Goal: Task Accomplishment & Management: Manage account settings

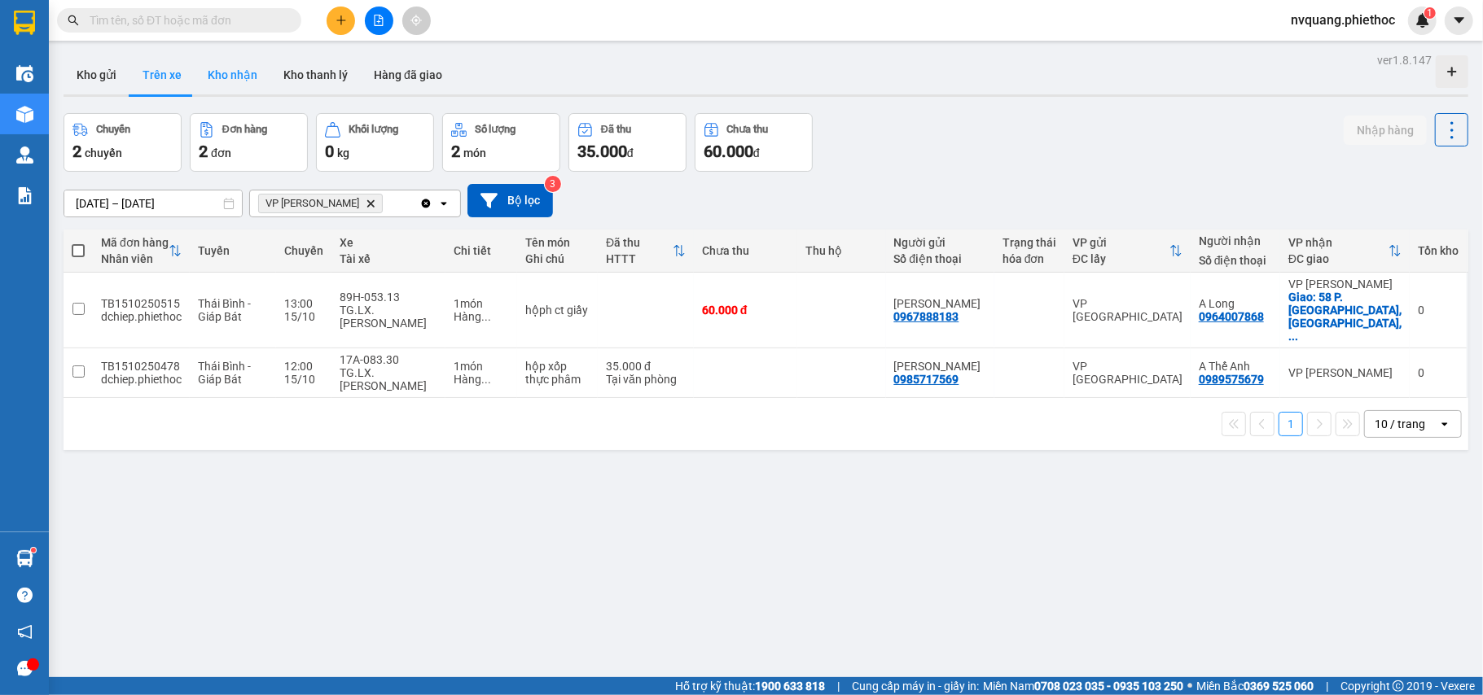
click at [230, 64] on button "Kho nhận" at bounding box center [233, 74] width 76 height 39
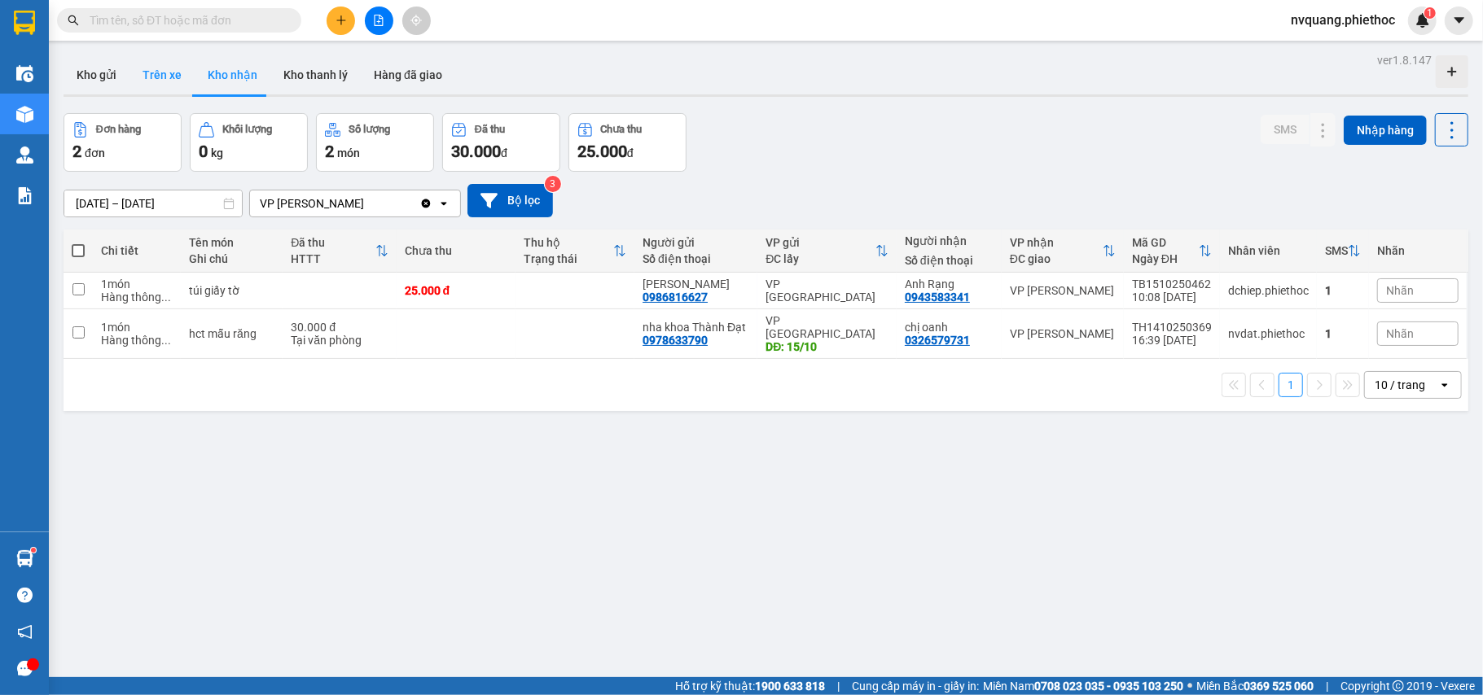
click at [147, 69] on button "Trên xe" at bounding box center [161, 74] width 65 height 39
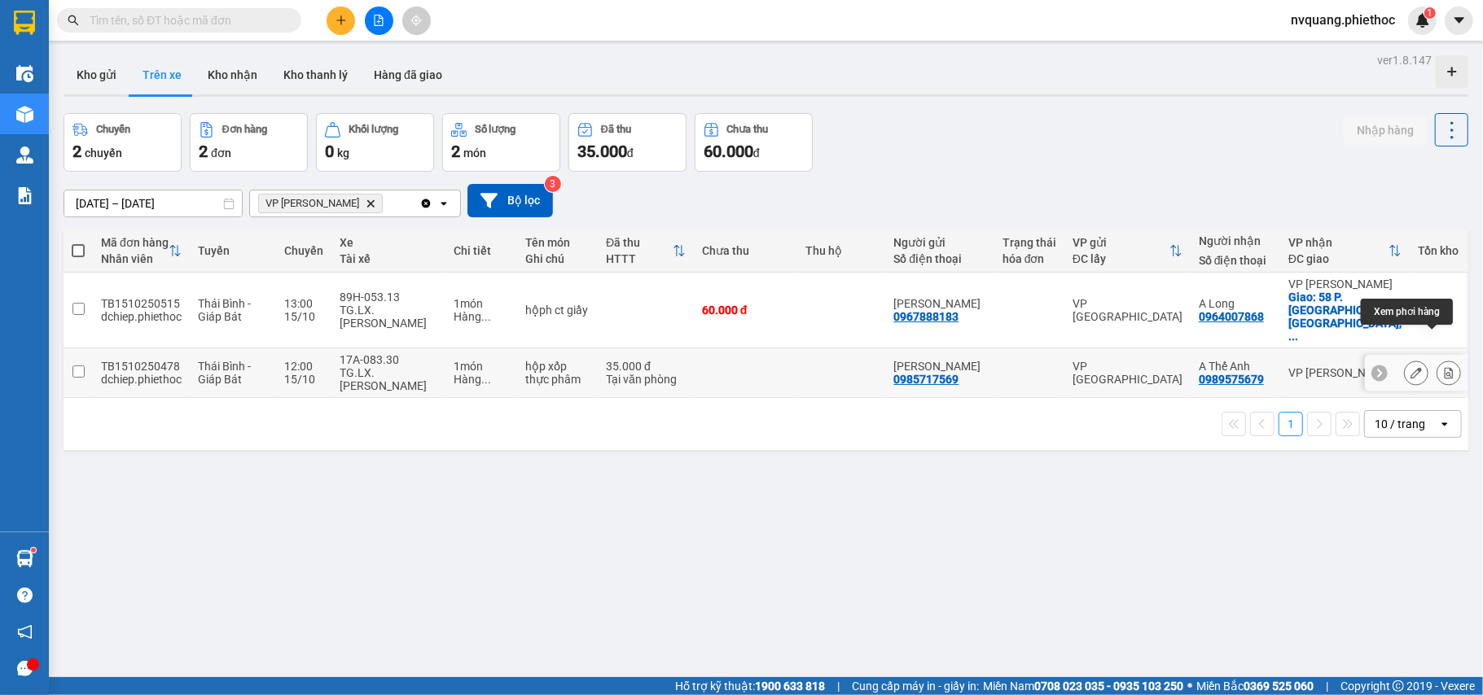
click at [1437, 359] on button at bounding box center [1448, 373] width 23 height 28
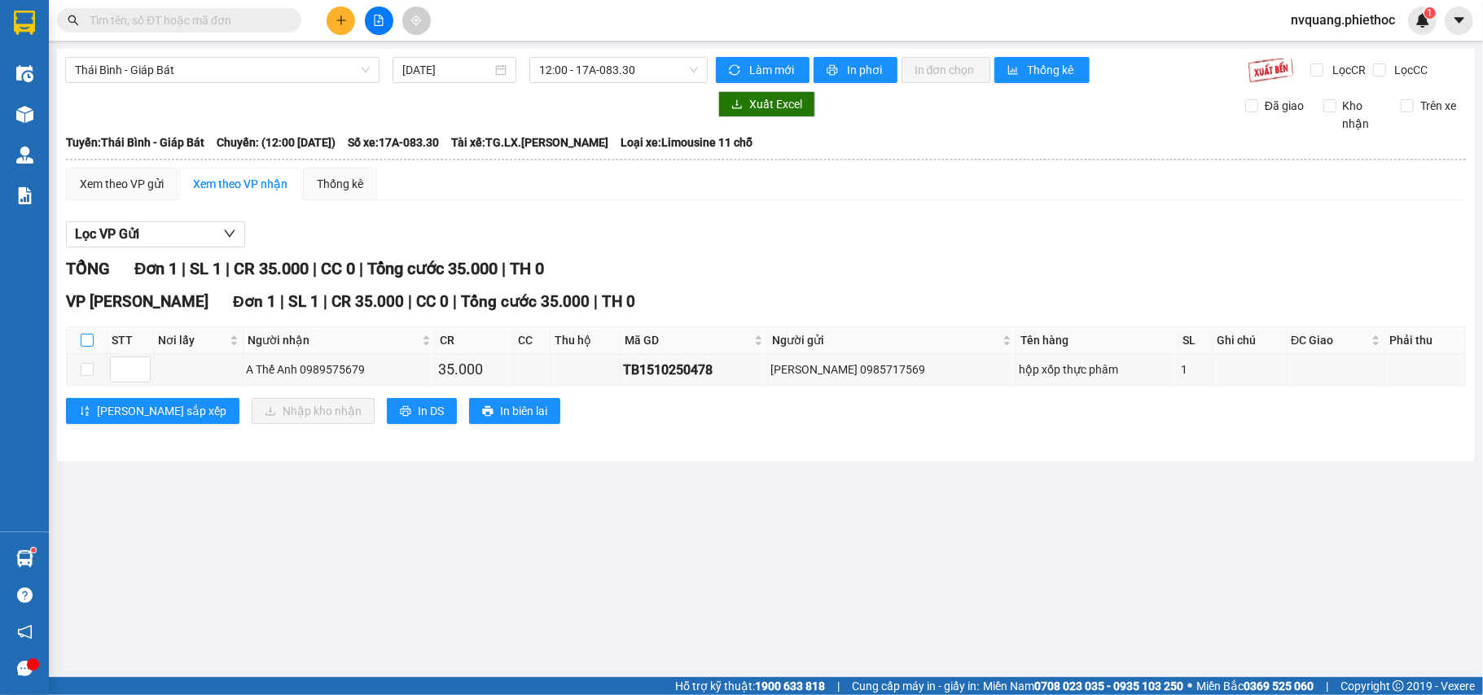
click at [89, 347] on input "checkbox" at bounding box center [87, 340] width 13 height 13
checkbox input "true"
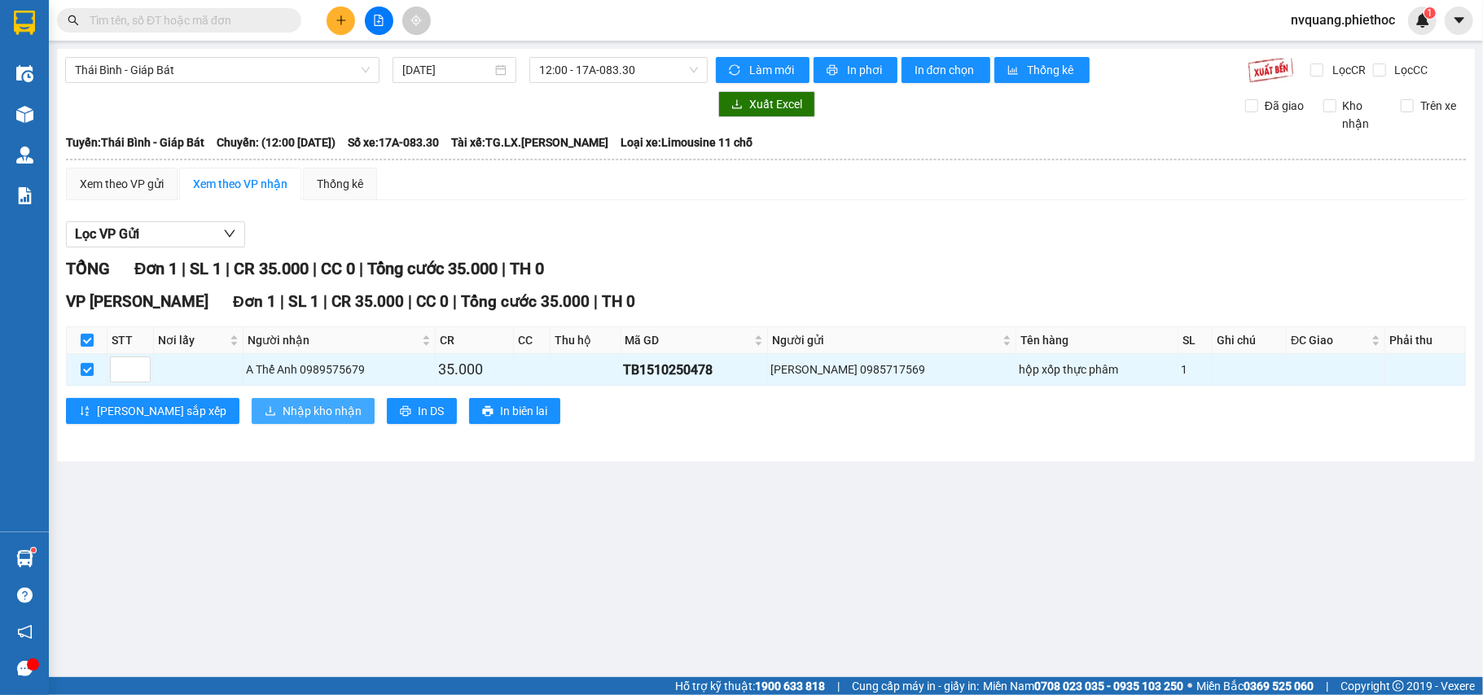
click at [283, 420] on span "Nhập kho nhận" at bounding box center [322, 411] width 79 height 18
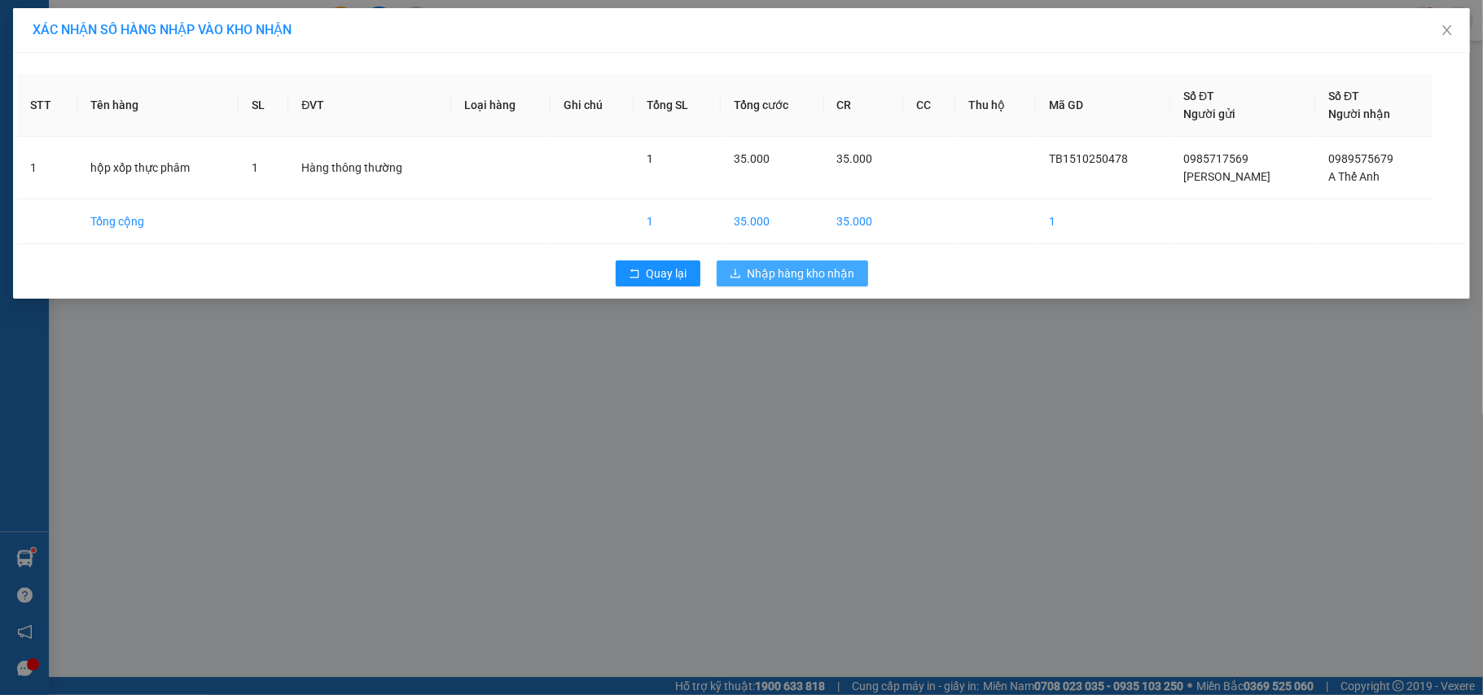
click at [743, 272] on button "Nhập hàng kho nhận" at bounding box center [792, 274] width 151 height 26
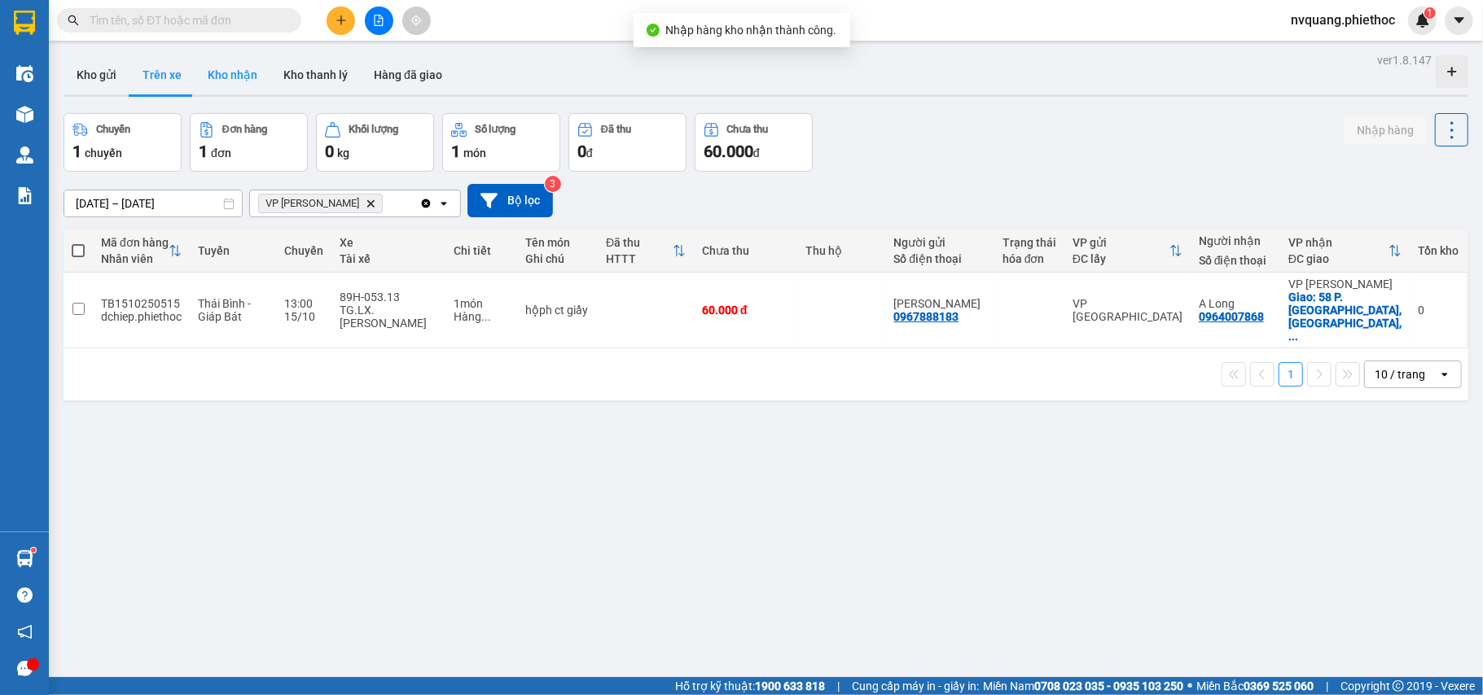
click at [235, 77] on button "Kho nhận" at bounding box center [233, 74] width 76 height 39
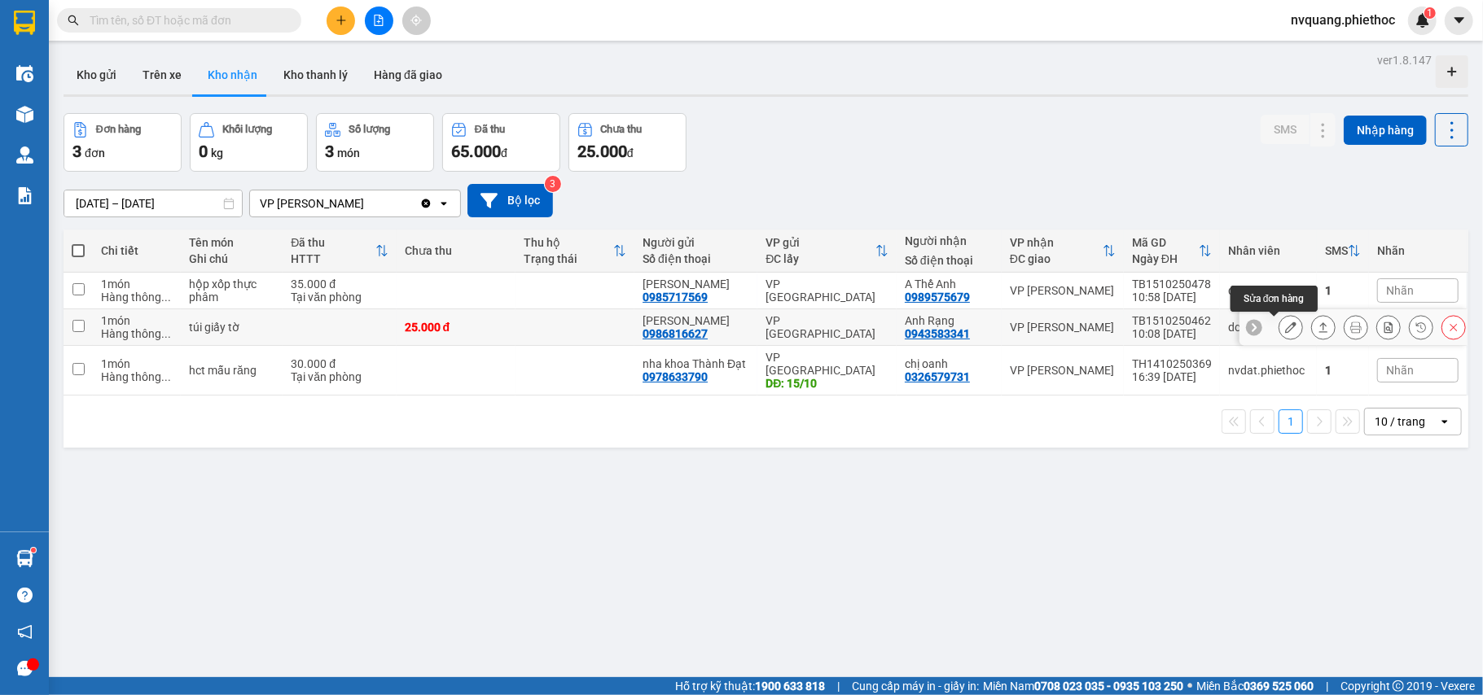
click at [1285, 332] on icon at bounding box center [1290, 327] width 11 height 11
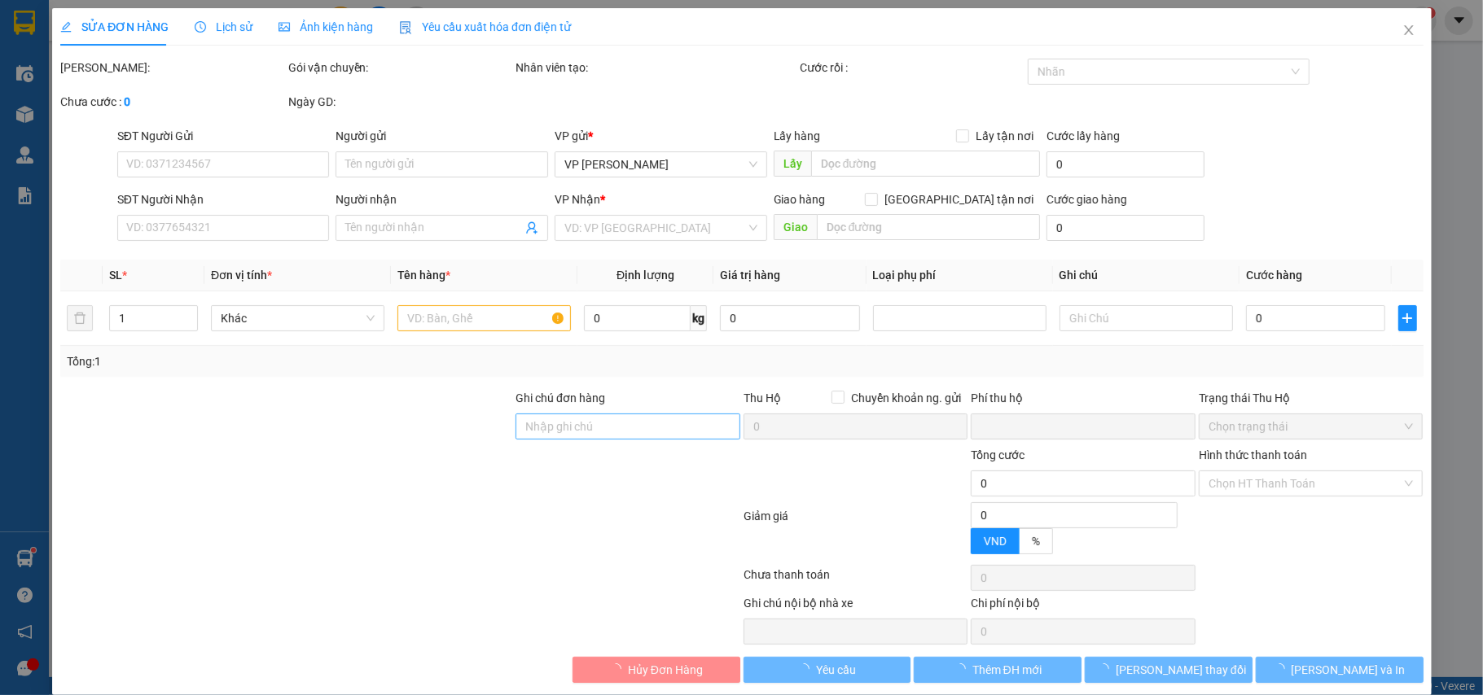
type input "0986816627"
type input "[PERSON_NAME]"
type input "0943583341"
type input "Anh Rạng"
type input "0"
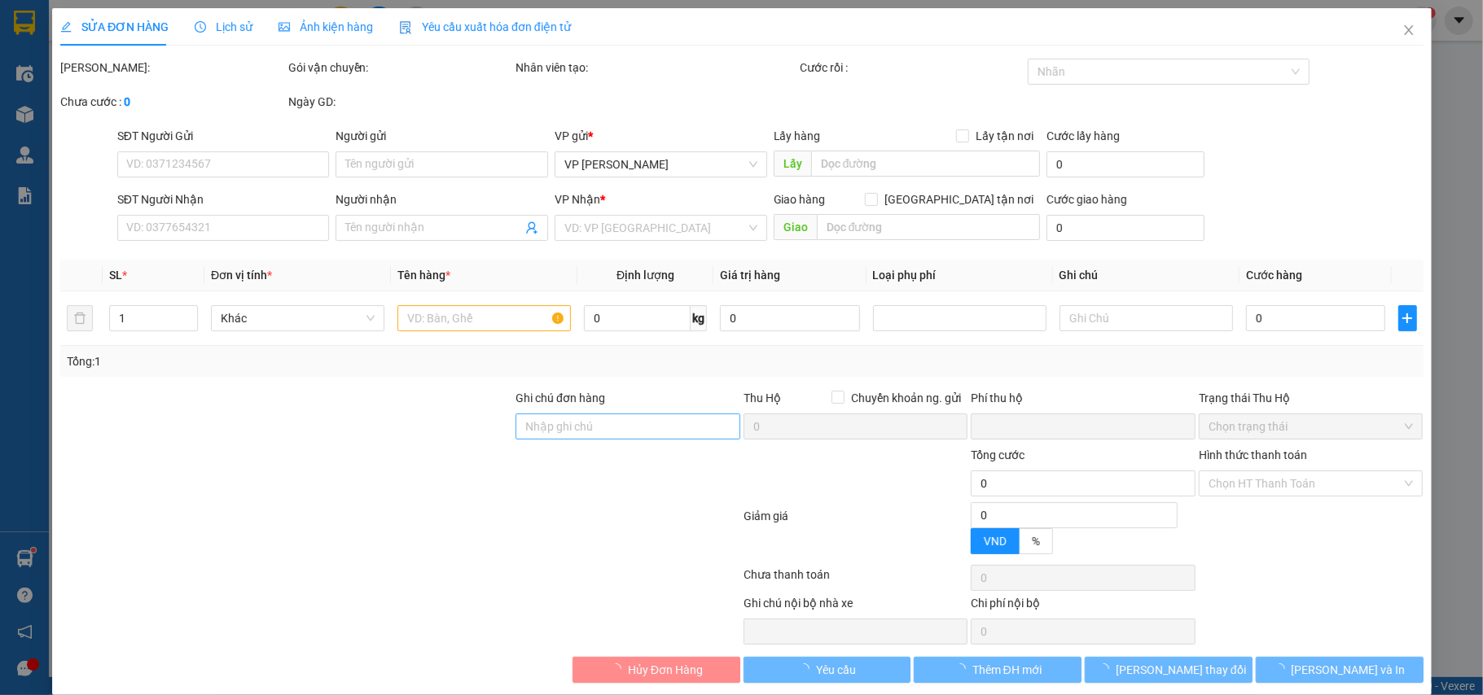
type input "25.000"
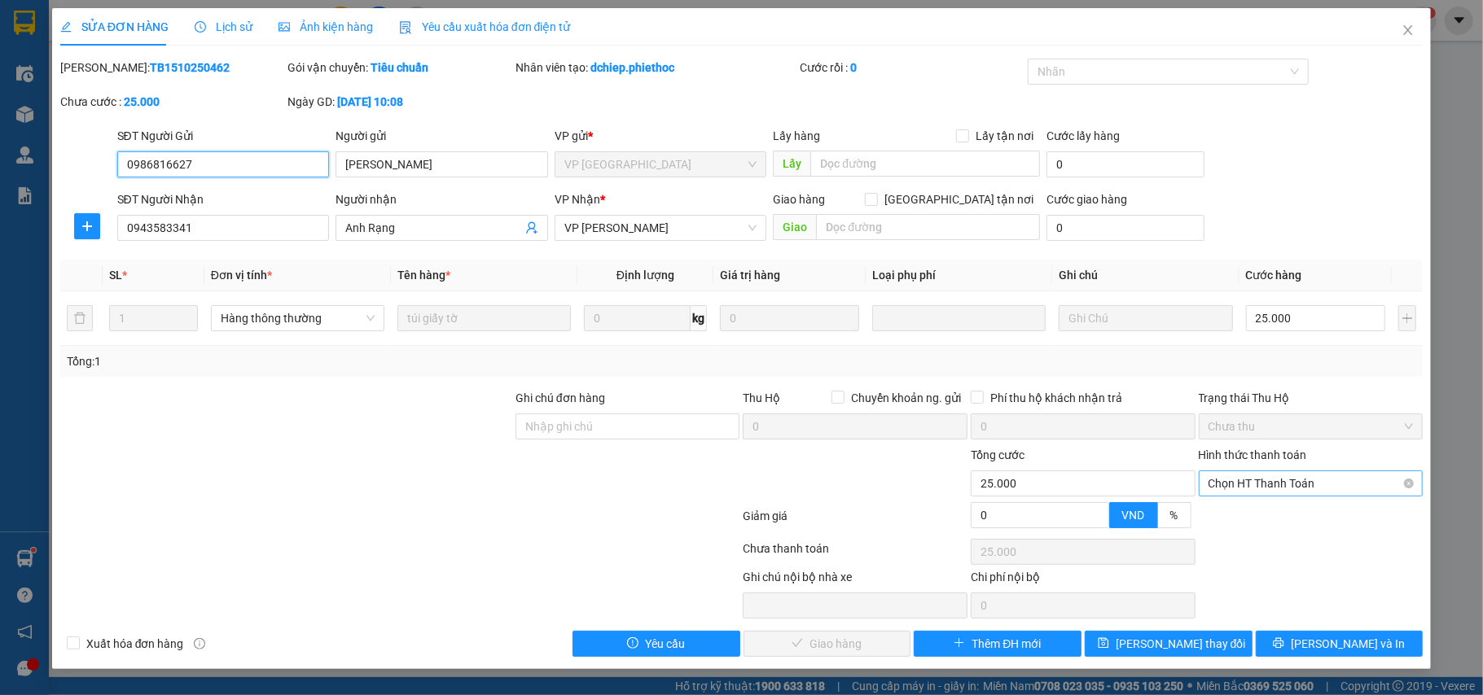
click at [1246, 473] on span "Chọn HT Thanh Toán" at bounding box center [1310, 483] width 205 height 24
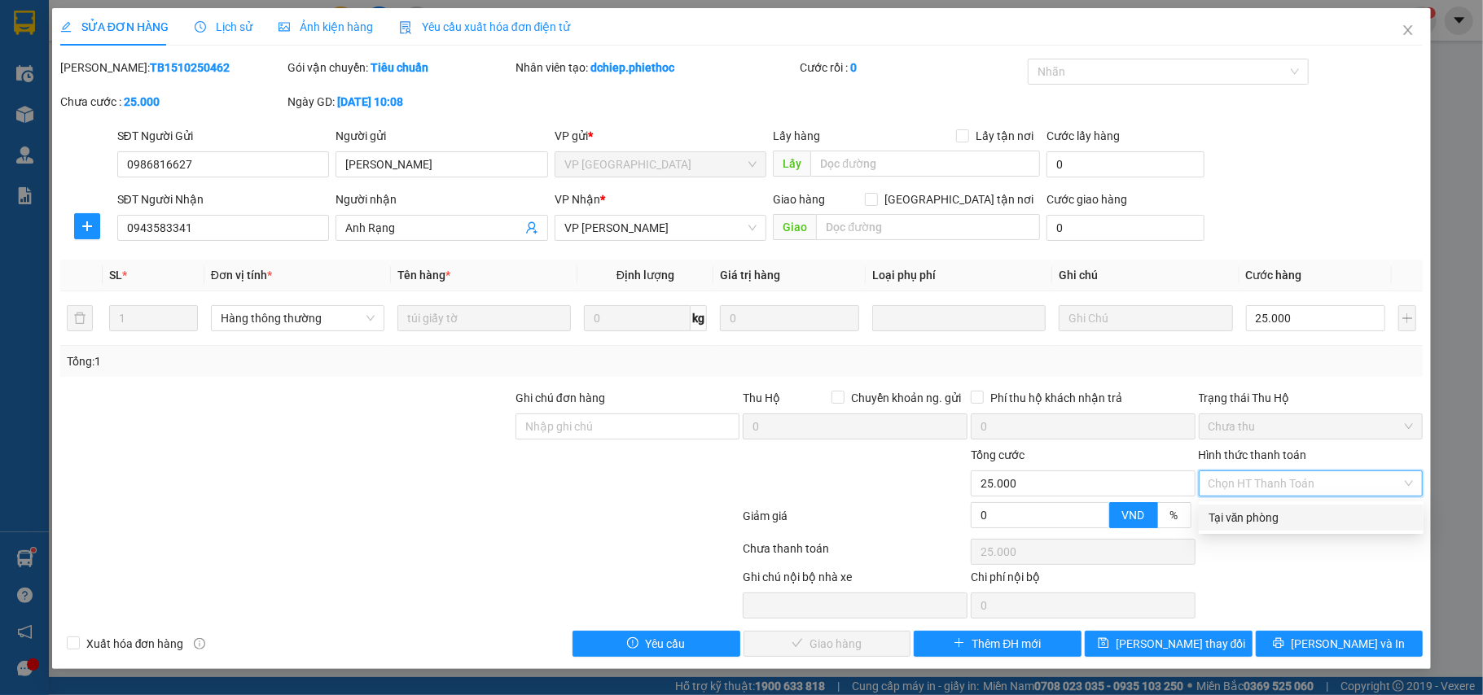
click at [1221, 515] on div "Tại văn phòng" at bounding box center [1310, 518] width 205 height 18
type input "0"
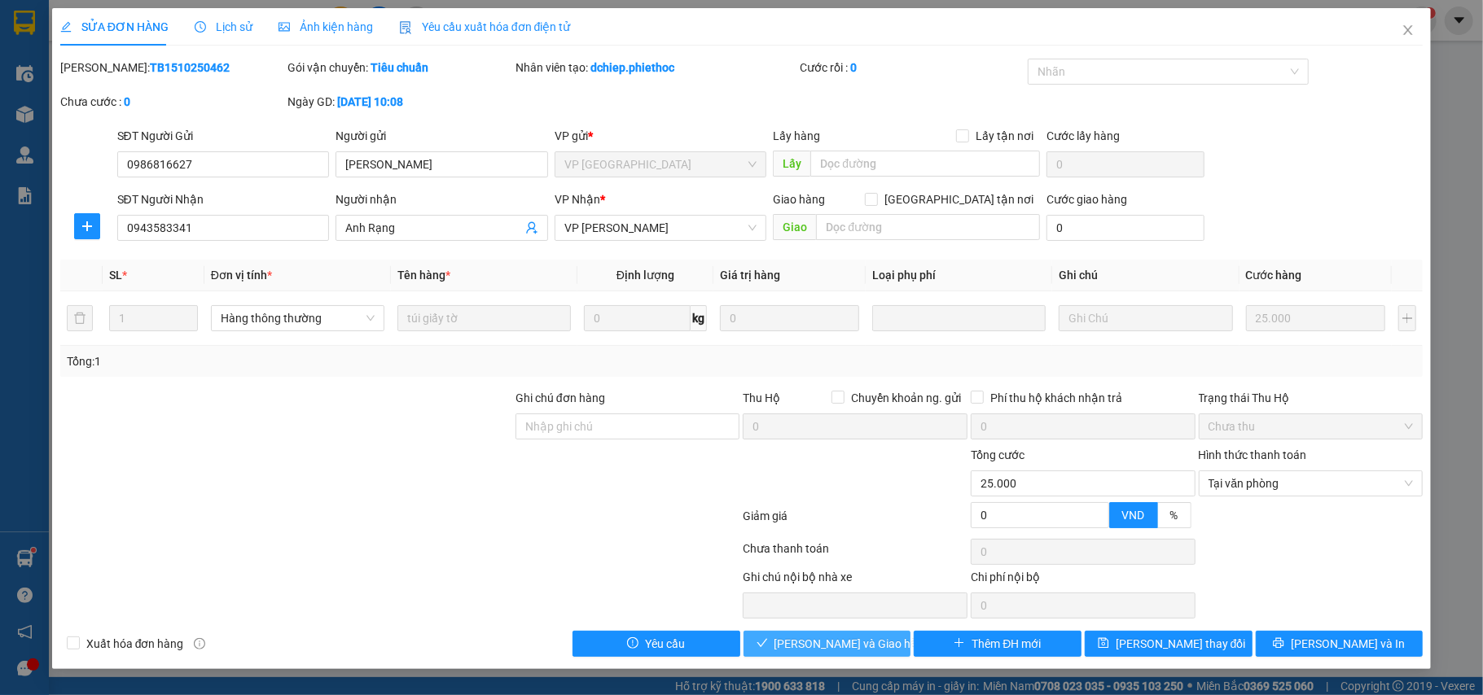
click at [851, 638] on span "[PERSON_NAME] và Giao hàng" at bounding box center [852, 644] width 156 height 18
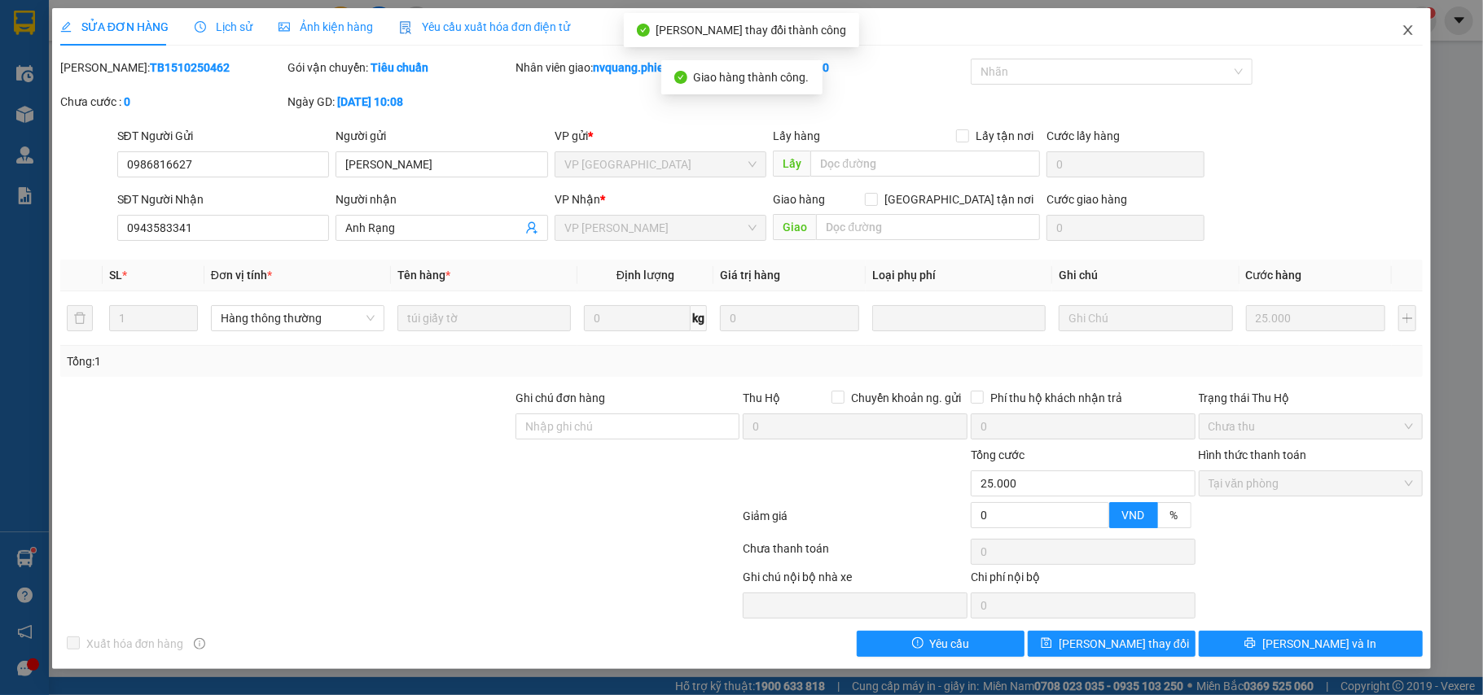
click at [1409, 30] on icon "close" at bounding box center [1408, 30] width 9 height 10
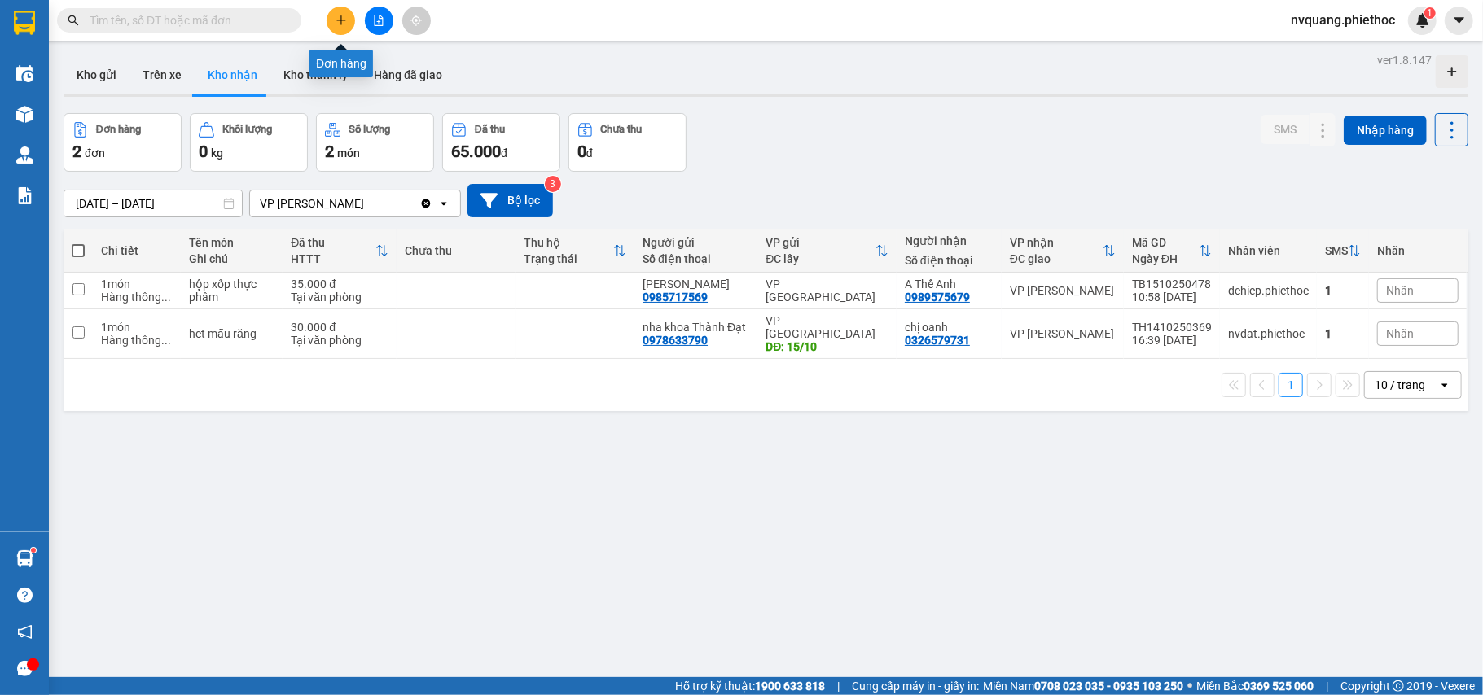
click at [345, 23] on icon "plus" at bounding box center [340, 20] width 11 height 11
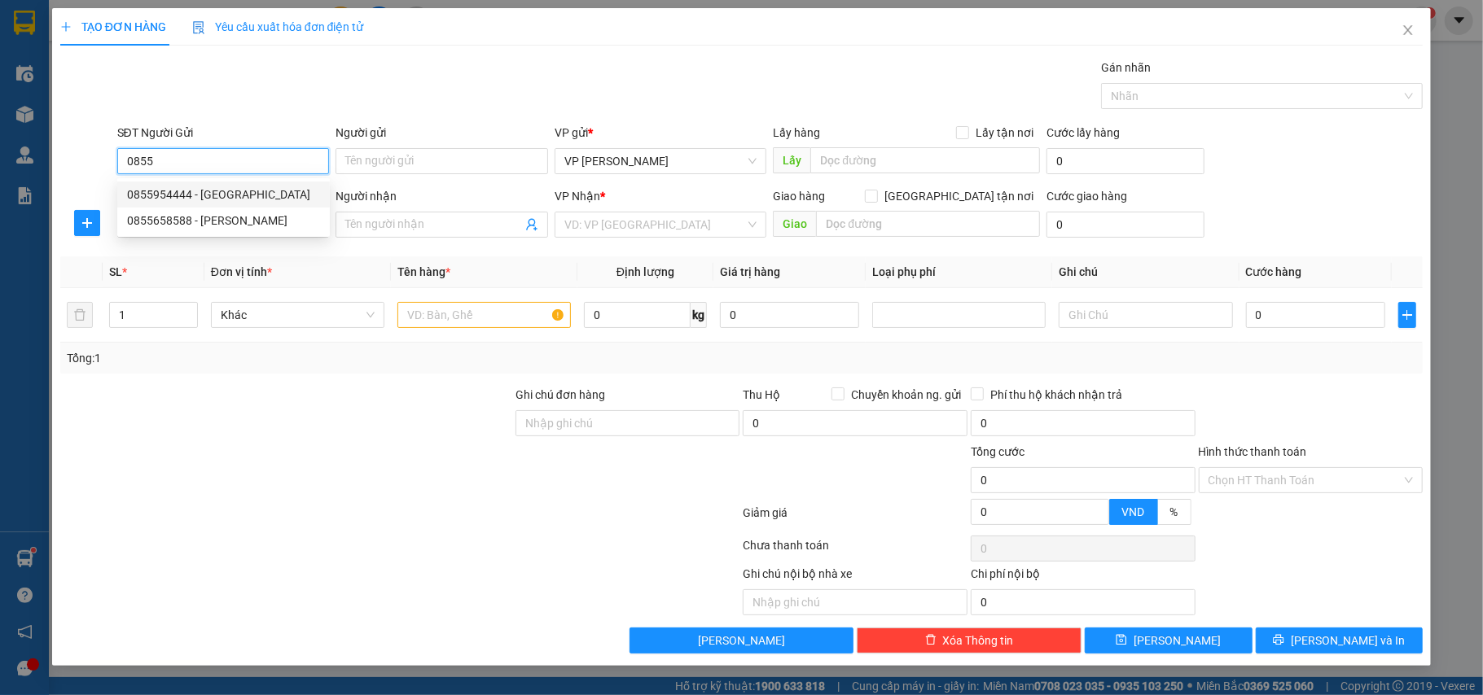
click at [178, 194] on div "0855954444 - [GEOGRAPHIC_DATA]" at bounding box center [223, 195] width 193 height 18
type input "0855954444"
type input "[PERSON_NAME]"
type input "chưa bill do máy in hỏng"
type input "0855954444"
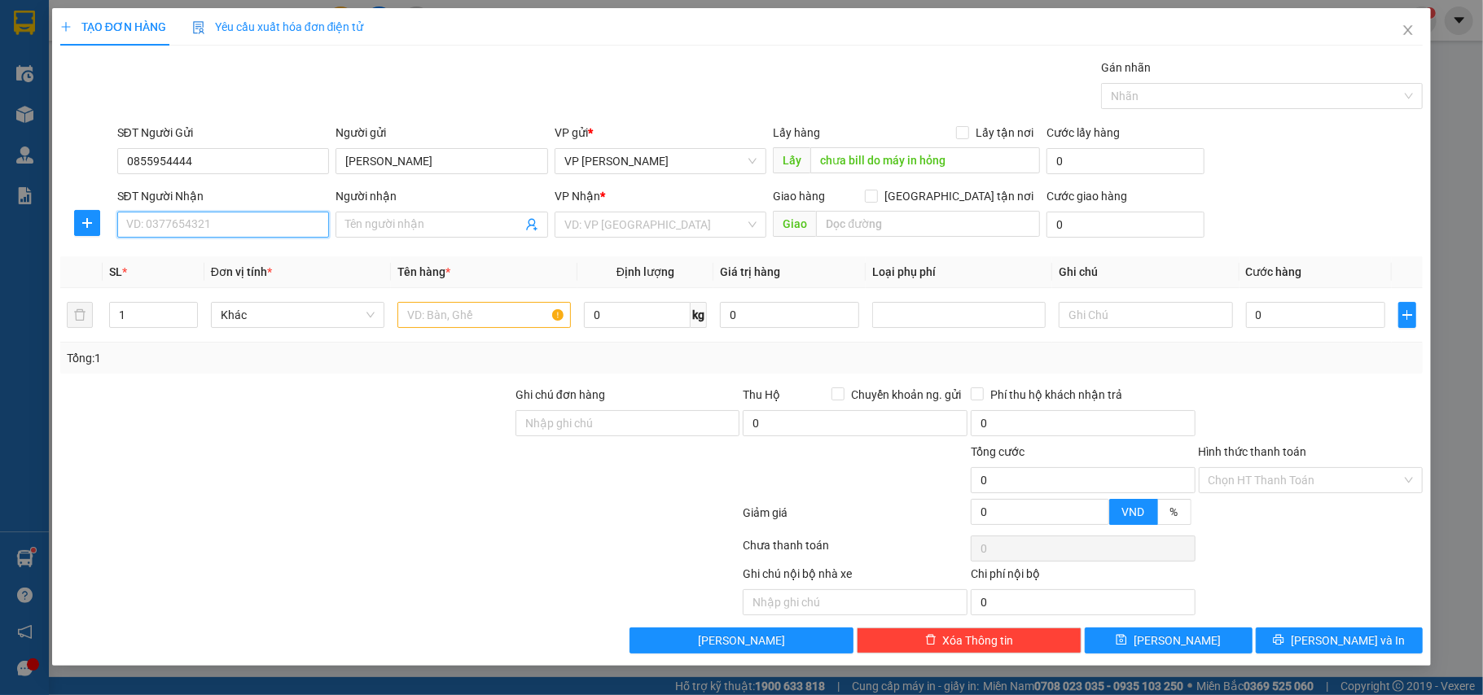
click at [191, 229] on input "SĐT Người Nhận" at bounding box center [223, 225] width 213 height 26
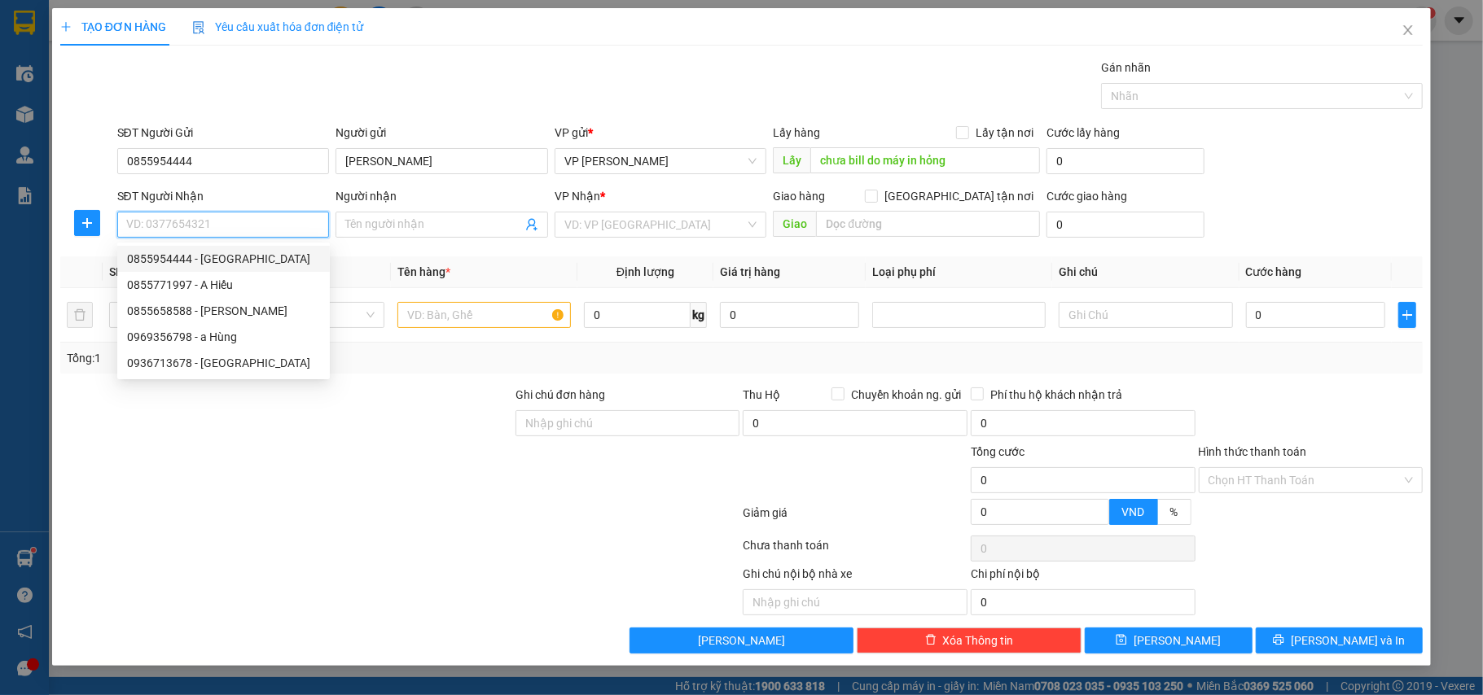
click at [184, 256] on div "0855954444 - [GEOGRAPHIC_DATA]" at bounding box center [223, 259] width 193 height 18
type input "0855954444"
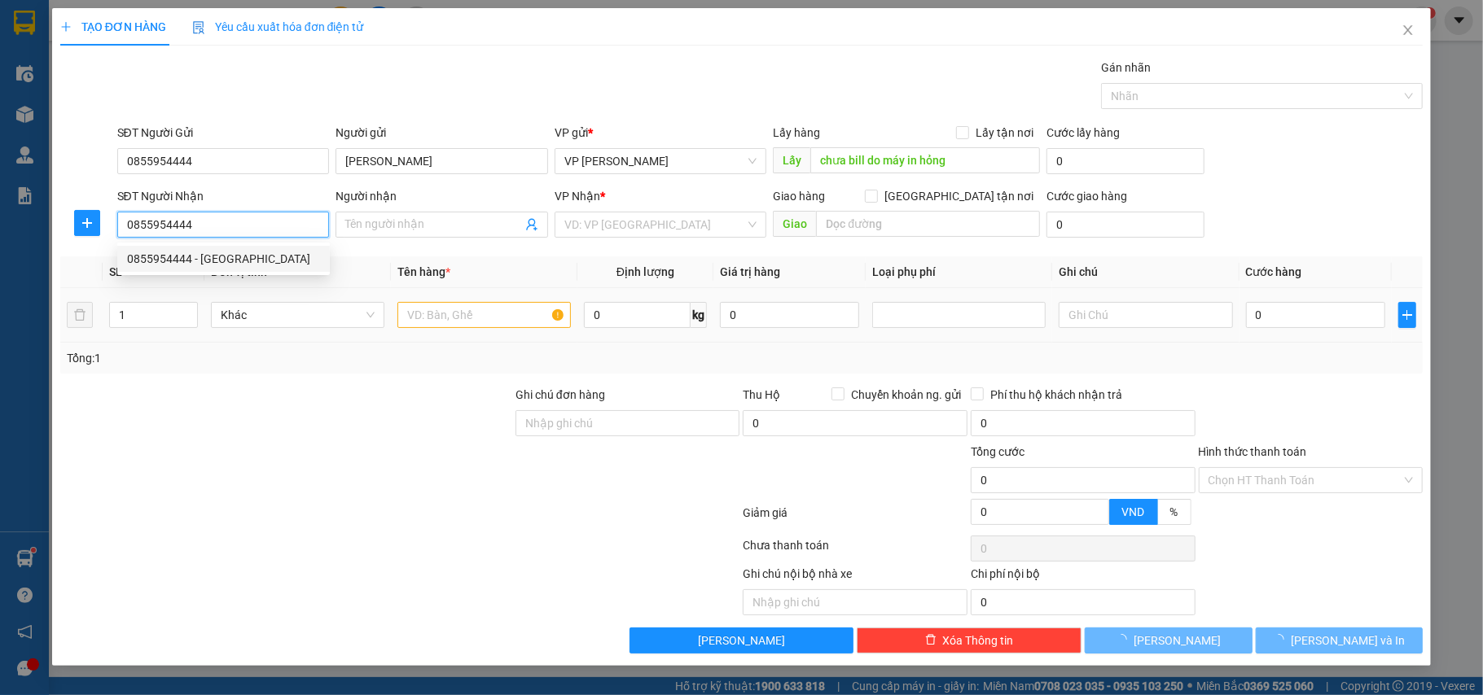
type input "[PERSON_NAME]"
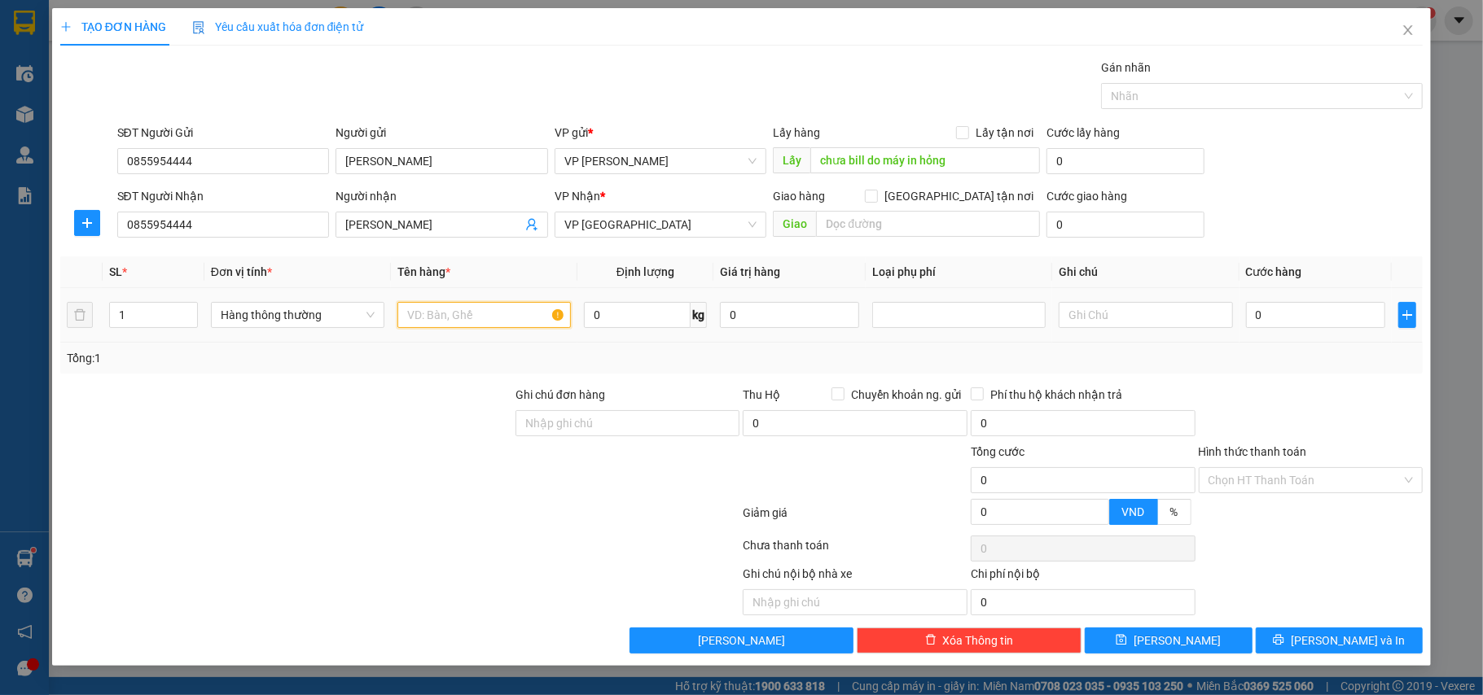
click at [476, 328] on input "text" at bounding box center [483, 315] width 173 height 26
type input "bọc hồng hàng mẫu"
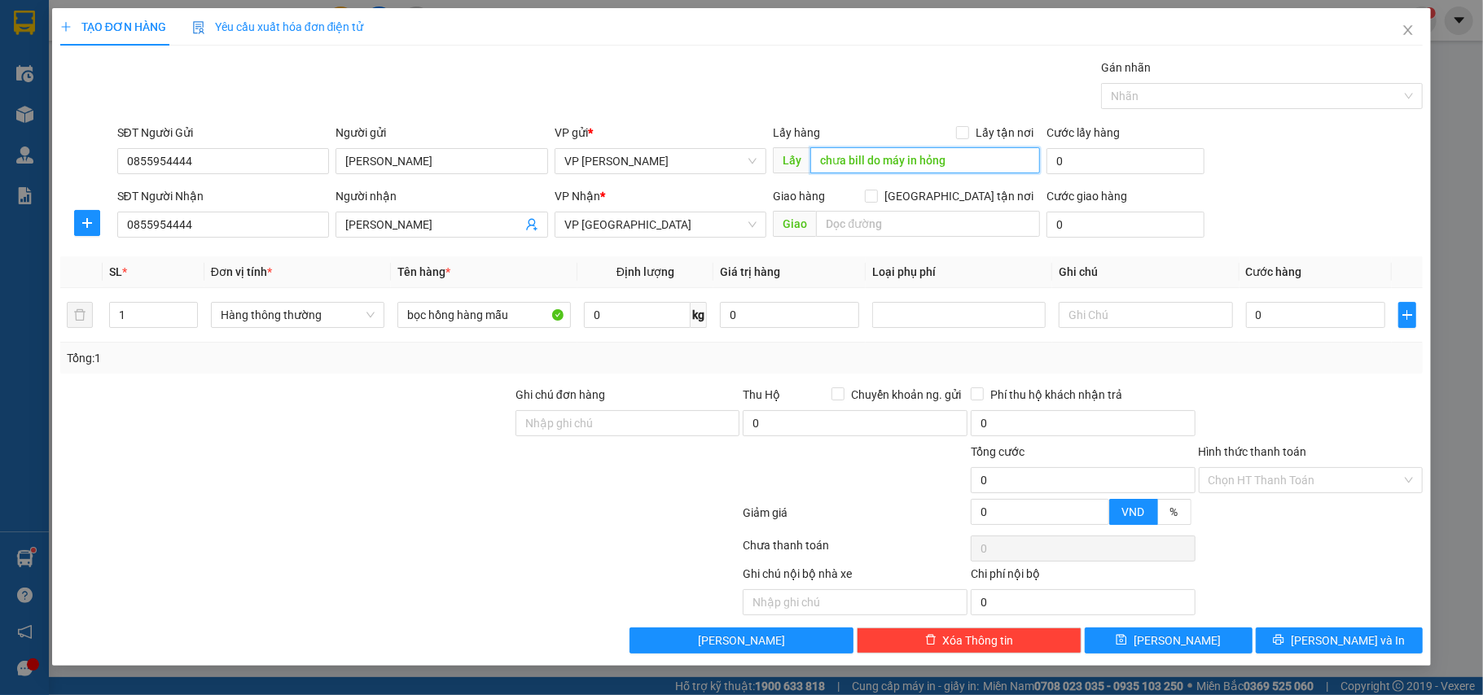
click at [981, 168] on input "chưa bill do máy in hỏng" at bounding box center [925, 160] width 230 height 26
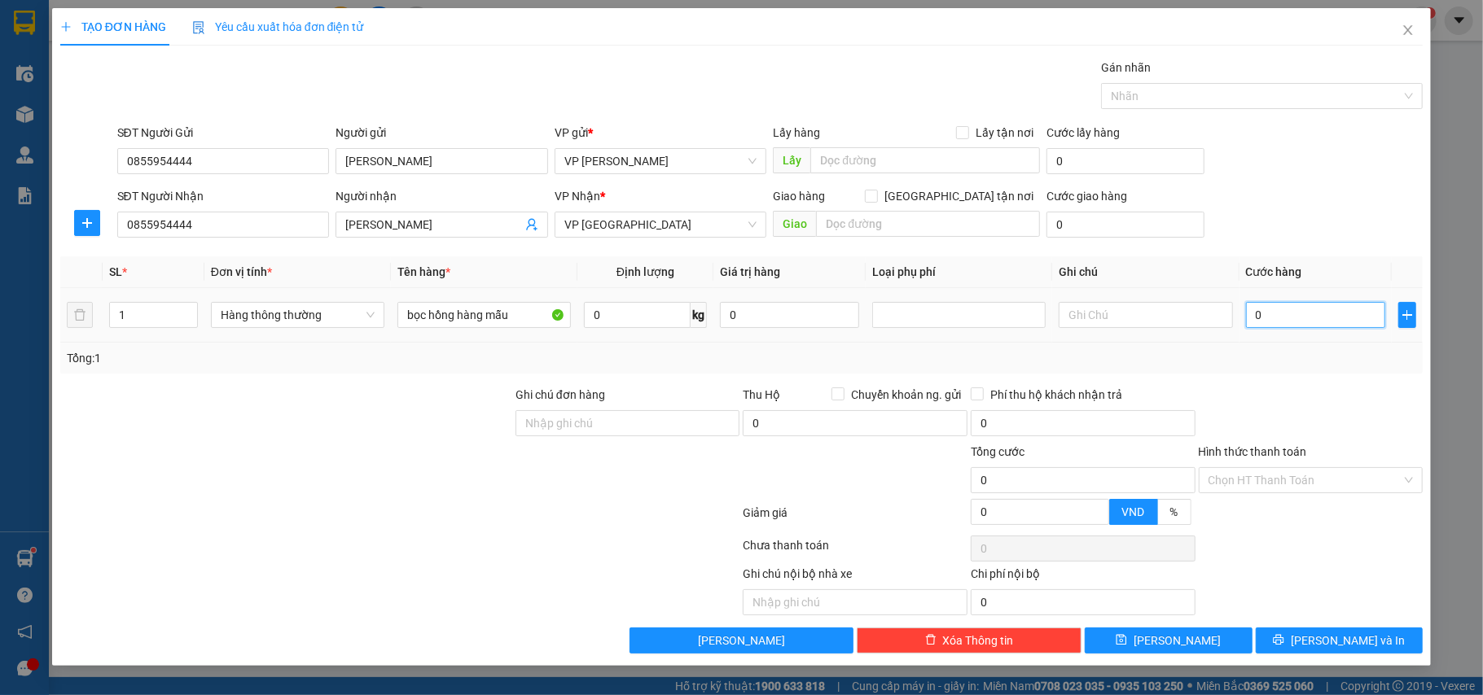
click at [1274, 322] on input "0" at bounding box center [1315, 315] width 139 height 26
type input "2"
type input "25"
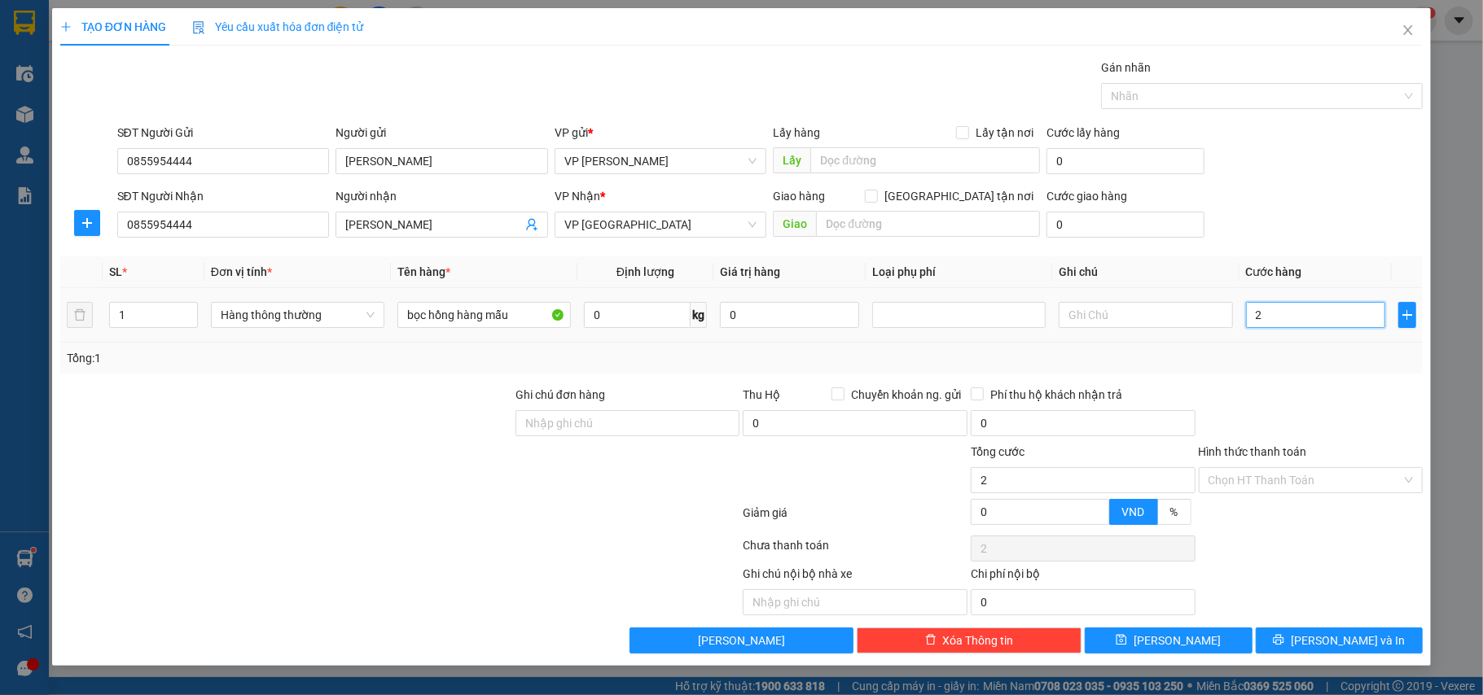
type input "25"
type input "25.000"
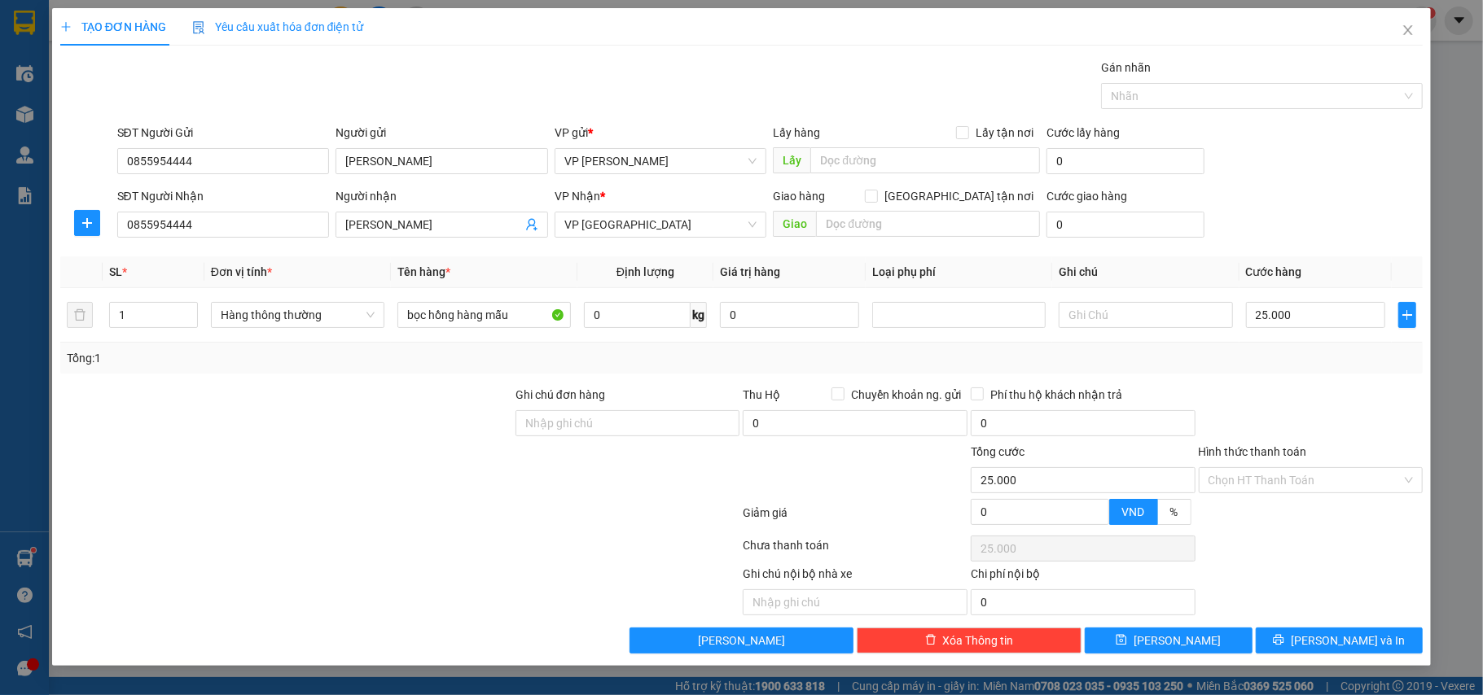
click at [1291, 349] on div "Tổng: 1" at bounding box center [741, 358] width 1363 height 31
click at [1284, 642] on icon "printer" at bounding box center [1279, 640] width 11 height 11
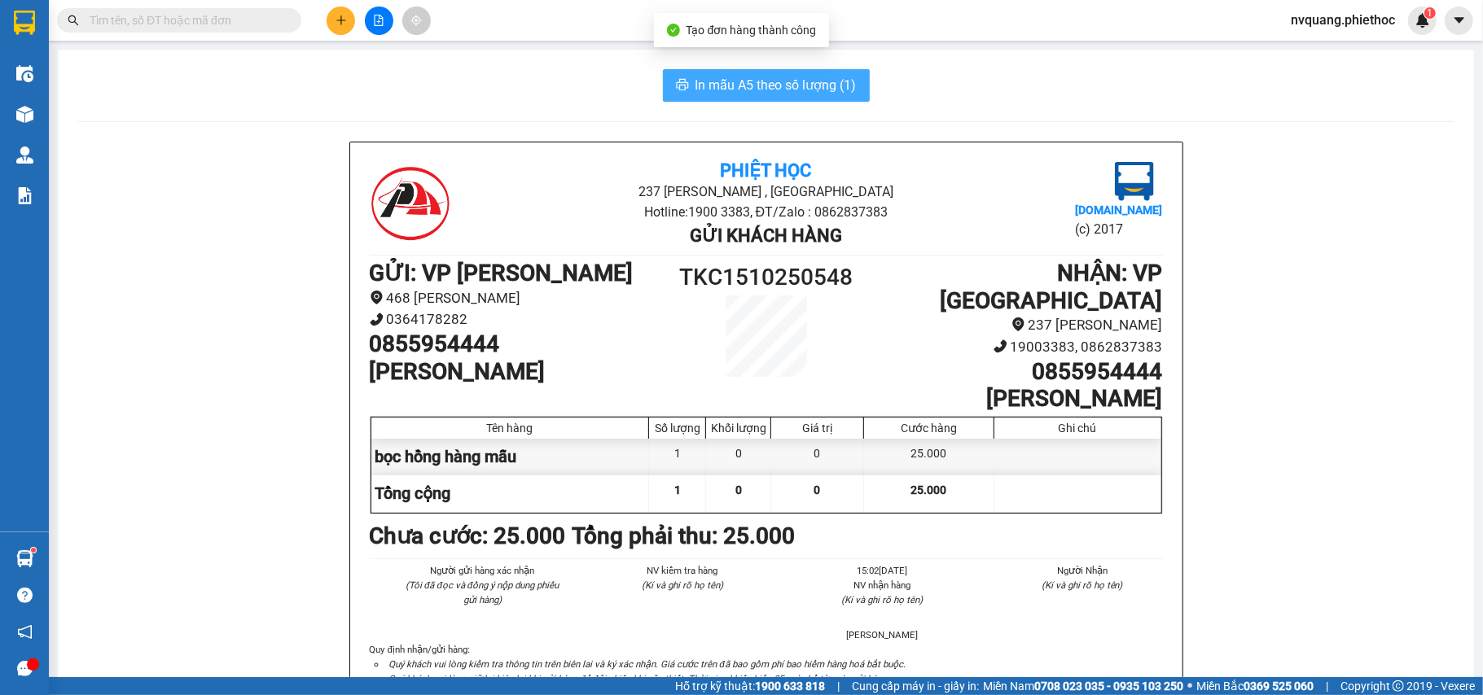
click at [746, 93] on span "In mẫu A5 theo số lượng (1)" at bounding box center [775, 85] width 161 height 20
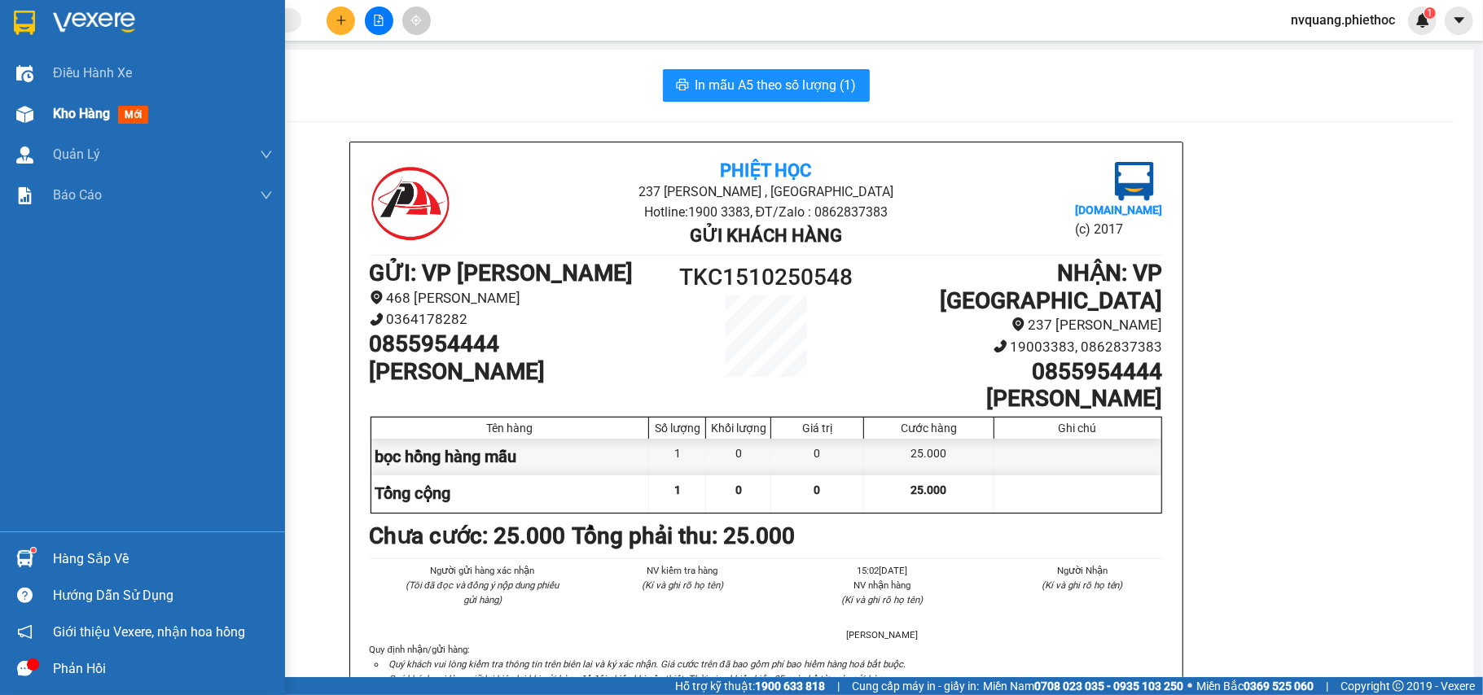
click at [86, 119] on span "Kho hàng" at bounding box center [81, 113] width 57 height 15
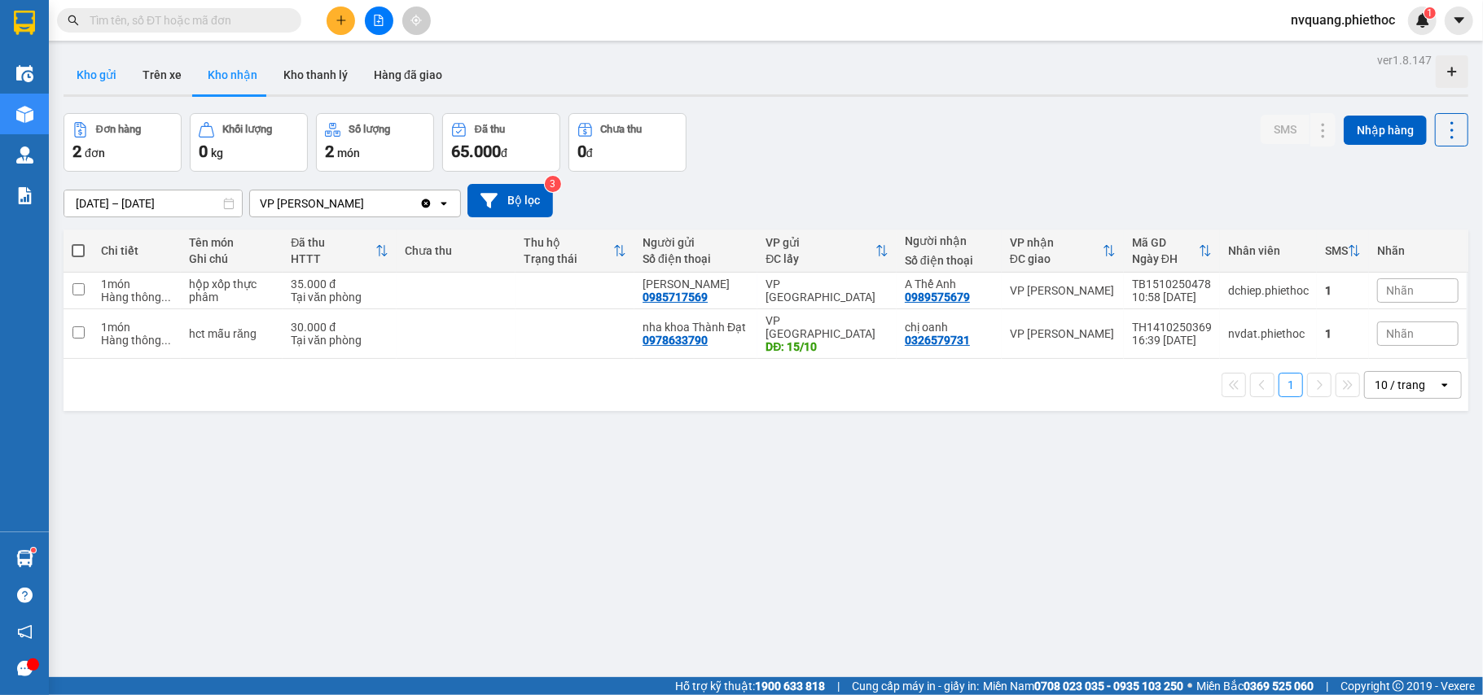
click at [104, 70] on button "Kho gửi" at bounding box center [97, 74] width 66 height 39
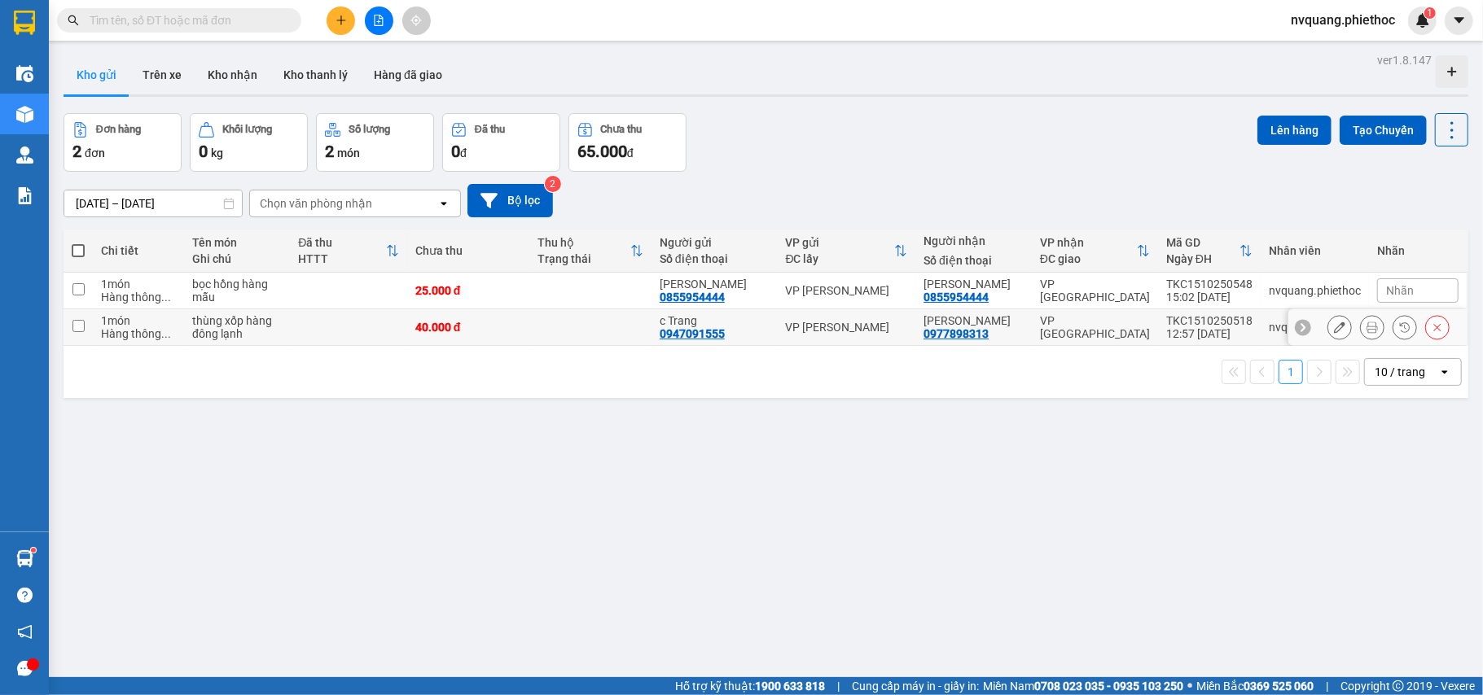
click at [520, 337] on td "40.000 đ" at bounding box center [468, 327] width 122 height 37
checkbox input "true"
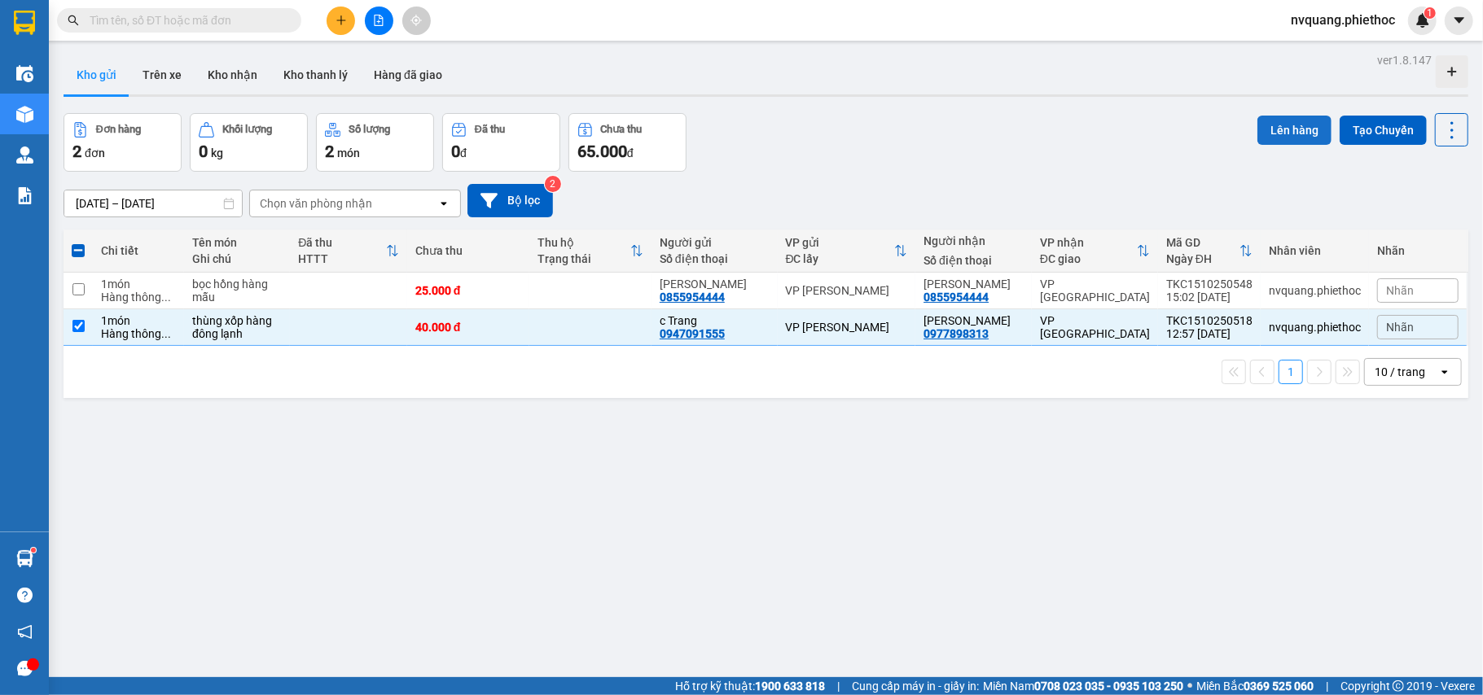
click at [1262, 128] on button "Lên hàng" at bounding box center [1294, 130] width 74 height 29
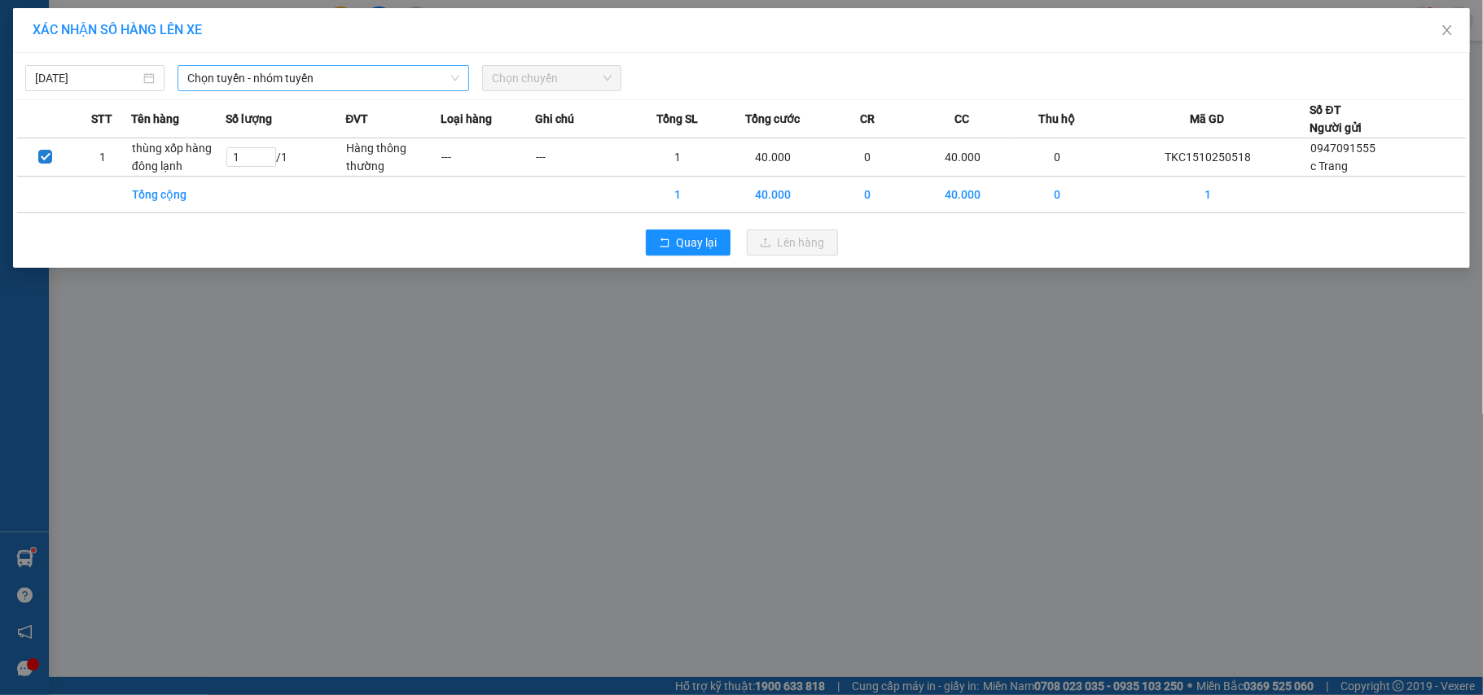
click at [236, 77] on span "Chọn tuyến - nhóm tuyến" at bounding box center [323, 78] width 272 height 24
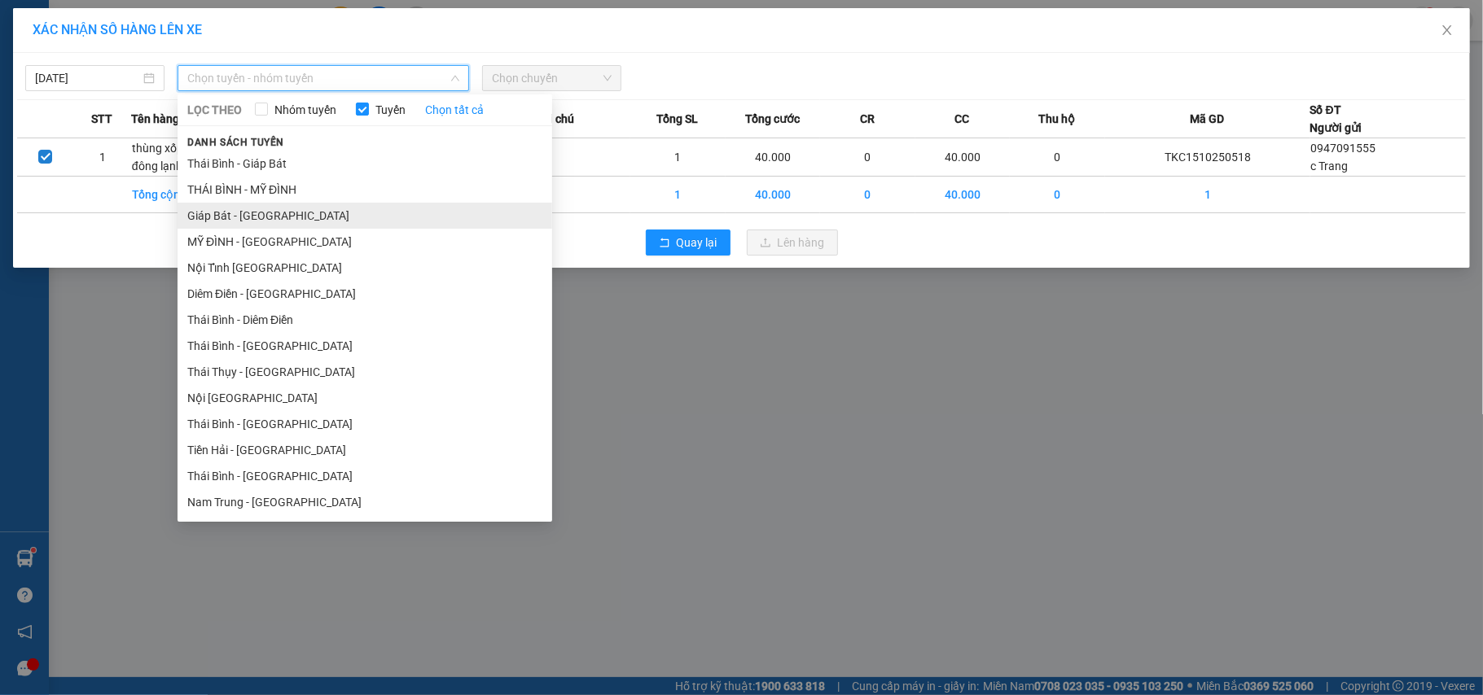
click at [228, 206] on li "Giáp Bát - [GEOGRAPHIC_DATA]" at bounding box center [365, 216] width 375 height 26
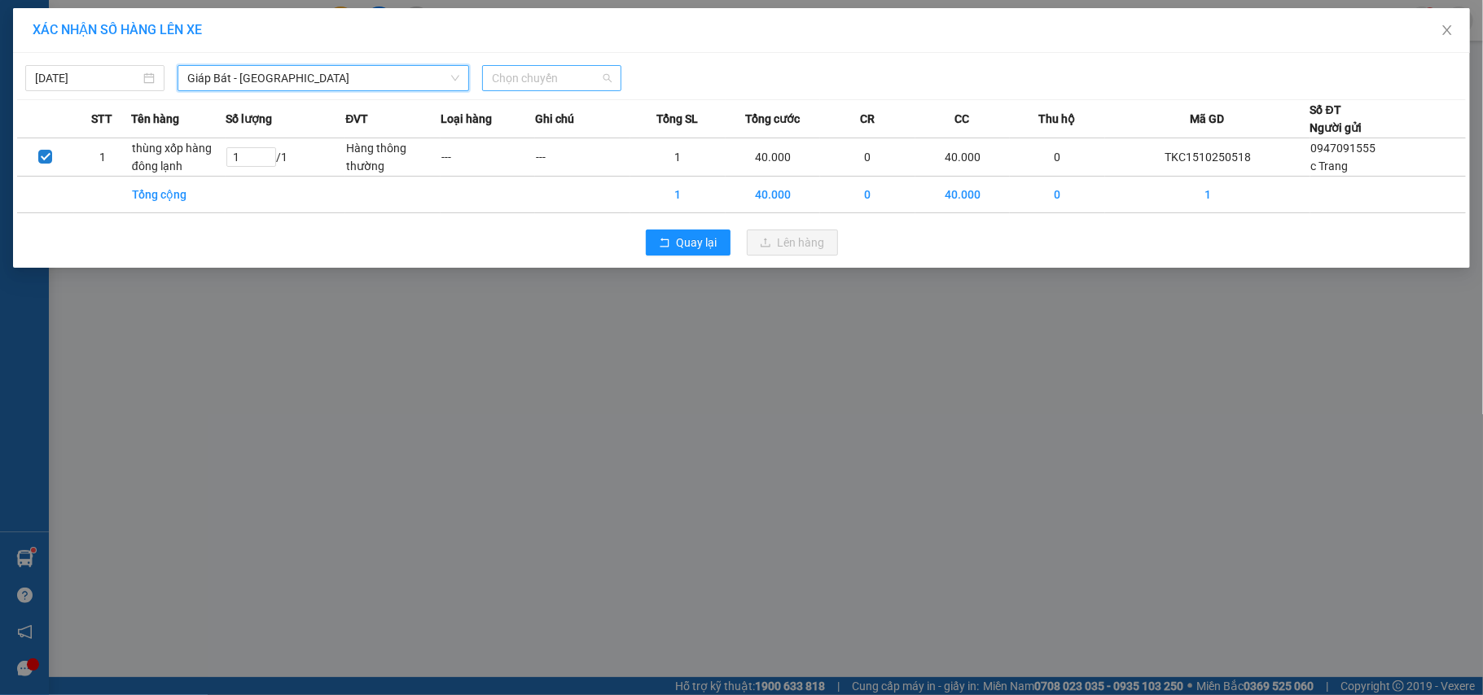
click at [506, 72] on span "Chọn chuyến" at bounding box center [552, 78] width 120 height 24
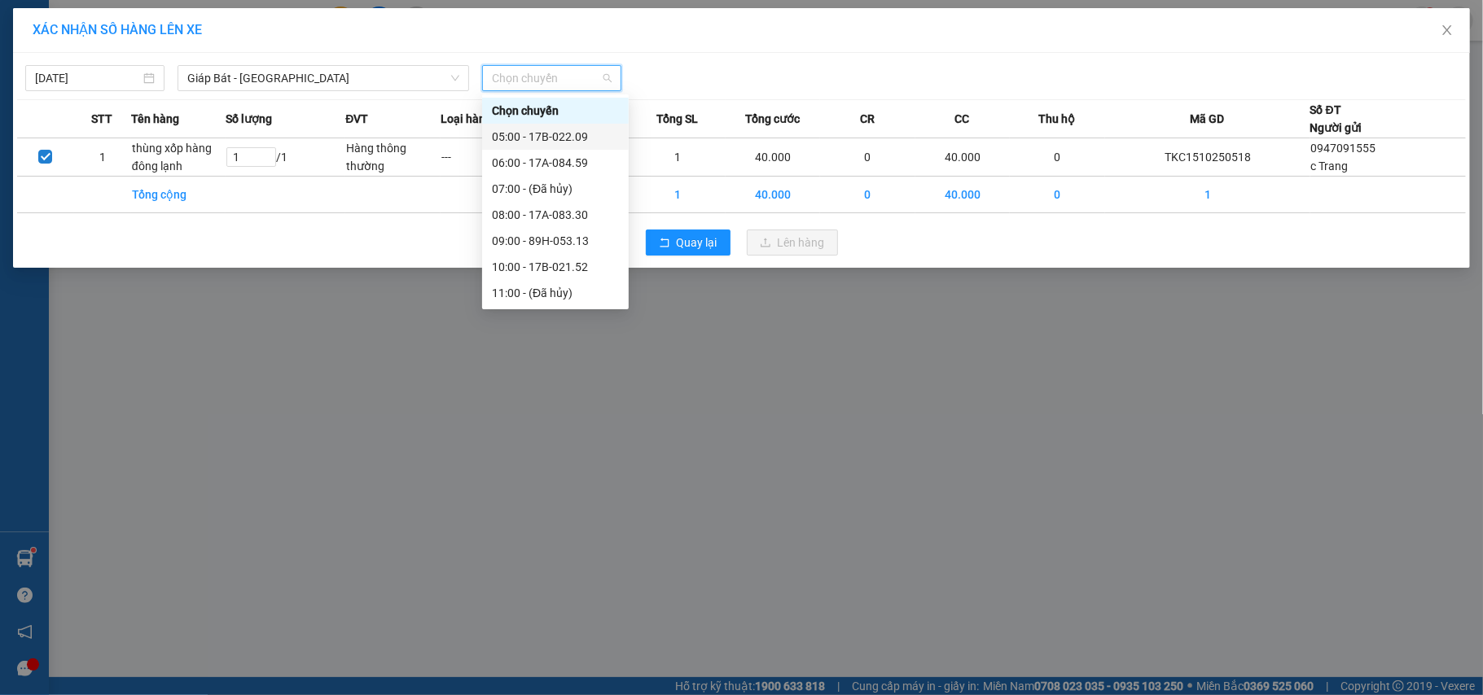
scroll to position [108, 0]
click at [555, 287] on div "15:00 - 17A-083.30" at bounding box center [555, 289] width 127 height 18
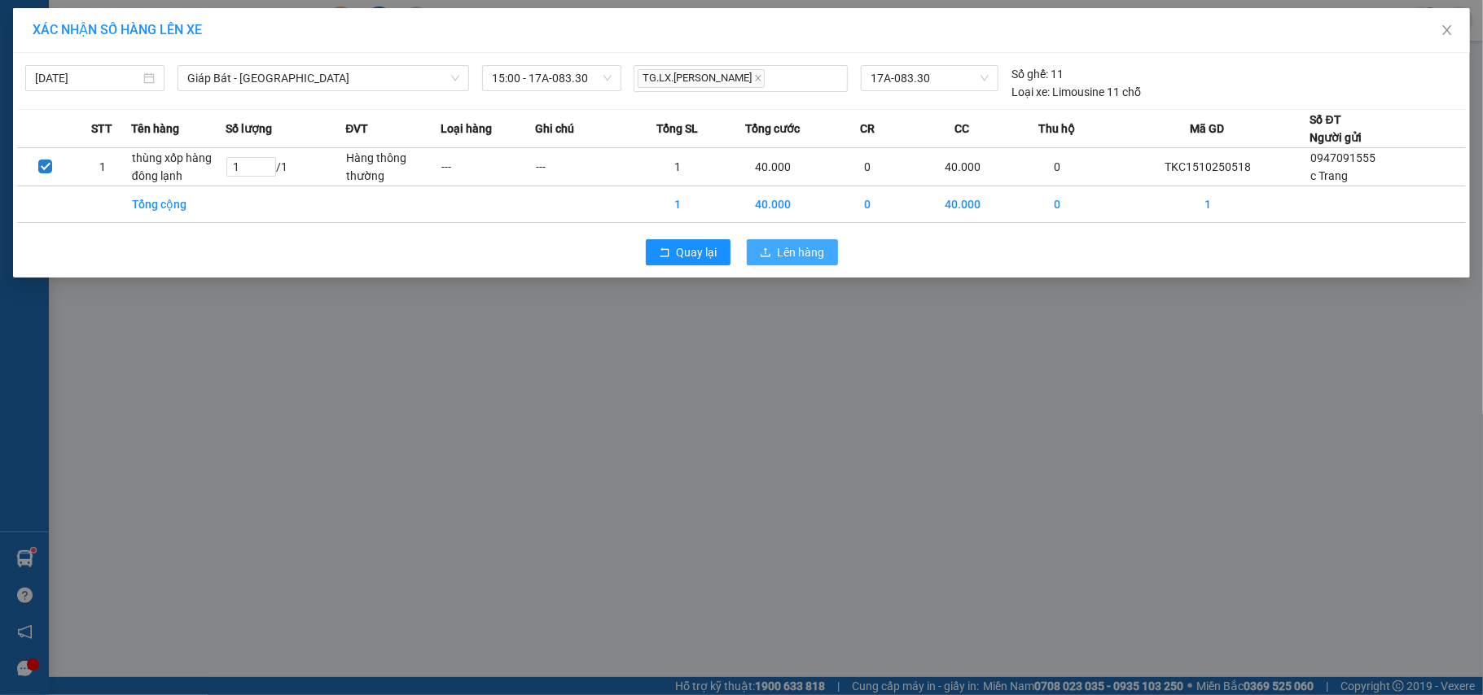
click at [759, 261] on button "Lên hàng" at bounding box center [792, 252] width 91 height 26
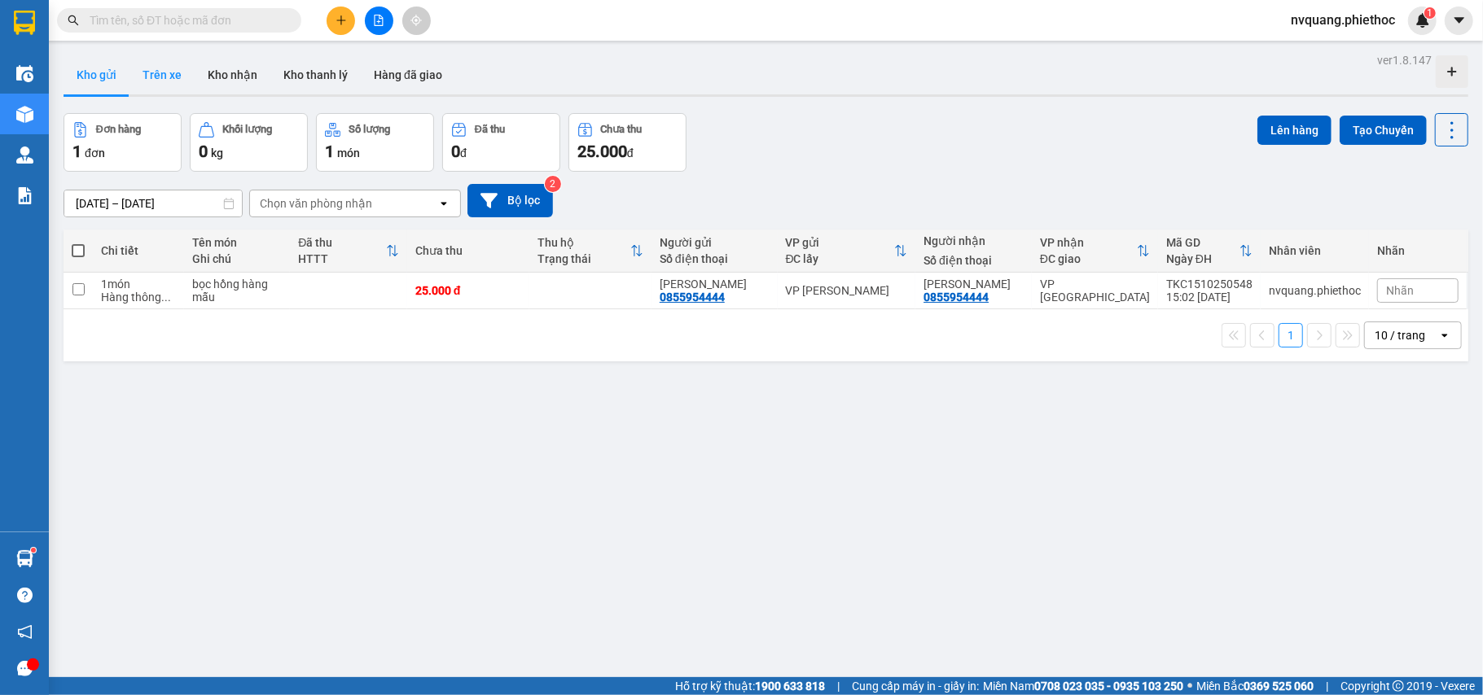
click at [166, 82] on button "Trên xe" at bounding box center [161, 74] width 65 height 39
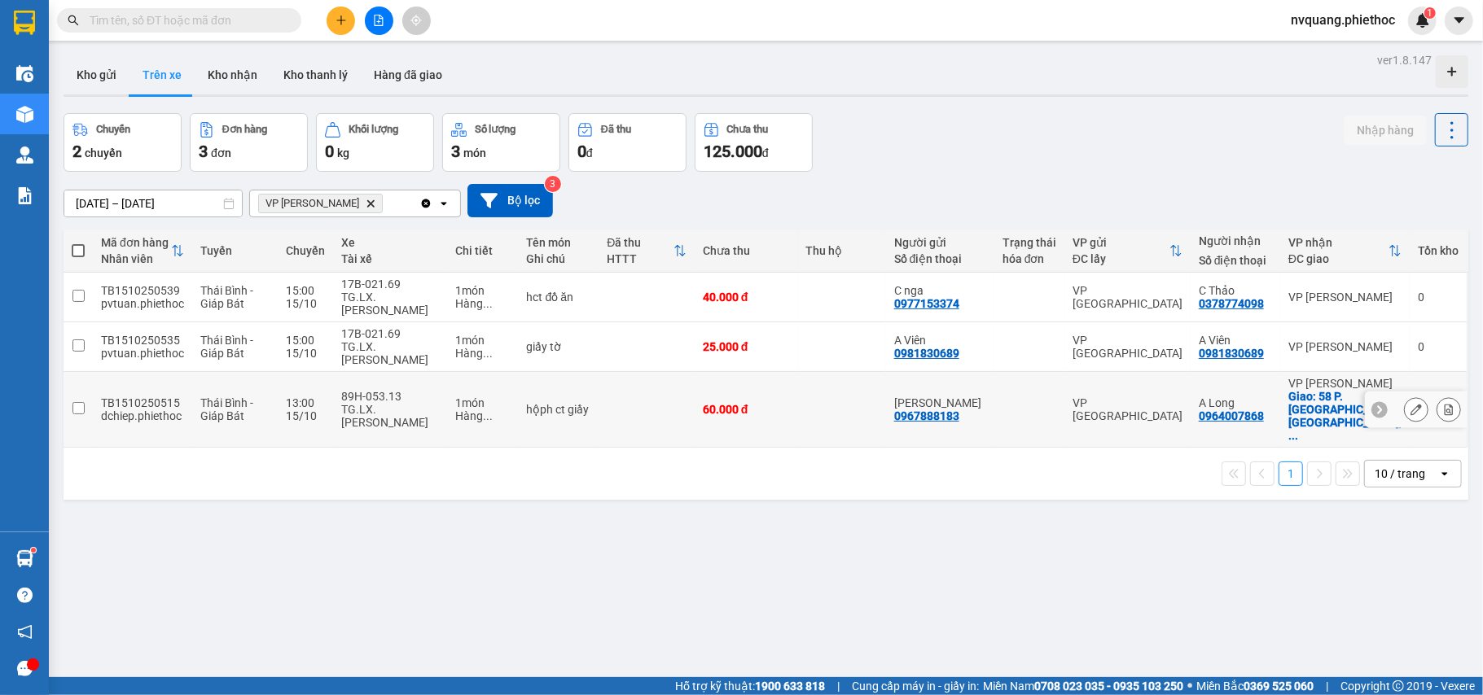
click at [1436, 397] on div at bounding box center [1448, 409] width 24 height 24
click at [1440, 399] on button at bounding box center [1448, 410] width 23 height 28
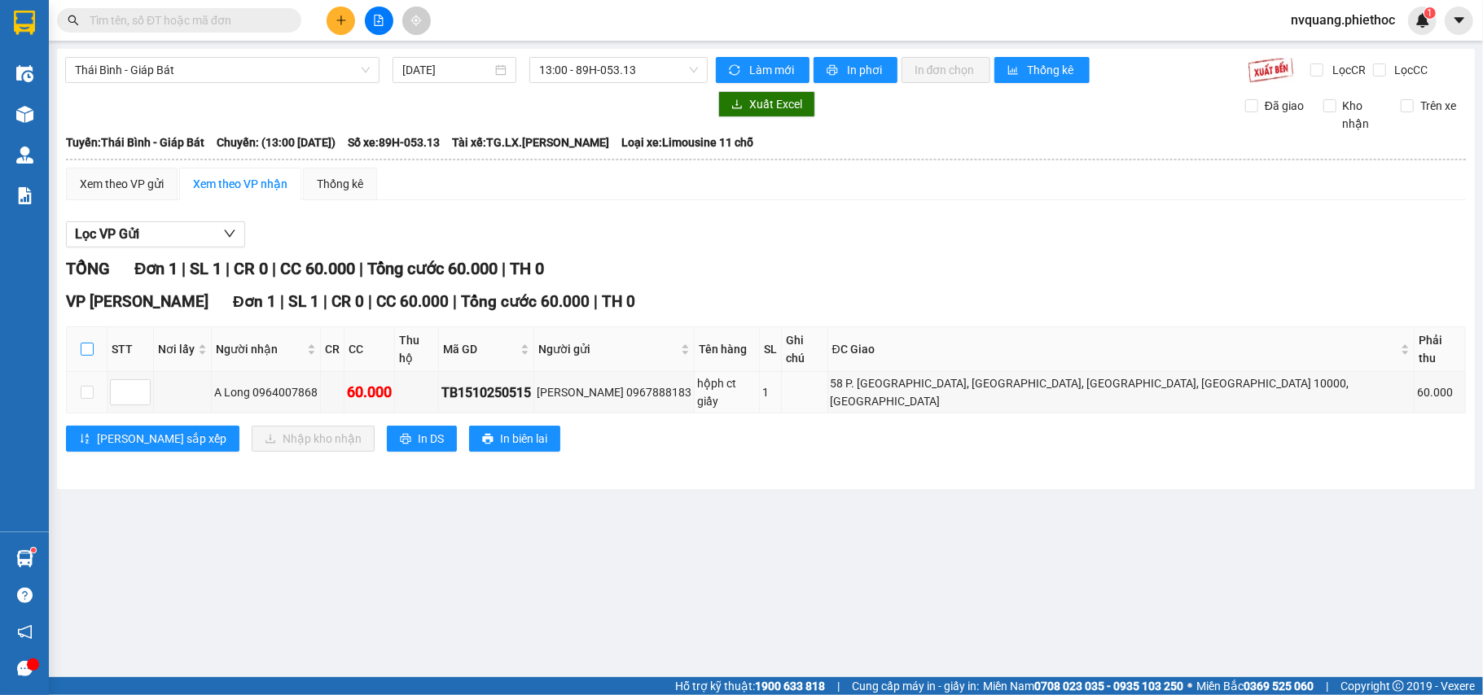
click at [88, 343] on input "checkbox" at bounding box center [87, 349] width 13 height 13
checkbox input "true"
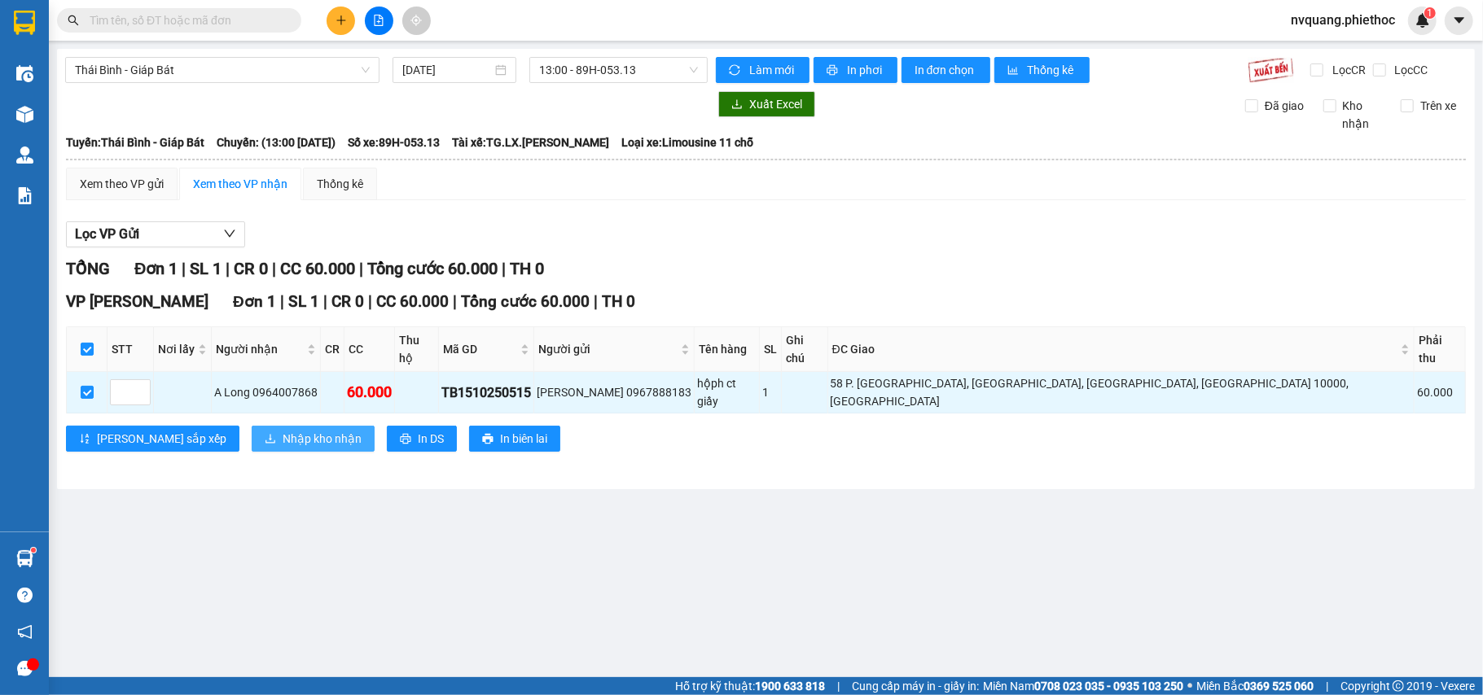
click at [283, 430] on span "Nhập kho nhận" at bounding box center [322, 439] width 79 height 18
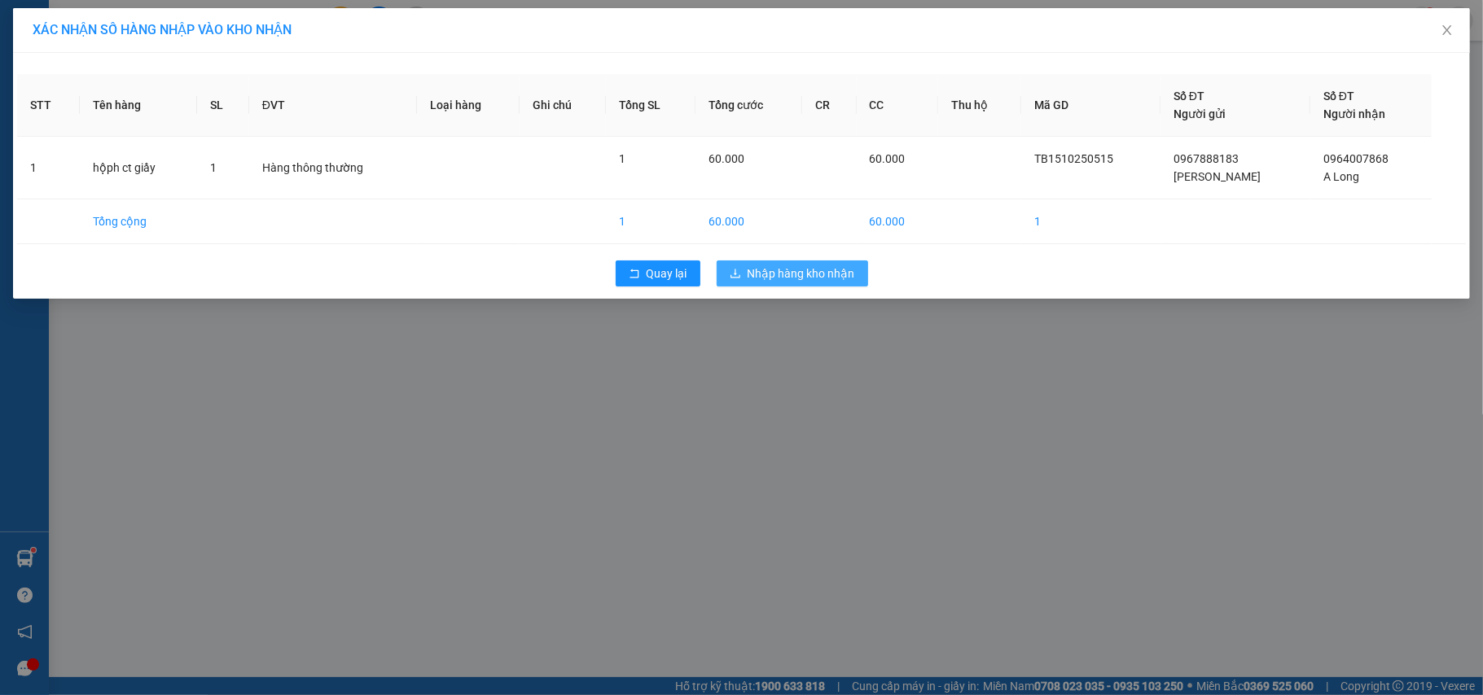
click at [761, 281] on span "Nhập hàng kho nhận" at bounding box center [801, 274] width 107 height 18
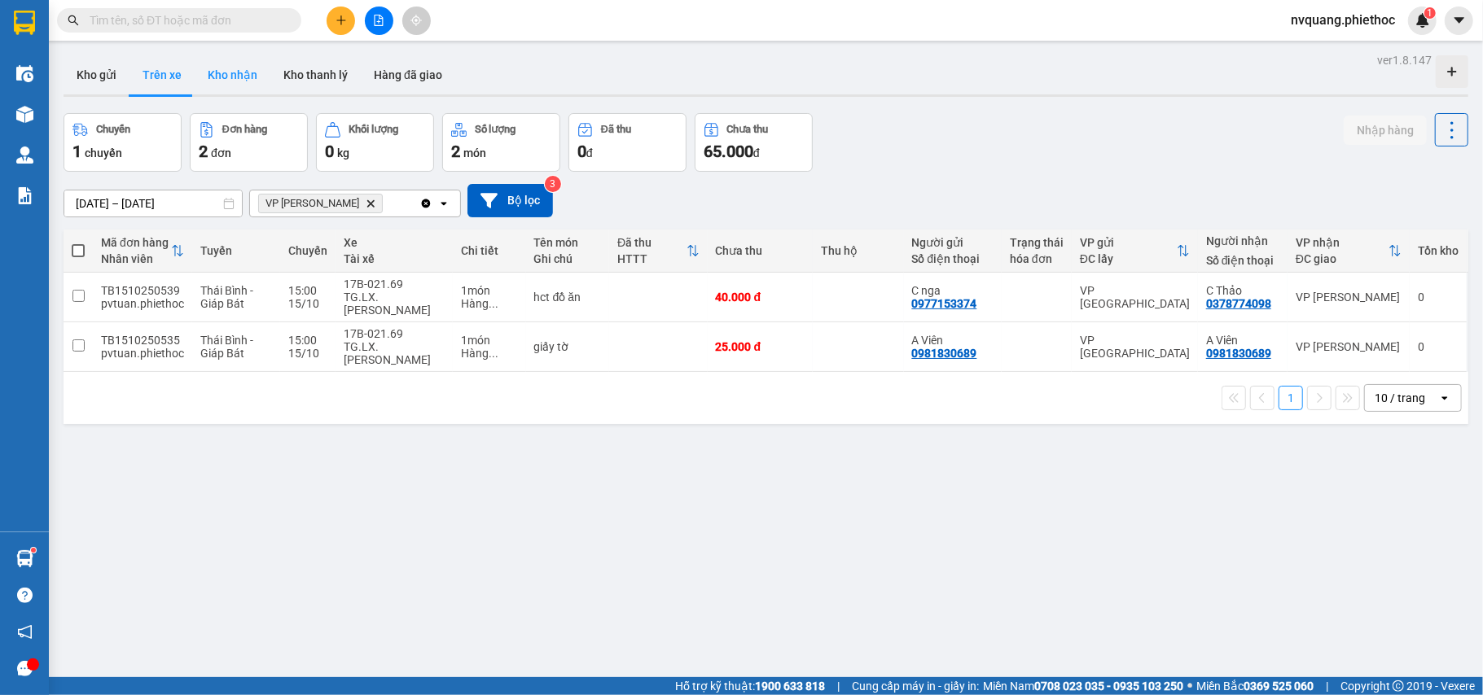
click at [244, 68] on button "Kho nhận" at bounding box center [233, 74] width 76 height 39
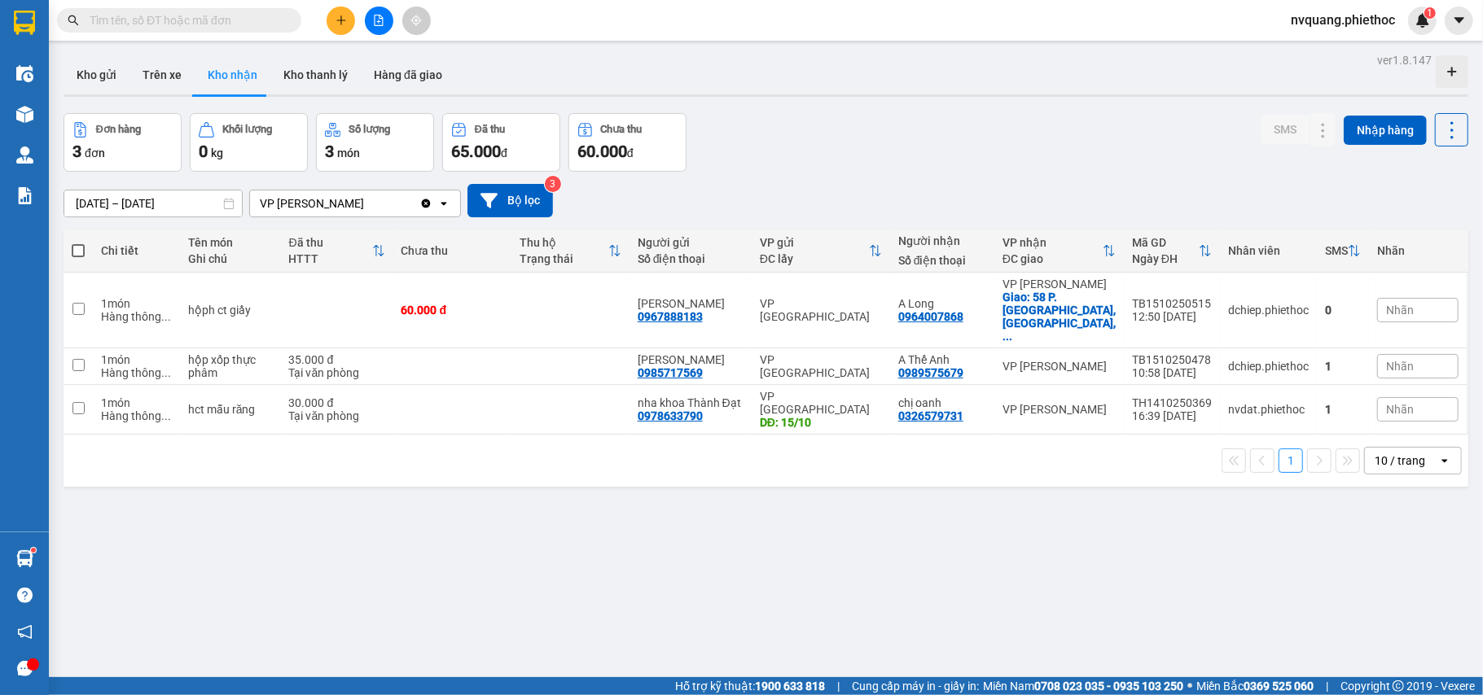
click at [335, 15] on icon "plus" at bounding box center [340, 20] width 11 height 11
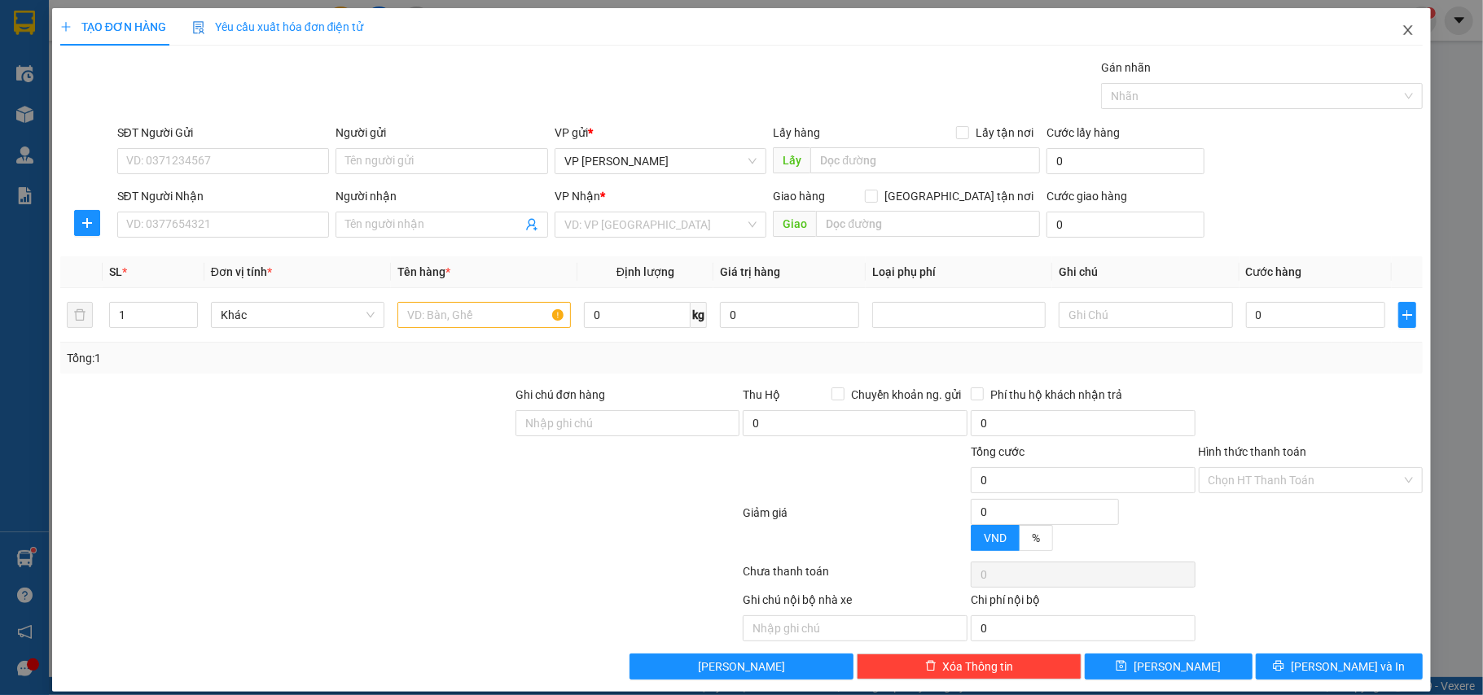
click at [1401, 34] on icon "close" at bounding box center [1407, 30] width 13 height 13
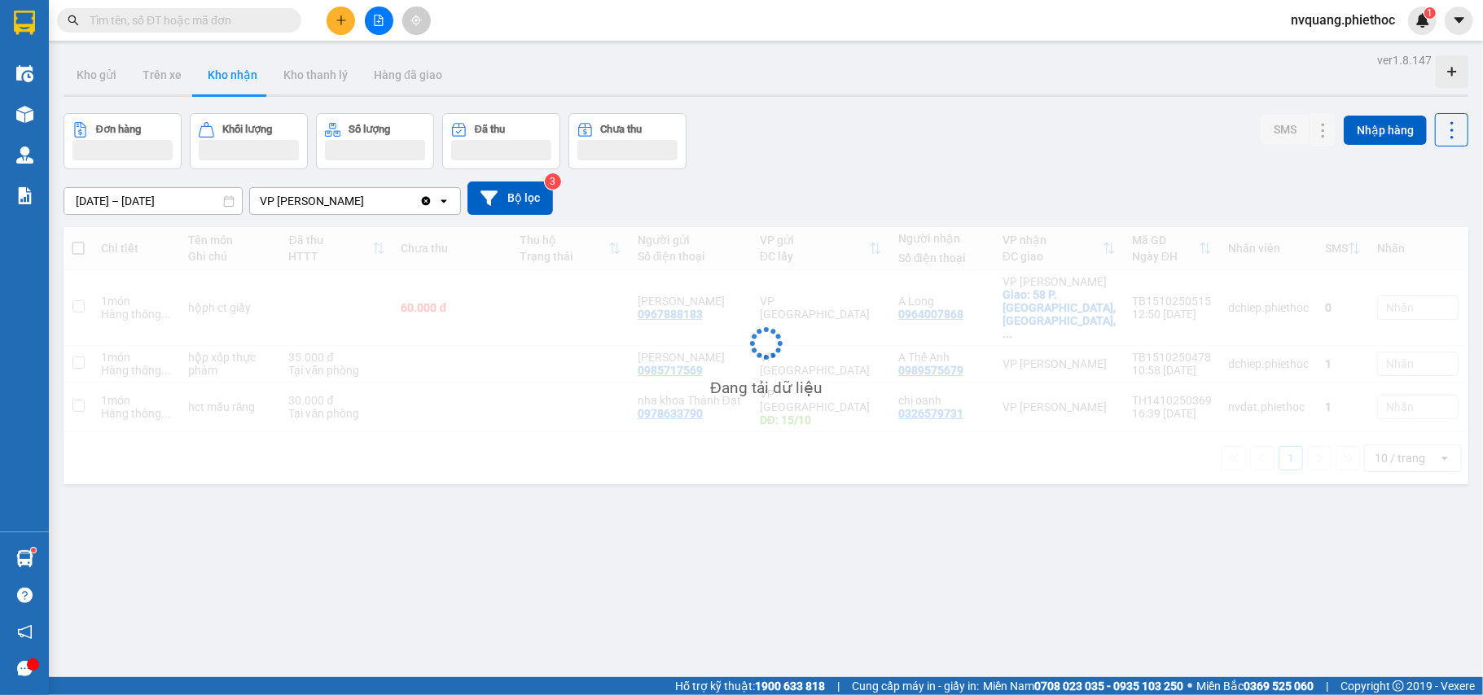
click at [202, 26] on input "text" at bounding box center [186, 20] width 192 height 18
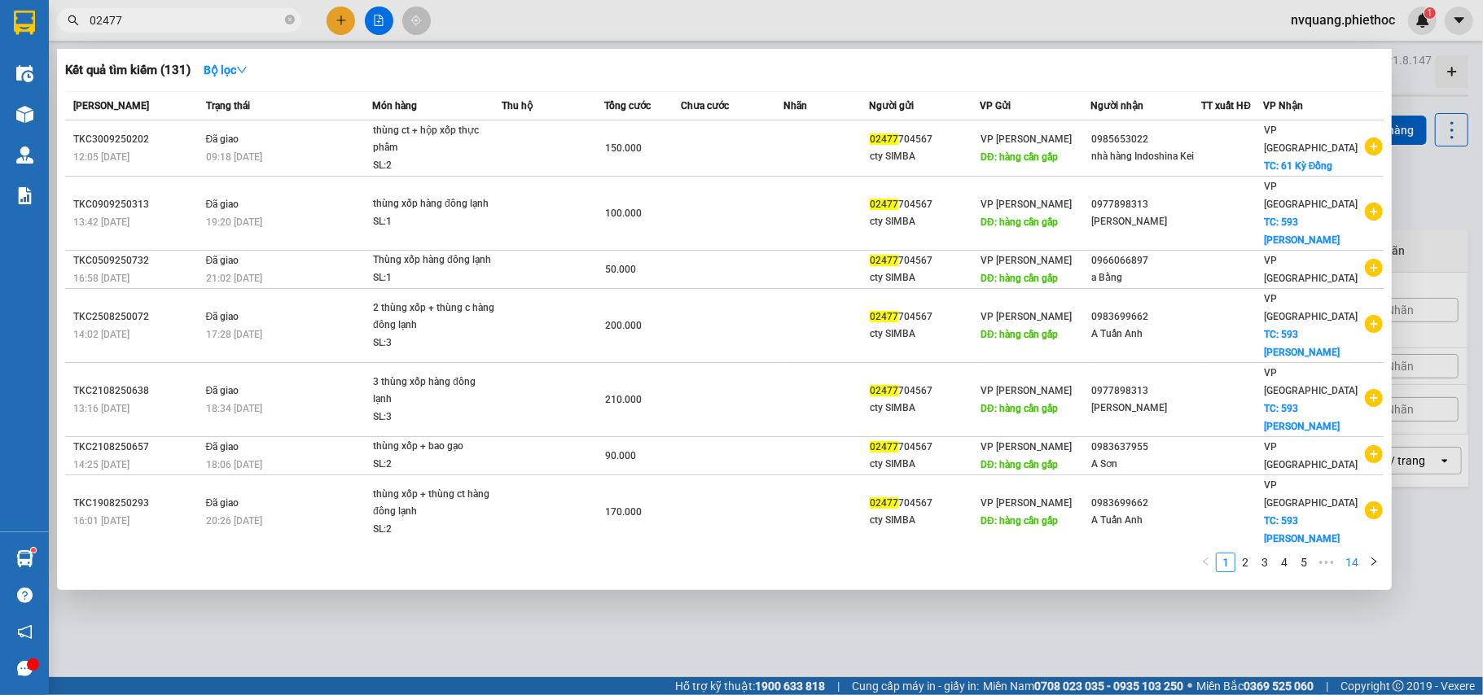
type input "02477"
click at [1347, 568] on link "14" at bounding box center [1351, 563] width 23 height 18
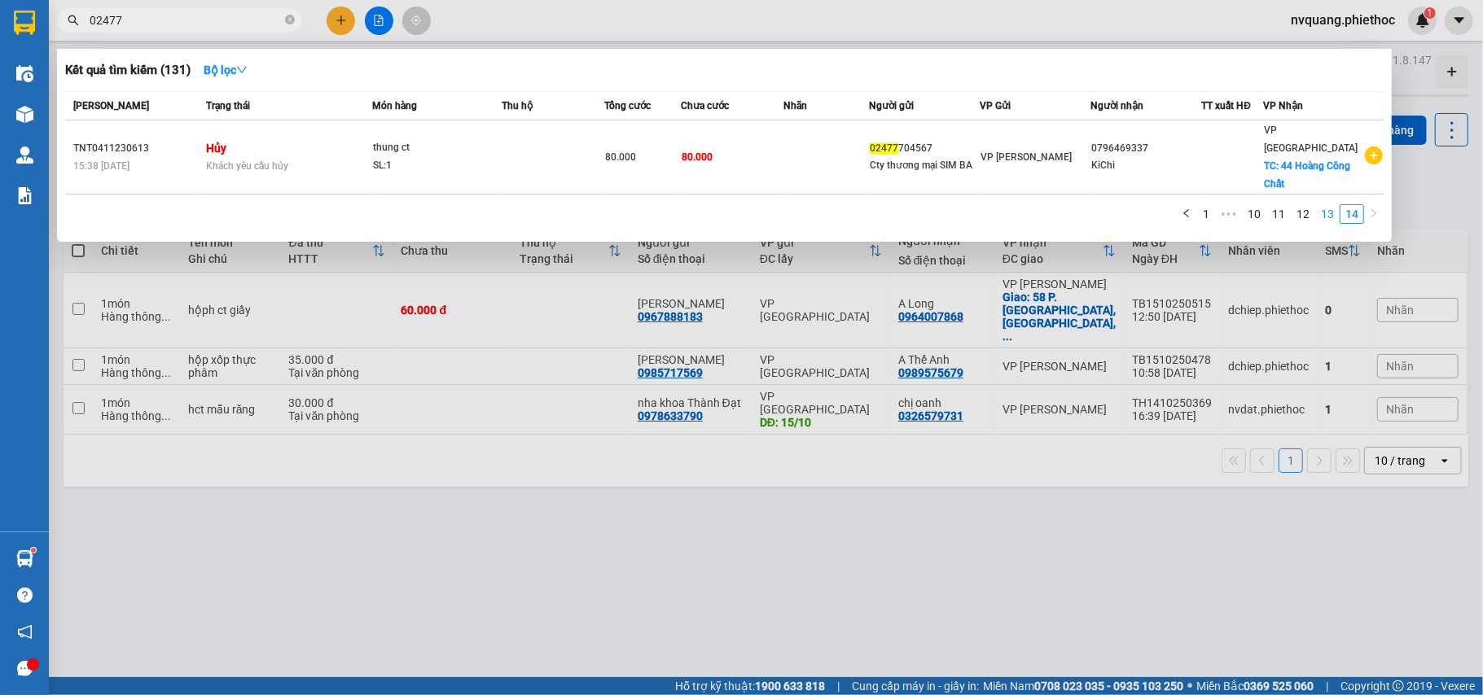
click at [1330, 205] on link "13" at bounding box center [1327, 214] width 23 height 18
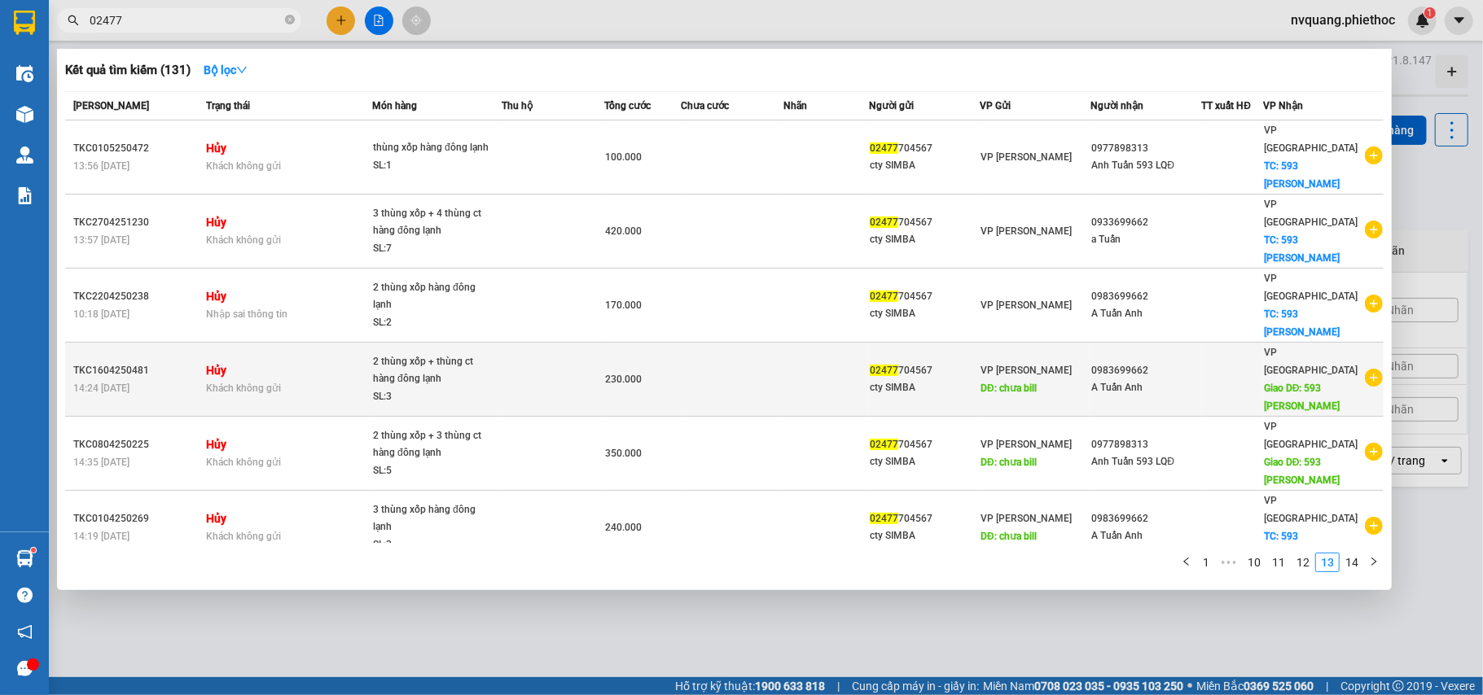
click at [526, 343] on td at bounding box center [553, 380] width 103 height 74
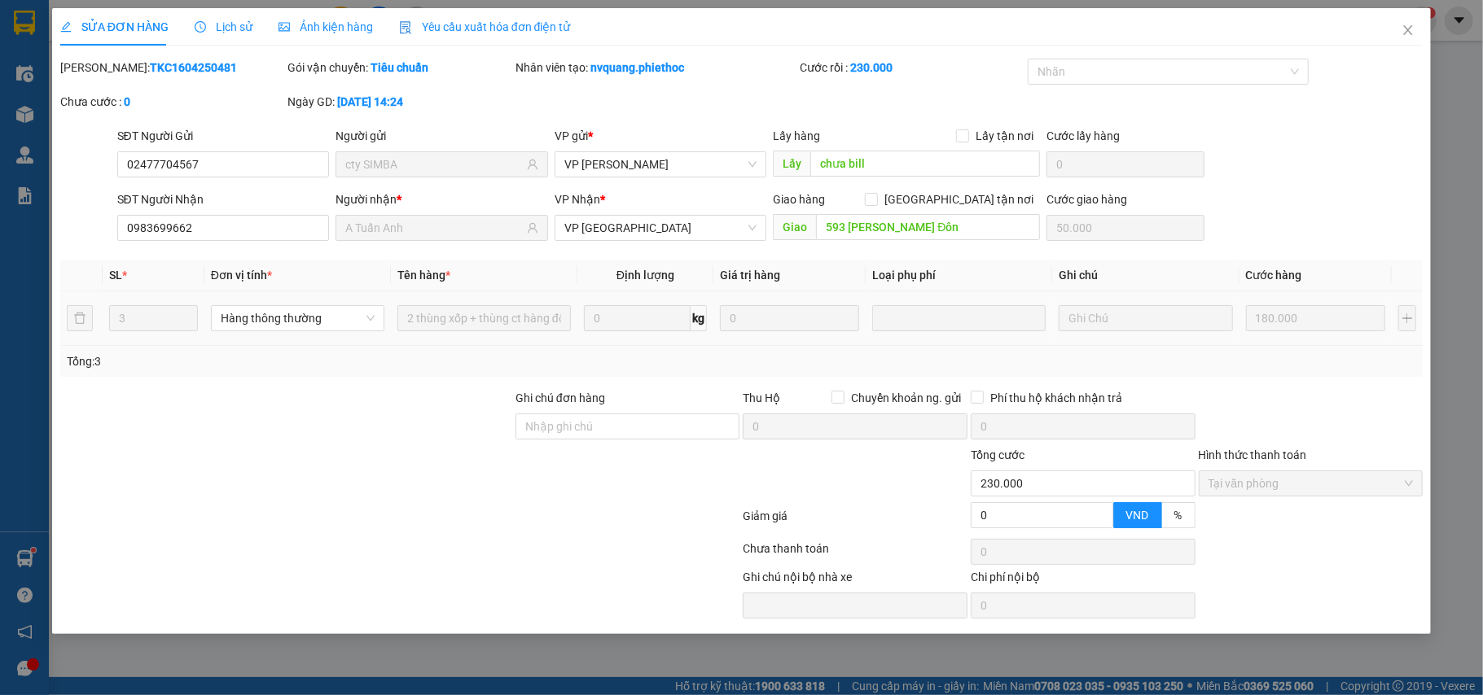
type input "02477704567"
type input "cty SIMBA"
type input "chưa bill"
type input "0983699662"
type input "A Tuấn Anh"
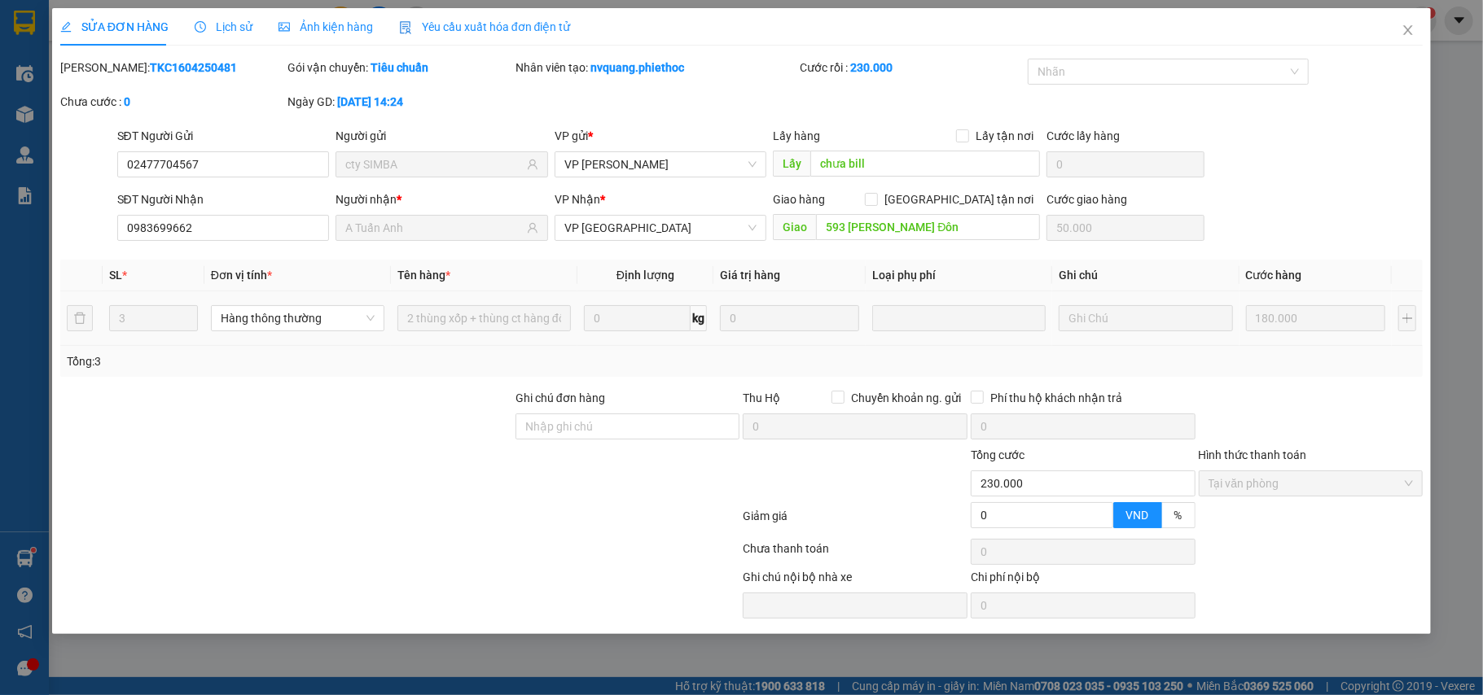
type input "593 [PERSON_NAME] Đôn"
type input "50.000"
type input "0"
type input "230.000"
click at [1405, 27] on icon "close" at bounding box center [1408, 30] width 9 height 10
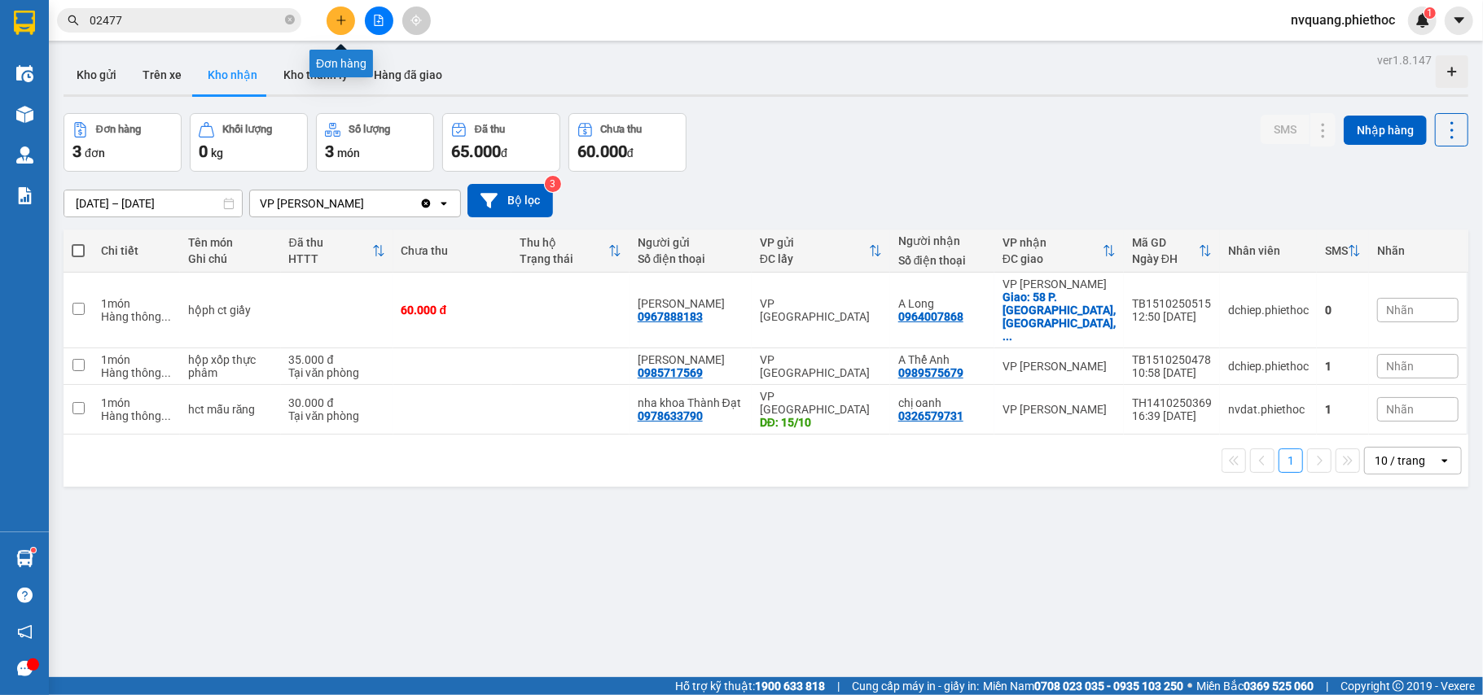
click at [342, 21] on icon "plus" at bounding box center [340, 20] width 11 height 11
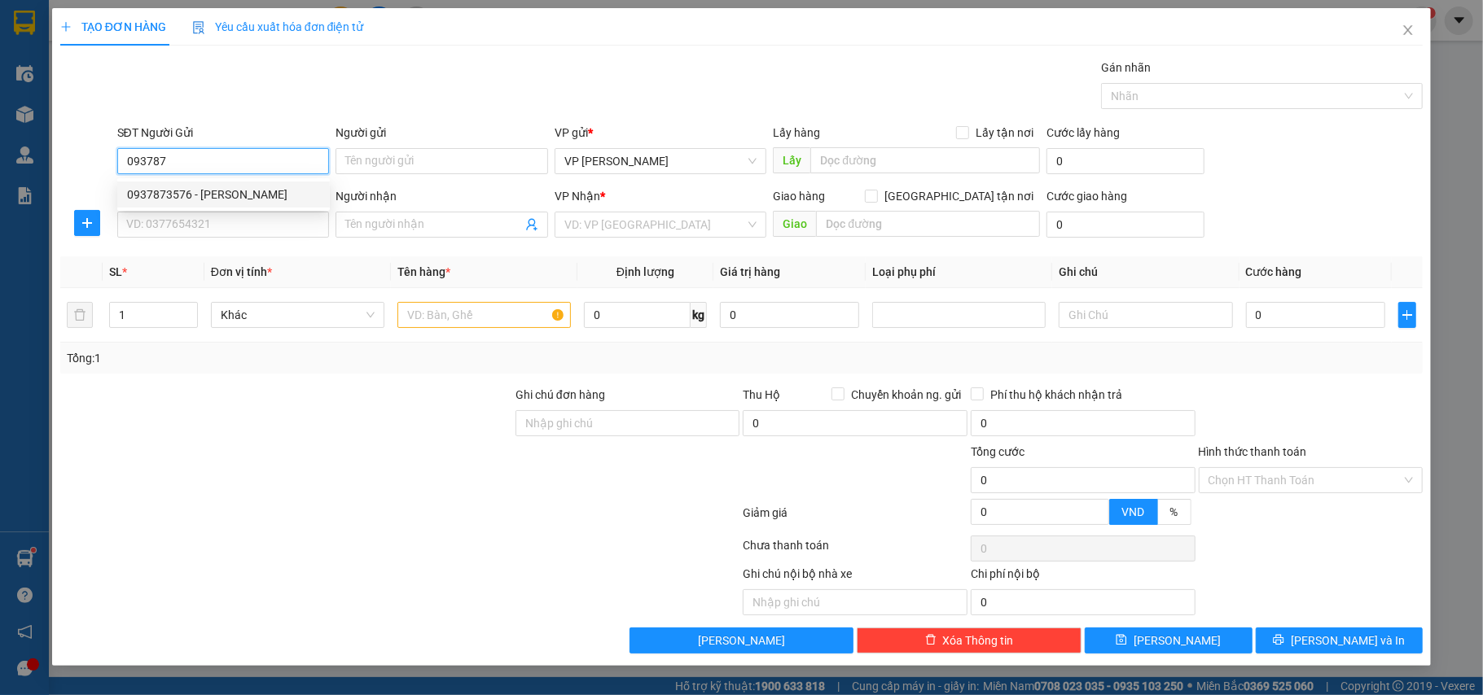
click at [235, 194] on div "0937873576 - [PERSON_NAME]" at bounding box center [223, 195] width 193 height 18
type input "0937873576"
type input "[PERSON_NAME]"
type input "0937873576"
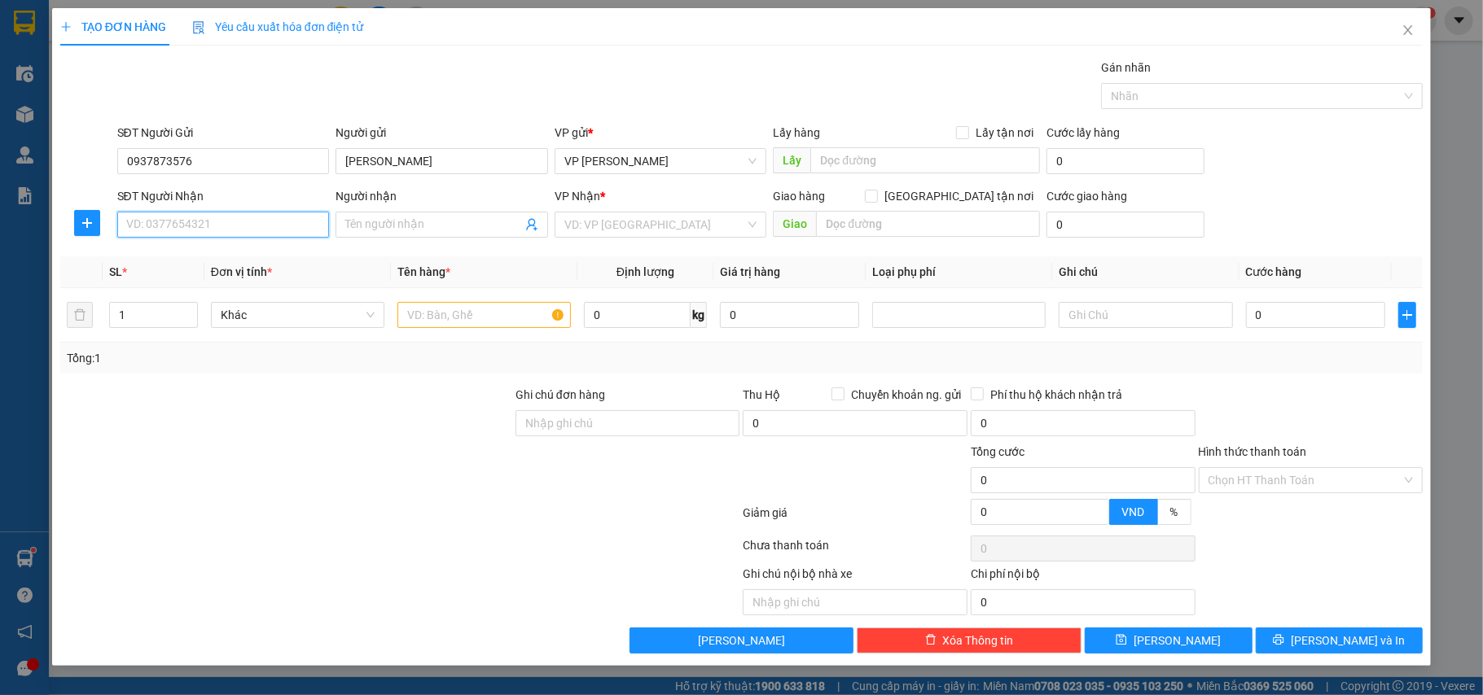
click at [235, 229] on input "SĐT Người Nhận" at bounding box center [223, 225] width 213 height 26
click at [255, 257] on div "0977898313 - [PERSON_NAME]" at bounding box center [223, 259] width 193 height 18
type input "0977898313"
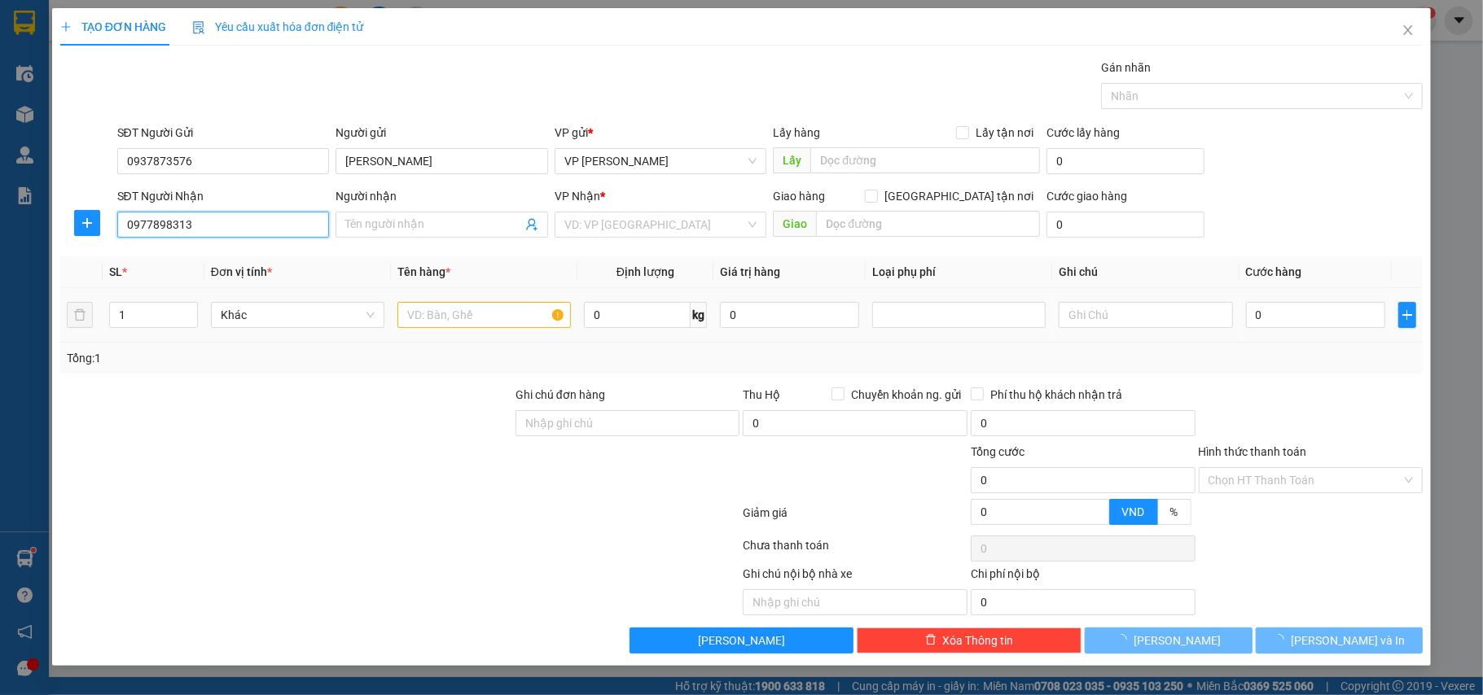
type input "[PERSON_NAME]"
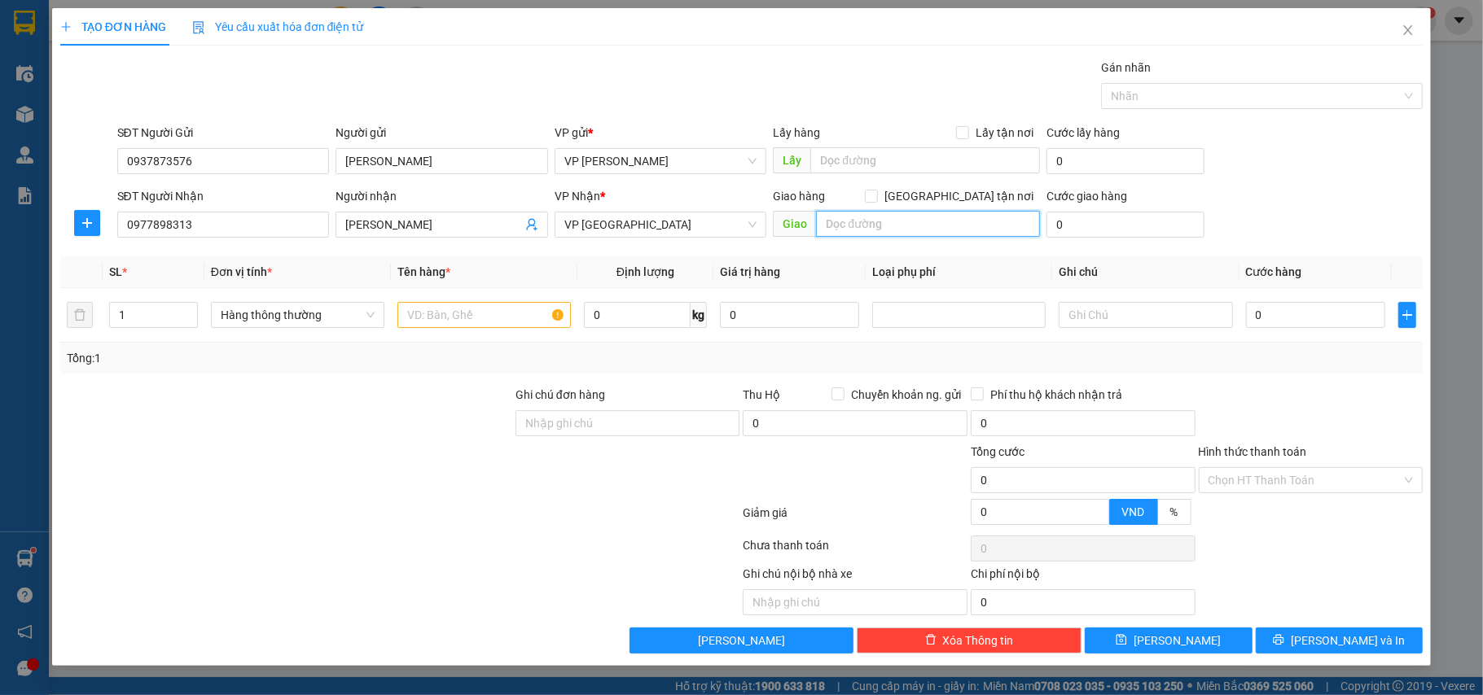
click at [870, 218] on input "text" at bounding box center [928, 224] width 224 height 26
type input "593 [PERSON_NAME] Đôn"
click at [878, 194] on span at bounding box center [871, 196] width 13 height 13
click at [876, 194] on input "[GEOGRAPHIC_DATA] tận nơi" at bounding box center [870, 195] width 11 height 11
checkbox input "true"
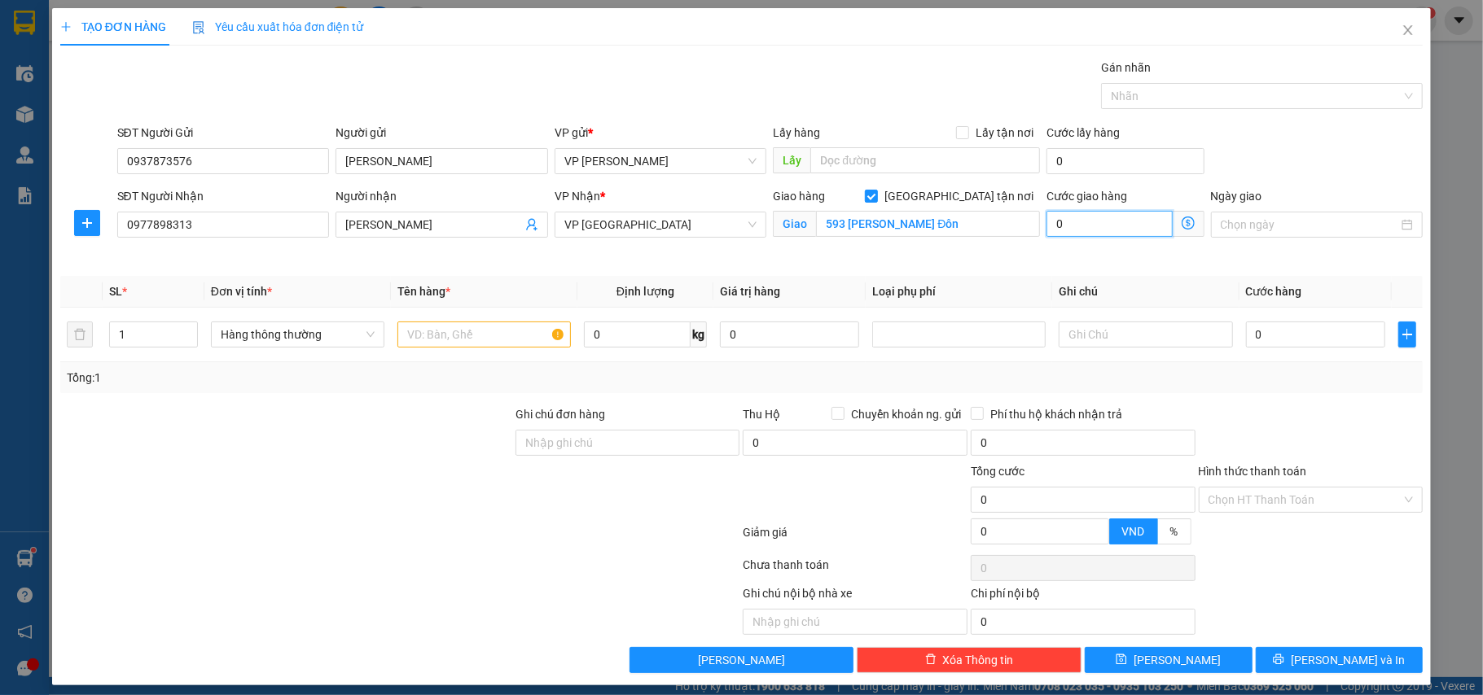
click at [1088, 229] on input "0" at bounding box center [1108, 224] width 125 height 26
type input "6"
type input "60"
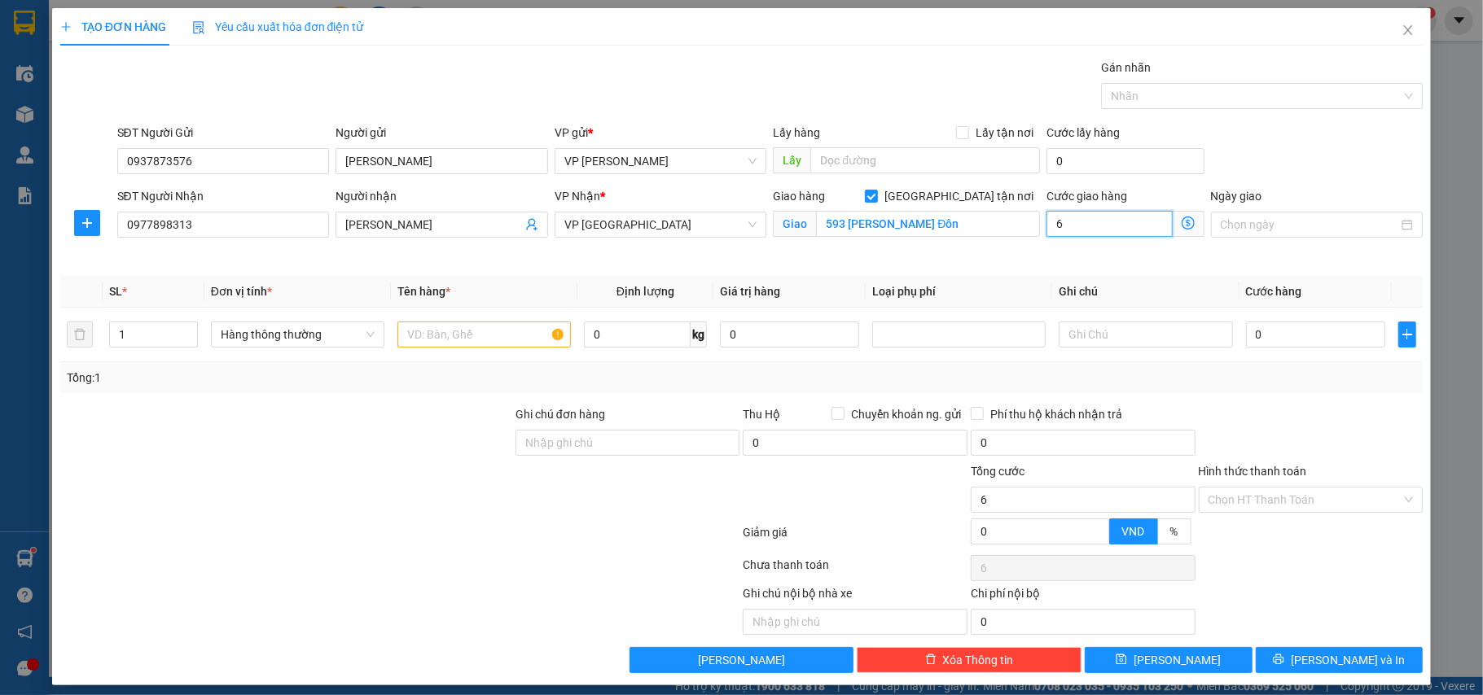
type input "60"
type input "60.000"
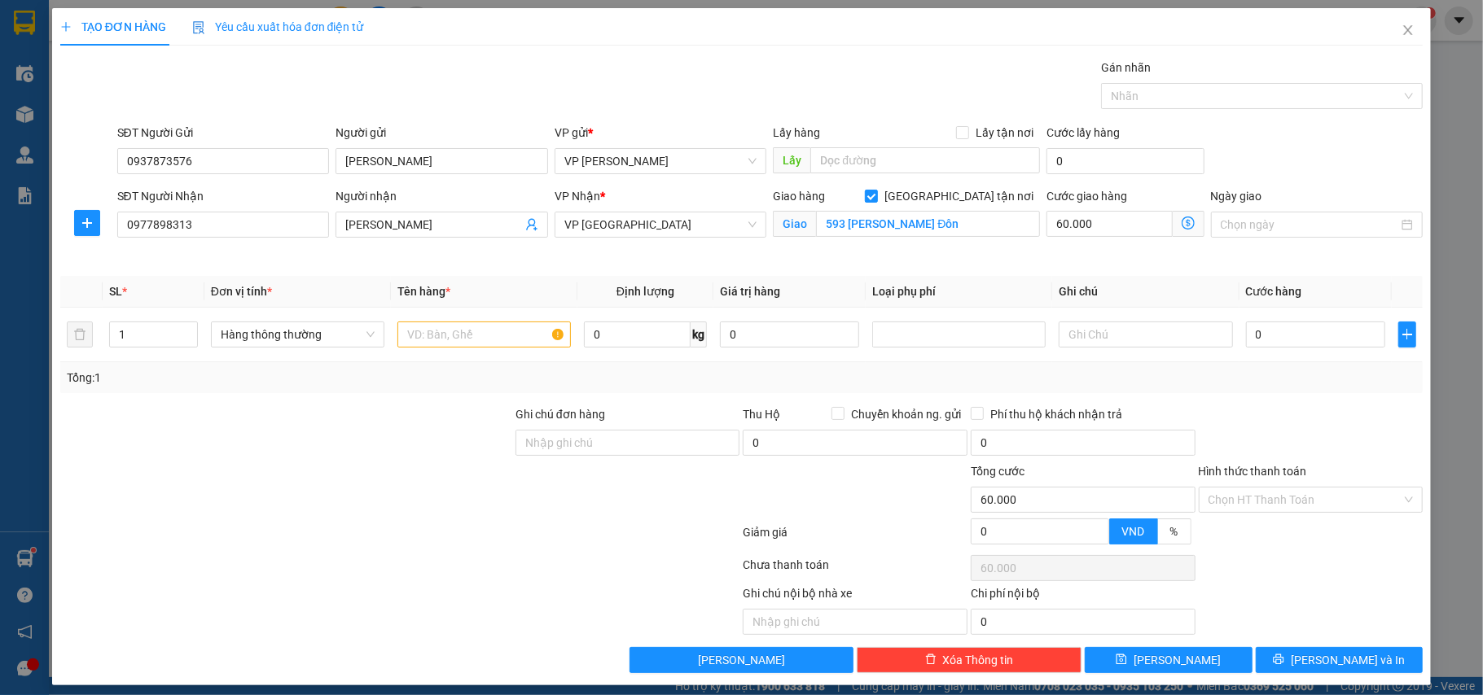
click at [990, 244] on div "Giao hàng [GEOGRAPHIC_DATA] tận nơi Giao 593 [GEOGRAPHIC_DATA]" at bounding box center [906, 215] width 267 height 57
click at [95, 334] on tr "1 Hàng thông thường 0 kg 0 0" at bounding box center [741, 335] width 1363 height 55
type input "3"
click at [411, 343] on input "text" at bounding box center [483, 335] width 173 height 26
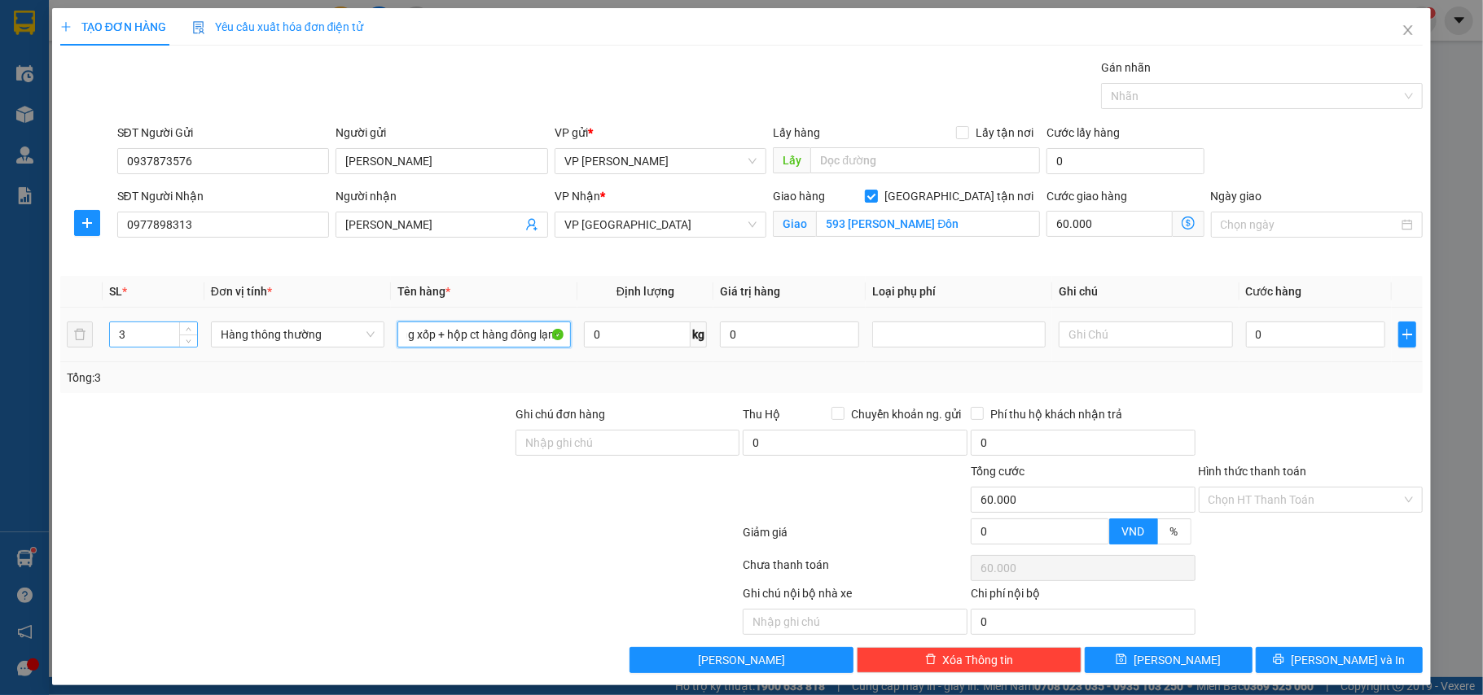
type input "2 thùng xốp + hộp ct hàng đông lạnh"
drag, startPoint x: 141, startPoint y: 342, endPoint x: 95, endPoint y: 343, distance: 45.6
click at [95, 343] on tr "3 Hàng thông thường 2 thùng xốp + hộp ct hàng đông lạnh 0 kg 0 0" at bounding box center [741, 335] width 1363 height 55
type input "2"
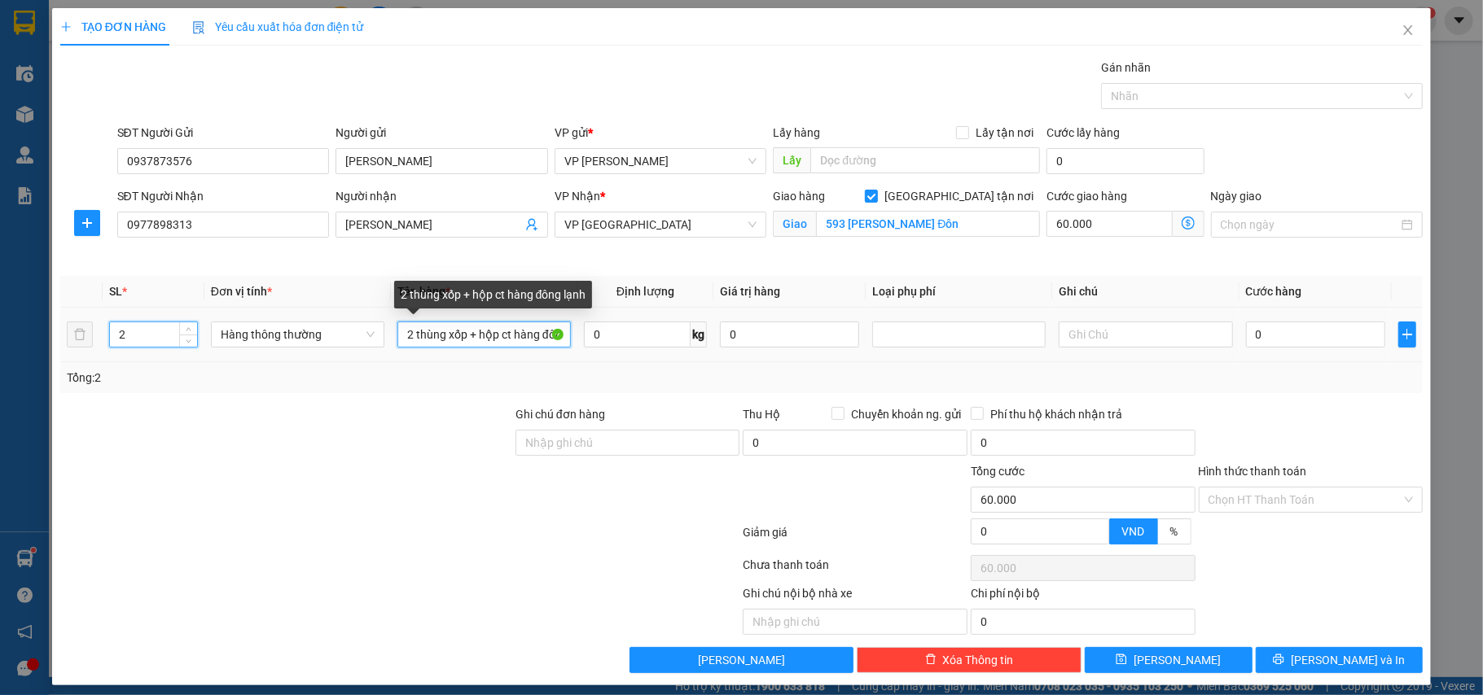
click at [541, 333] on input "2 thùng xốp + hộp ct hàng đông lạnh" at bounding box center [483, 335] width 173 height 26
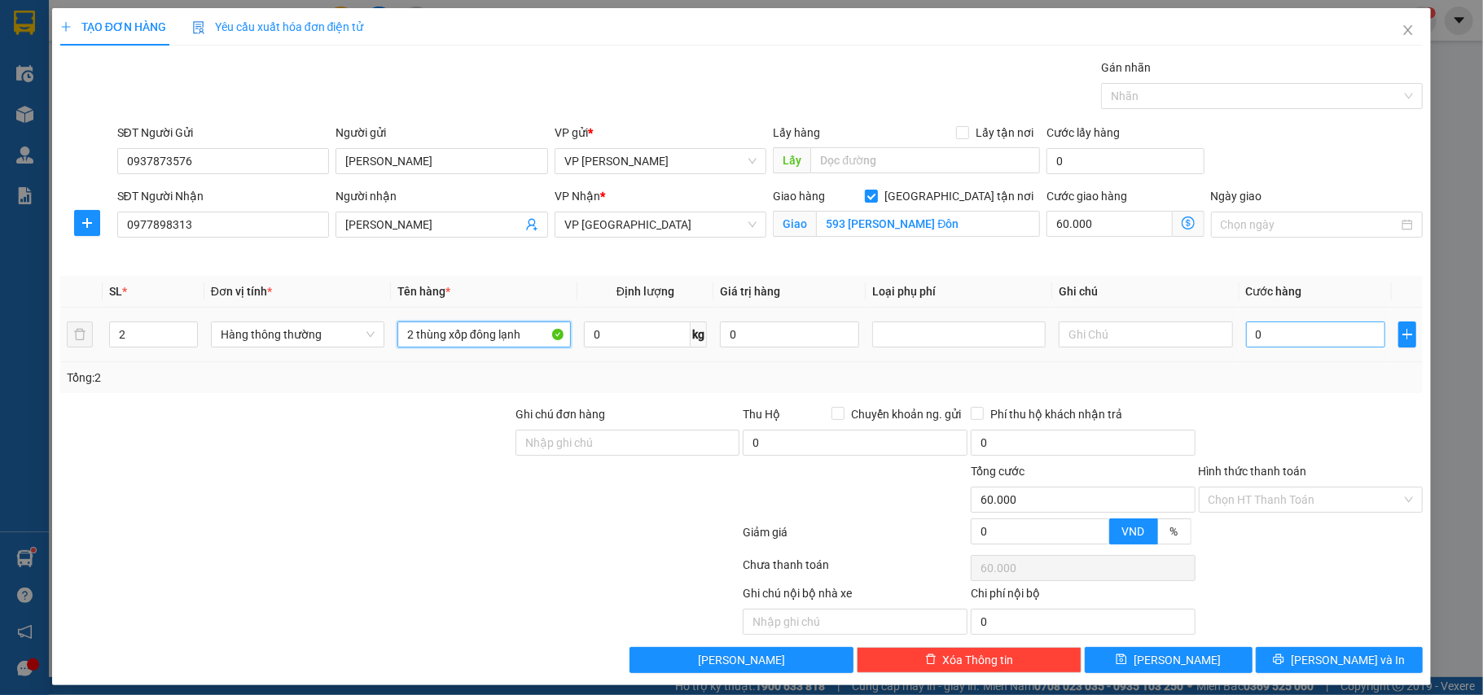
type input "2 thùng xốp đông lạnh"
click at [1256, 335] on input "0" at bounding box center [1315, 335] width 139 height 26
type input "1"
type input "60.001"
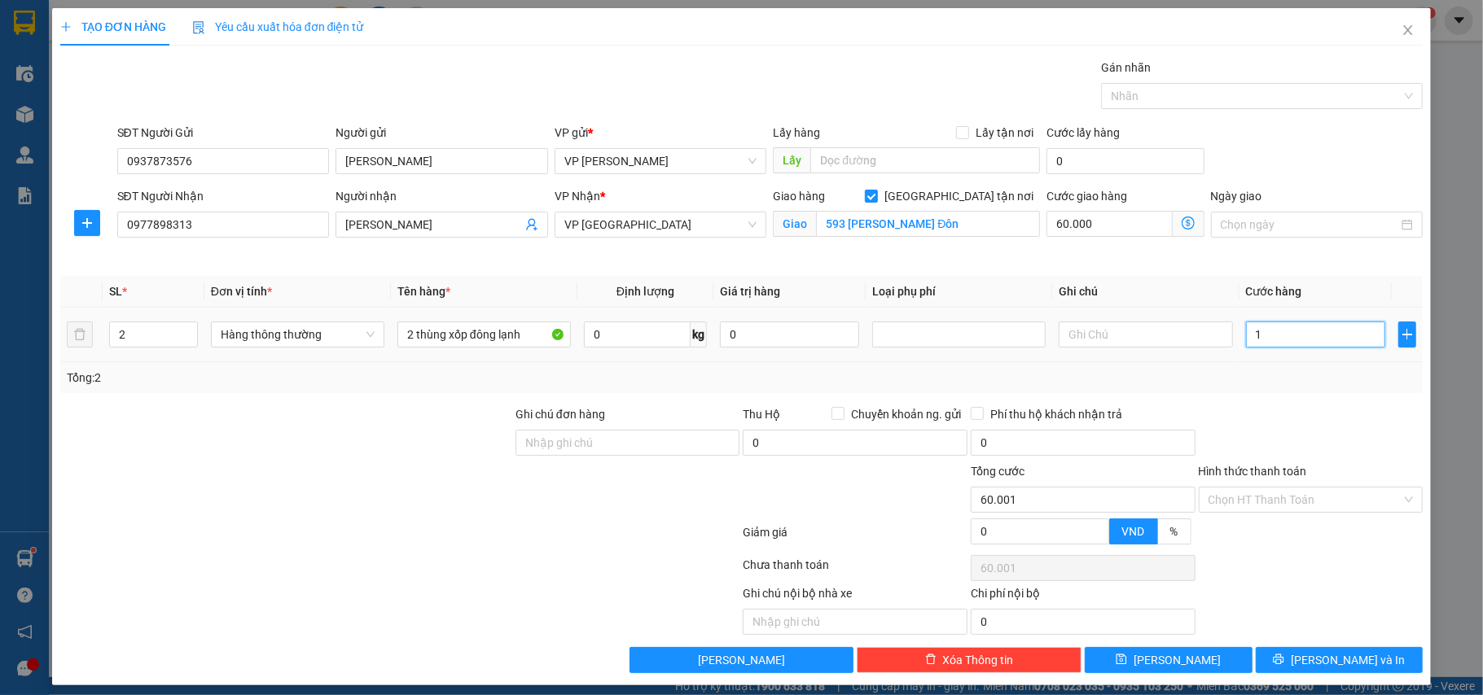
type input "16"
type input "60.016"
type input "160"
type input "60.160"
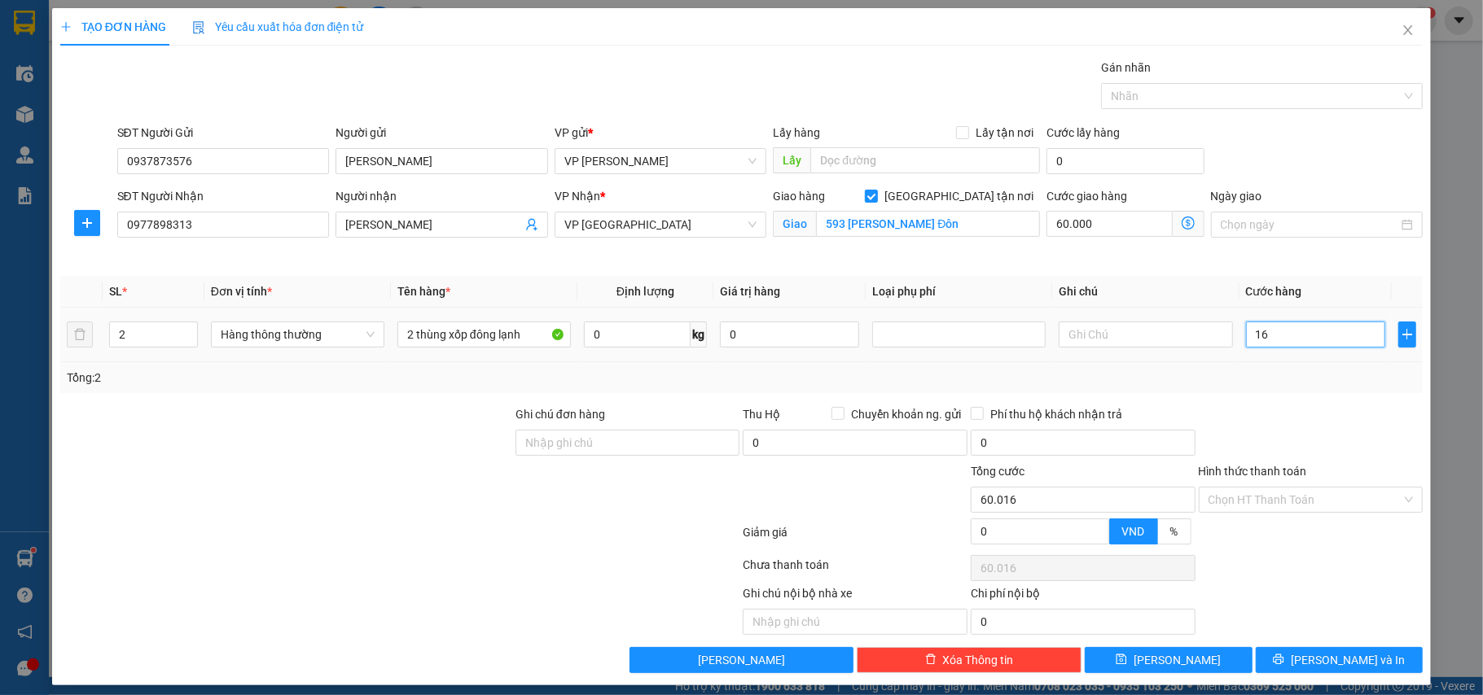
type input "60.160"
type input "160.000"
type input "220.000"
click at [1265, 368] on div "Tổng: 2" at bounding box center [741, 377] width 1363 height 31
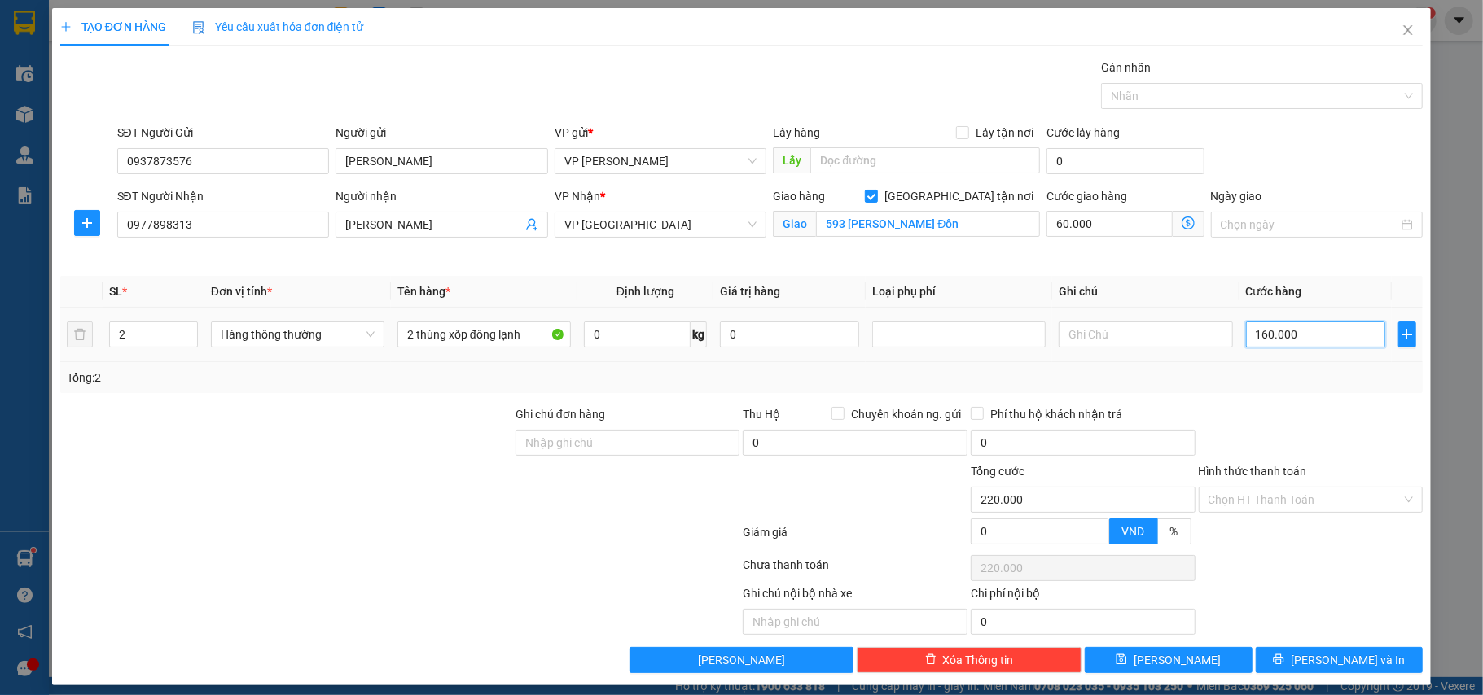
click at [1308, 337] on input "160.000" at bounding box center [1315, 335] width 139 height 26
type input "1"
type input "60.001"
type input "10"
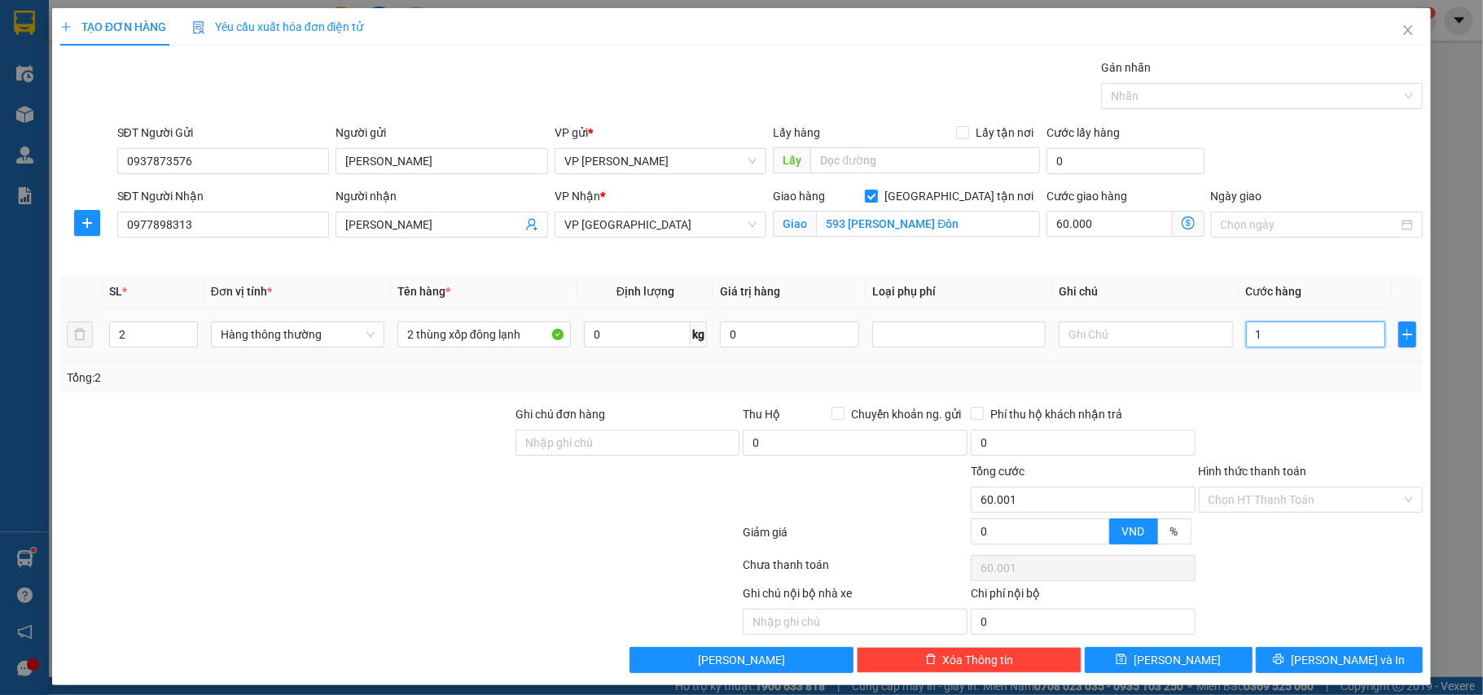
type input "60.010"
type input "100"
type input "60.100"
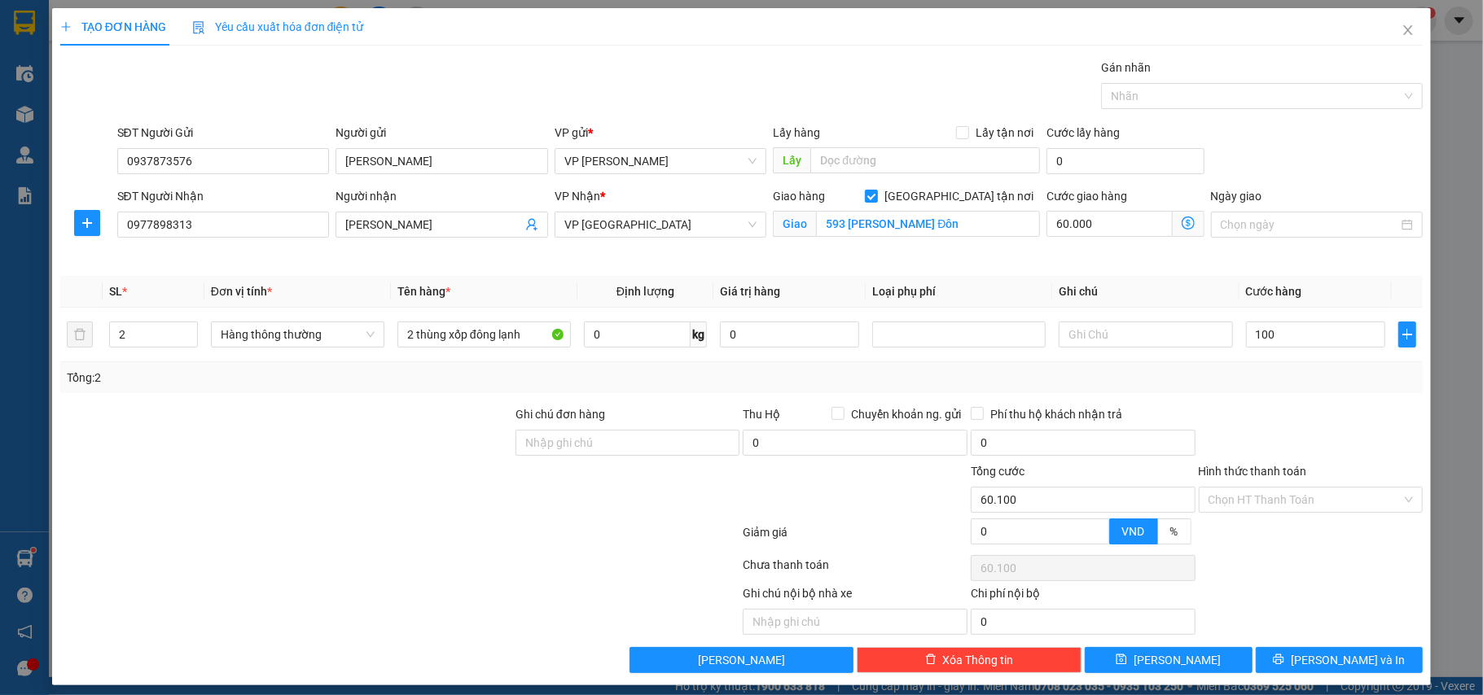
type input "100.000"
type input "160.000"
click at [1304, 375] on div "Tổng: 2" at bounding box center [742, 378] width 1350 height 18
click at [1265, 502] on input "Hình thức thanh toán" at bounding box center [1305, 500] width 194 height 24
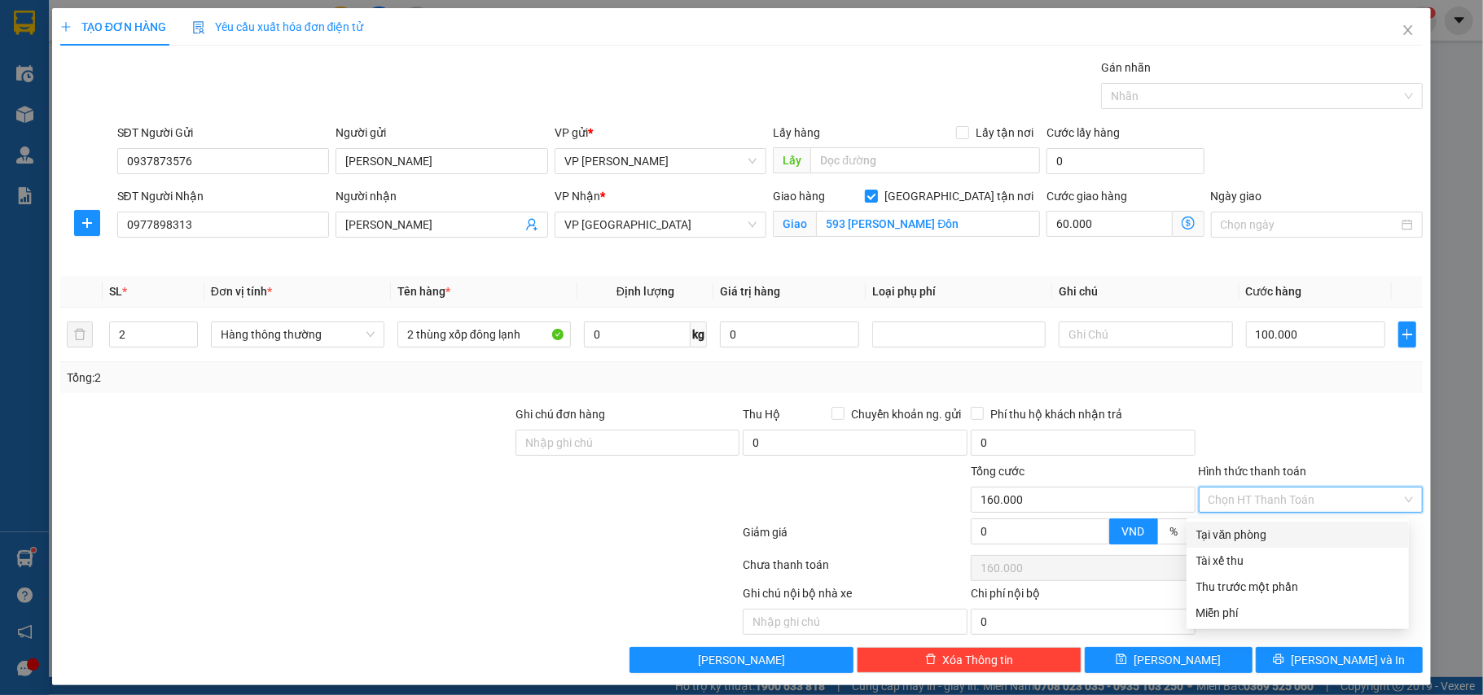
click at [1261, 532] on div "Tại văn phòng" at bounding box center [1297, 535] width 203 height 18
type input "0"
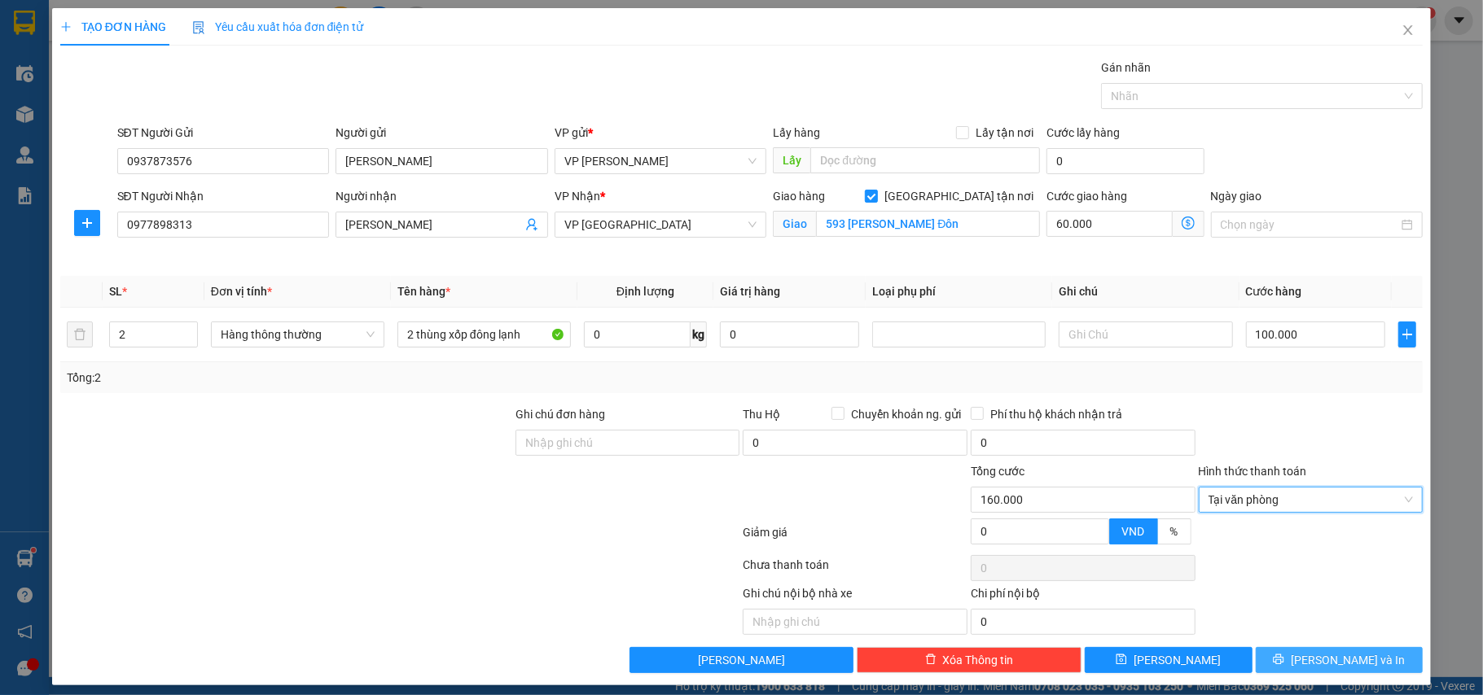
click at [1309, 655] on button "[PERSON_NAME] và In" at bounding box center [1340, 660] width 168 height 26
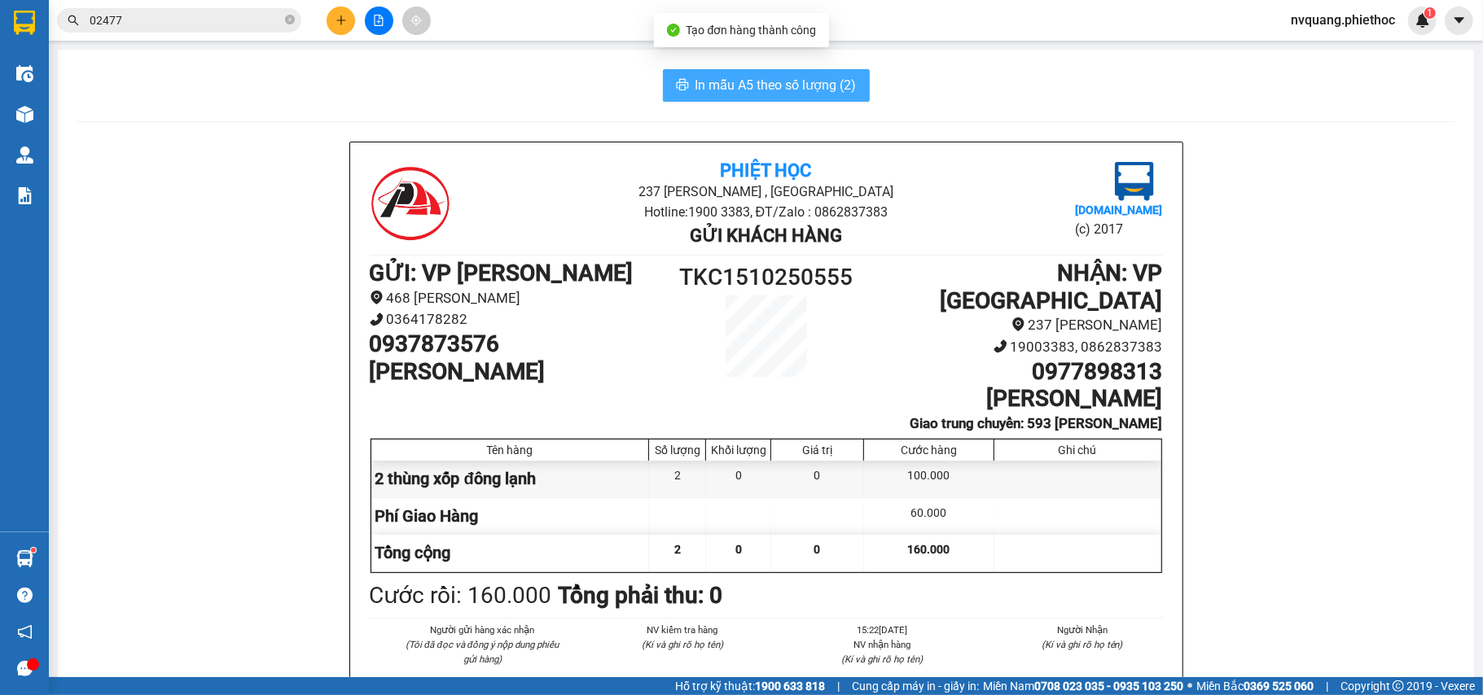
click at [725, 80] on span "In mẫu A5 theo số lượng (2)" at bounding box center [775, 85] width 161 height 20
click at [756, 92] on span "In mẫu A5 theo số lượng (2)" at bounding box center [775, 85] width 161 height 20
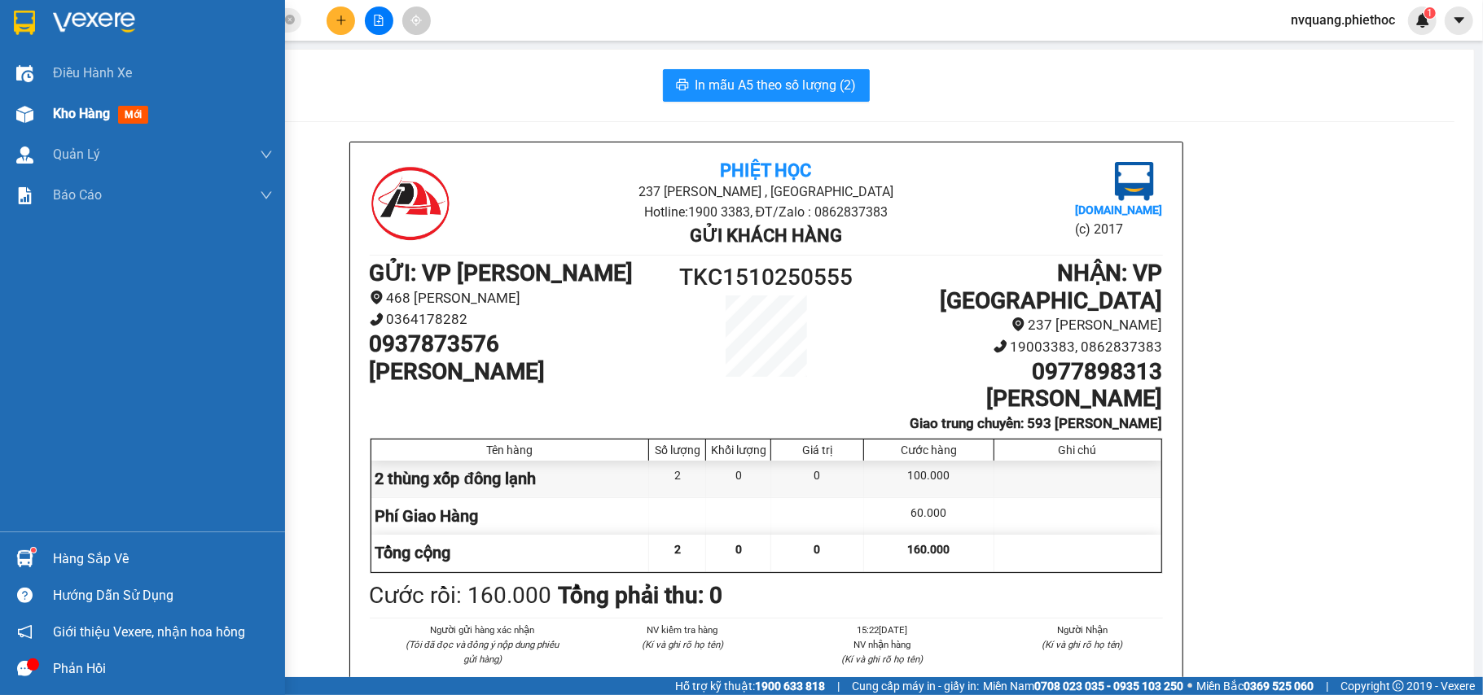
click at [47, 105] on div "Kho hàng mới" at bounding box center [142, 114] width 285 height 41
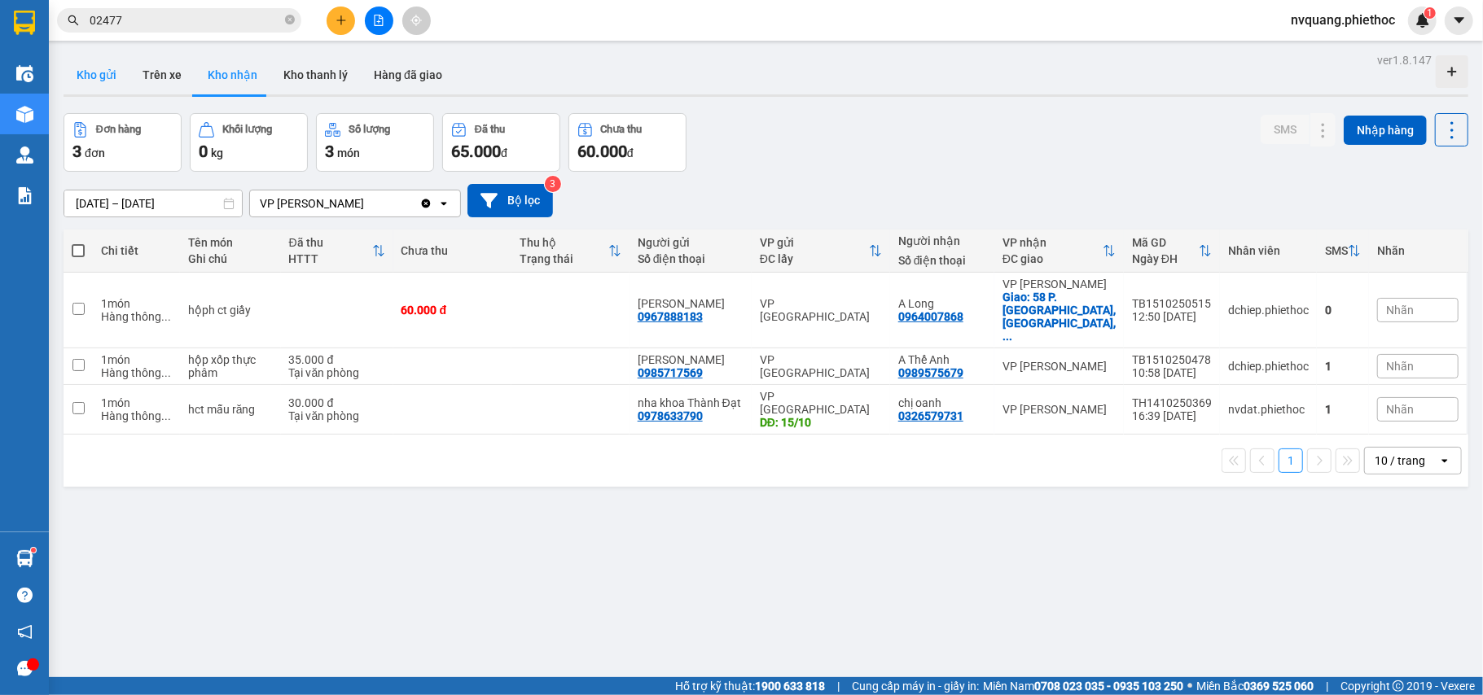
click at [98, 65] on button "Kho gửi" at bounding box center [97, 74] width 66 height 39
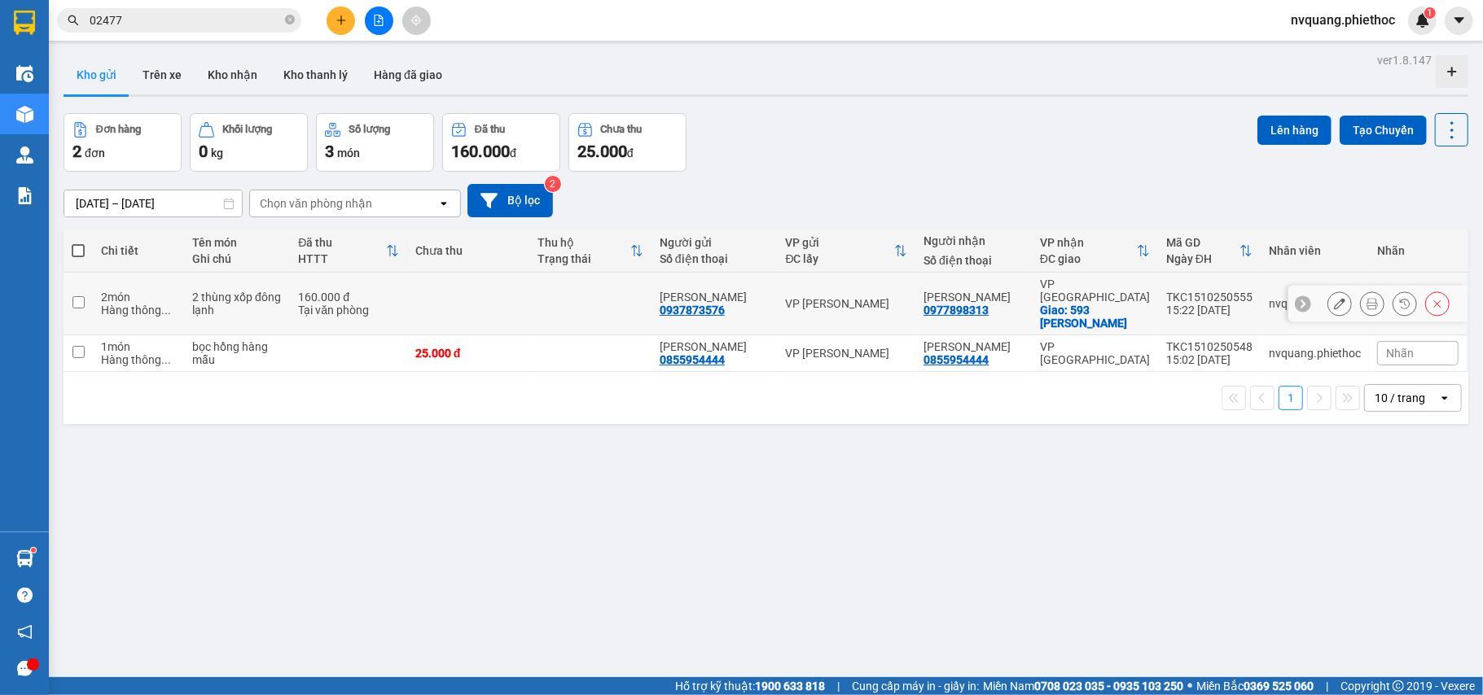
click at [485, 298] on td at bounding box center [468, 304] width 122 height 63
checkbox input "true"
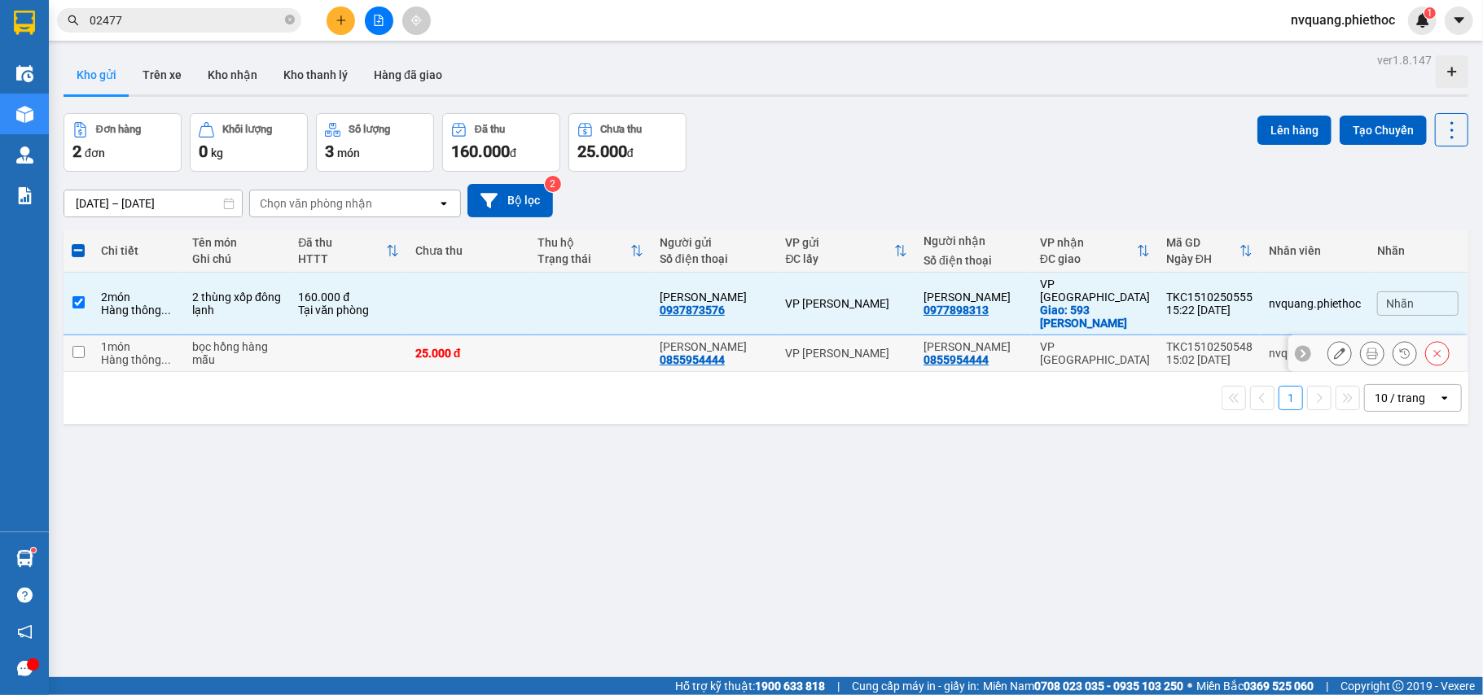
click at [480, 335] on td "25.000 đ" at bounding box center [468, 353] width 122 height 37
checkbox input "true"
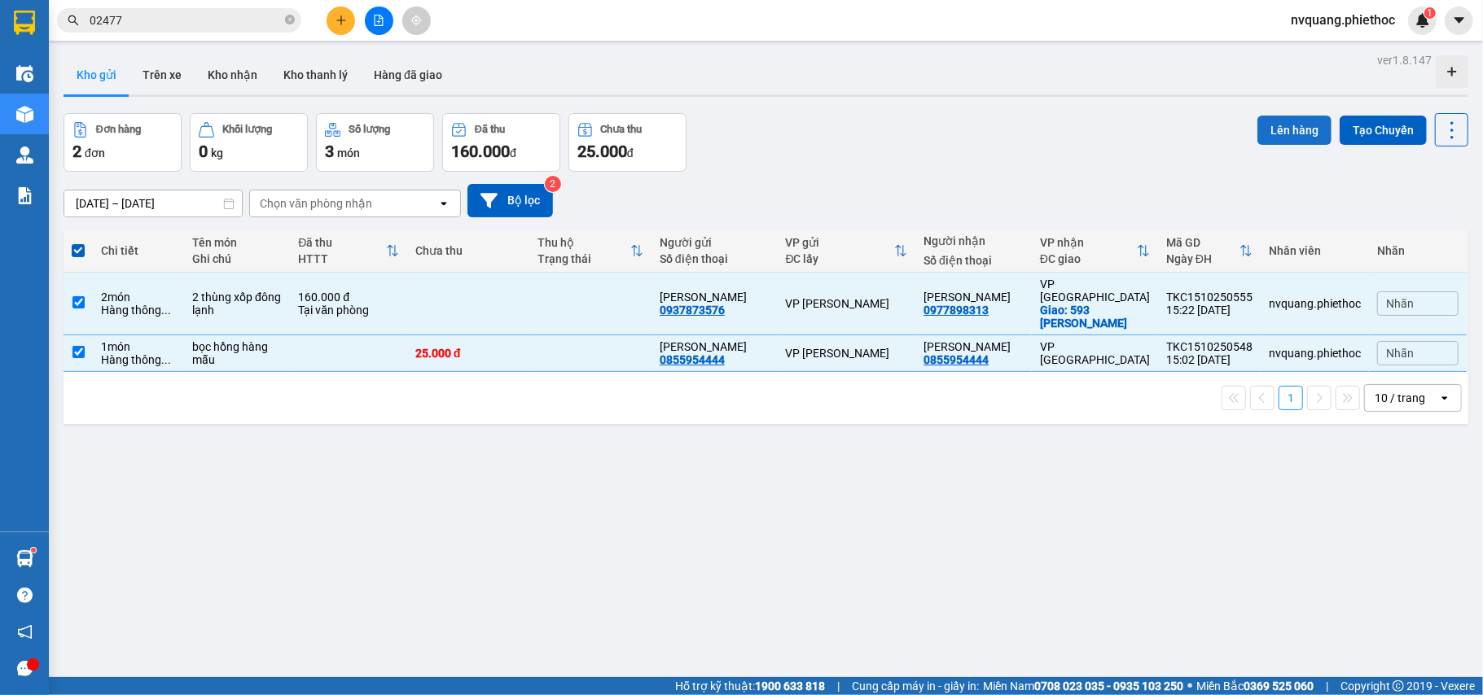
click at [1277, 131] on button "Lên hàng" at bounding box center [1294, 130] width 74 height 29
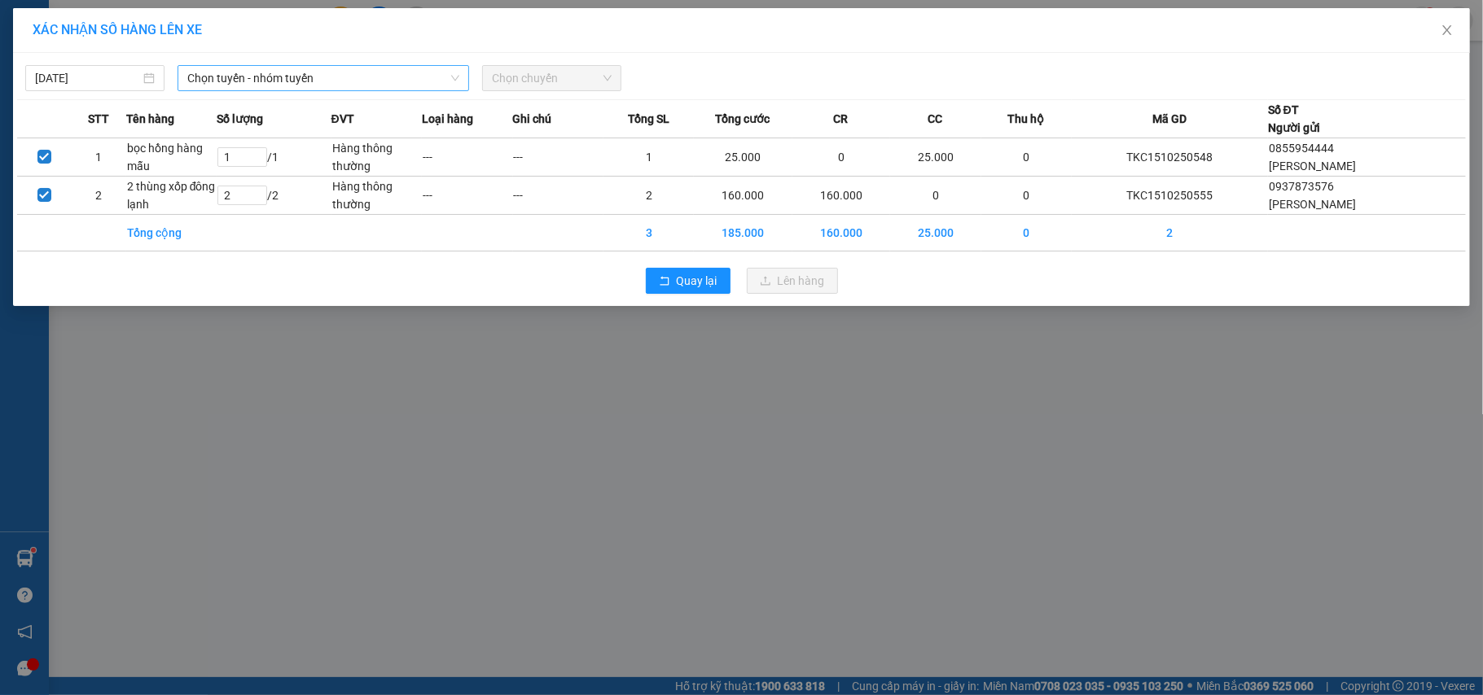
click at [258, 83] on span "Chọn tuyến - nhóm tuyến" at bounding box center [323, 78] width 272 height 24
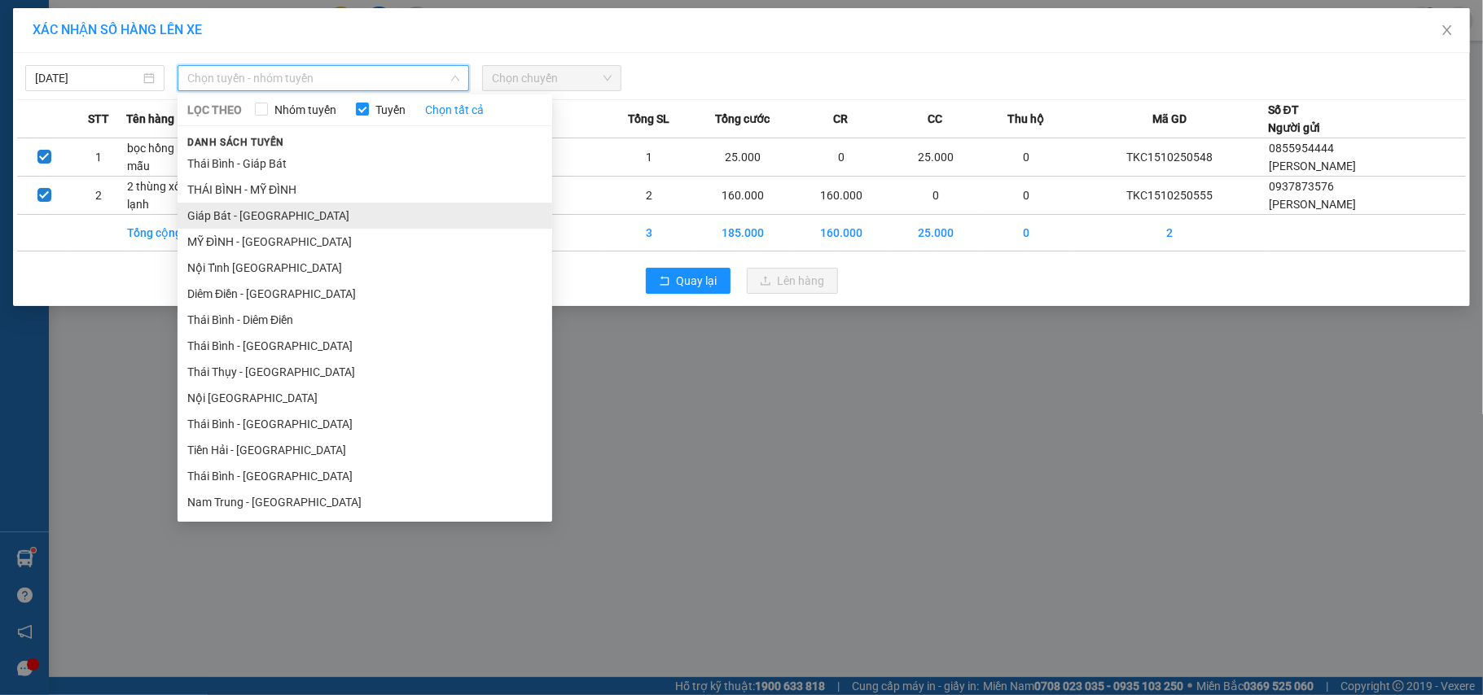
click at [232, 215] on li "Giáp Bát - [GEOGRAPHIC_DATA]" at bounding box center [365, 216] width 375 height 26
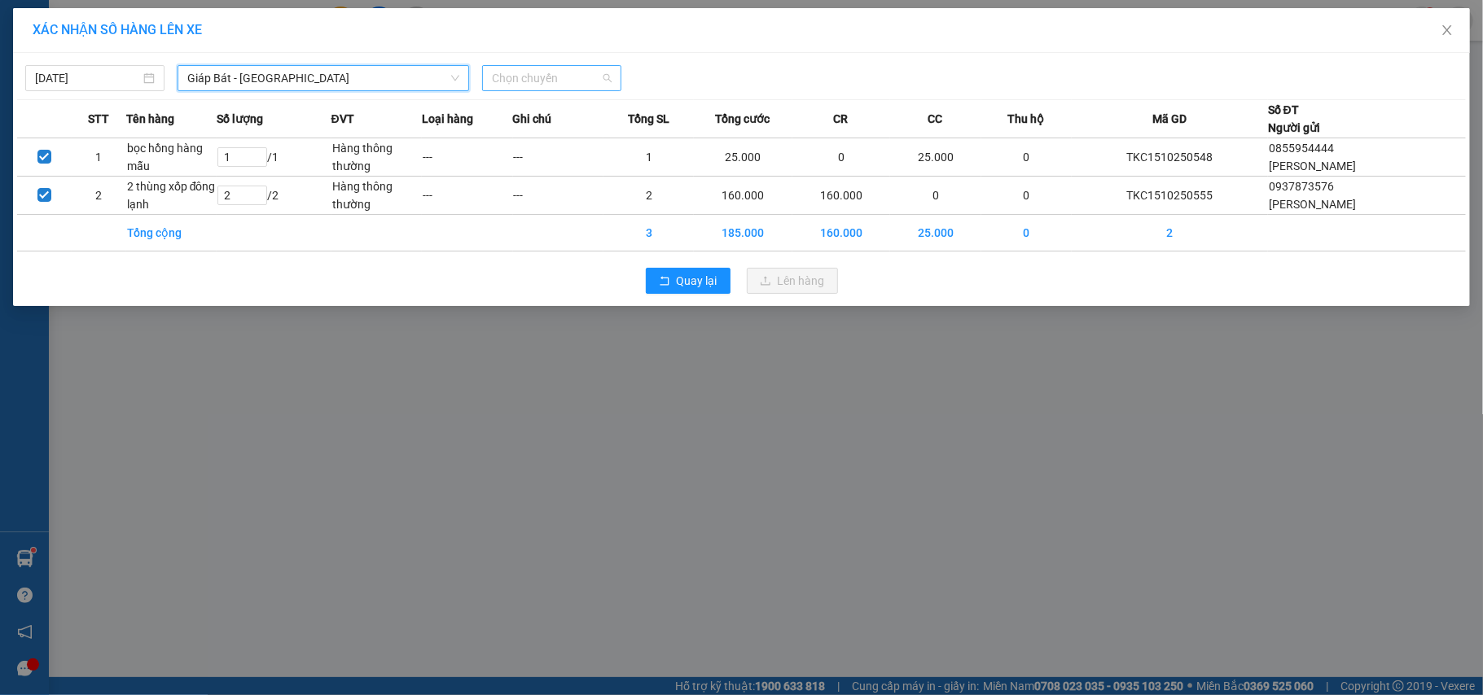
click at [533, 82] on span "Chọn chuyến" at bounding box center [552, 78] width 120 height 24
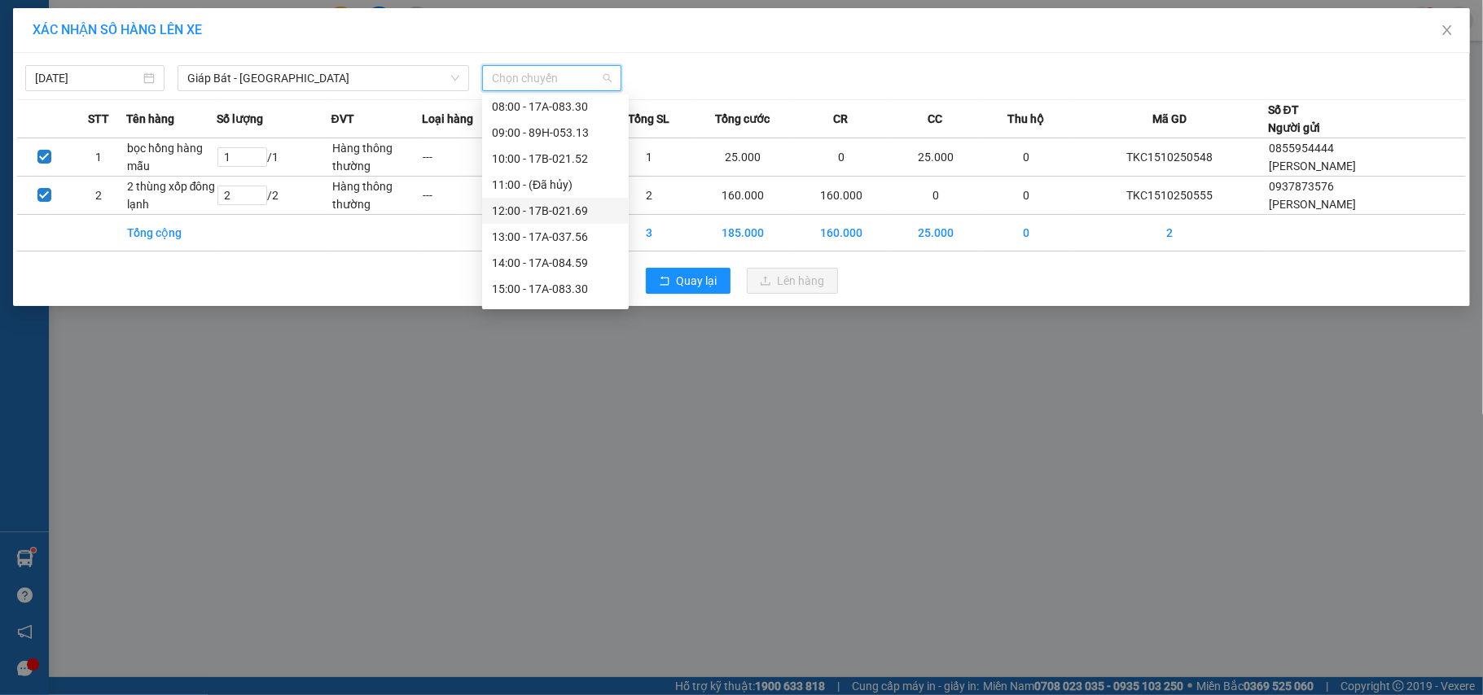
scroll to position [217, 0]
click at [565, 199] on div "16:00 - 89H-053.13" at bounding box center [555, 207] width 127 height 18
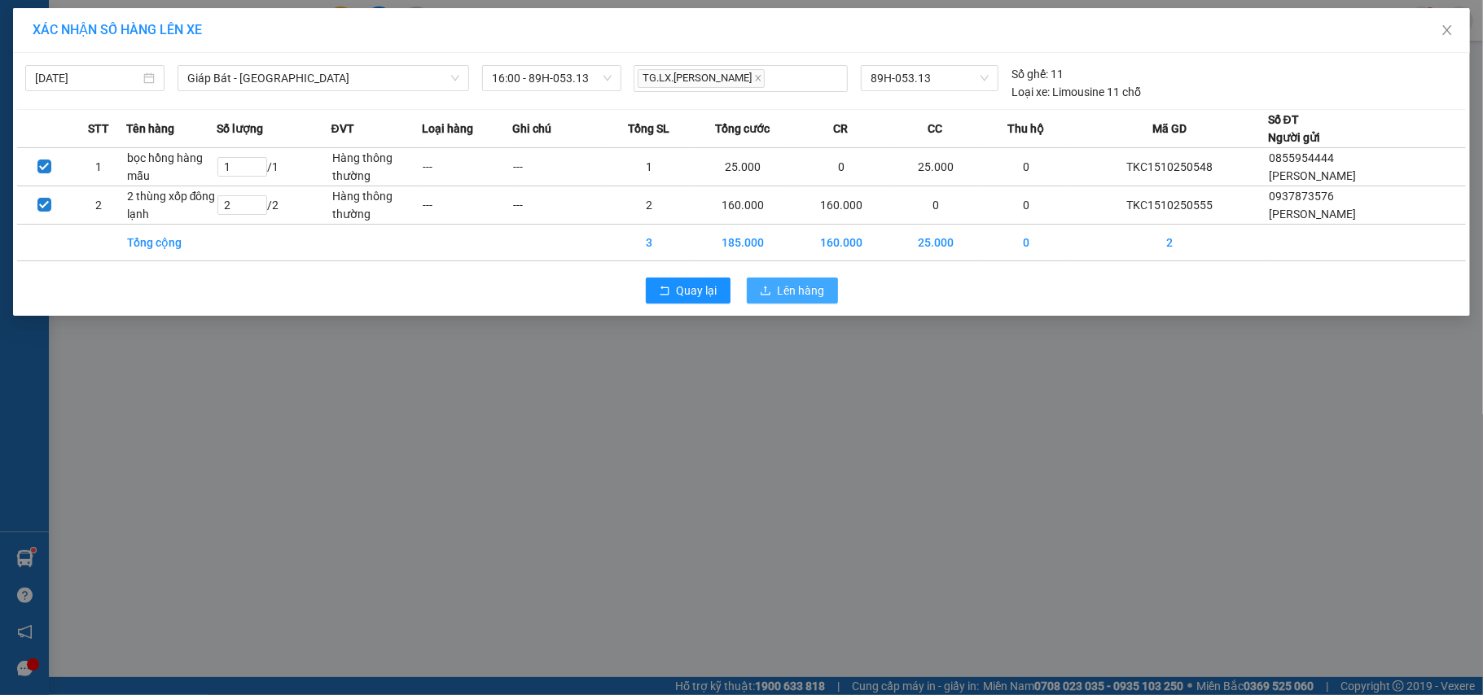
click at [798, 285] on span "Lên hàng" at bounding box center [801, 291] width 47 height 18
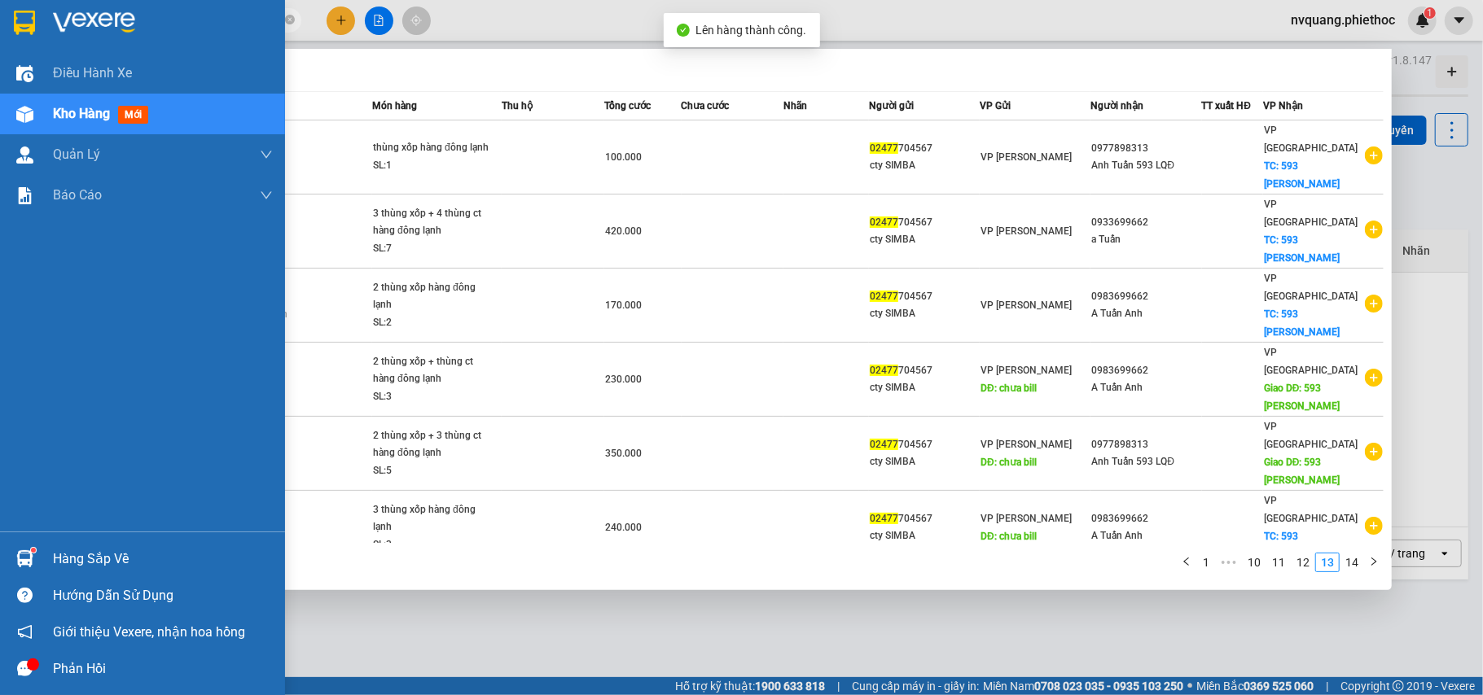
drag, startPoint x: 117, startPoint y: 11, endPoint x: 23, endPoint y: 7, distance: 94.6
click at [24, 7] on section "Kết quả tìm kiếm ( 131 ) Bộ lọc Mã ĐH Trạng thái Món hàng Thu hộ Tổng cước Chưa…" at bounding box center [741, 347] width 1483 height 695
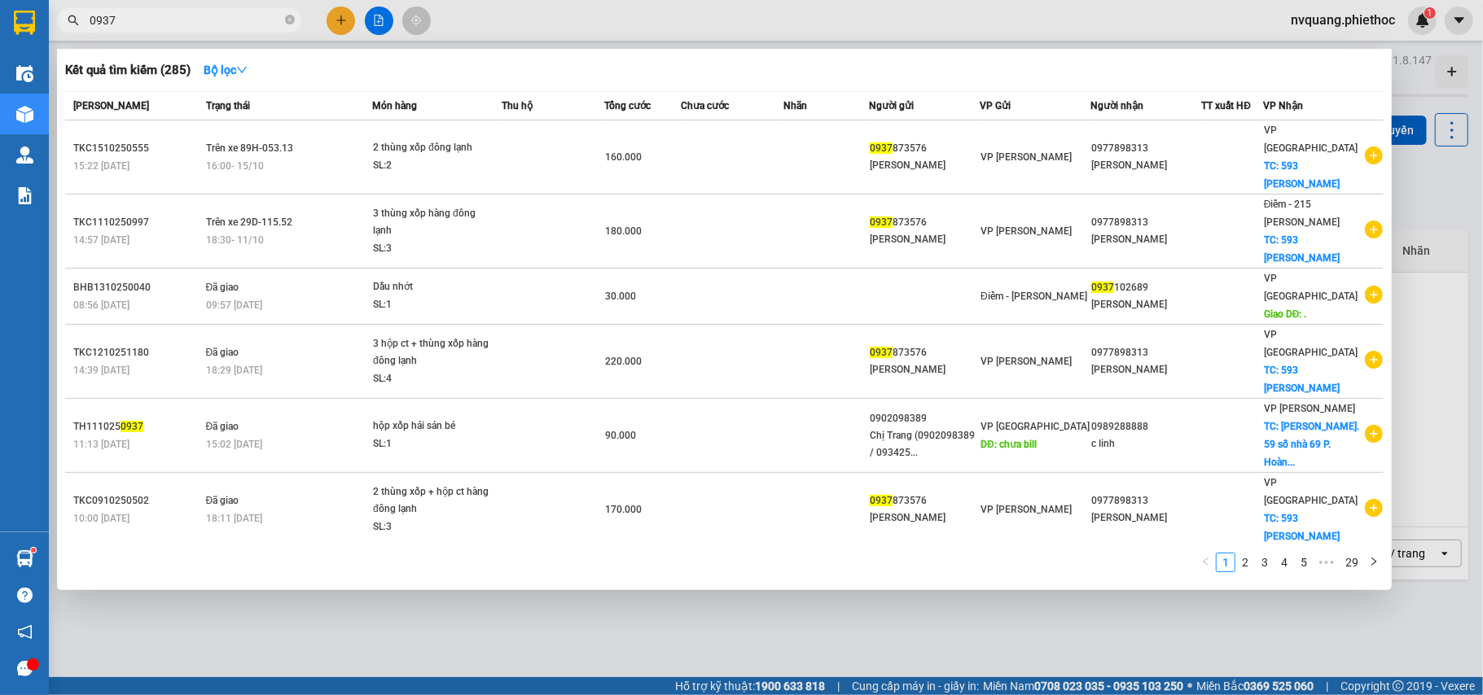
scroll to position [77, 0]
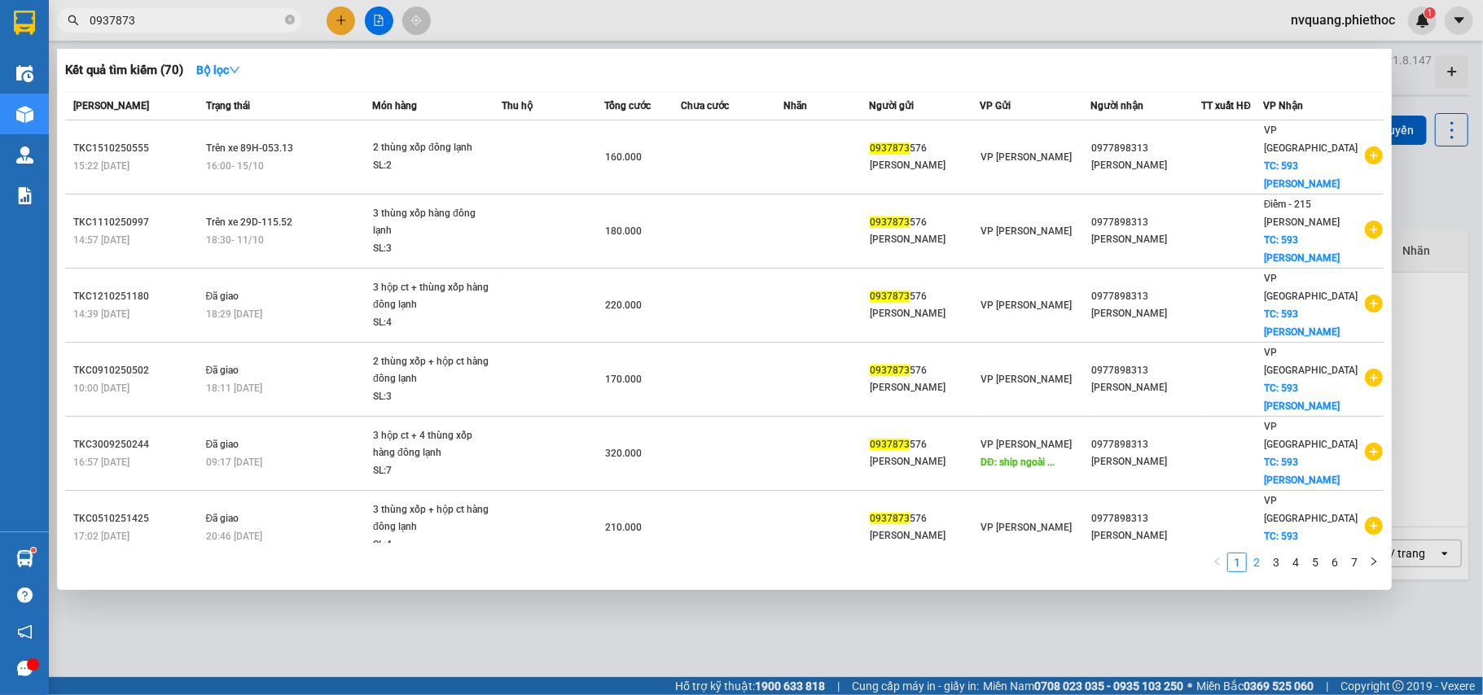
type input "0937873"
click at [1258, 567] on link "2" at bounding box center [1256, 563] width 18 height 18
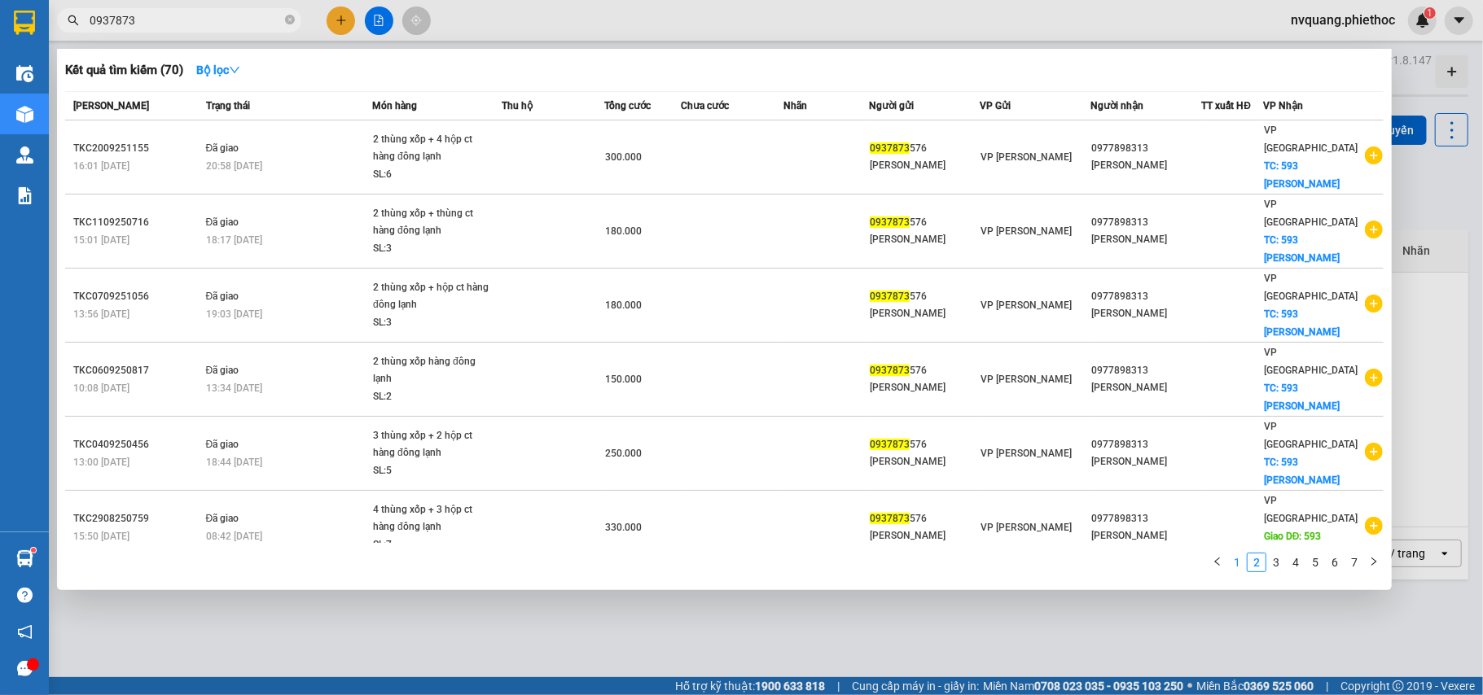
click at [1238, 568] on link "1" at bounding box center [1237, 563] width 18 height 18
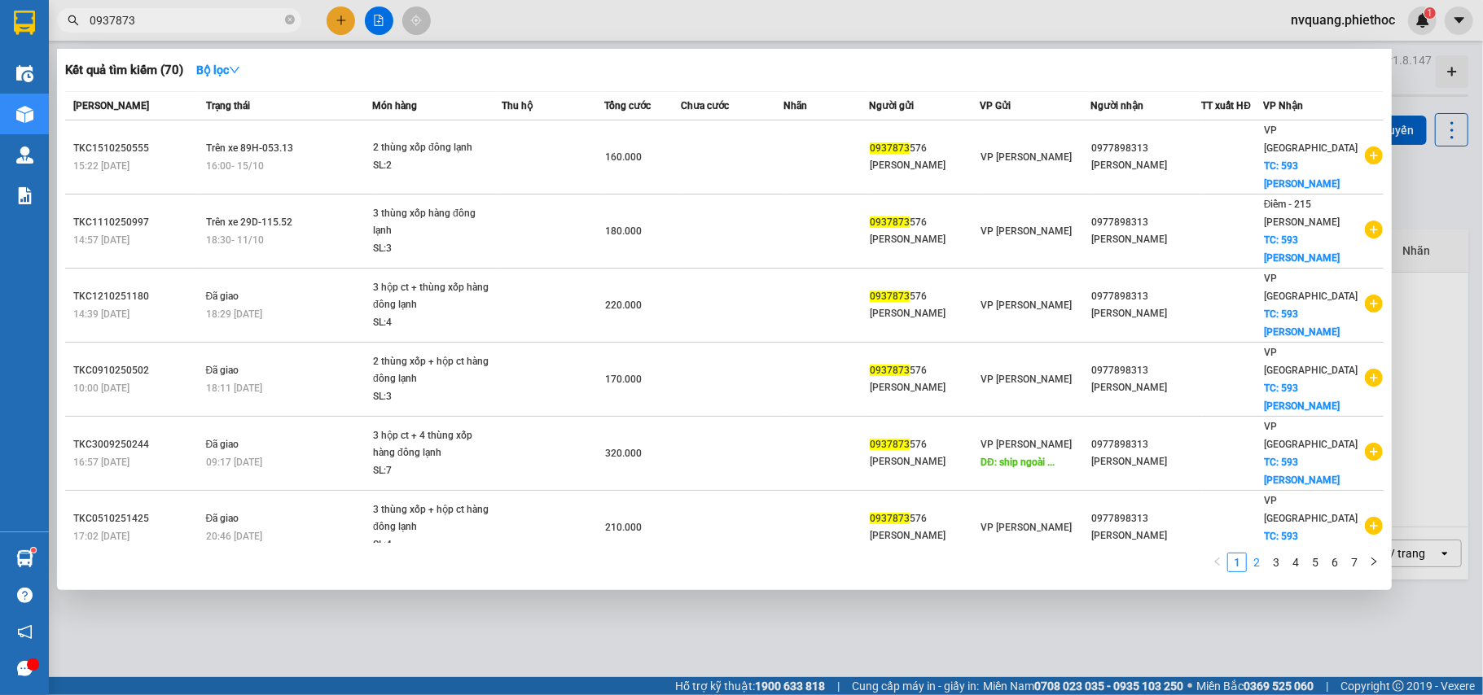
click at [1258, 558] on link "2" at bounding box center [1256, 563] width 18 height 18
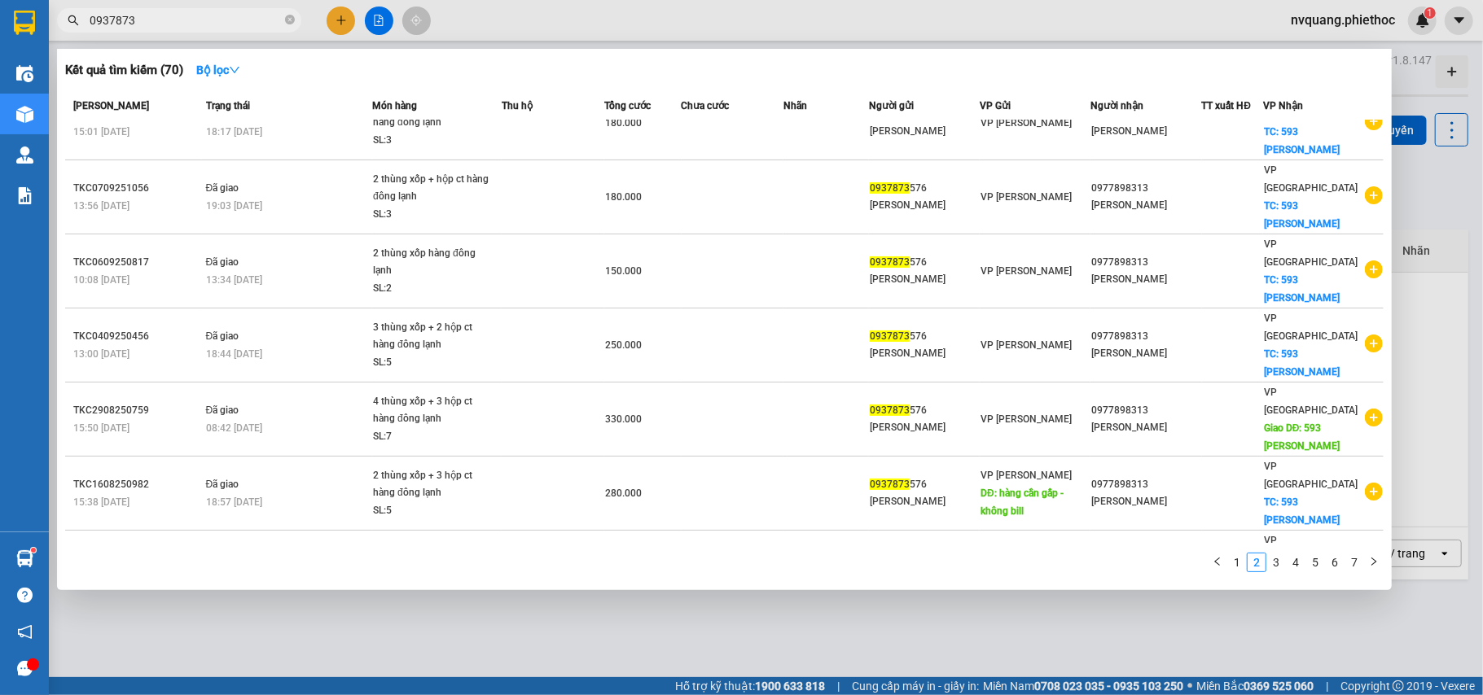
scroll to position [147, 0]
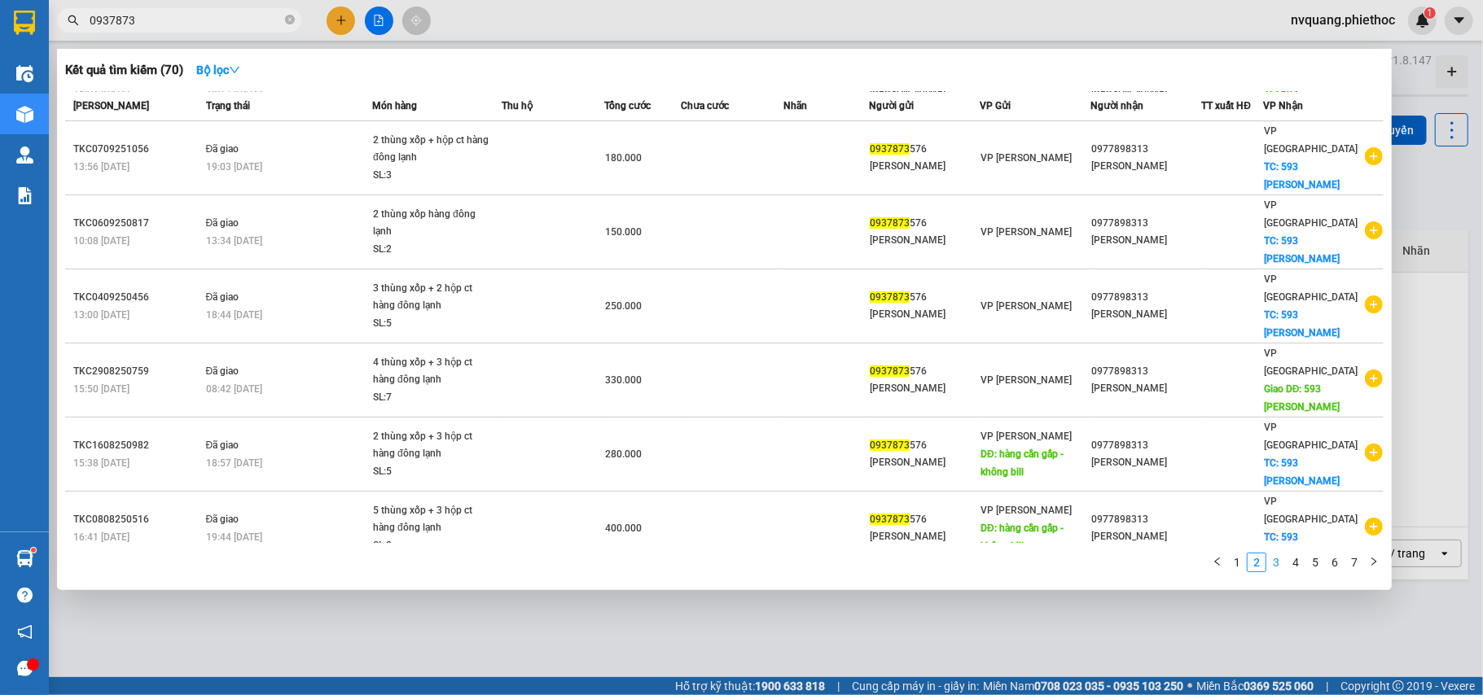
click at [1269, 558] on link "3" at bounding box center [1276, 563] width 18 height 18
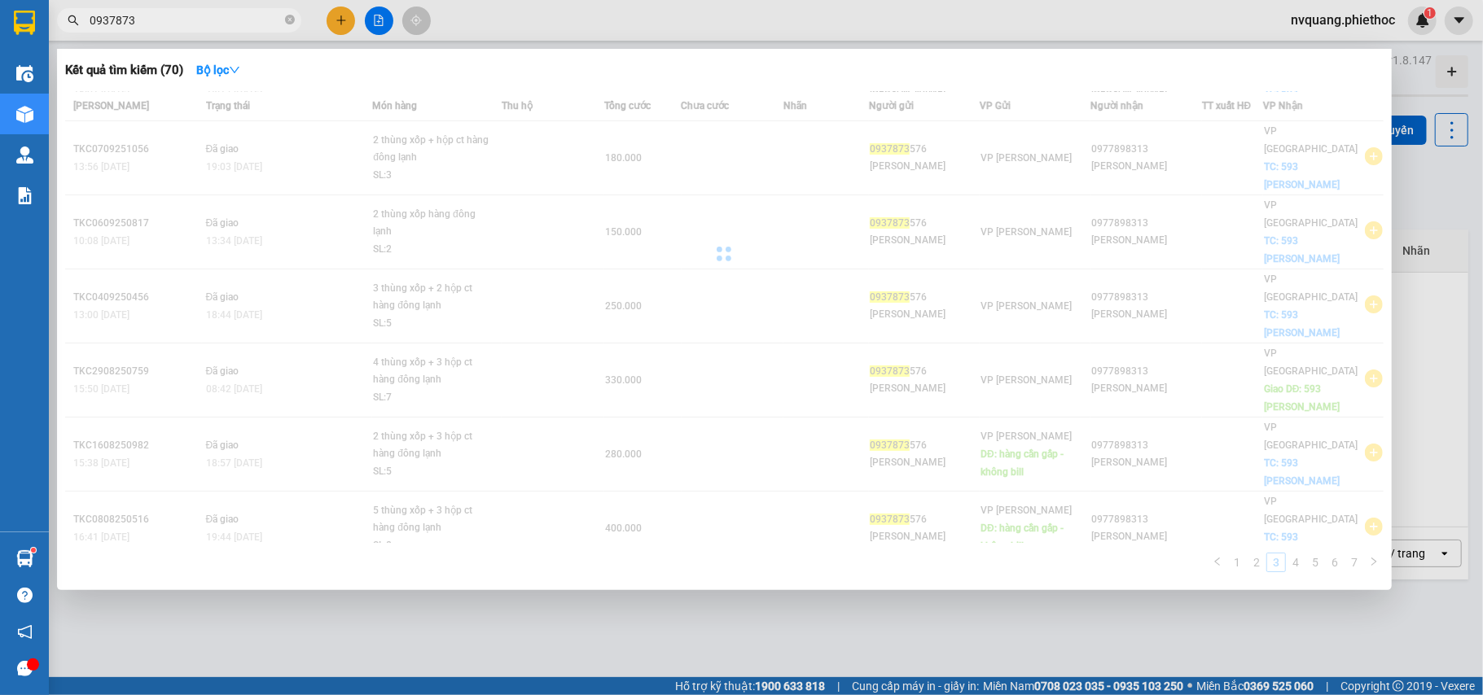
scroll to position [130, 0]
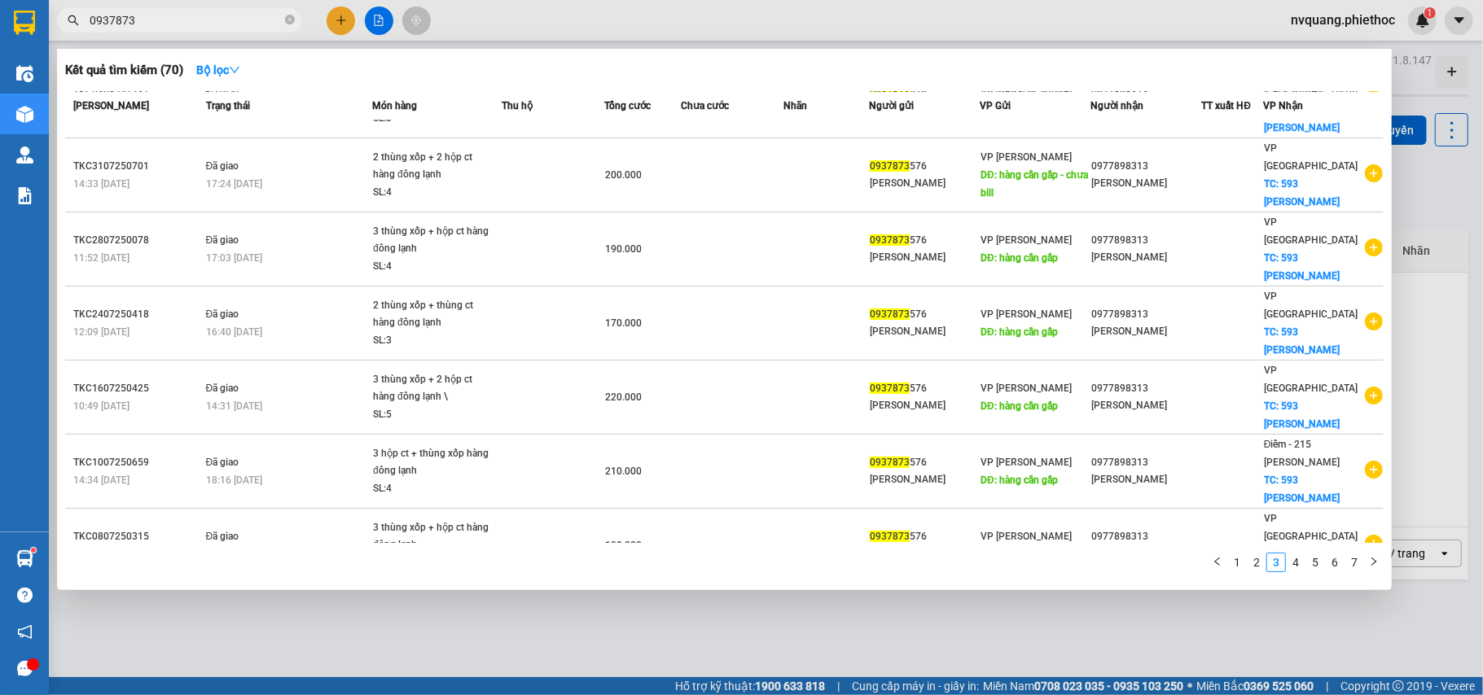
click at [943, 603] on div at bounding box center [741, 347] width 1483 height 695
click at [177, 23] on input "0937873" at bounding box center [186, 20] width 192 height 18
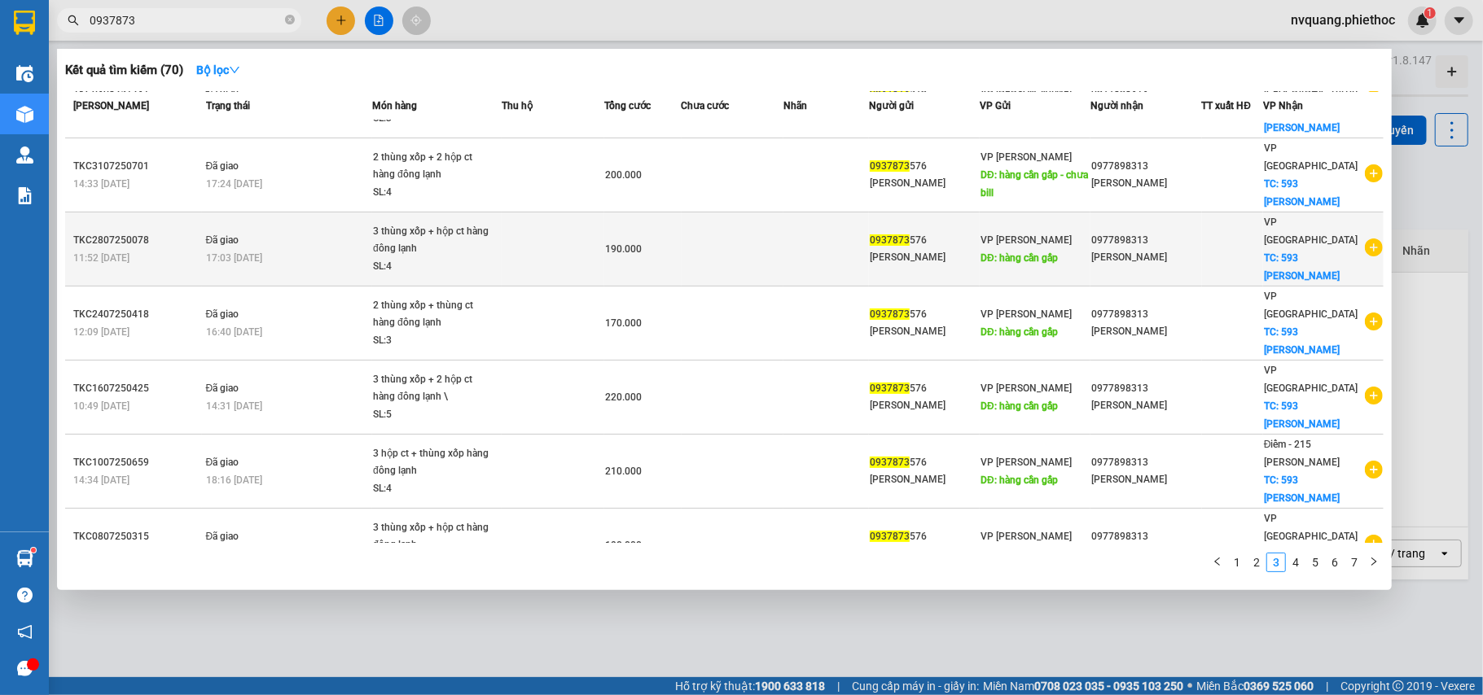
scroll to position [0, 0]
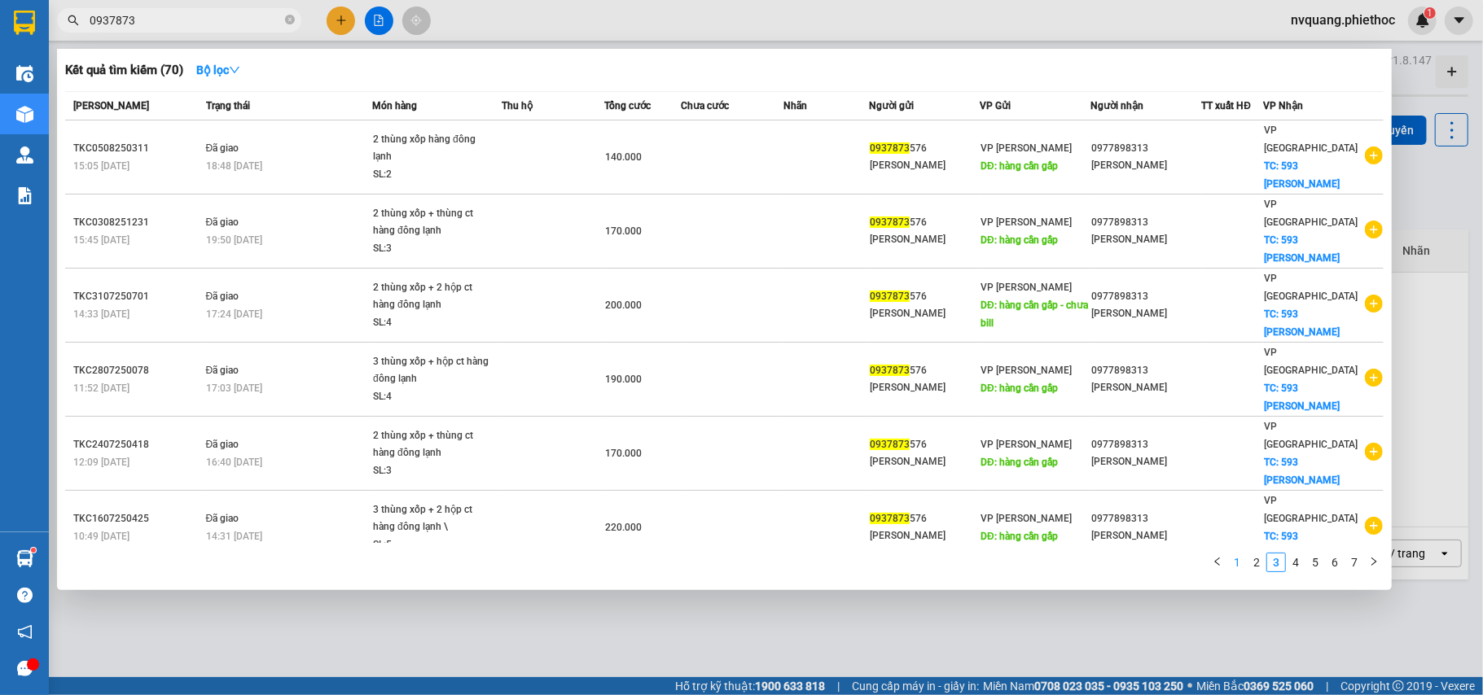
click at [1239, 559] on link "1" at bounding box center [1237, 563] width 18 height 18
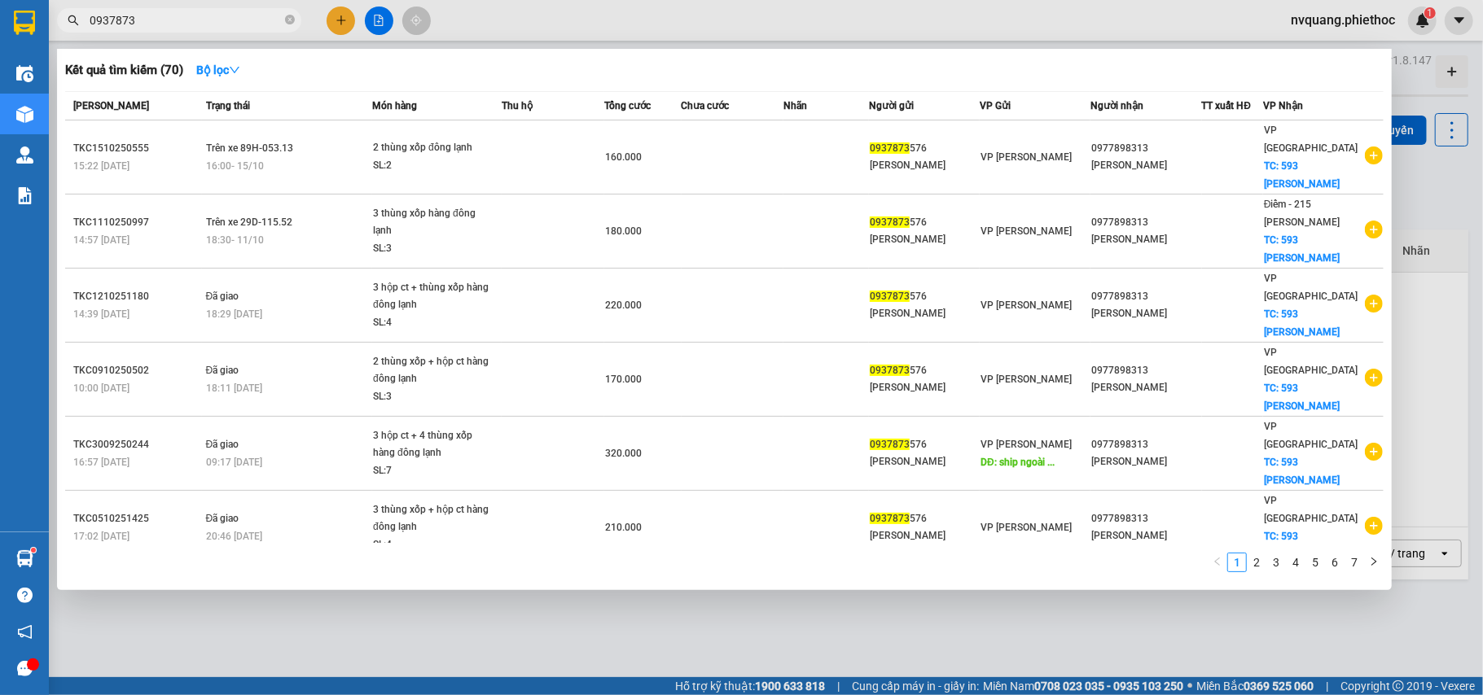
click at [711, 603] on div at bounding box center [741, 347] width 1483 height 695
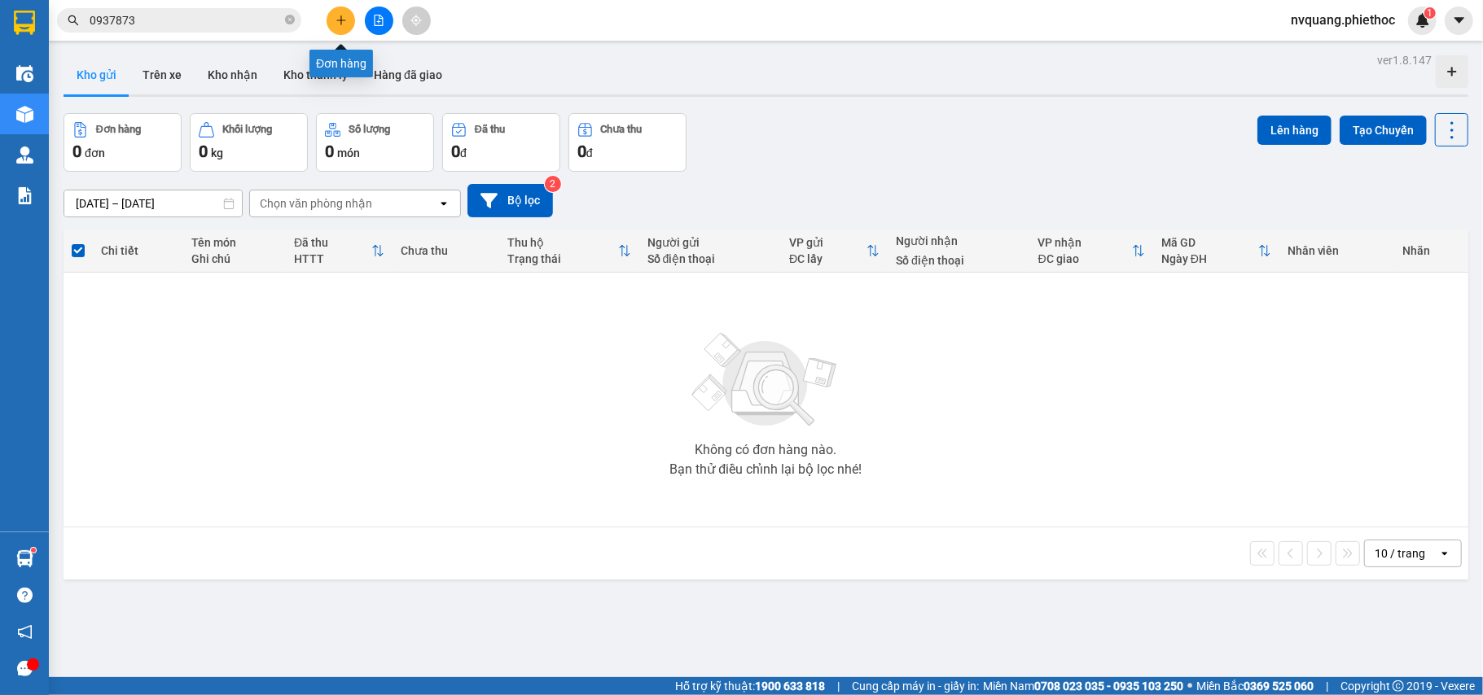
click at [339, 21] on icon "plus" at bounding box center [340, 20] width 11 height 11
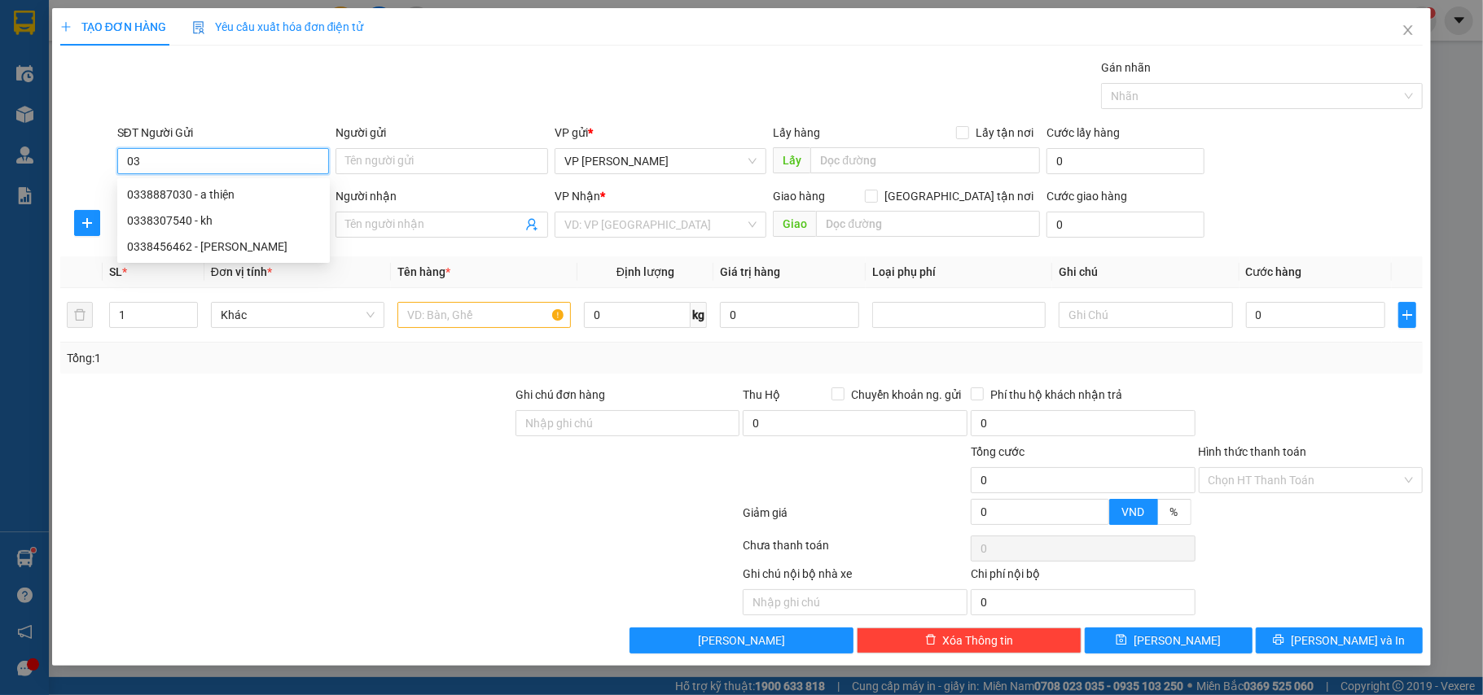
type input "0"
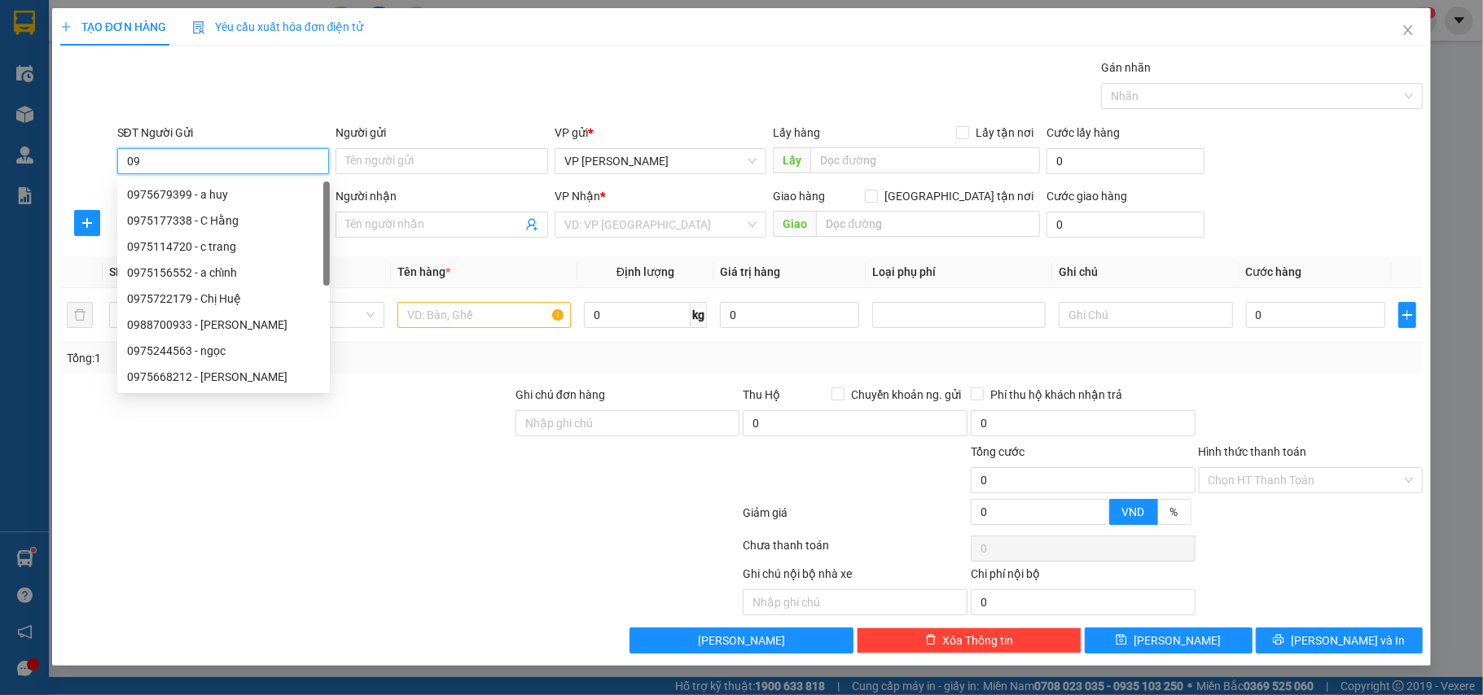
type input "0"
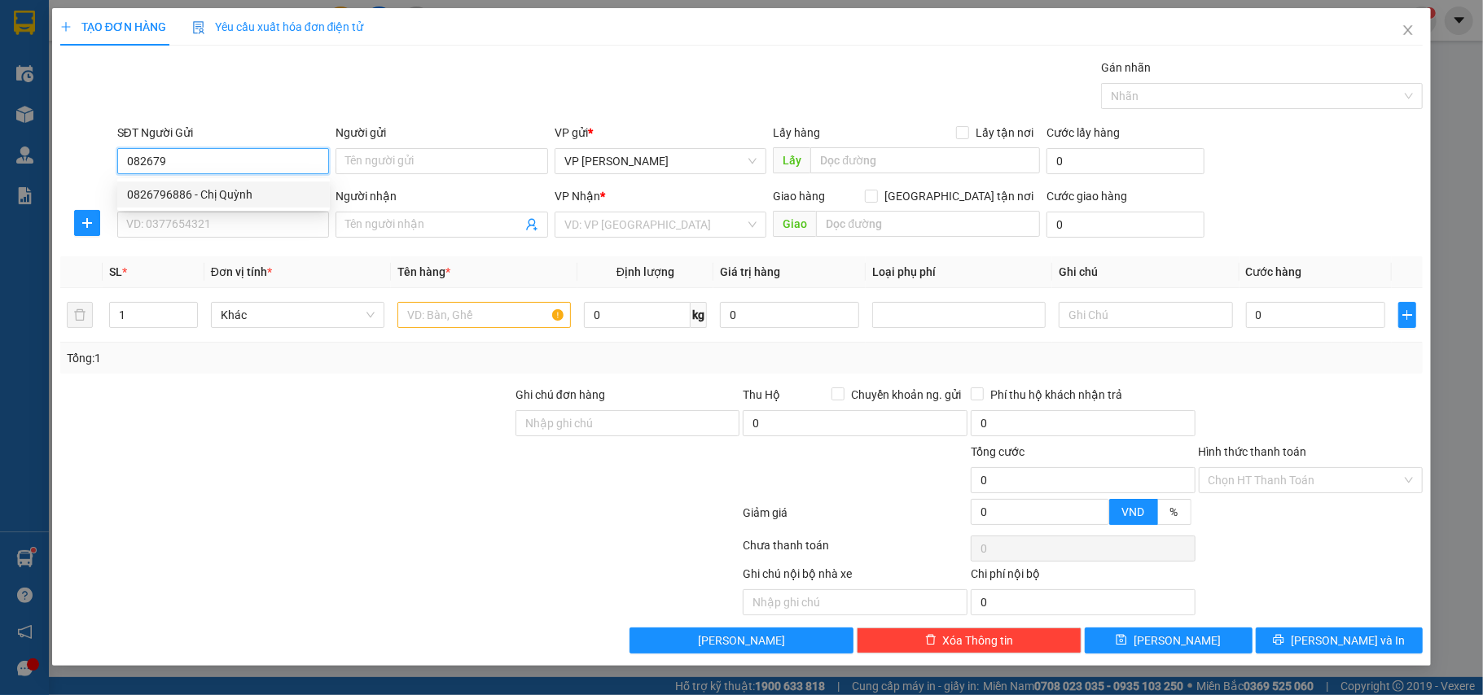
click at [210, 186] on div "0826796886 - Chị Quỳnh" at bounding box center [223, 195] width 193 height 18
type input "0826796886"
type input "[PERSON_NAME]"
type input "0826796886"
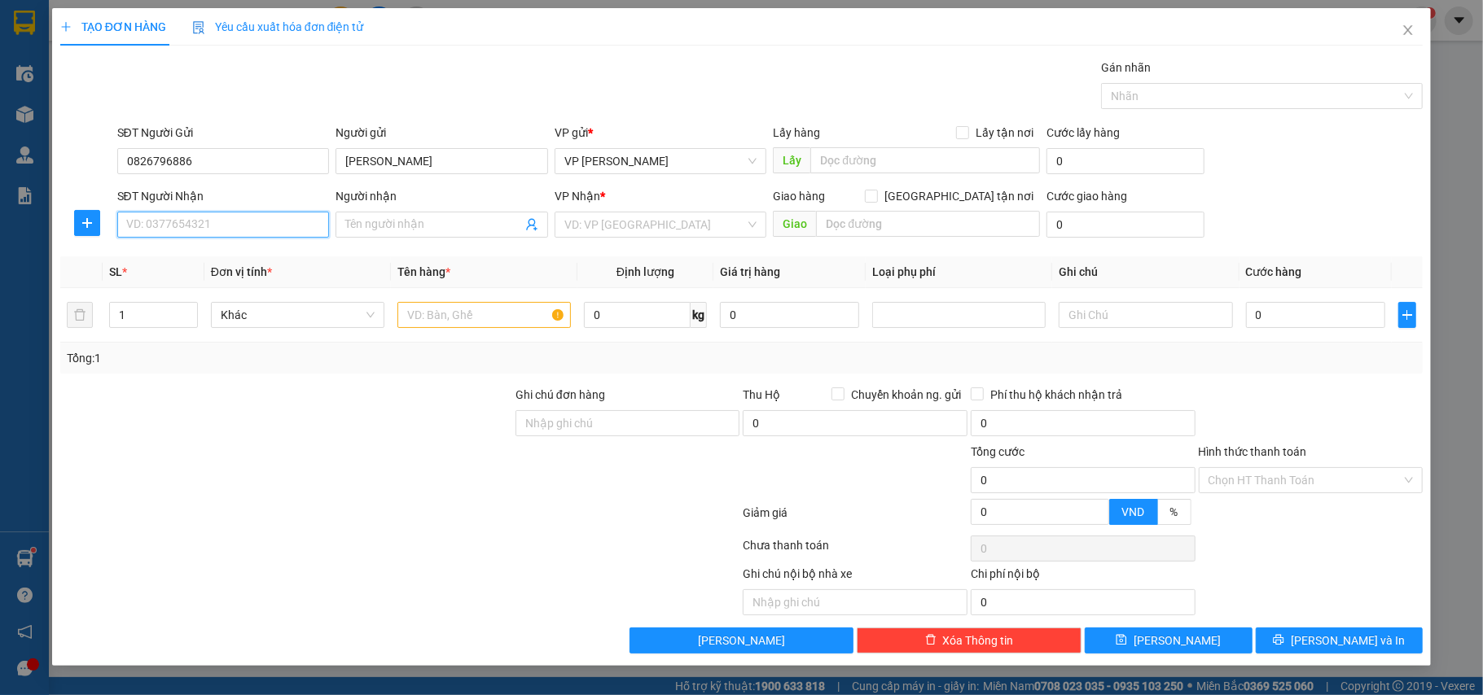
click at [205, 218] on input "SĐT Người Nhận" at bounding box center [223, 225] width 213 height 26
click at [195, 278] on div "0384785609 - [PERSON_NAME]" at bounding box center [223, 285] width 193 height 18
type input "0384785609"
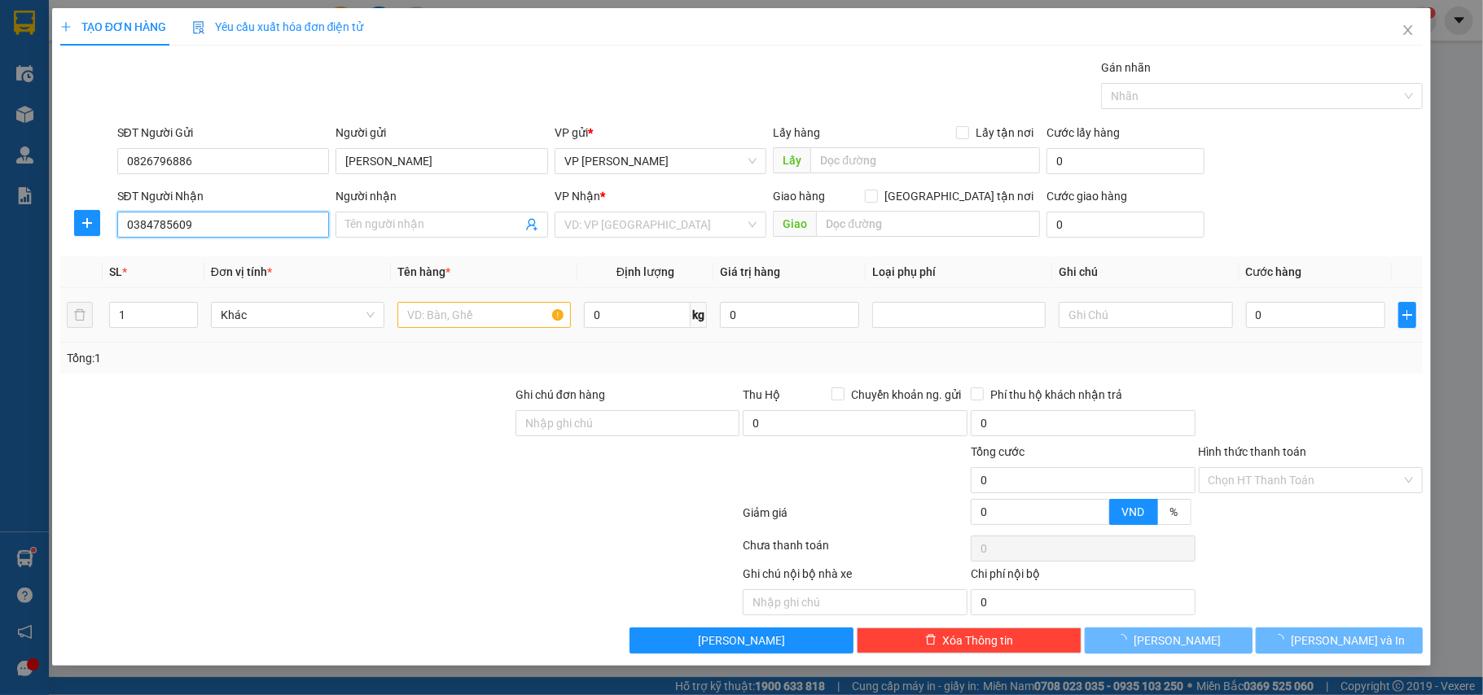
type input "[PERSON_NAME]"
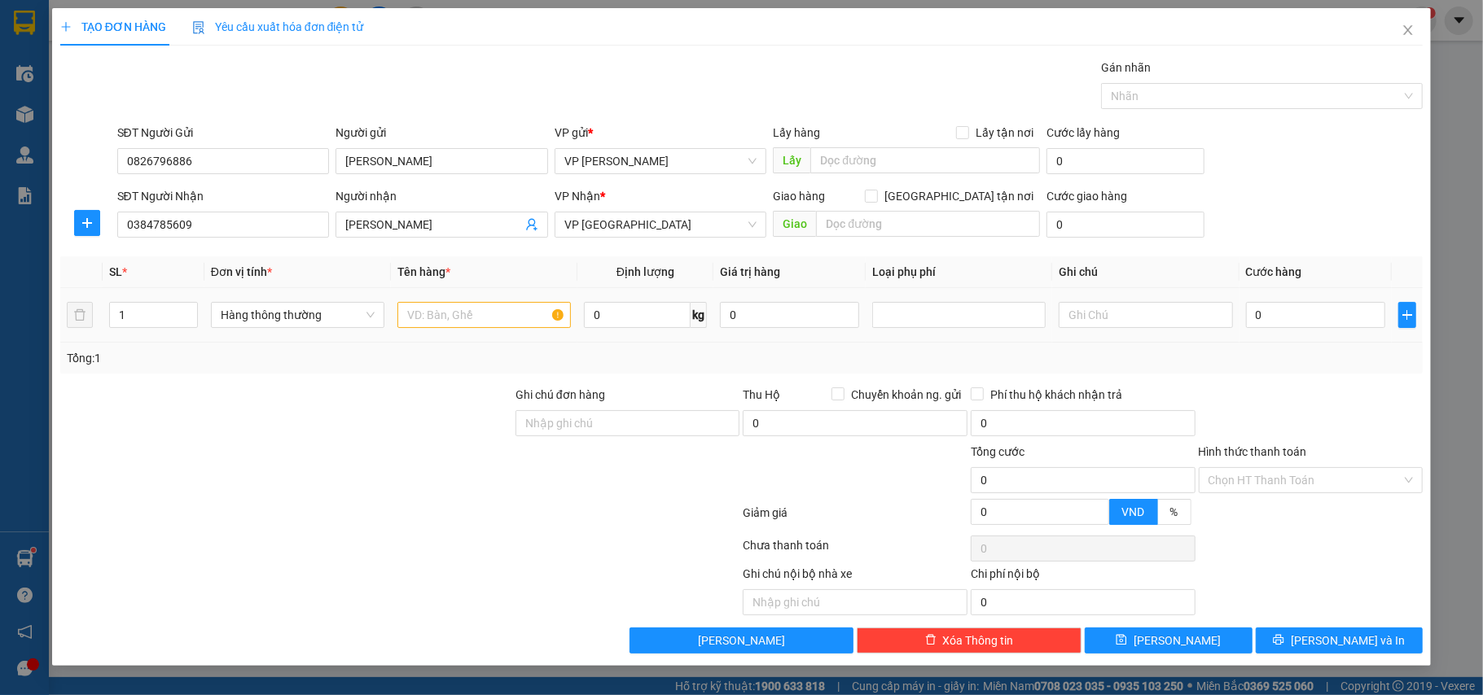
click at [437, 331] on div at bounding box center [483, 315] width 173 height 33
click at [441, 328] on input "text" at bounding box center [483, 315] width 173 height 26
type input "bọc đen biển số xe"
click at [1314, 321] on input "0" at bounding box center [1315, 315] width 139 height 26
type input "2"
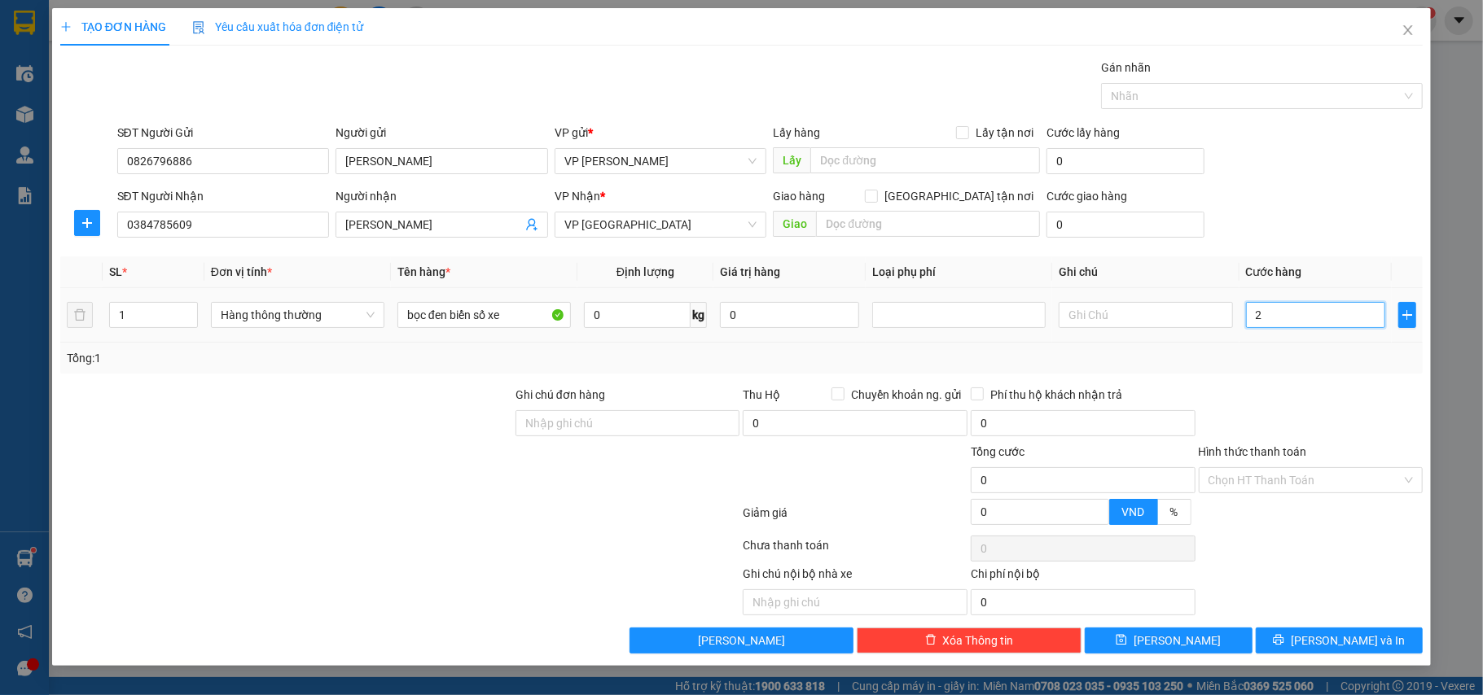
type input "2"
type input "25"
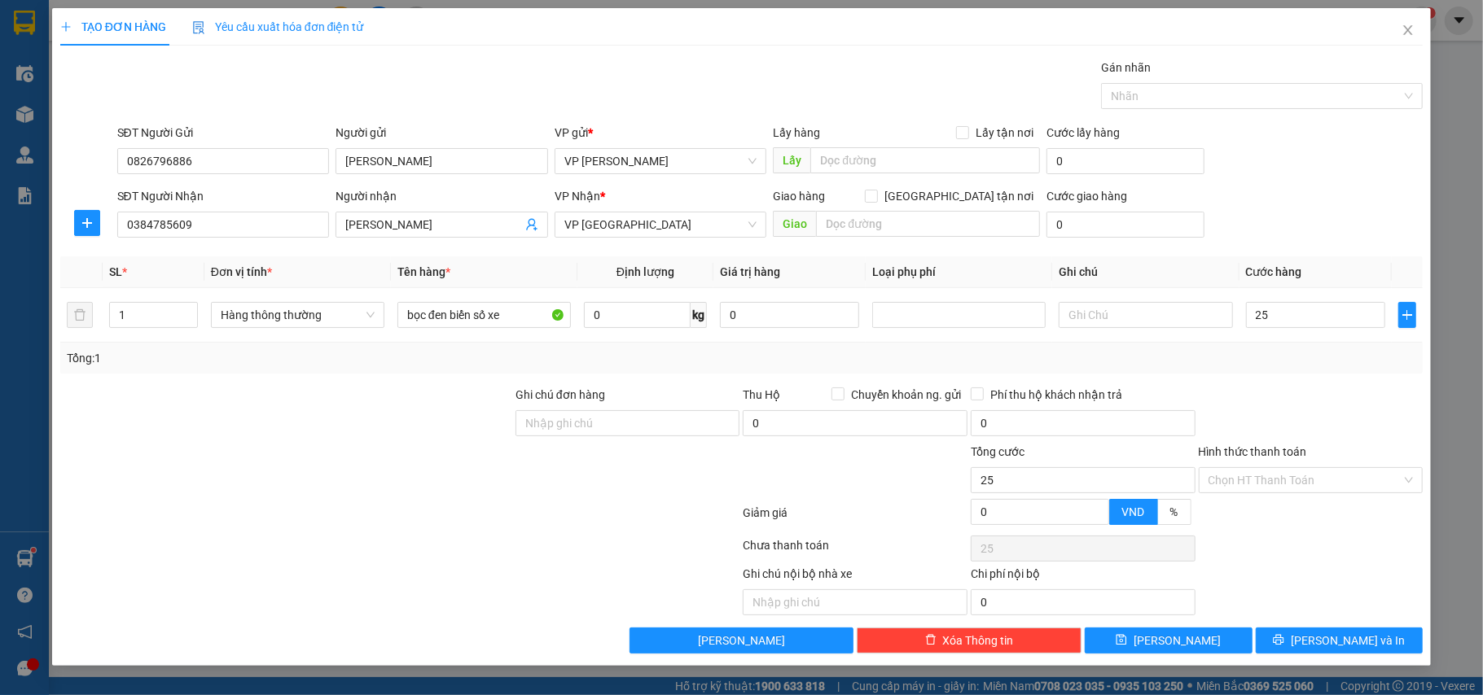
type input "25.000"
click at [1261, 355] on div "Tổng: 1" at bounding box center [742, 358] width 1350 height 18
click at [1284, 639] on icon "printer" at bounding box center [1278, 639] width 11 height 11
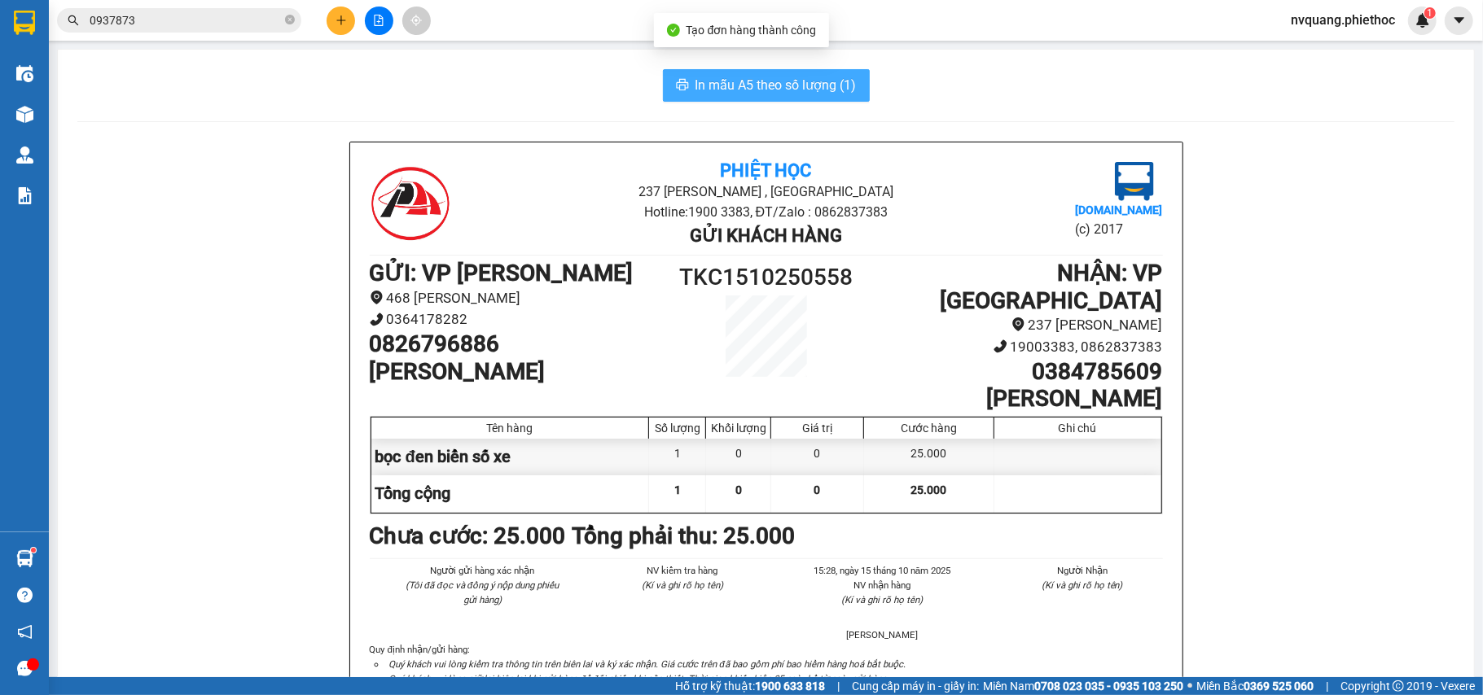
click at [769, 91] on span "In mẫu A5 theo số lượng (1)" at bounding box center [775, 85] width 161 height 20
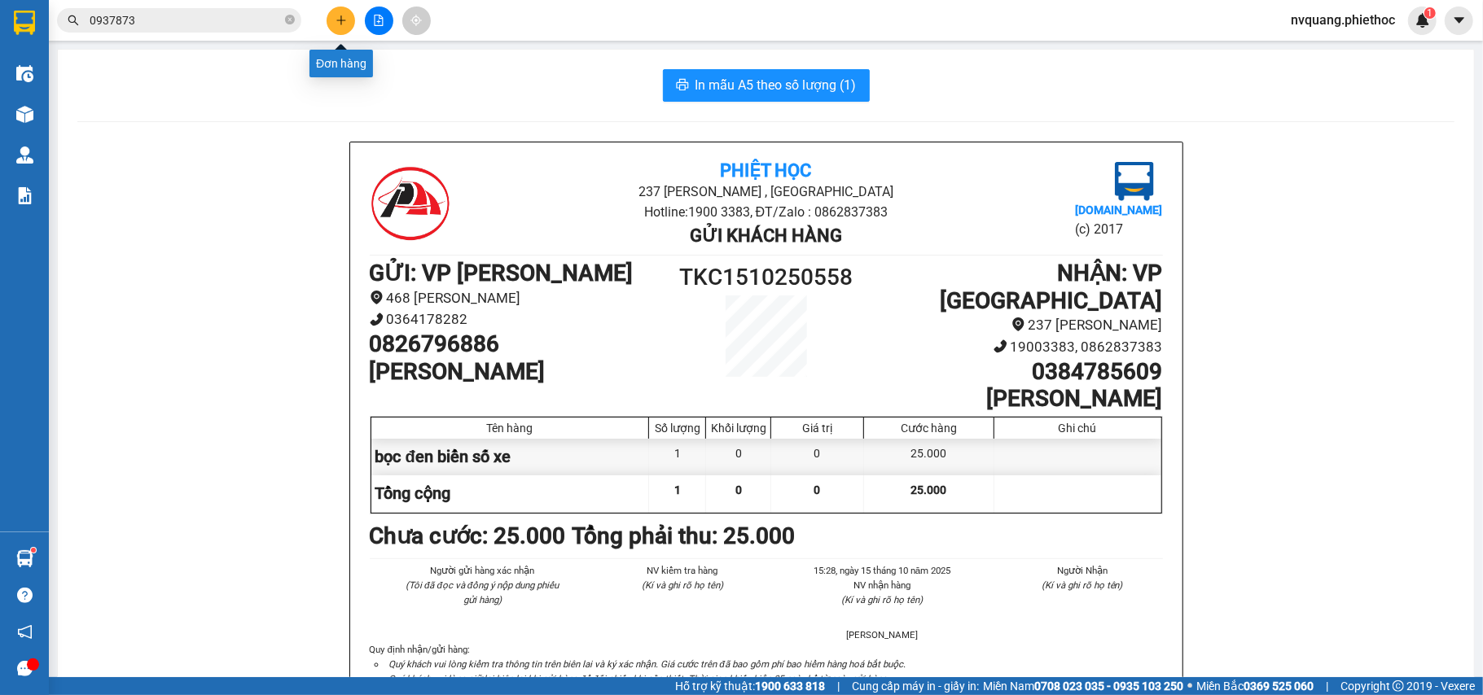
click at [336, 20] on icon "plus" at bounding box center [340, 20] width 11 height 11
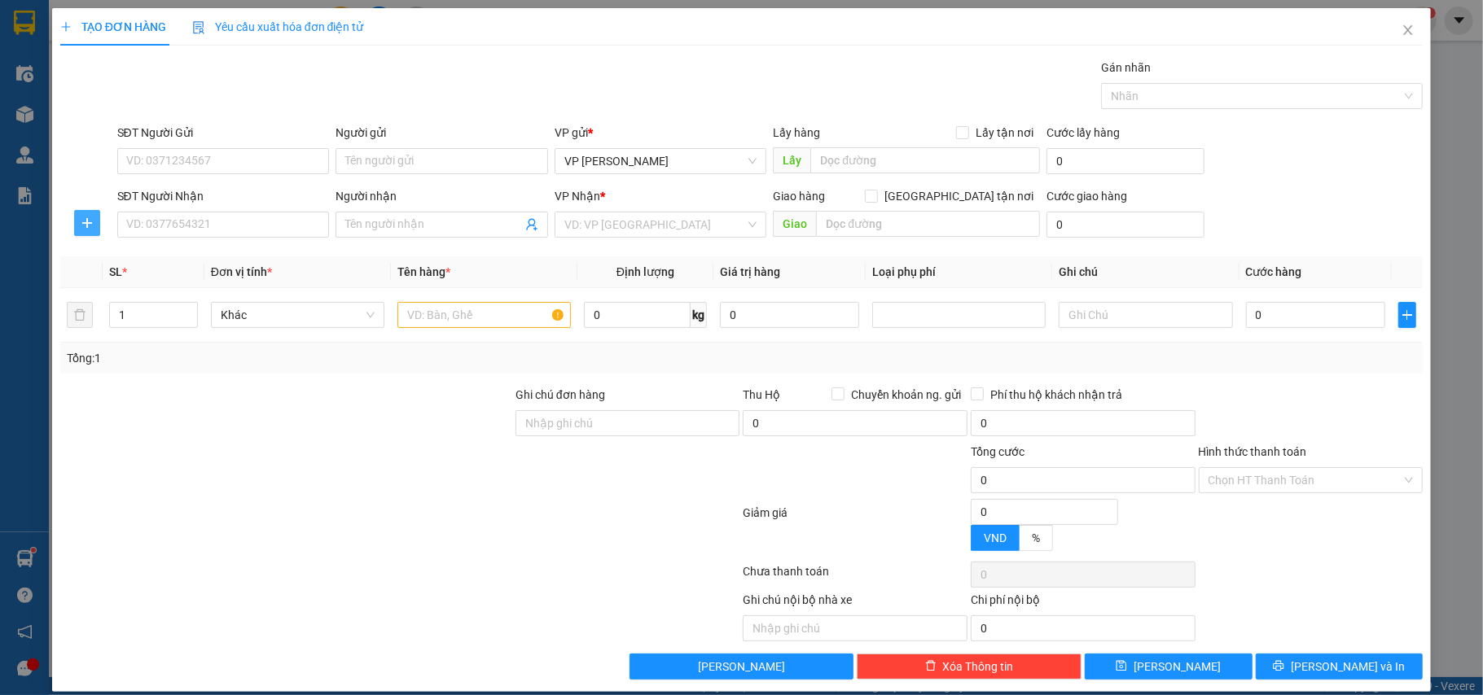
click at [82, 228] on icon "plus" at bounding box center [87, 223] width 13 height 13
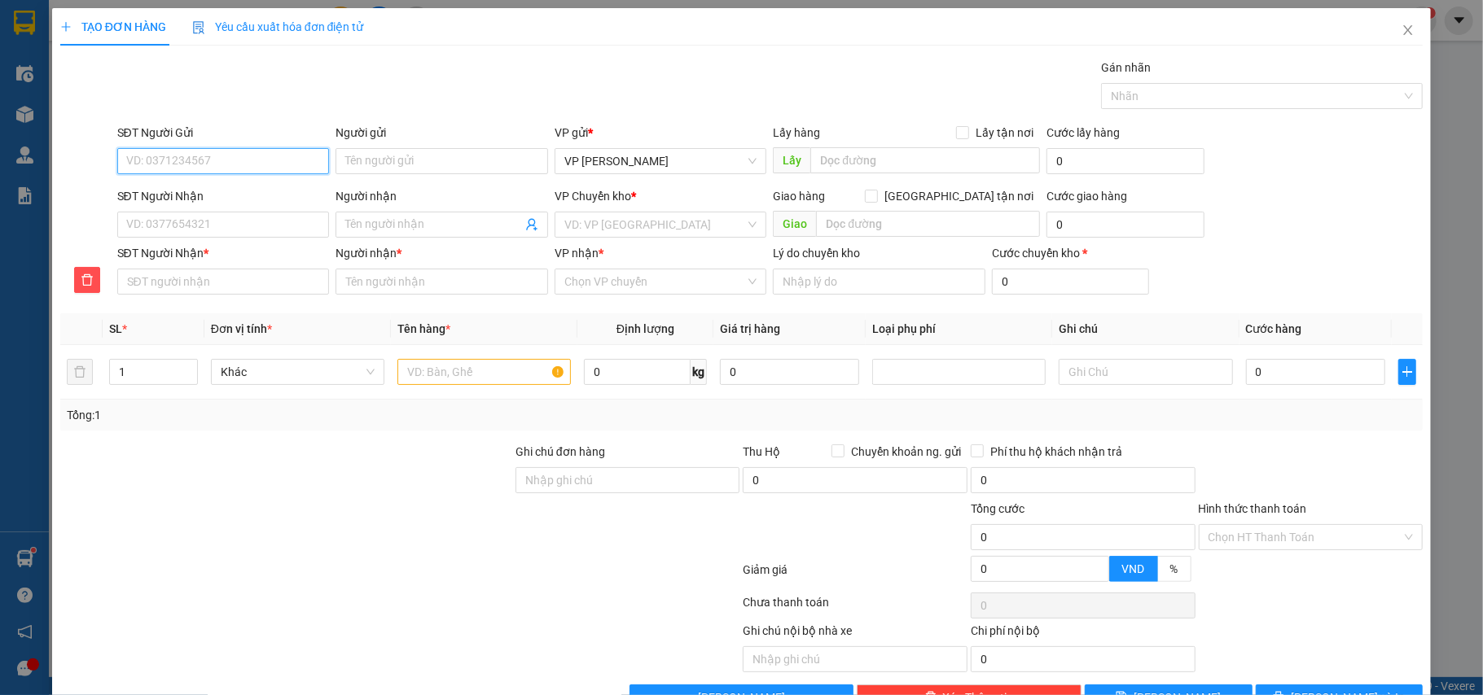
click at [147, 163] on input "SĐT Người Gửi" at bounding box center [223, 161] width 213 height 26
click at [192, 186] on div "0975974988 - Chị Oanh" at bounding box center [220, 195] width 191 height 18
type input "0975974988"
type input "Chị Oanh"
type input "0975974988"
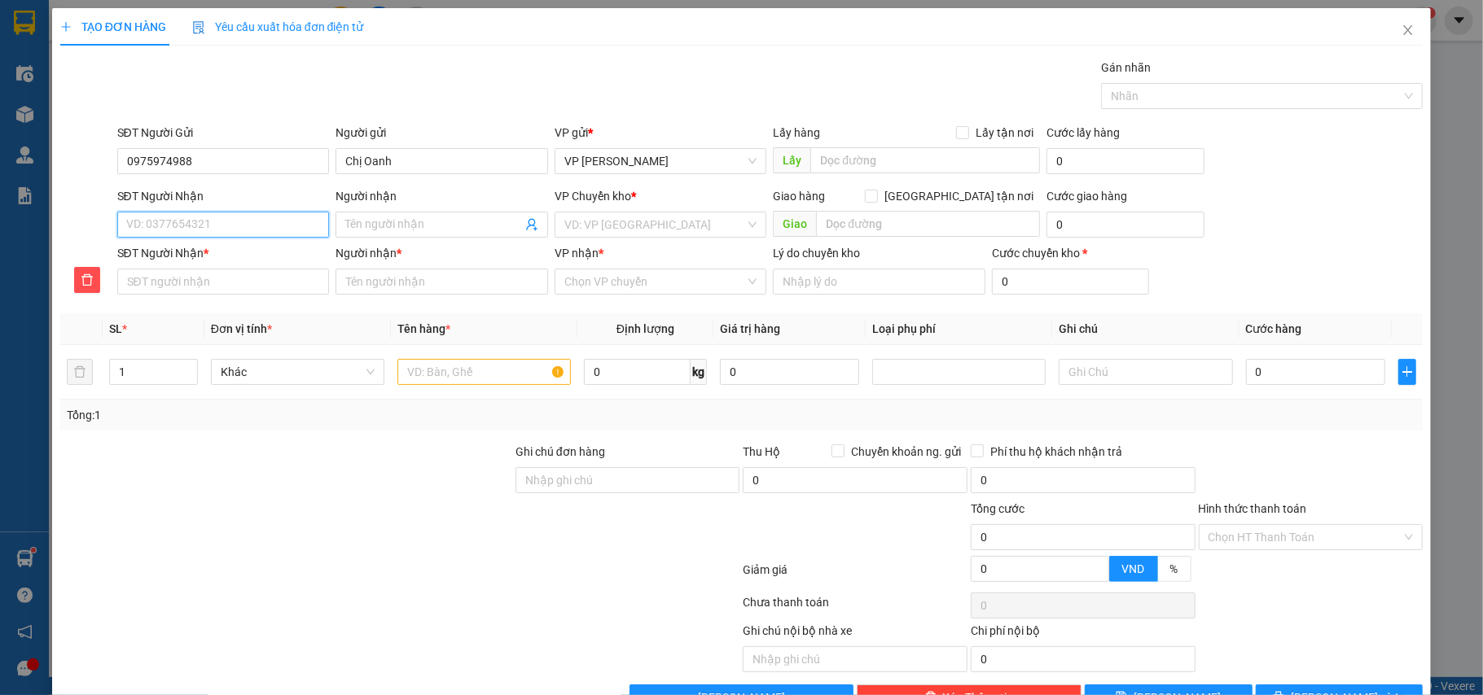
click at [200, 223] on input "SĐT Người Nhận" at bounding box center [223, 225] width 213 height 26
click at [218, 252] on div "0338877280 - a Phiếu" at bounding box center [220, 259] width 191 height 18
type input "0338877280"
type input "a Phiếu"
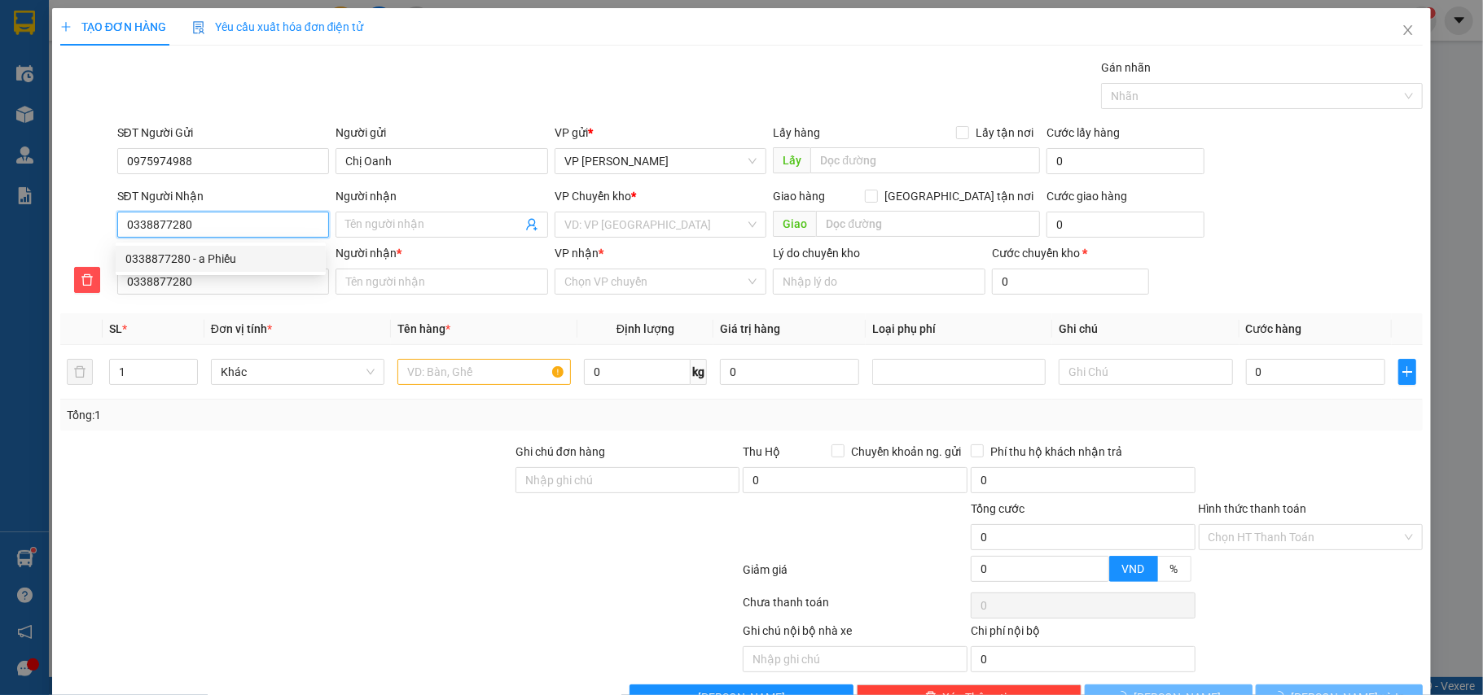
type input "a Phiếu"
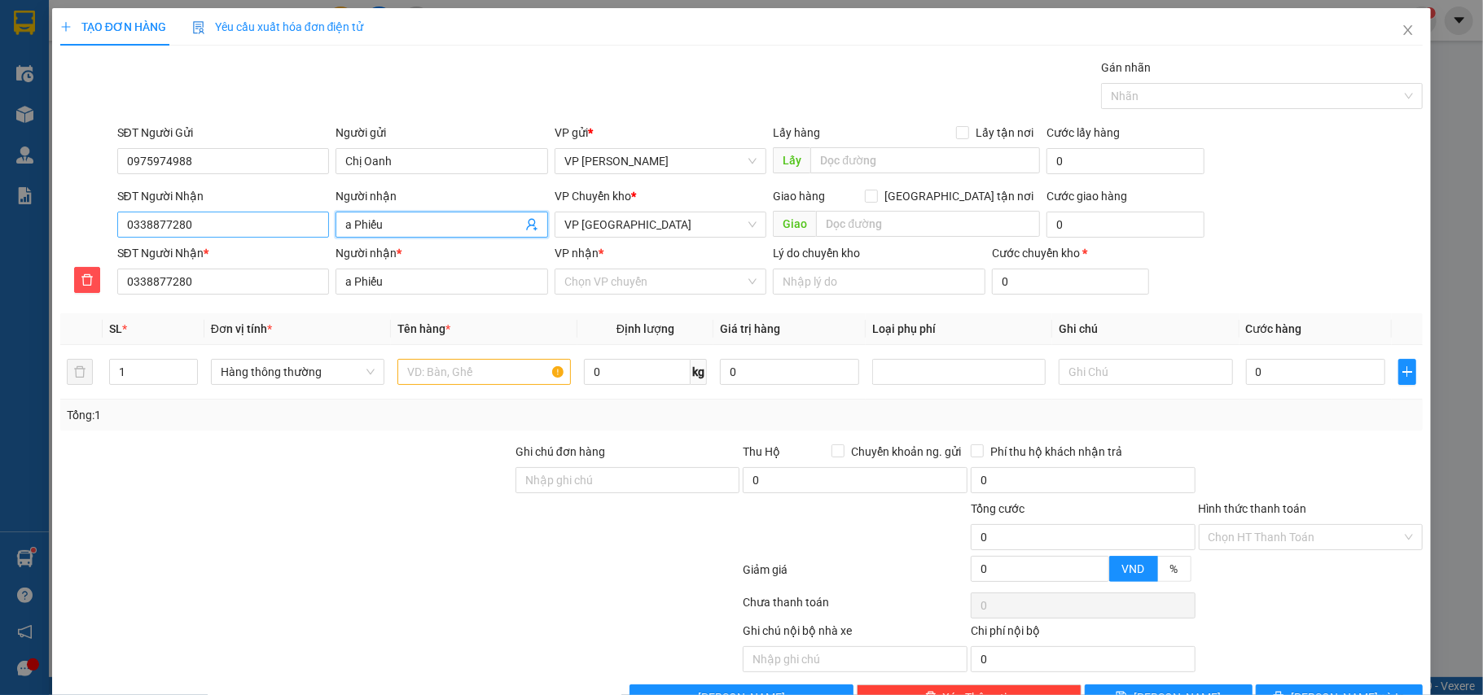
drag, startPoint x: 414, startPoint y: 228, endPoint x: 322, endPoint y: 223, distance: 91.3
click at [322, 223] on div "SĐT Người Nhận 0338877280 Người nhận a Phiếu a Phiếu VP Chuyển kho * VP Tiền Hả…" at bounding box center [770, 215] width 1313 height 57
type input "c"
type input "ch"
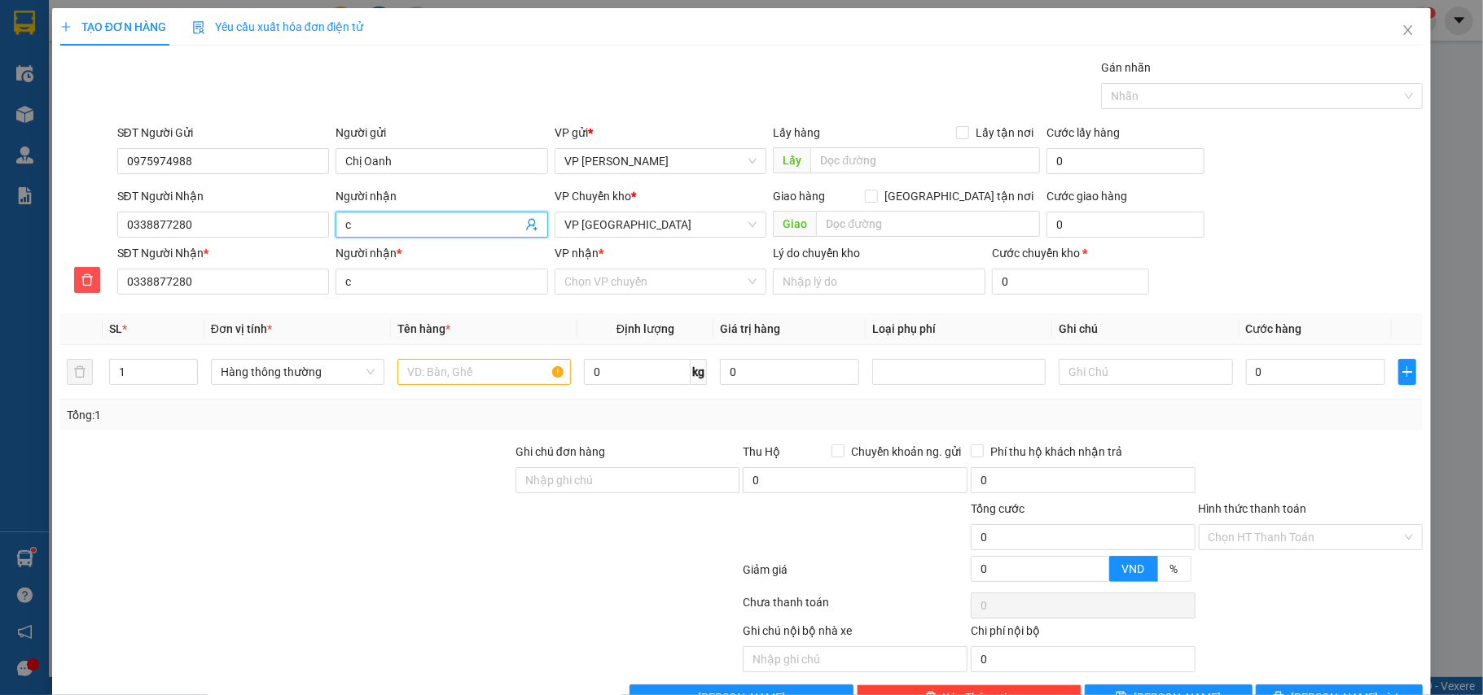
type input "ch"
type input "chu"
type input "chú"
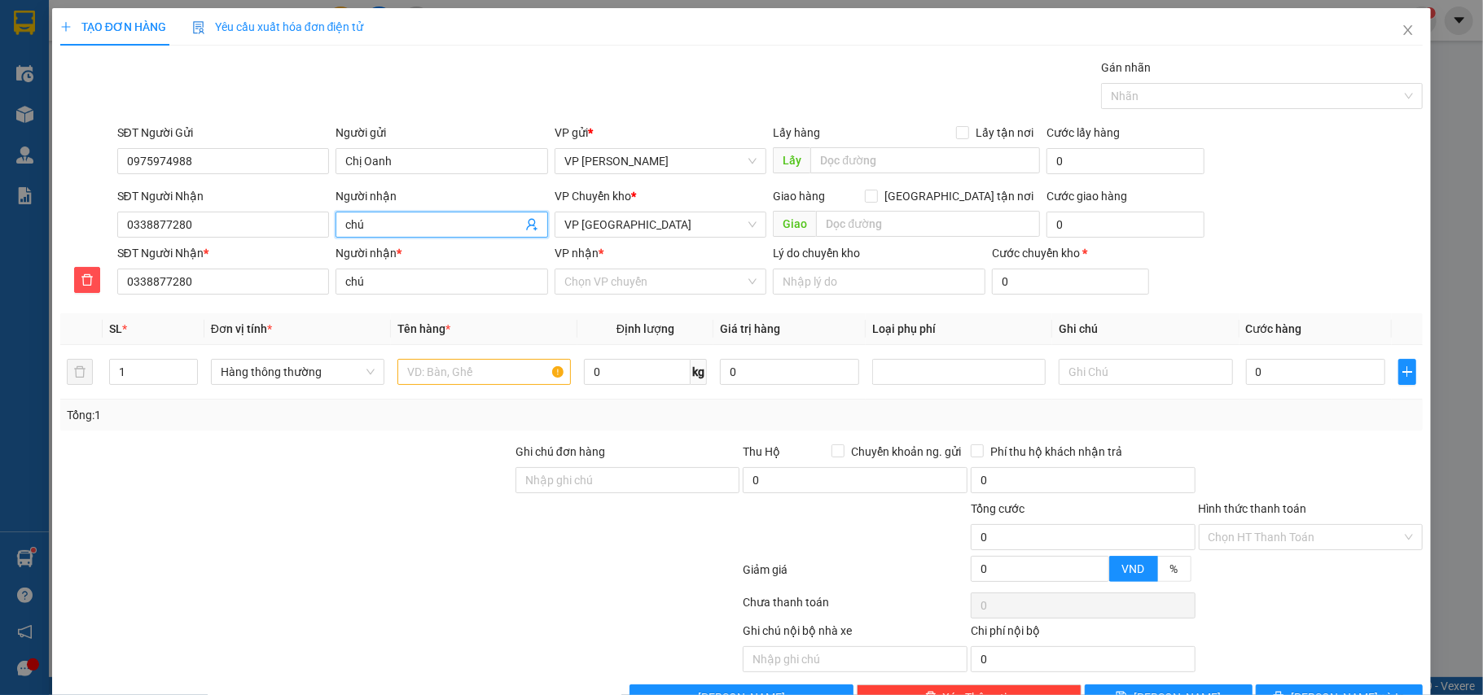
type input "chú"
type input "chú P"
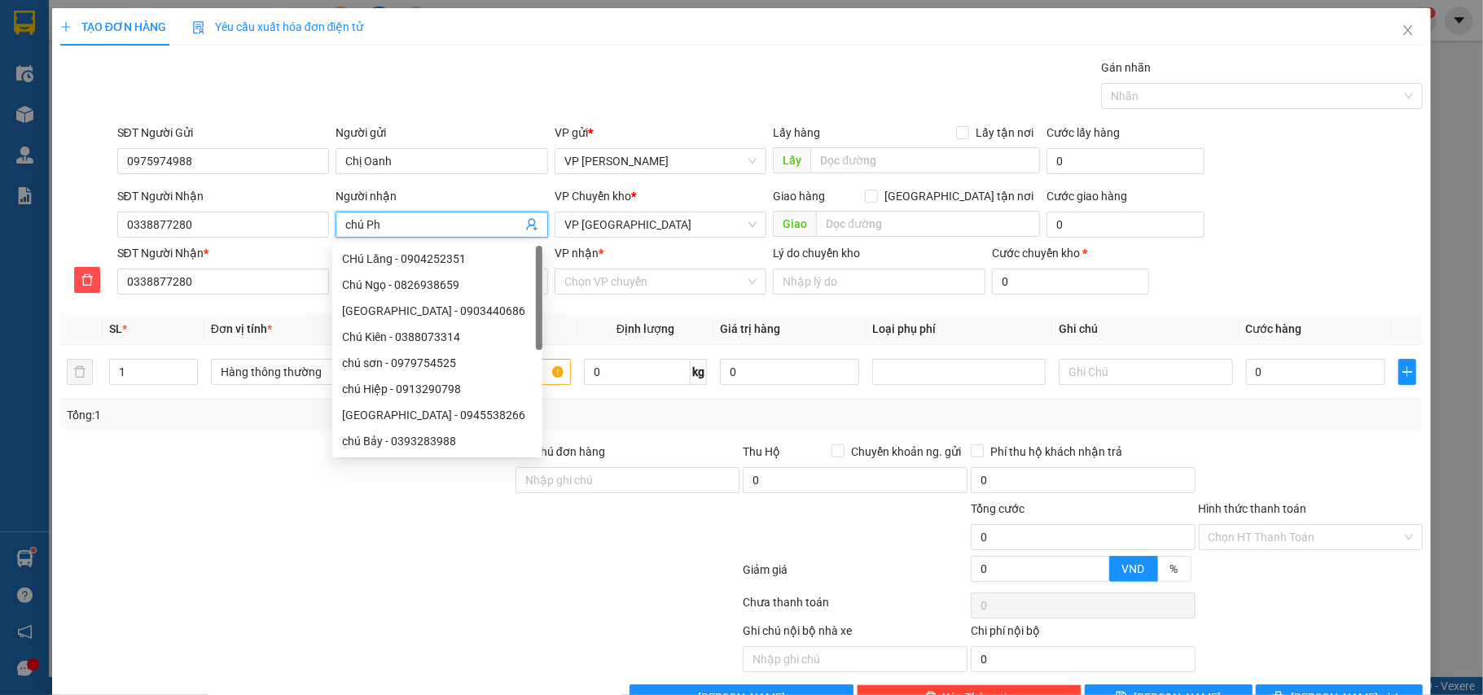
type input "chú Phi"
type input "chú Phie"
type input "chú Phiê"
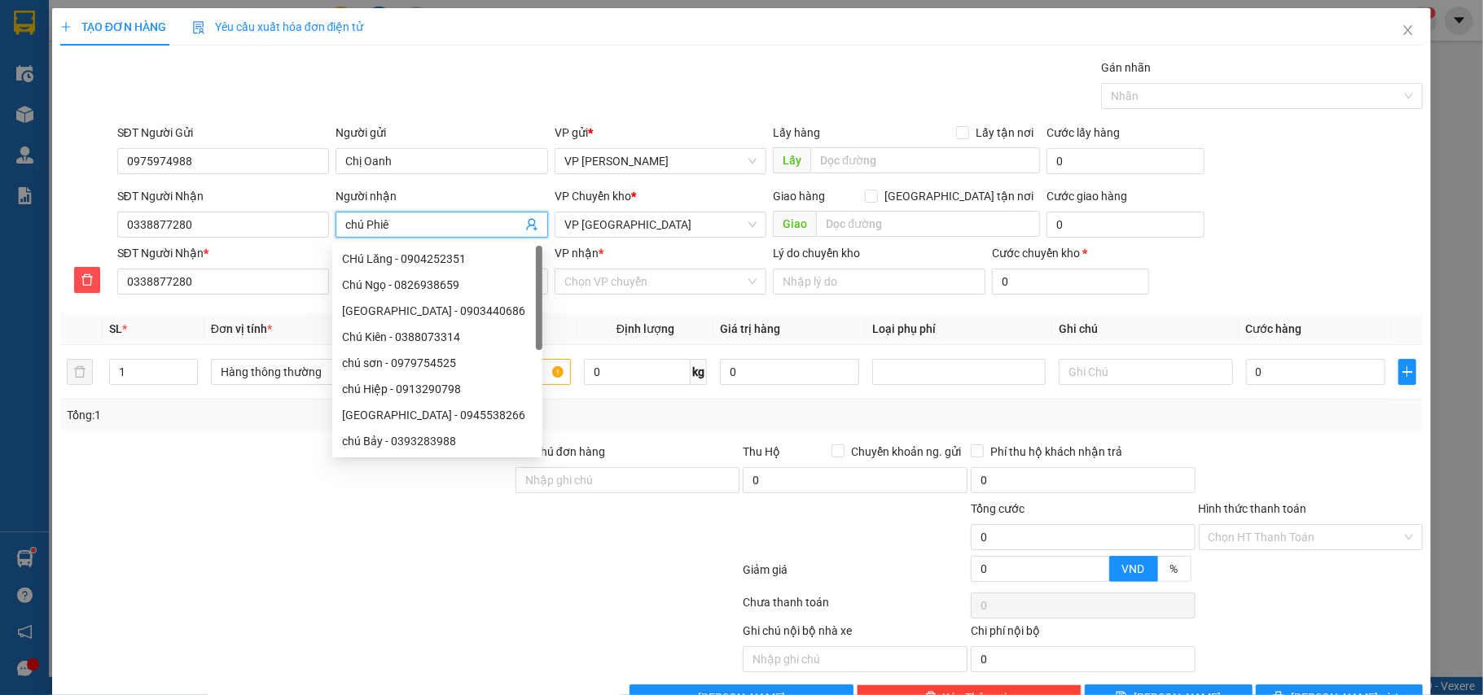
type input "chú Phiê"
type input "chú Phiêu"
type input "chú Phiếu"
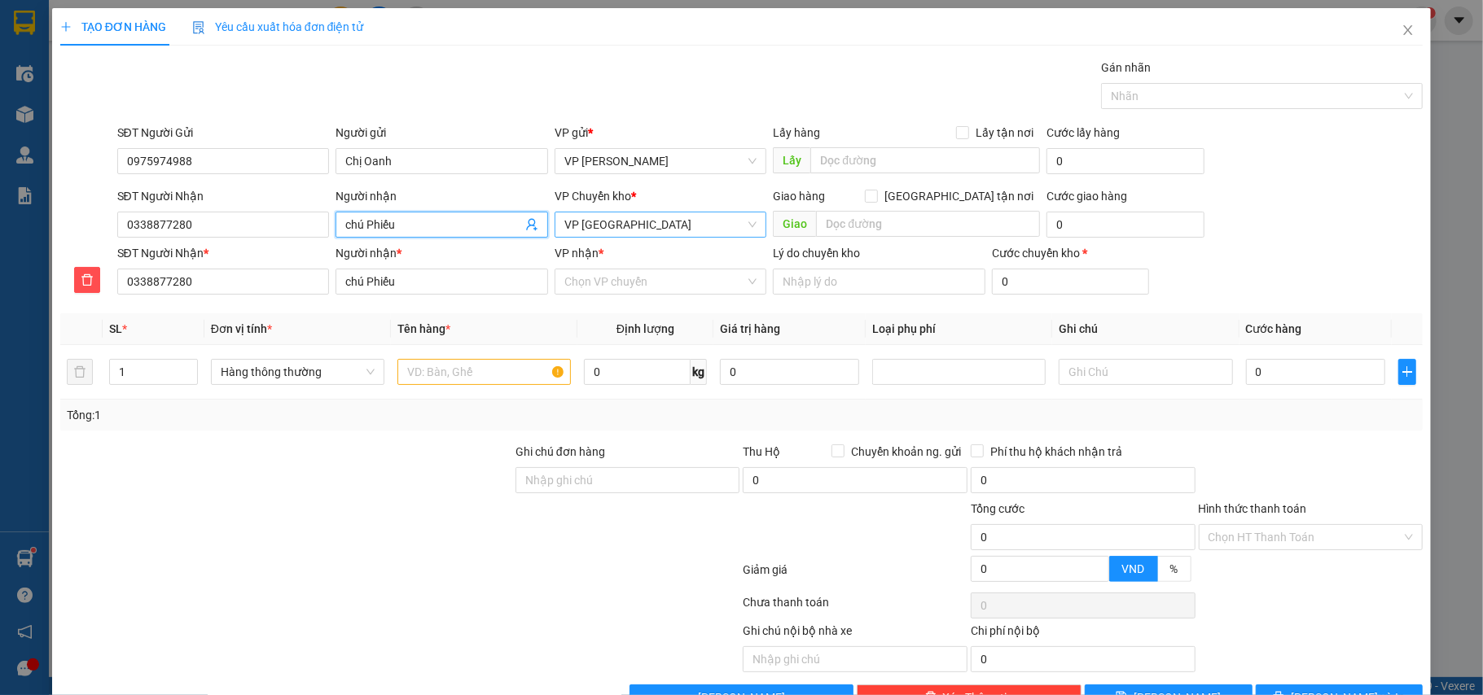
click at [642, 229] on span "VP [GEOGRAPHIC_DATA]" at bounding box center [660, 225] width 193 height 24
type input "chú Phiếu"
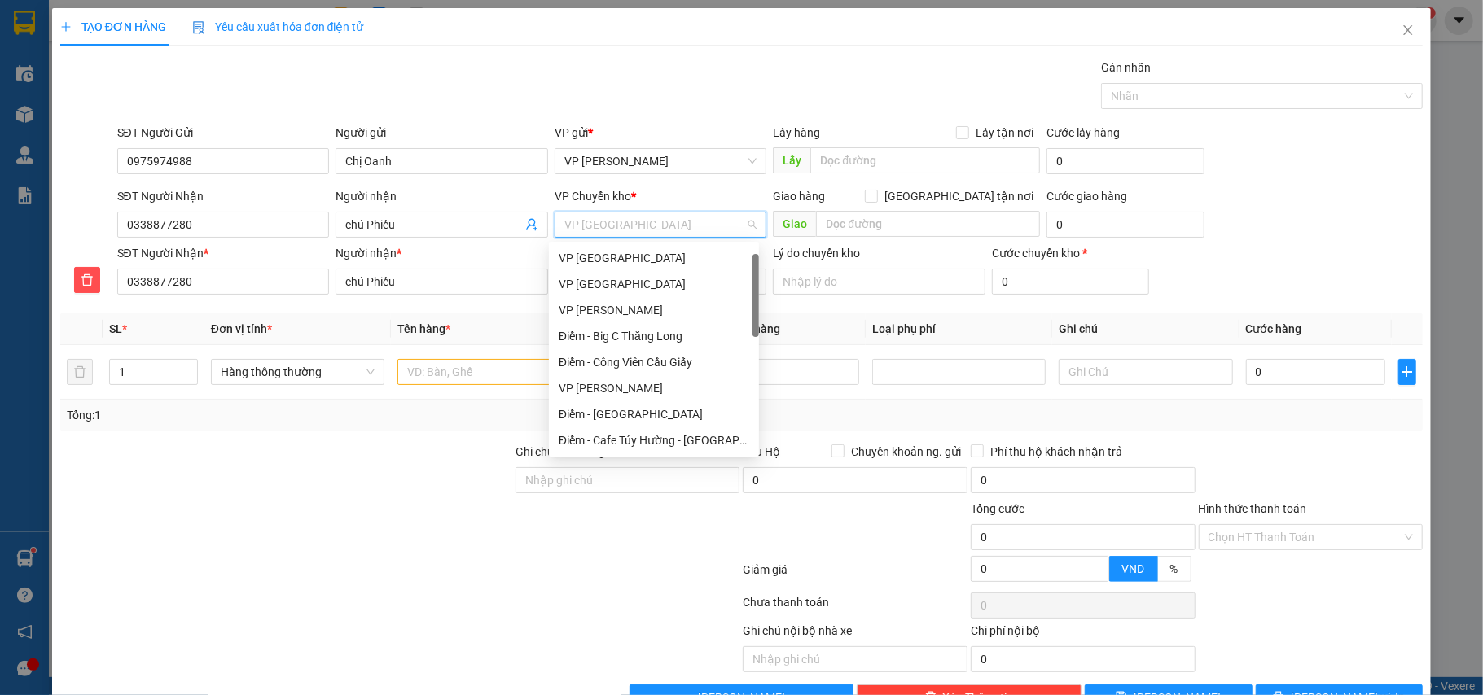
scroll to position [26, 0]
click at [609, 256] on div "VP [GEOGRAPHIC_DATA]" at bounding box center [654, 258] width 191 height 18
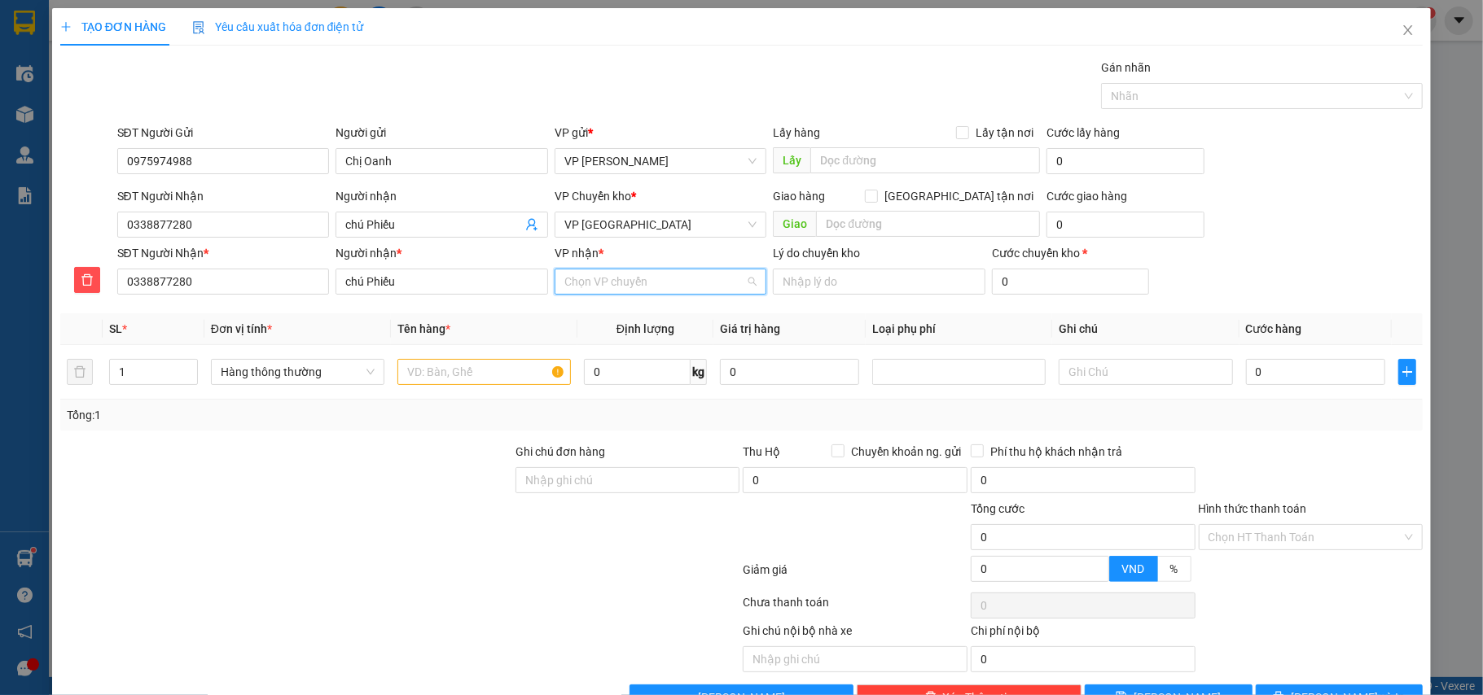
click at [629, 293] on input "VP nhận *" at bounding box center [655, 282] width 182 height 24
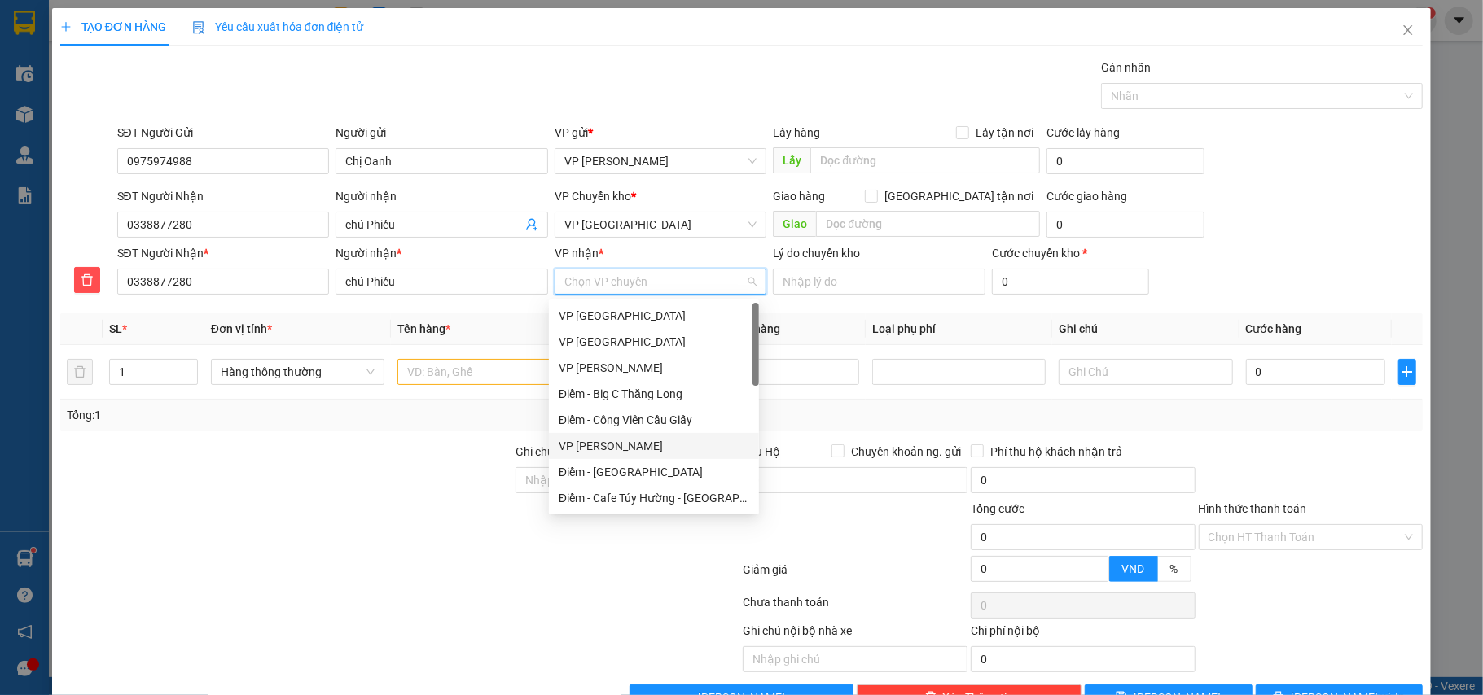
scroll to position [108, 0]
click at [596, 414] on div "VP [GEOGRAPHIC_DATA]" at bounding box center [654, 416] width 191 height 18
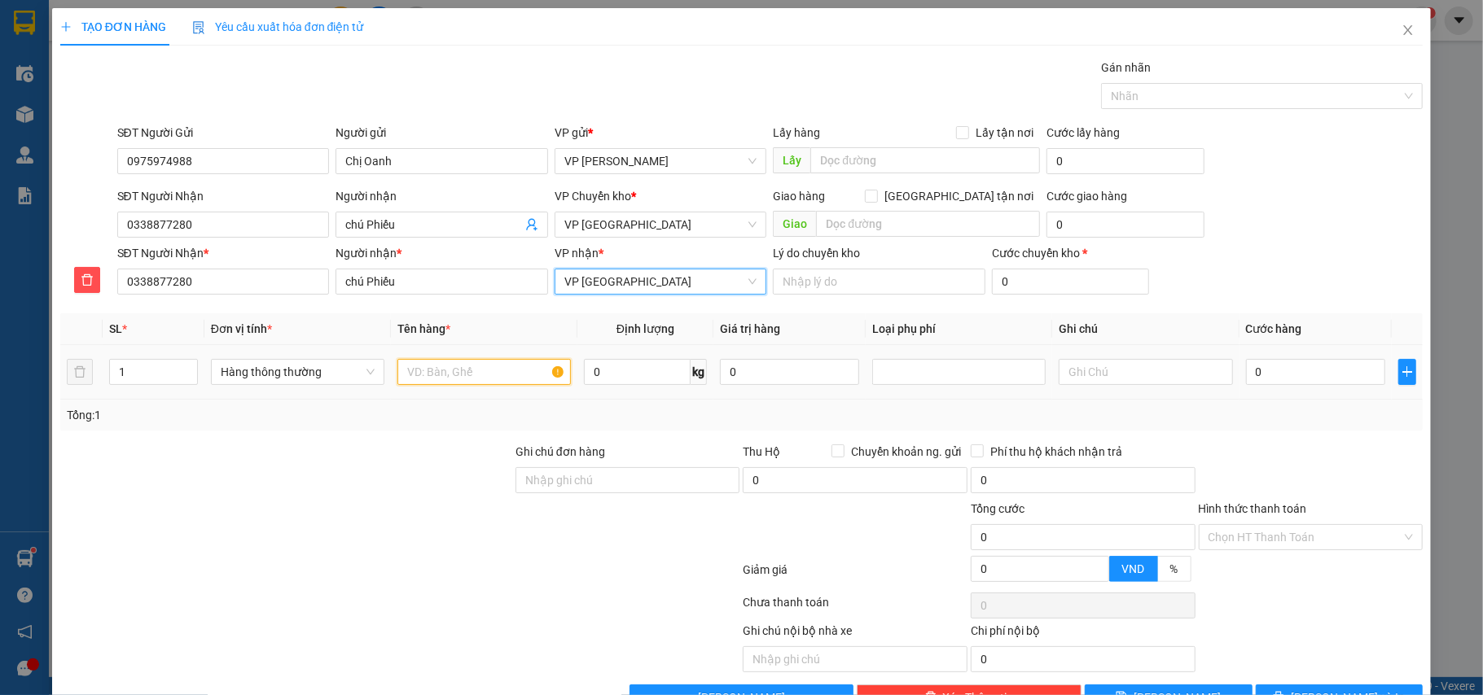
click at [431, 373] on input "text" at bounding box center [483, 372] width 173 height 26
type input "bọc thuốc"
click at [1252, 376] on input "0" at bounding box center [1315, 372] width 139 height 26
type input "3"
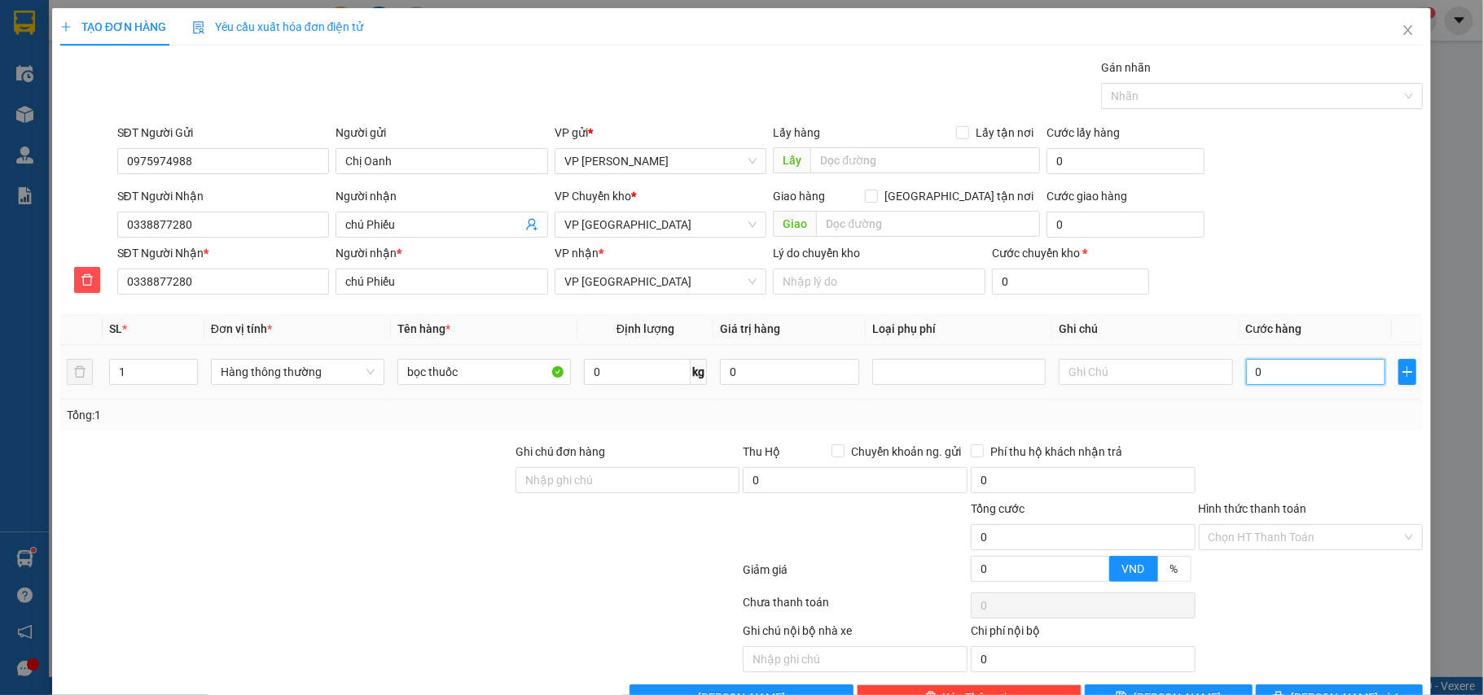
type input "3"
type input "30"
type input "30.000"
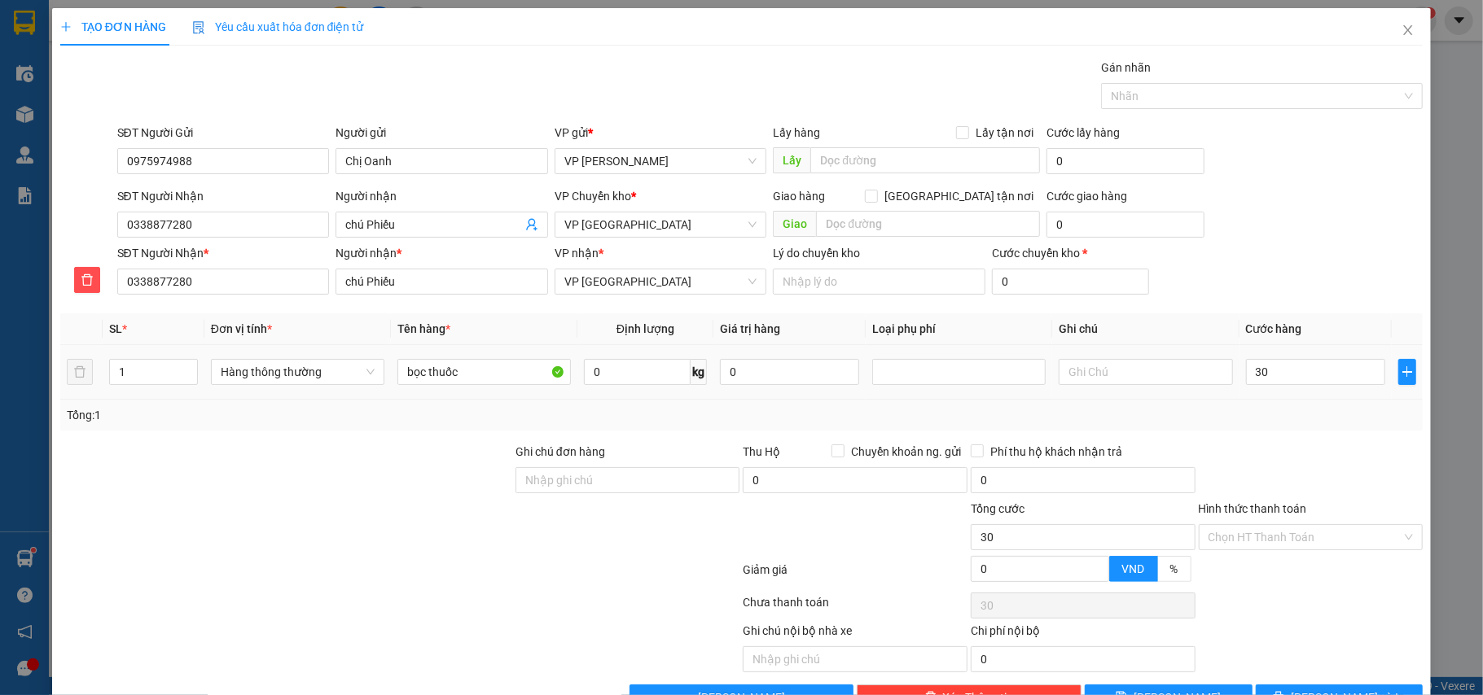
type input "30.000"
click at [1288, 405] on div "Tổng: 1" at bounding box center [741, 415] width 1363 height 31
click at [1258, 537] on input "Hình thức thanh toán" at bounding box center [1305, 537] width 194 height 24
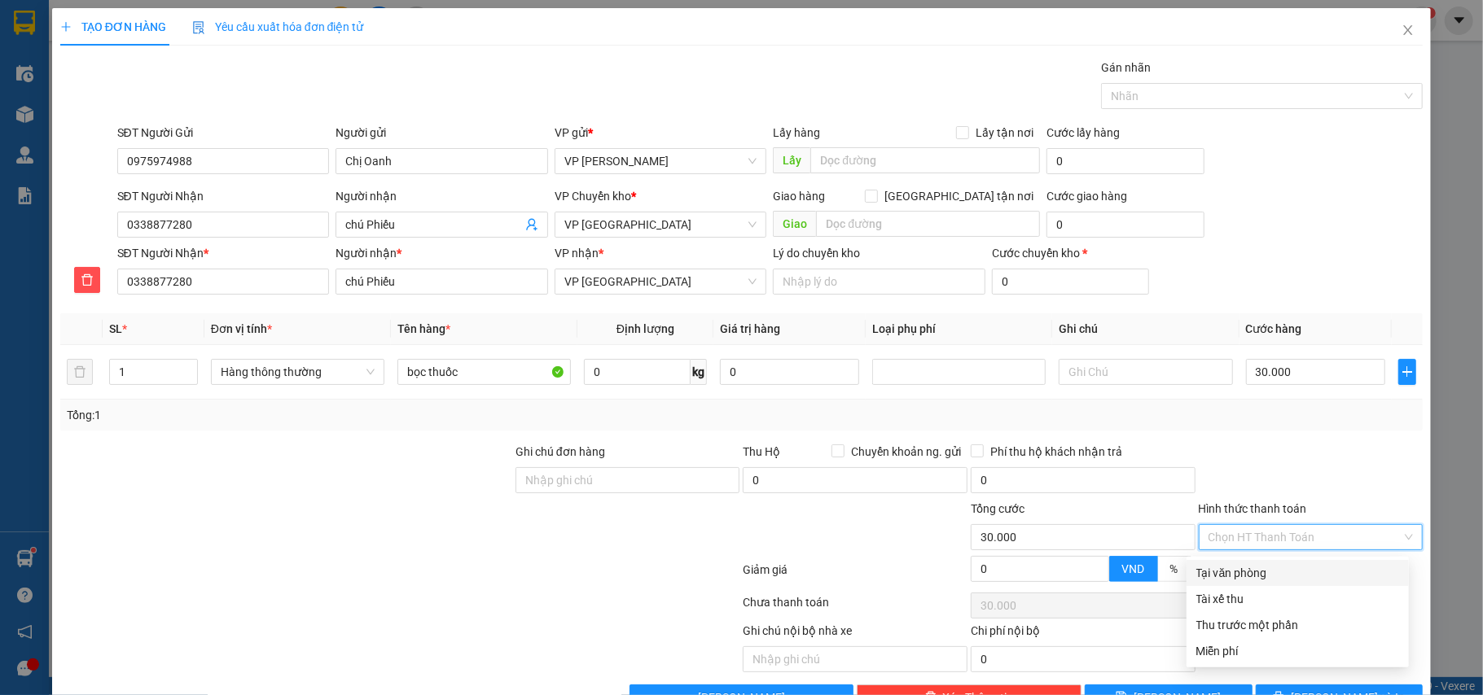
click at [1234, 568] on div "Tại văn phòng" at bounding box center [1297, 573] width 203 height 18
type input "0"
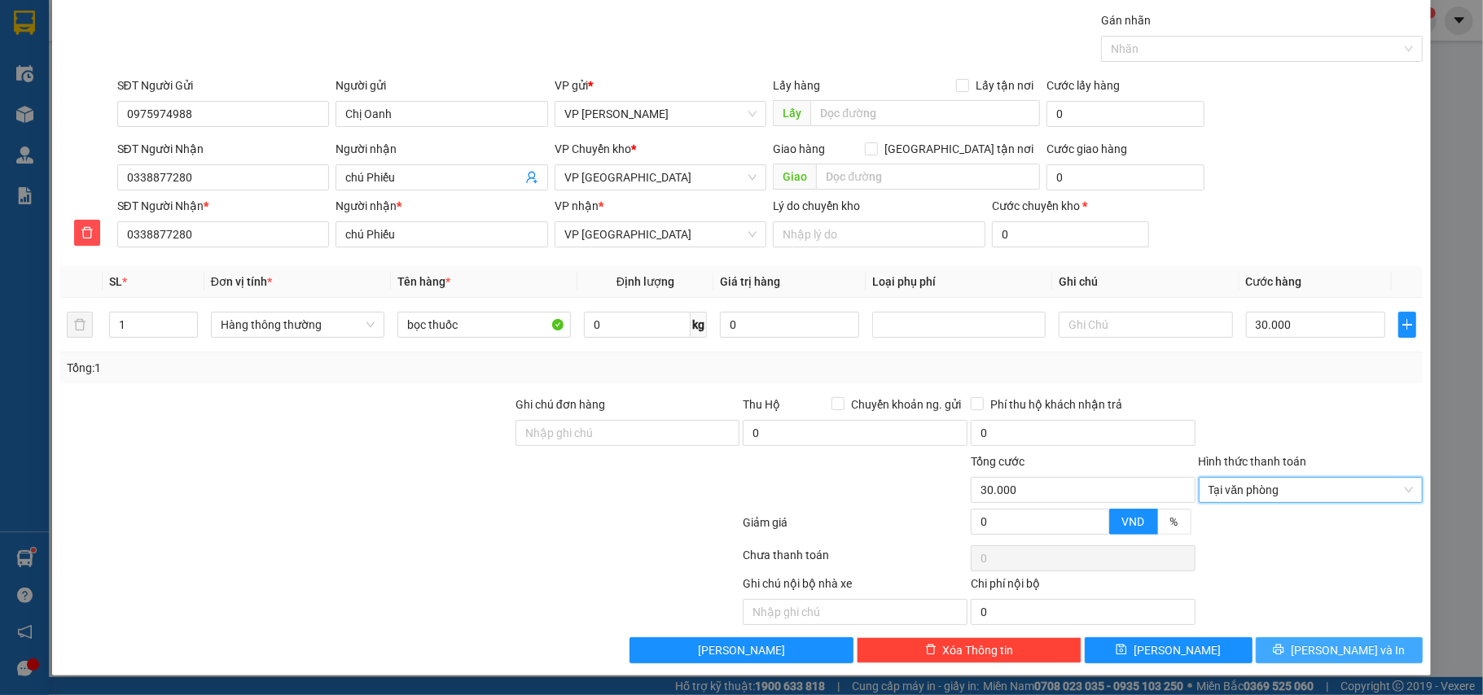
click at [1317, 651] on span "[PERSON_NAME] và In" at bounding box center [1348, 651] width 114 height 18
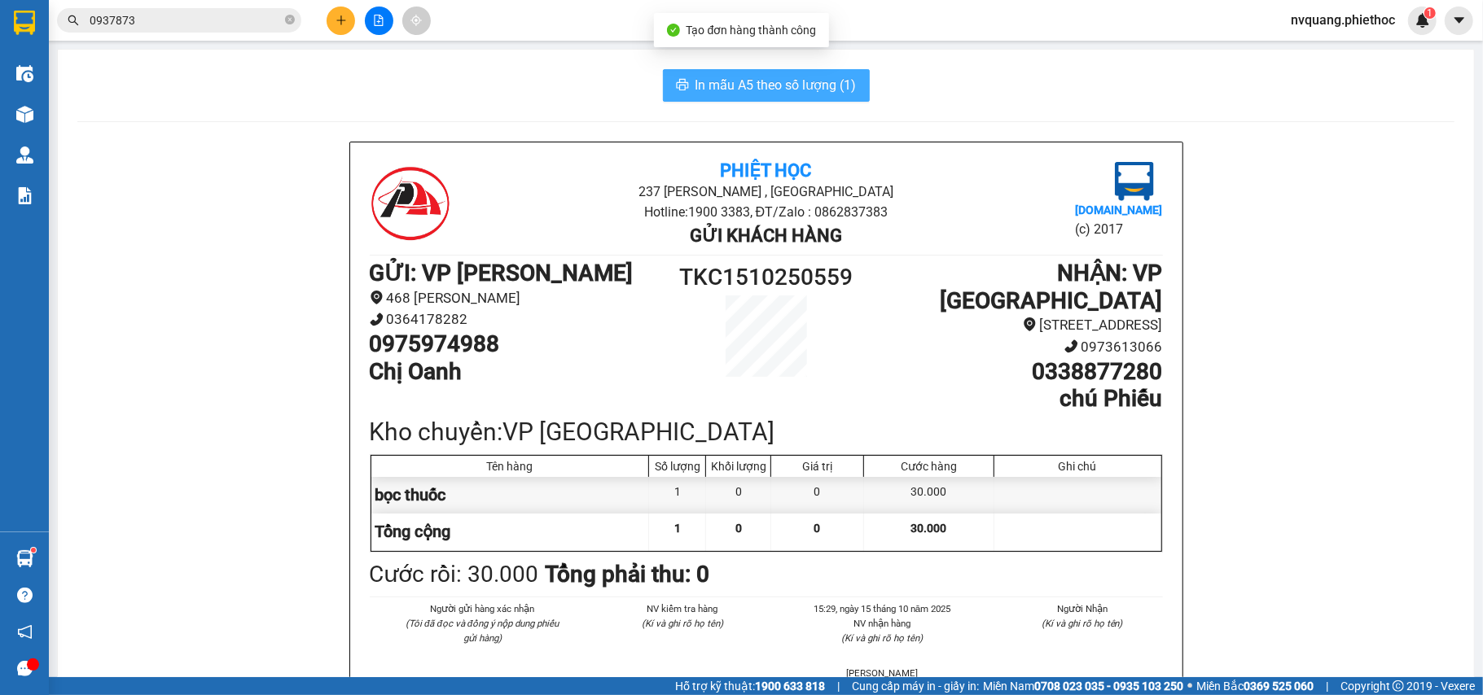
click at [724, 78] on span "In mẫu A5 theo số lượng (1)" at bounding box center [775, 85] width 161 height 20
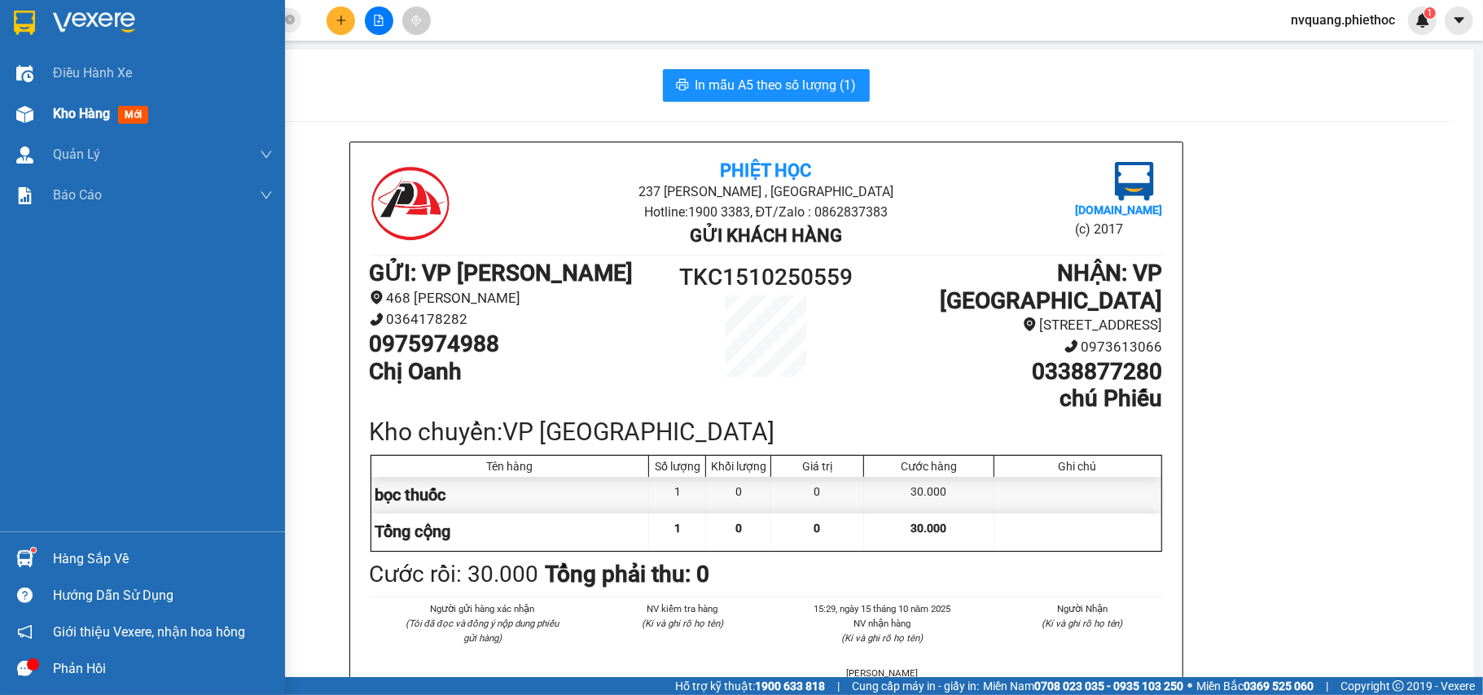
click at [59, 112] on span "Kho hàng" at bounding box center [81, 113] width 57 height 15
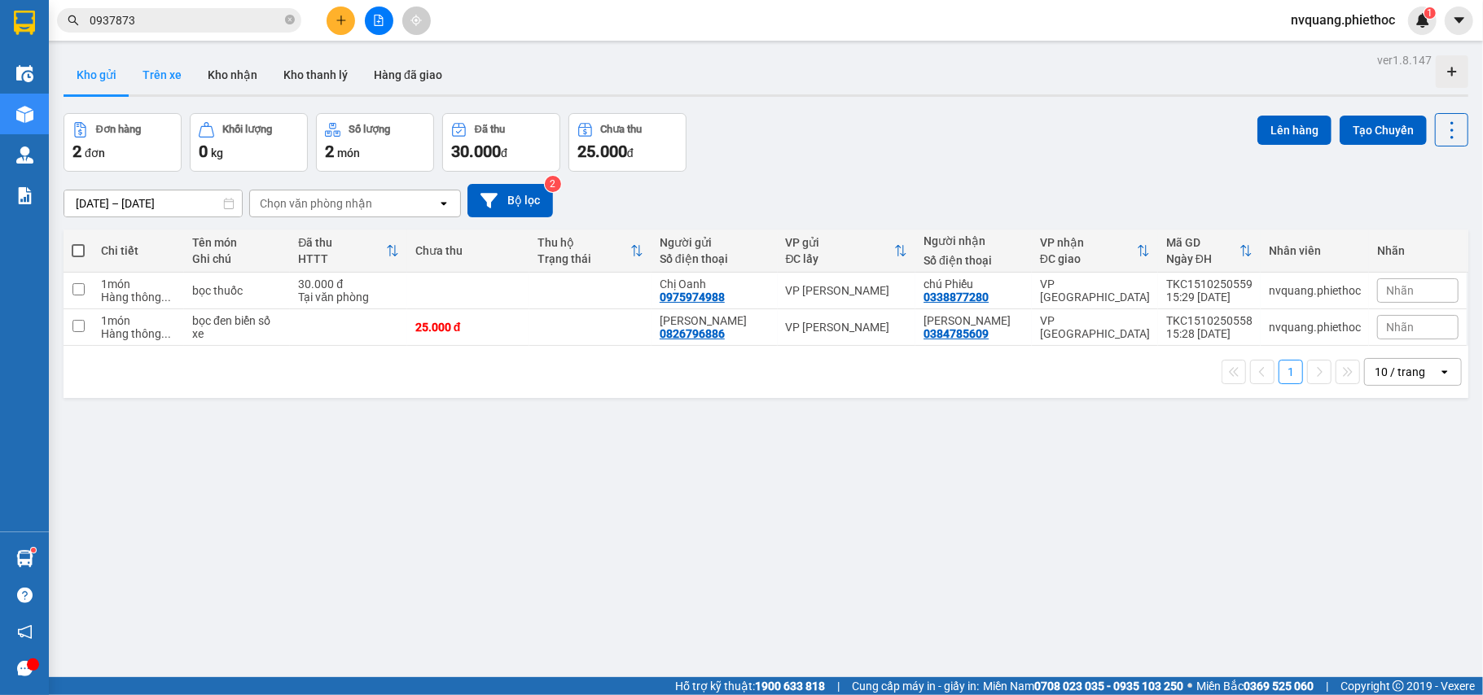
click at [145, 79] on button "Trên xe" at bounding box center [161, 74] width 65 height 39
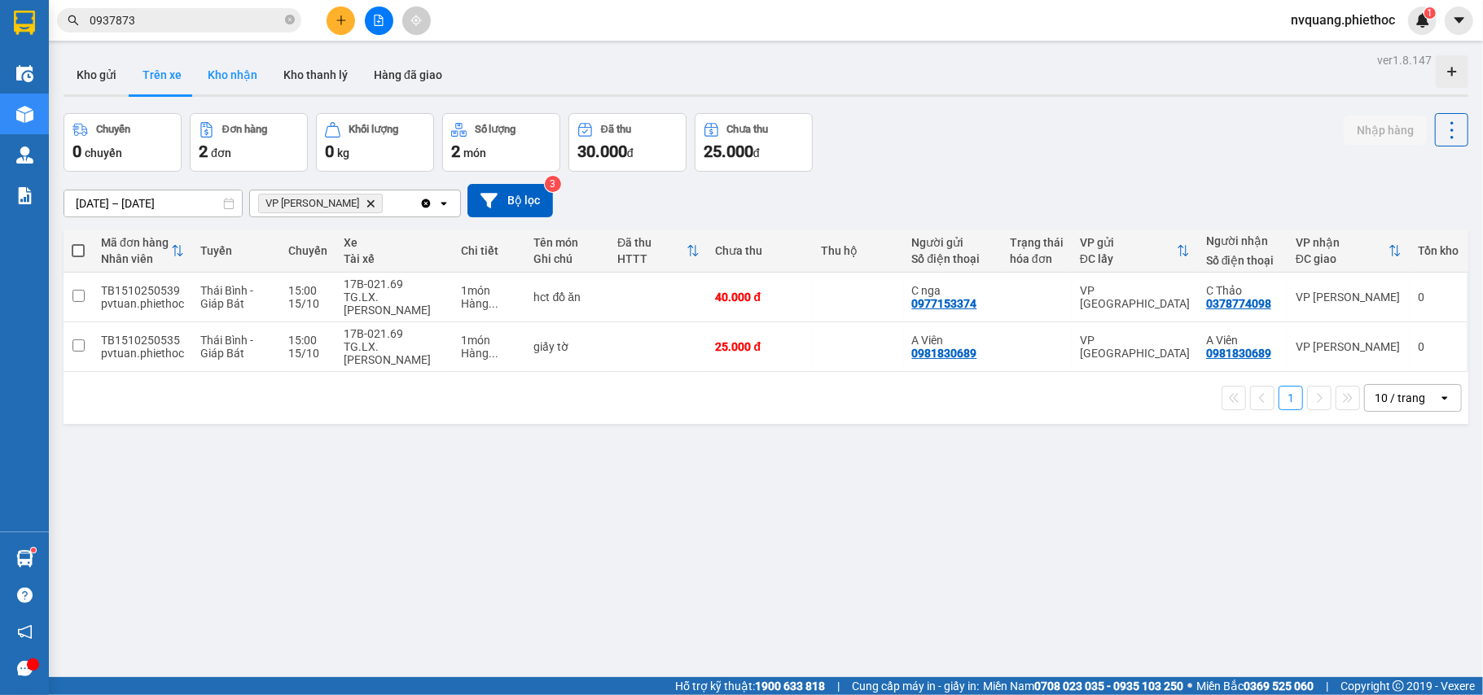
click at [212, 78] on button "Kho nhận" at bounding box center [233, 74] width 76 height 39
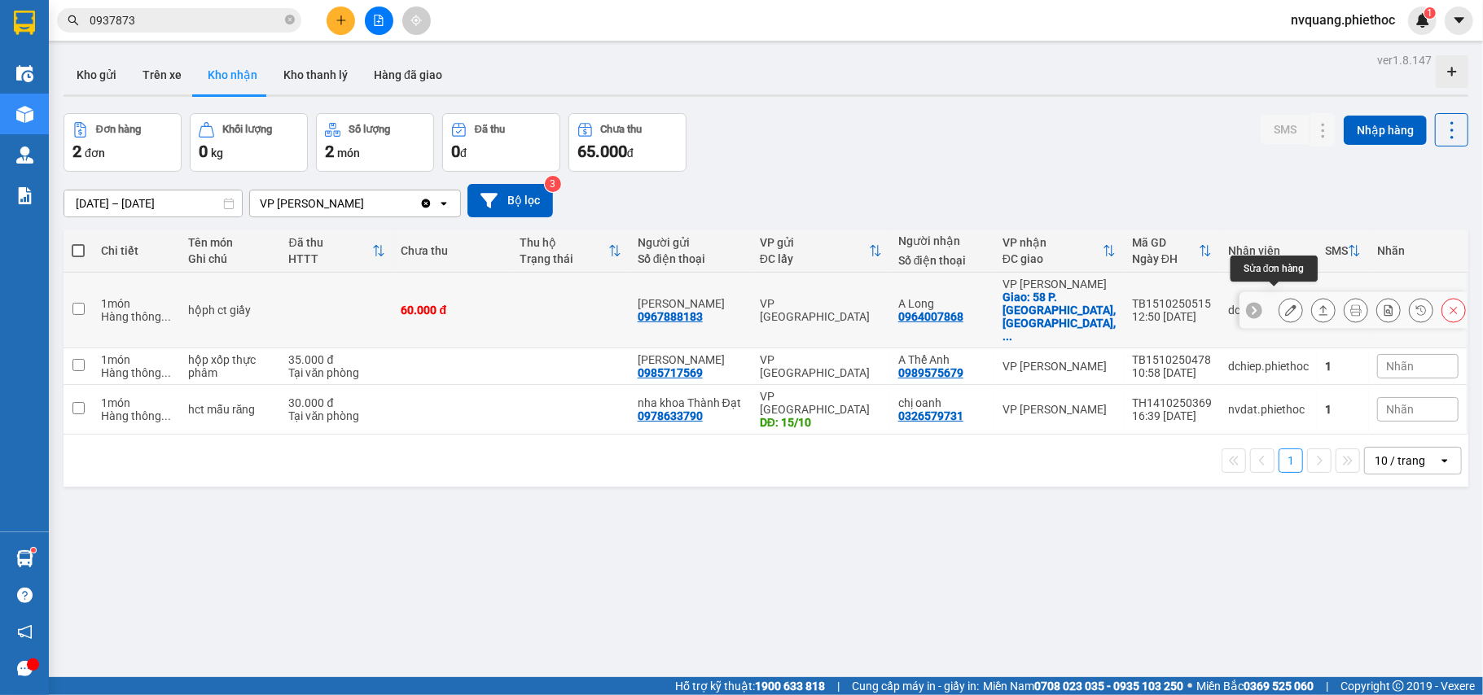
click at [1285, 305] on icon at bounding box center [1290, 310] width 11 height 11
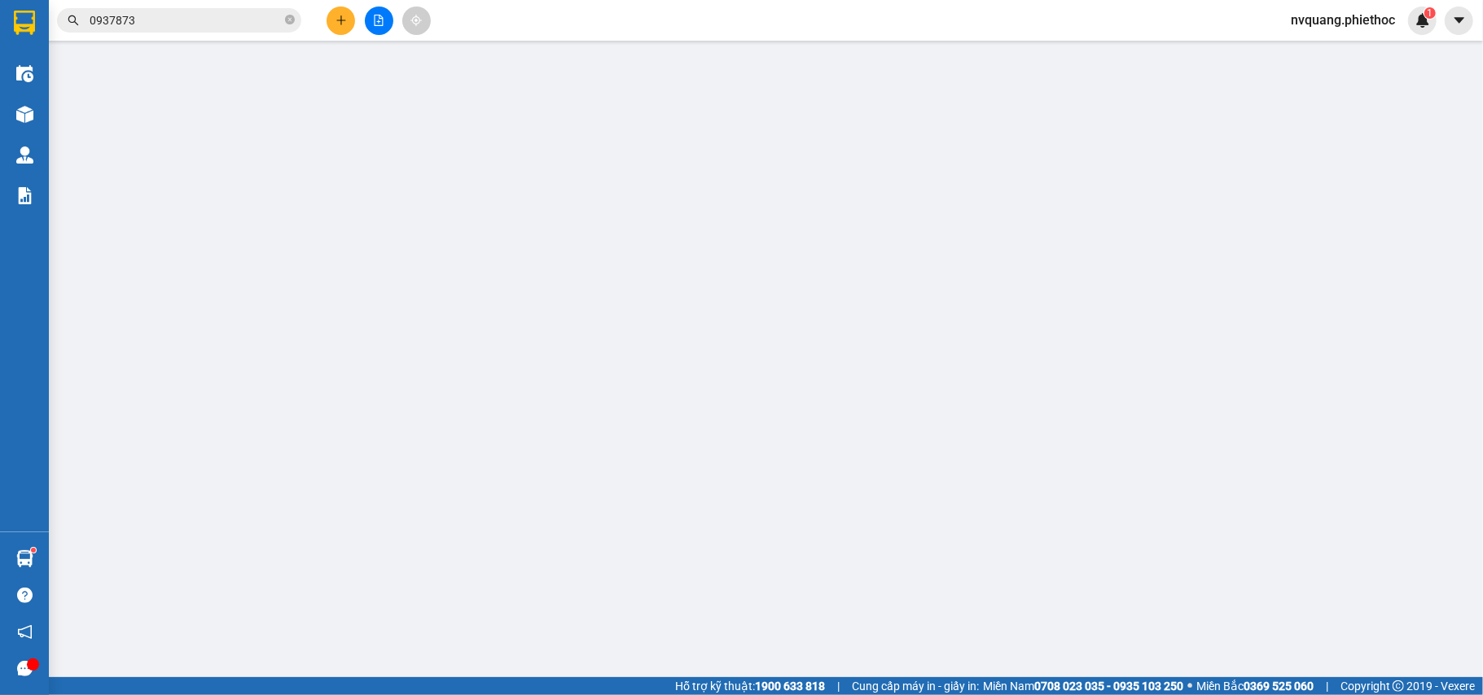
type input "0967888183"
type input "[PERSON_NAME]"
type input "0964007868"
type input "A Long"
checkbox input "true"
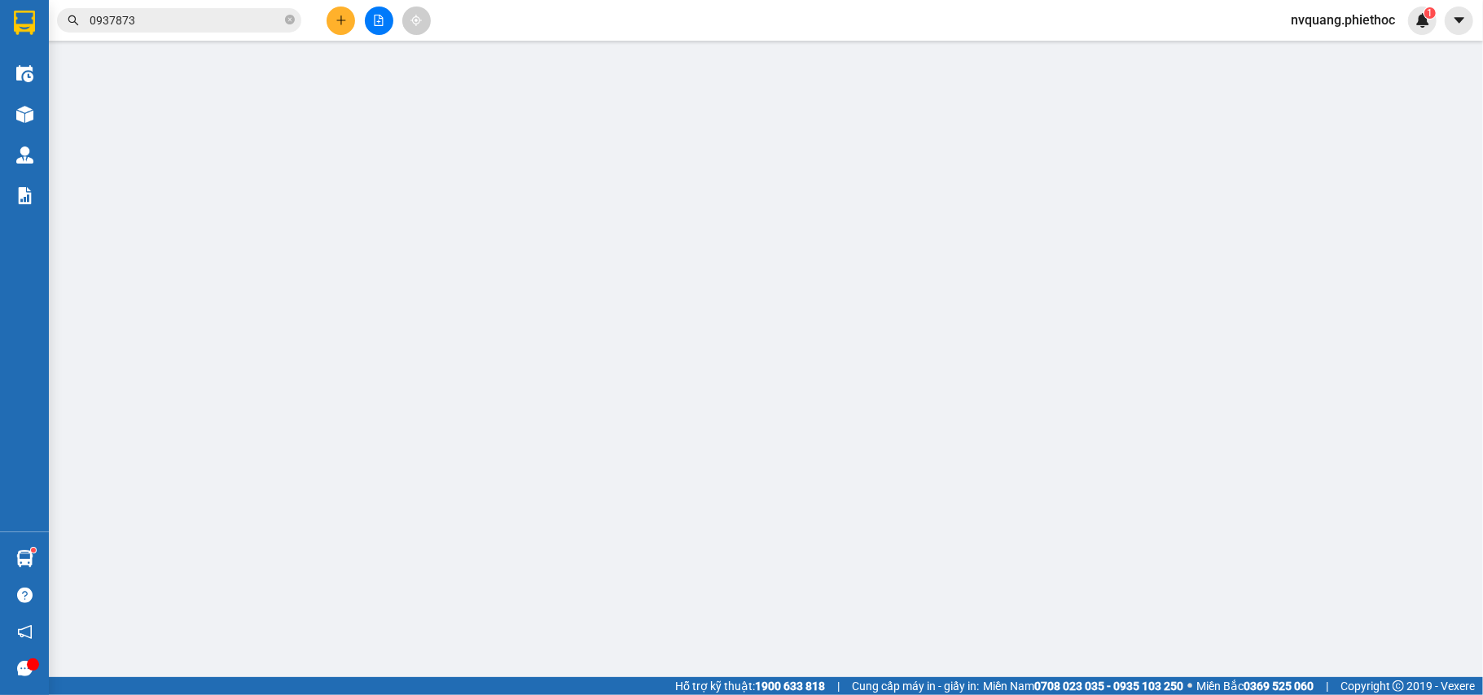
type input "58 P. [GEOGRAPHIC_DATA], [GEOGRAPHIC_DATA], [GEOGRAPHIC_DATA], [GEOGRAPHIC_DATA…"
type input "0"
type input "60.000"
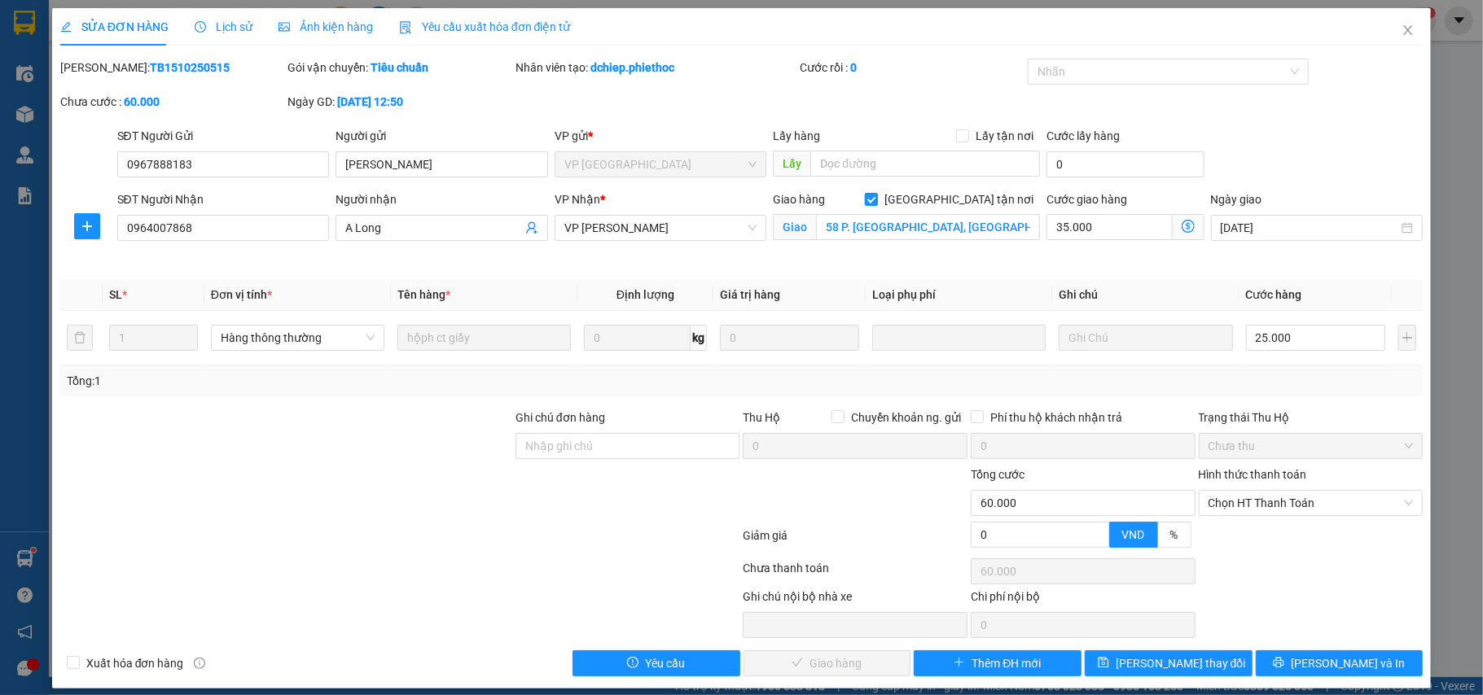
click at [876, 195] on input "[GEOGRAPHIC_DATA] tận nơi" at bounding box center [870, 198] width 11 height 11
checkbox input "false"
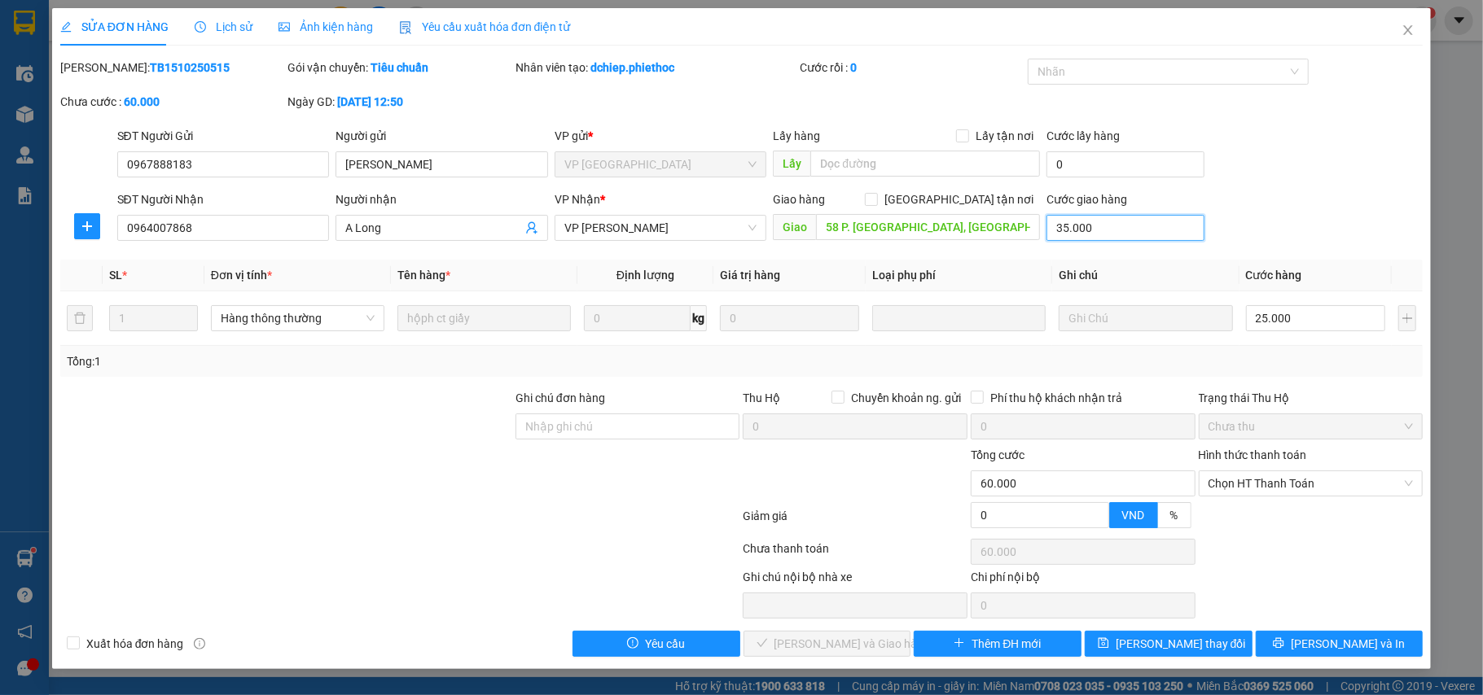
click at [1107, 235] on input "35.000" at bounding box center [1124, 228] width 157 height 26
type input "25.000"
type input "0"
click at [1021, 231] on input "58 P. [GEOGRAPHIC_DATA], [GEOGRAPHIC_DATA], [GEOGRAPHIC_DATA], [GEOGRAPHIC_DATA…" at bounding box center [928, 227] width 224 height 26
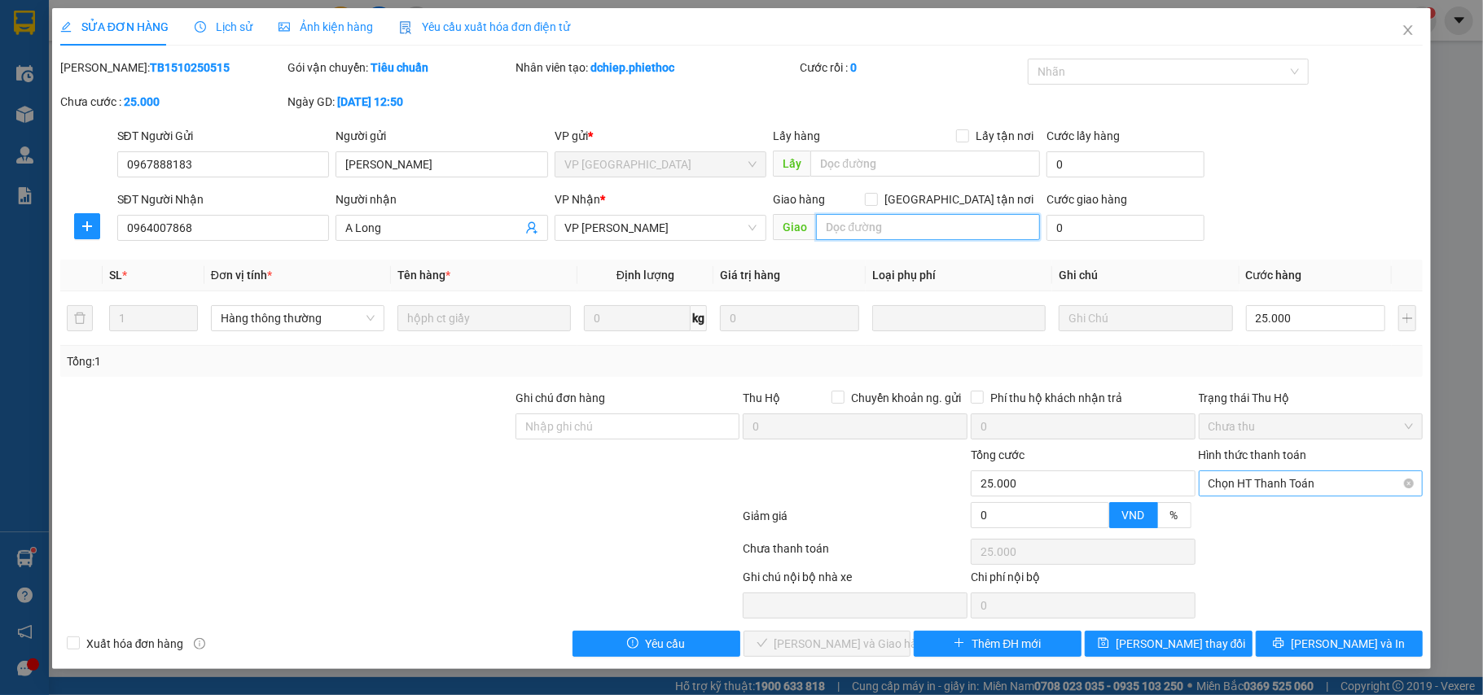
click at [1256, 489] on span "Chọn HT Thanh Toán" at bounding box center [1310, 483] width 205 height 24
click at [1256, 515] on div "Tại văn phòng" at bounding box center [1310, 518] width 205 height 18
type input "0"
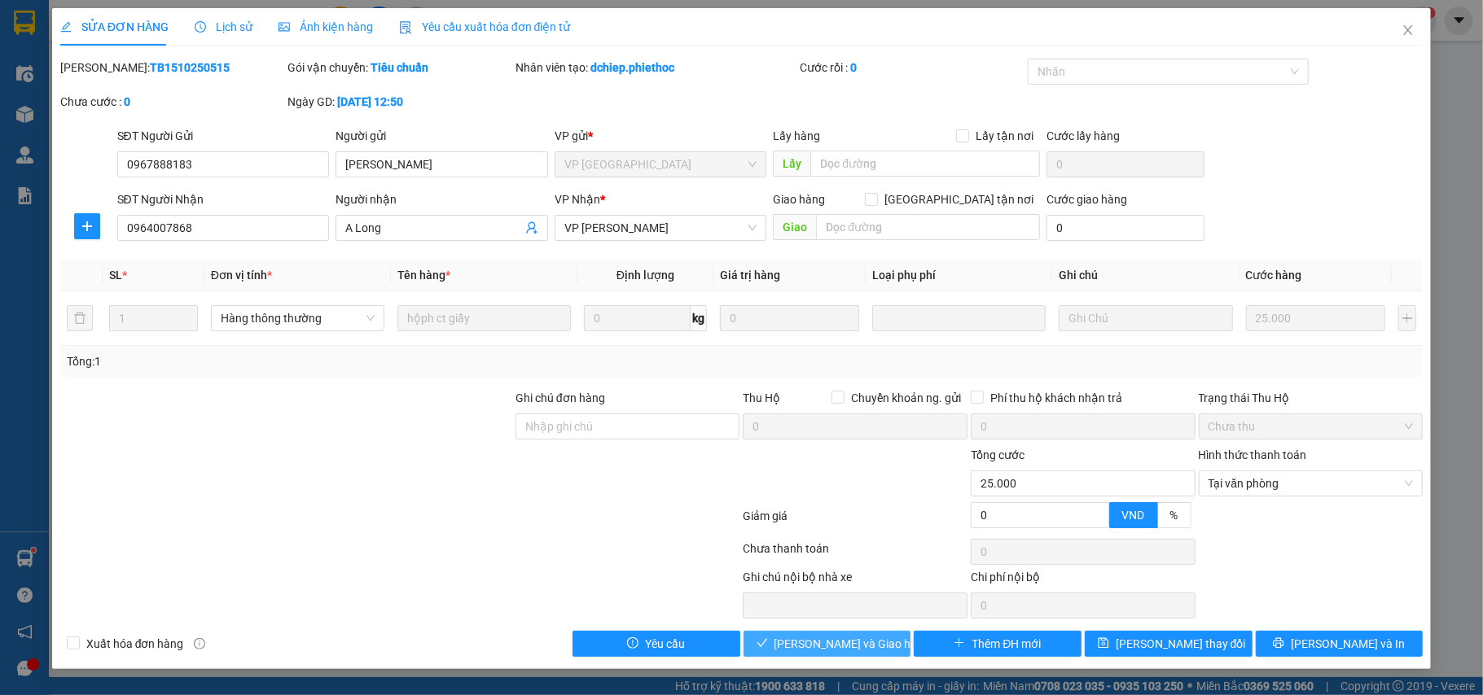
click at [818, 636] on button "[PERSON_NAME] và Giao hàng" at bounding box center [827, 644] width 168 height 26
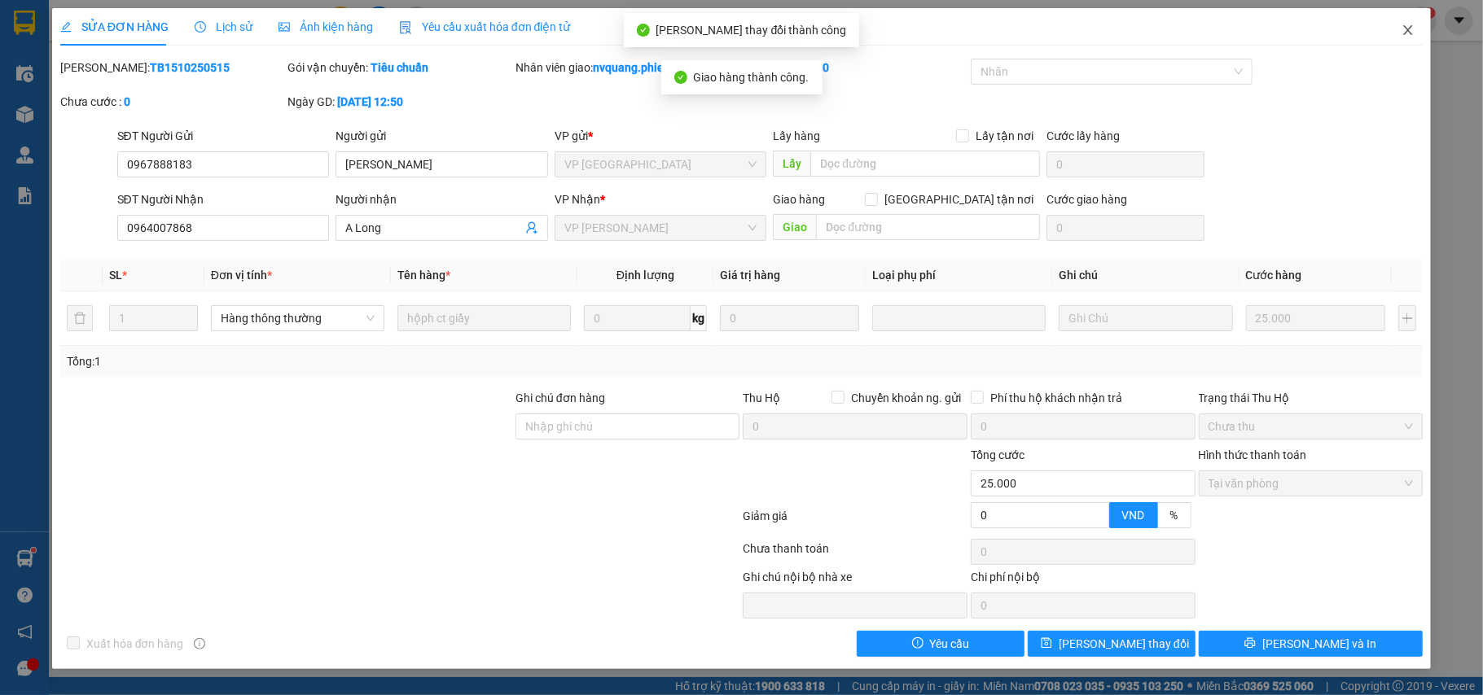
click at [1402, 27] on icon "close" at bounding box center [1407, 30] width 13 height 13
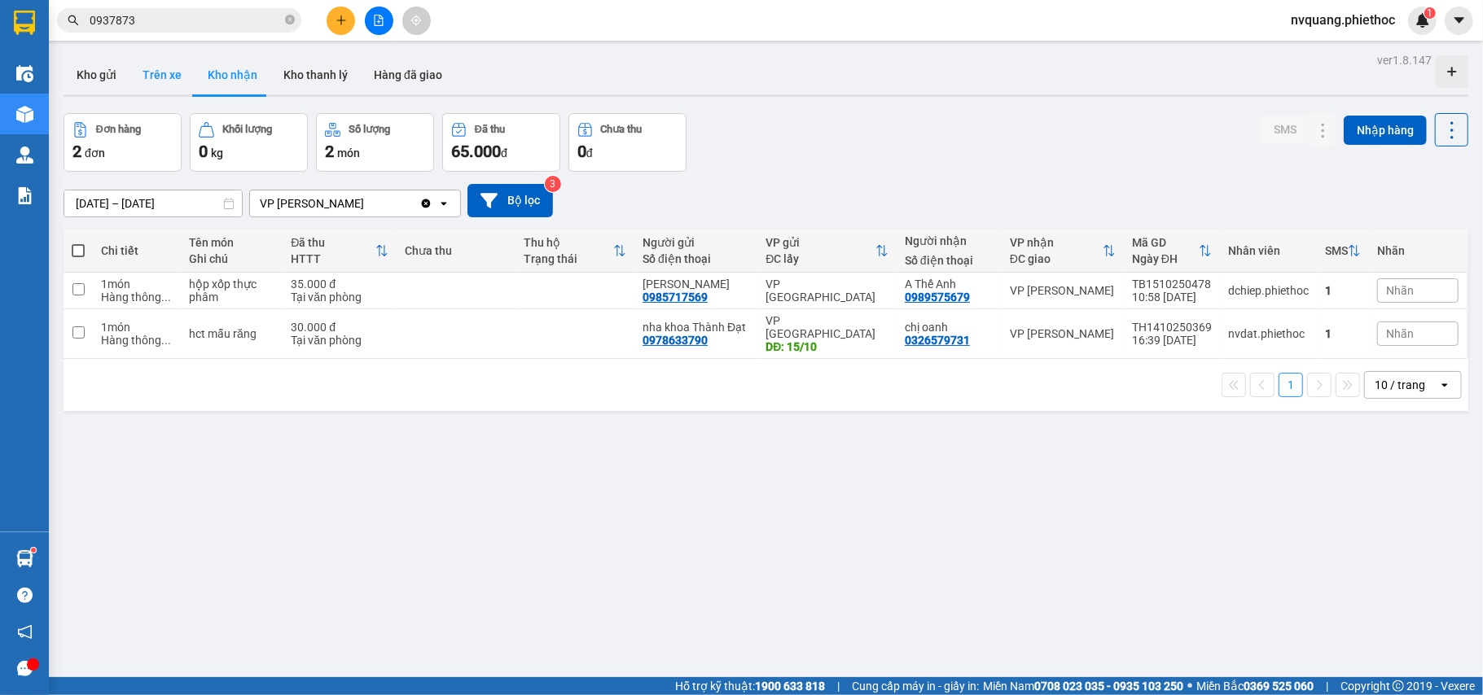
click at [161, 82] on button "Trên xe" at bounding box center [161, 74] width 65 height 39
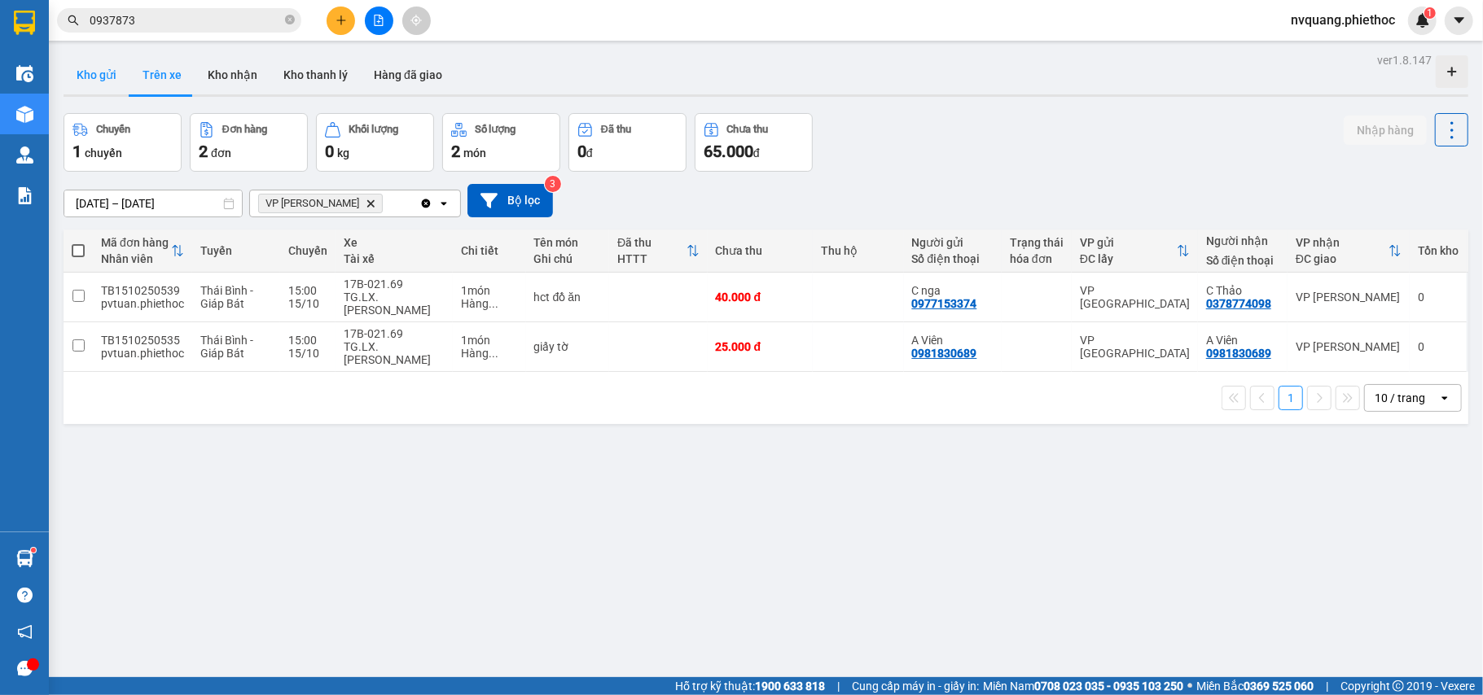
click at [91, 63] on button "Kho gửi" at bounding box center [97, 74] width 66 height 39
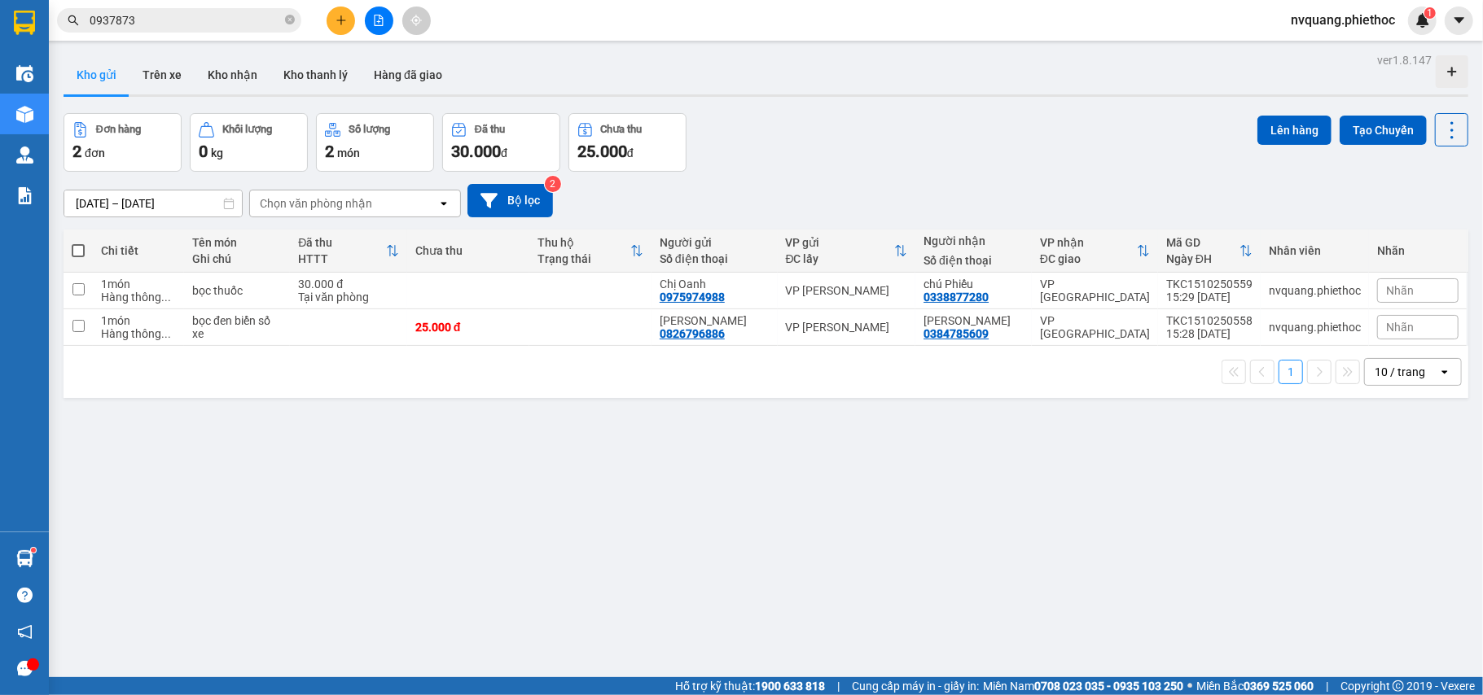
click at [896, 427] on div "ver 1.8.147 Kho gửi Trên xe Kho nhận Kho thanh [PERSON_NAME] đã giao Đơn hàng 2…" at bounding box center [766, 396] width 1418 height 695
click at [414, 293] on td at bounding box center [468, 291] width 122 height 37
checkbox input "true"
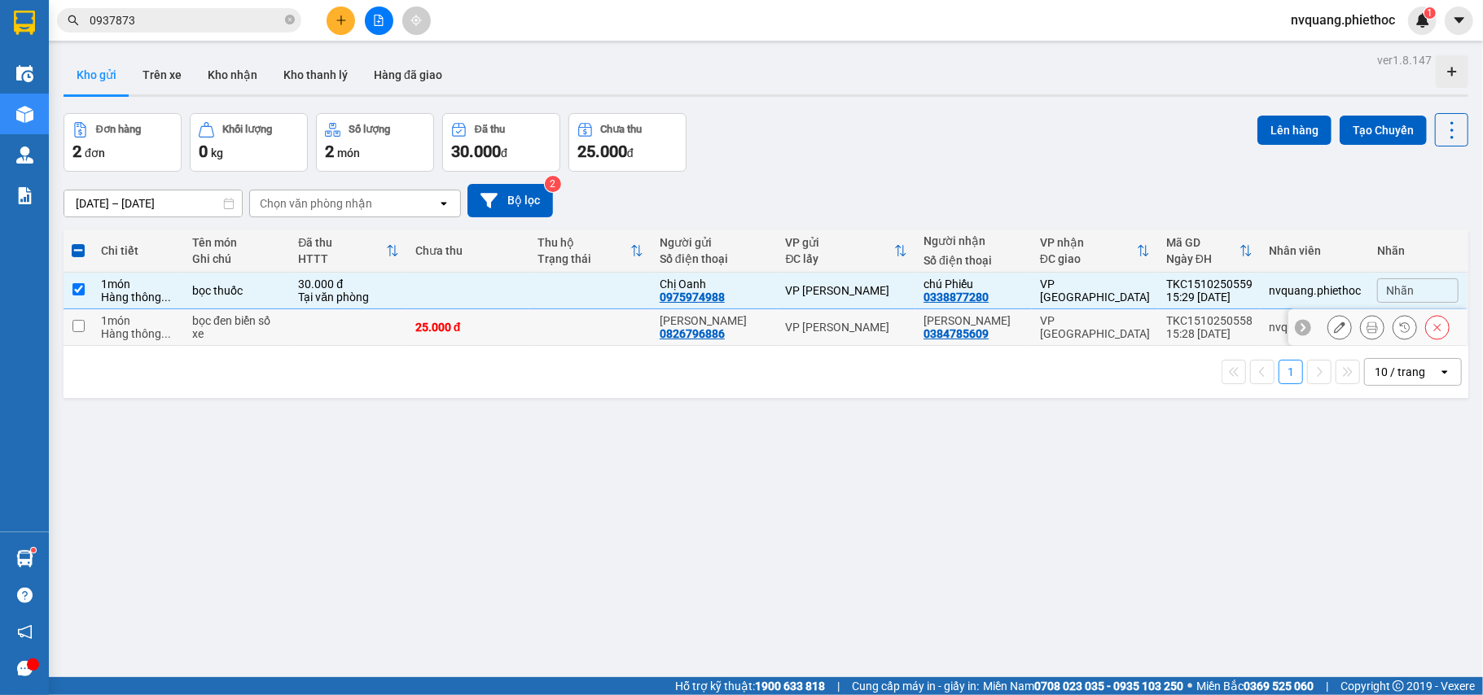
click at [397, 327] on td at bounding box center [348, 327] width 117 height 37
checkbox input "true"
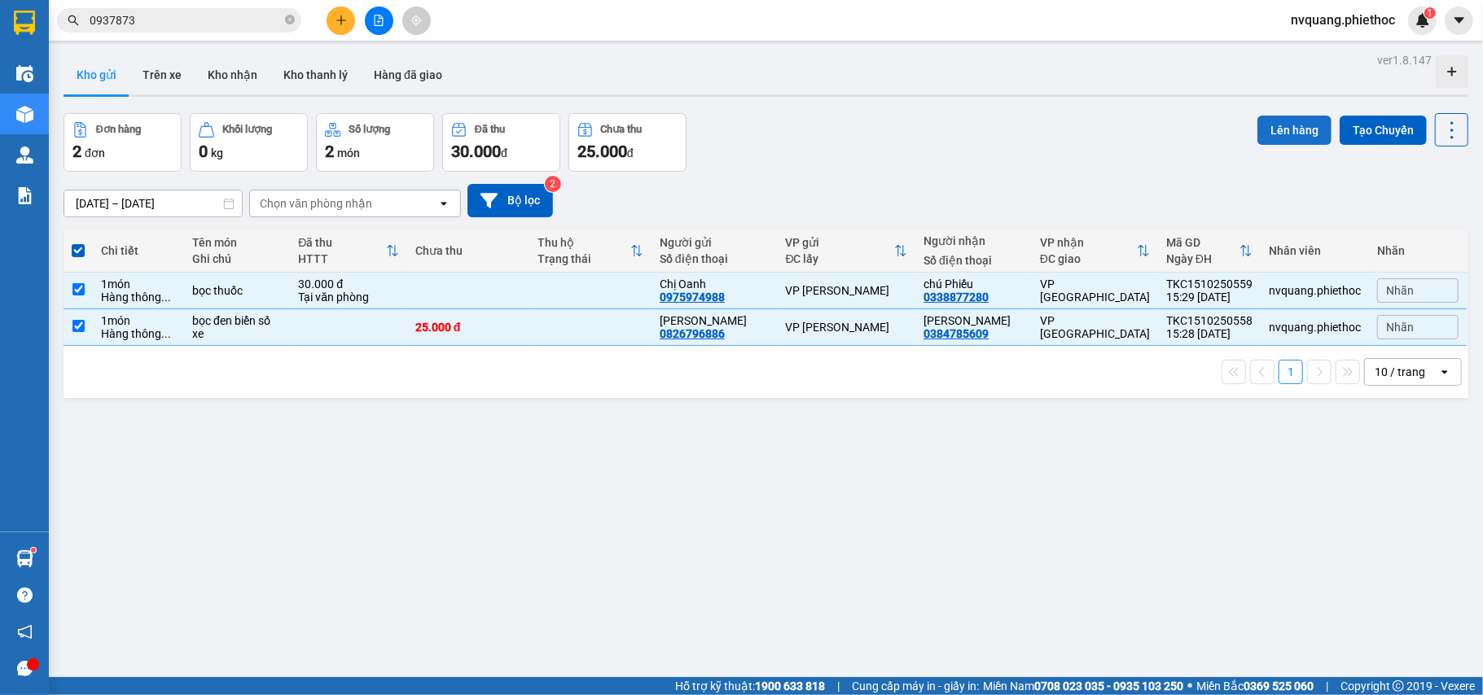
drag, startPoint x: 1308, startPoint y: 118, endPoint x: 1297, endPoint y: 118, distance: 10.6
click at [1297, 118] on button "Lên hàng" at bounding box center [1294, 130] width 74 height 29
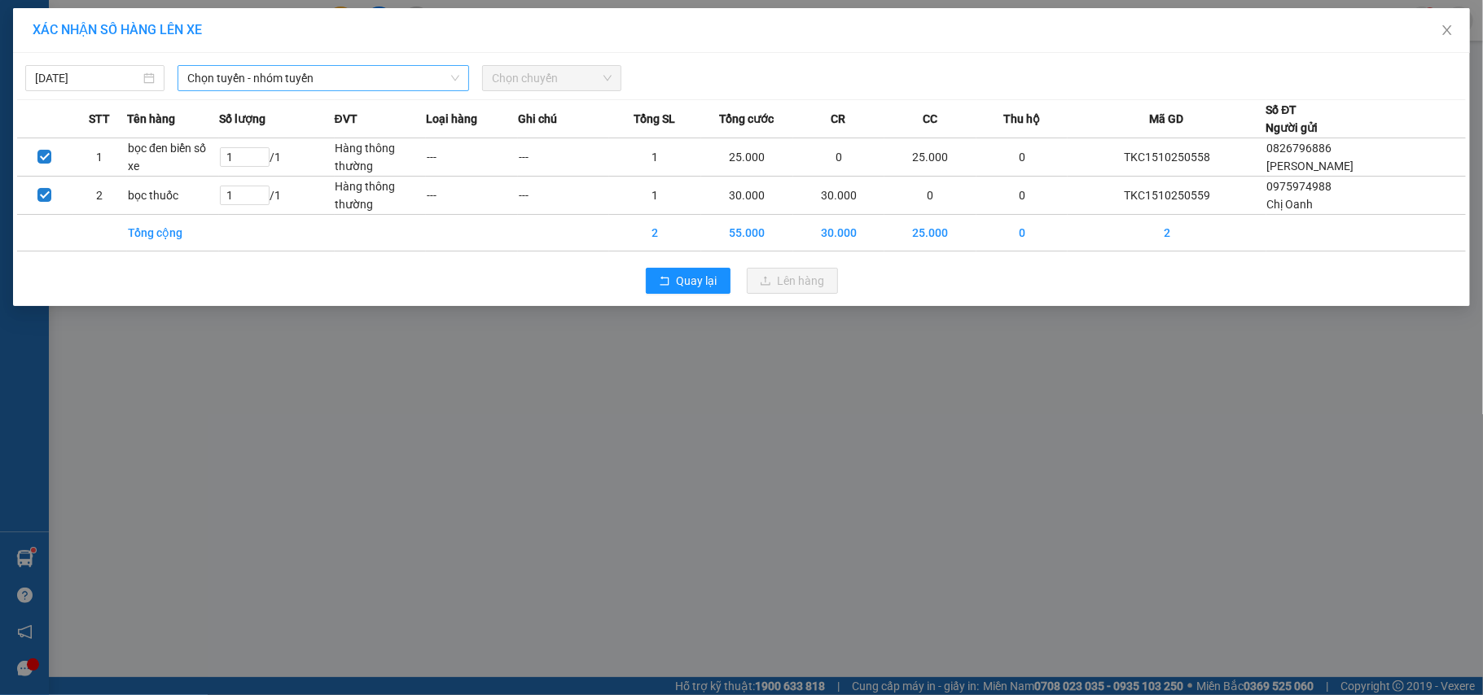
click at [212, 73] on span "Chọn tuyến - nhóm tuyến" at bounding box center [323, 78] width 272 height 24
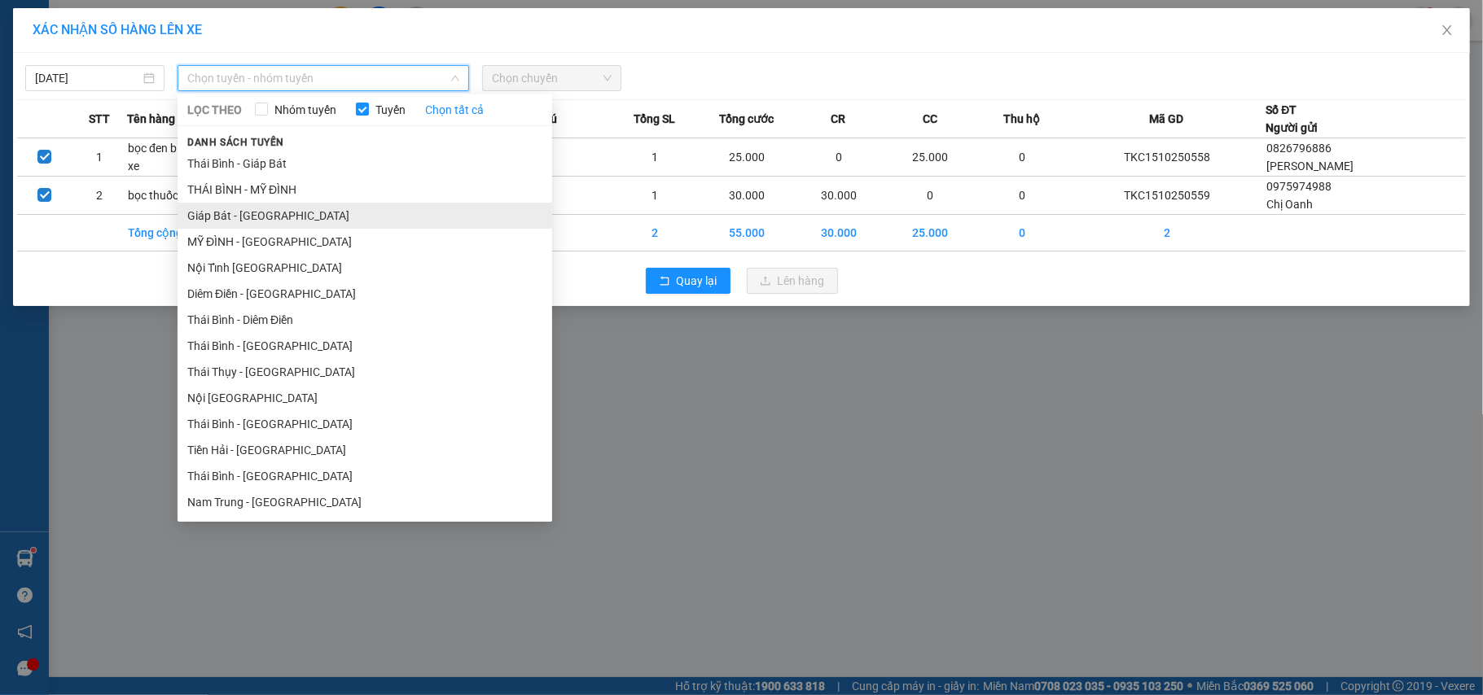
click at [217, 208] on li "Giáp Bát - [GEOGRAPHIC_DATA]" at bounding box center [365, 216] width 375 height 26
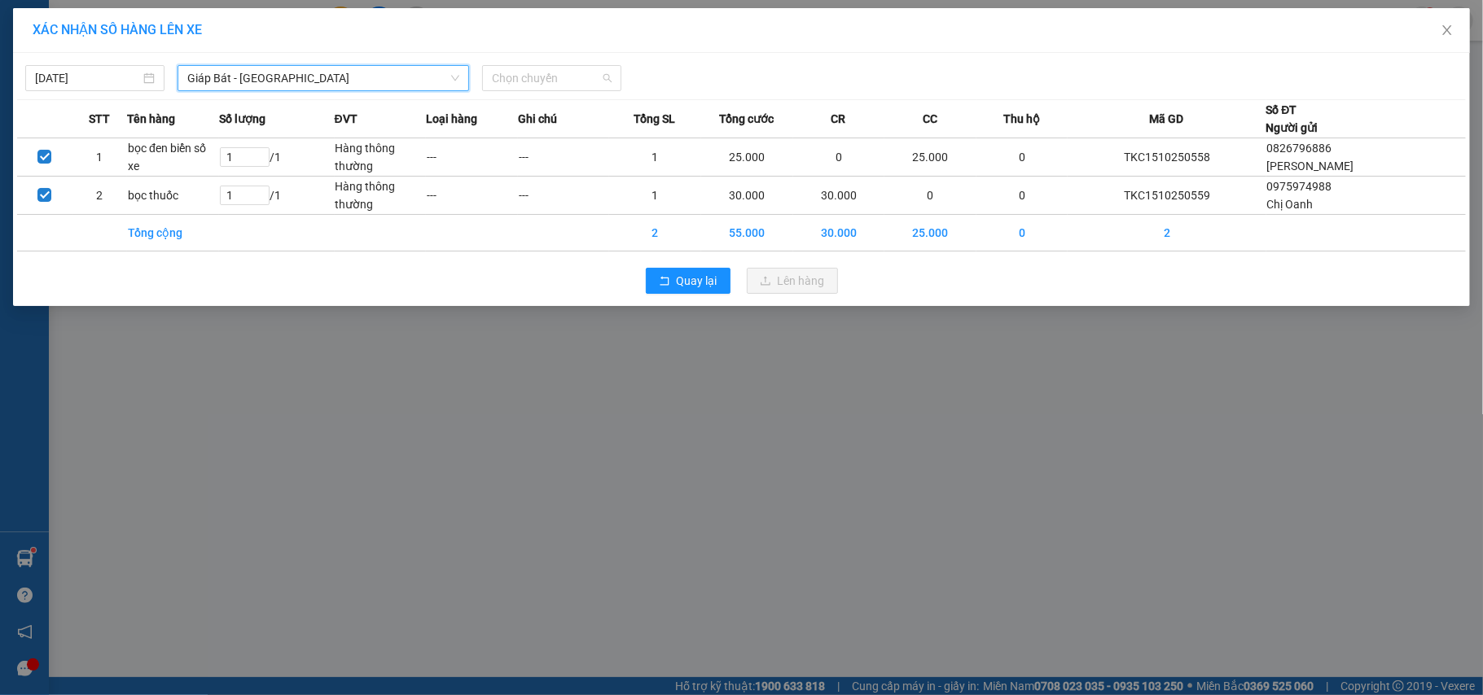
click at [506, 64] on div "[DATE] Giáp Bát - [GEOGRAPHIC_DATA] Giáp Bát - [GEOGRAPHIC_DATA] LỌC THEO Nhóm …" at bounding box center [741, 74] width 1449 height 34
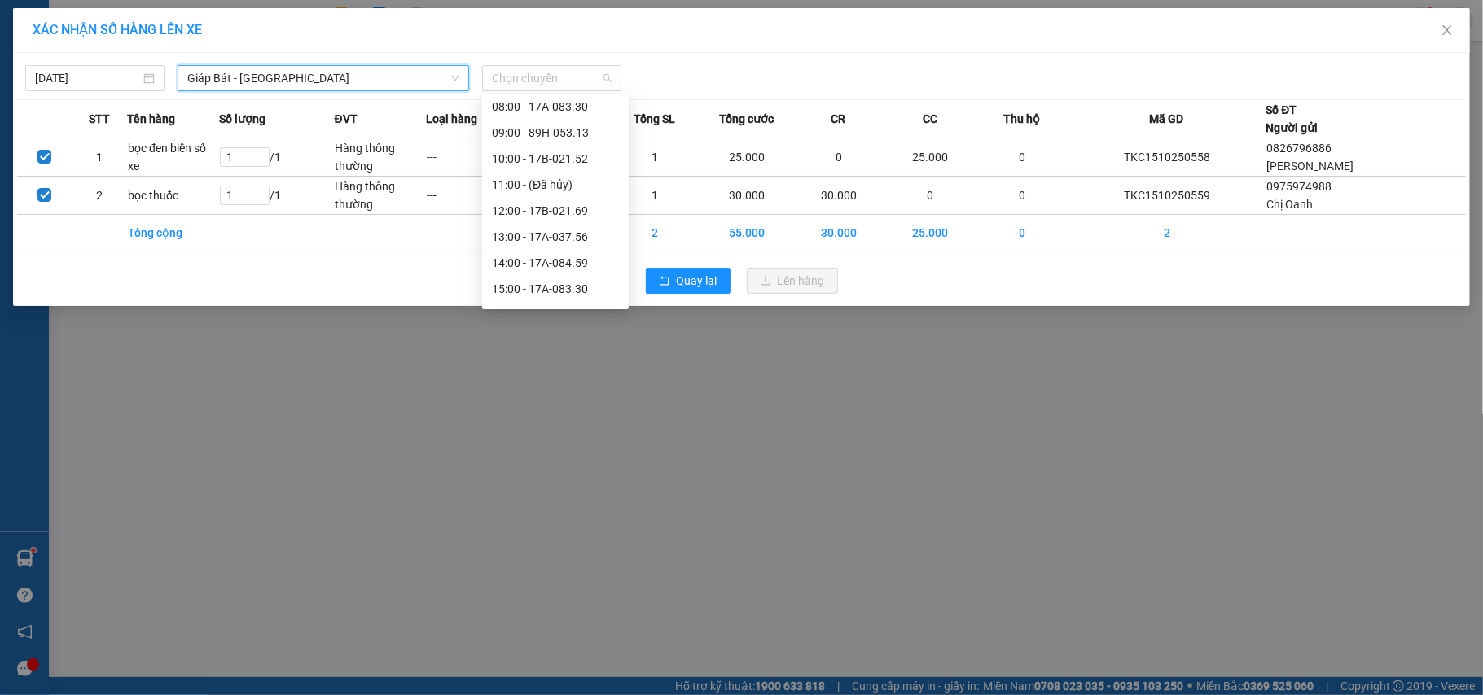
scroll to position [217, 0]
click at [554, 232] on div "17:00 - 17B-021.52" at bounding box center [555, 233] width 127 height 18
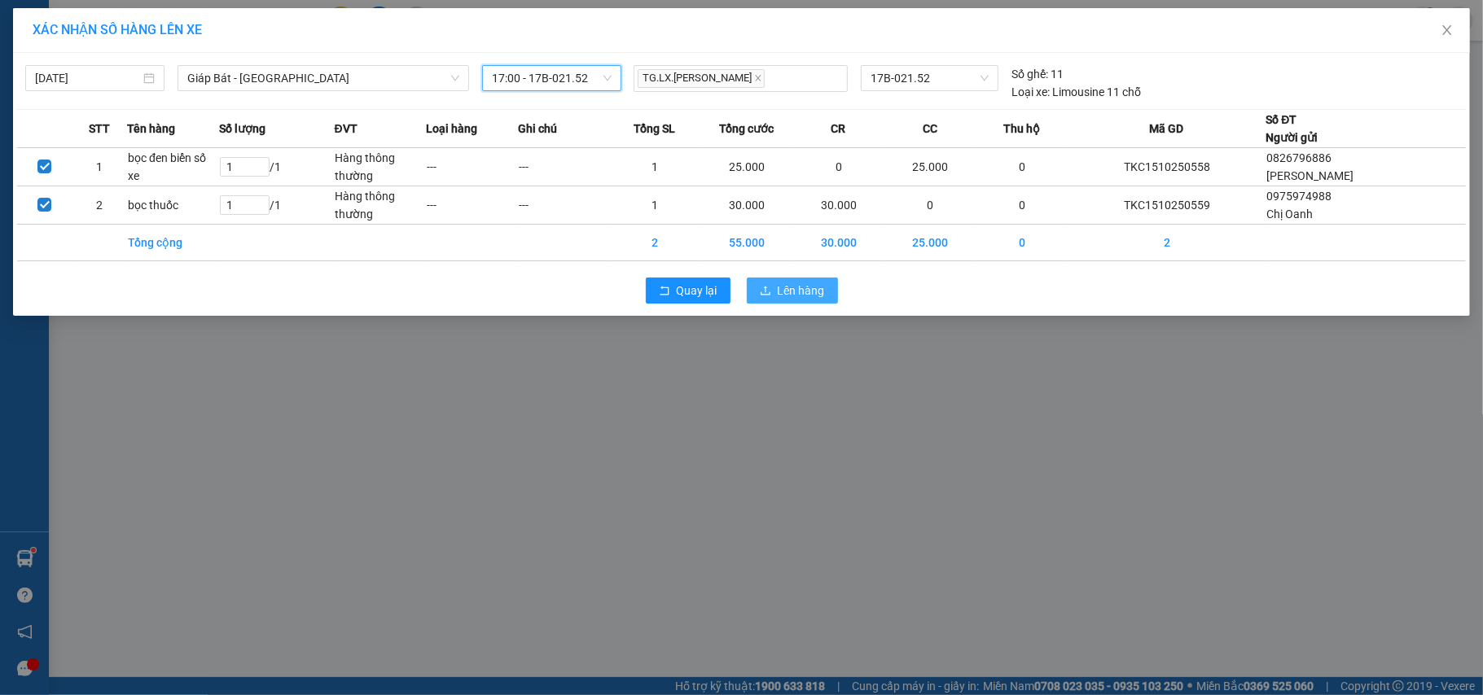
click at [766, 288] on icon "upload" at bounding box center [765, 290] width 11 height 11
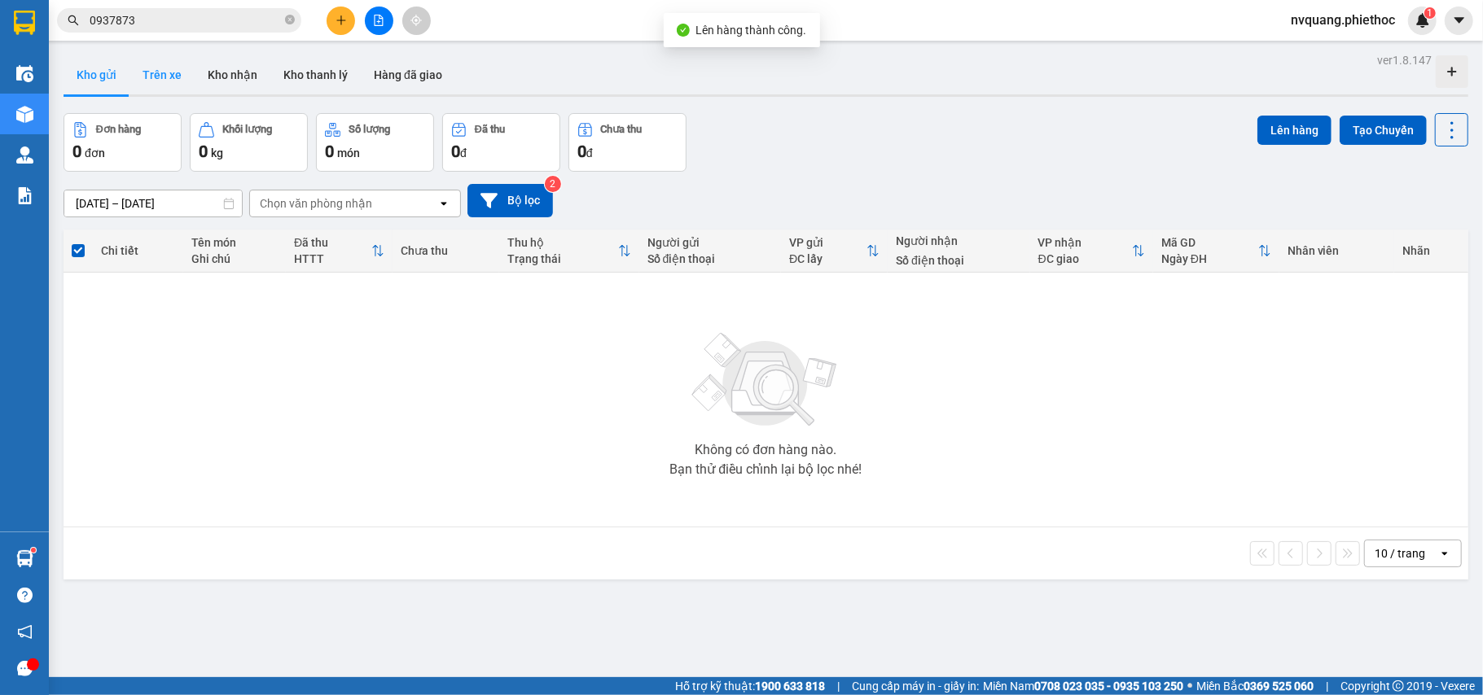
click at [155, 68] on button "Trên xe" at bounding box center [161, 74] width 65 height 39
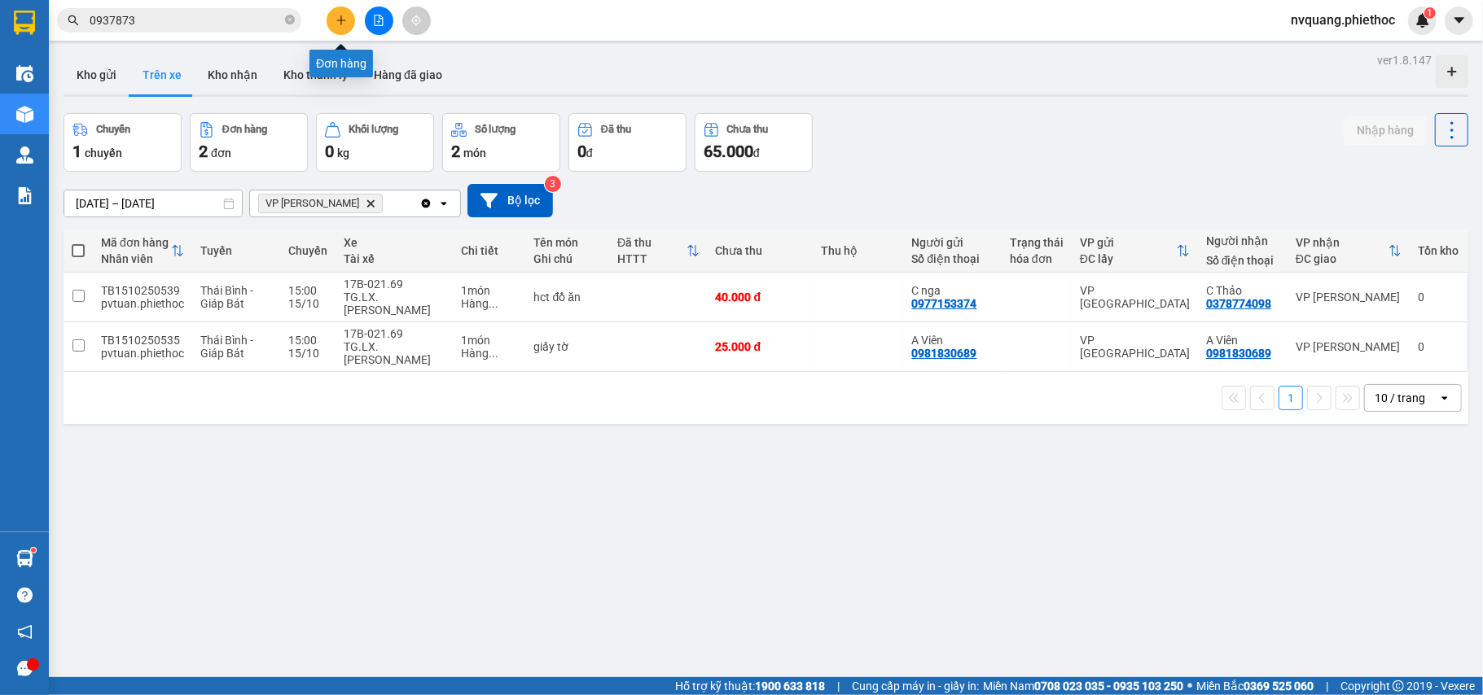
click at [335, 17] on button at bounding box center [341, 21] width 28 height 28
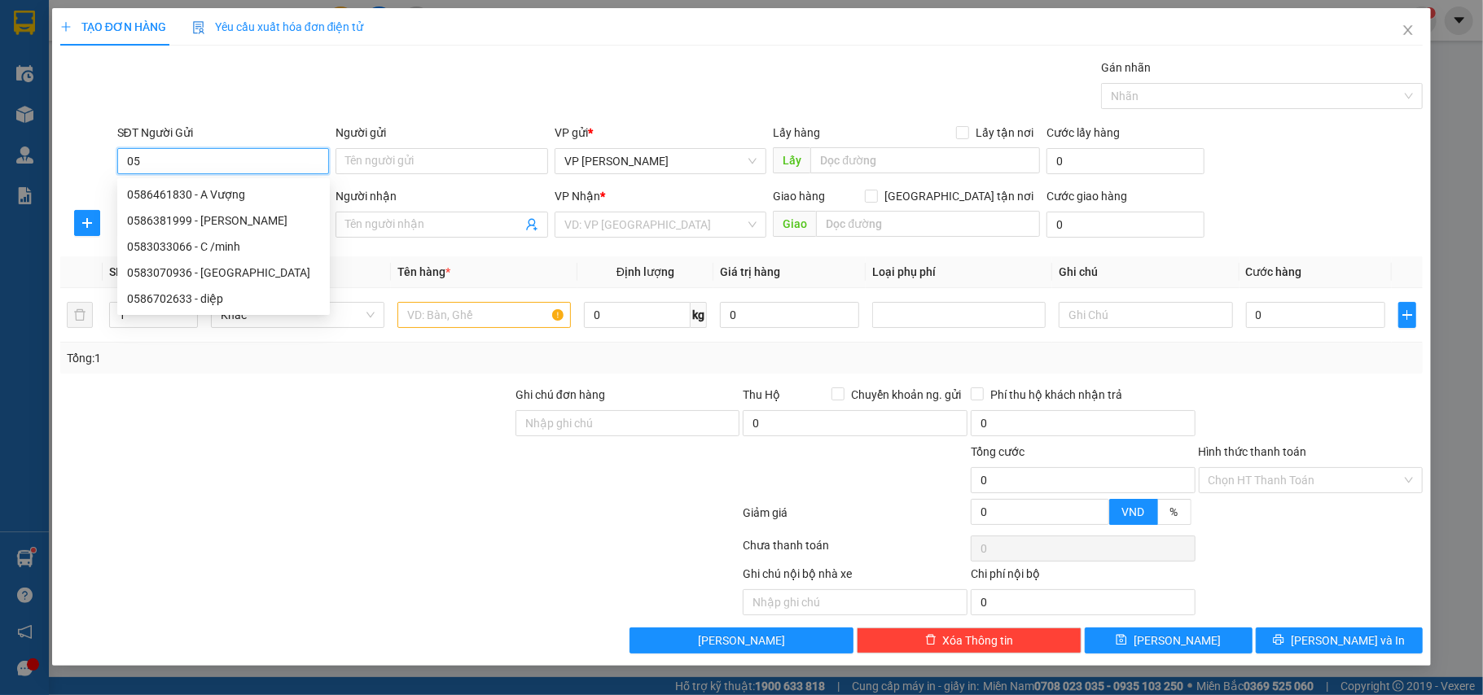
type input "0"
type input "0776707696"
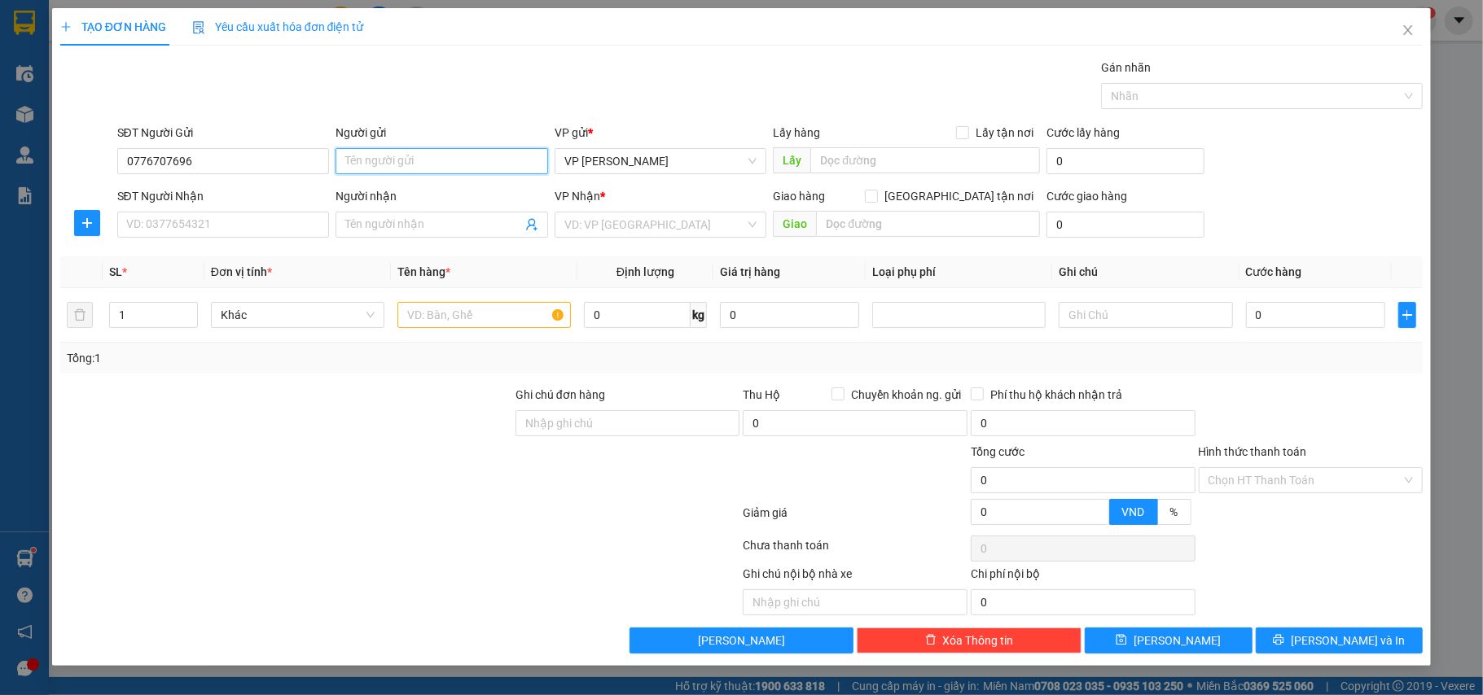
click at [378, 164] on input "Người gửi" at bounding box center [441, 161] width 213 height 26
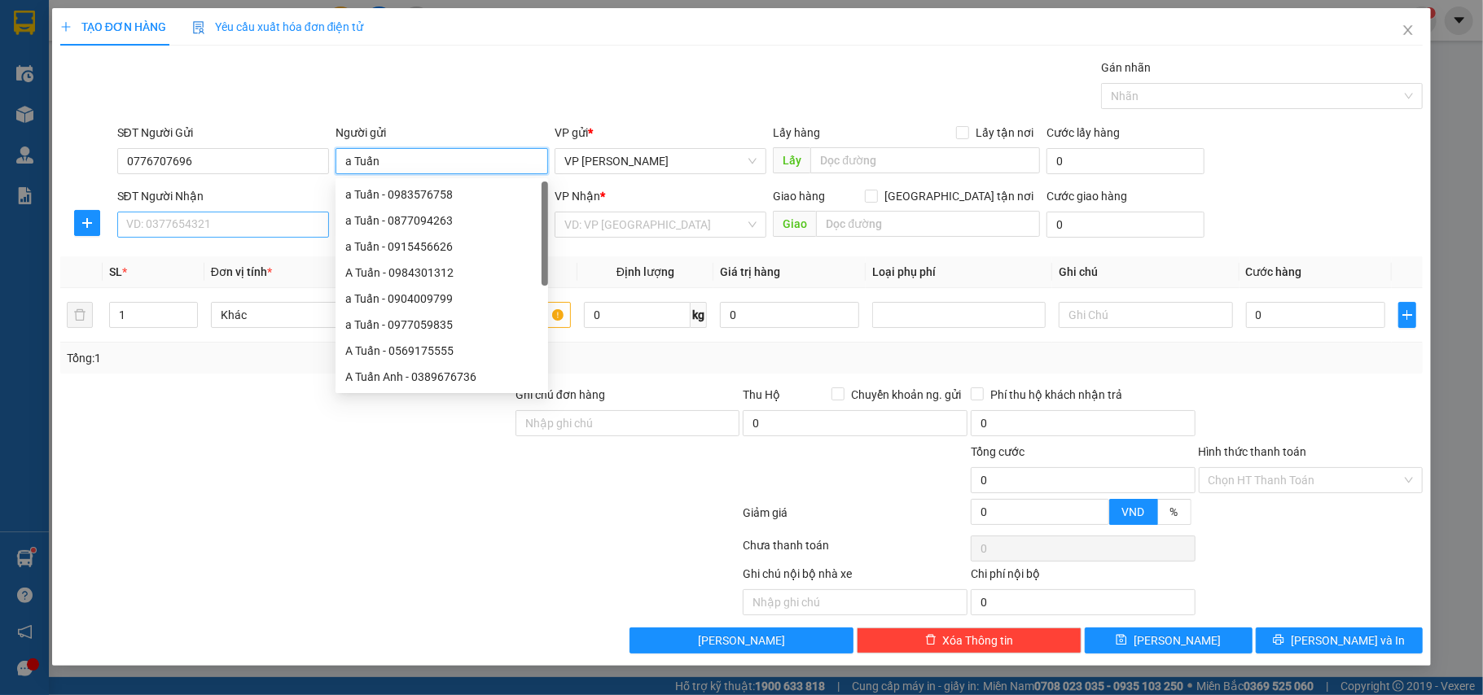
type input "a Tuấn"
click at [203, 219] on input "SĐT Người Nhận" at bounding box center [223, 225] width 213 height 26
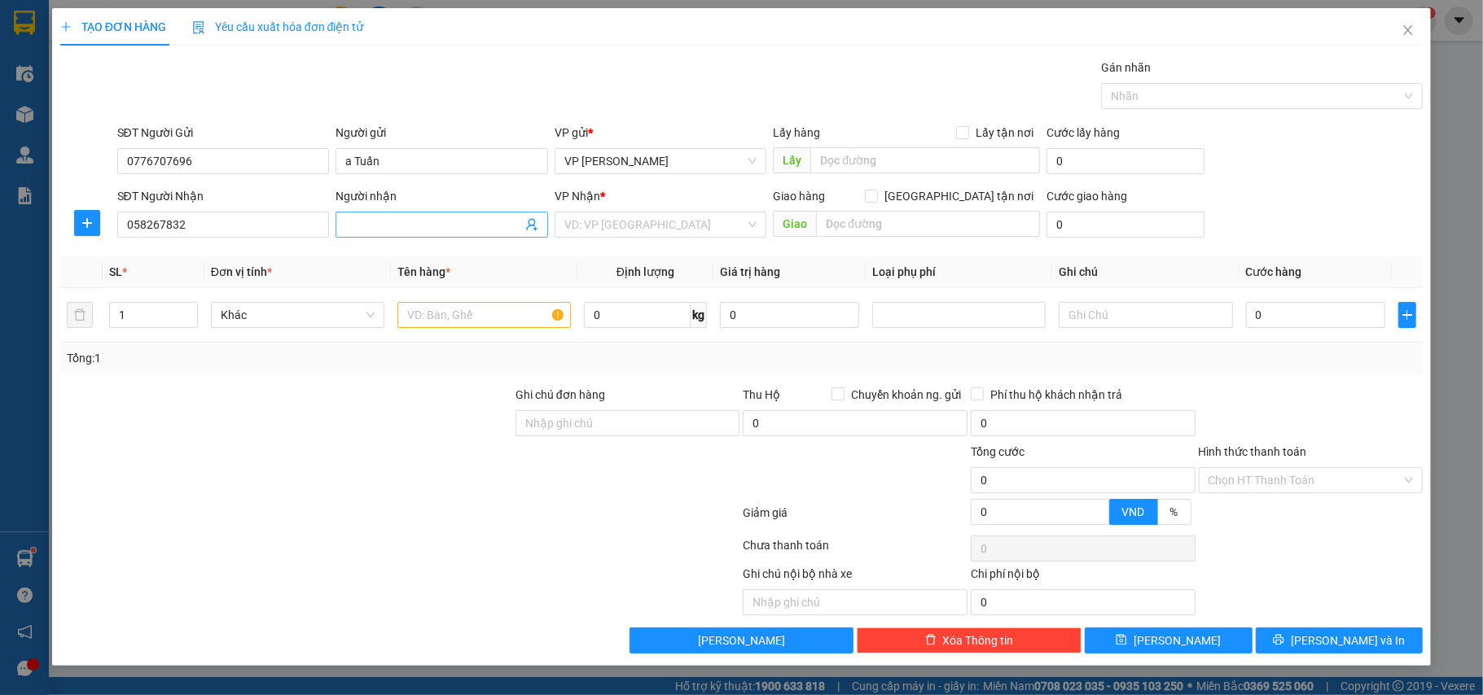
click at [376, 220] on input "Người nhận" at bounding box center [433, 225] width 177 height 18
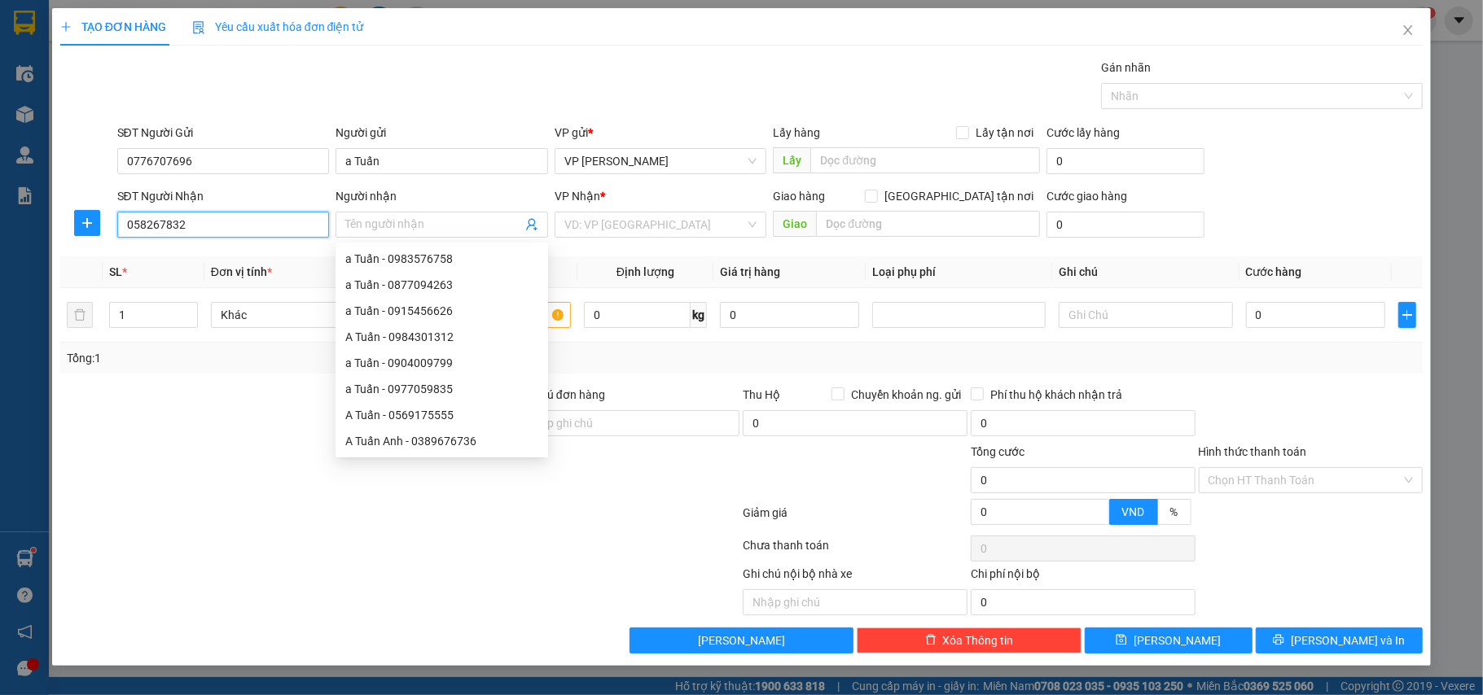
click at [151, 222] on input "058267832" at bounding box center [223, 225] width 213 height 26
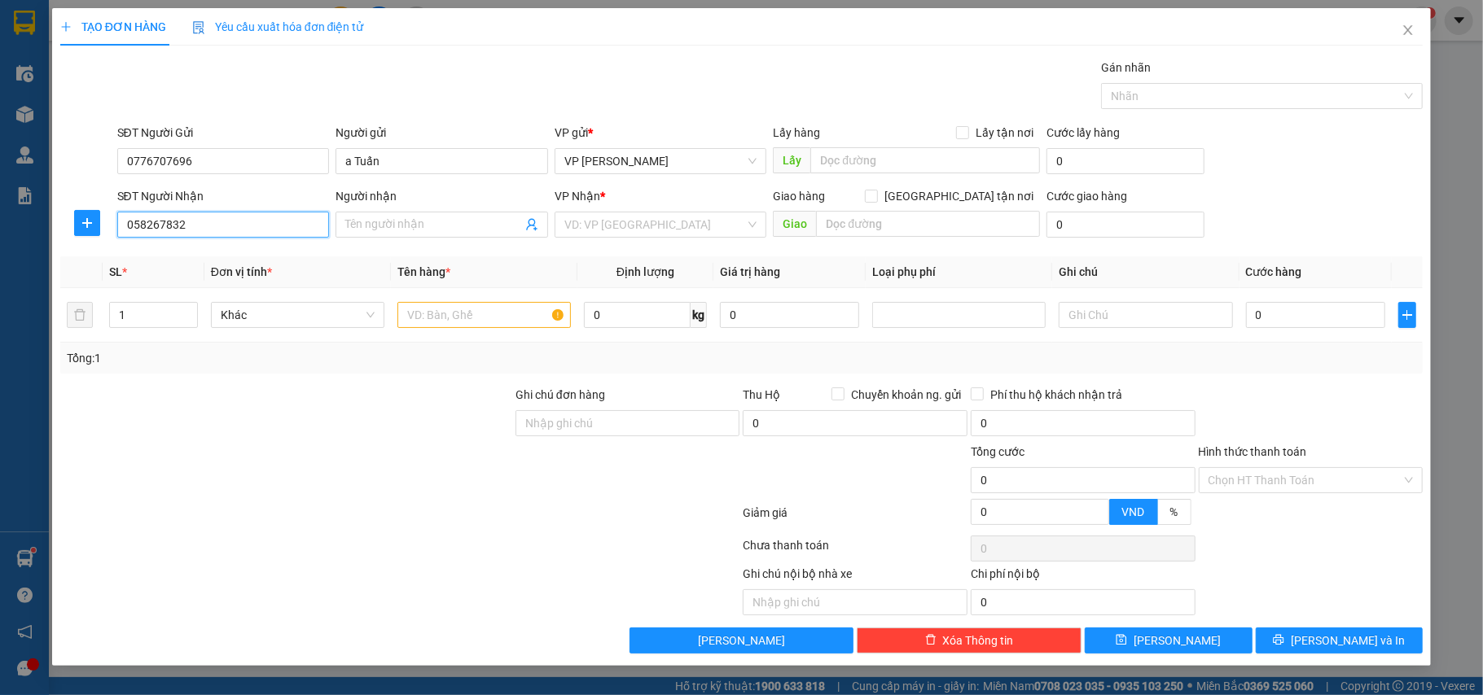
click at [197, 226] on input "058267832" at bounding box center [223, 225] width 213 height 26
click at [184, 221] on input "058267832" at bounding box center [223, 225] width 213 height 26
type input "0582678222"
click at [177, 251] on div "0582678222 - a Toàn" at bounding box center [223, 259] width 193 height 18
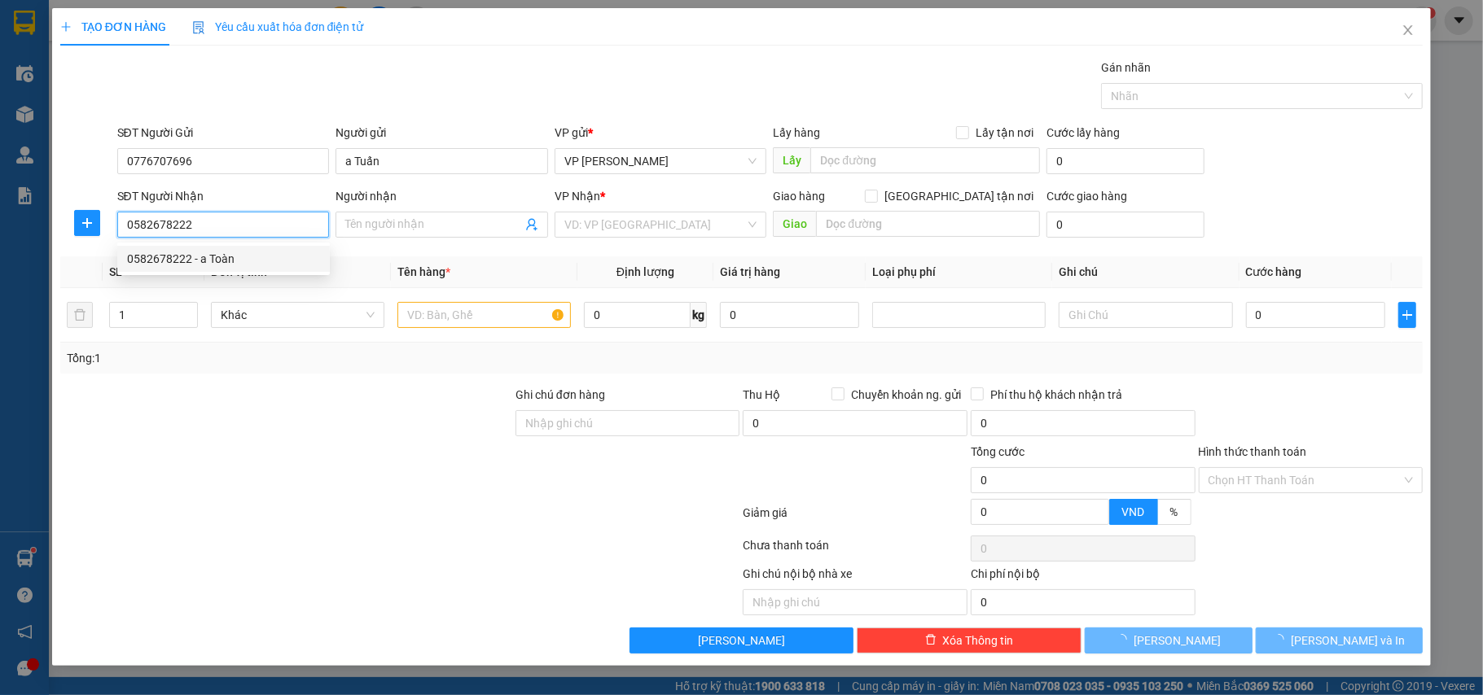
type input "a Toàn"
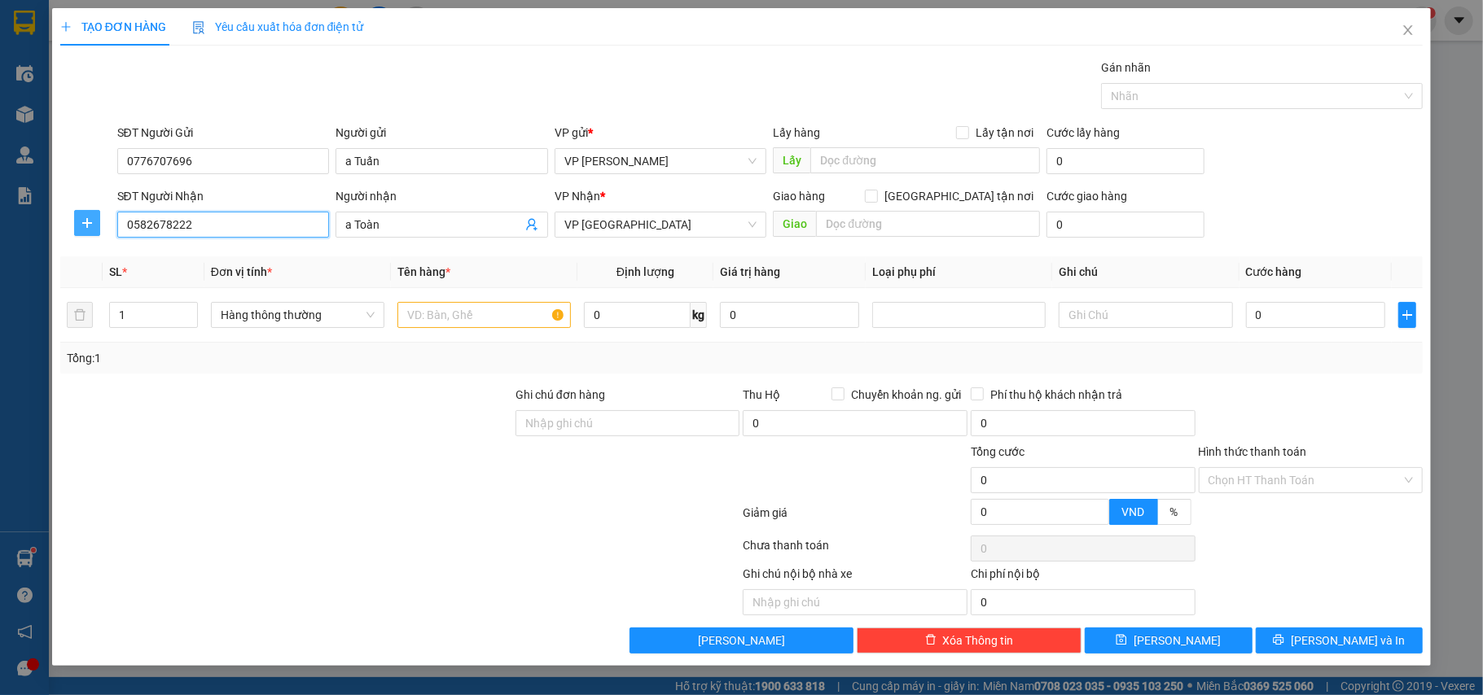
type input "0582678222"
click at [85, 223] on icon "plus" at bounding box center [87, 222] width 10 height 1
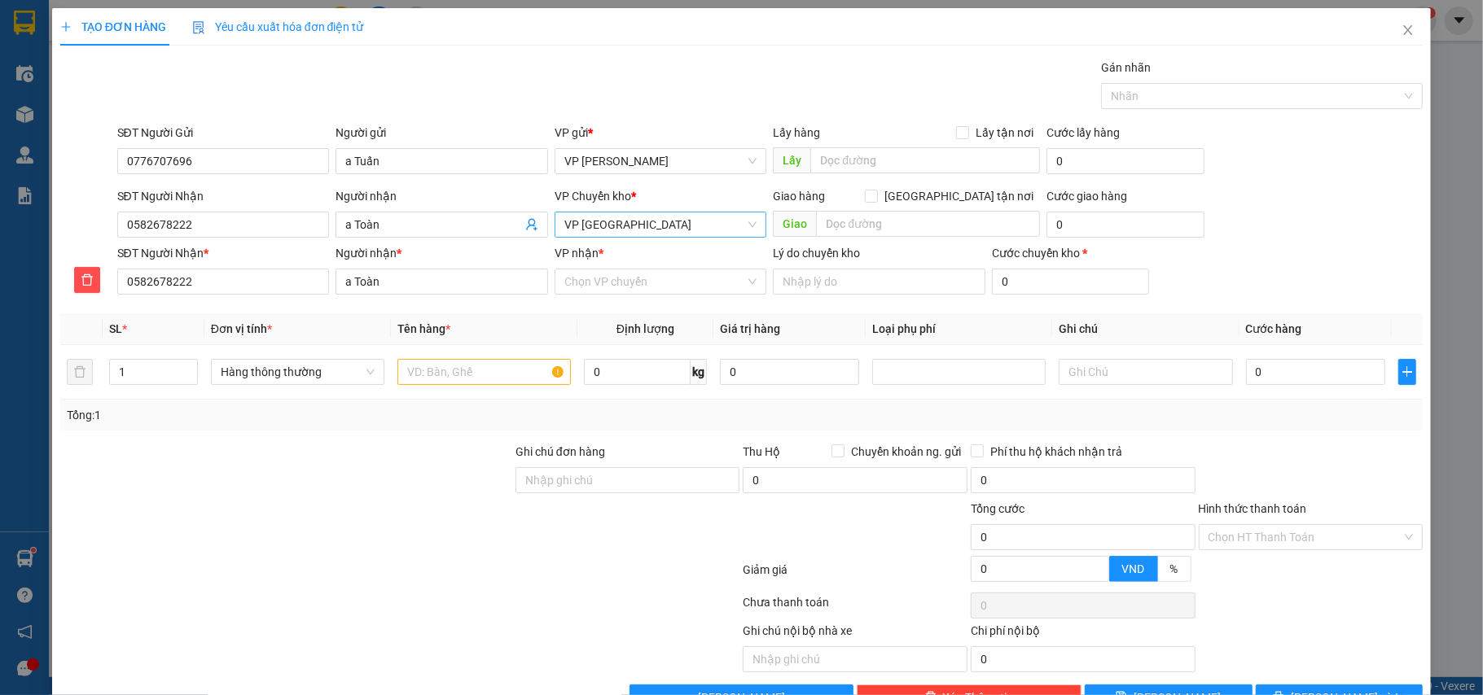
click at [620, 229] on span "VP [GEOGRAPHIC_DATA]" at bounding box center [660, 225] width 193 height 24
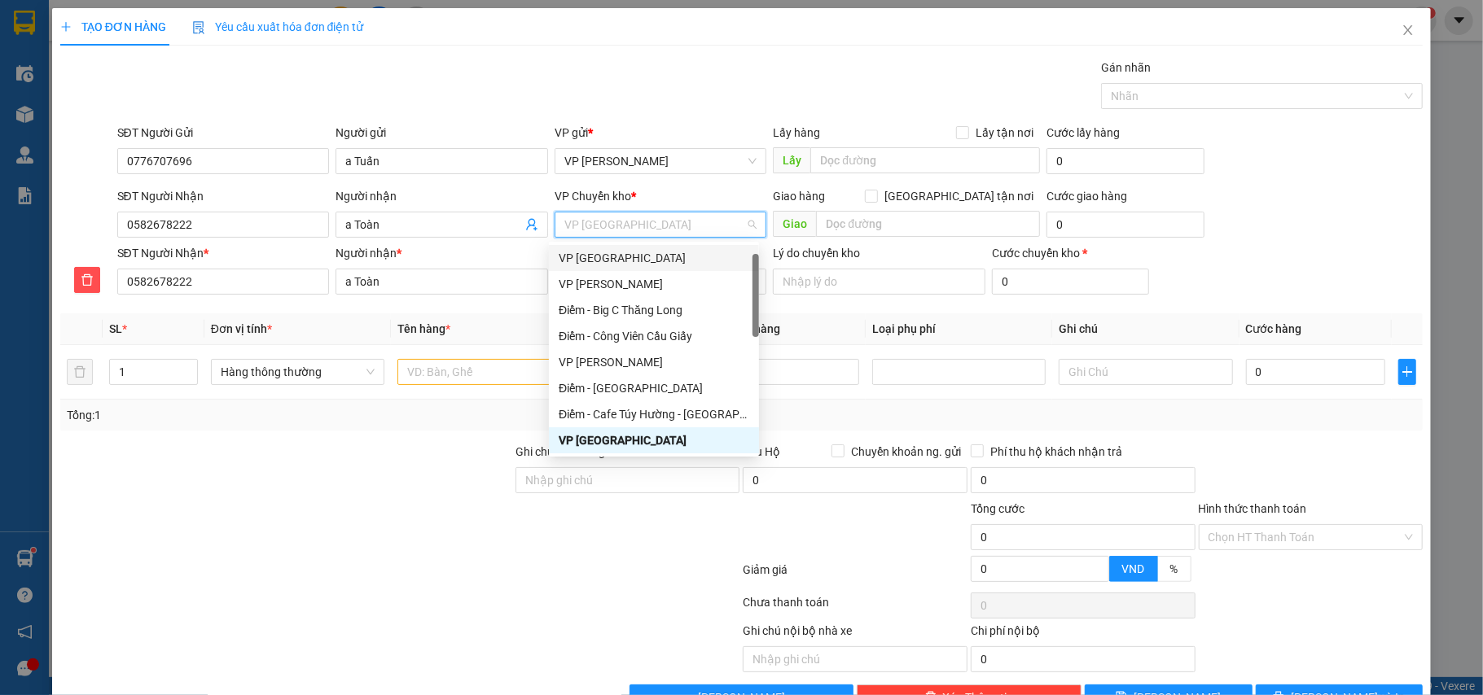
click at [597, 252] on div "VP [GEOGRAPHIC_DATA]" at bounding box center [654, 258] width 191 height 18
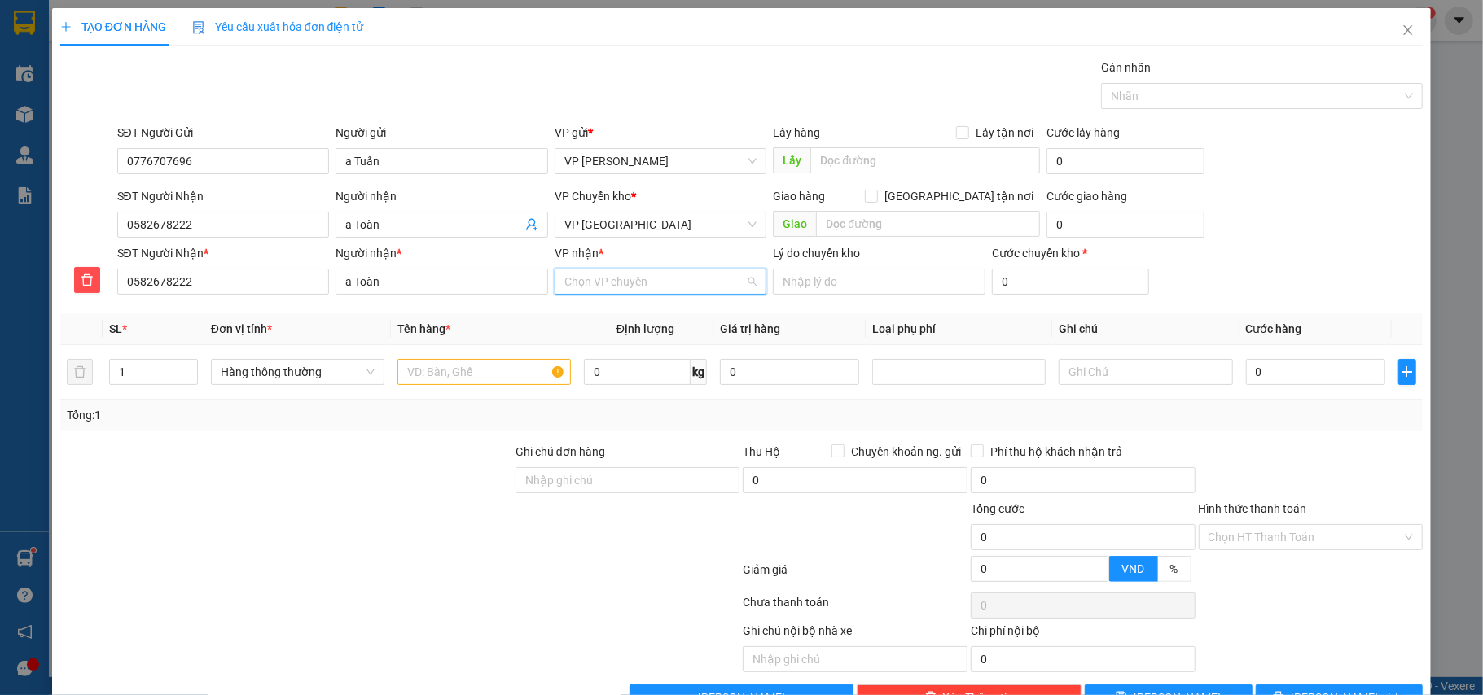
click at [623, 282] on input "VP nhận *" at bounding box center [655, 282] width 182 height 24
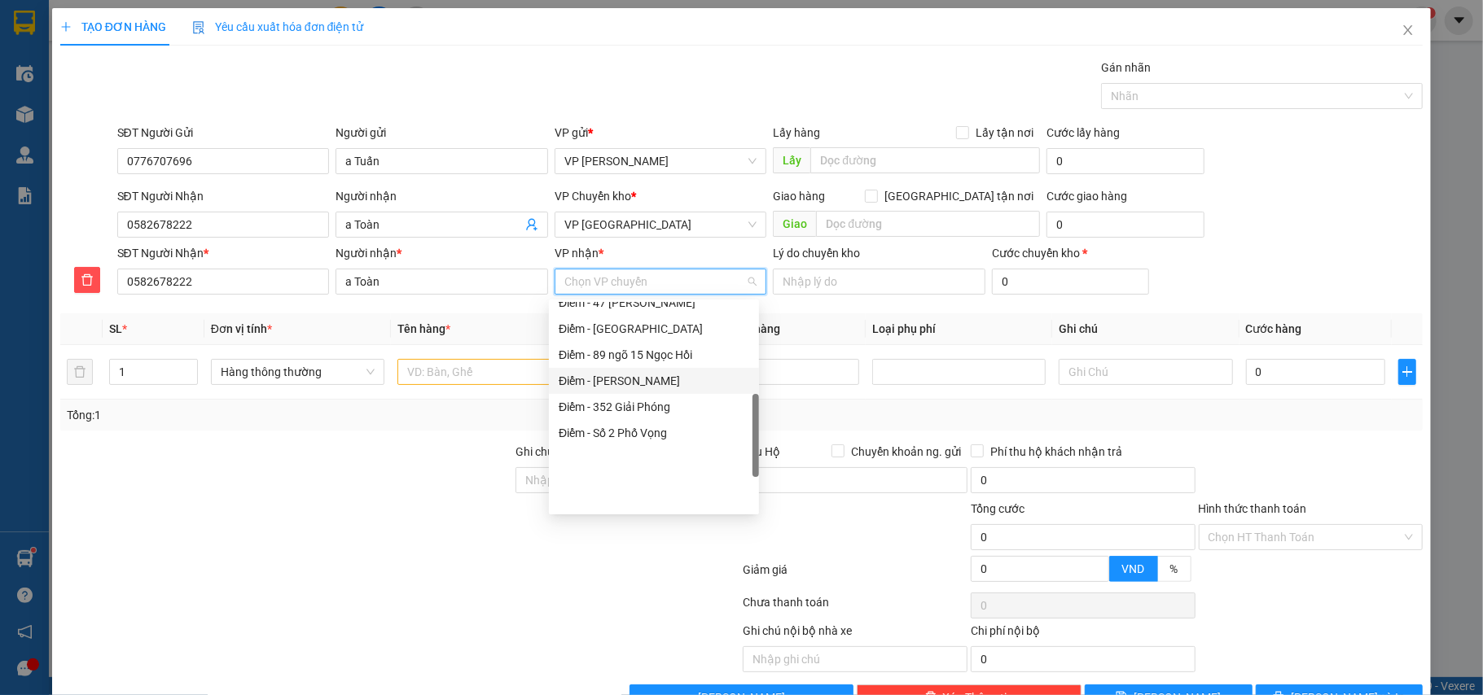
scroll to position [104, 0]
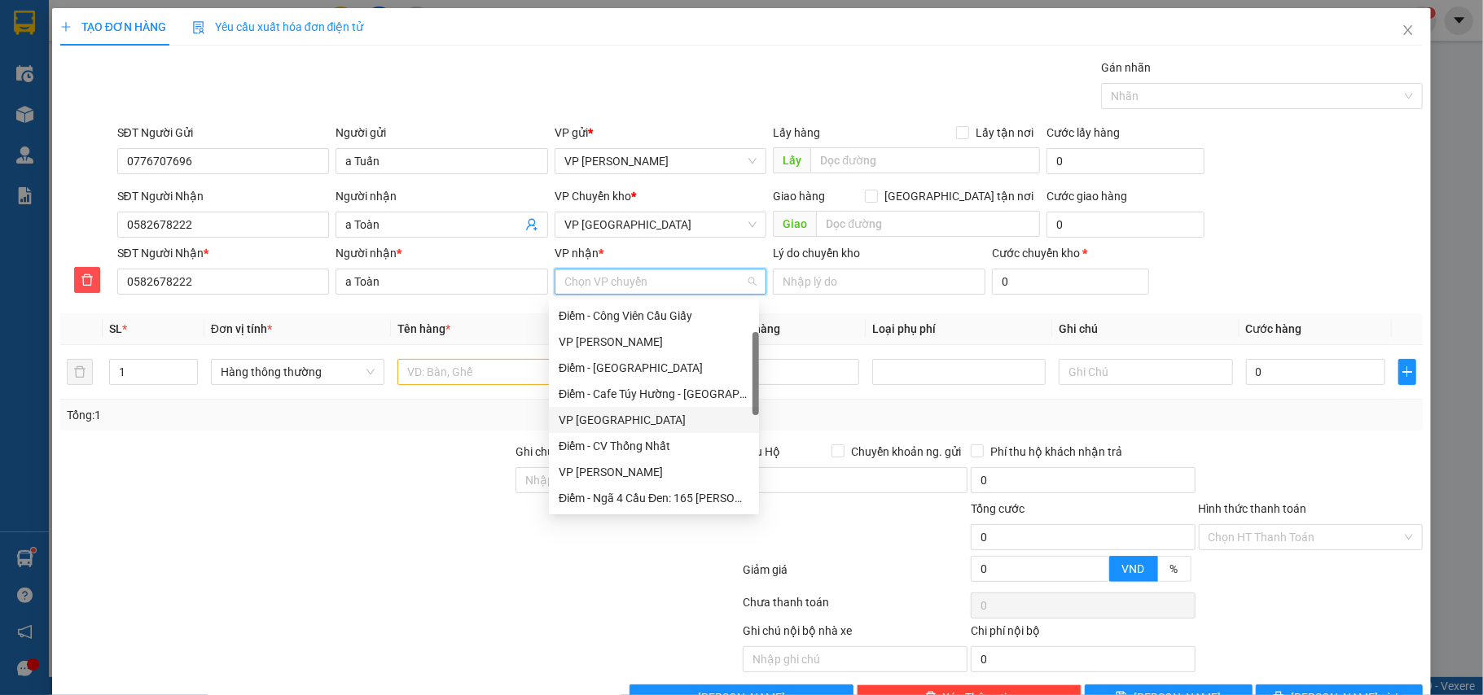
drag, startPoint x: 607, startPoint y: 414, endPoint x: 541, endPoint y: 408, distance: 65.4
click at [599, 414] on div "VP [GEOGRAPHIC_DATA]" at bounding box center [654, 420] width 191 height 18
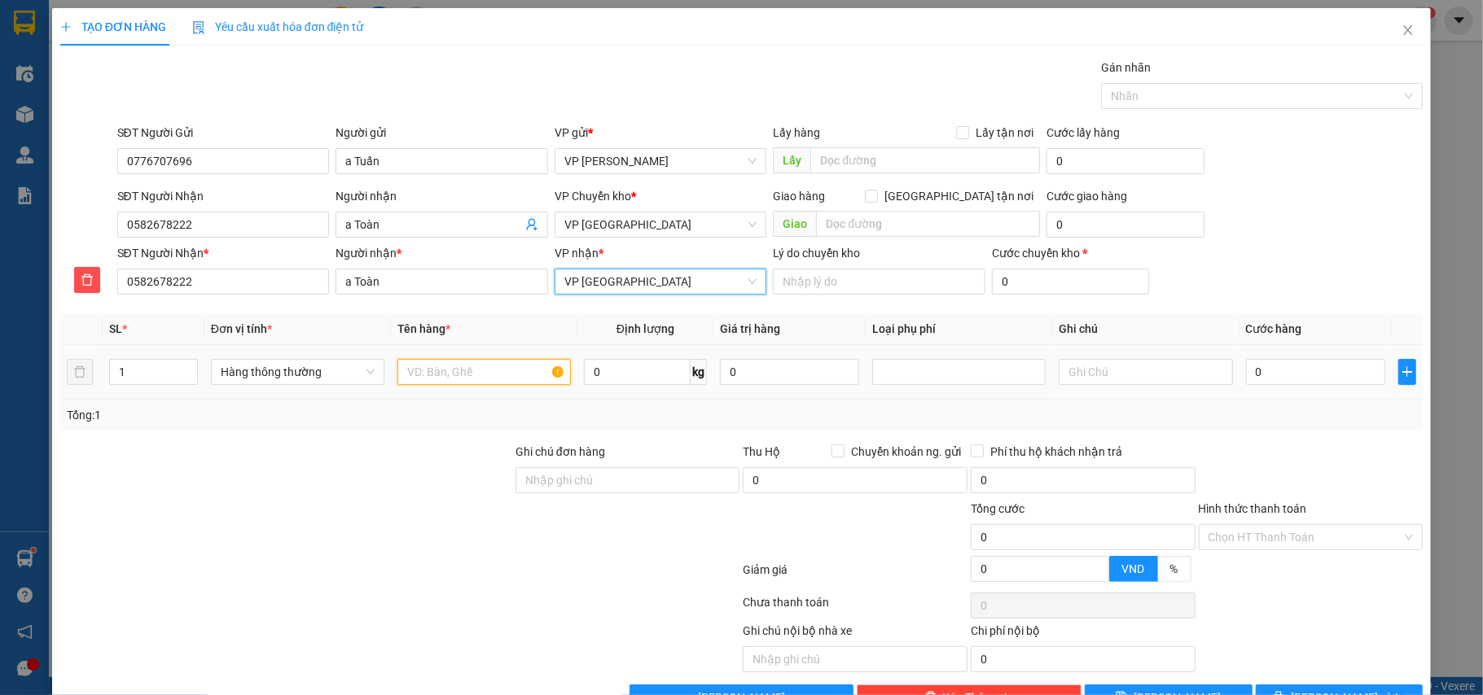
click at [471, 370] on input "text" at bounding box center [483, 372] width 173 height 26
type input "hộp ct đồ chơi"
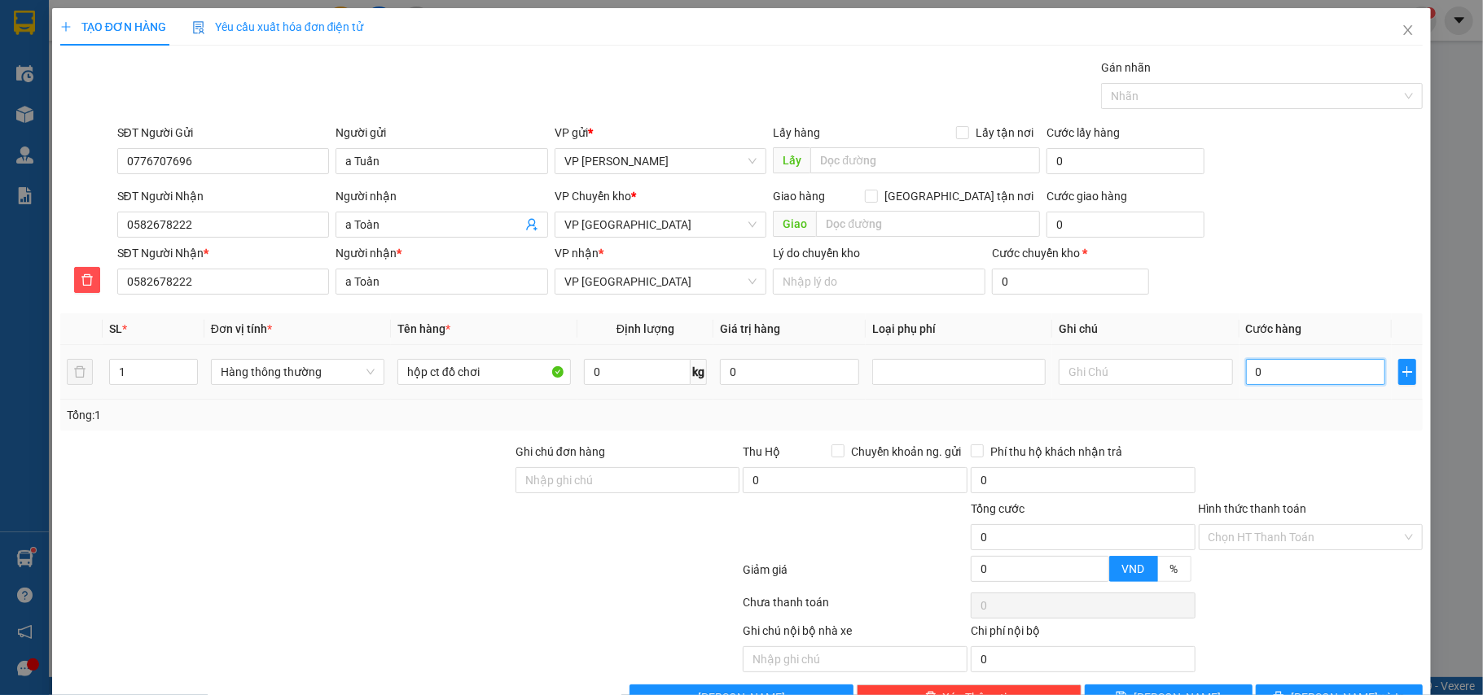
click at [1293, 376] on input "0" at bounding box center [1315, 372] width 139 height 26
type input "3"
type input "30"
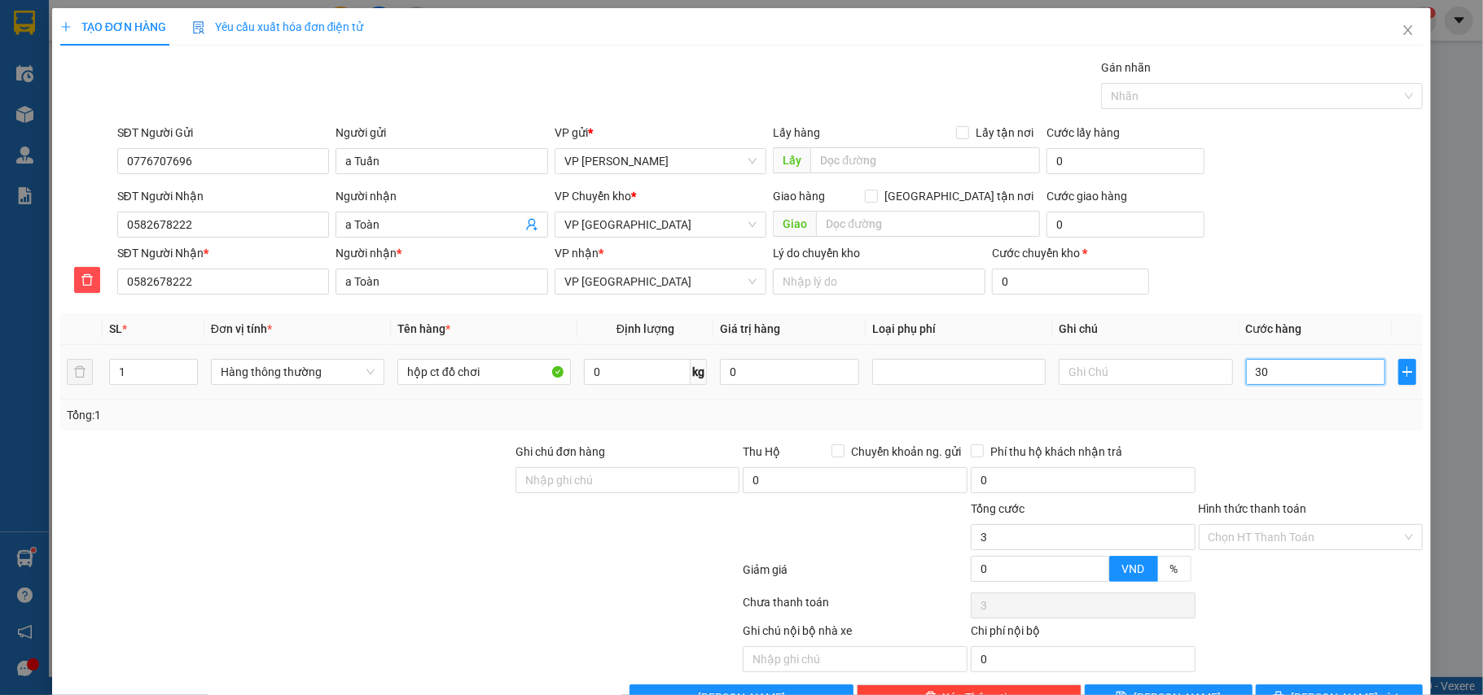
type input "30"
type input "30.000"
click at [1281, 422] on div "Tổng: 1" at bounding box center [742, 415] width 1350 height 18
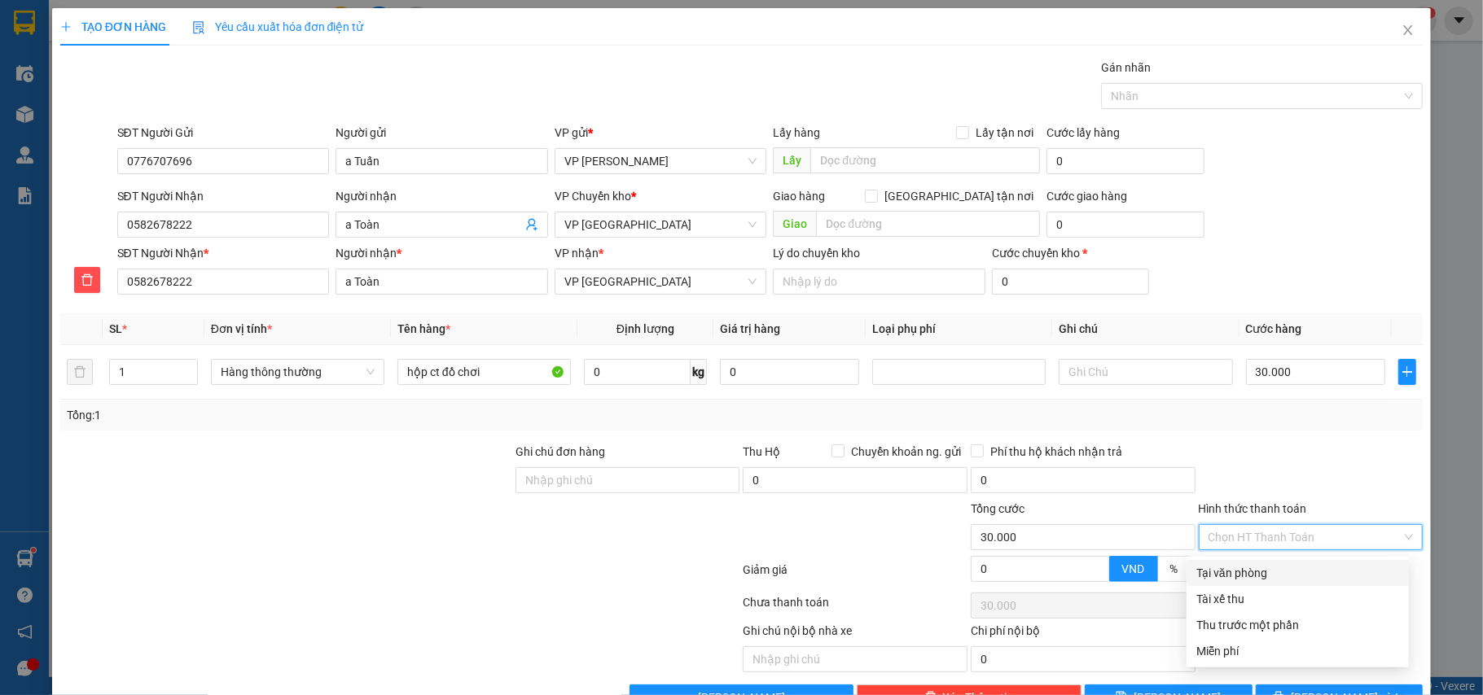
click at [1216, 546] on input "Hình thức thanh toán" at bounding box center [1305, 537] width 194 height 24
click at [1234, 572] on div "Tại văn phòng" at bounding box center [1297, 573] width 203 height 18
type input "0"
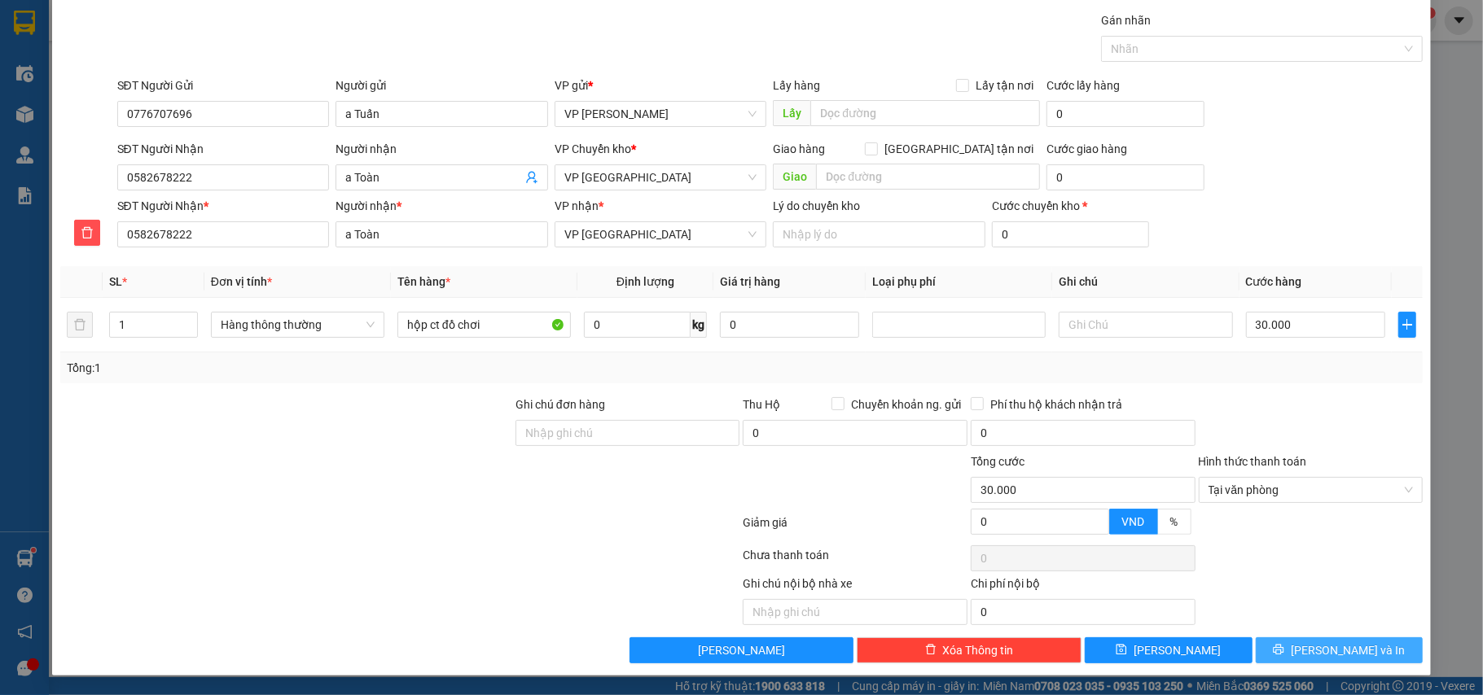
click at [1311, 638] on button "[PERSON_NAME] và In" at bounding box center [1340, 651] width 168 height 26
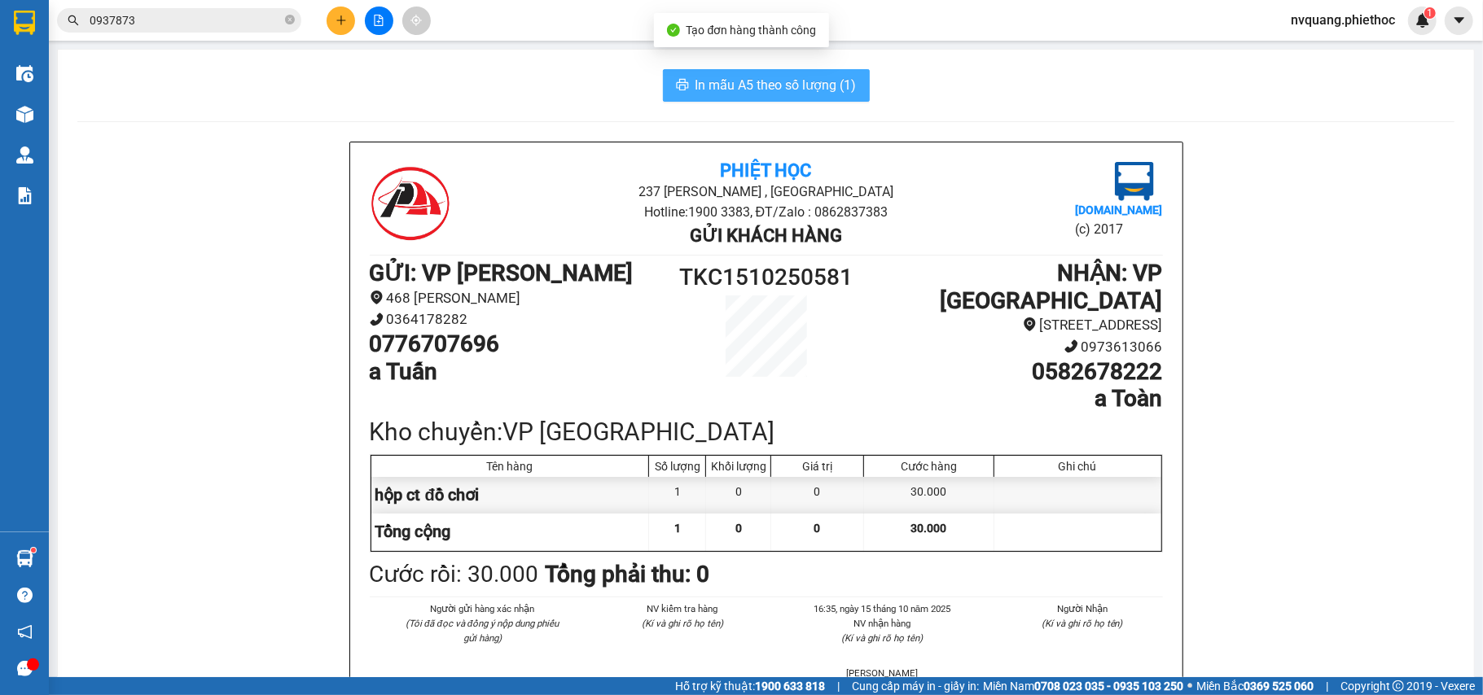
click at [753, 83] on span "In mẫu A5 theo số lượng (1)" at bounding box center [775, 85] width 161 height 20
click at [731, 75] on span "In mẫu A5 theo số lượng (1)" at bounding box center [775, 85] width 161 height 20
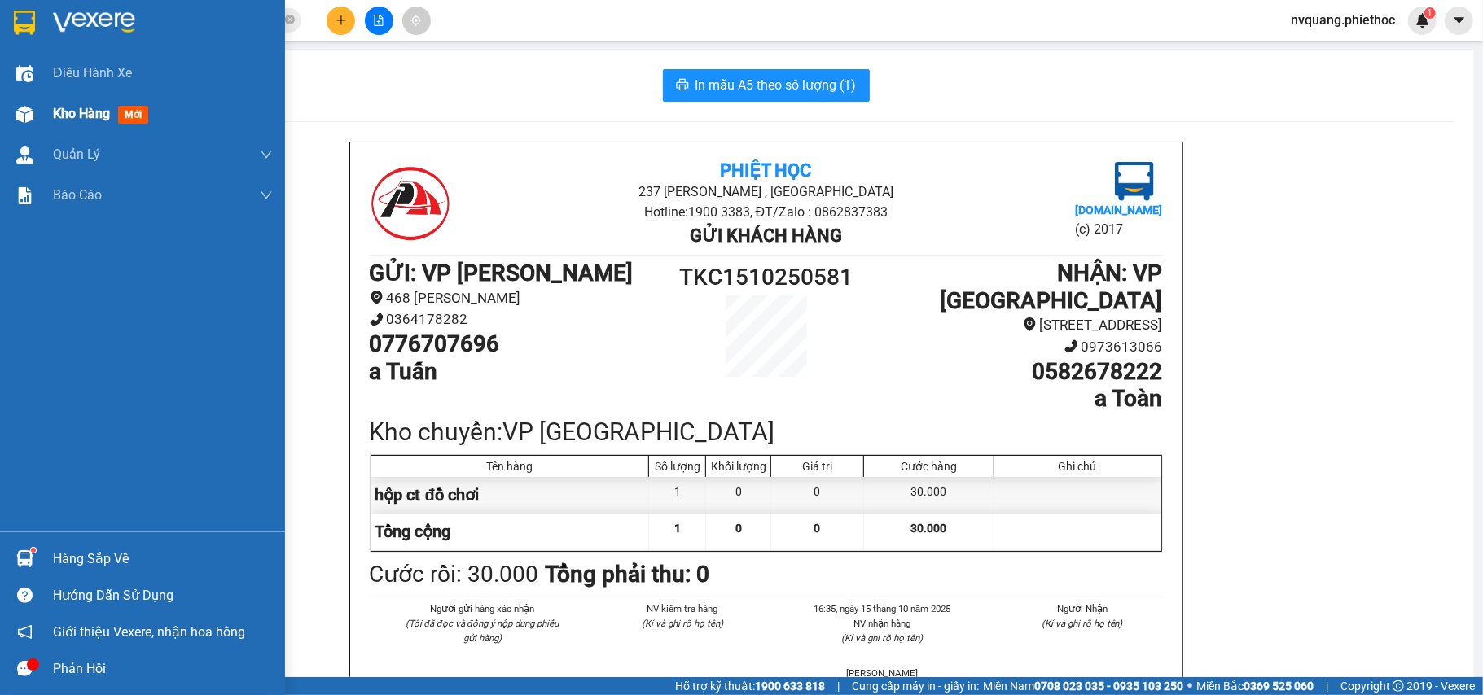
click at [34, 104] on div at bounding box center [25, 114] width 28 height 28
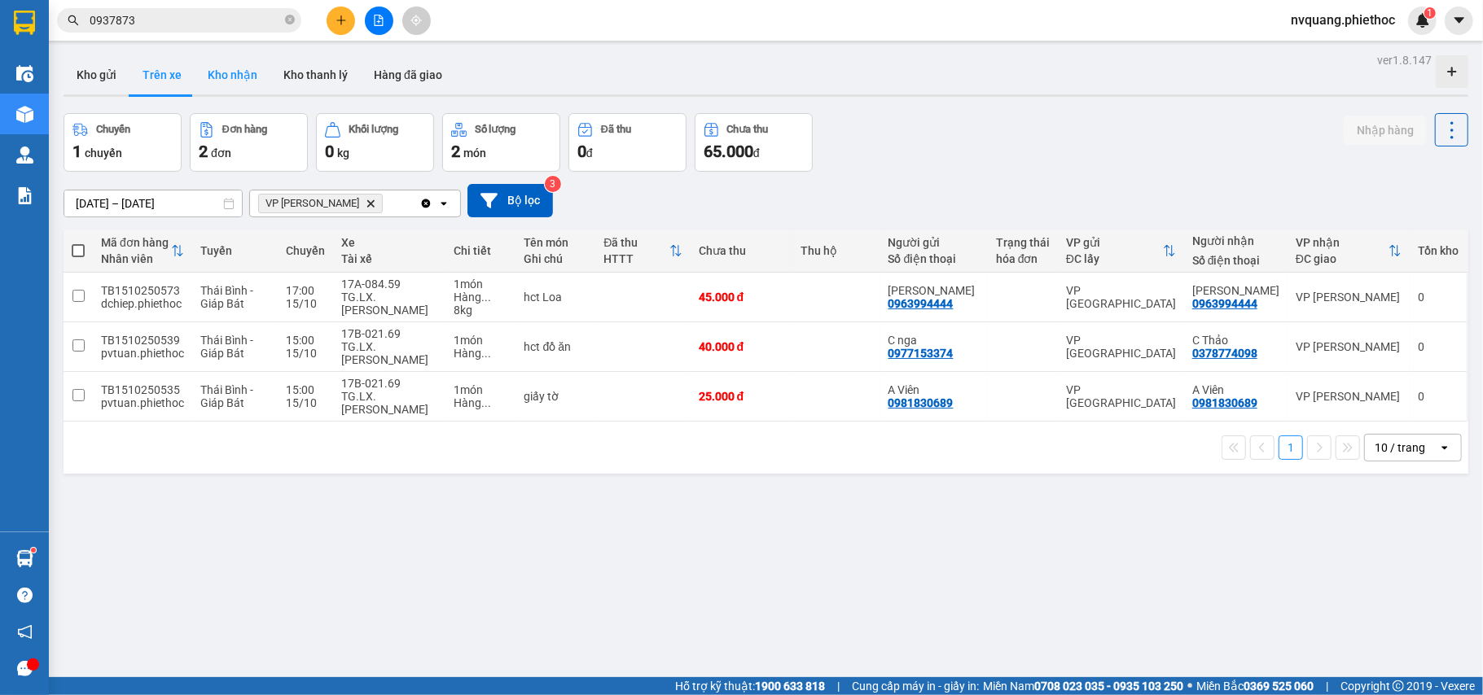
click at [216, 85] on button "Kho nhận" at bounding box center [233, 74] width 76 height 39
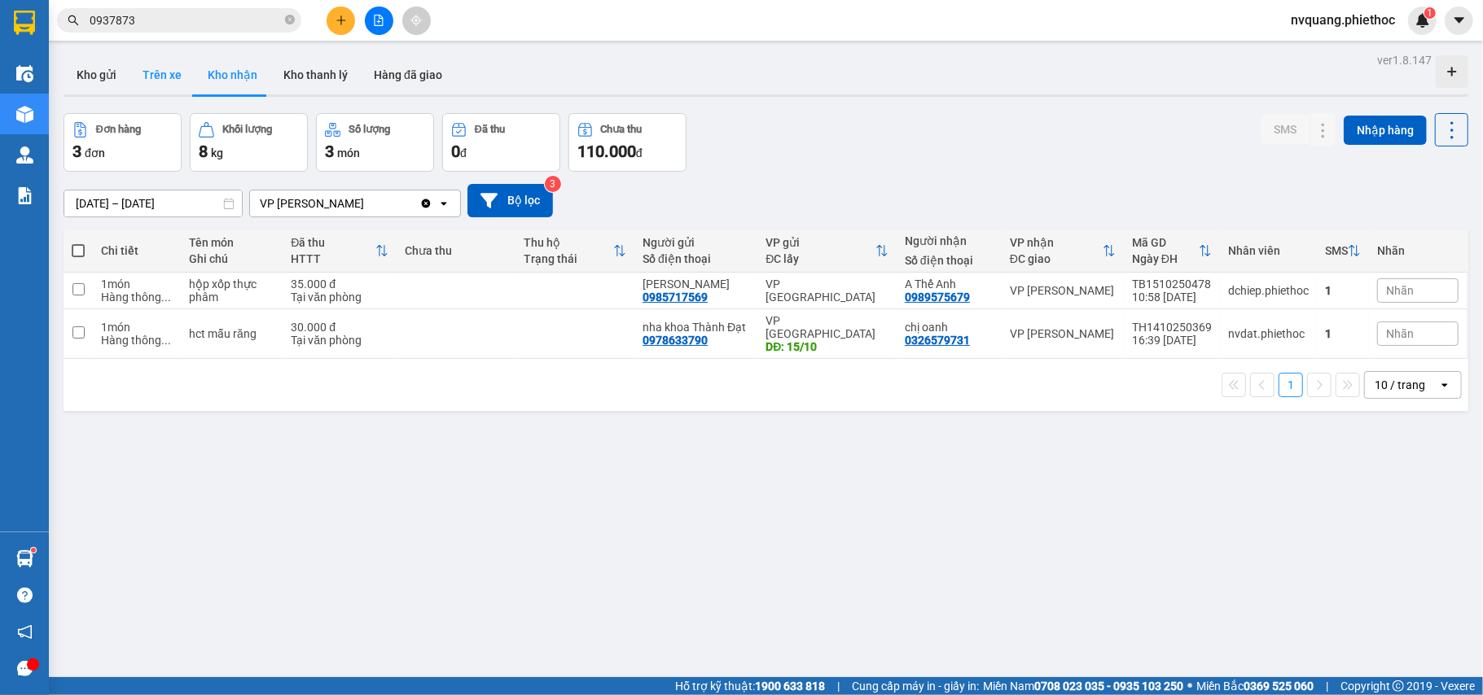
click at [169, 65] on button "Trên xe" at bounding box center [161, 74] width 65 height 39
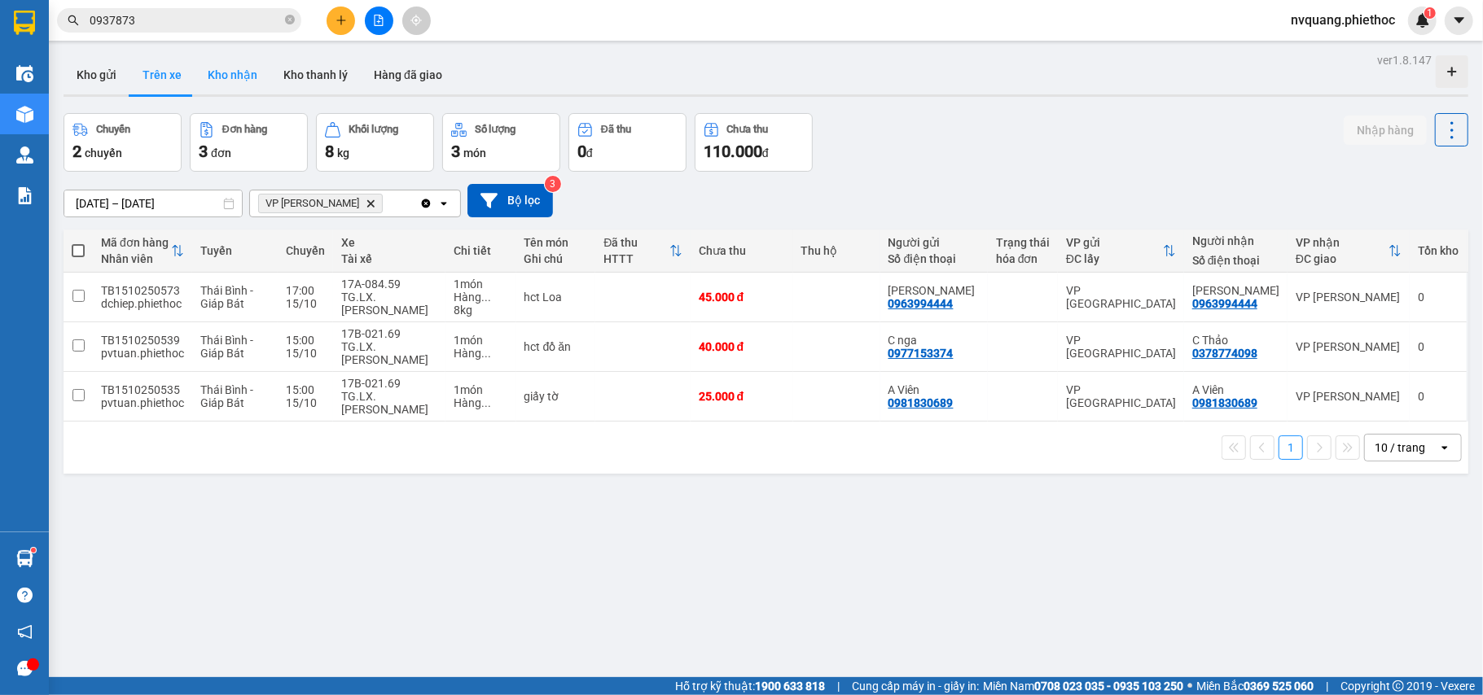
click at [220, 76] on button "Kho nhận" at bounding box center [233, 74] width 76 height 39
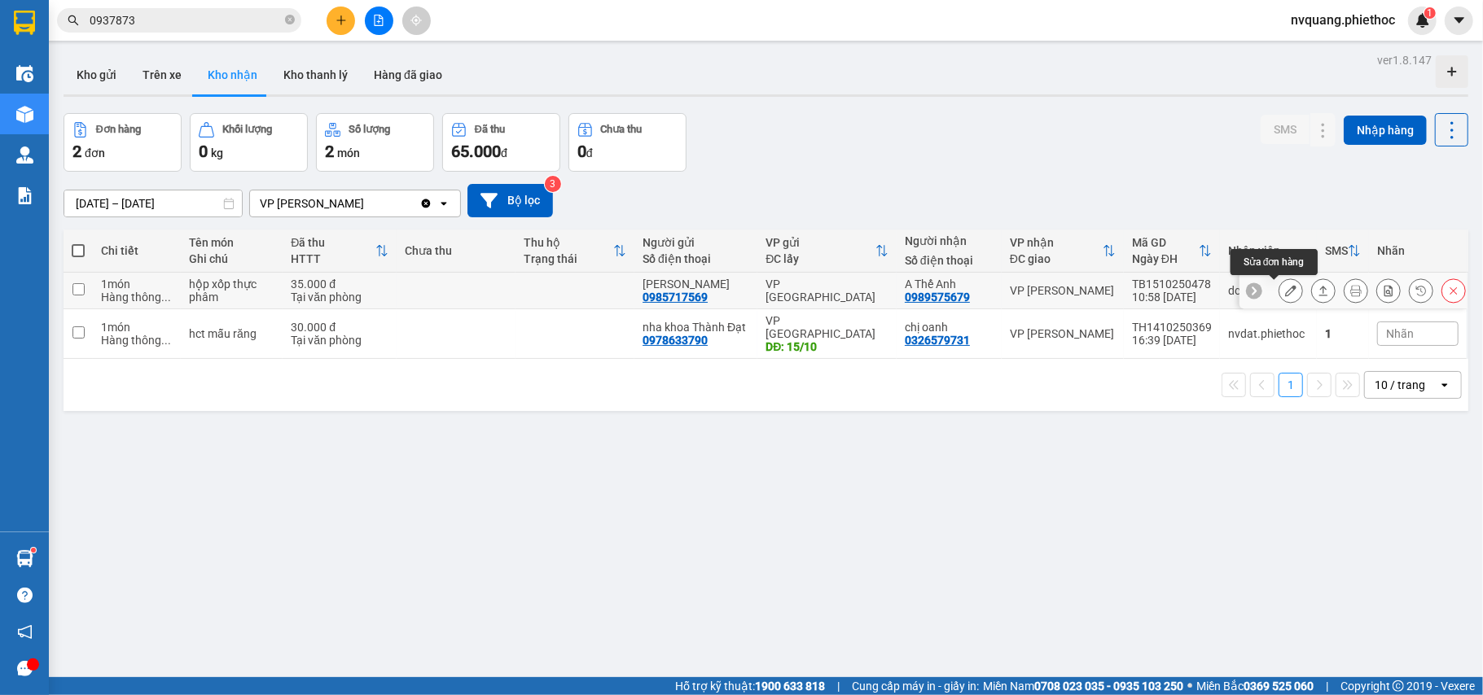
click at [1285, 294] on icon at bounding box center [1290, 290] width 11 height 11
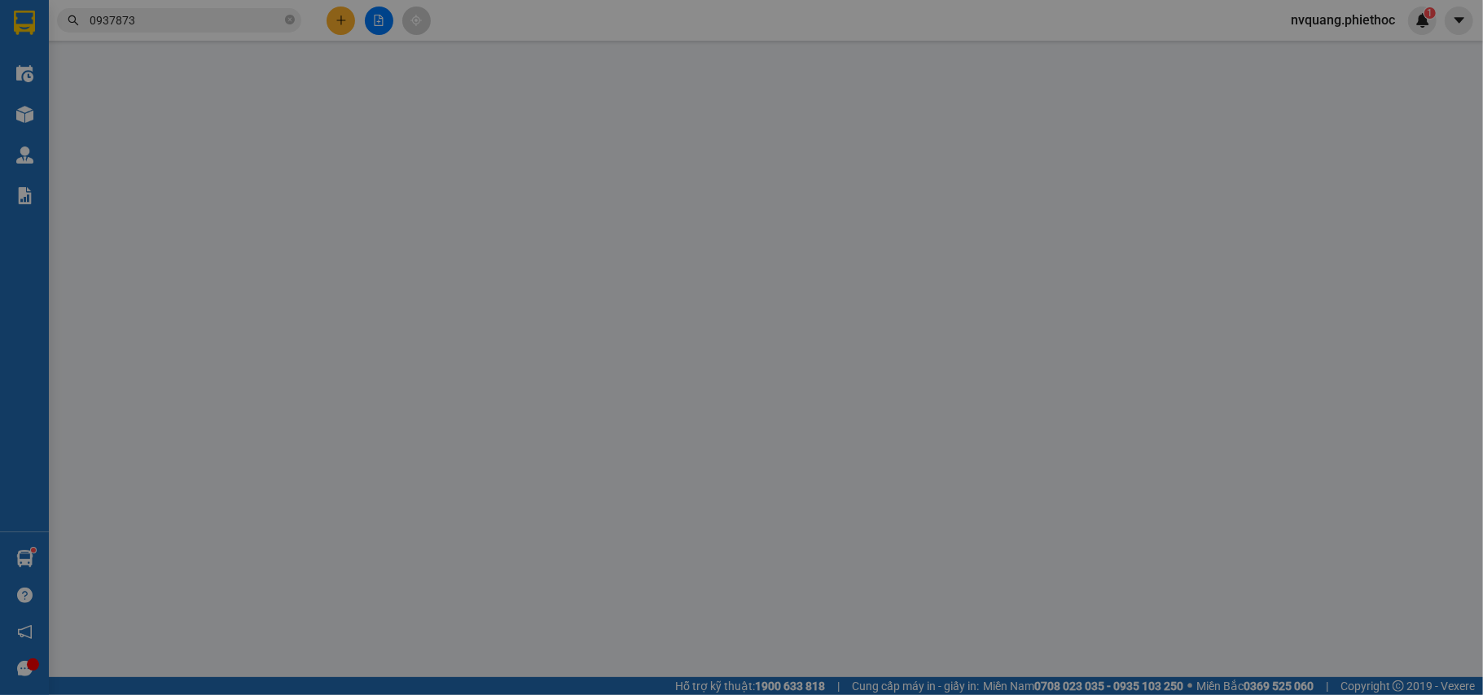
type input "0985717569"
type input "[PERSON_NAME]"
type input "0989575679"
type input "A Thế Anh"
type input "0"
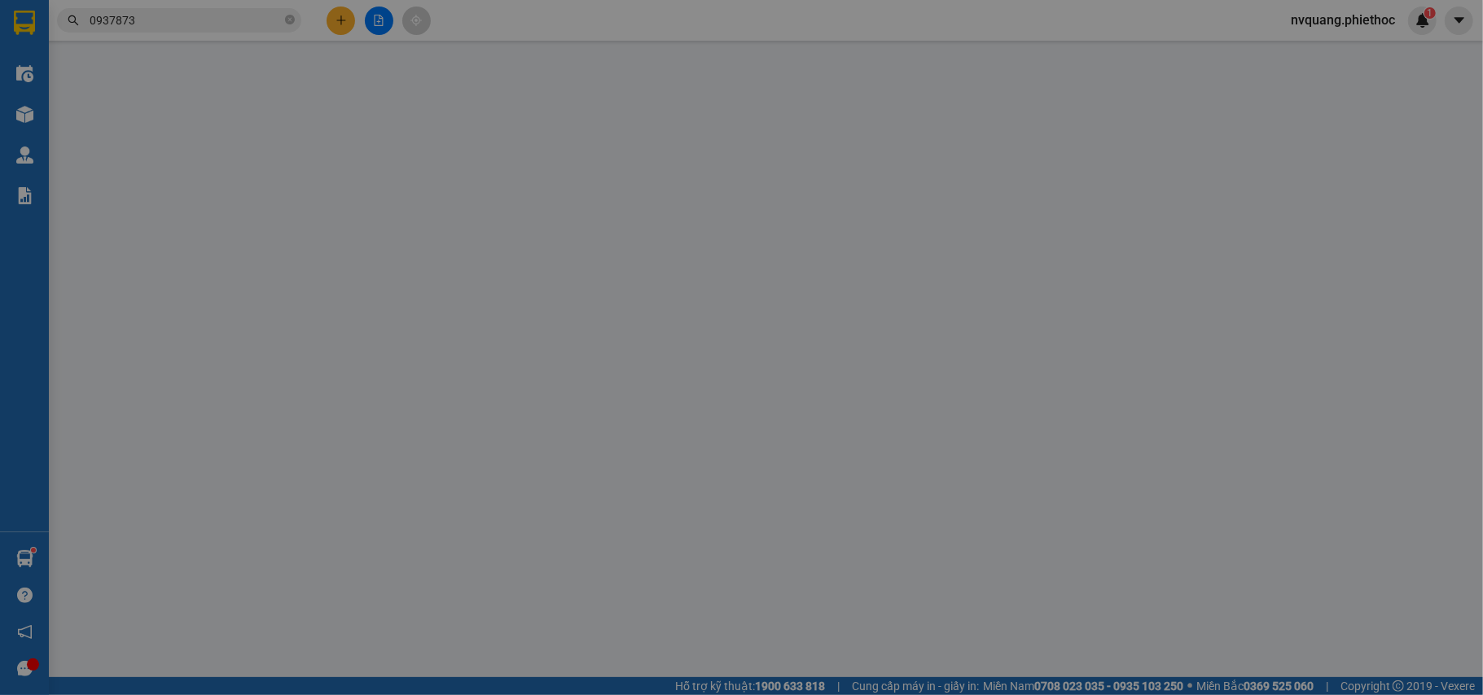
type input "35.000"
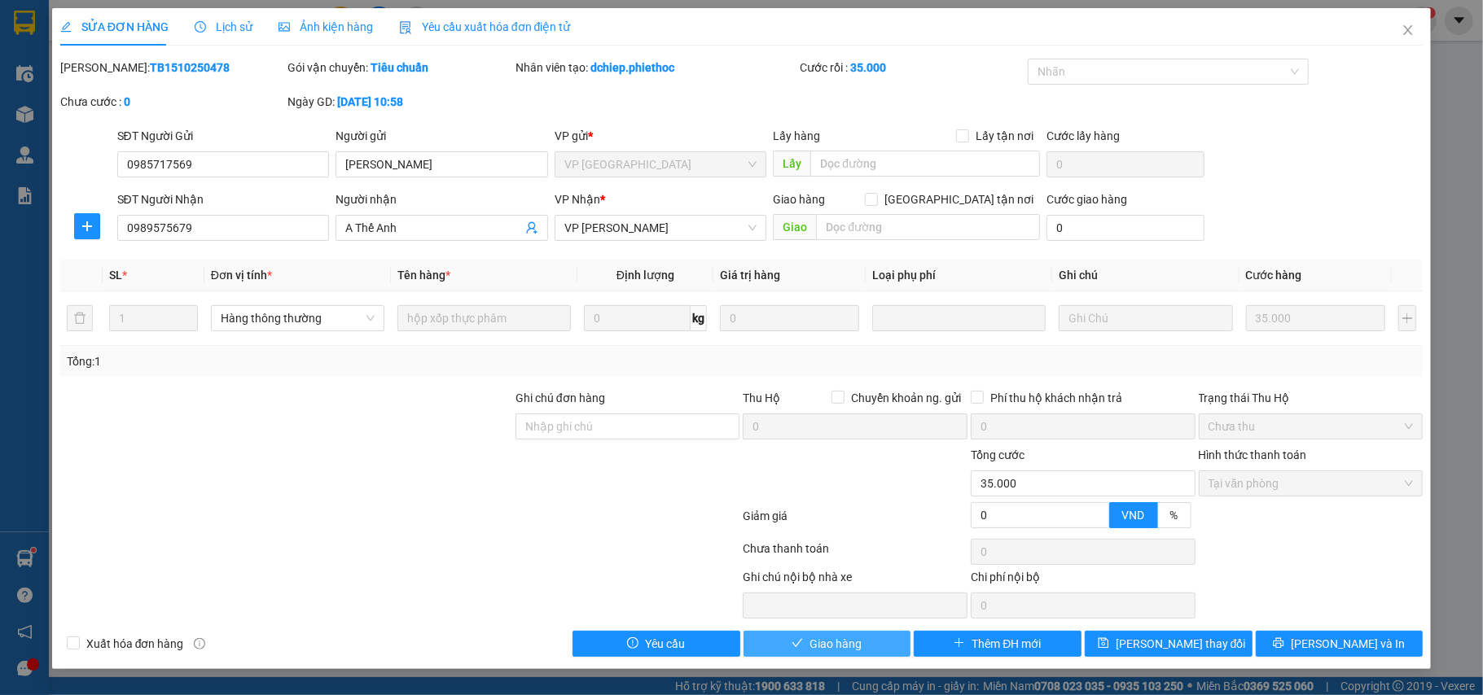
click at [841, 642] on span "Giao hàng" at bounding box center [835, 644] width 52 height 18
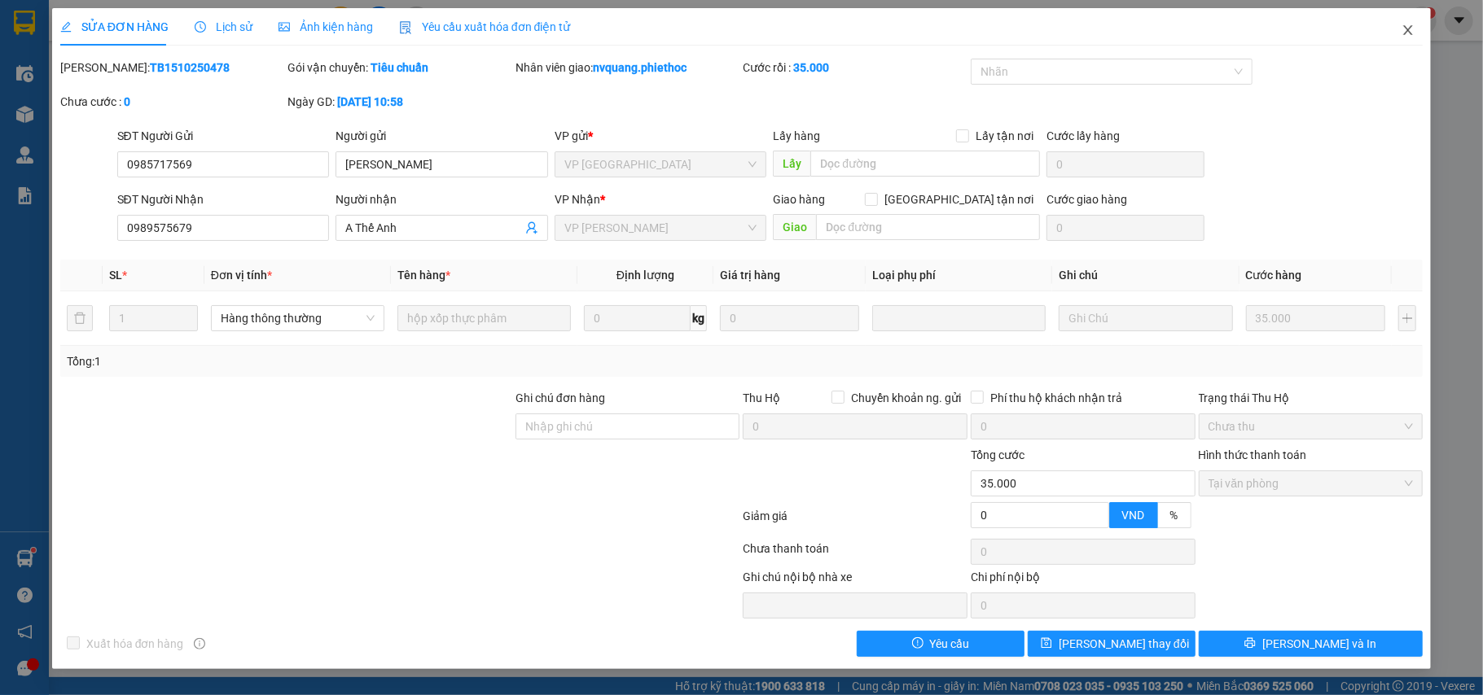
click at [1405, 34] on icon "close" at bounding box center [1408, 30] width 9 height 10
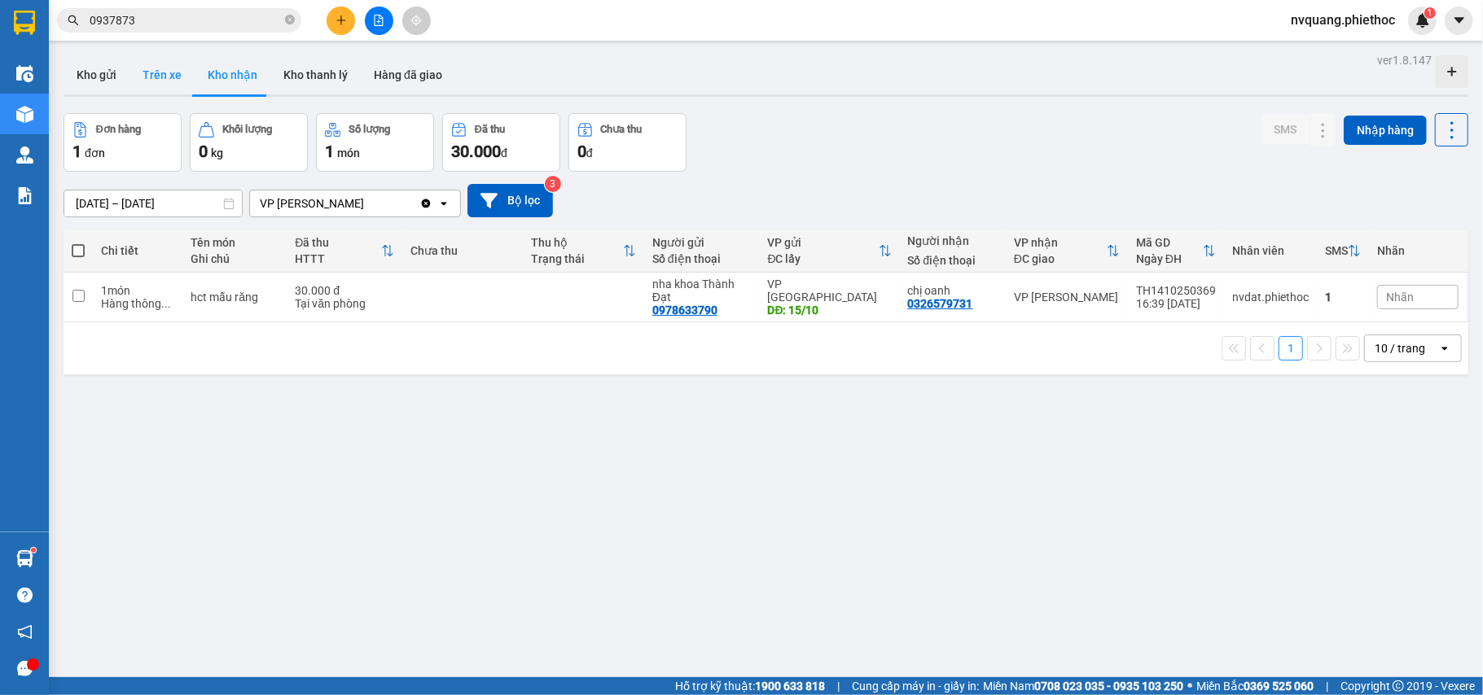
click at [183, 78] on button "Trên xe" at bounding box center [161, 74] width 65 height 39
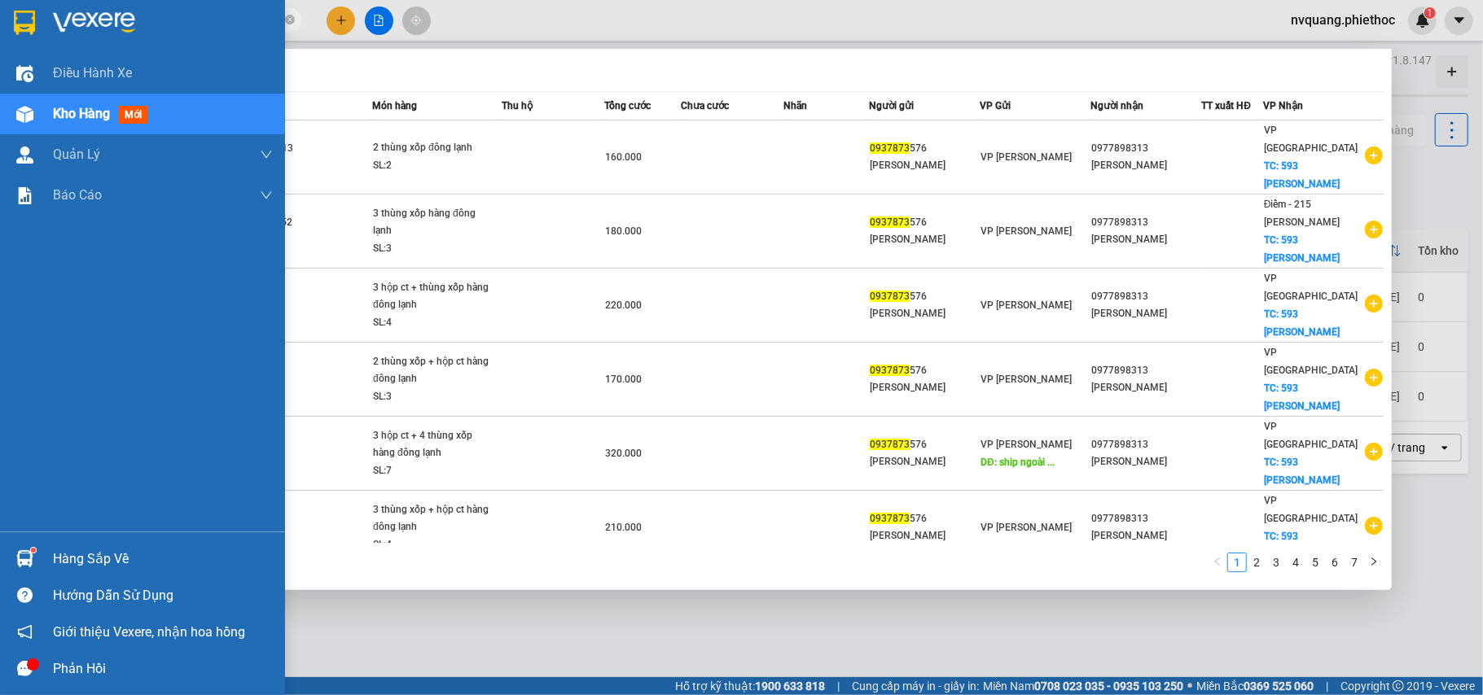
drag, startPoint x: 76, startPoint y: 16, endPoint x: 17, endPoint y: 18, distance: 58.7
click at [18, 17] on section "Kết quả tìm kiếm ( 70 ) Bộ lọc Mã ĐH Trạng thái Món hàng Thu hộ Tổng cước Chưa …" at bounding box center [741, 347] width 1483 height 695
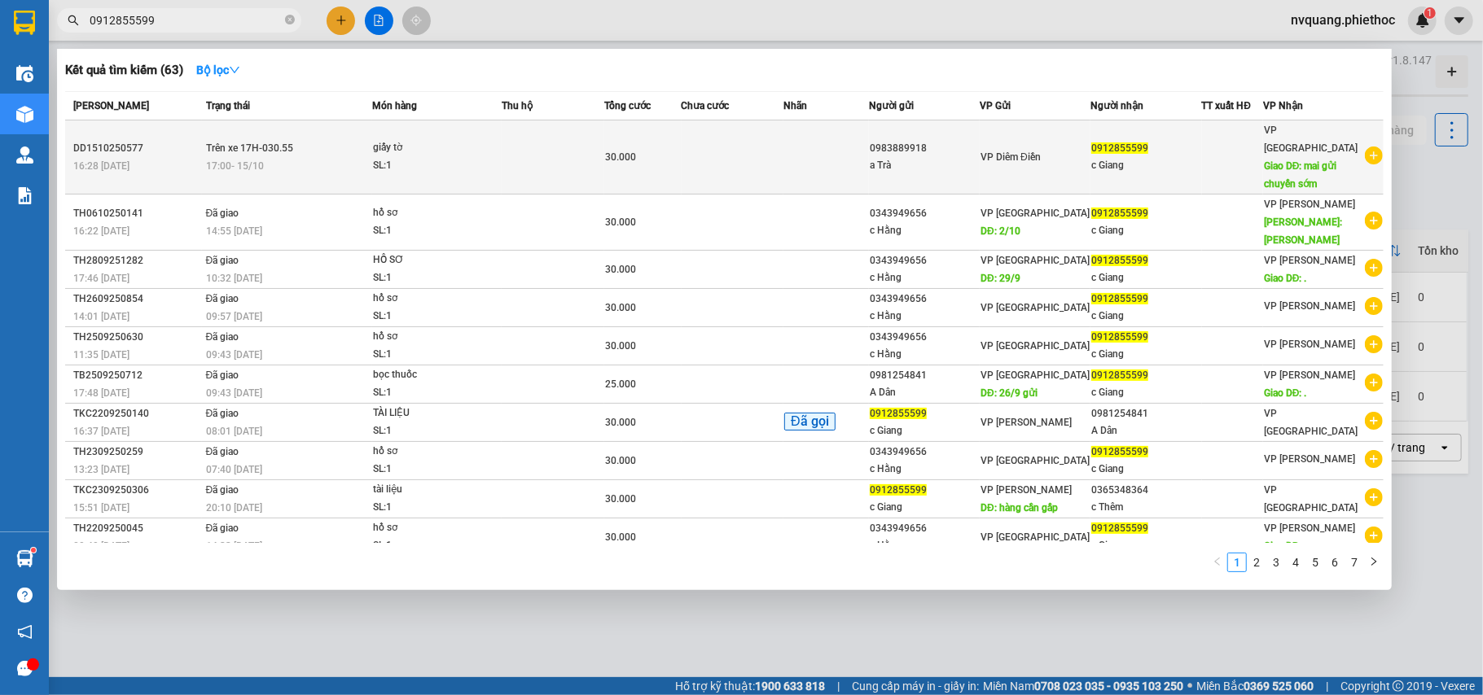
type input "0912855599"
click at [500, 143] on span "giấy tờ SL: 1" at bounding box center [437, 156] width 128 height 35
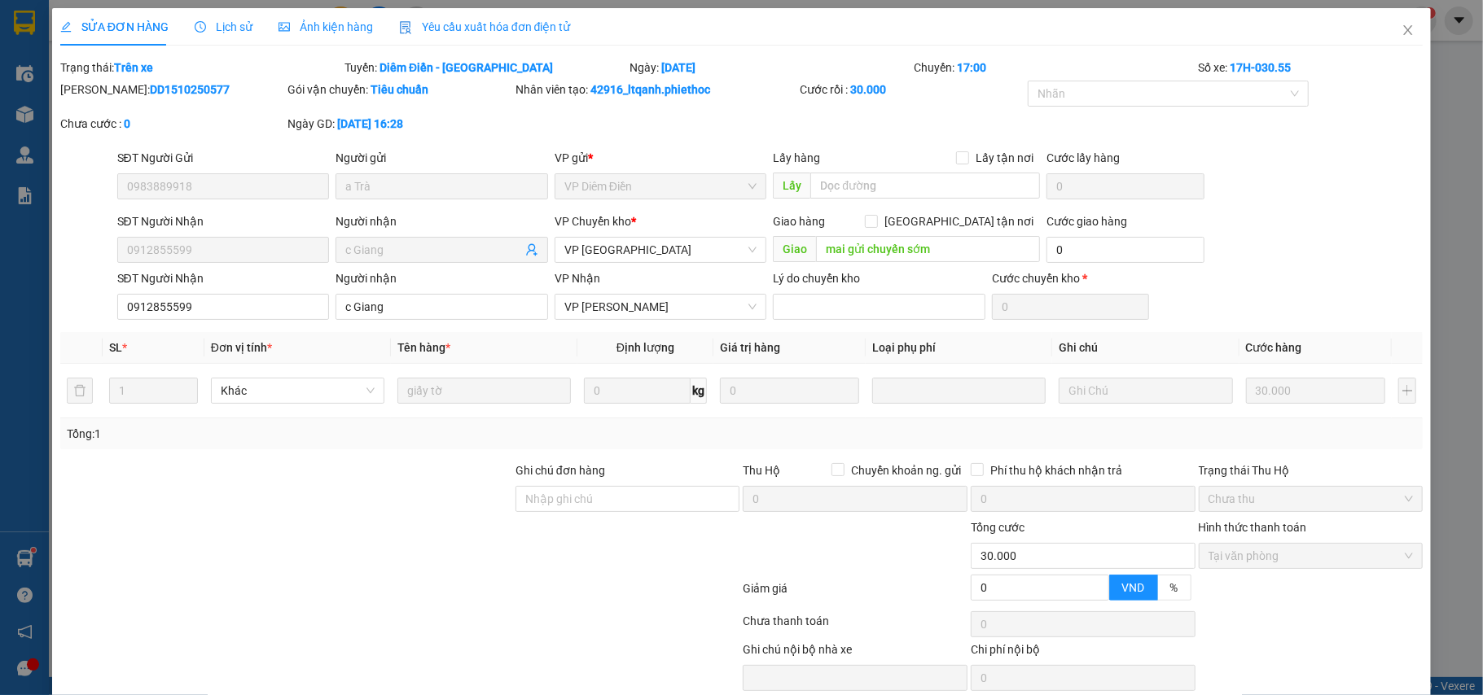
click at [221, 24] on span "Lịch sử" at bounding box center [224, 26] width 58 height 13
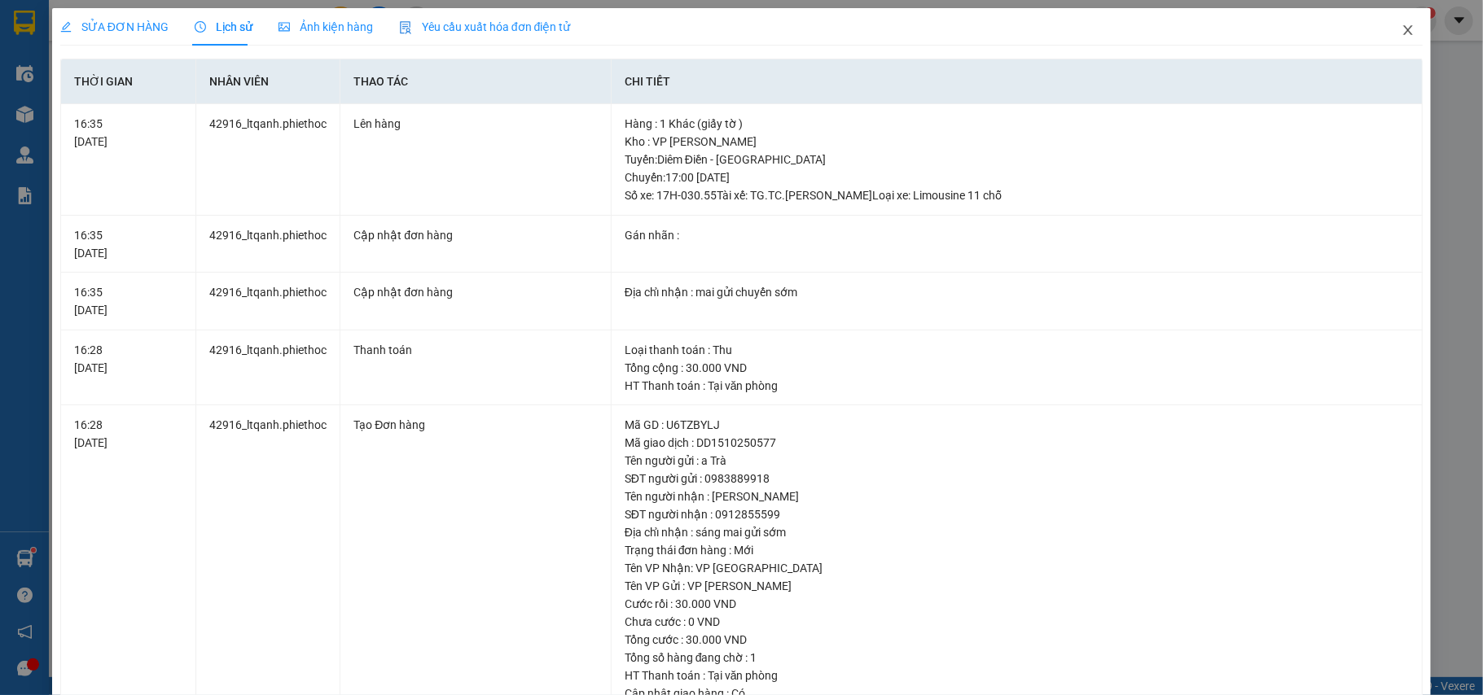
click at [1401, 29] on icon "close" at bounding box center [1407, 30] width 13 height 13
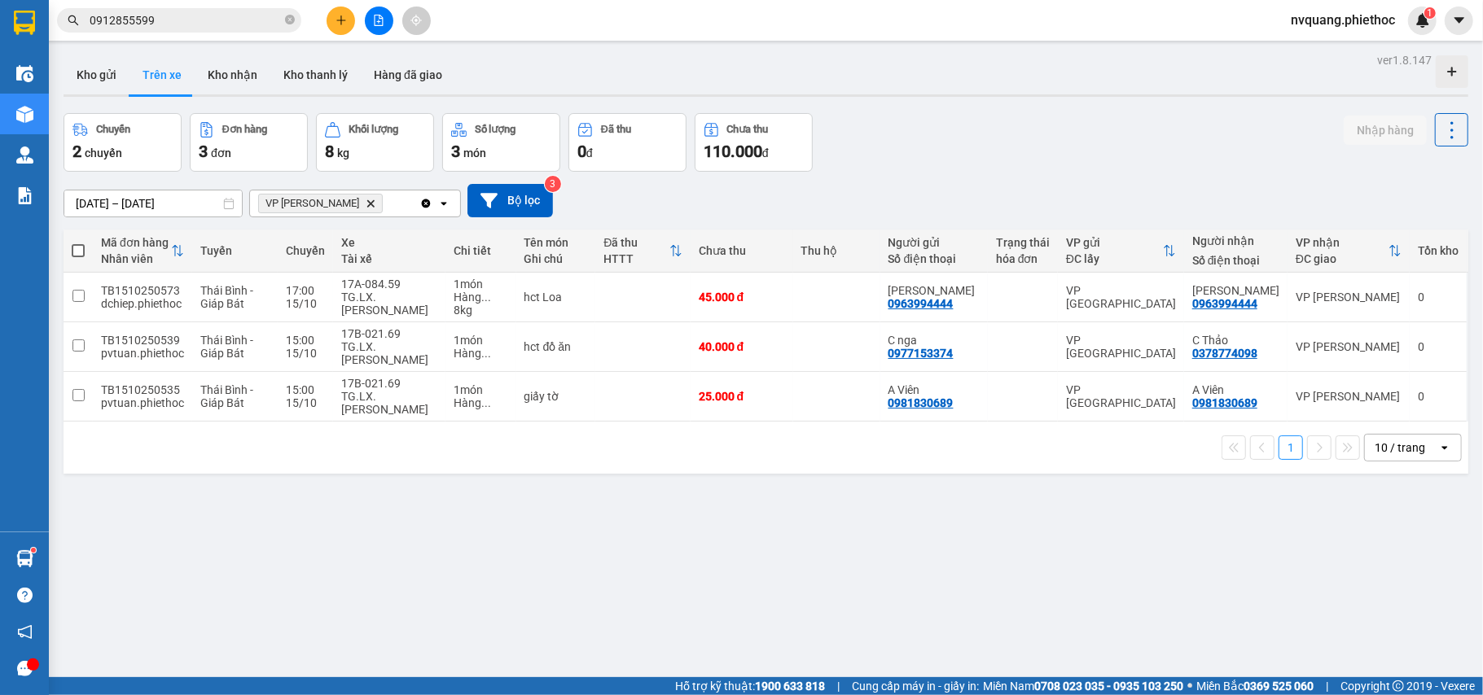
click at [340, 16] on icon "plus" at bounding box center [340, 20] width 11 height 11
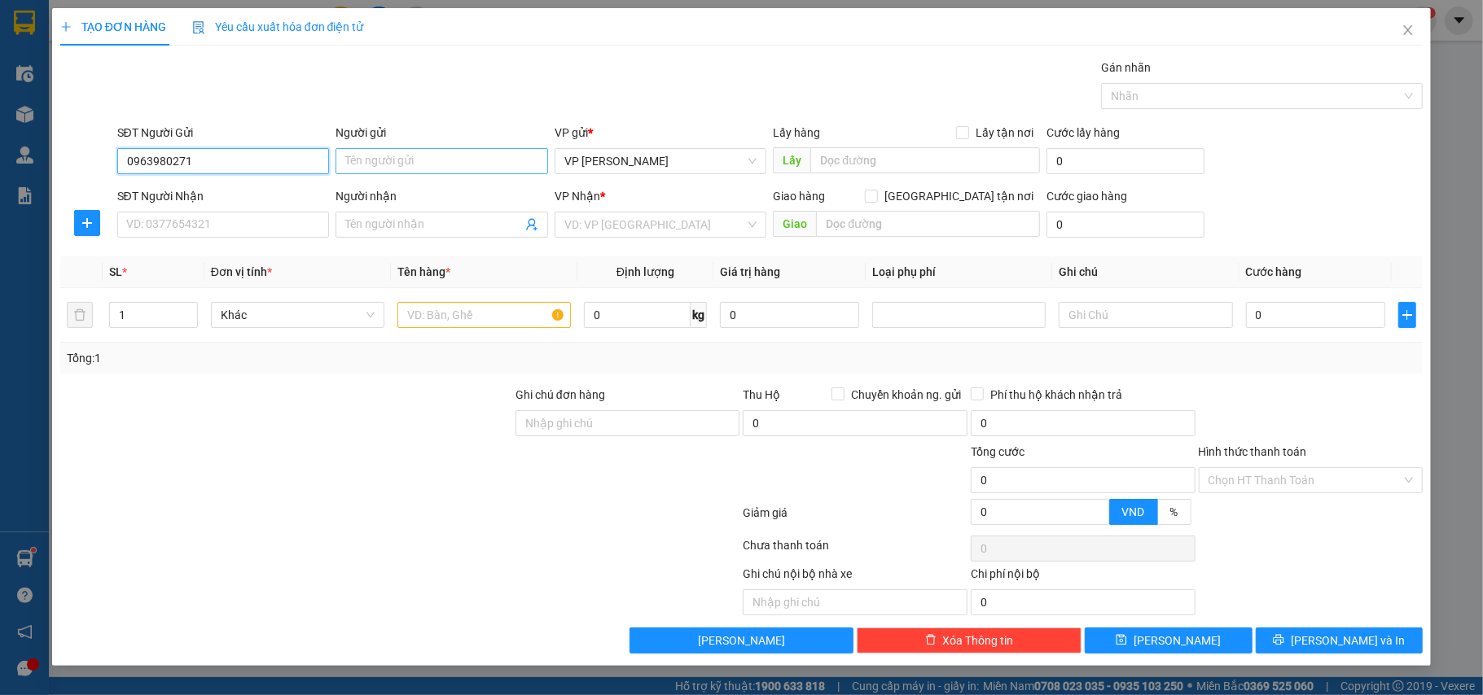
type input "0963980271"
click at [360, 166] on input "Người gửi" at bounding box center [441, 161] width 213 height 26
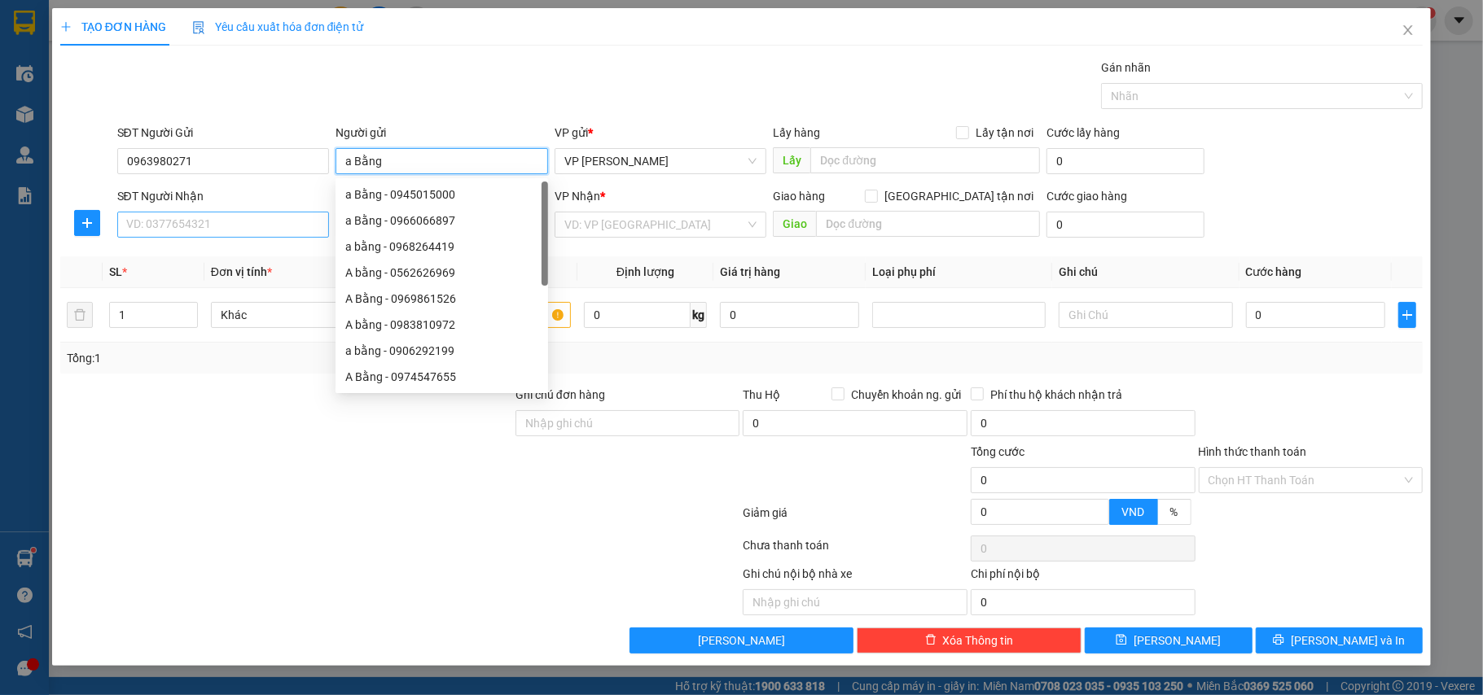
type input "a Bằng"
click at [147, 223] on input "SĐT Người Nhận" at bounding box center [223, 225] width 213 height 26
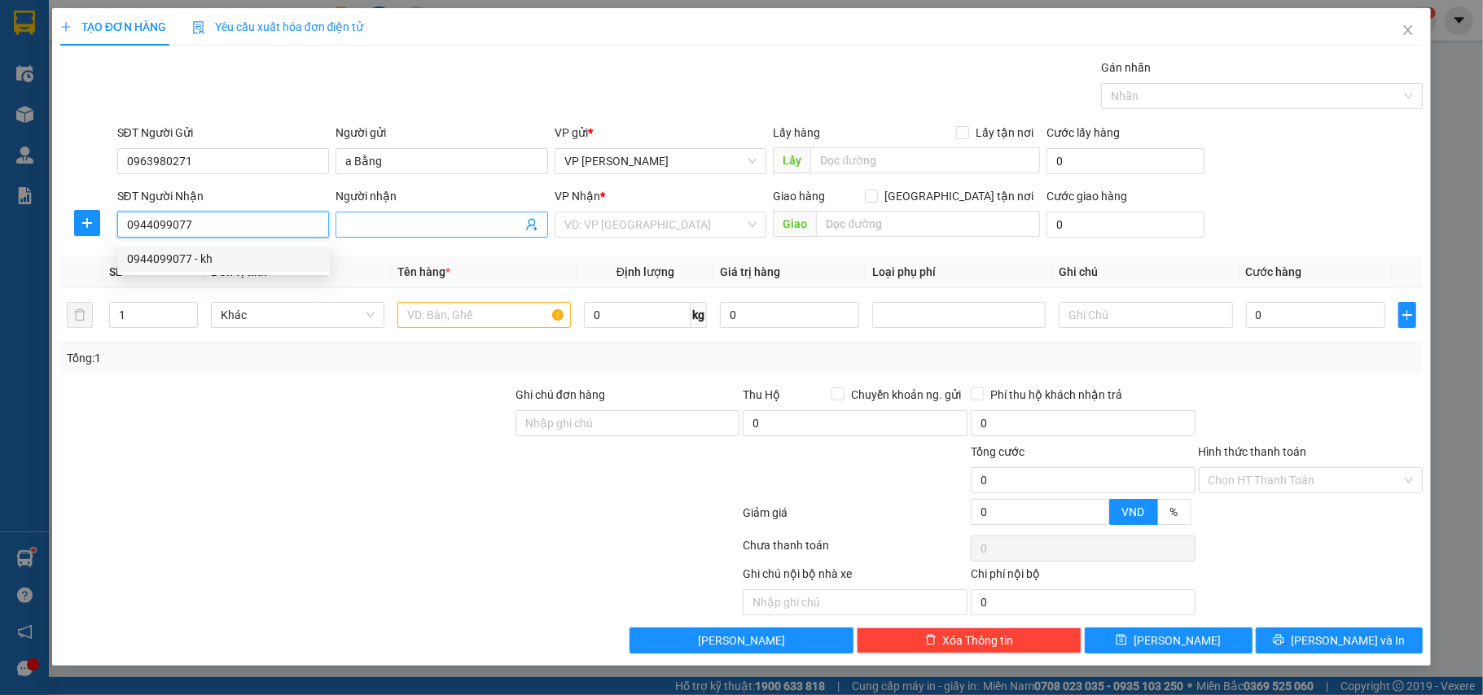
type input "0944099077"
click at [392, 229] on input "Người nhận" at bounding box center [433, 225] width 177 height 18
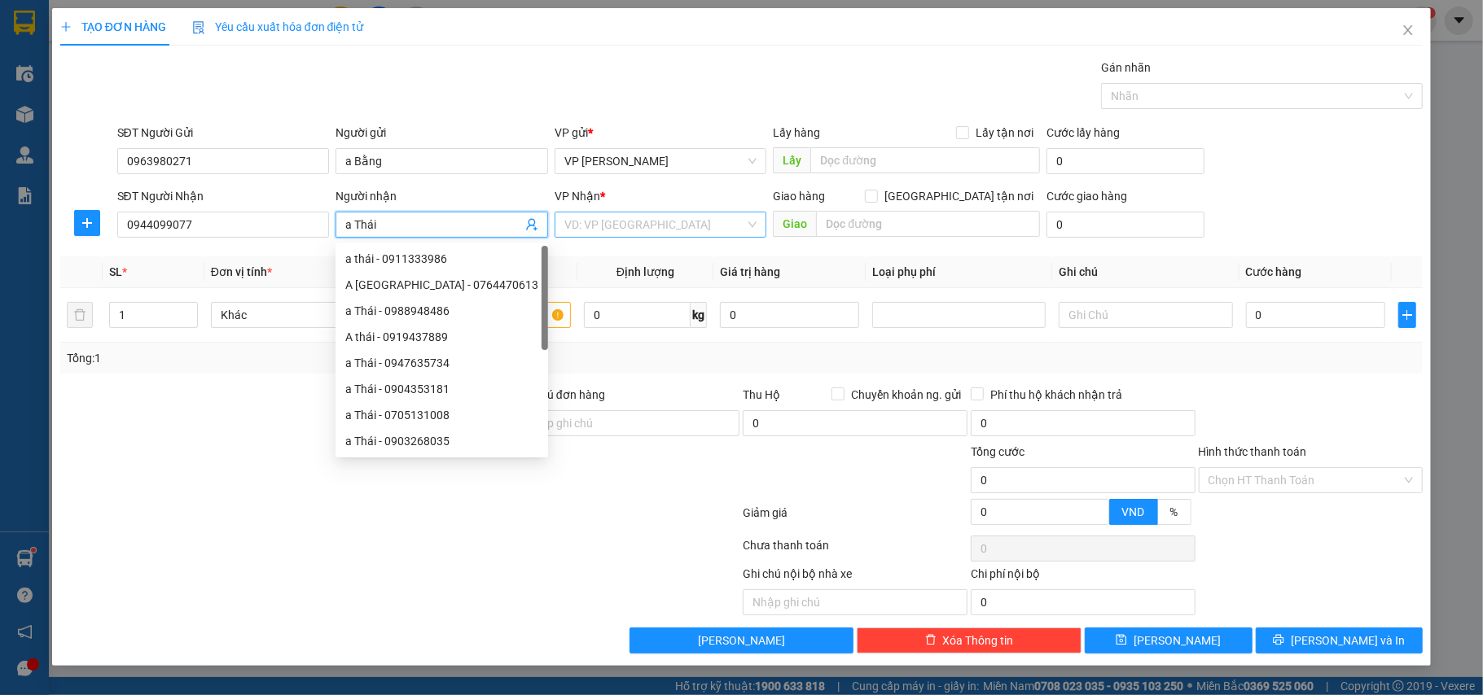
type input "a Thái"
click at [578, 225] on input "search" at bounding box center [655, 225] width 182 height 24
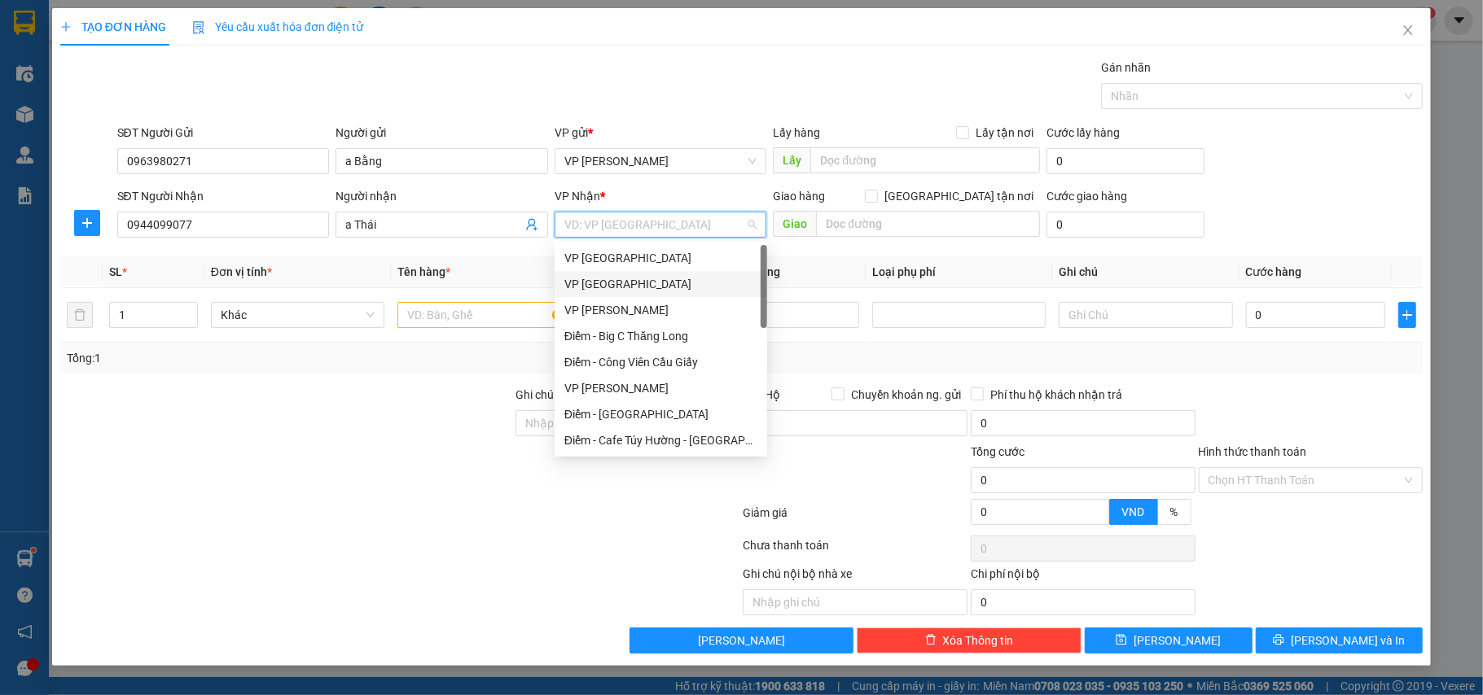
click at [585, 291] on div "VP [GEOGRAPHIC_DATA]" at bounding box center [660, 284] width 193 height 18
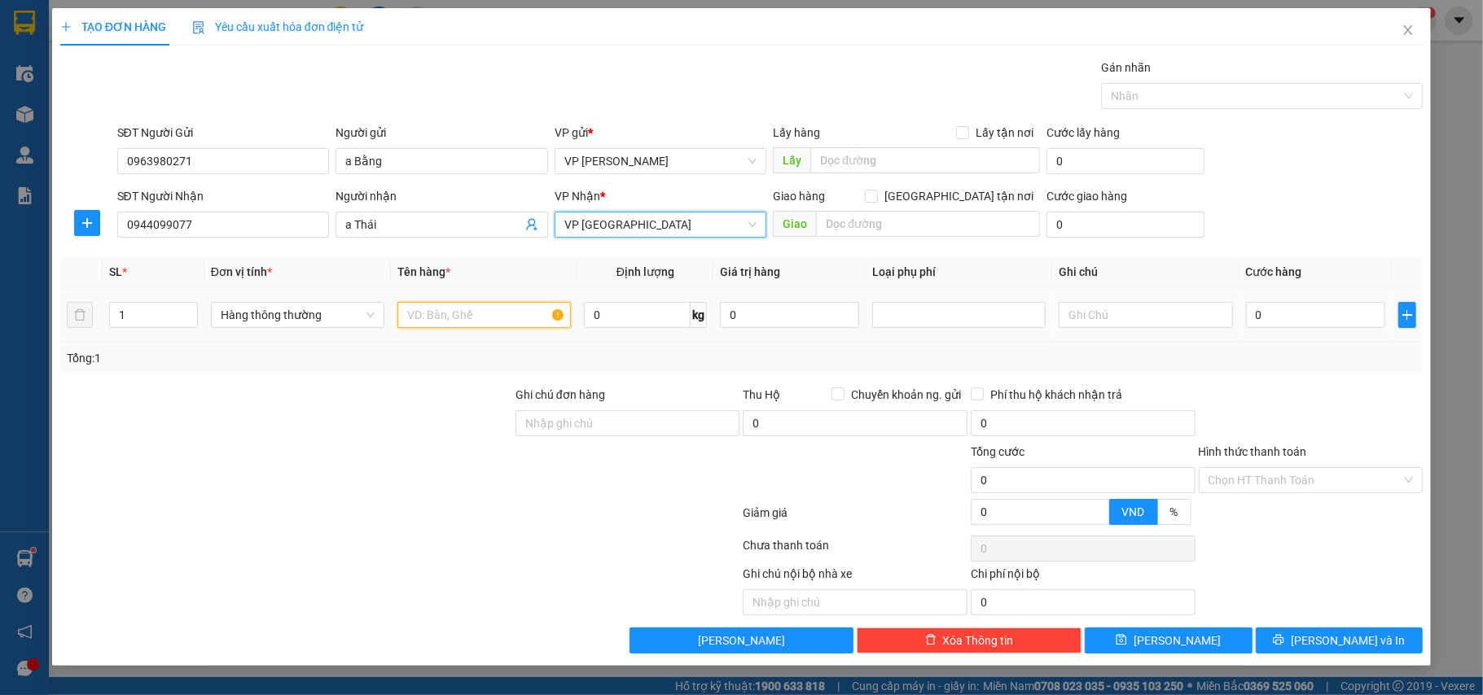
click at [470, 322] on input "text" at bounding box center [483, 315] width 173 height 26
type input "h"
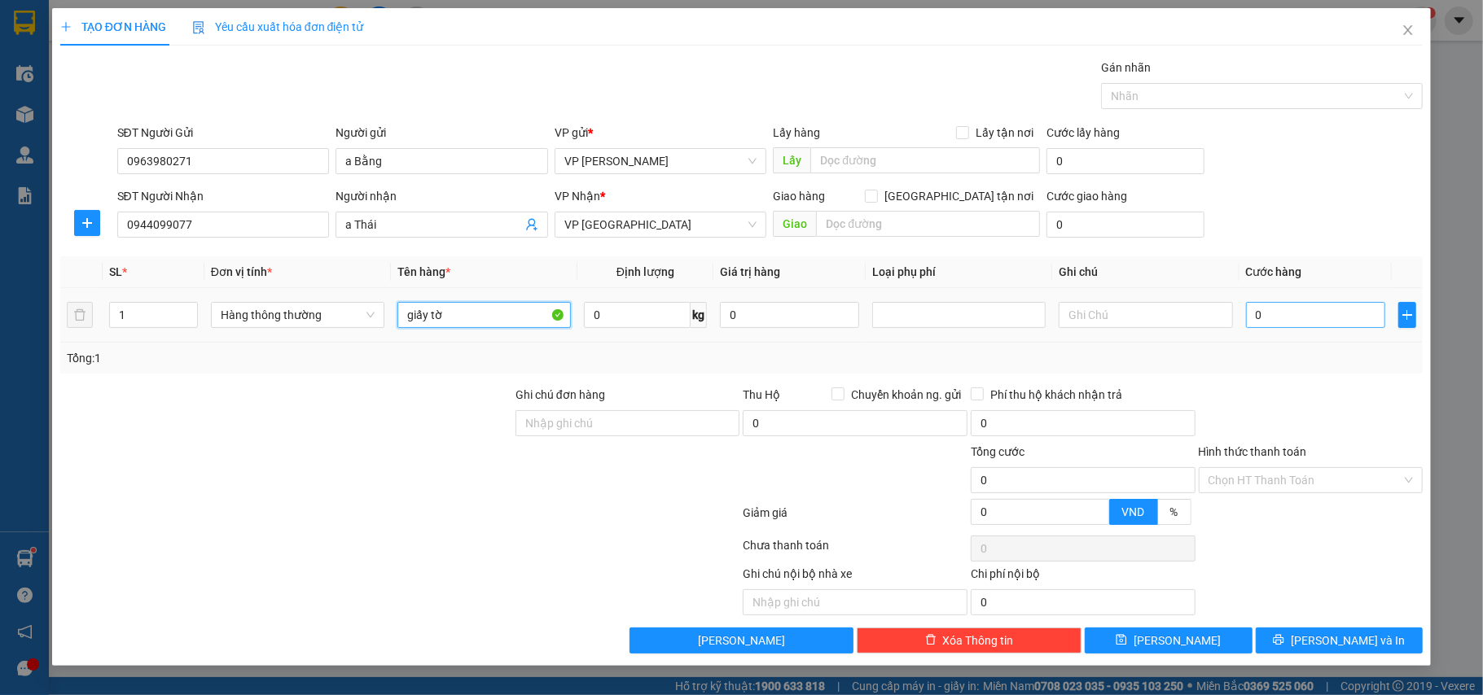
type input "giấy tờ"
click at [1300, 313] on input "0" at bounding box center [1315, 315] width 139 height 26
type input "2"
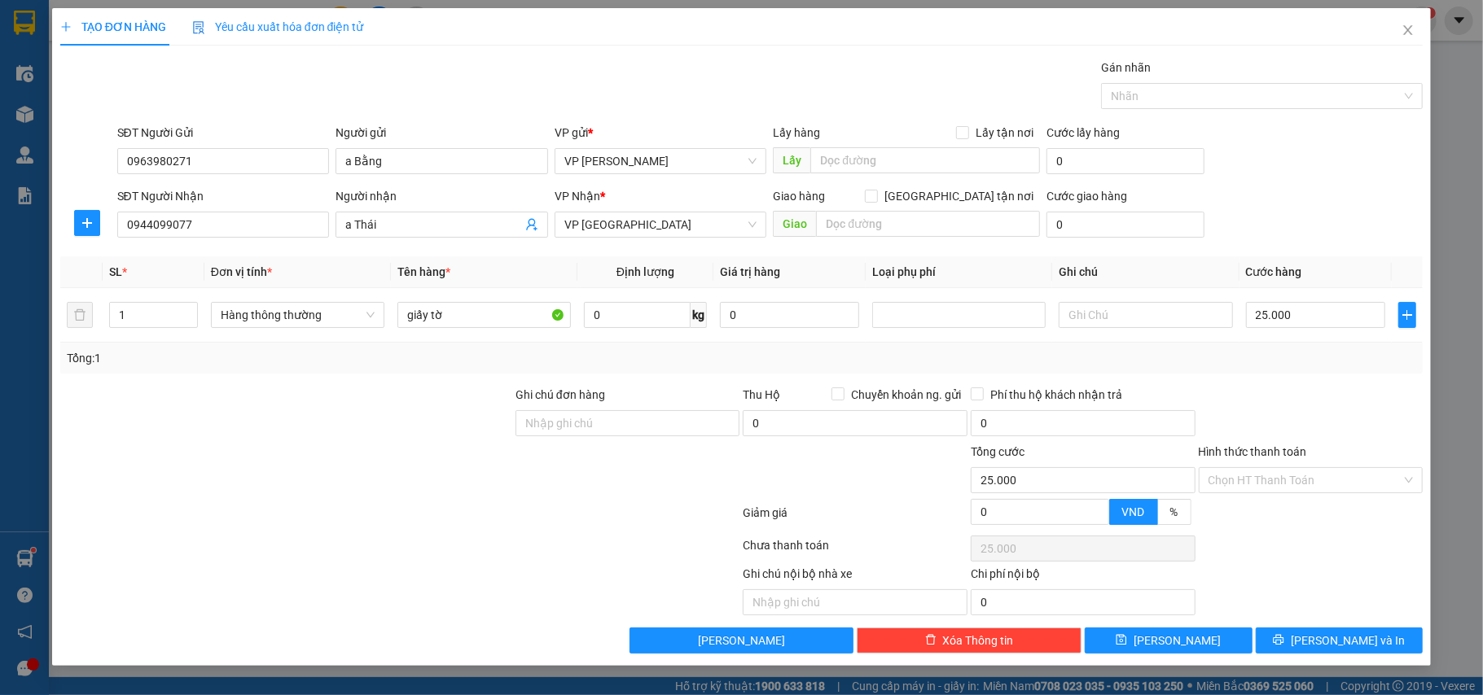
click at [1304, 357] on div "Tổng: 1" at bounding box center [742, 358] width 1350 height 18
click at [1287, 477] on input "Hình thức thanh toán" at bounding box center [1305, 480] width 194 height 24
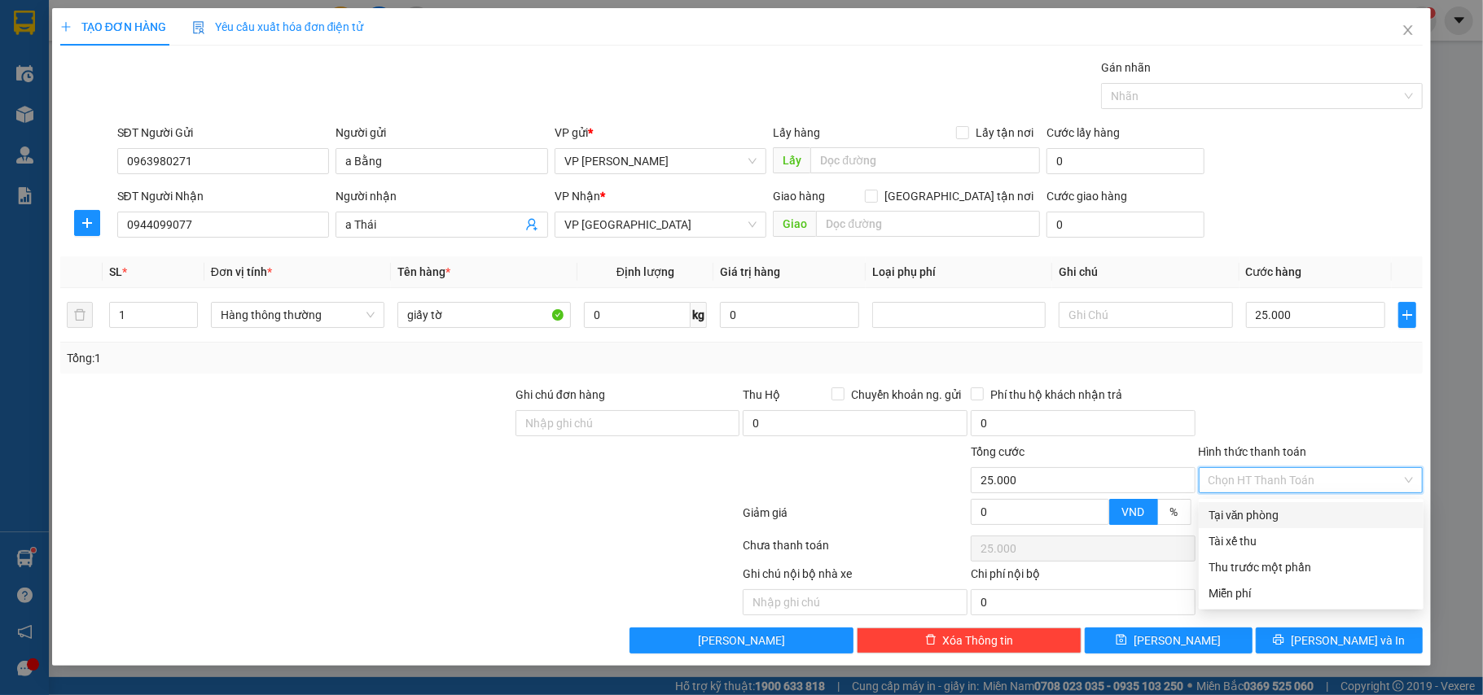
click at [1258, 520] on div "Tại văn phòng" at bounding box center [1310, 515] width 205 height 18
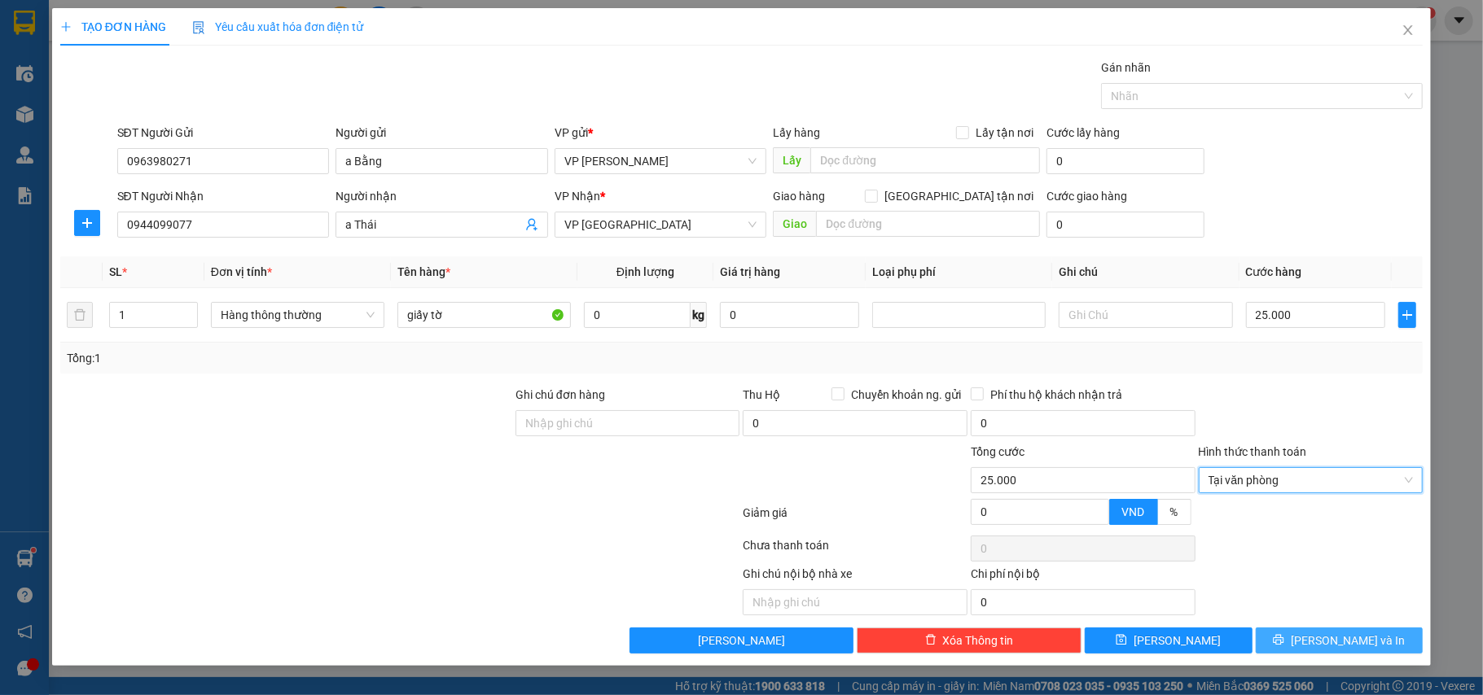
click at [1322, 649] on button "[PERSON_NAME] và In" at bounding box center [1340, 641] width 168 height 26
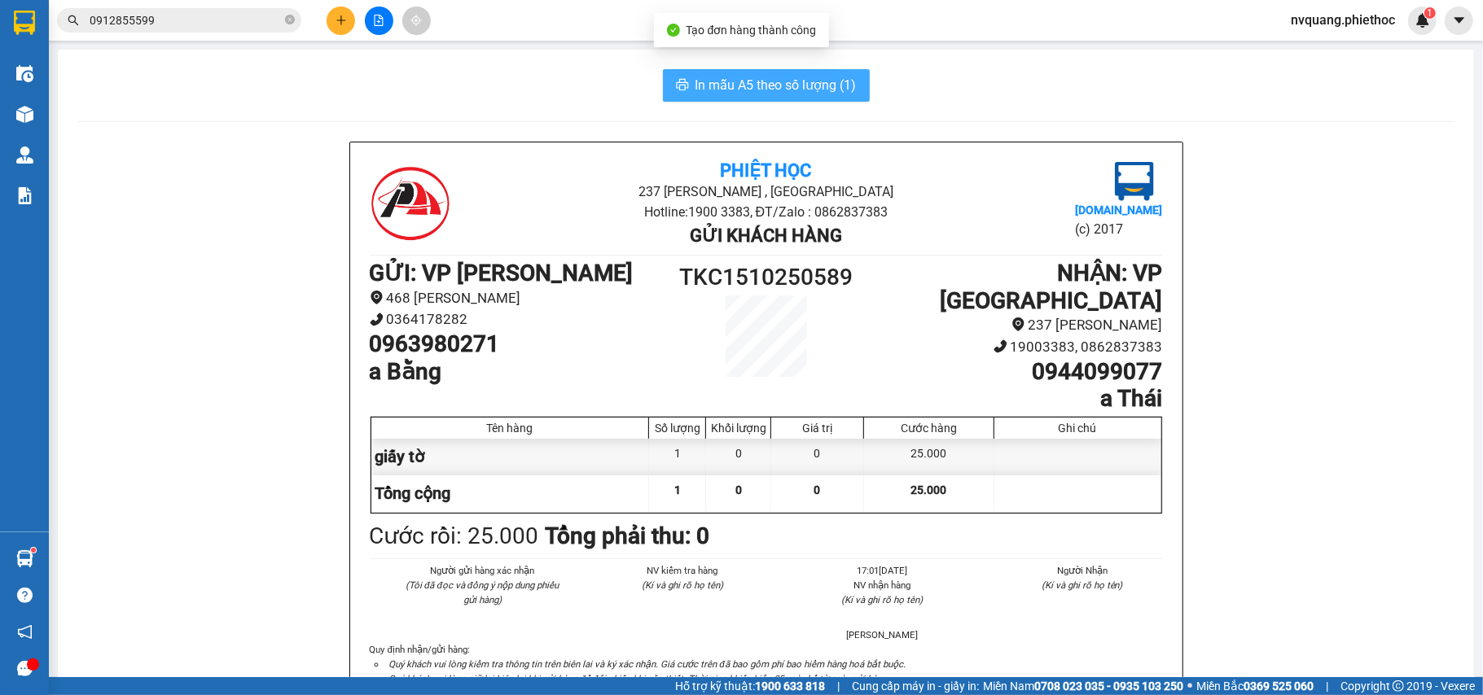
click at [723, 73] on button "In mẫu A5 theo số lượng (1)" at bounding box center [766, 85] width 207 height 33
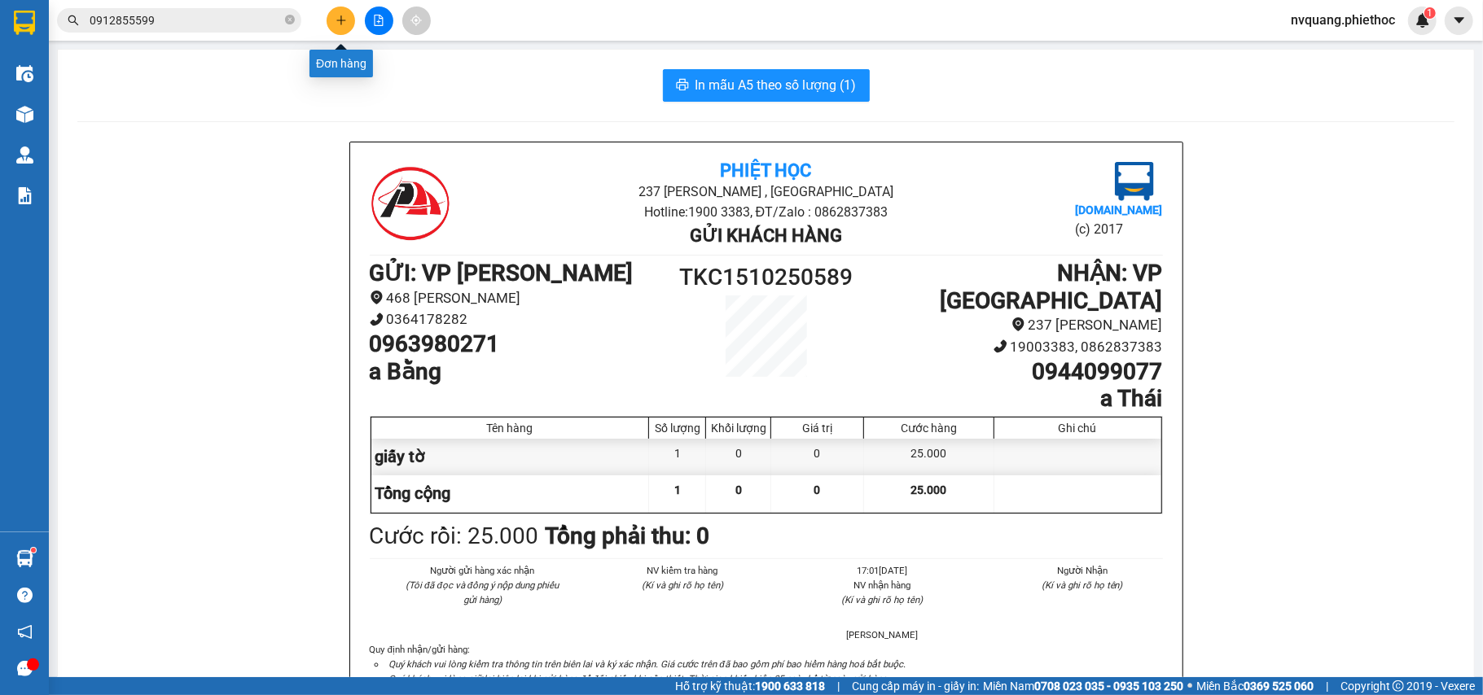
click at [337, 21] on icon "plus" at bounding box center [340, 20] width 11 height 11
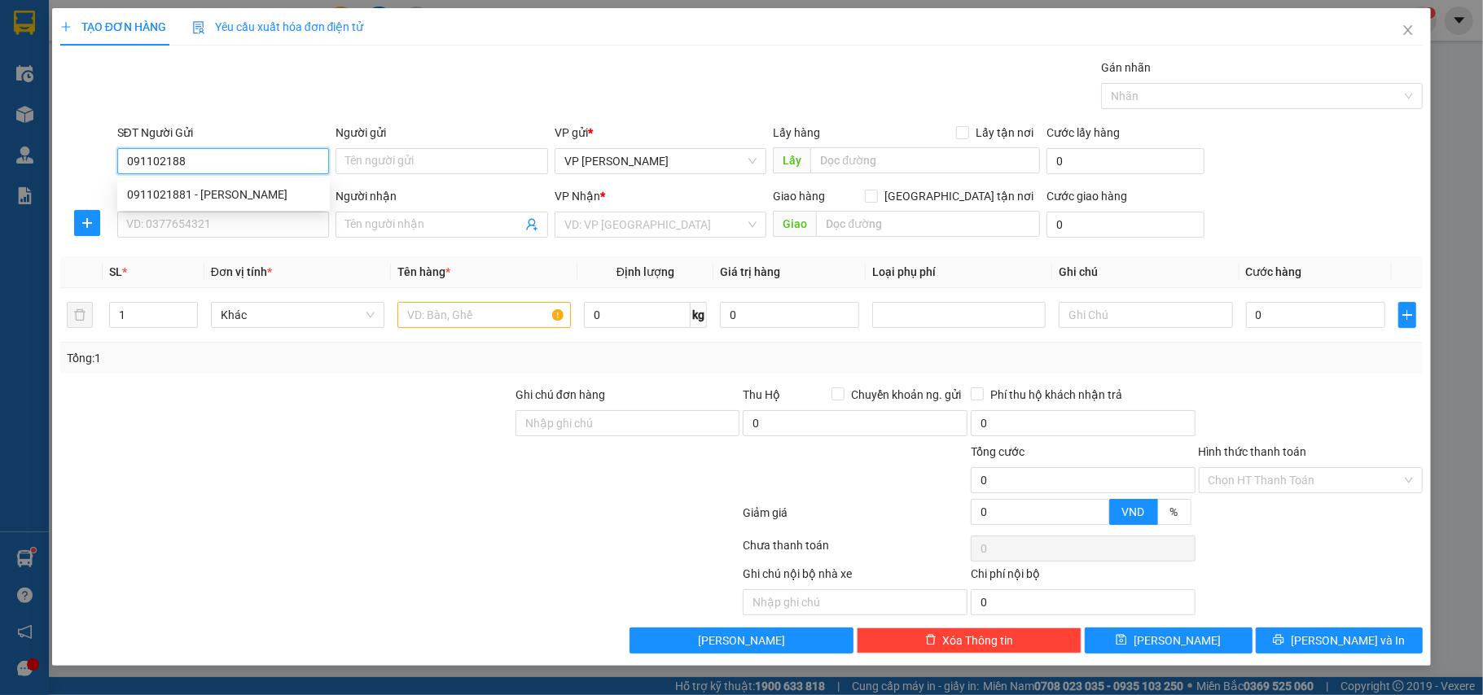
type input "0911021881"
click at [212, 190] on div "0911021881 - [PERSON_NAME]" at bounding box center [223, 195] width 193 height 18
type input "[PERSON_NAME]"
type input "0911021881"
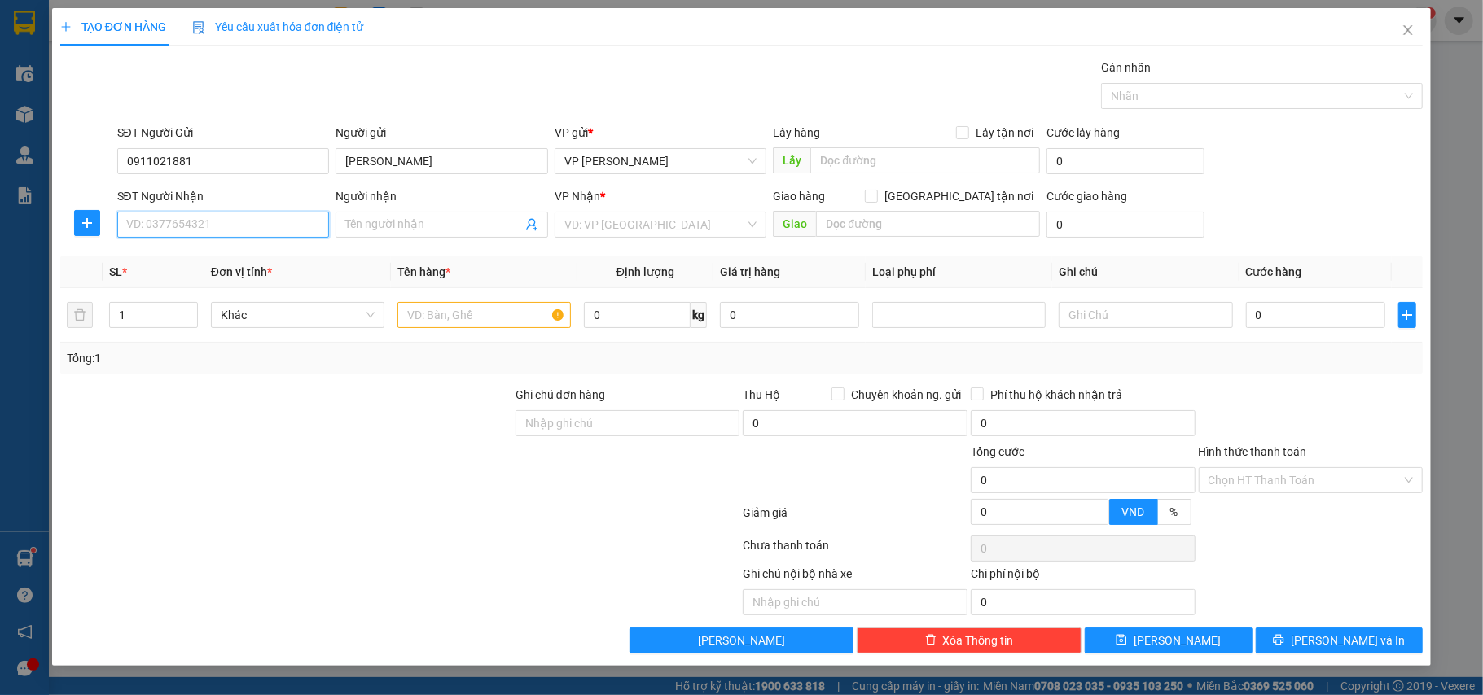
click at [207, 226] on input "SĐT Người Nhận" at bounding box center [223, 225] width 213 height 26
click at [170, 261] on div "0976833869 - [GEOGRAPHIC_DATA]" at bounding box center [223, 259] width 193 height 18
type input "0976833869"
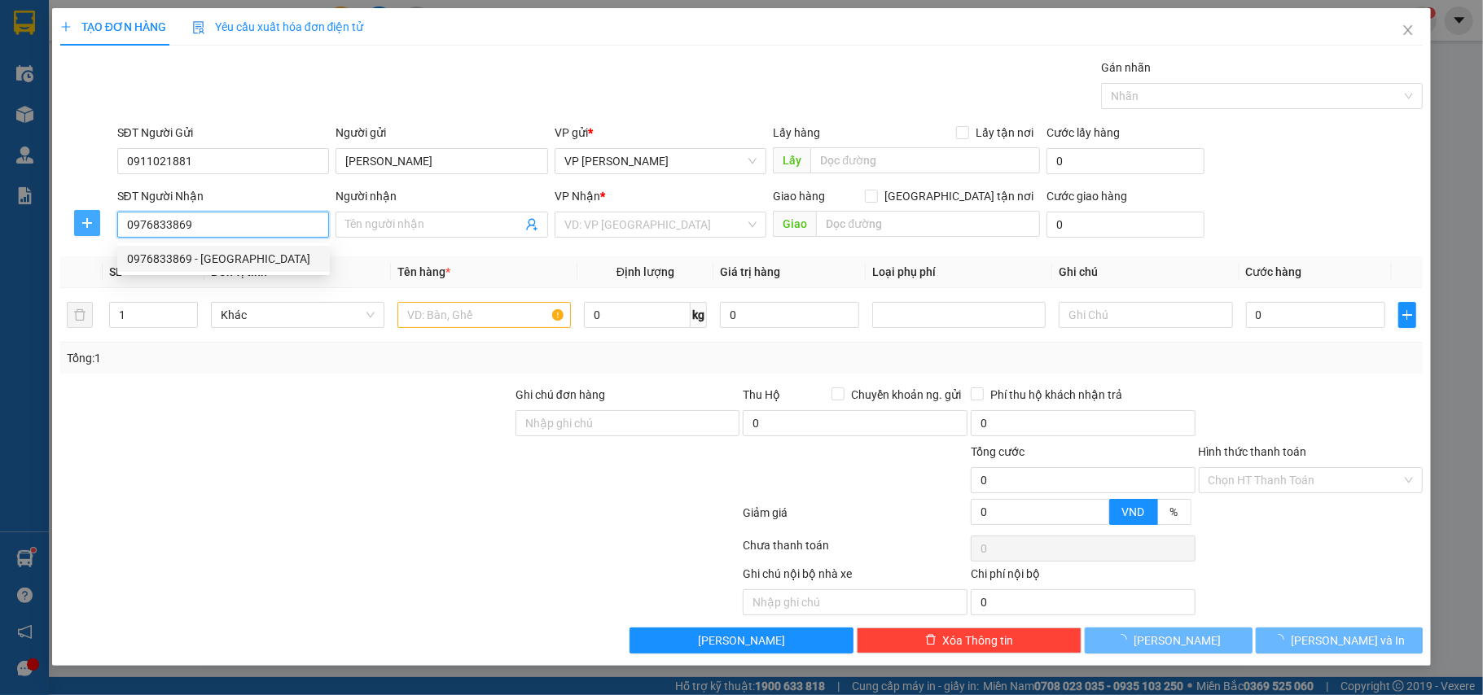
type input "Chị Trang"
type input "N4 [GEOGRAPHIC_DATA]"
type input "5.000"
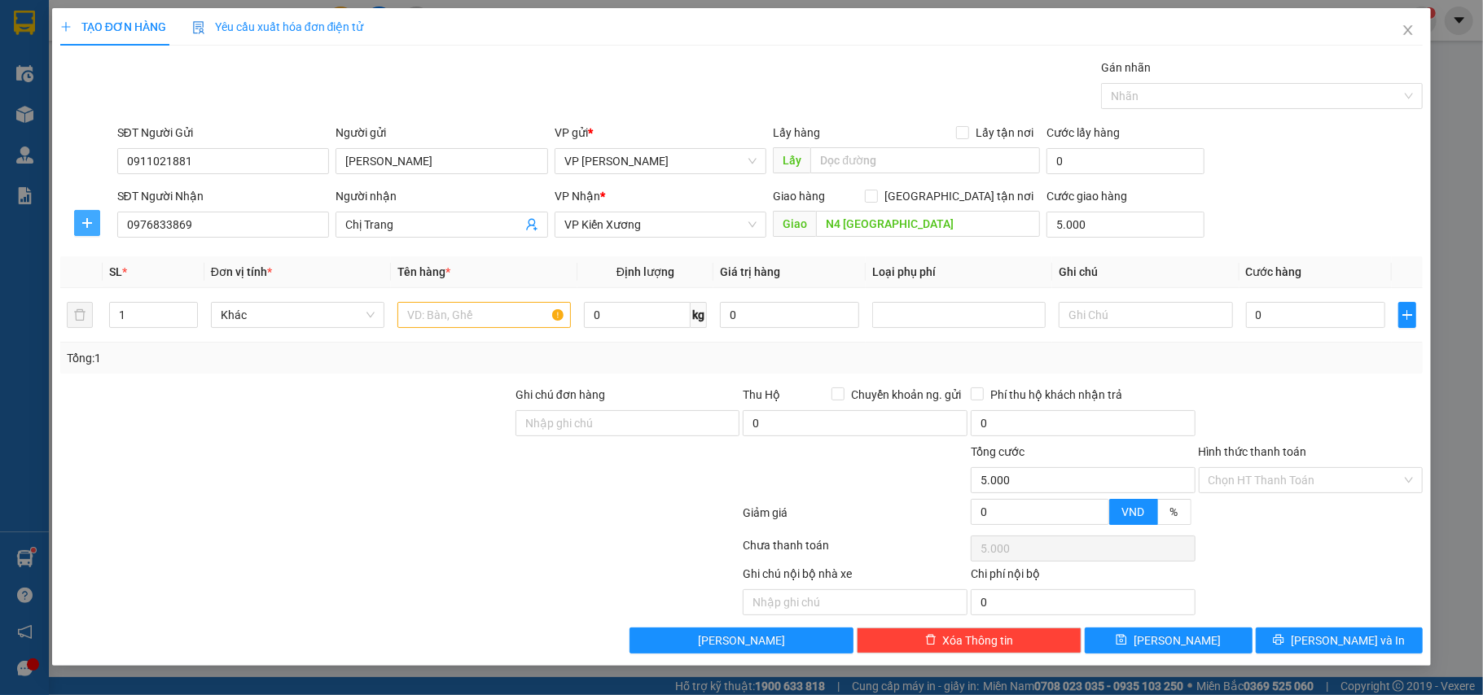
click at [92, 229] on icon "plus" at bounding box center [87, 223] width 13 height 13
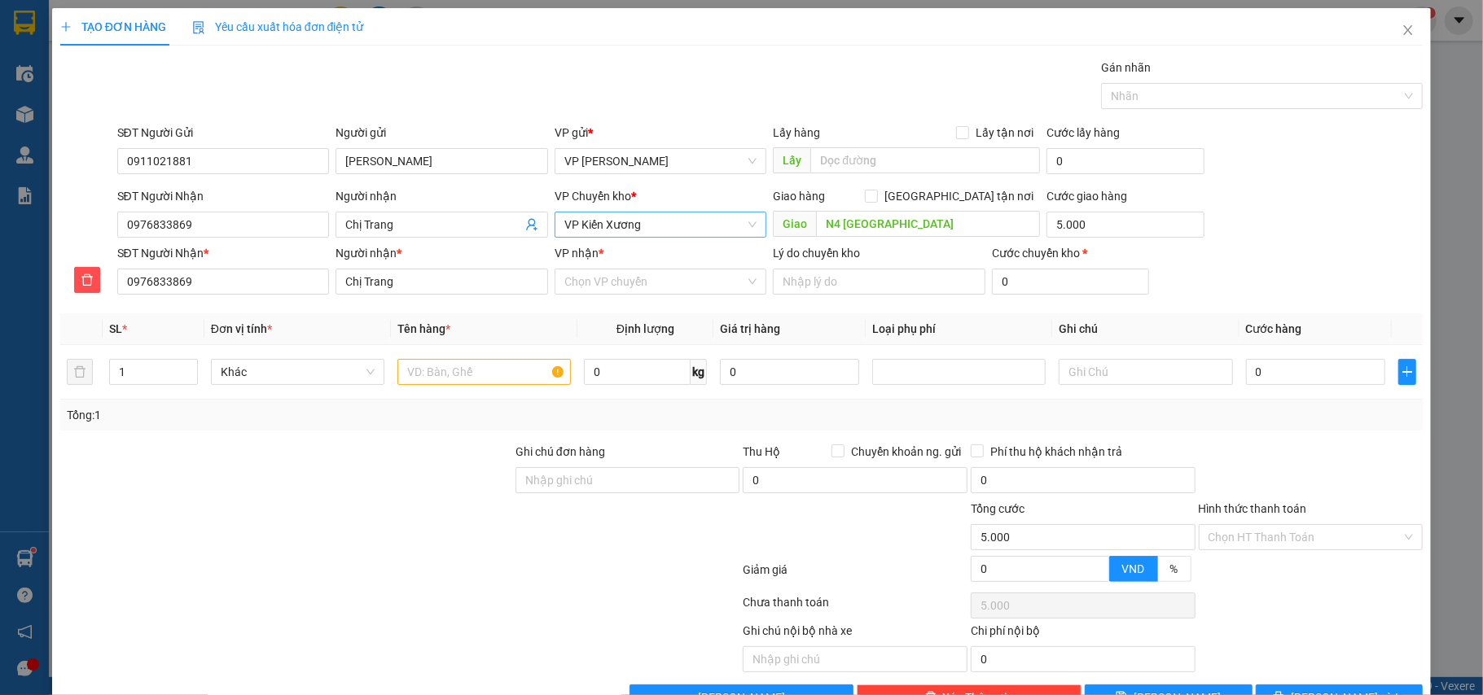
click at [625, 226] on span "VP Kiến Xương" at bounding box center [660, 225] width 193 height 24
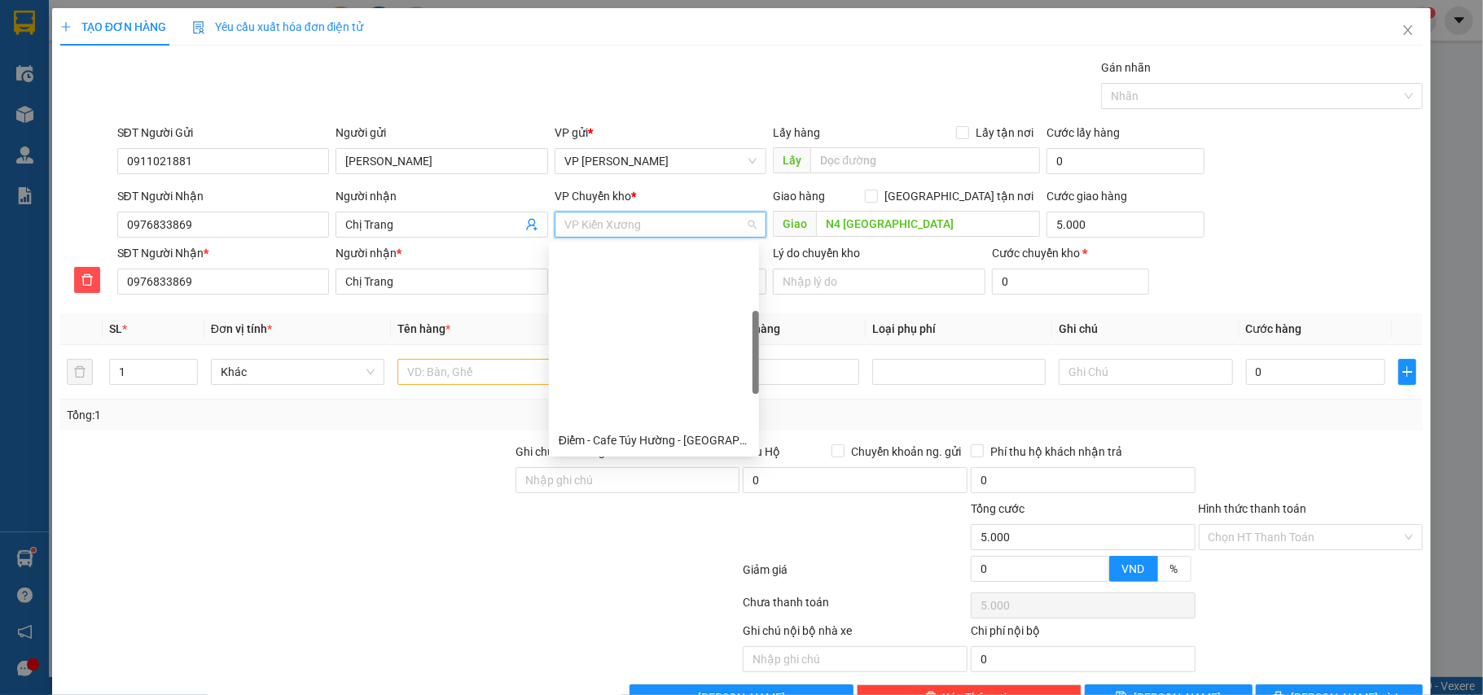
click at [619, 458] on div "VP [GEOGRAPHIC_DATA]" at bounding box center [654, 467] width 191 height 18
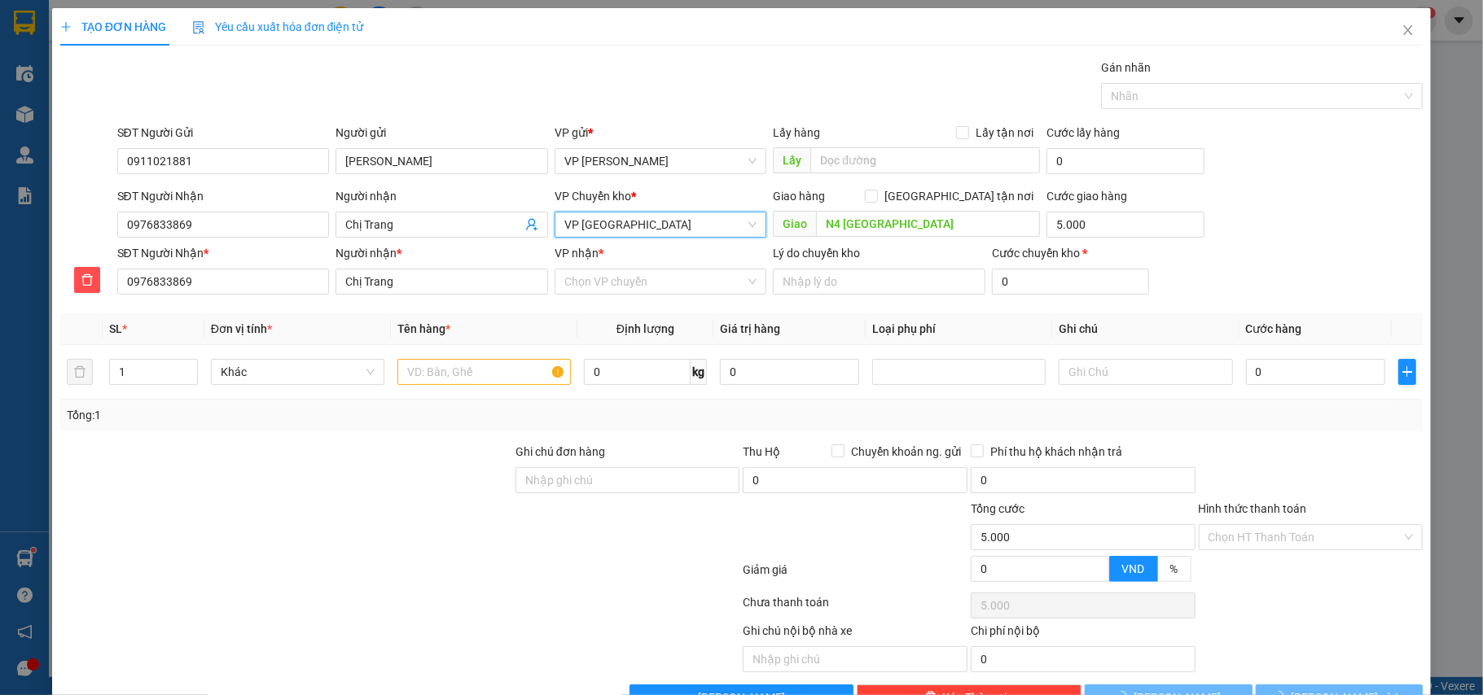
click at [634, 222] on span "VP [GEOGRAPHIC_DATA]" at bounding box center [660, 225] width 193 height 24
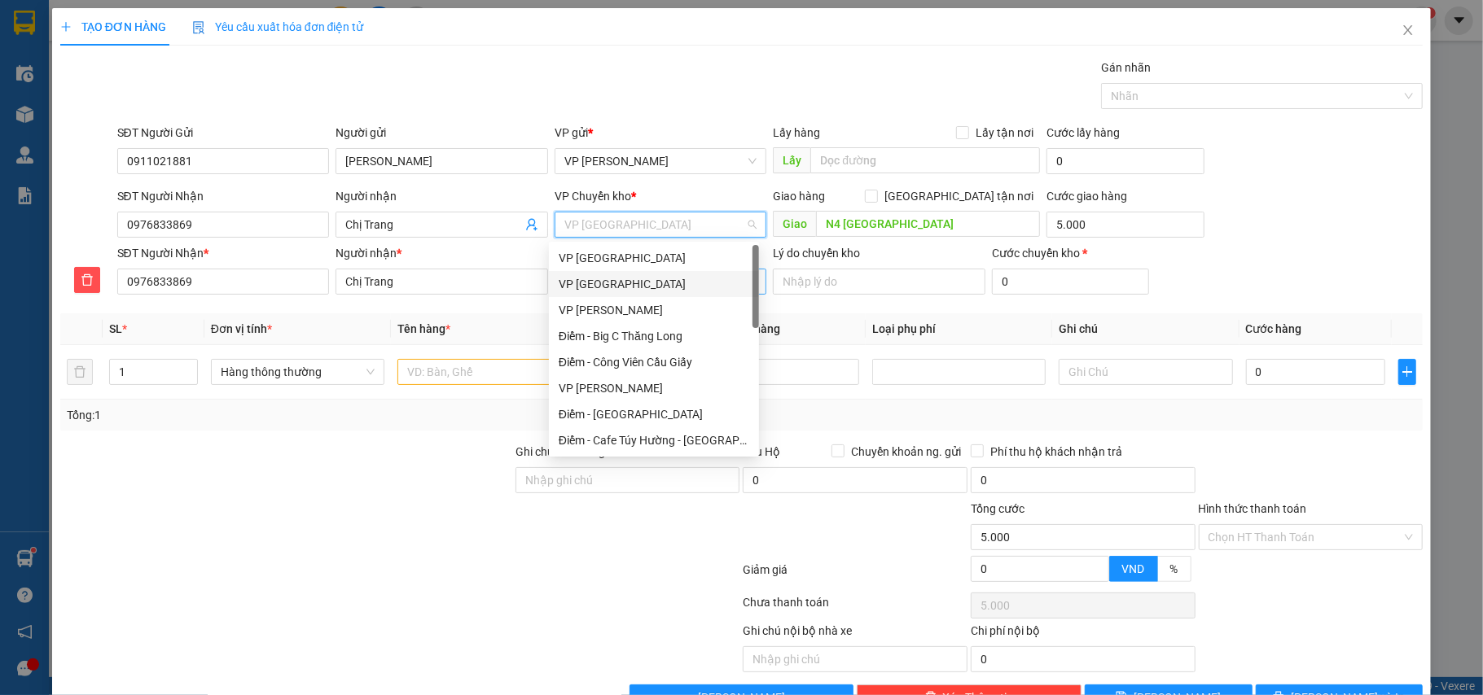
click at [584, 277] on div "VP [GEOGRAPHIC_DATA]" at bounding box center [654, 284] width 191 height 18
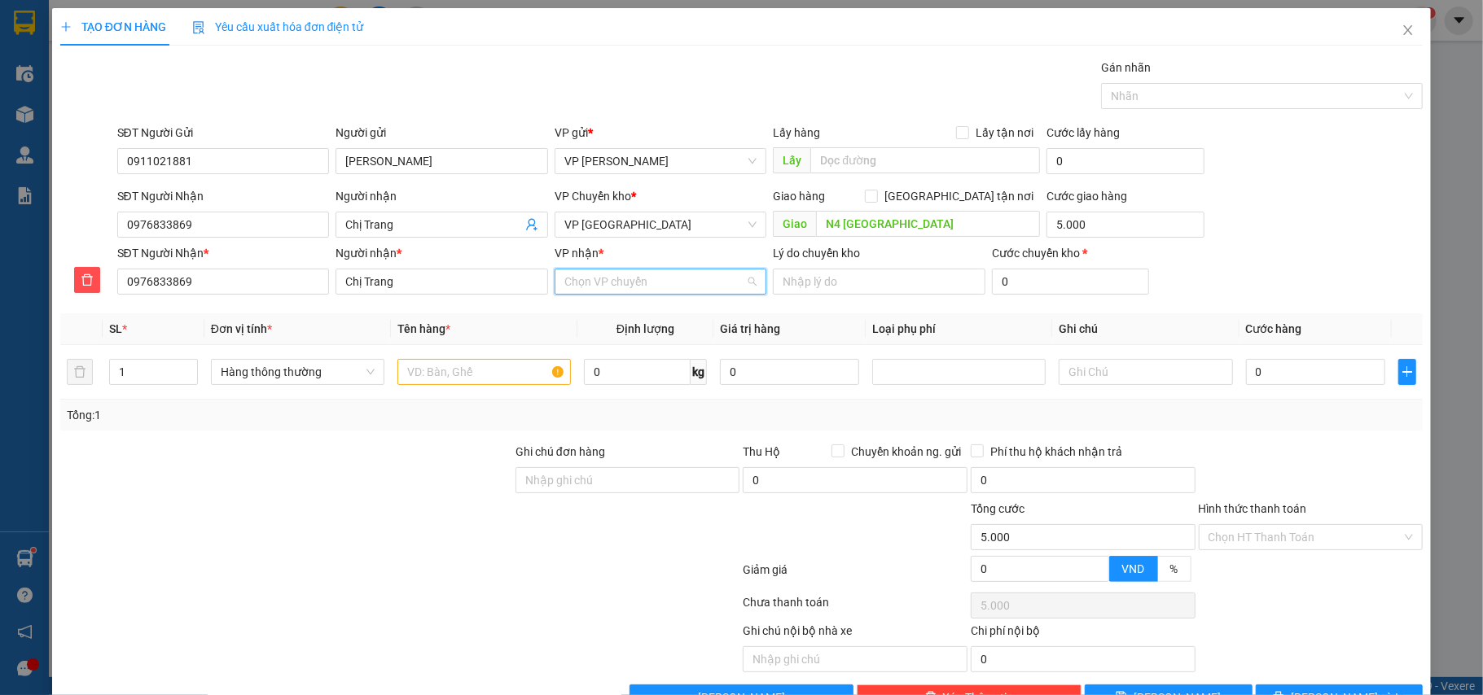
click at [598, 281] on input "VP nhận *" at bounding box center [655, 282] width 182 height 24
click at [616, 695] on div "VP Kiến Xương" at bounding box center [654, 707] width 191 height 18
click at [451, 379] on input "text" at bounding box center [483, 372] width 173 height 26
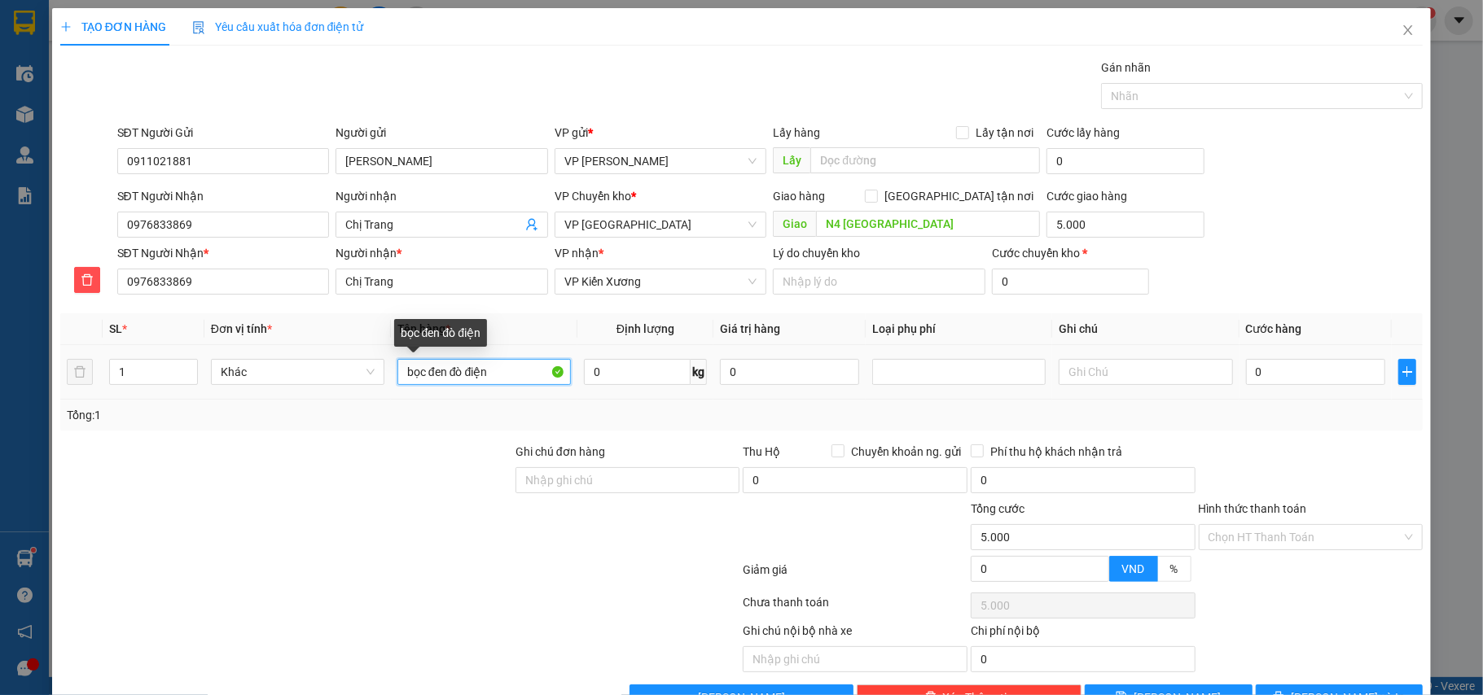
click at [459, 376] on input "bọc đen đò điện" at bounding box center [483, 372] width 173 height 26
click at [1272, 375] on input "0" at bounding box center [1315, 372] width 139 height 26
click at [1293, 410] on div "Tổng: 1" at bounding box center [742, 415] width 1350 height 18
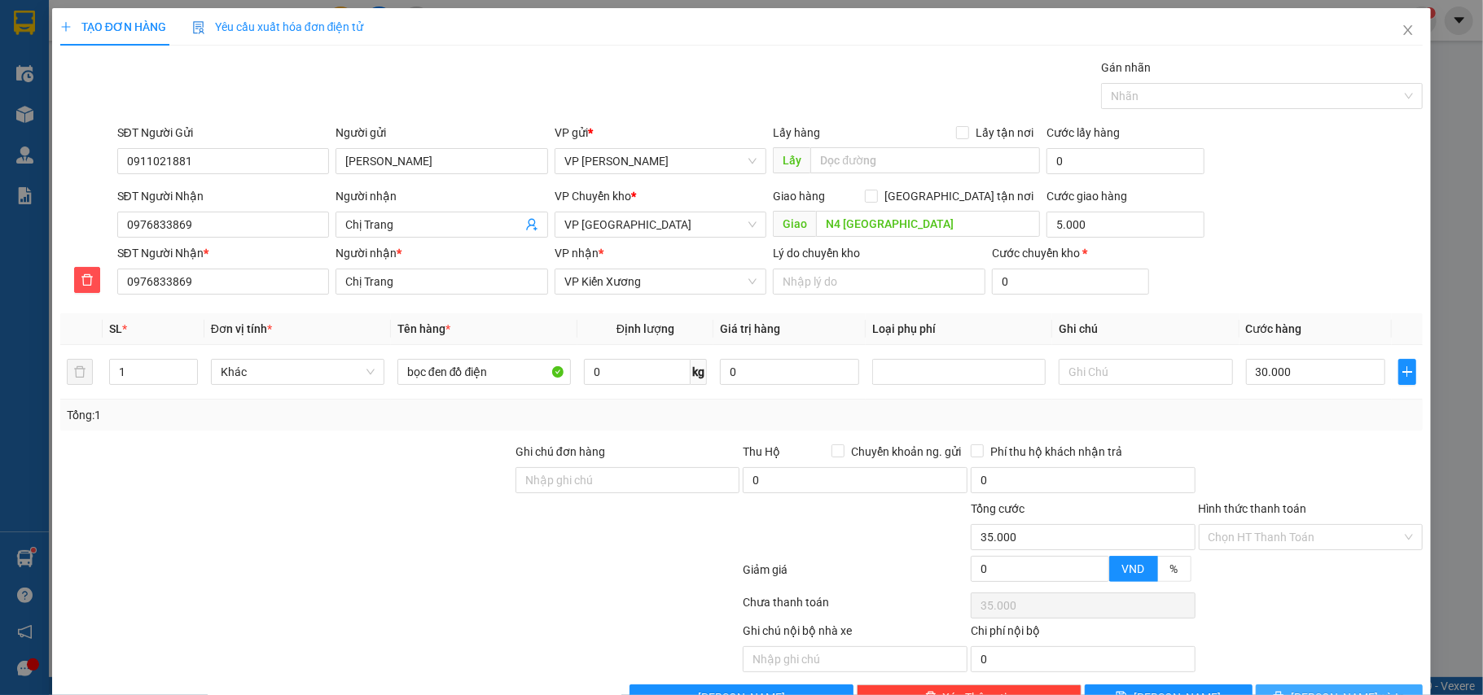
click at [1321, 689] on span "[PERSON_NAME] và In" at bounding box center [1348, 698] width 114 height 18
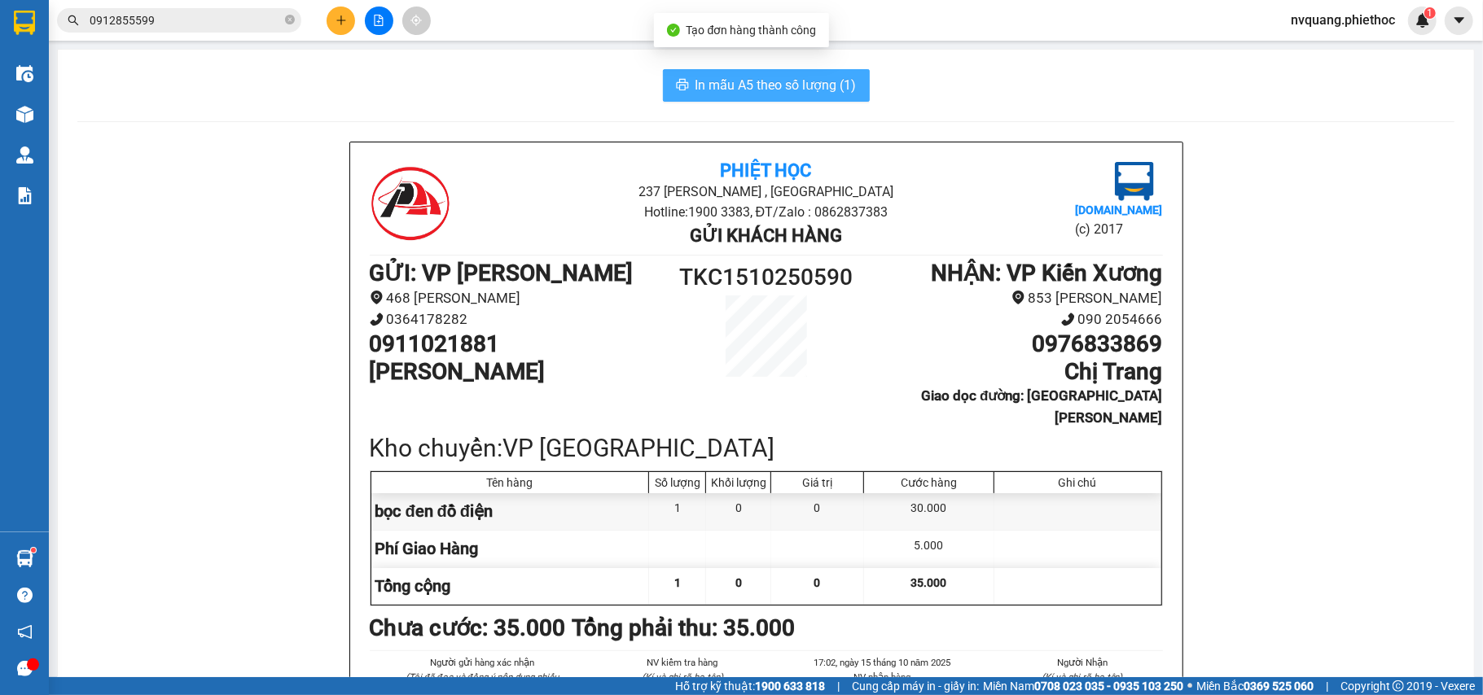
click at [714, 73] on button "In mẫu A5 theo số lượng (1)" at bounding box center [766, 85] width 207 height 33
click at [785, 94] on span "In mẫu A5 theo số lượng (1)" at bounding box center [775, 85] width 161 height 20
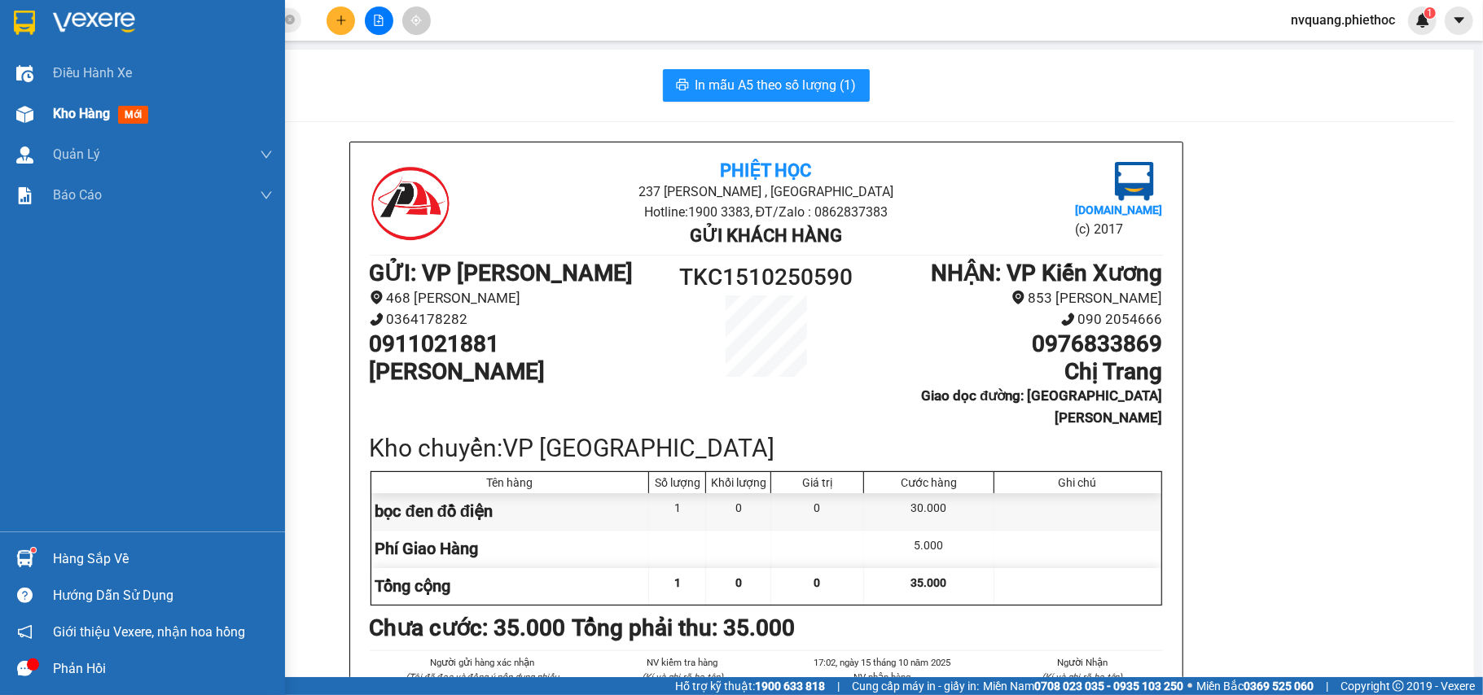
click at [78, 109] on span "Kho hàng" at bounding box center [81, 113] width 57 height 15
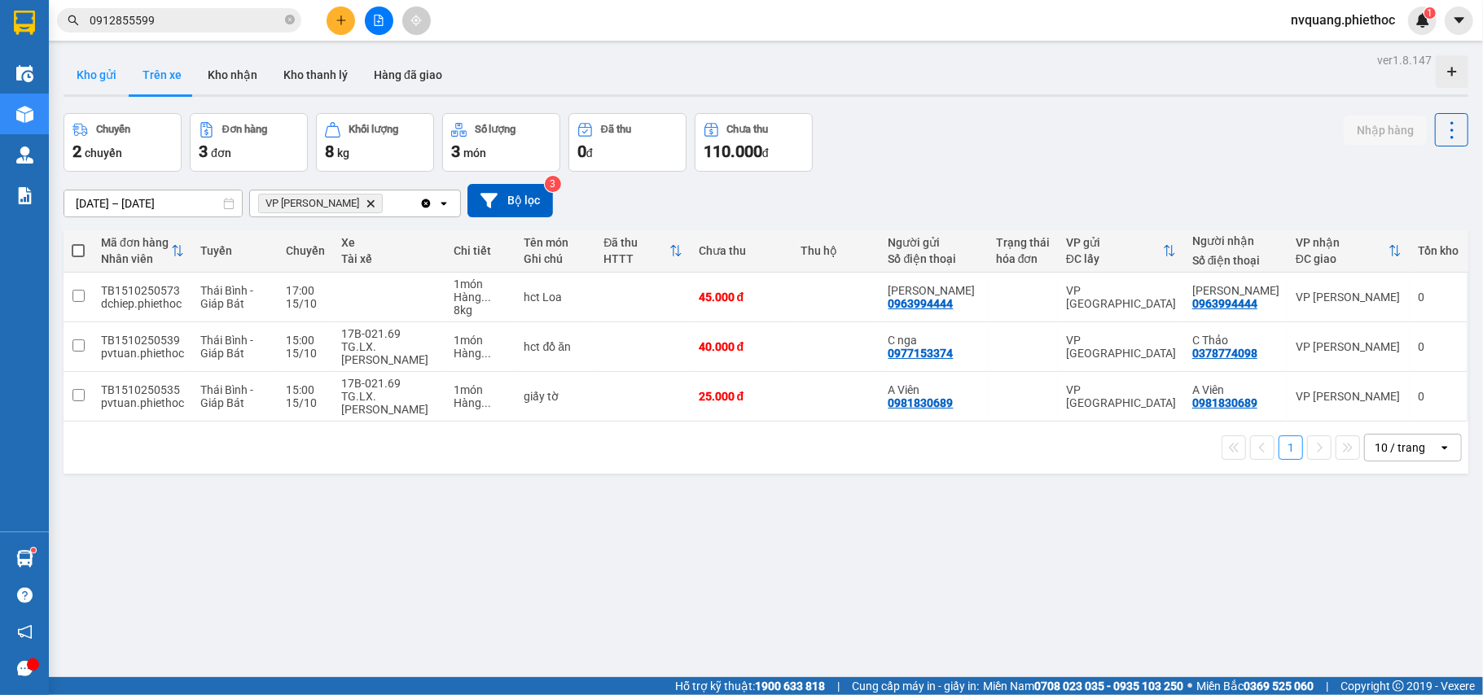
click at [98, 75] on button "Kho gửi" at bounding box center [97, 74] width 66 height 39
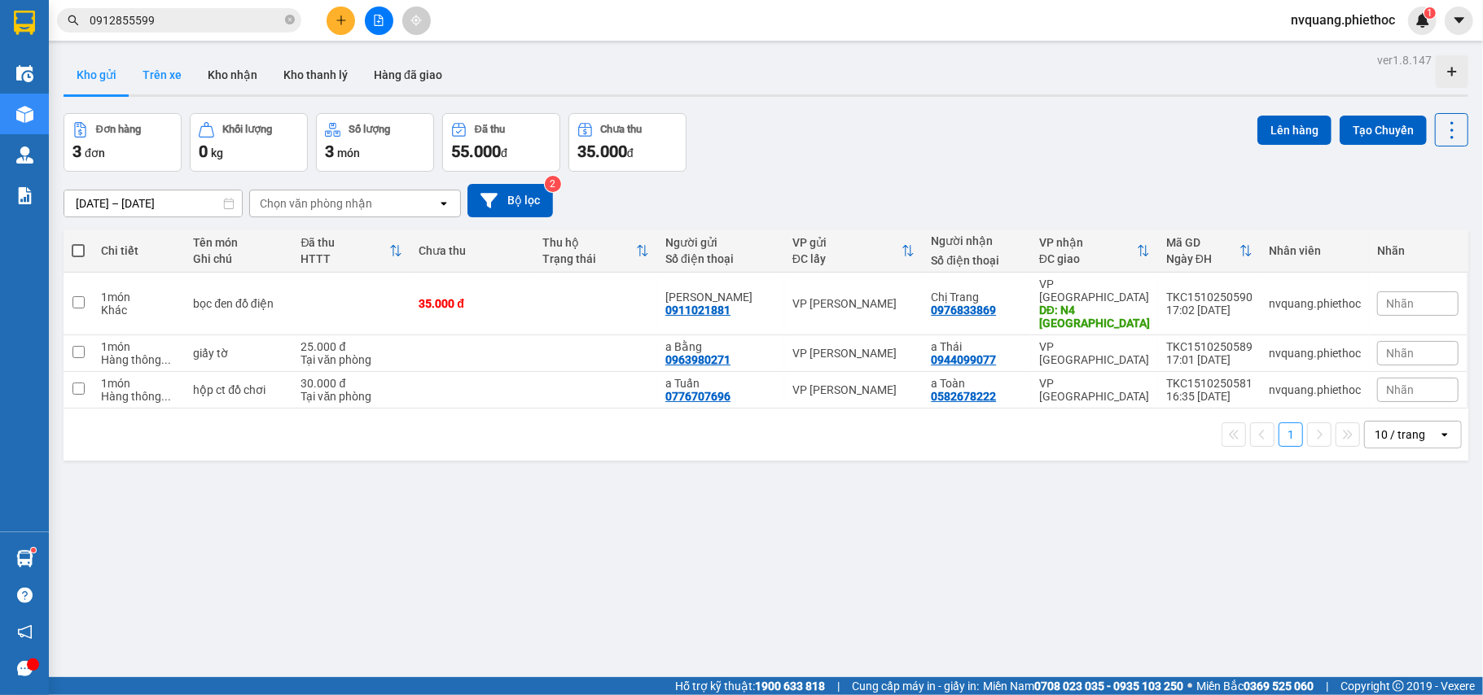
click at [158, 79] on button "Trên xe" at bounding box center [161, 74] width 65 height 39
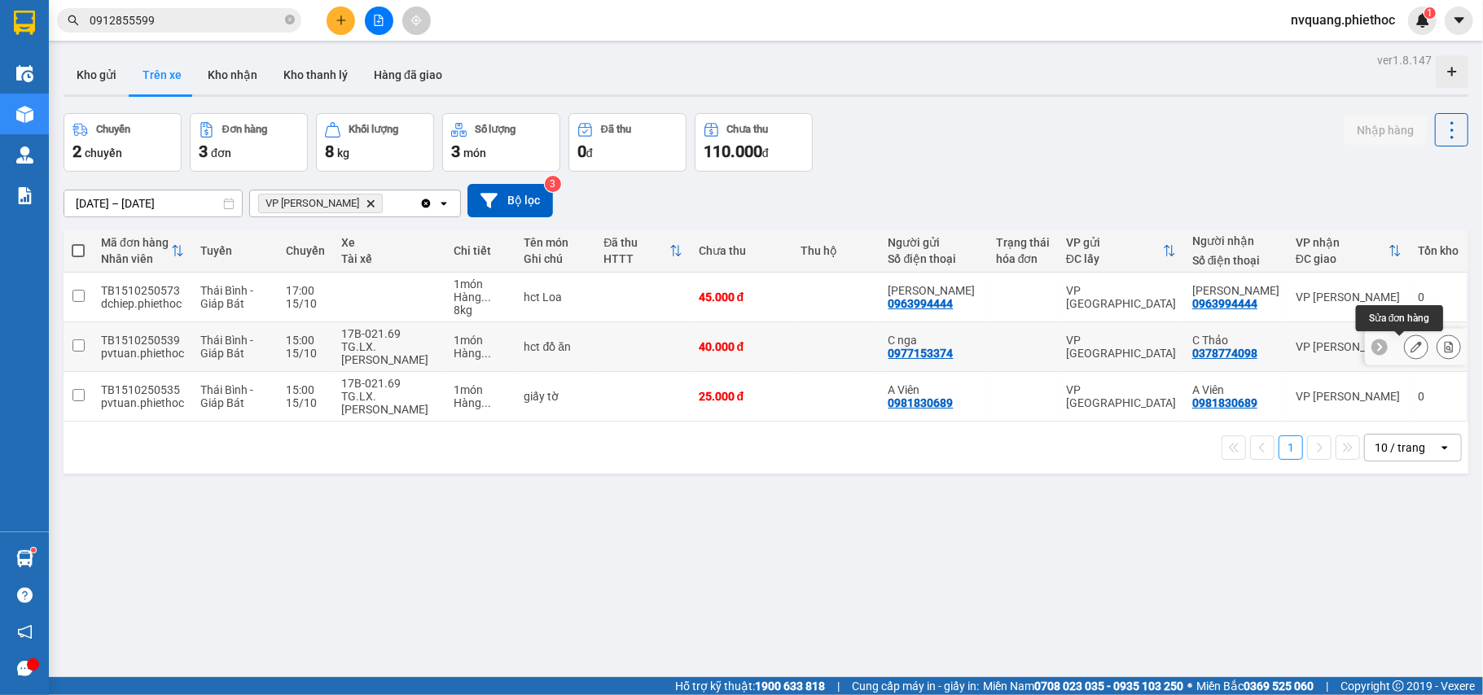
click at [1410, 347] on icon at bounding box center [1415, 346] width 11 height 11
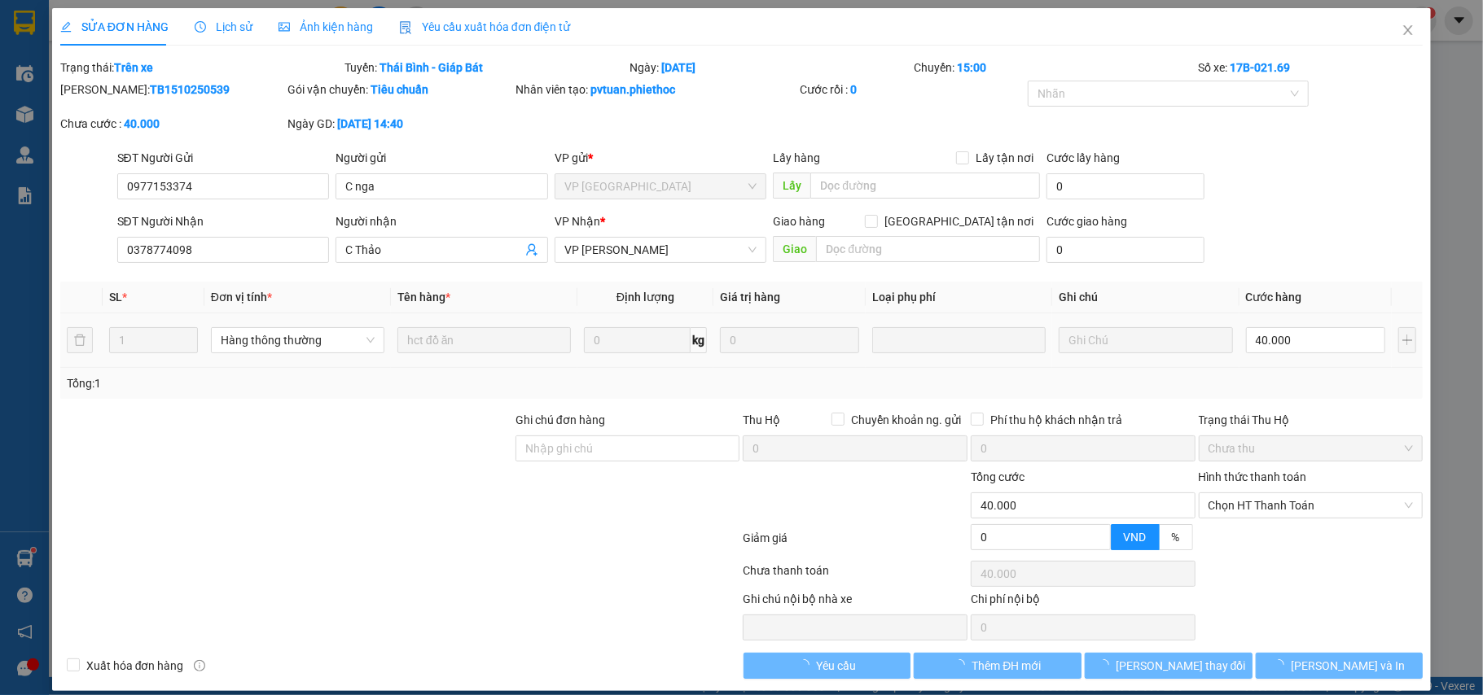
click at [848, 231] on div "Giao hàng [GEOGRAPHIC_DATA] tận nơi" at bounding box center [906, 225] width 267 height 24
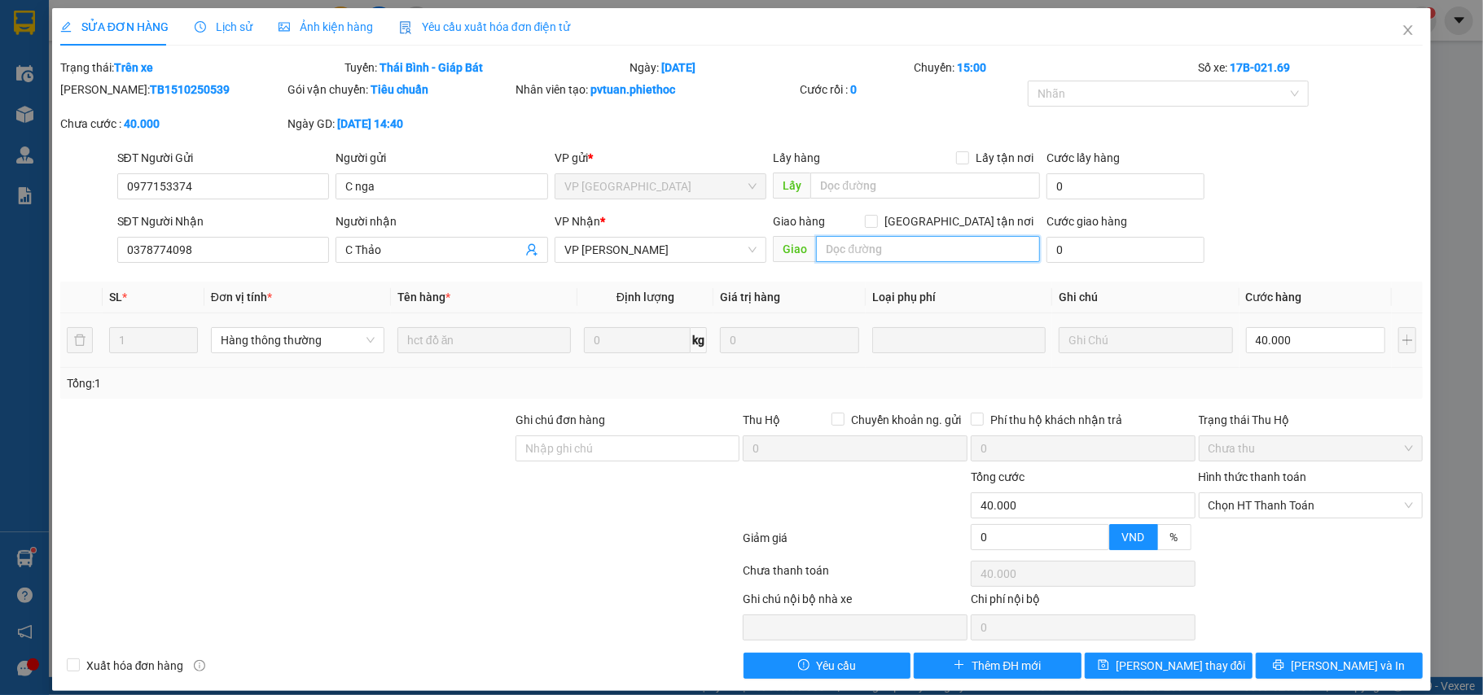
click at [853, 239] on input "text" at bounding box center [928, 249] width 224 height 26
click at [1186, 668] on span "[PERSON_NAME] thay đổi" at bounding box center [1181, 666] width 130 height 18
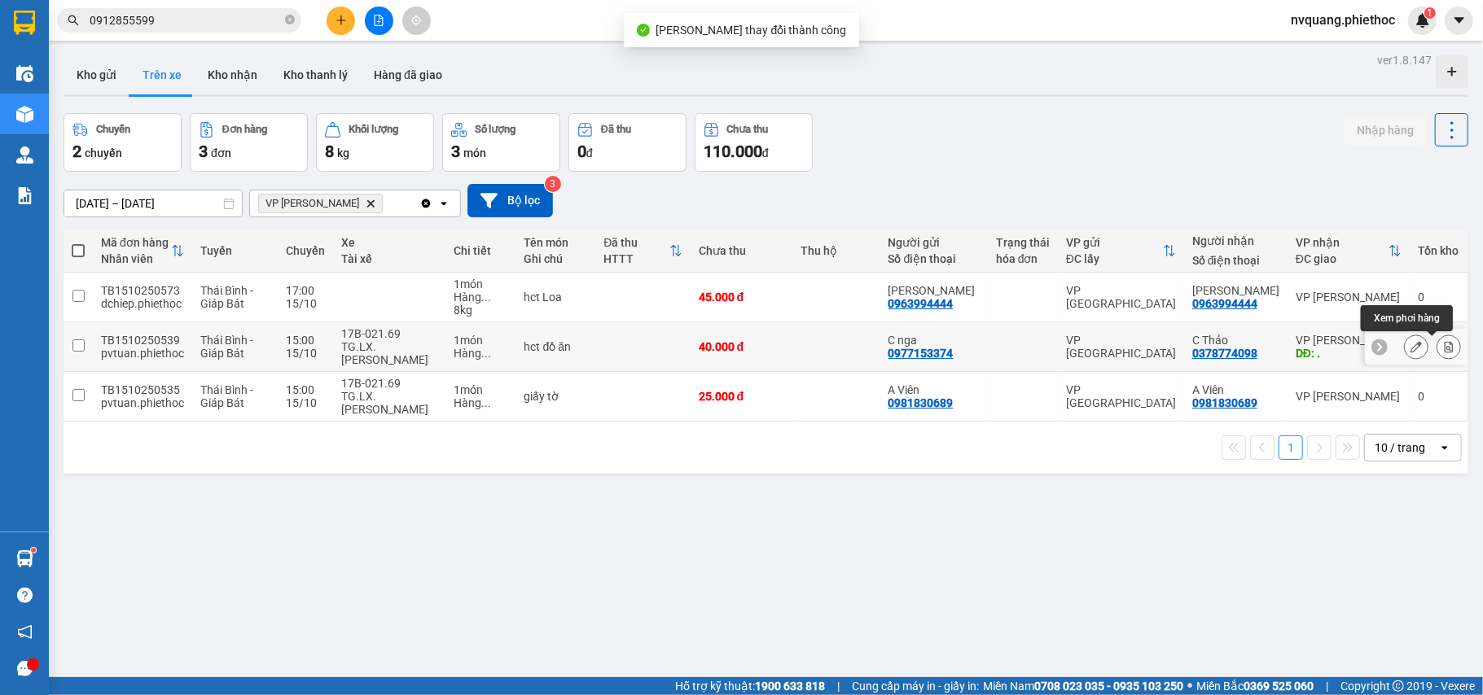
click at [1443, 341] on icon at bounding box center [1448, 346] width 11 height 11
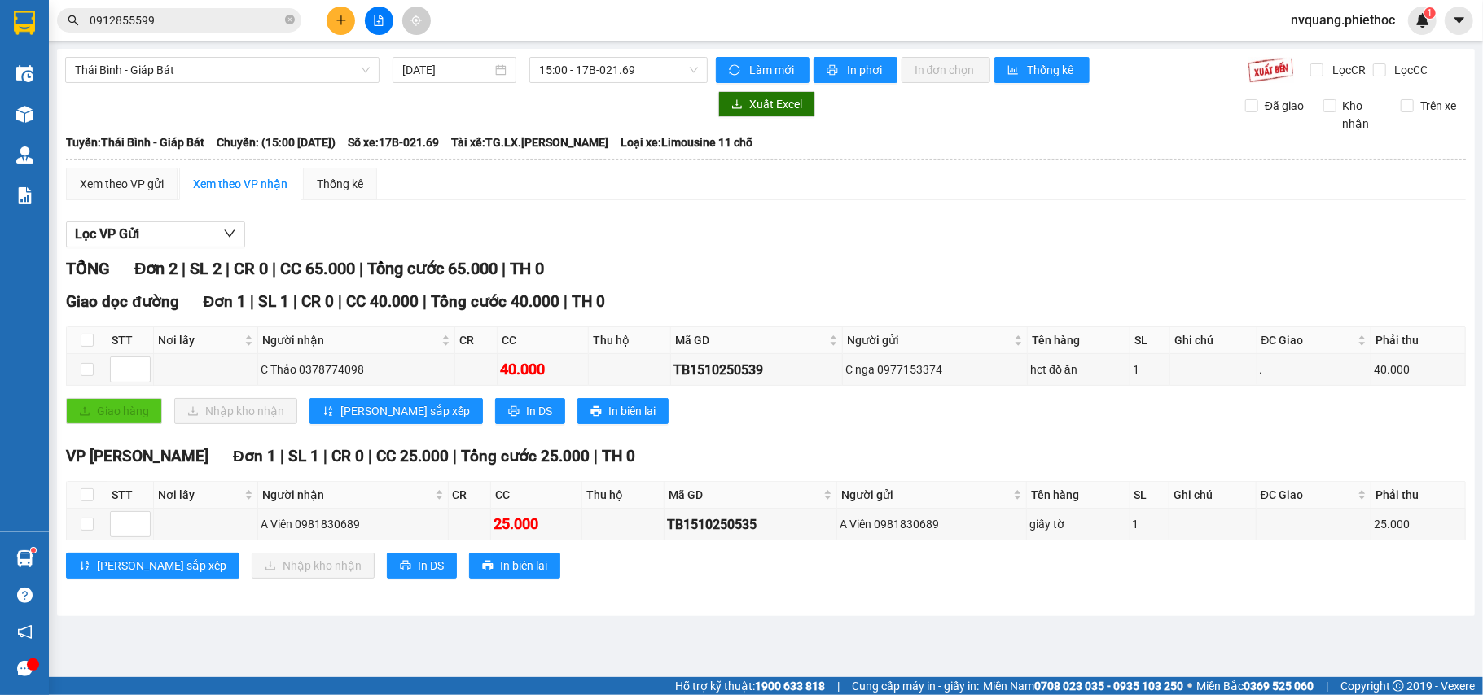
click at [79, 342] on th at bounding box center [87, 340] width 41 height 27
click at [88, 344] on input "checkbox" at bounding box center [87, 340] width 13 height 13
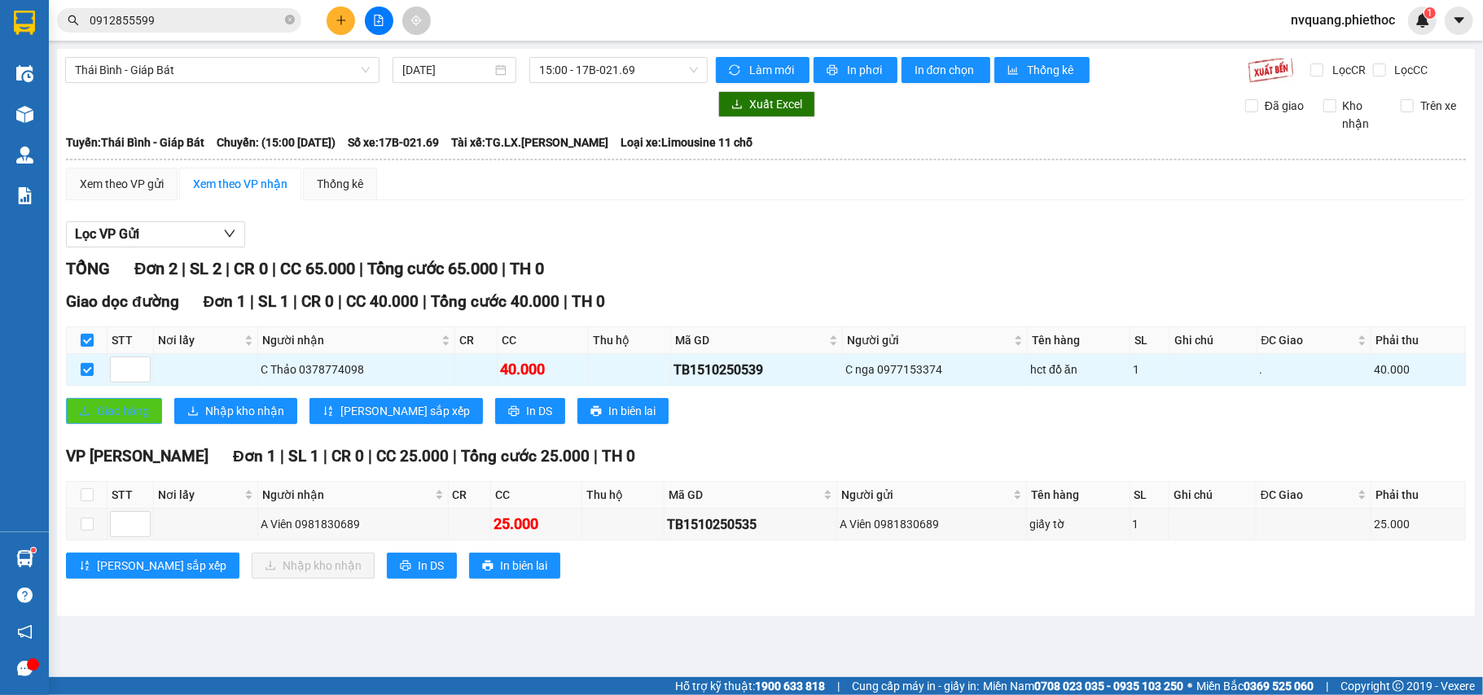
click at [109, 410] on span "Giao hàng" at bounding box center [123, 411] width 52 height 18
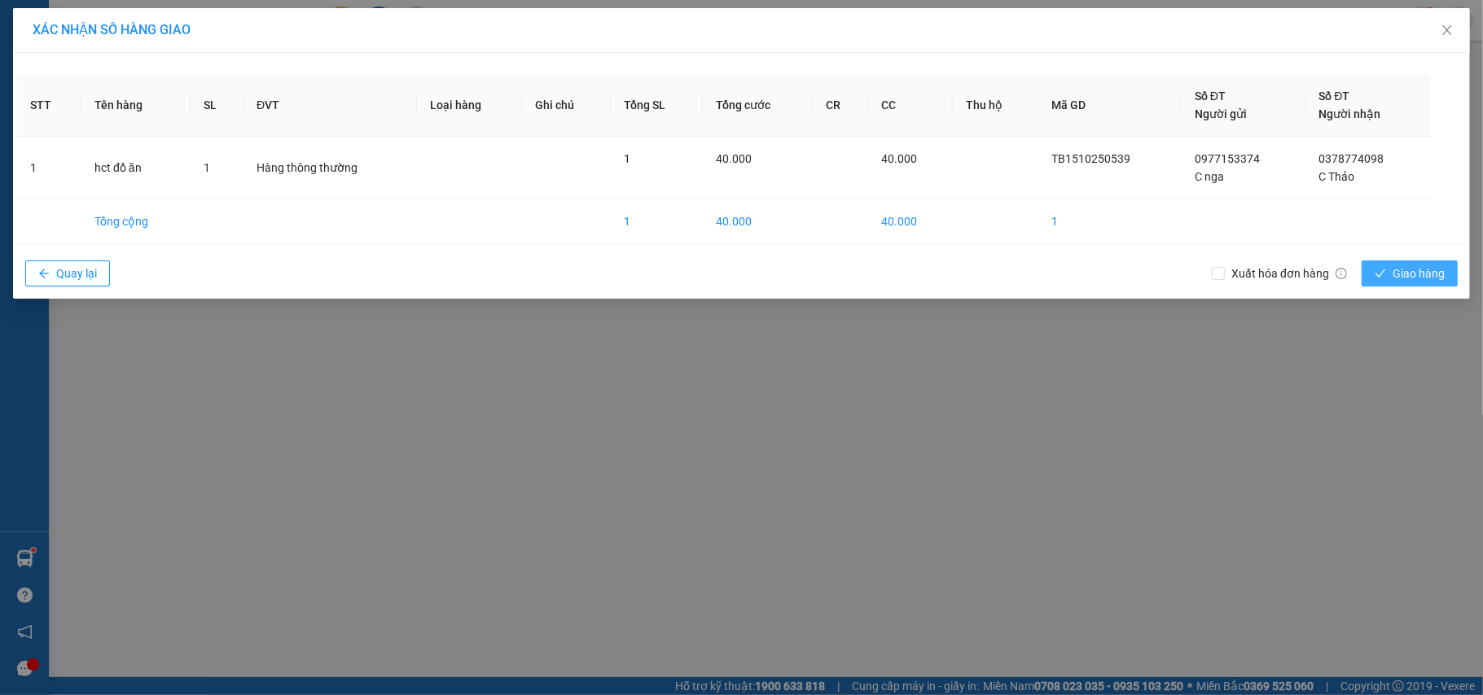
click at [1375, 265] on button "Giao hàng" at bounding box center [1409, 274] width 96 height 26
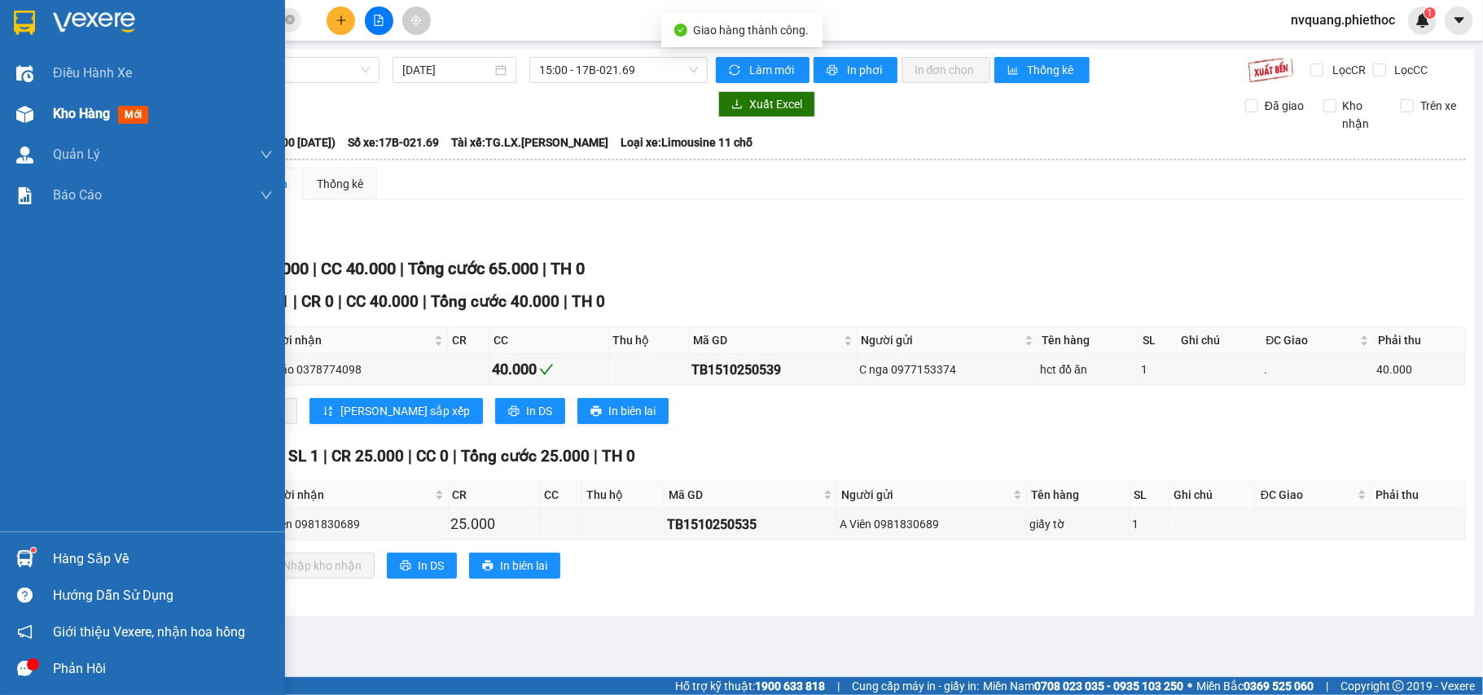
click at [53, 106] on span "Kho hàng" at bounding box center [81, 113] width 57 height 15
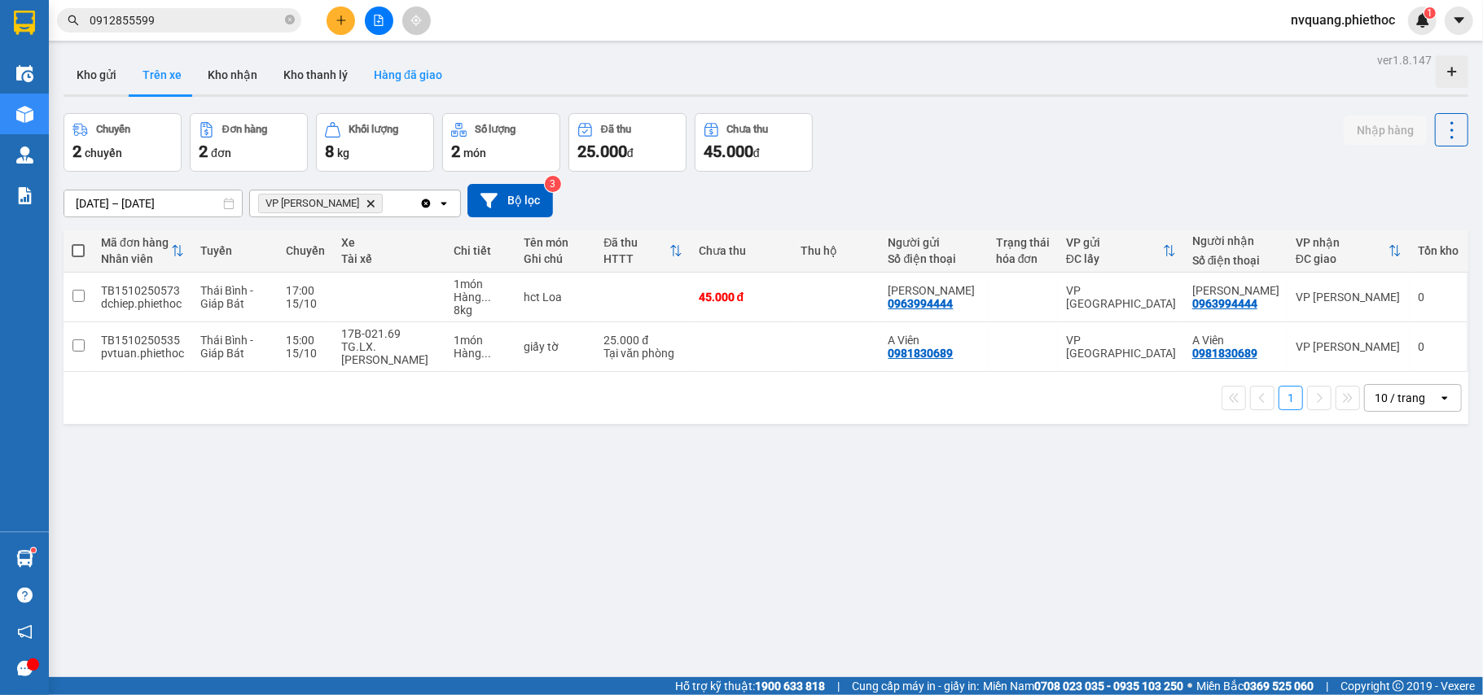
click at [383, 85] on button "Hàng đã giao" at bounding box center [408, 74] width 94 height 39
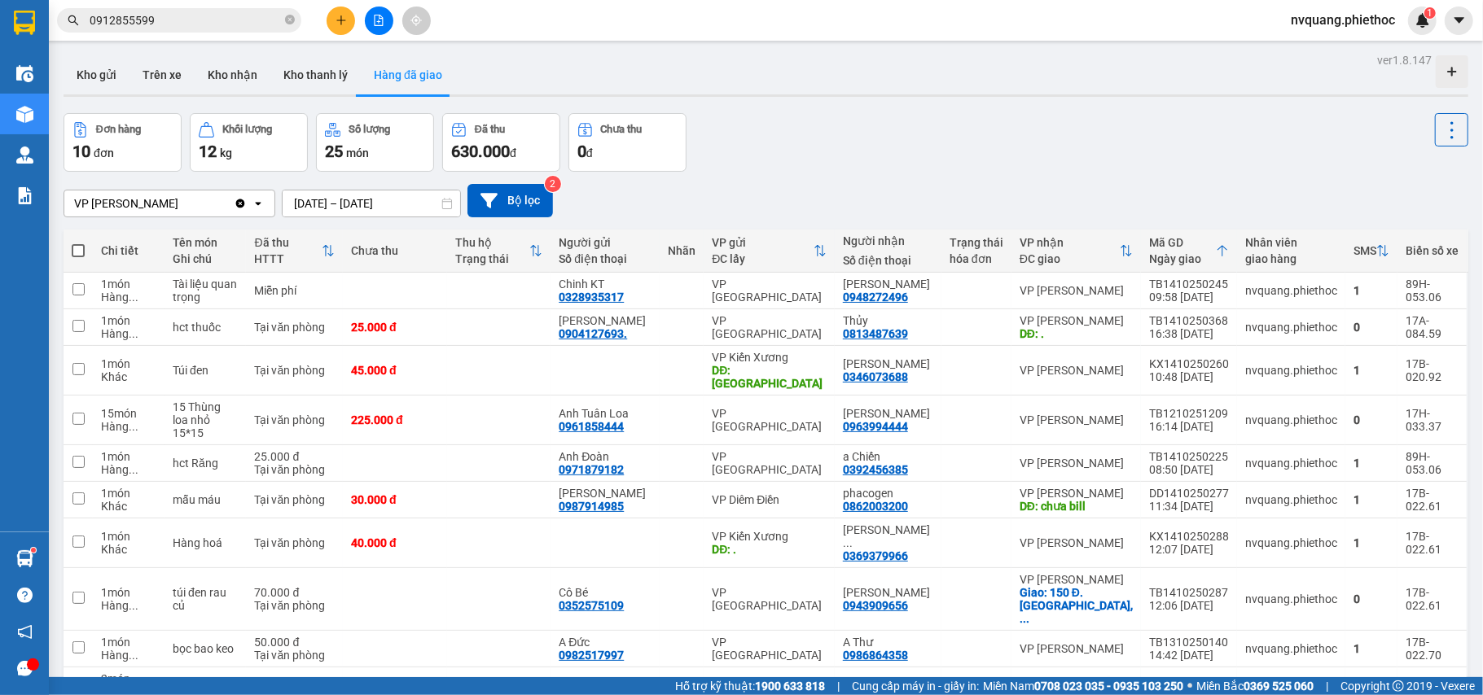
click at [323, 205] on input "[DATE] – [DATE]" at bounding box center [372, 204] width 178 height 26
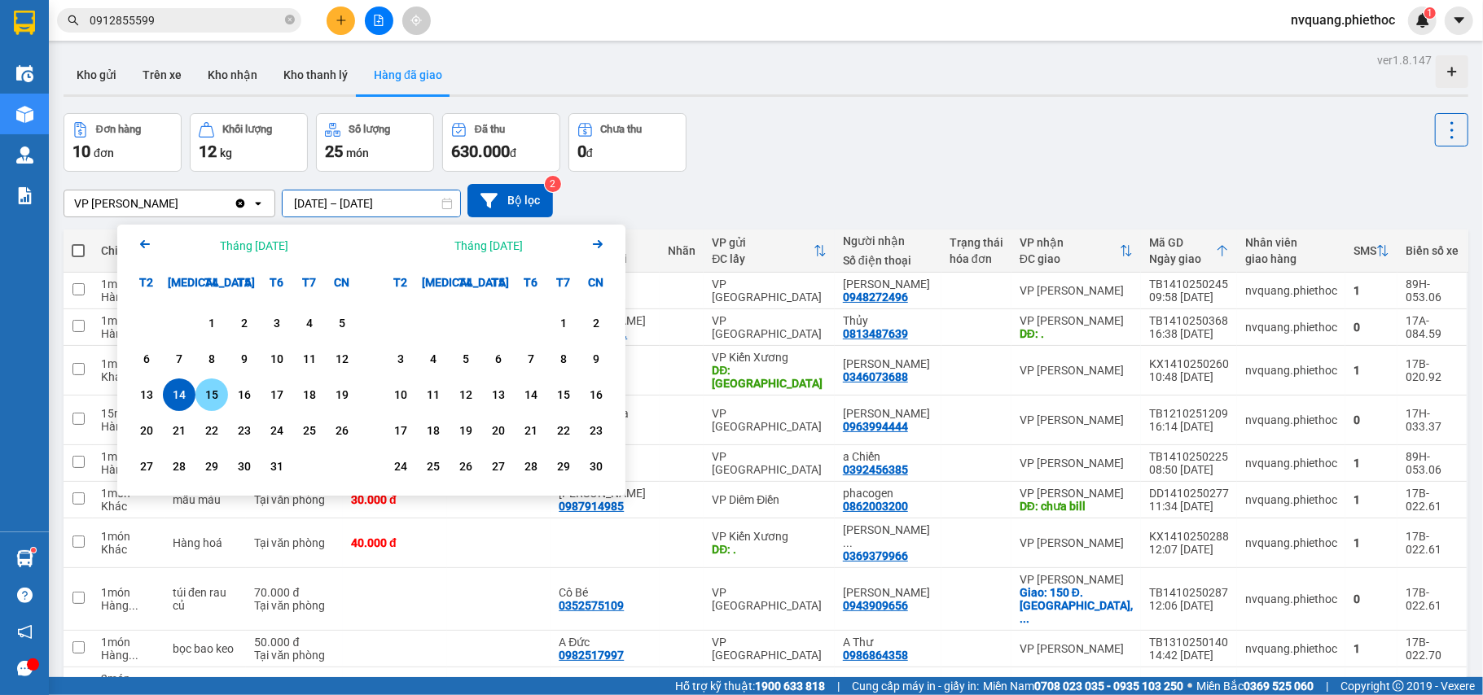
click at [215, 399] on div "15" at bounding box center [211, 395] width 23 height 20
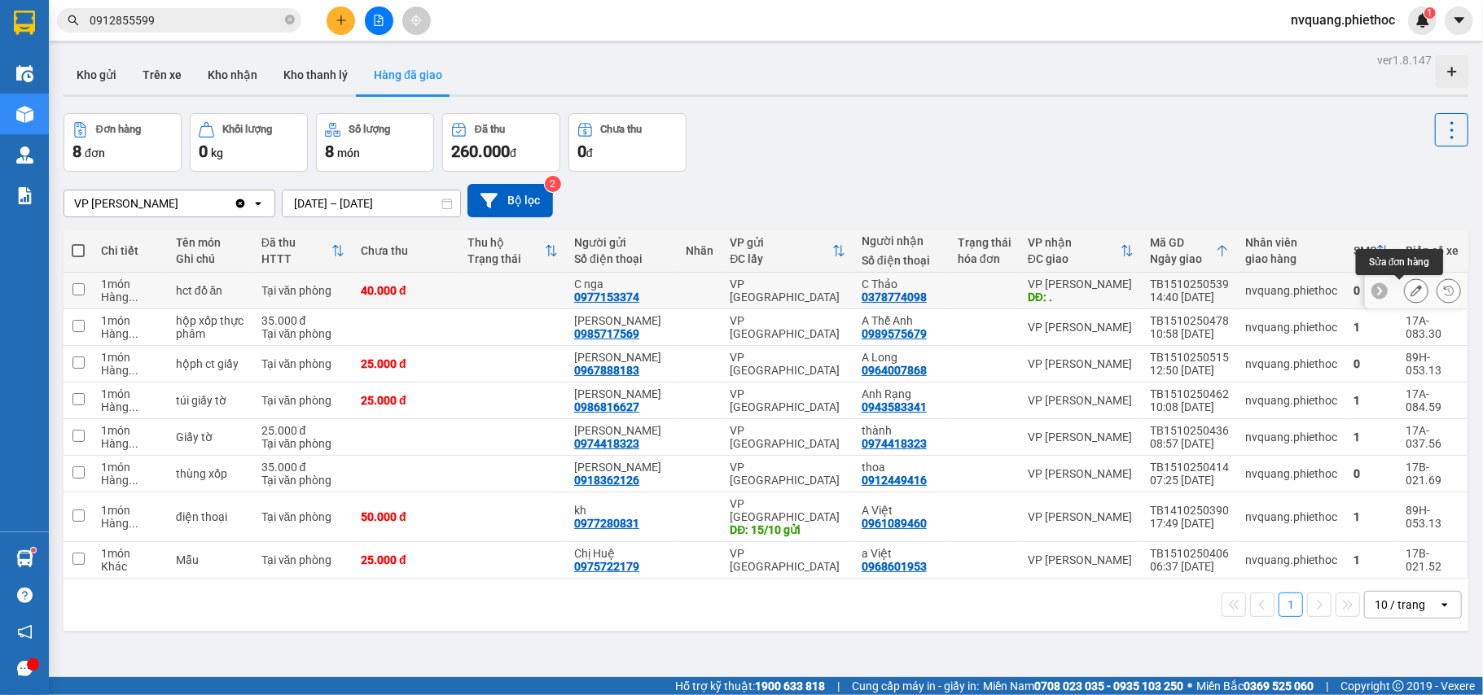
click at [1405, 283] on button at bounding box center [1416, 291] width 23 height 28
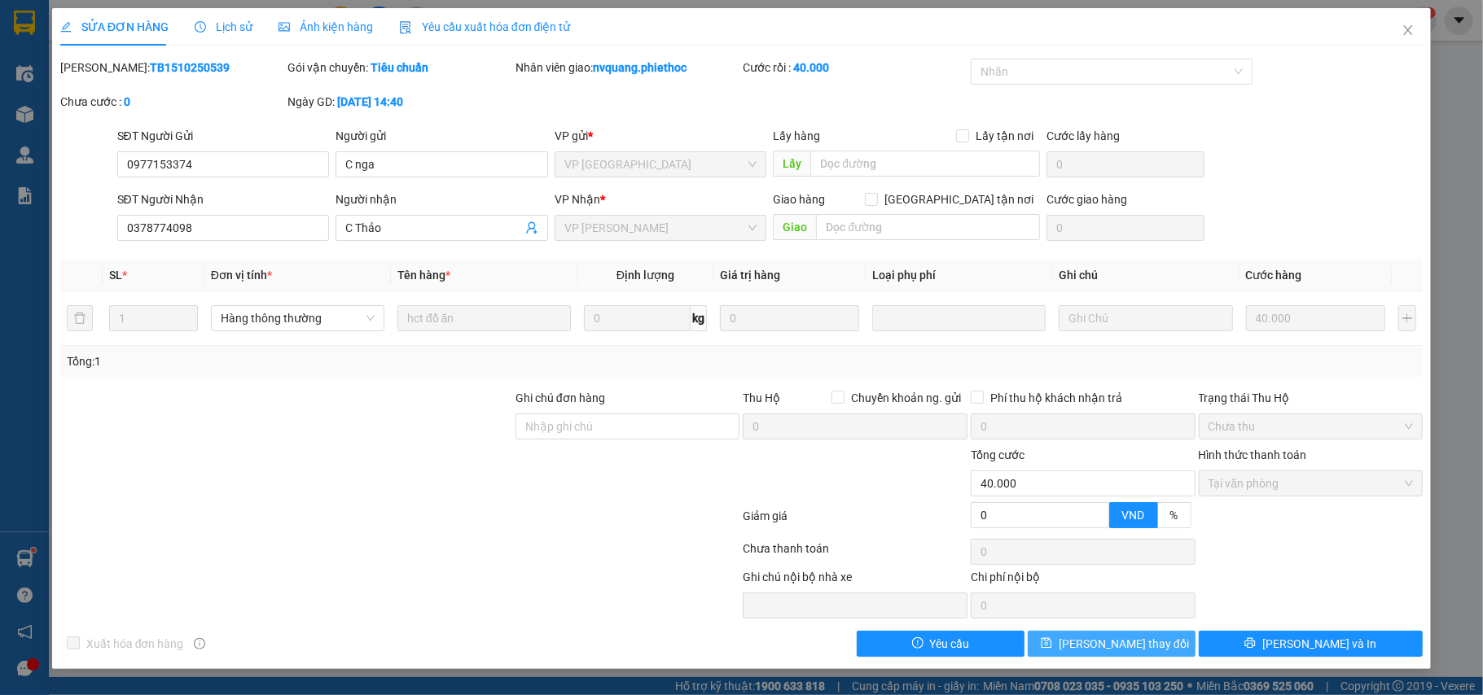
drag, startPoint x: 1133, startPoint y: 645, endPoint x: 1069, endPoint y: 588, distance: 85.9
click at [1132, 646] on span "[PERSON_NAME] thay đổi" at bounding box center [1124, 644] width 130 height 18
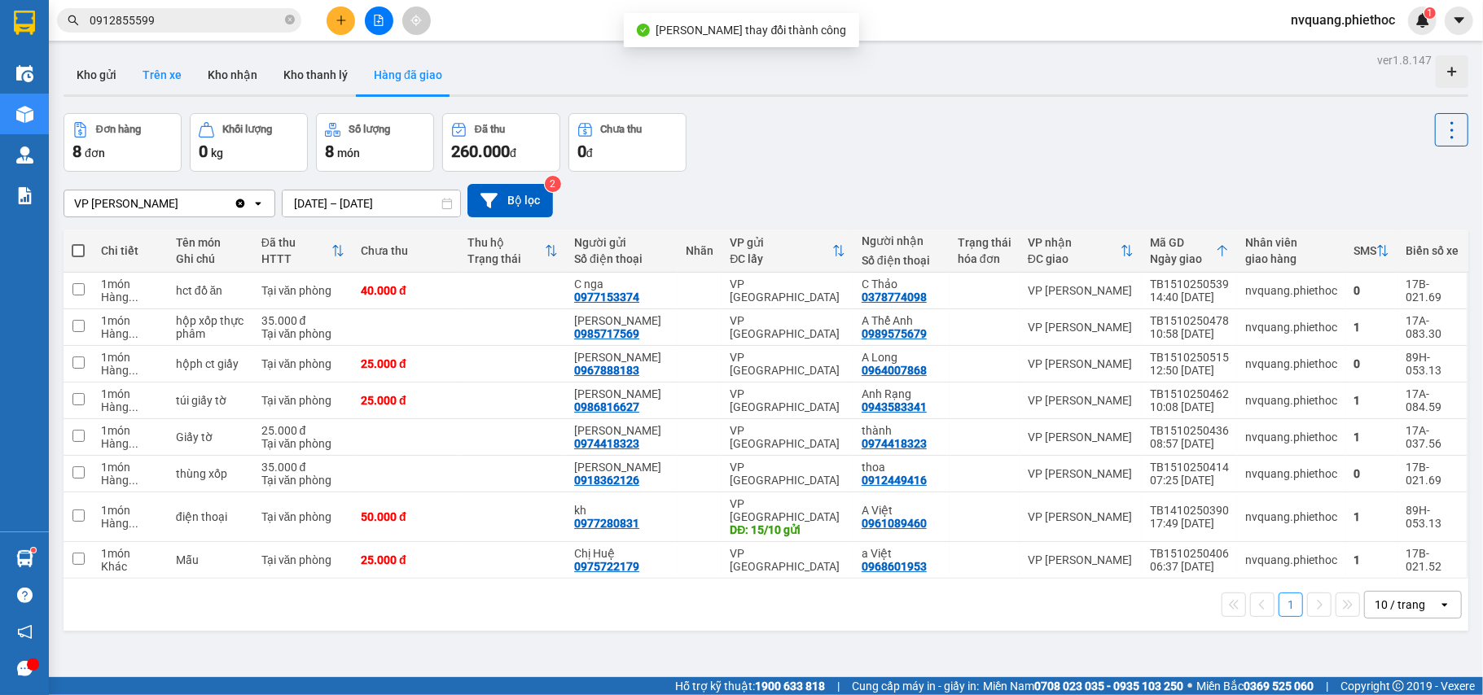
click at [161, 77] on button "Trên xe" at bounding box center [161, 74] width 65 height 39
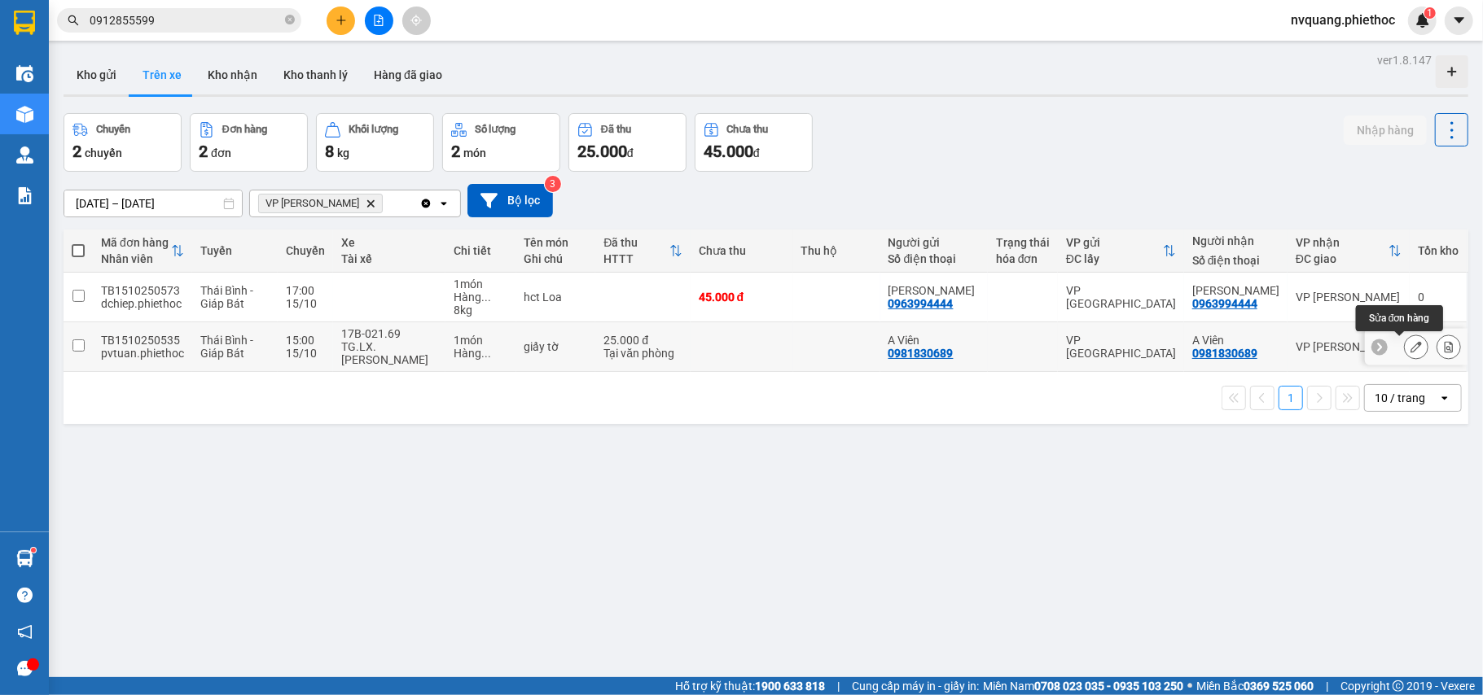
click at [1405, 356] on button at bounding box center [1416, 347] width 23 height 28
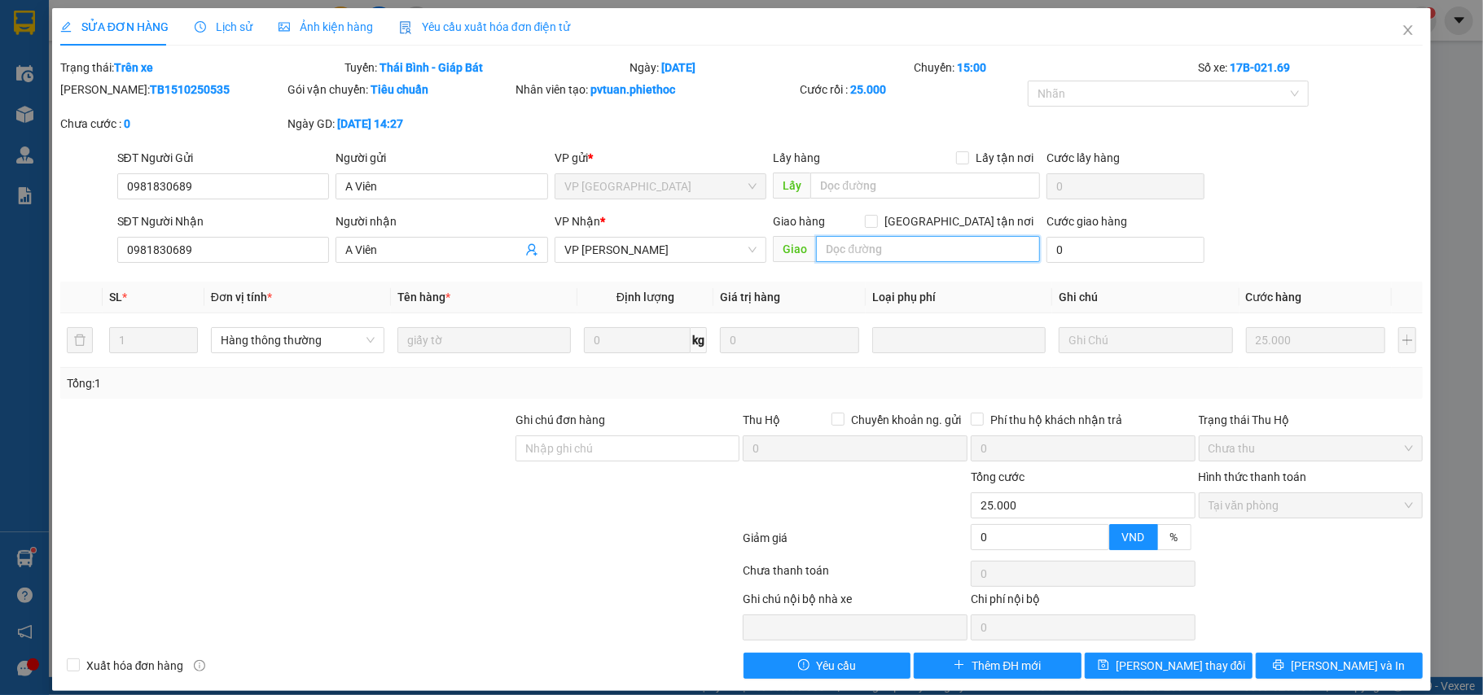
click at [879, 255] on input "text" at bounding box center [928, 249] width 224 height 26
click at [1184, 657] on span "[PERSON_NAME] thay đổi" at bounding box center [1181, 666] width 130 height 18
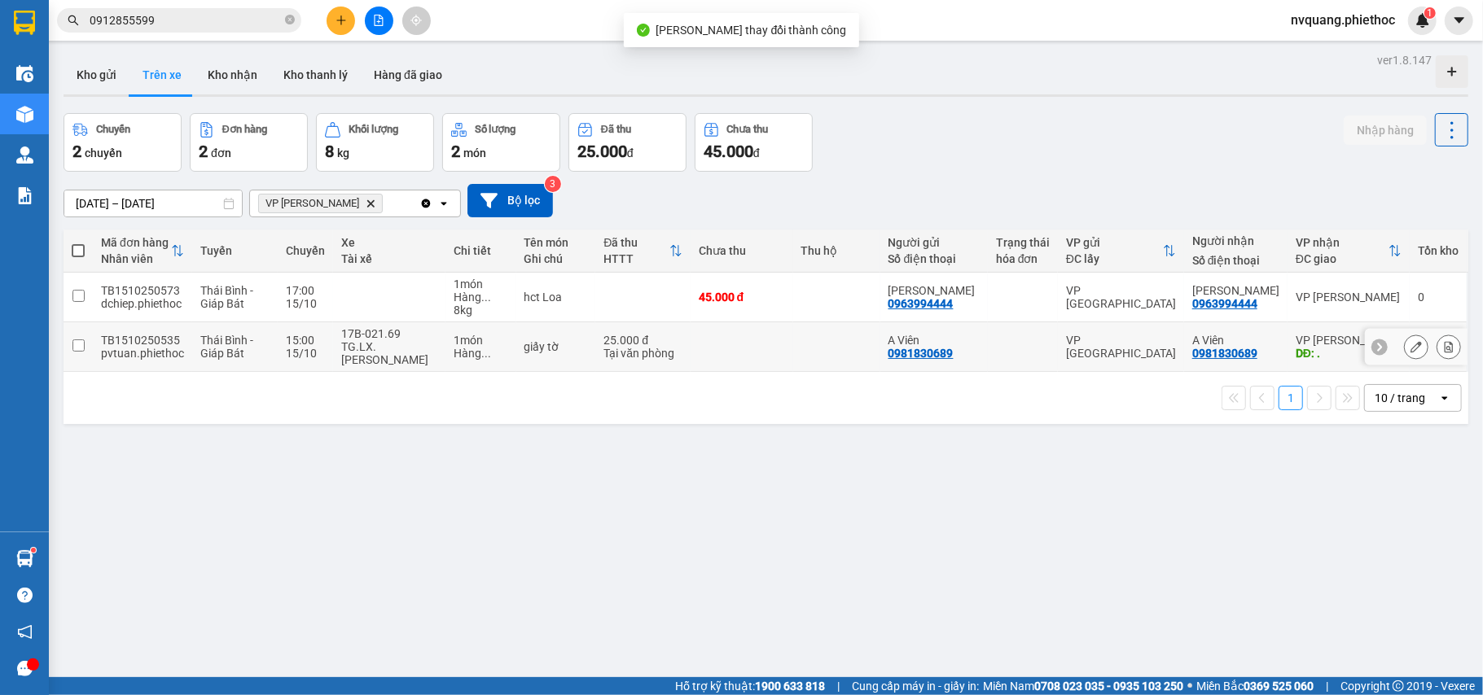
click at [1445, 350] on icon at bounding box center [1449, 346] width 9 height 11
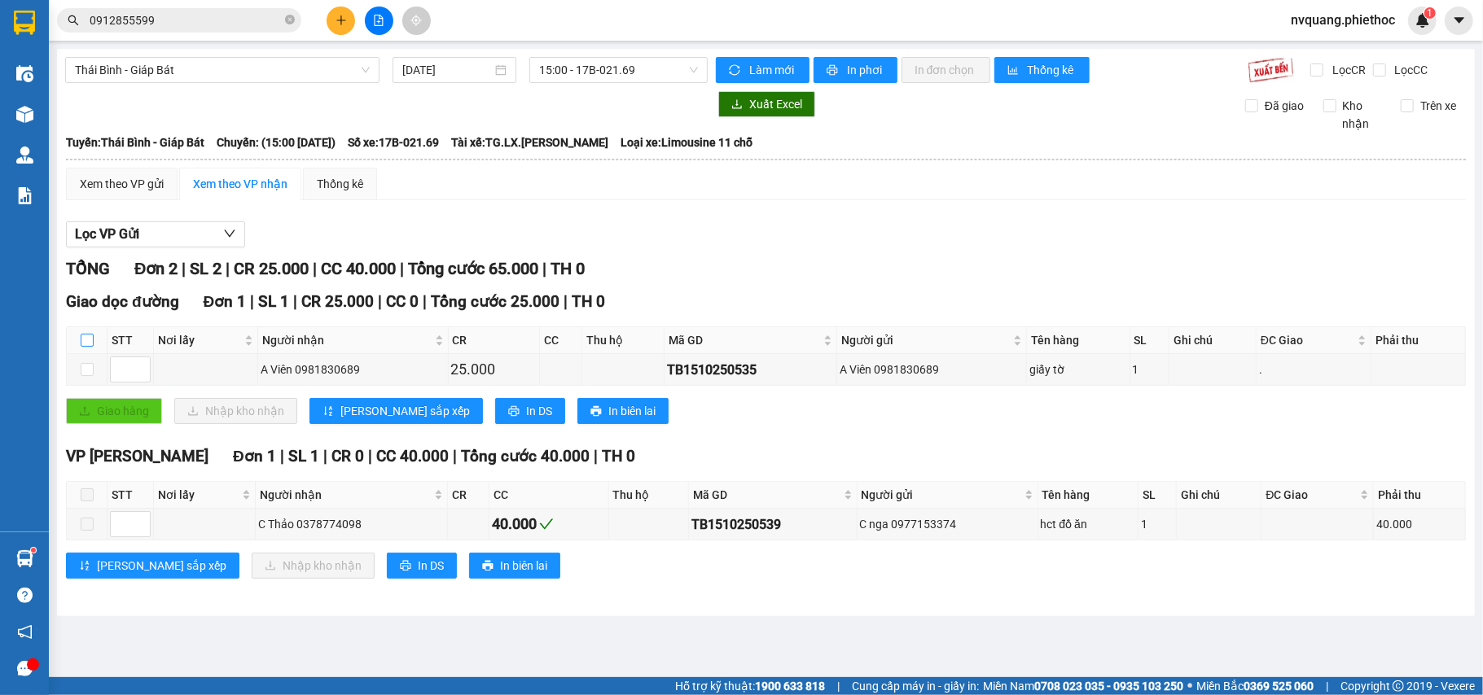
click at [85, 337] on input "checkbox" at bounding box center [87, 340] width 13 height 13
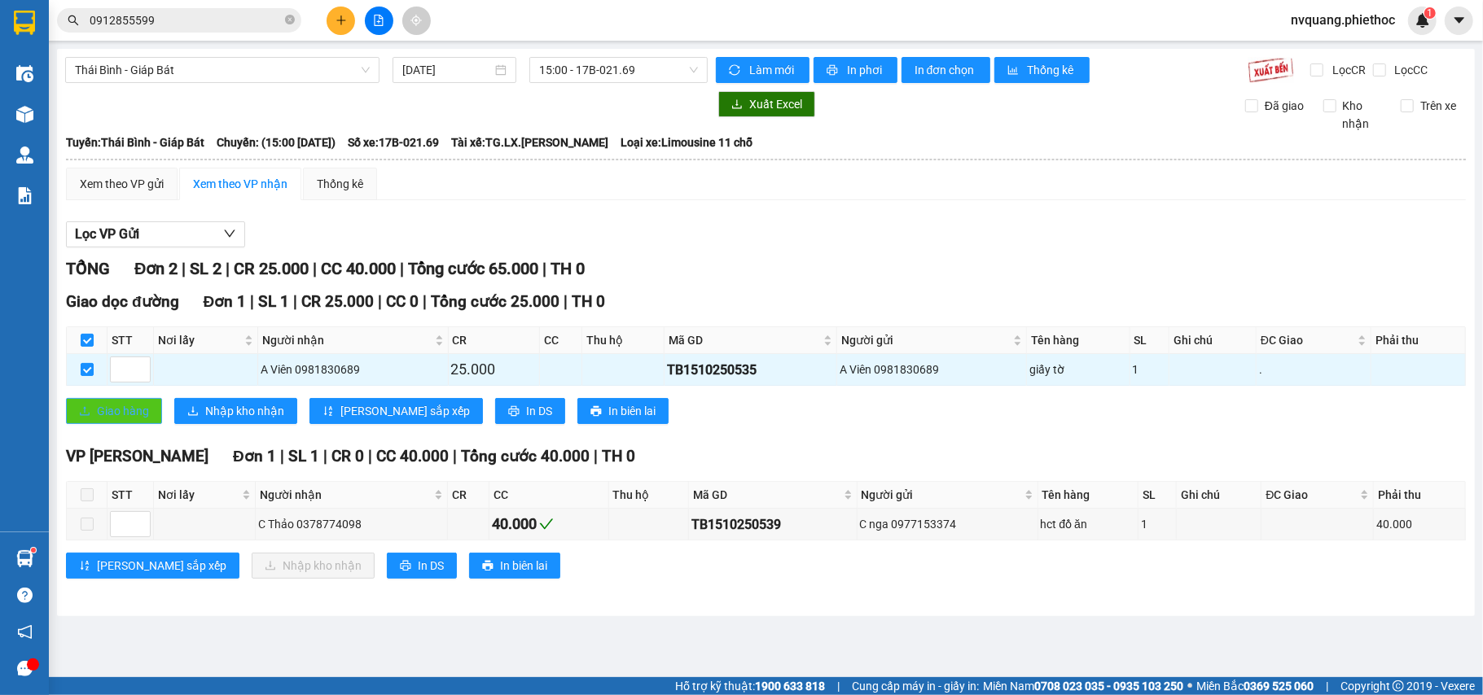
click at [122, 409] on span "Giao hàng" at bounding box center [123, 411] width 52 height 18
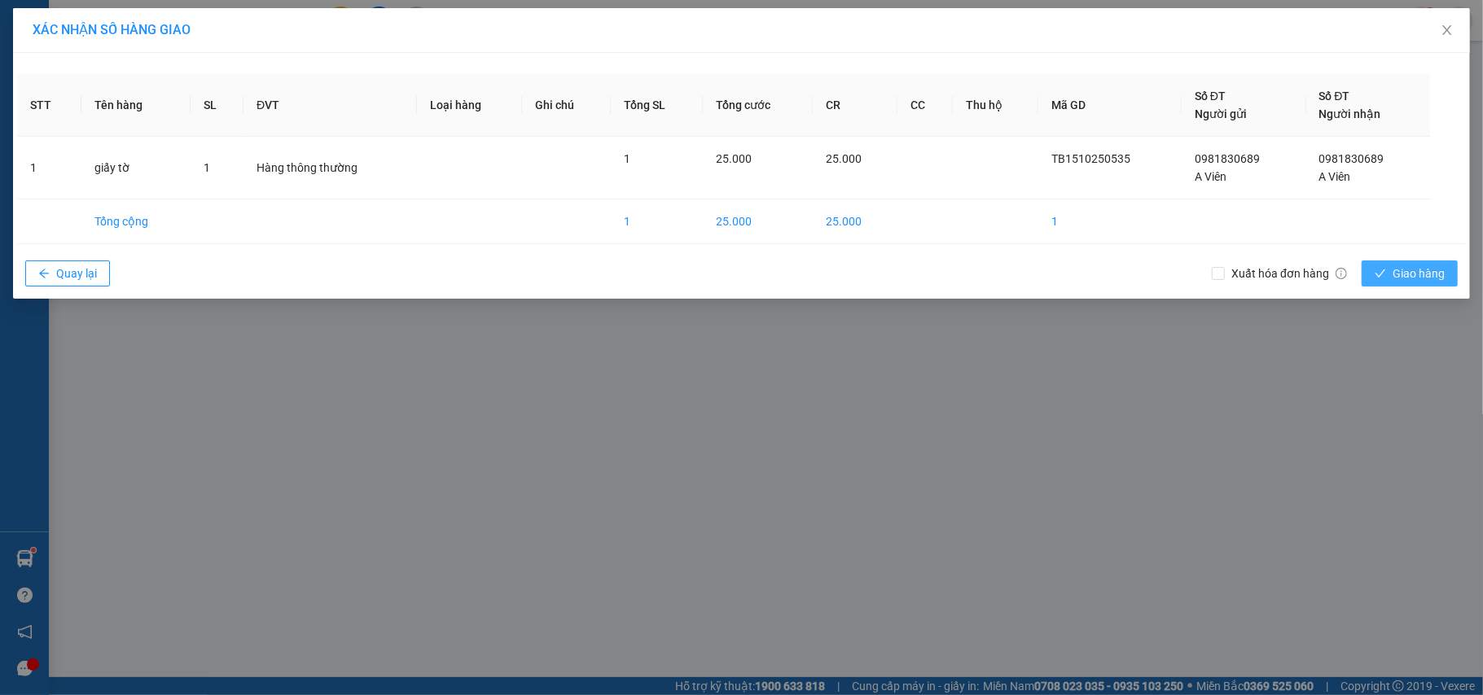
click at [1399, 278] on span "Giao hàng" at bounding box center [1418, 274] width 52 height 18
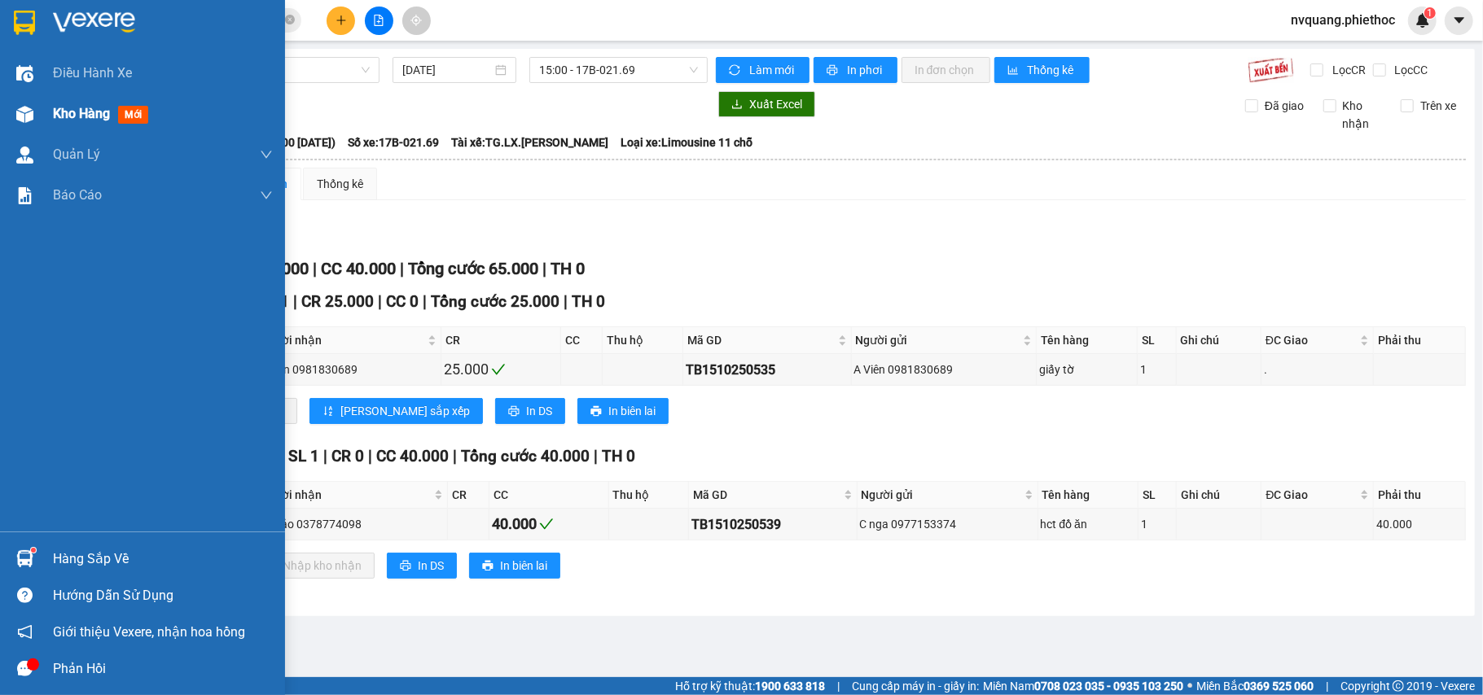
click at [50, 112] on div "Kho hàng mới" at bounding box center [142, 114] width 285 height 41
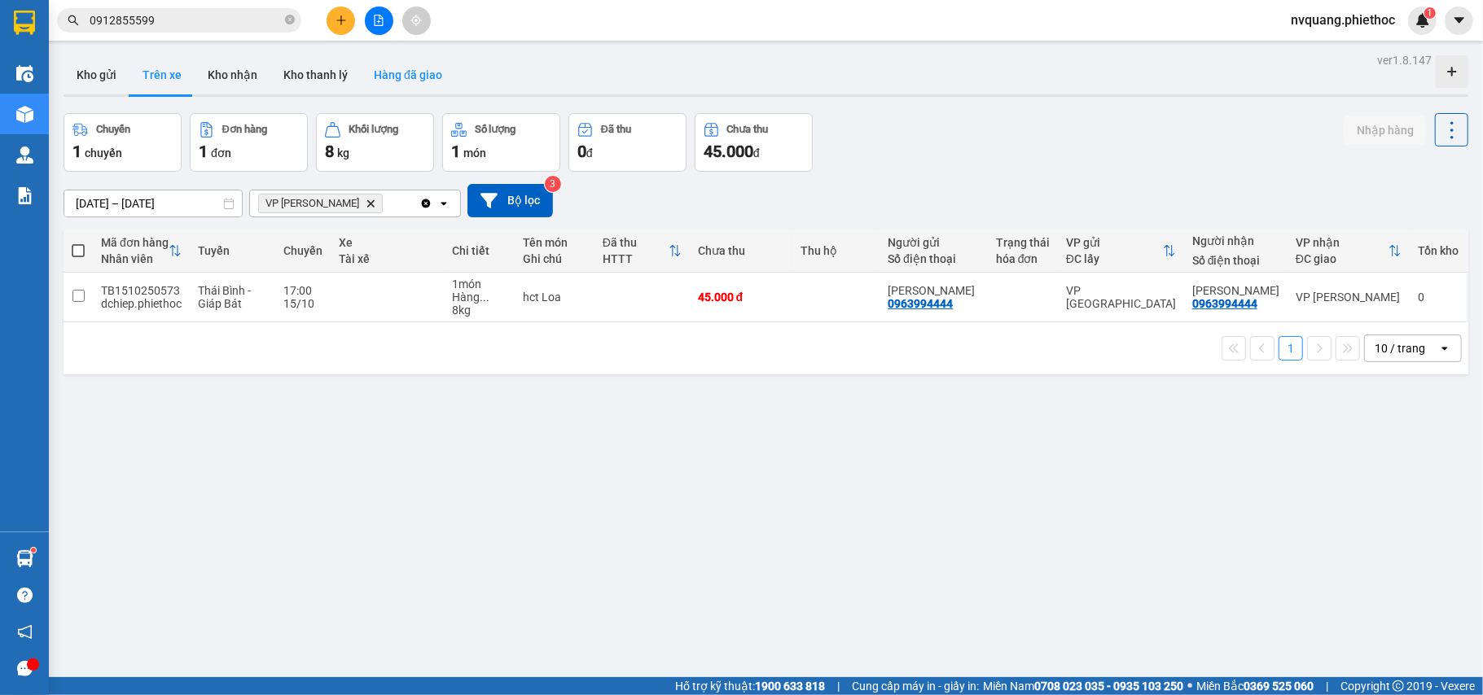
click at [398, 82] on button "Hàng đã giao" at bounding box center [408, 74] width 94 height 39
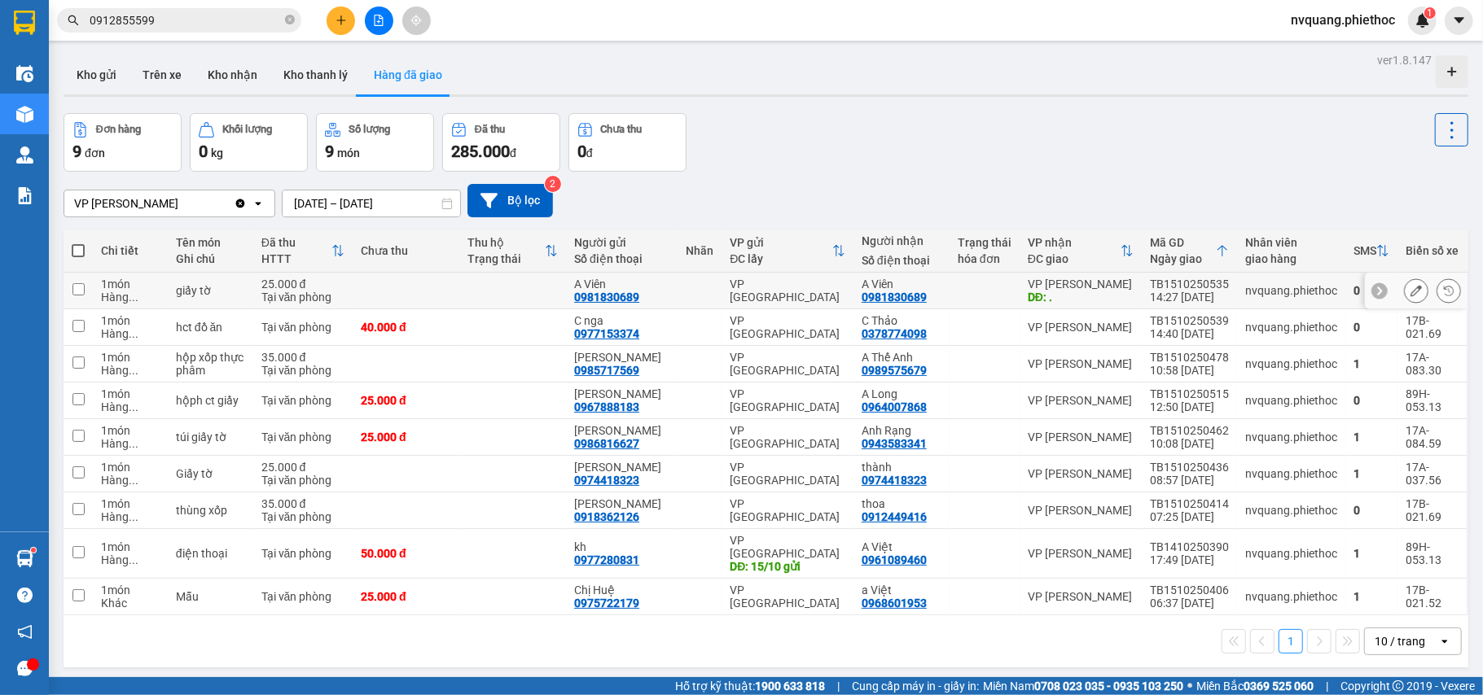
click at [1405, 294] on button at bounding box center [1416, 291] width 23 height 28
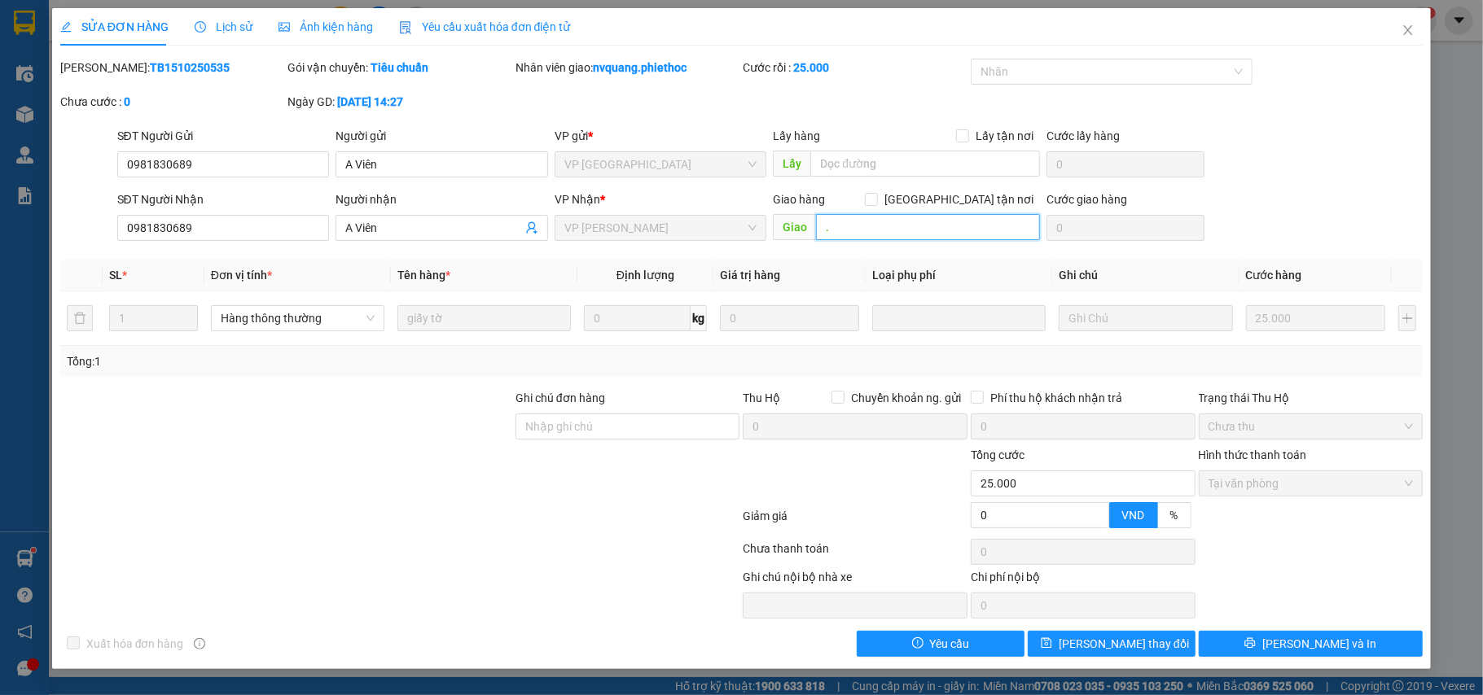
click at [864, 235] on input "." at bounding box center [928, 227] width 224 height 26
click at [1140, 637] on button "[PERSON_NAME] thay đổi" at bounding box center [1112, 644] width 168 height 26
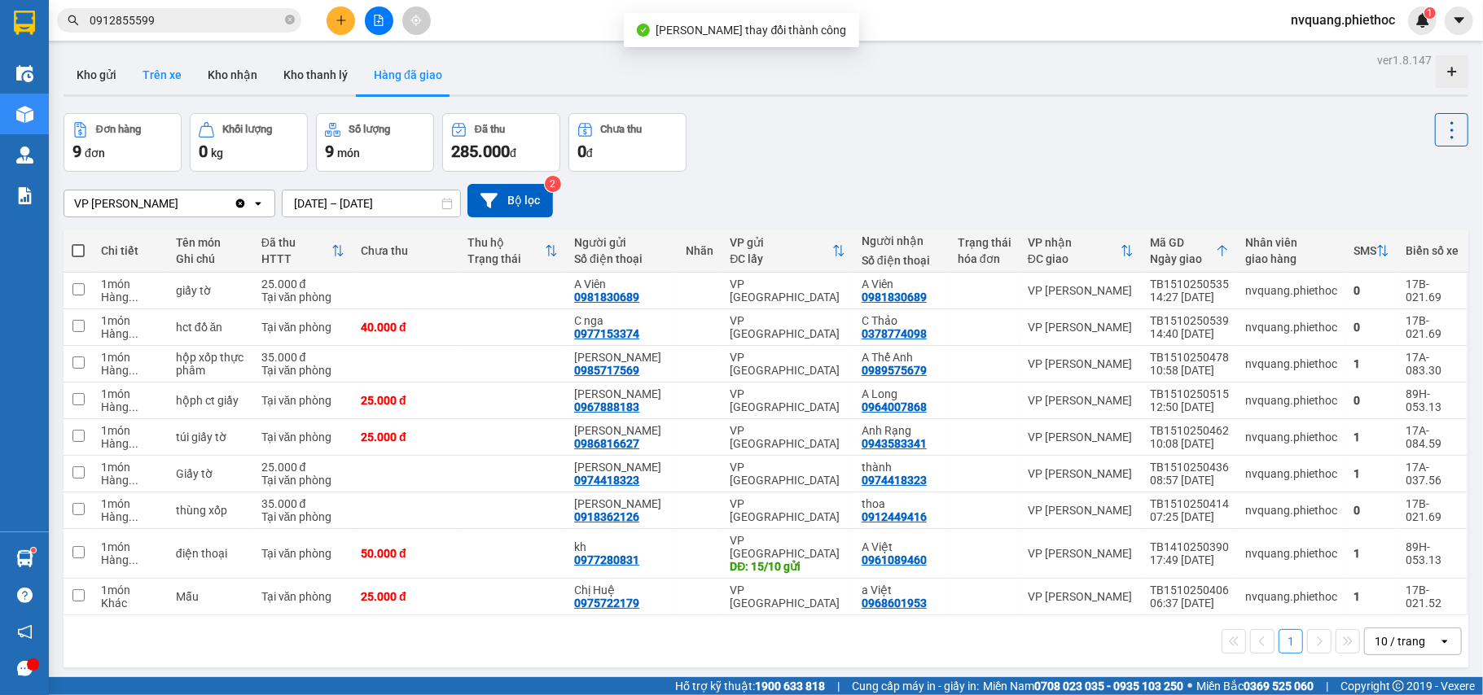
click at [154, 64] on button "Trên xe" at bounding box center [161, 74] width 65 height 39
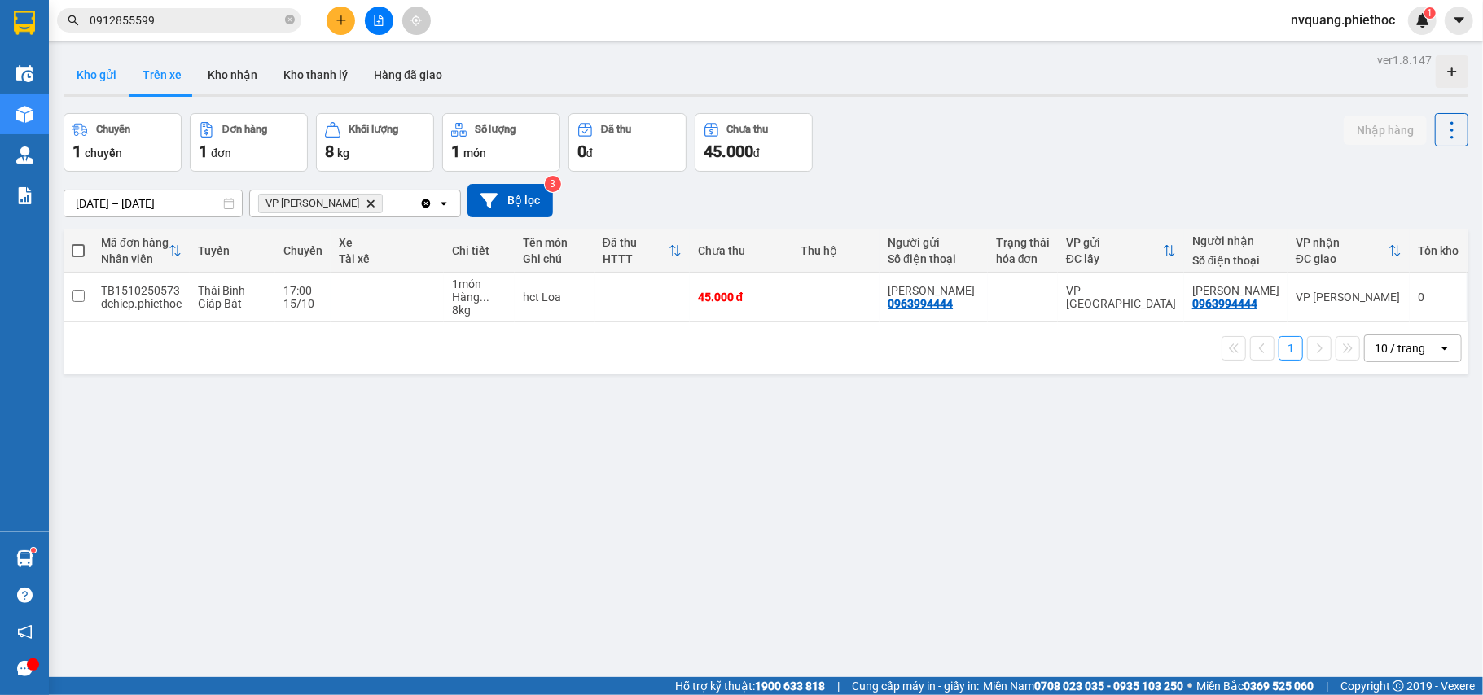
click at [83, 81] on button "Kho gửi" at bounding box center [97, 74] width 66 height 39
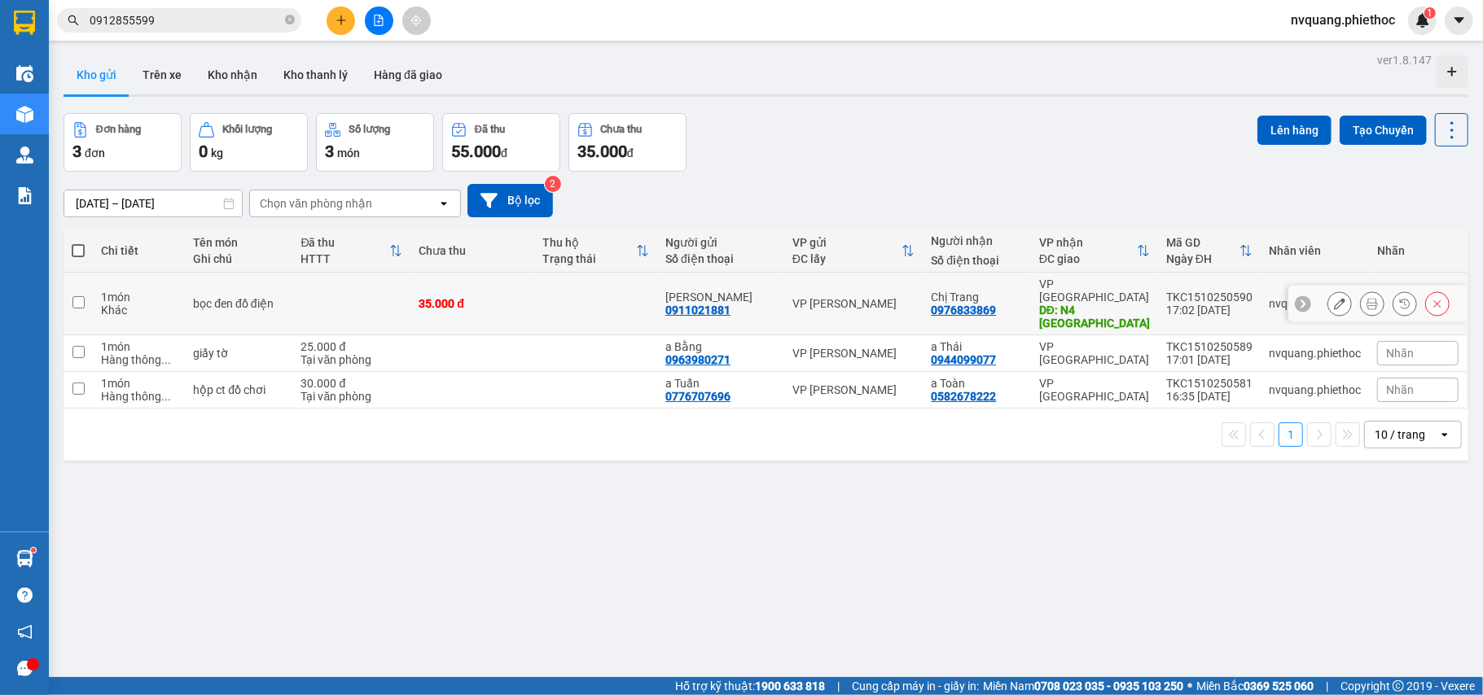
click at [359, 290] on td at bounding box center [351, 304] width 118 height 63
checkbox input "true"
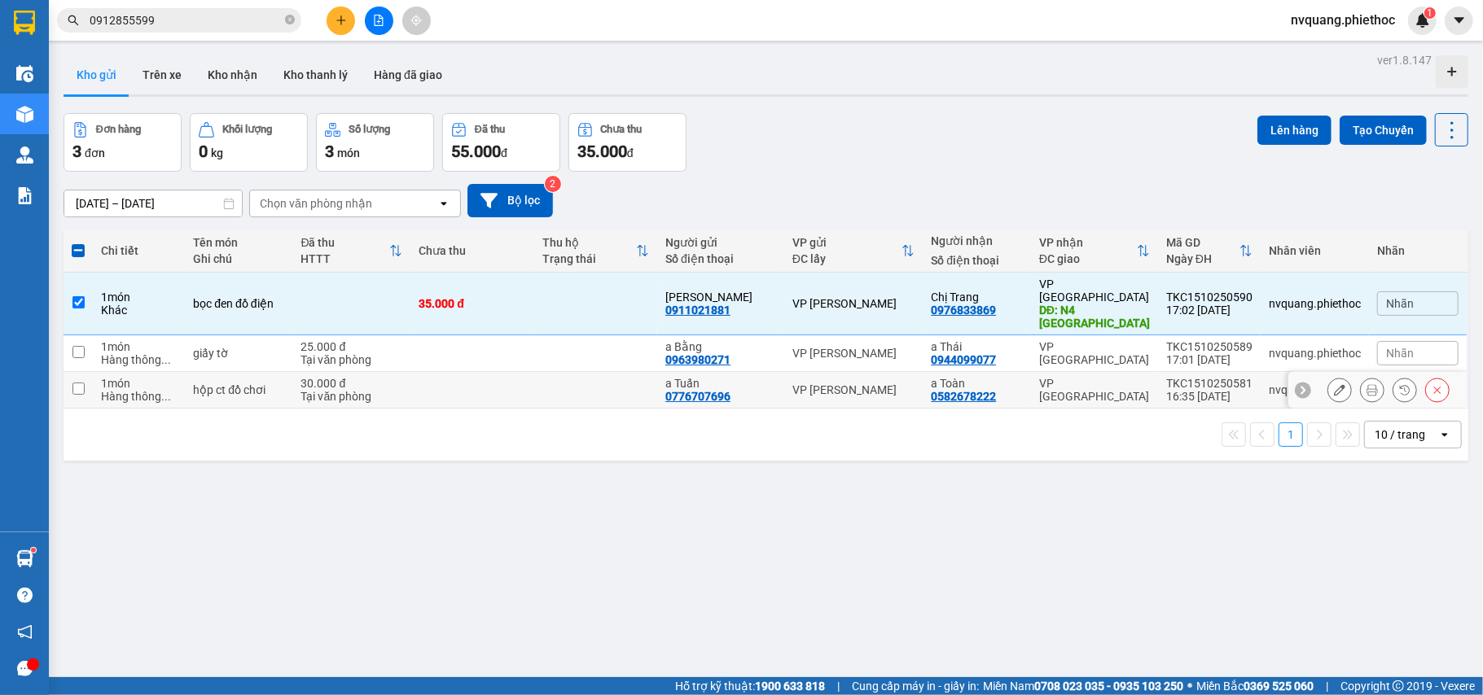
click at [388, 372] on td "30.000 đ Tại văn phòng" at bounding box center [351, 390] width 118 height 37
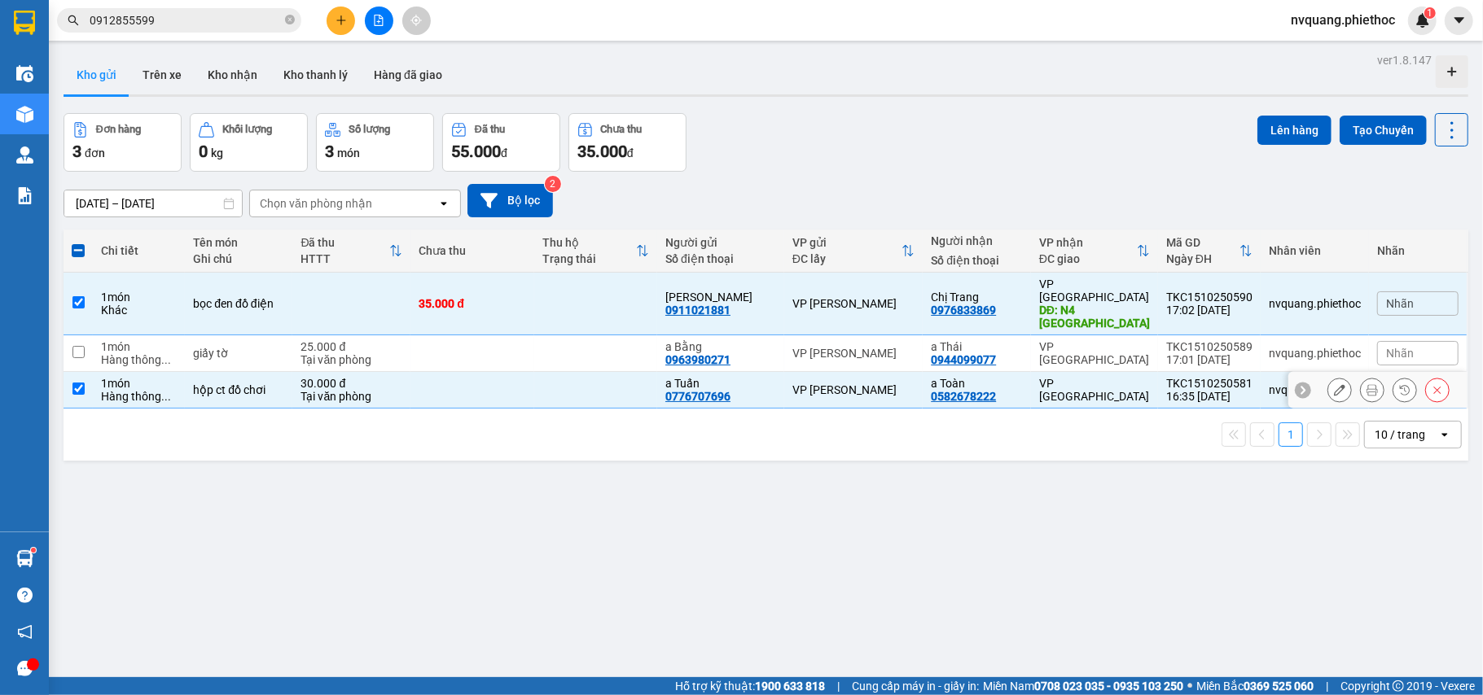
click at [392, 390] on div "Tại văn phòng" at bounding box center [351, 396] width 102 height 13
checkbox input "false"
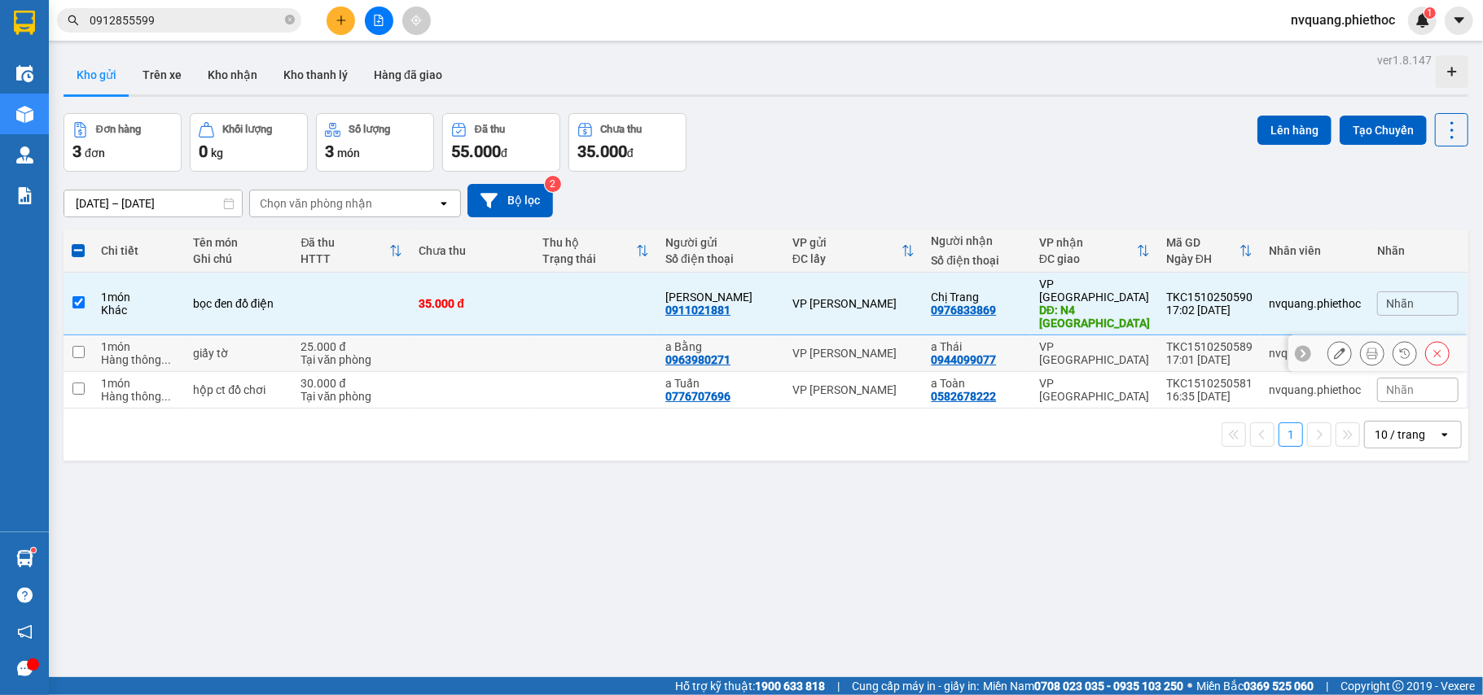
click at [392, 340] on div "25.000 đ" at bounding box center [351, 346] width 102 height 13
checkbox input "true"
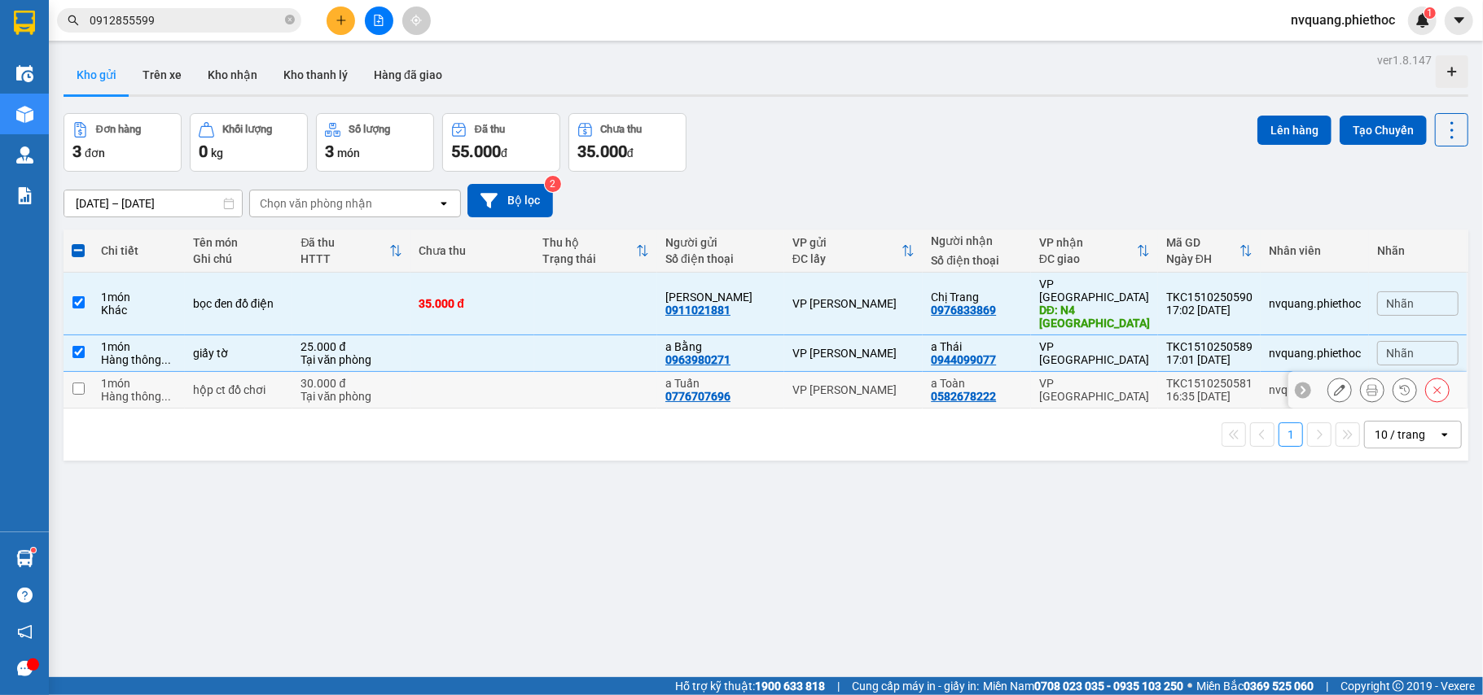
click at [389, 372] on td "30.000 đ Tại văn phòng" at bounding box center [351, 390] width 118 height 37
checkbox input "true"
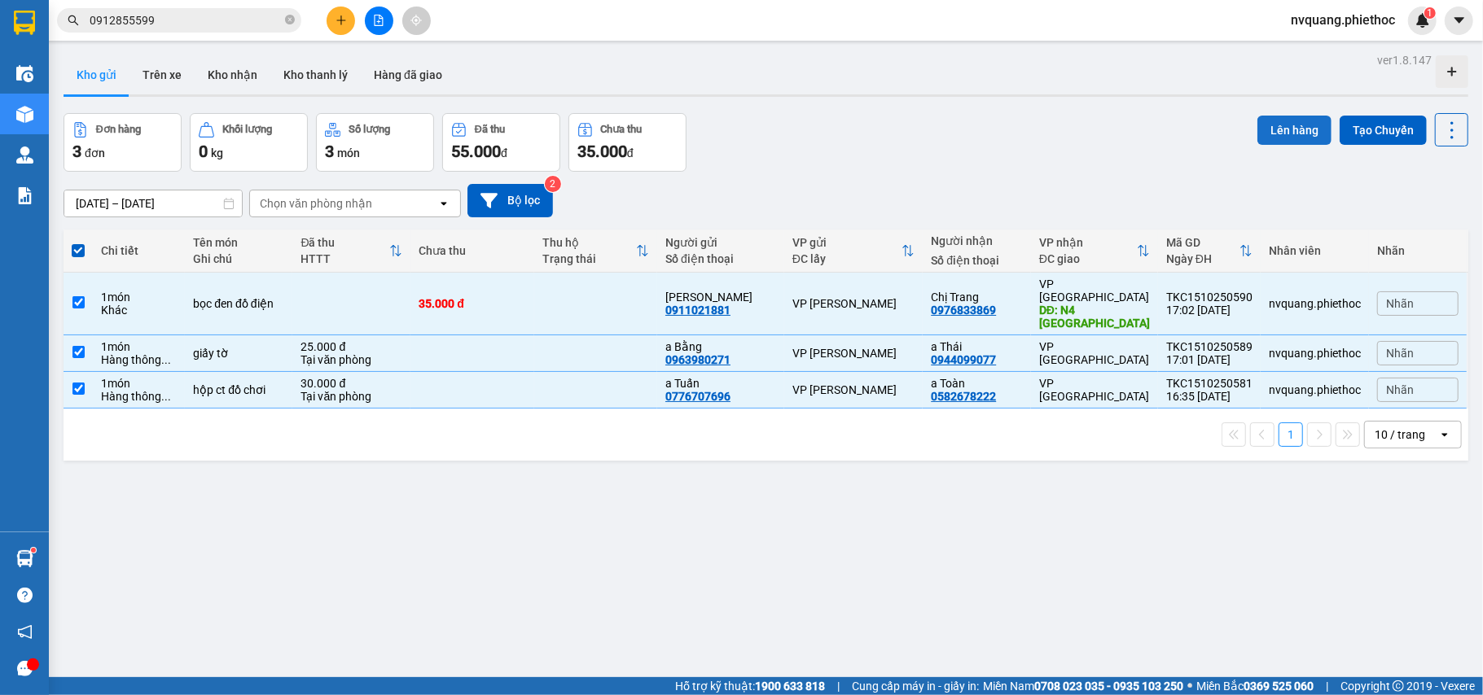
click at [1300, 121] on button "Lên hàng" at bounding box center [1294, 130] width 74 height 29
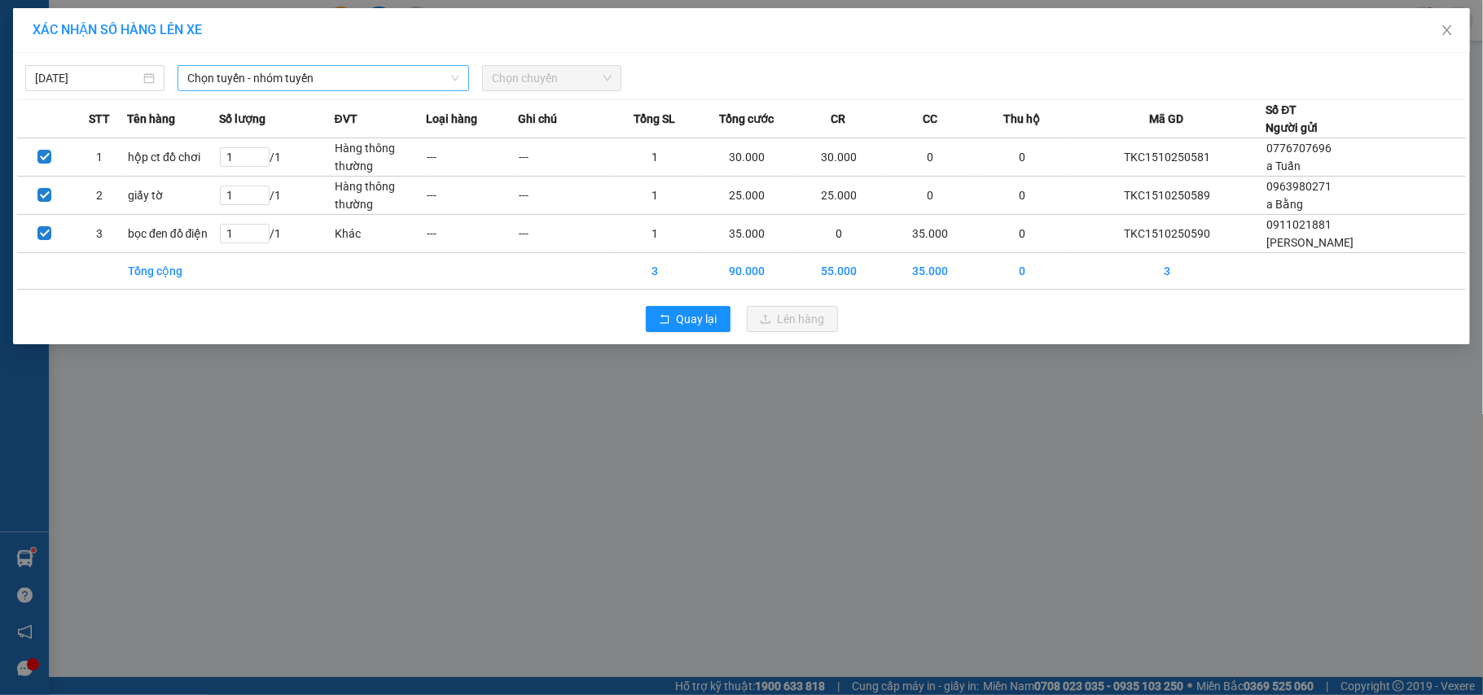
click at [330, 73] on span "Chọn tuyến - nhóm tuyến" at bounding box center [323, 78] width 272 height 24
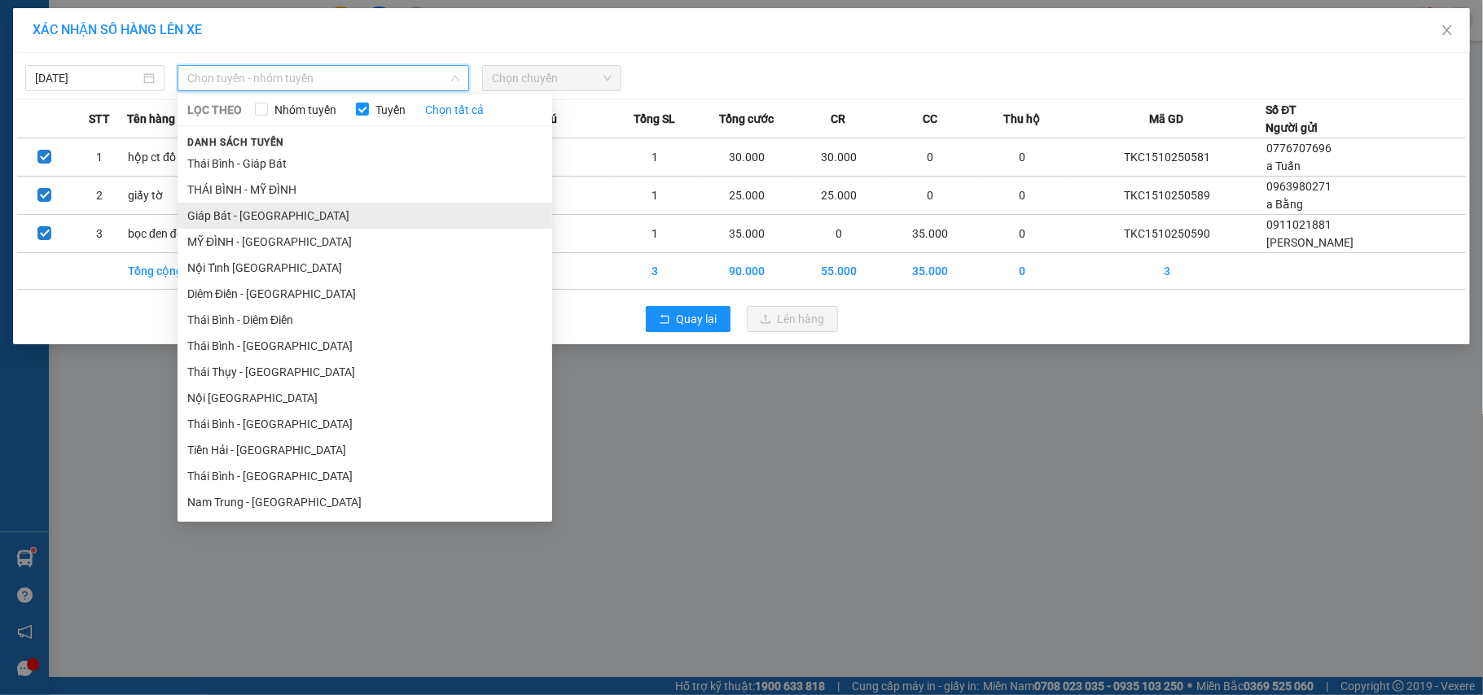
click at [285, 206] on li "Giáp Bát - [GEOGRAPHIC_DATA]" at bounding box center [365, 216] width 375 height 26
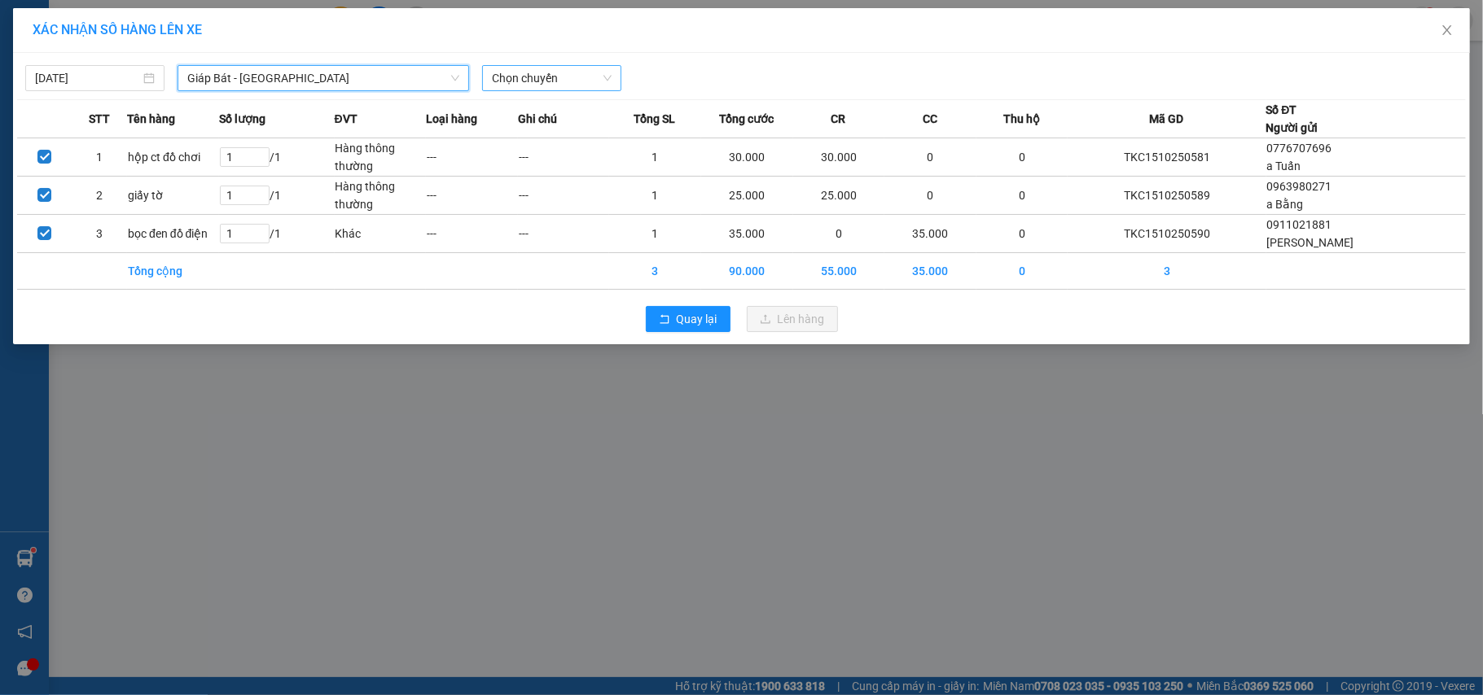
click at [502, 70] on span "Chọn chuyến" at bounding box center [552, 78] width 120 height 24
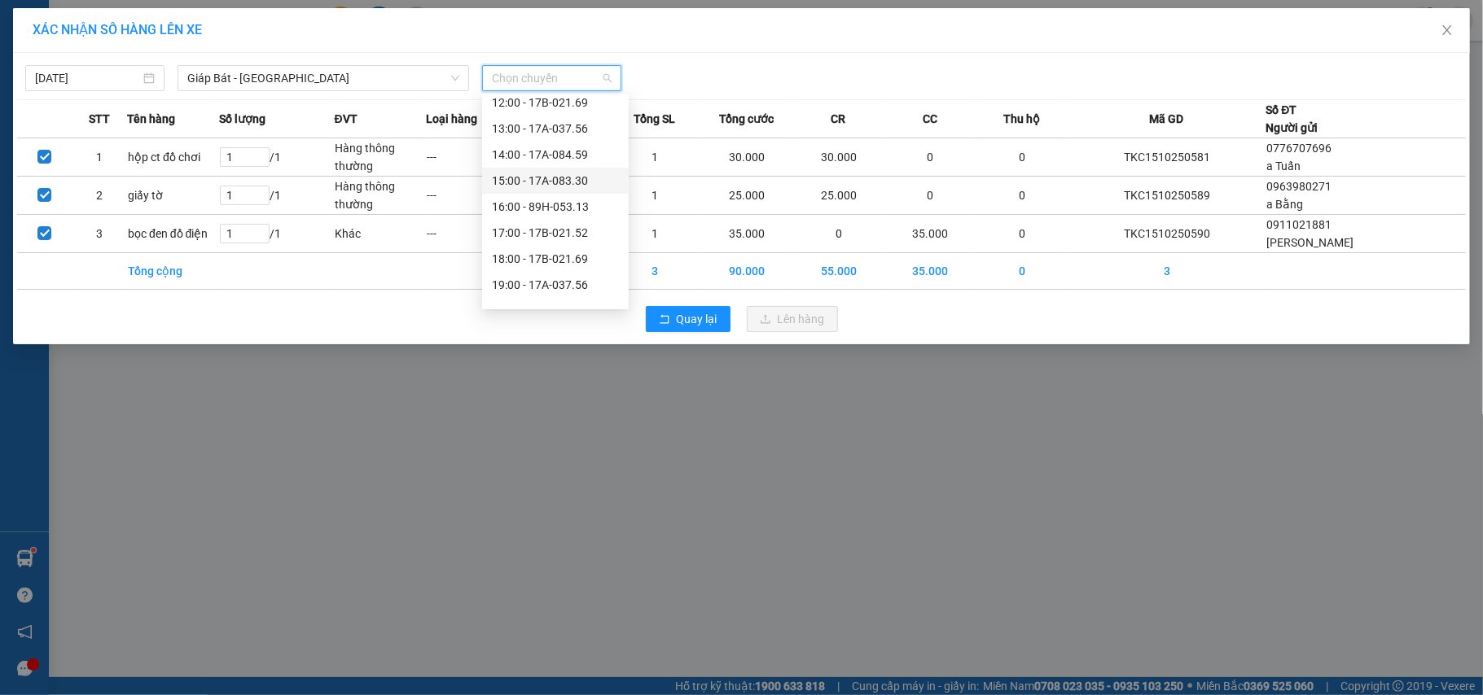
scroll to position [235, 0]
click at [570, 238] on div "18:00 - 17B-021.69" at bounding box center [555, 241] width 127 height 18
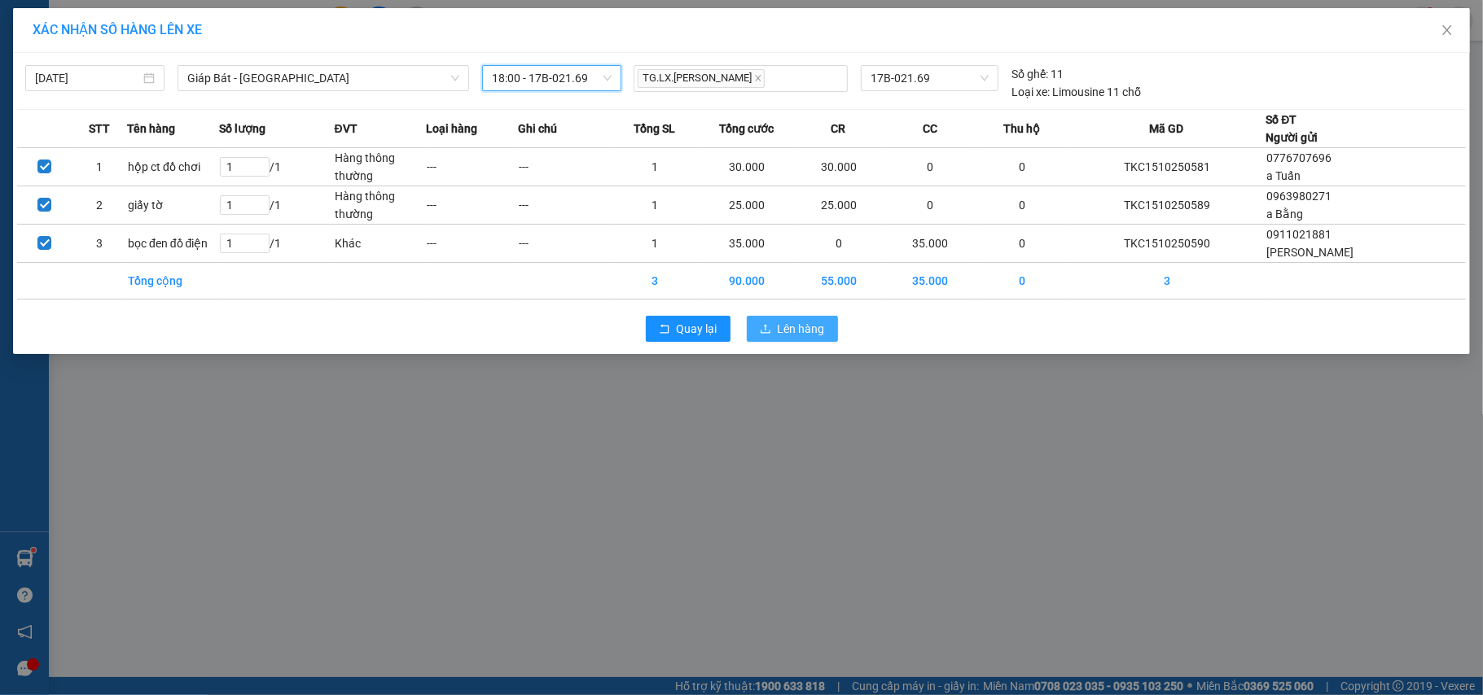
click at [788, 333] on span "Lên hàng" at bounding box center [801, 329] width 47 height 18
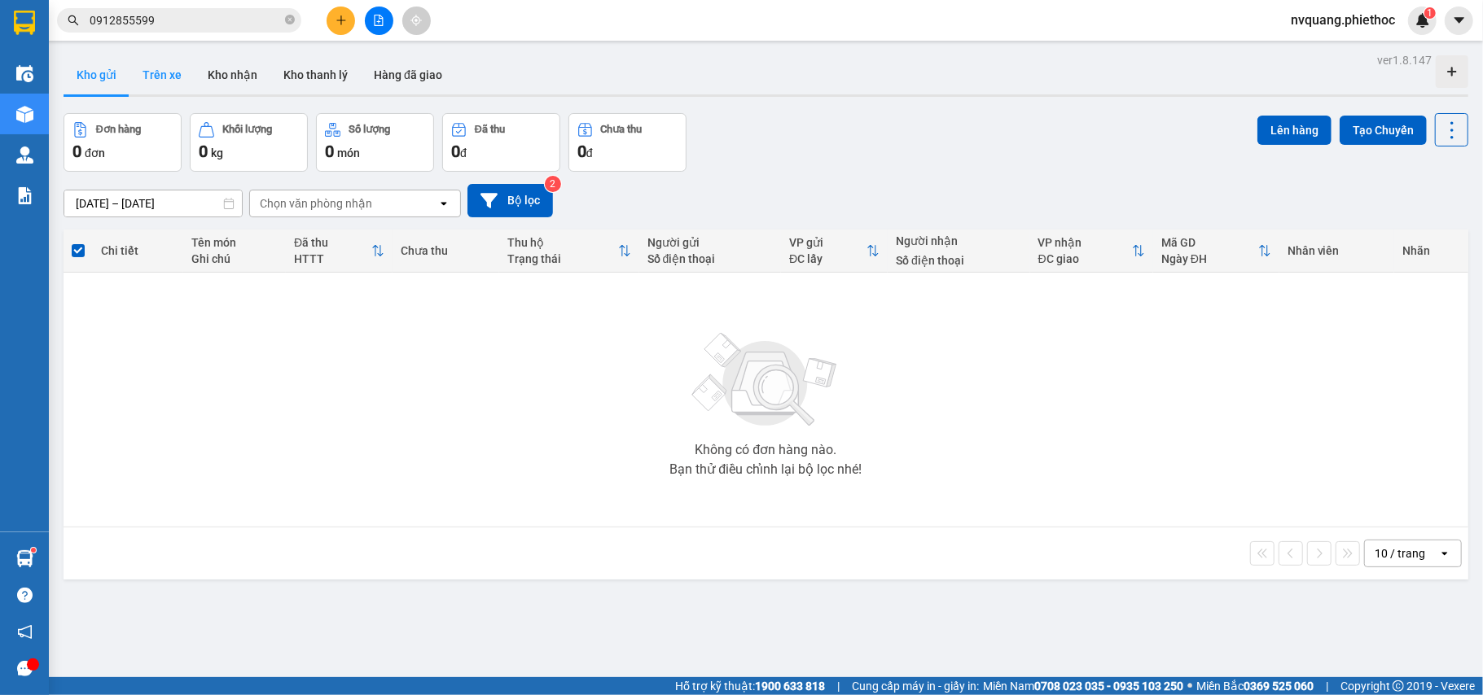
click at [151, 75] on button "Trên xe" at bounding box center [161, 74] width 65 height 39
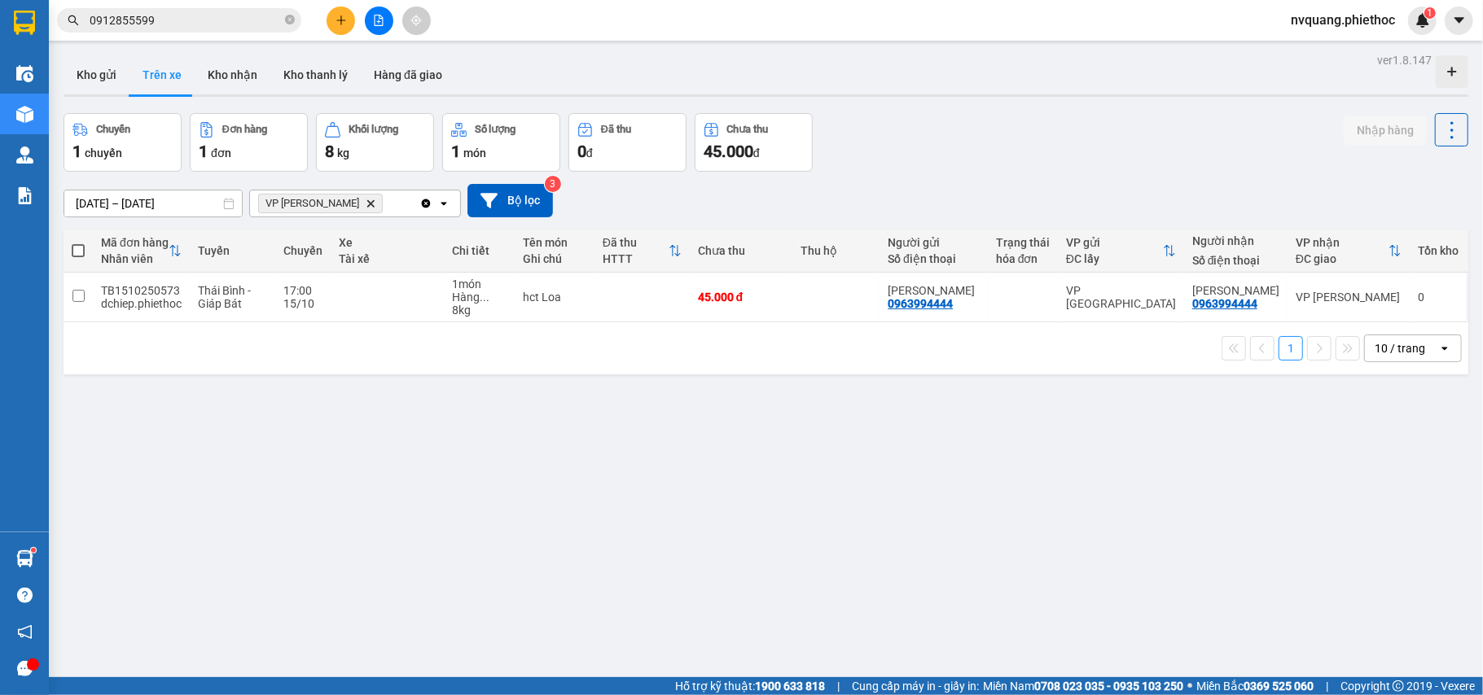
click at [350, 21] on button at bounding box center [341, 21] width 28 height 28
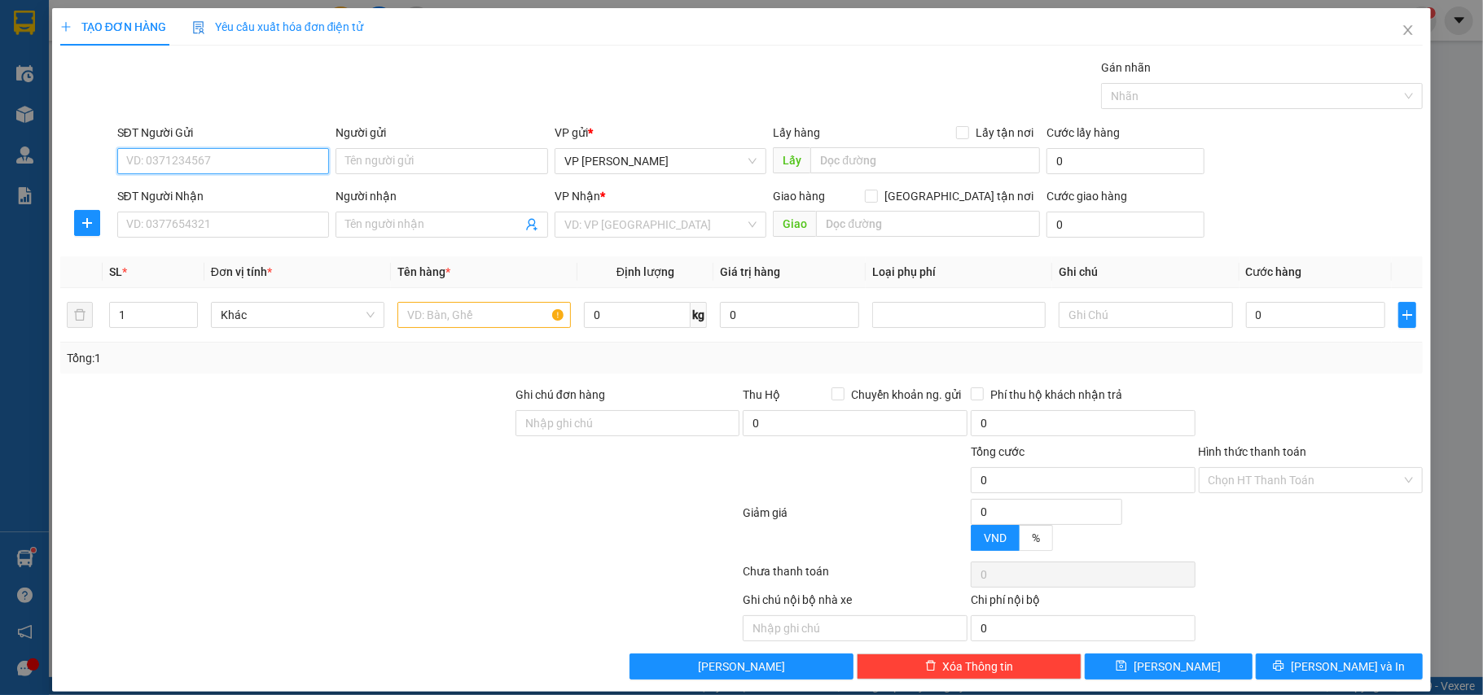
click at [180, 150] on input "SĐT Người Gửi" at bounding box center [223, 161] width 213 height 26
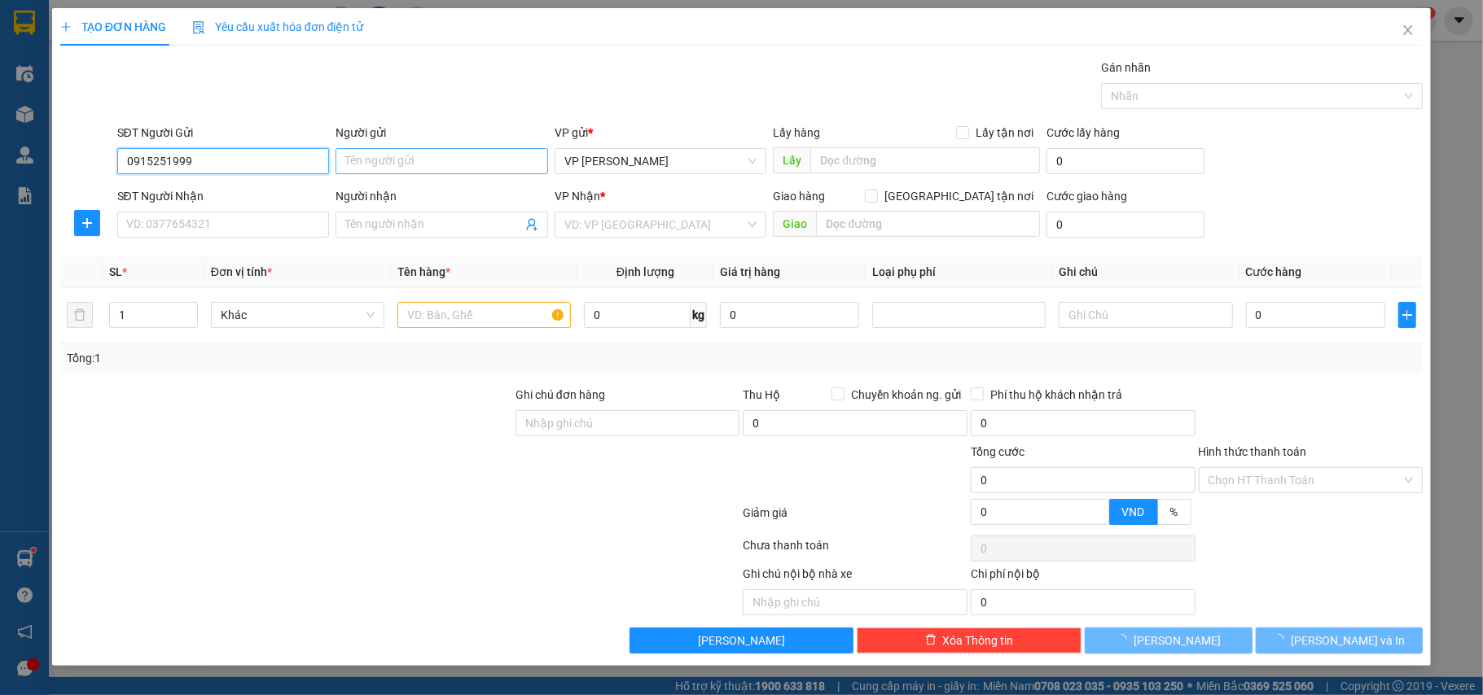
type input "0915251999"
click at [399, 164] on input "Người gửi" at bounding box center [441, 161] width 213 height 26
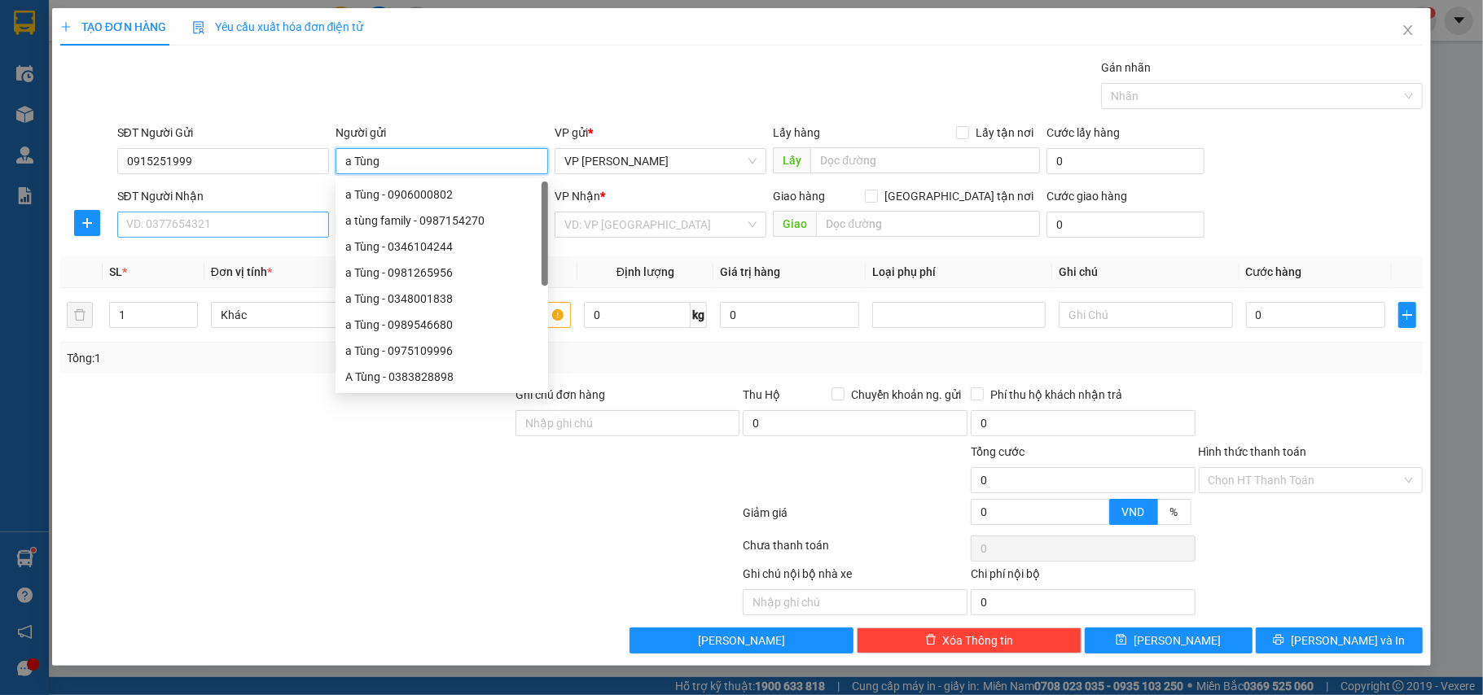
type input "a Tùng"
click at [192, 228] on input "SĐT Người Nhận" at bounding box center [223, 225] width 213 height 26
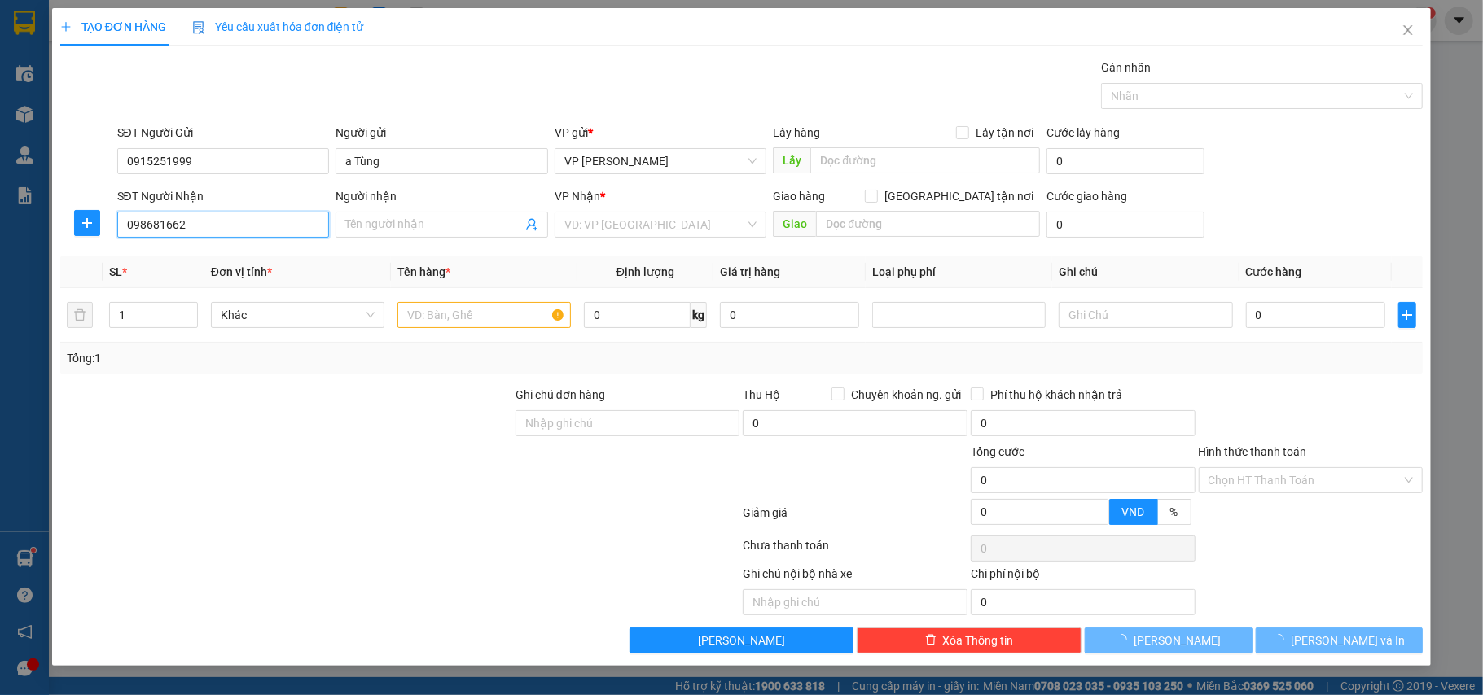
type input "0986816627"
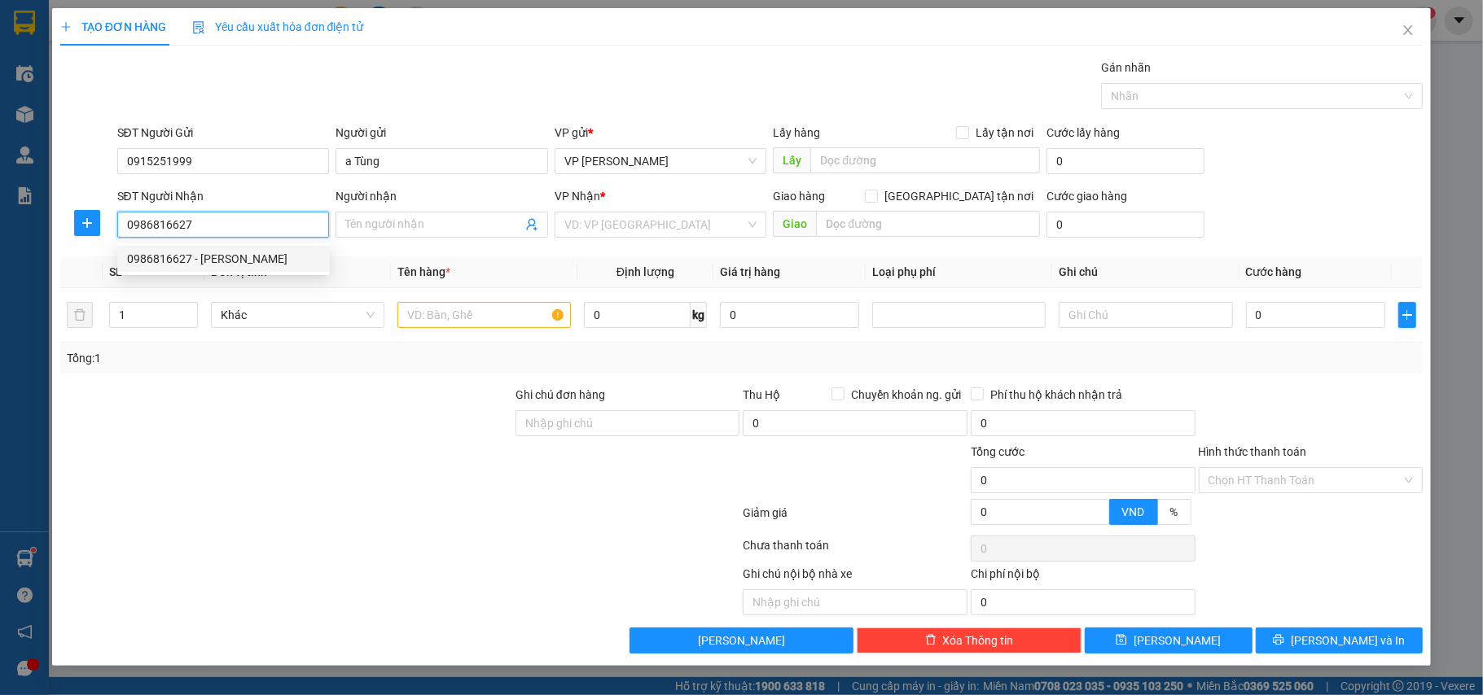
click at [235, 261] on div "0986816627 - Anh Hạnh" at bounding box center [223, 259] width 193 height 18
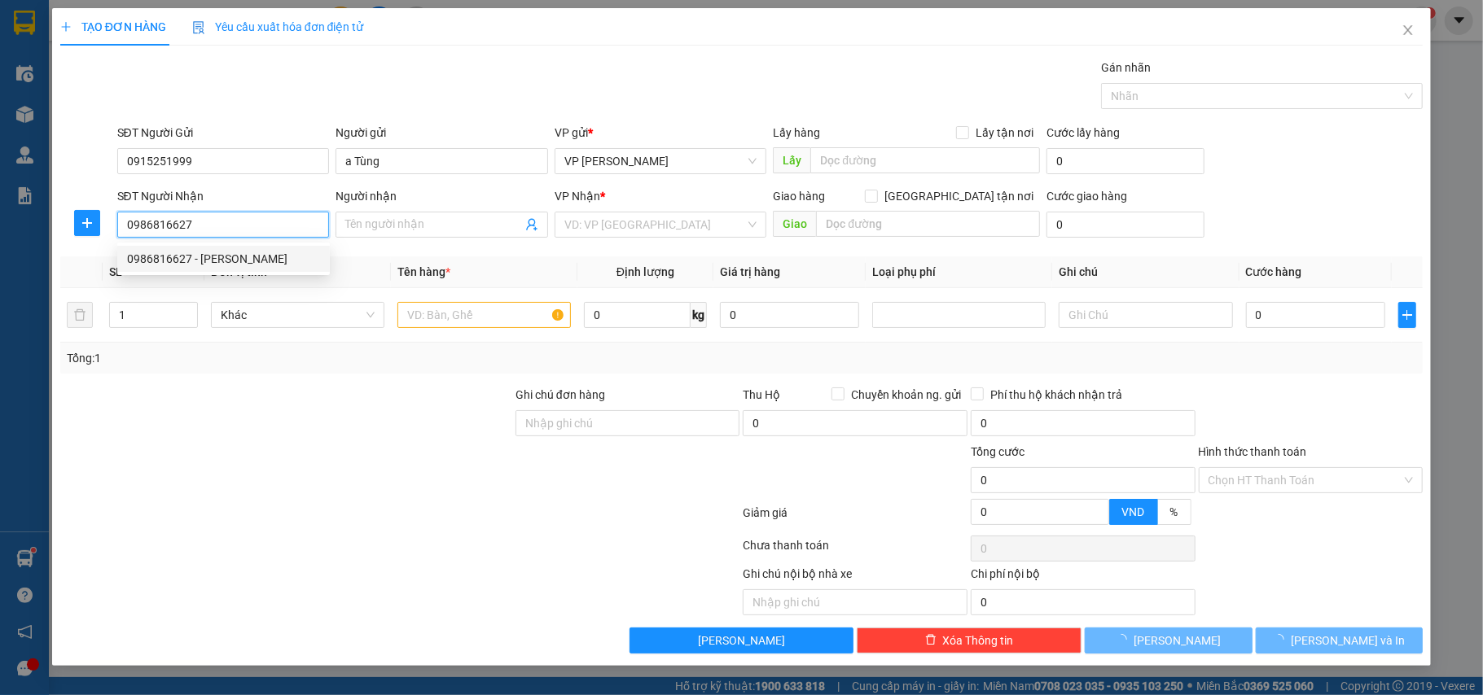
type input "[PERSON_NAME]"
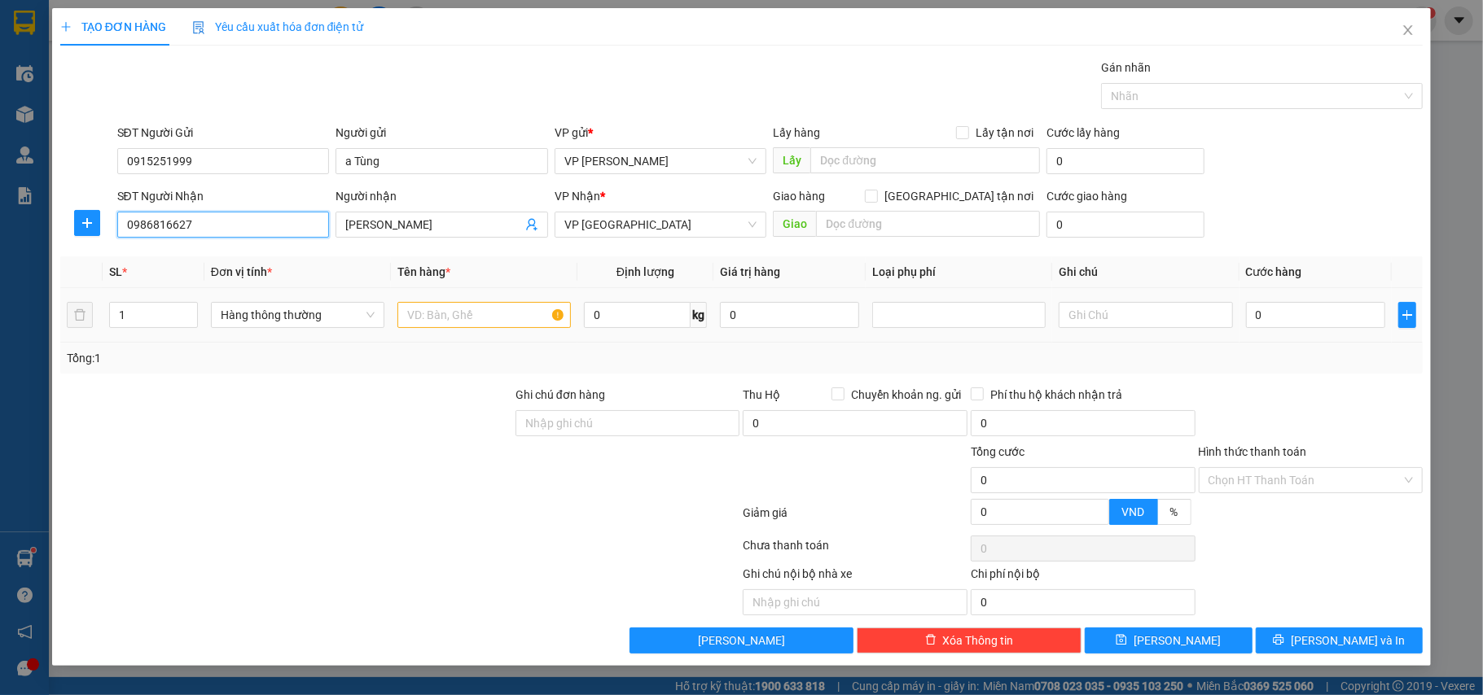
type input "0986816627"
click at [441, 317] on input "text" at bounding box center [483, 315] width 173 height 26
type input "tài liệu"
click at [1282, 320] on input "0" at bounding box center [1315, 315] width 139 height 26
type input "2"
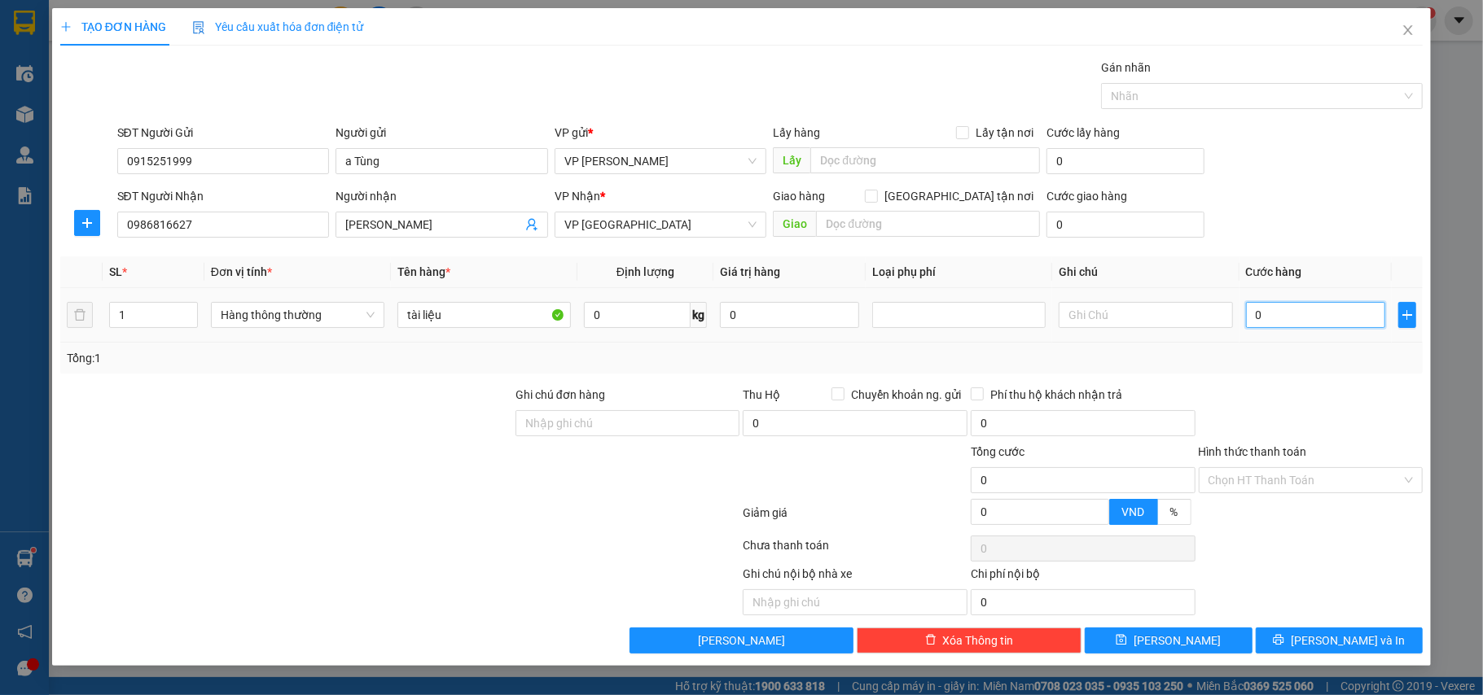
type input "2"
type input "25"
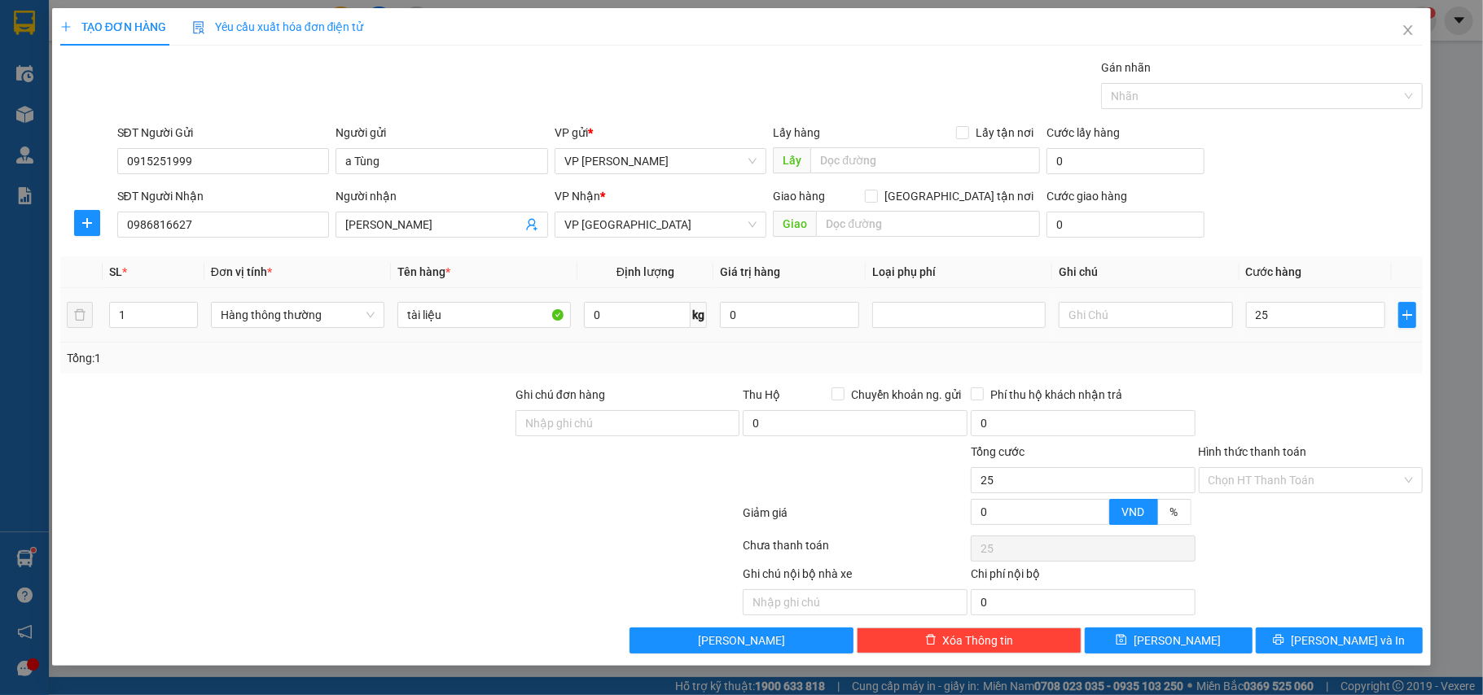
type input "25.000"
click at [1278, 379] on div "Transit Pickup Surcharge Ids Transit Deliver Surcharge Ids Transit Deliver Surc…" at bounding box center [741, 356] width 1363 height 595
click at [1296, 489] on input "Hình thức thanh toán" at bounding box center [1305, 480] width 194 height 24
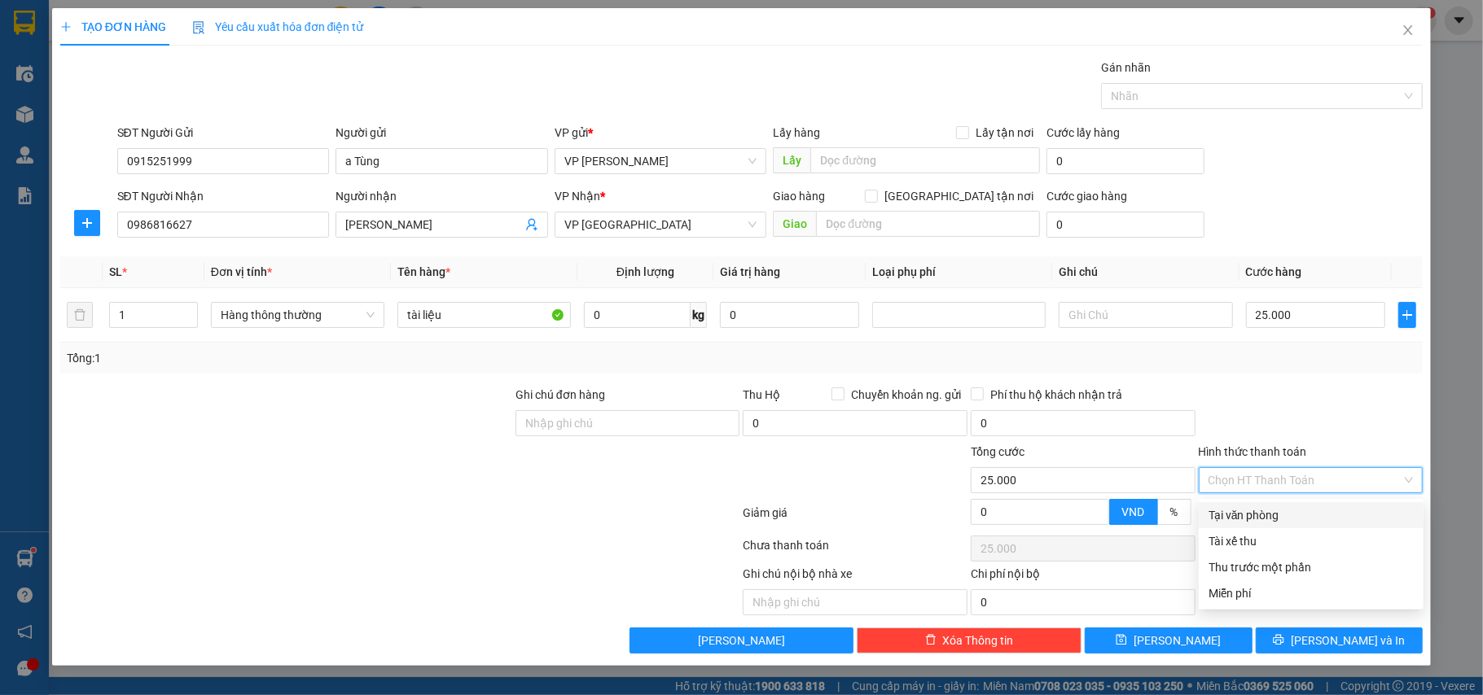
drag, startPoint x: 1254, startPoint y: 509, endPoint x: 1269, endPoint y: 518, distance: 17.2
click at [1252, 510] on div "Tại văn phòng" at bounding box center [1310, 515] width 205 height 18
type input "0"
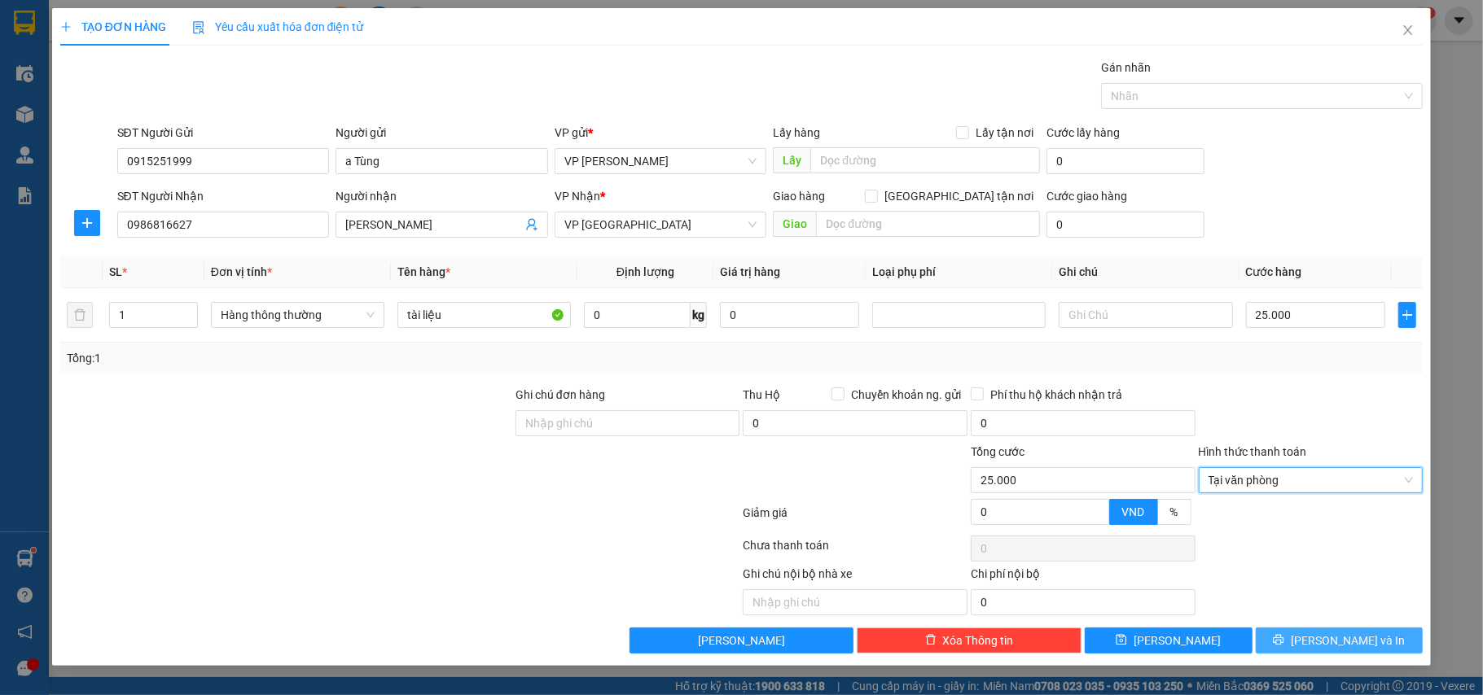
click at [1331, 639] on span "[PERSON_NAME] và In" at bounding box center [1348, 641] width 114 height 18
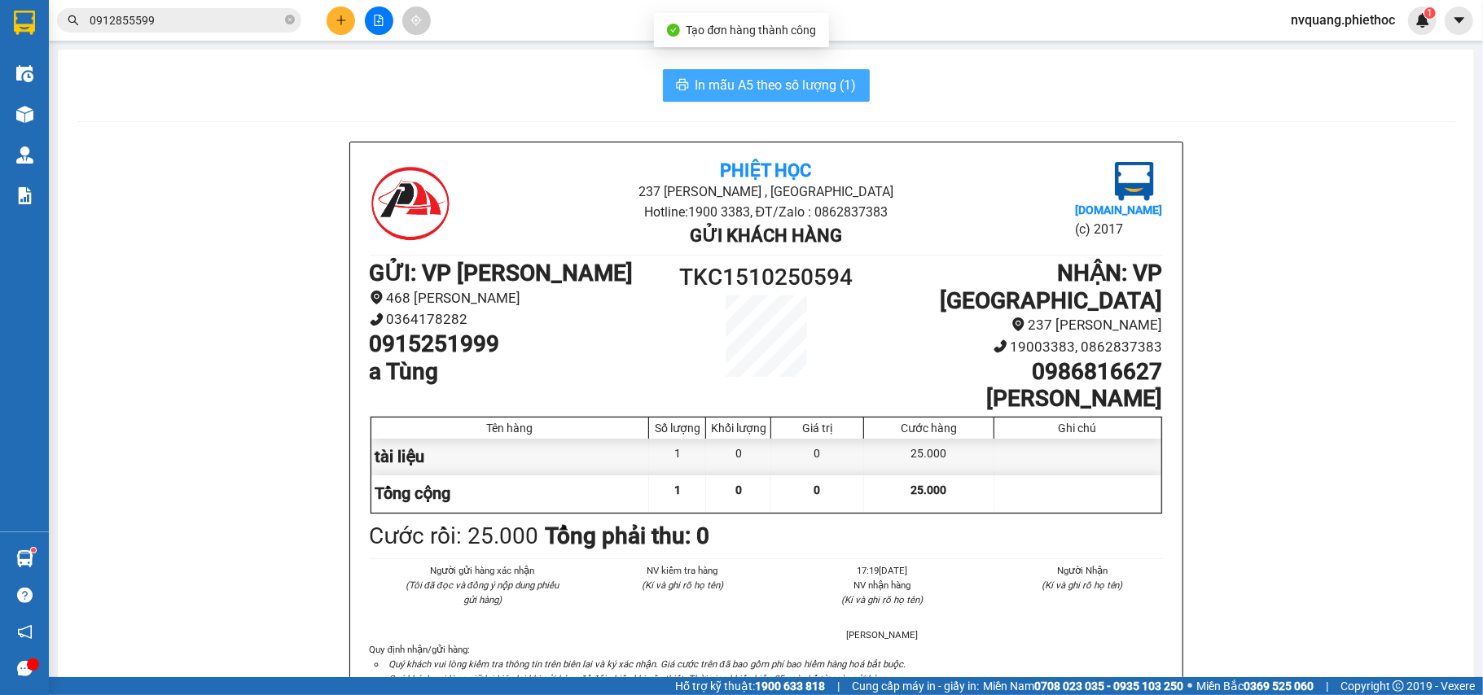
click at [754, 89] on span "In mẫu A5 theo số lượng (1)" at bounding box center [775, 85] width 161 height 20
click at [698, 77] on span "In mẫu A5 theo số lượng (1)" at bounding box center [775, 85] width 161 height 20
click at [756, 90] on span "In mẫu A5 theo số lượng (1)" at bounding box center [775, 85] width 161 height 20
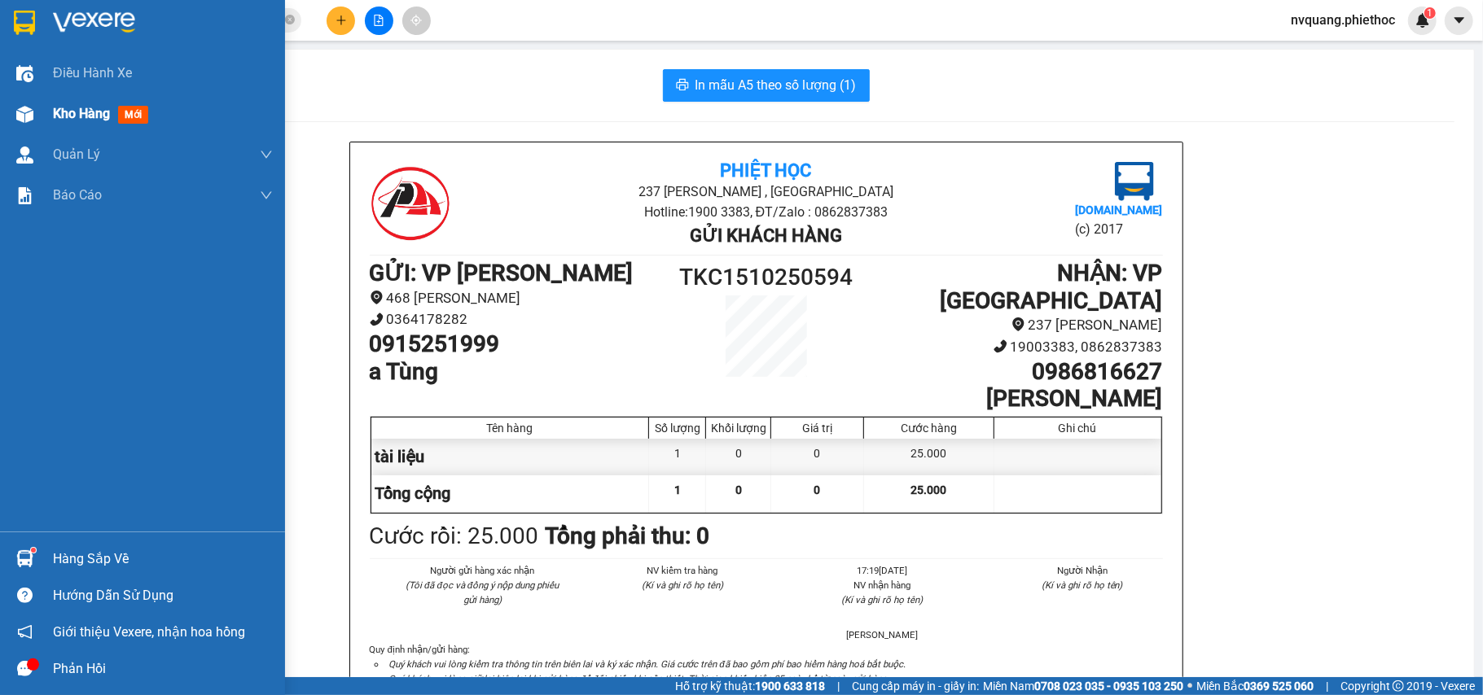
click at [79, 99] on div "Kho hàng mới" at bounding box center [163, 114] width 220 height 41
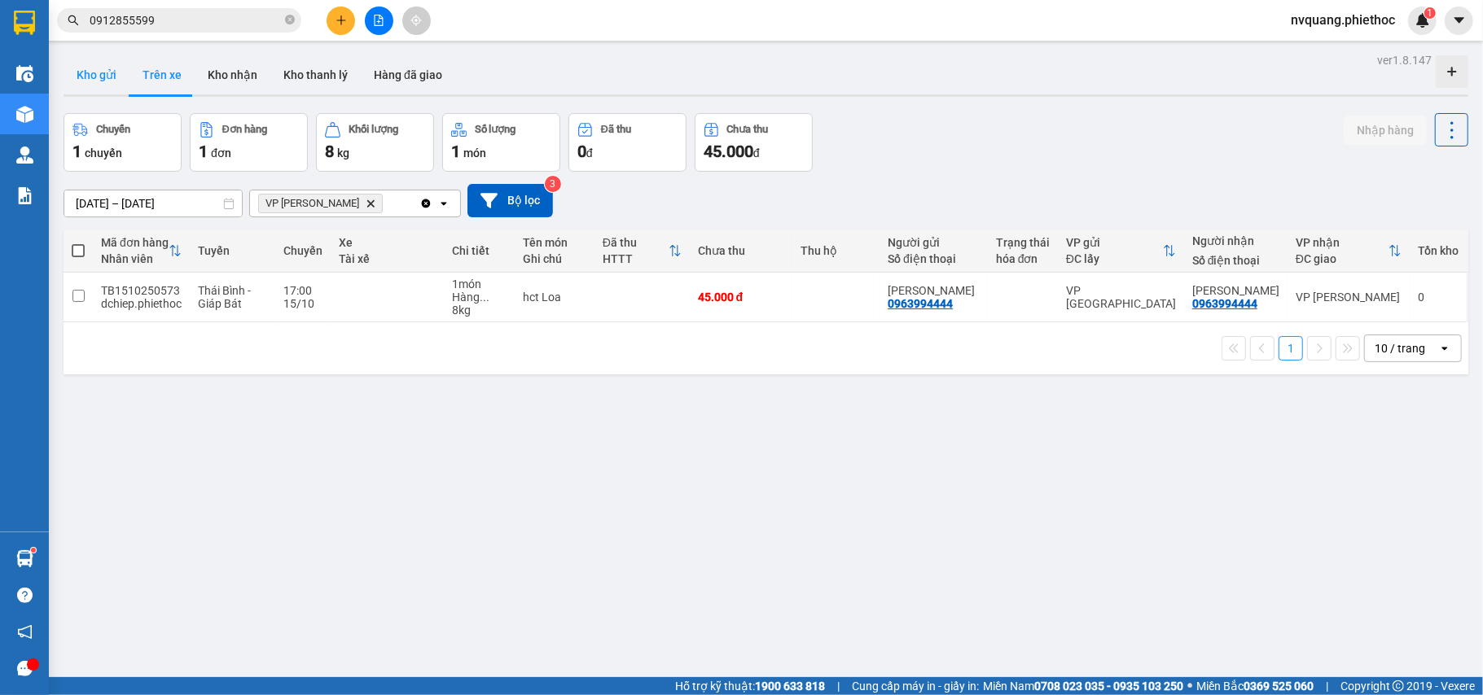
click at [106, 78] on button "Kho gửi" at bounding box center [97, 74] width 66 height 39
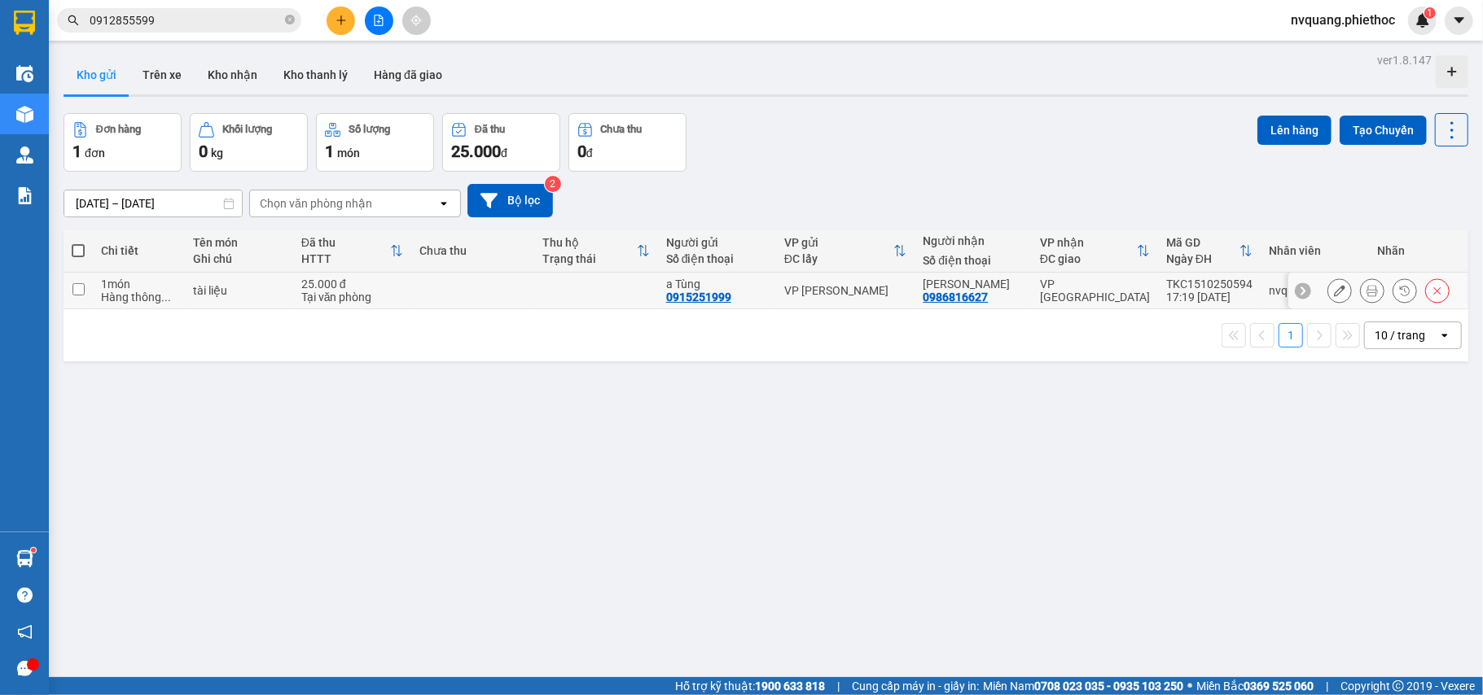
click at [482, 300] on td at bounding box center [472, 291] width 123 height 37
checkbox input "true"
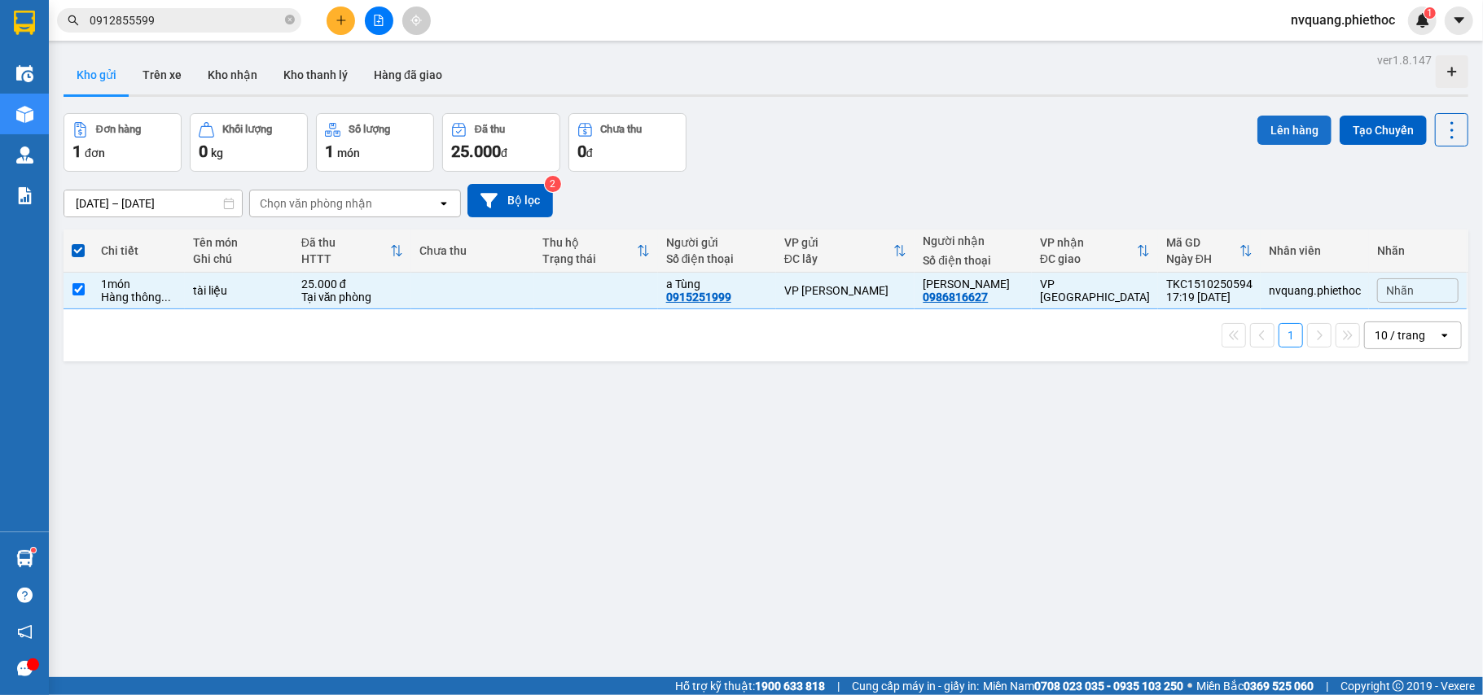
click at [1274, 131] on button "Lên hàng" at bounding box center [1294, 130] width 74 height 29
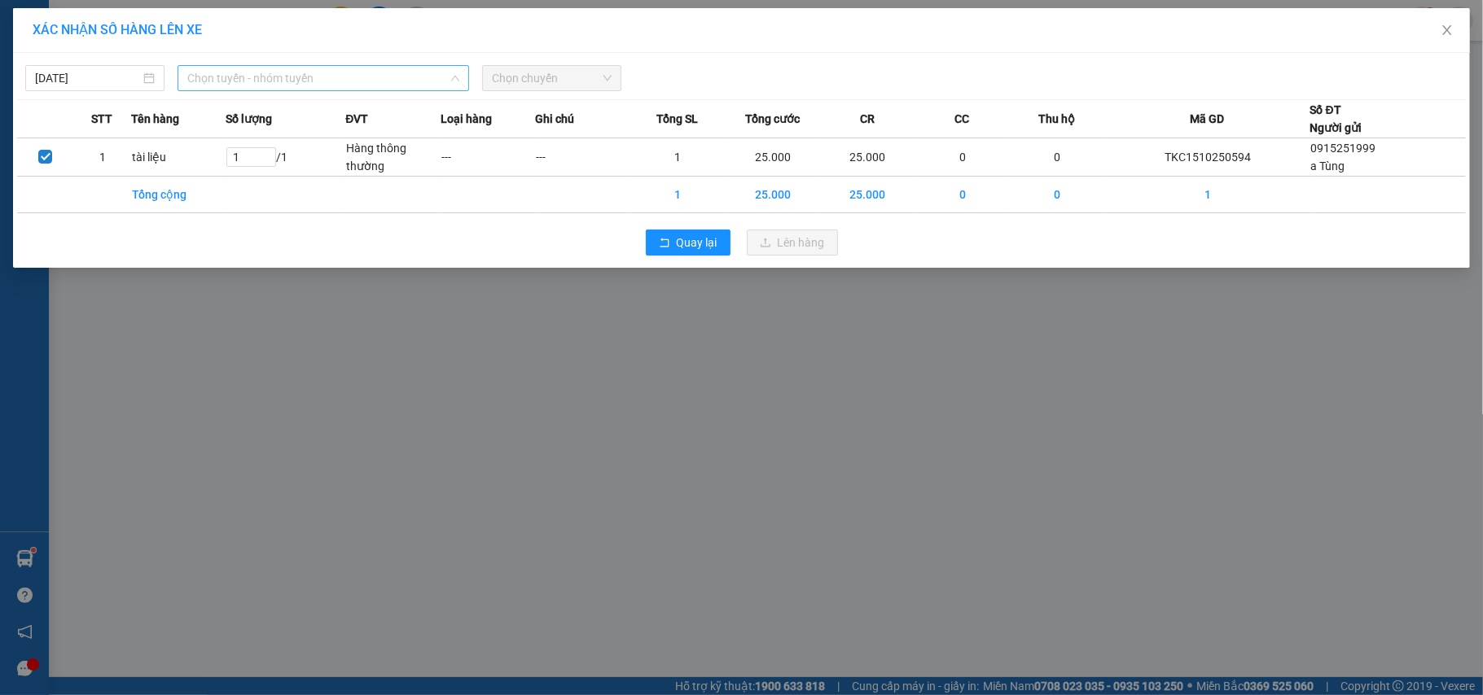
click at [232, 73] on span "Chọn tuyến - nhóm tuyến" at bounding box center [323, 78] width 272 height 24
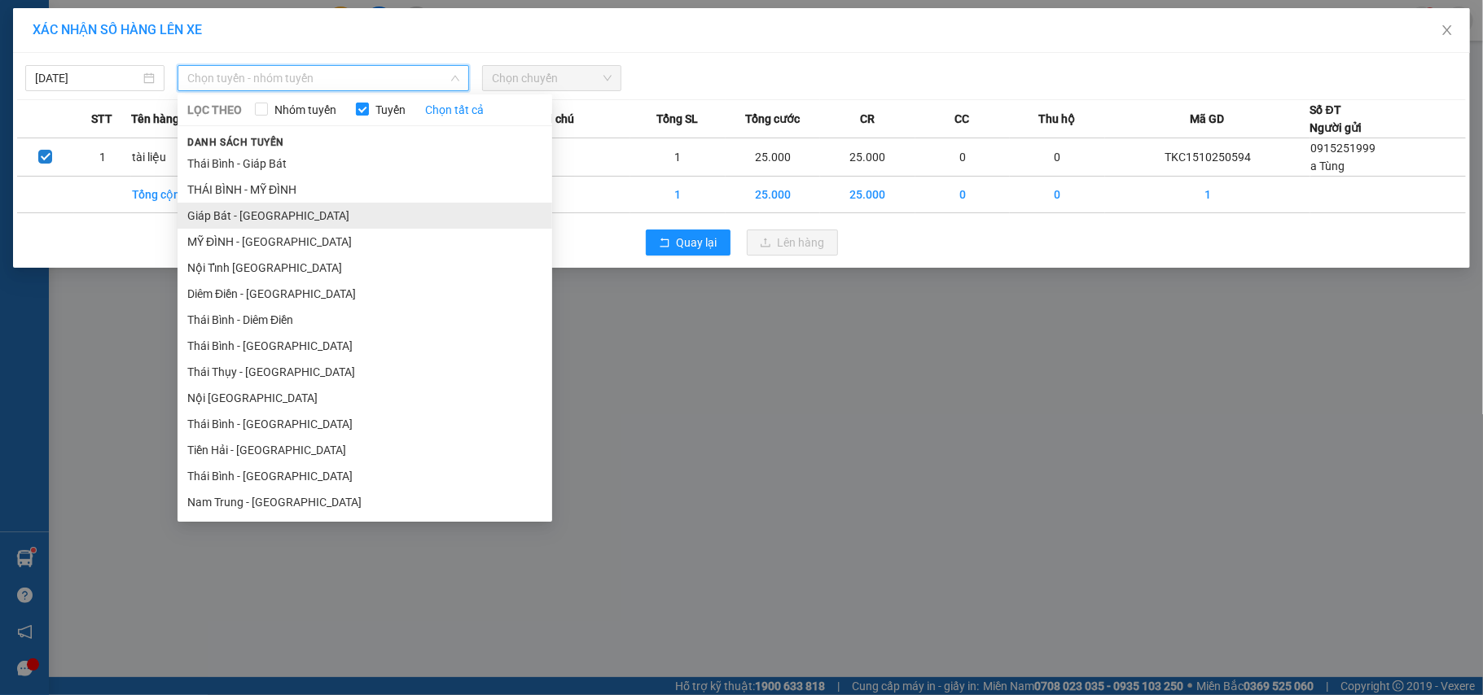
click at [243, 207] on li "Giáp Bát - [GEOGRAPHIC_DATA]" at bounding box center [365, 216] width 375 height 26
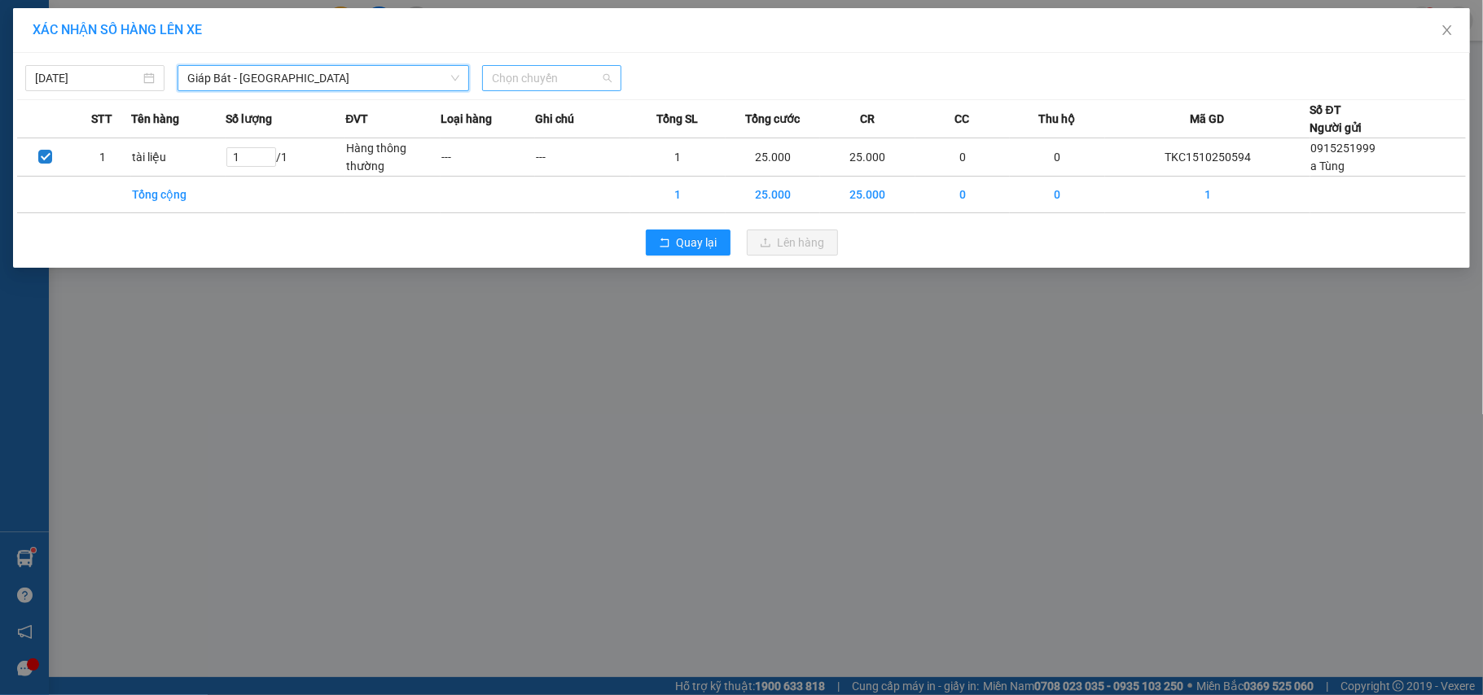
click at [533, 68] on span "Chọn chuyến" at bounding box center [552, 78] width 120 height 24
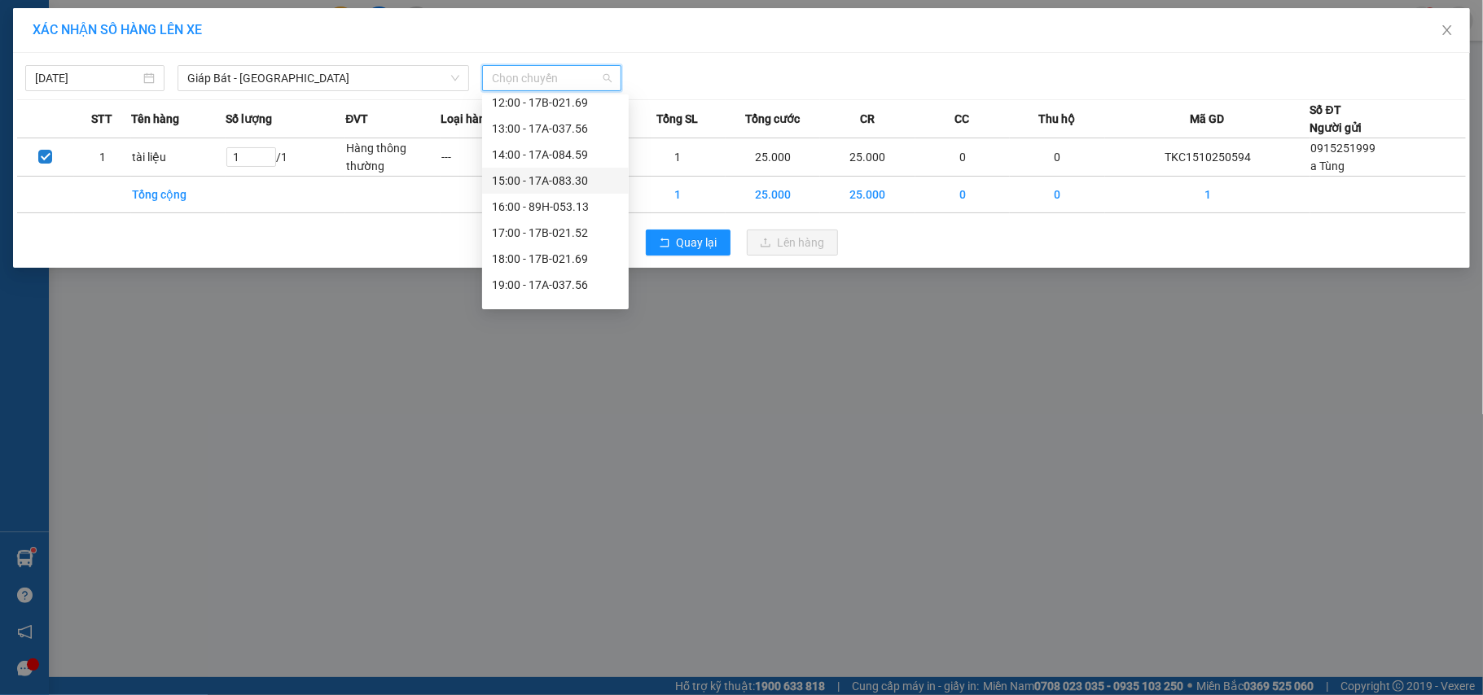
scroll to position [235, 0]
click at [561, 241] on div "18:00 - 17B-021.69" at bounding box center [555, 241] width 127 height 18
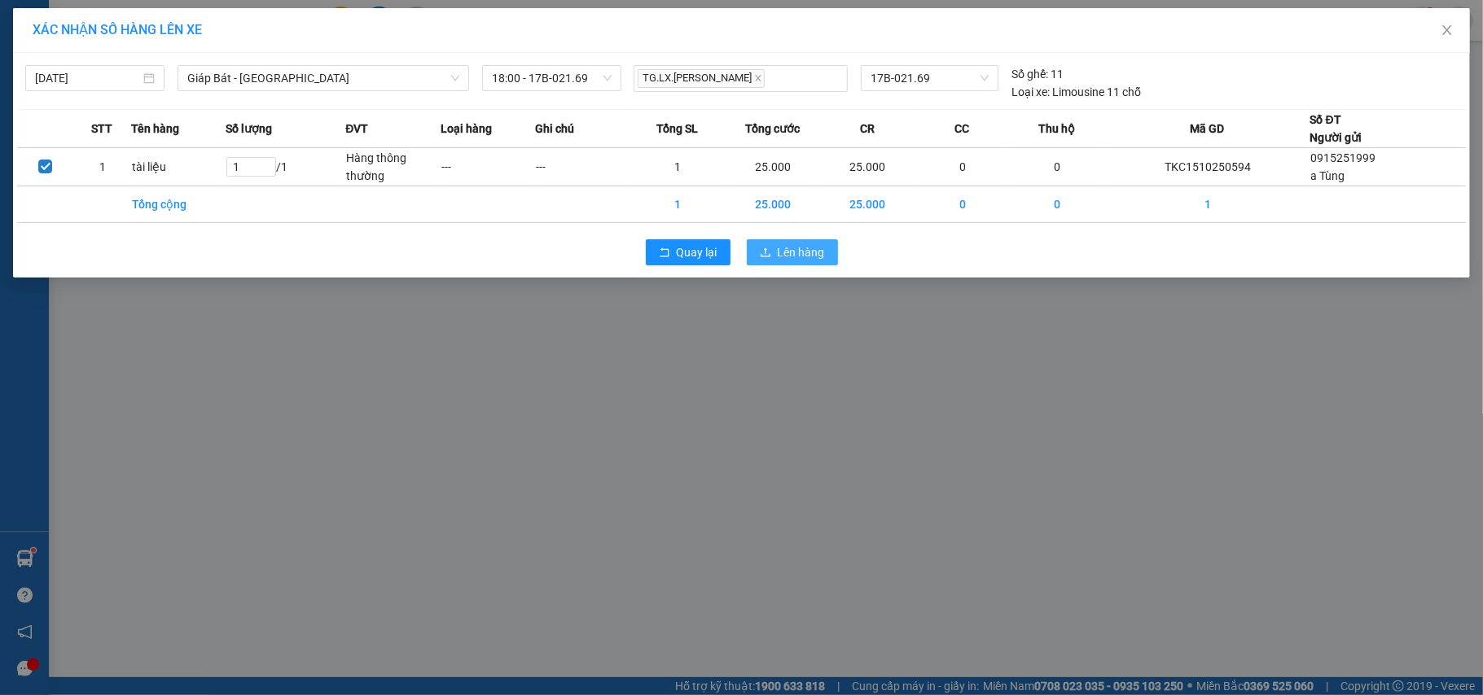
click at [795, 256] on span "Lên hàng" at bounding box center [801, 252] width 47 height 18
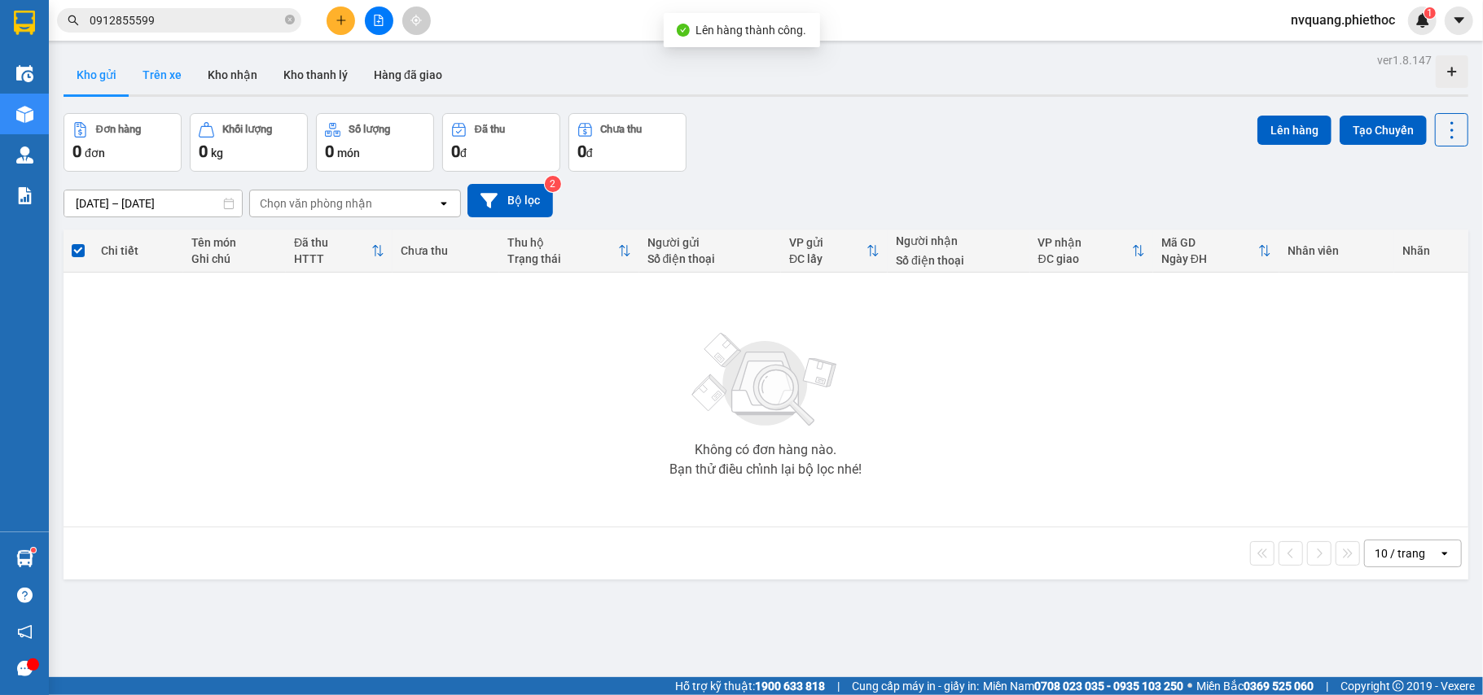
click at [166, 82] on button "Trên xe" at bounding box center [161, 74] width 65 height 39
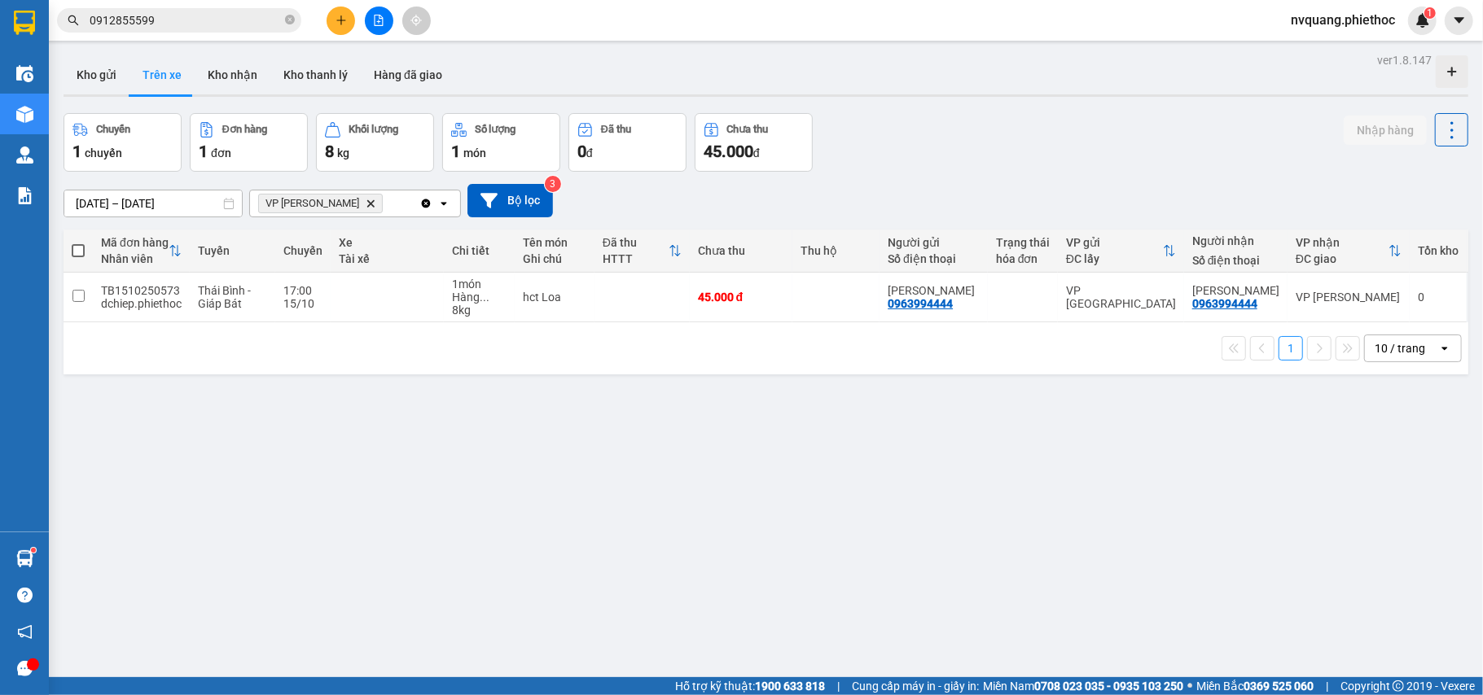
click at [367, 204] on icon "VP Trần Khát Chân, close by backspace" at bounding box center [370, 202] width 7 height 7
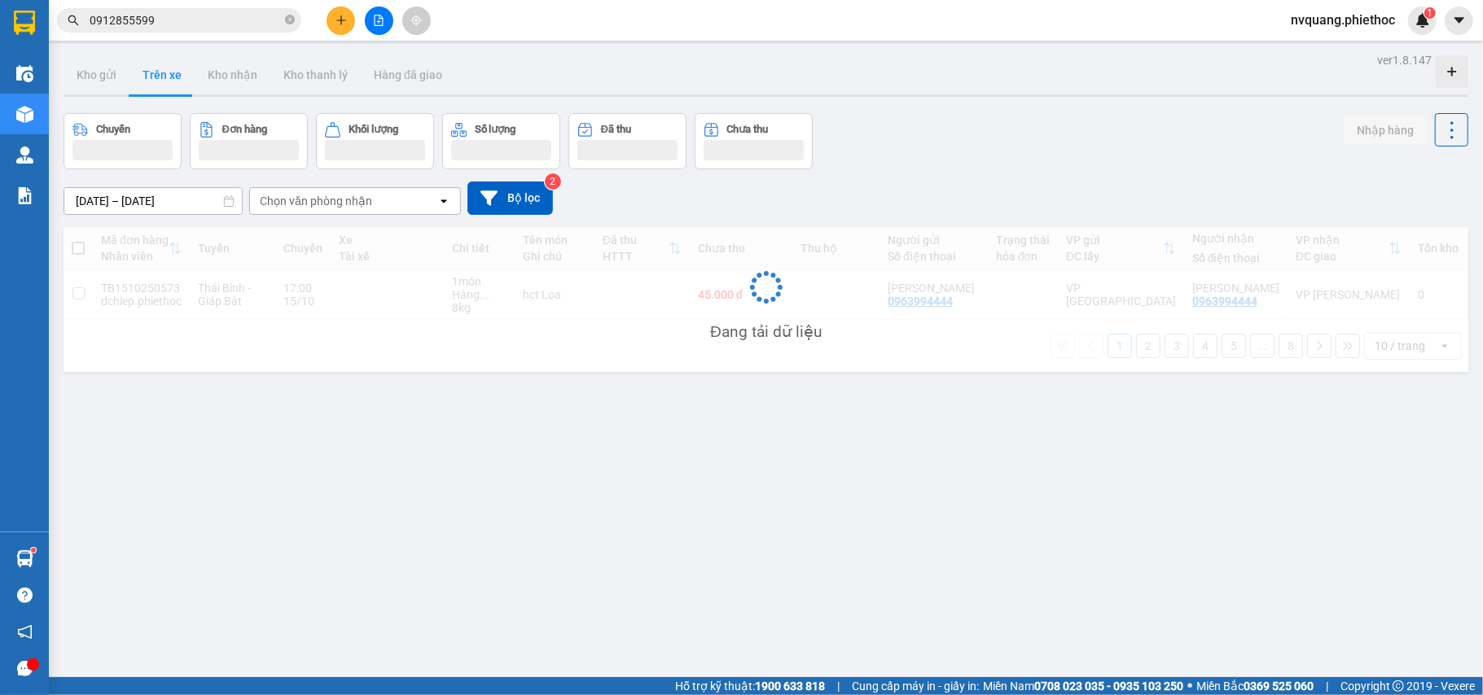
click at [357, 196] on div "Chọn văn phòng nhận" at bounding box center [316, 201] width 112 height 16
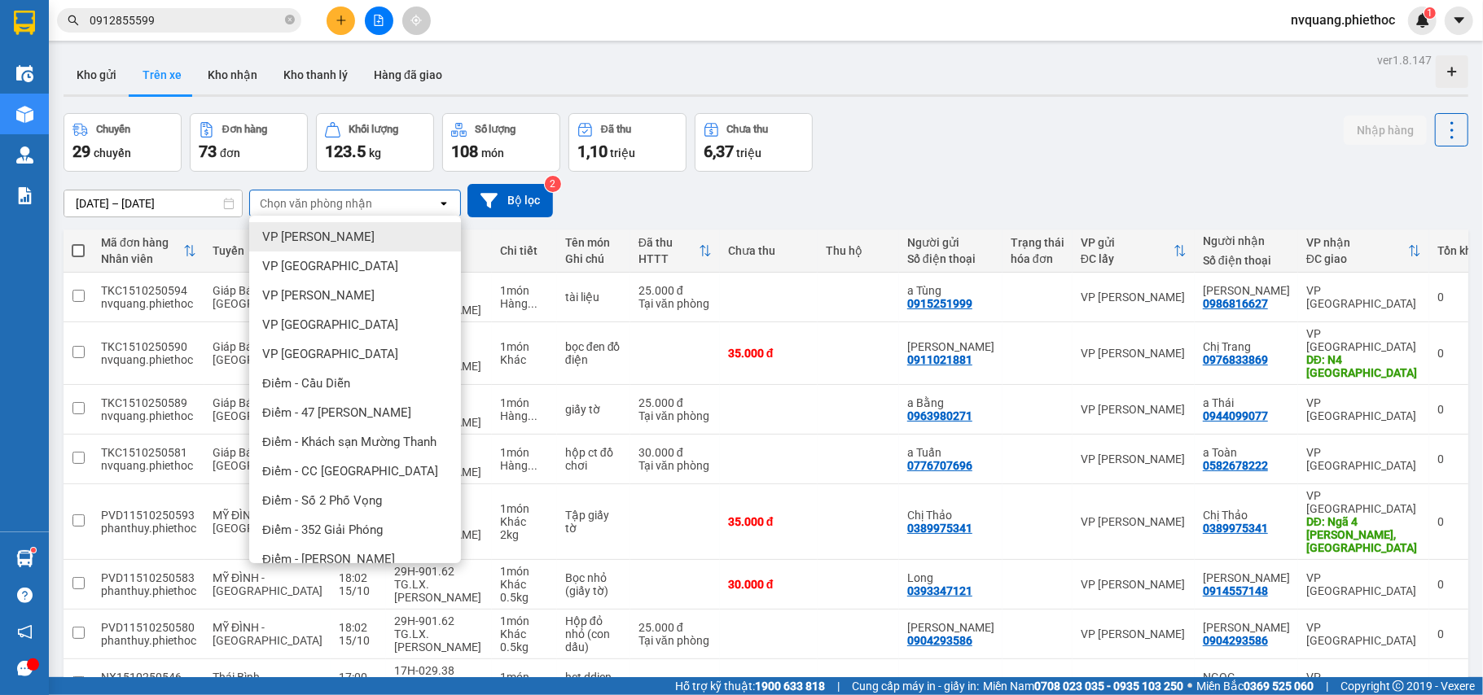
click at [780, 189] on div "15/10/2025 – 15/10/2025 Press the down arrow key to interact with the calendar …" at bounding box center [766, 200] width 1405 height 33
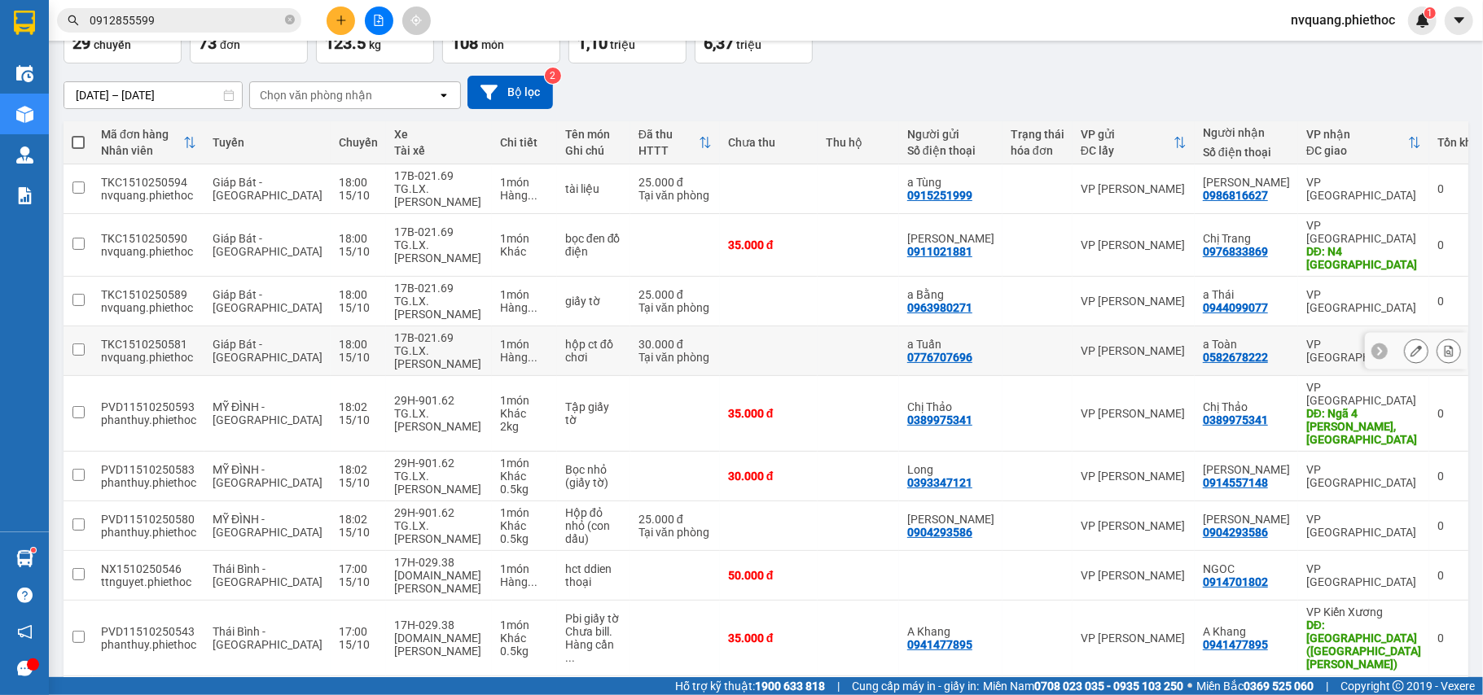
scroll to position [150, 0]
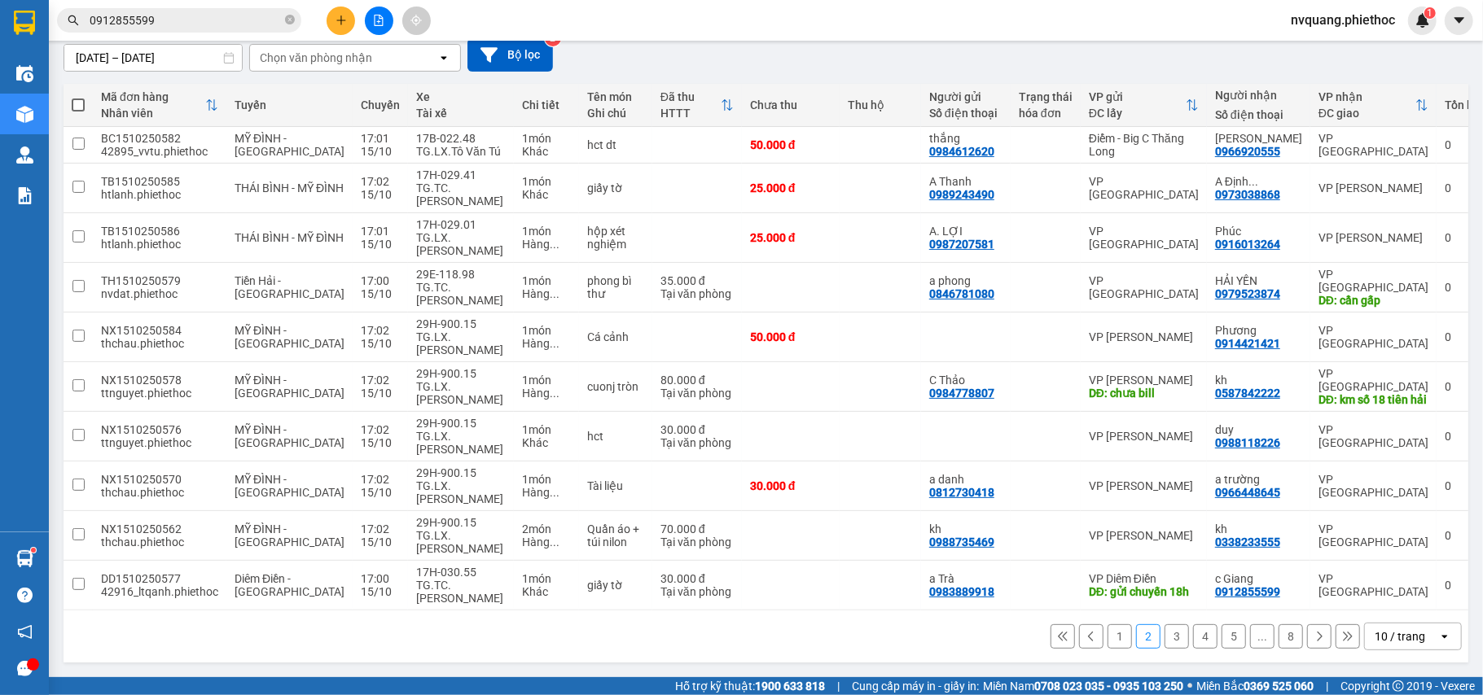
click at [1164, 632] on button "3" at bounding box center [1176, 637] width 24 height 24
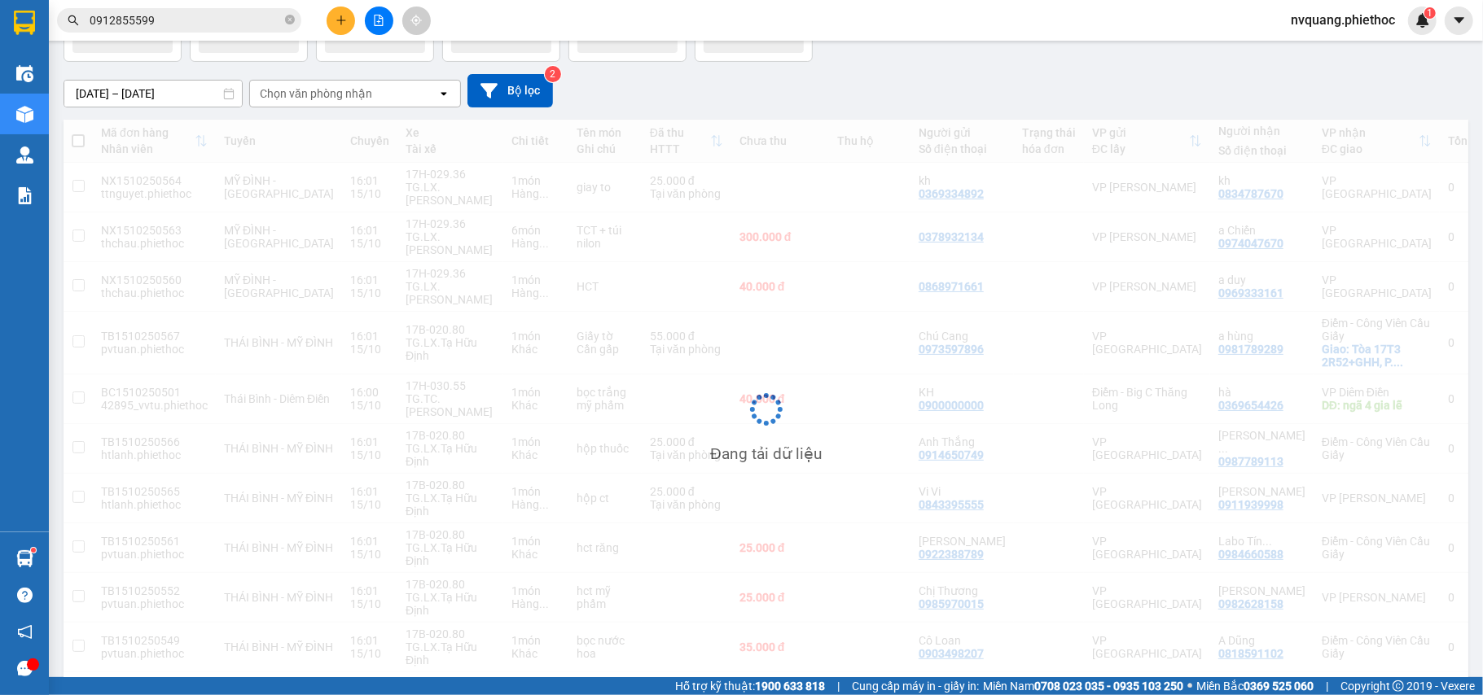
scroll to position [111, 0]
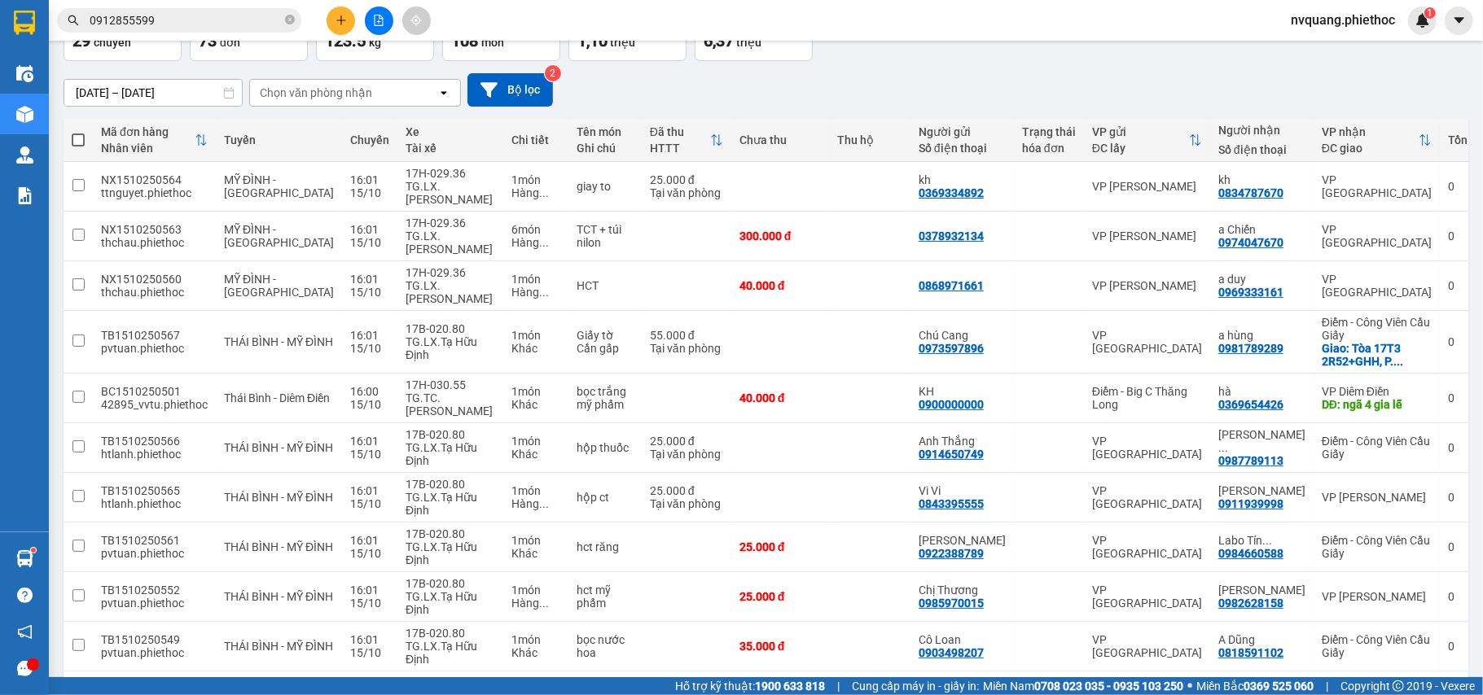
click at [1222, 686] on button "5" at bounding box center [1233, 698] width 24 height 24
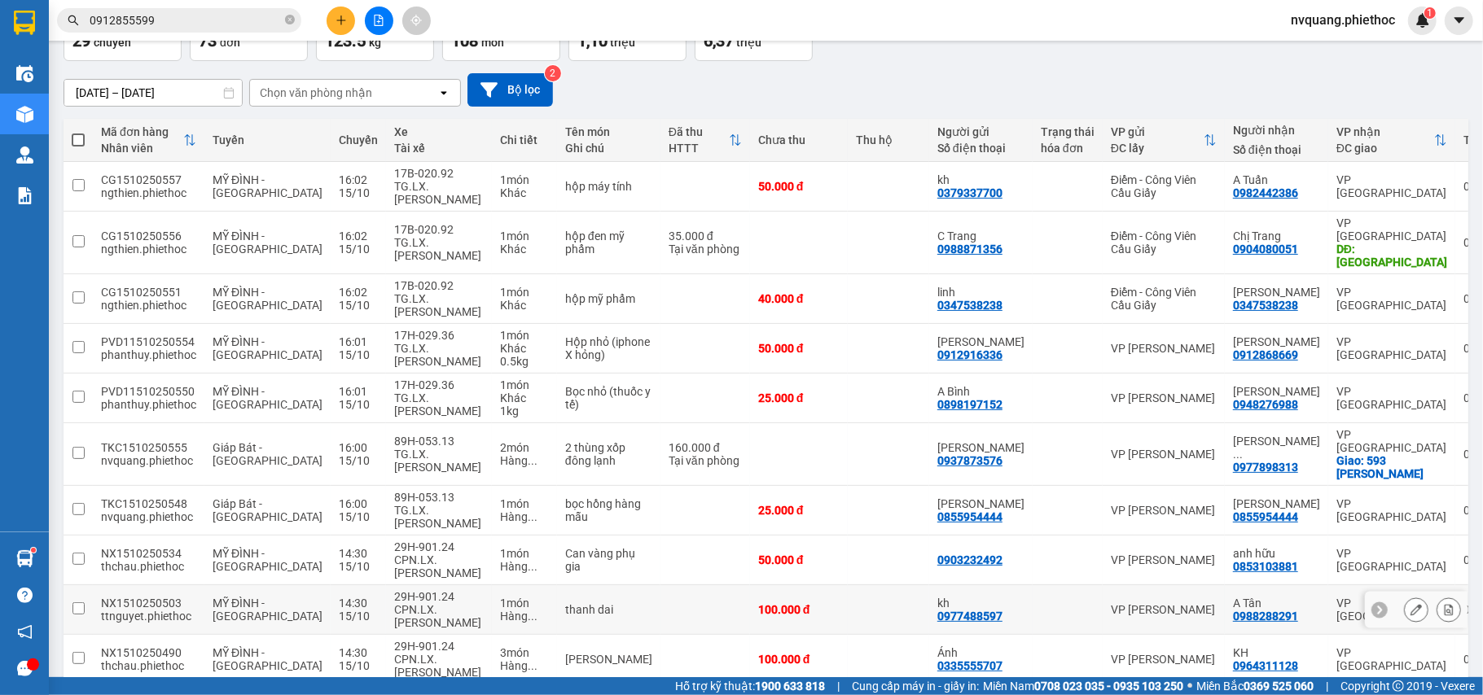
scroll to position [150, 0]
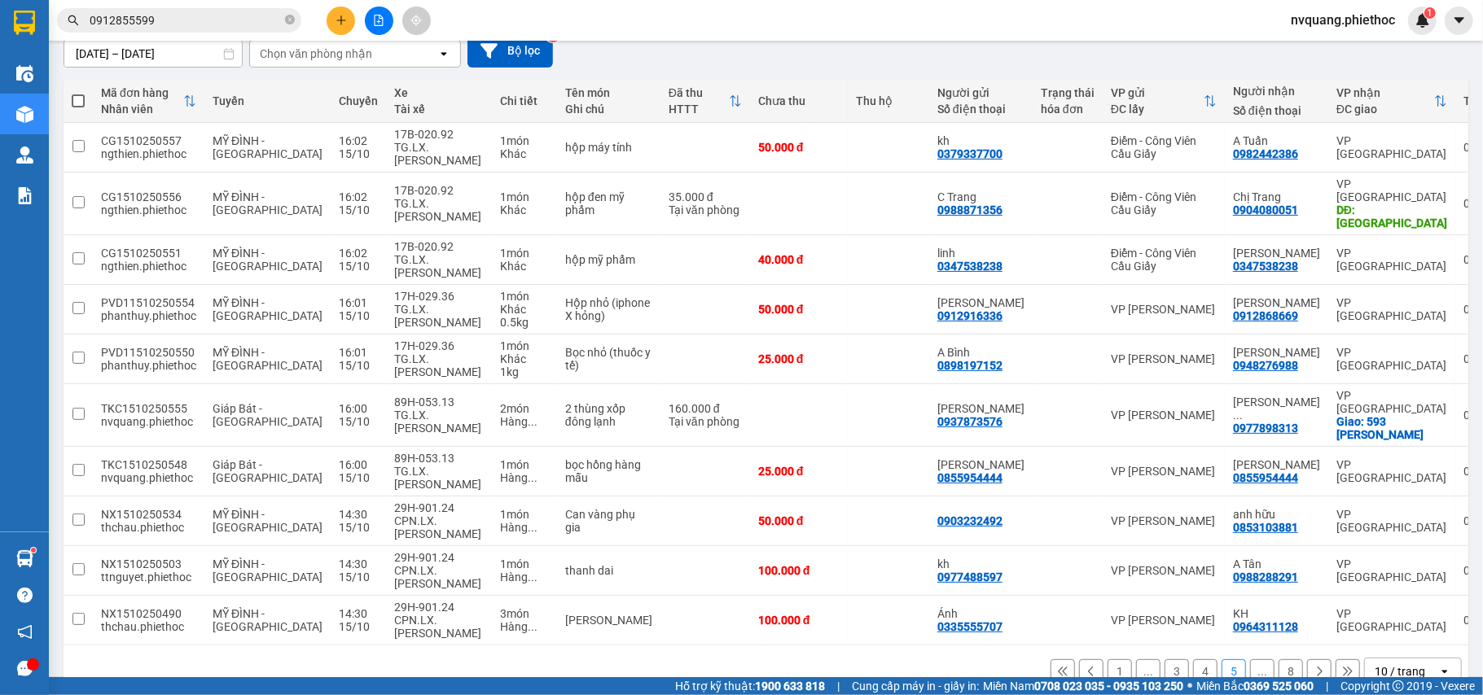
click at [1250, 660] on button "..." at bounding box center [1262, 672] width 24 height 24
click at [1221, 660] on button "5" at bounding box center [1233, 672] width 24 height 24
click at [1250, 660] on button "..." at bounding box center [1262, 672] width 24 height 24
click at [1278, 660] on button "8" at bounding box center [1290, 672] width 24 height 24
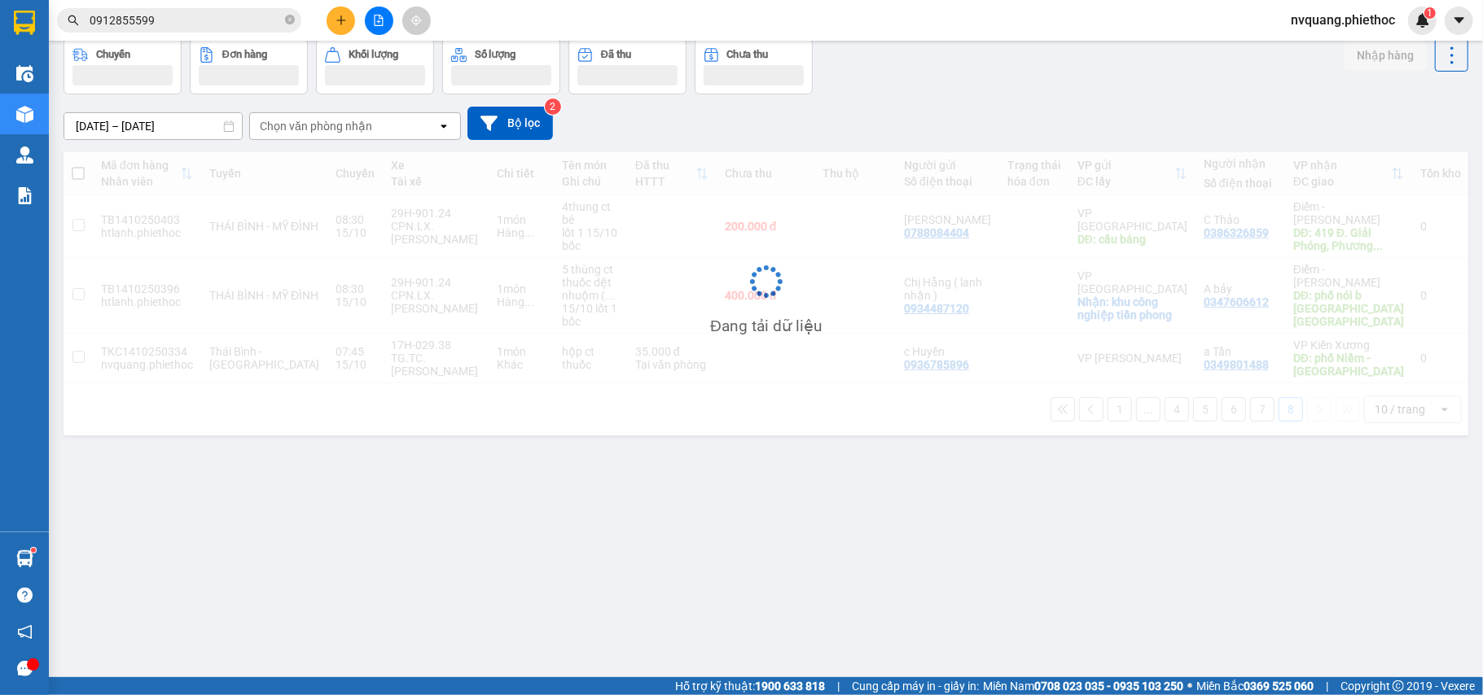
scroll to position [75, 0]
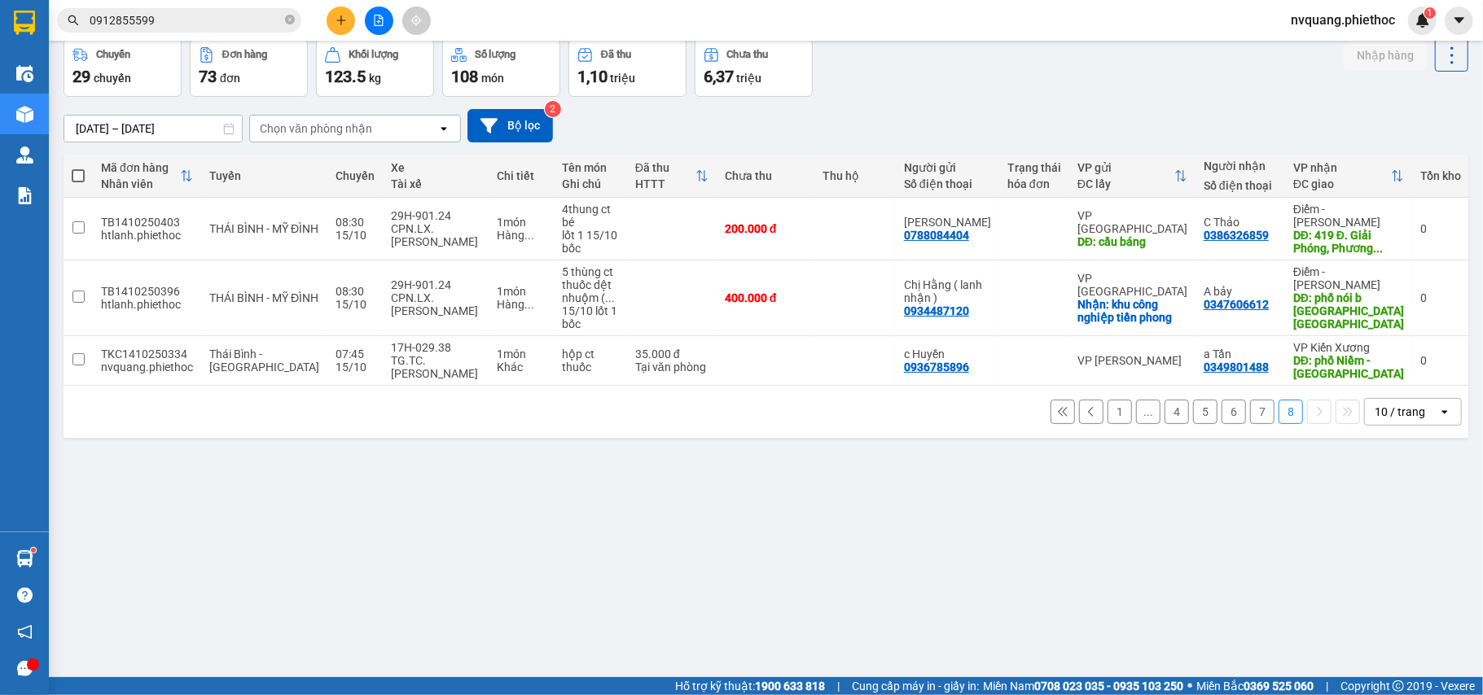
click at [1223, 401] on button "6" at bounding box center [1233, 412] width 24 height 24
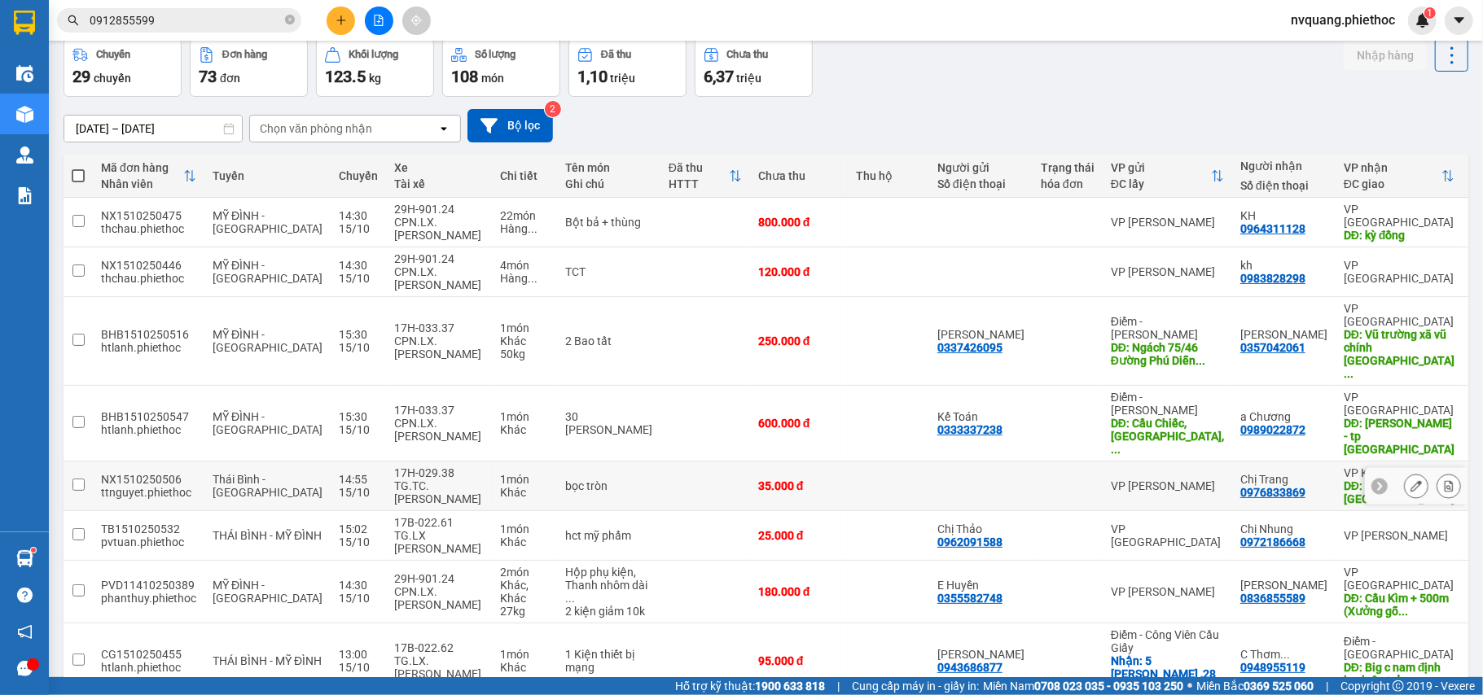
scroll to position [176, 0]
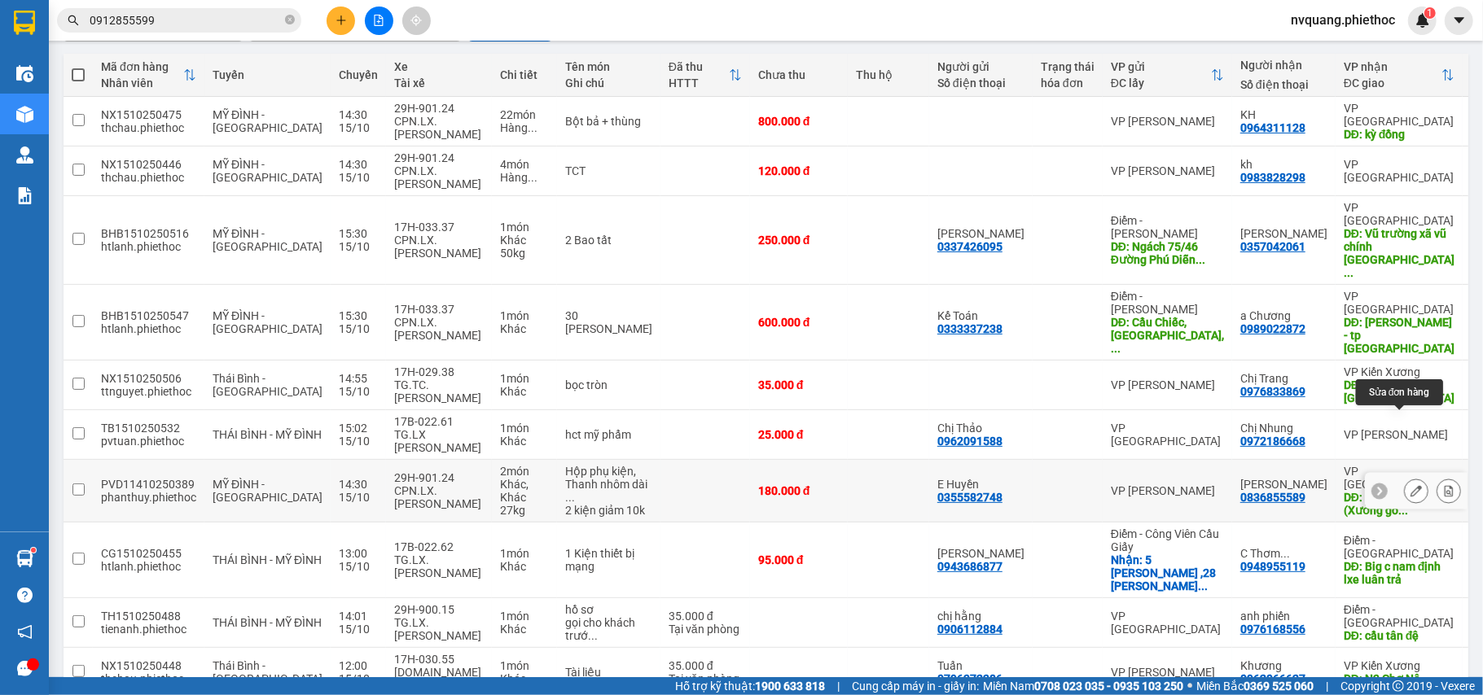
click at [1410, 485] on icon at bounding box center [1415, 490] width 11 height 11
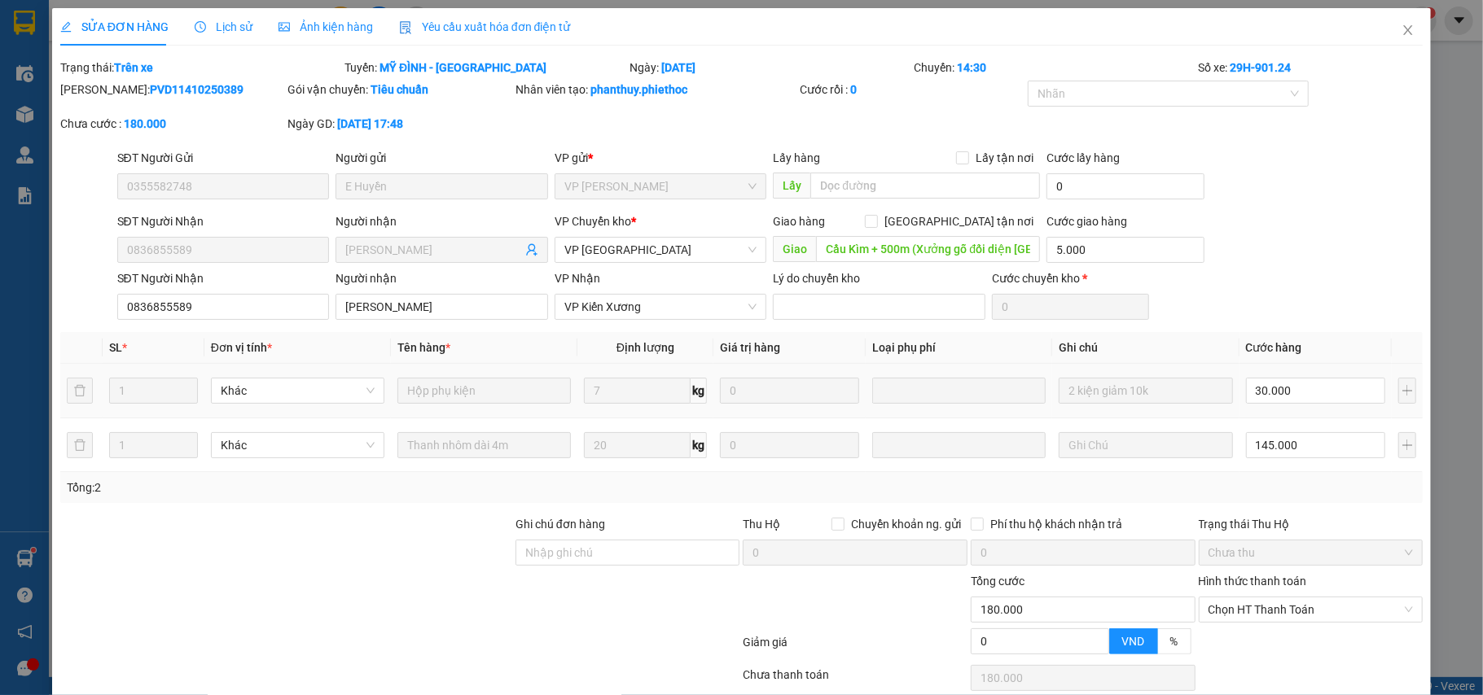
type input "0355582748"
type input "E Huyền"
type input "0836855589"
type input "Phạm Lâm"
type input "Cầu Kìm + 500m (Xưởng gỗ đối diện Phúc Hằng Plaza)"
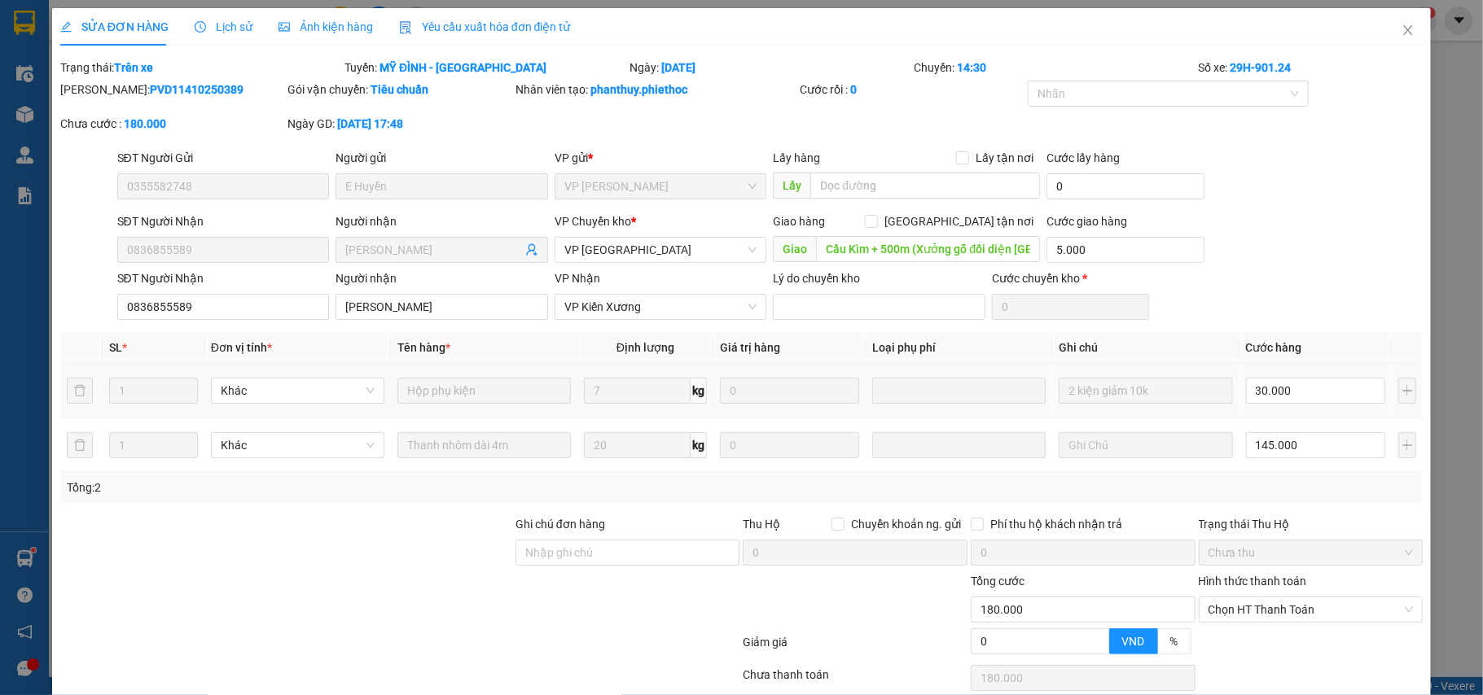
type input "5.000"
type input "0"
type input "180.000"
click at [1401, 30] on icon "close" at bounding box center [1407, 30] width 13 height 13
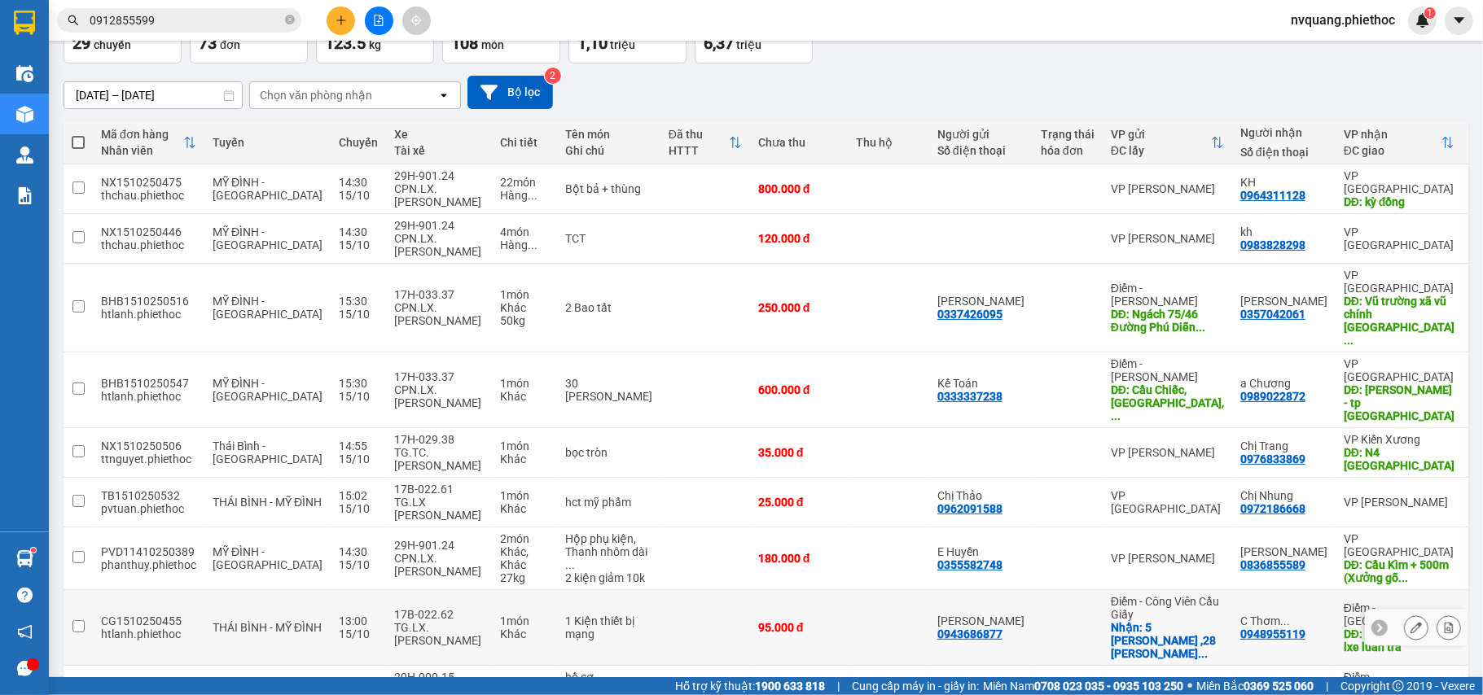
scroll to position [176, 0]
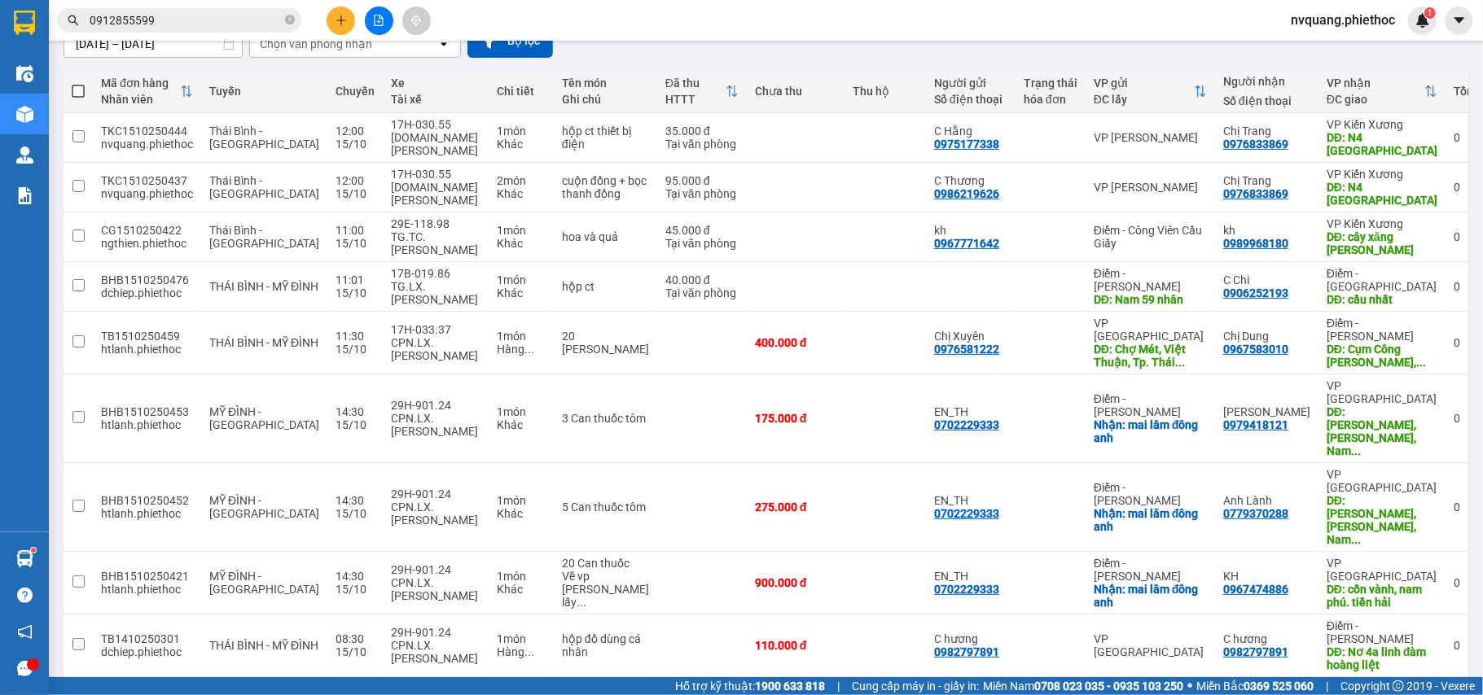
scroll to position [163, 0]
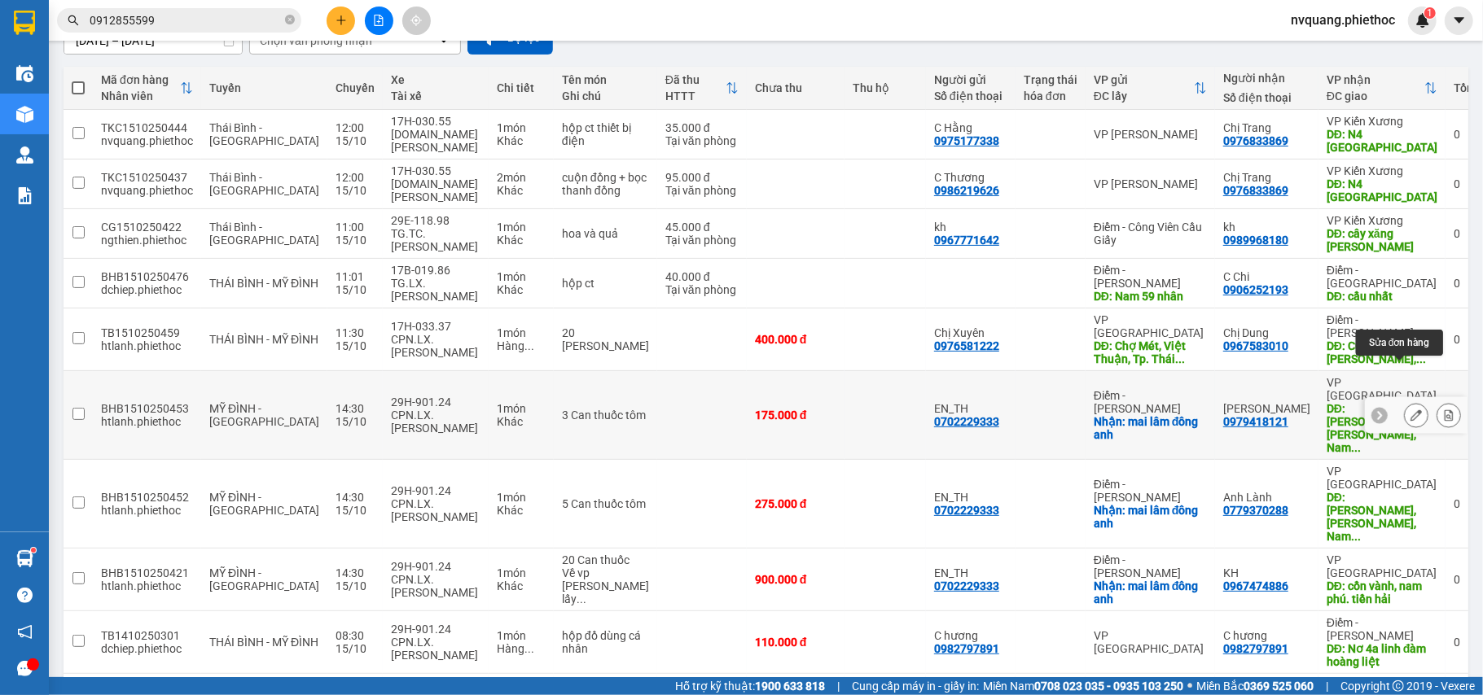
click at [1405, 401] on button at bounding box center [1416, 415] width 23 height 28
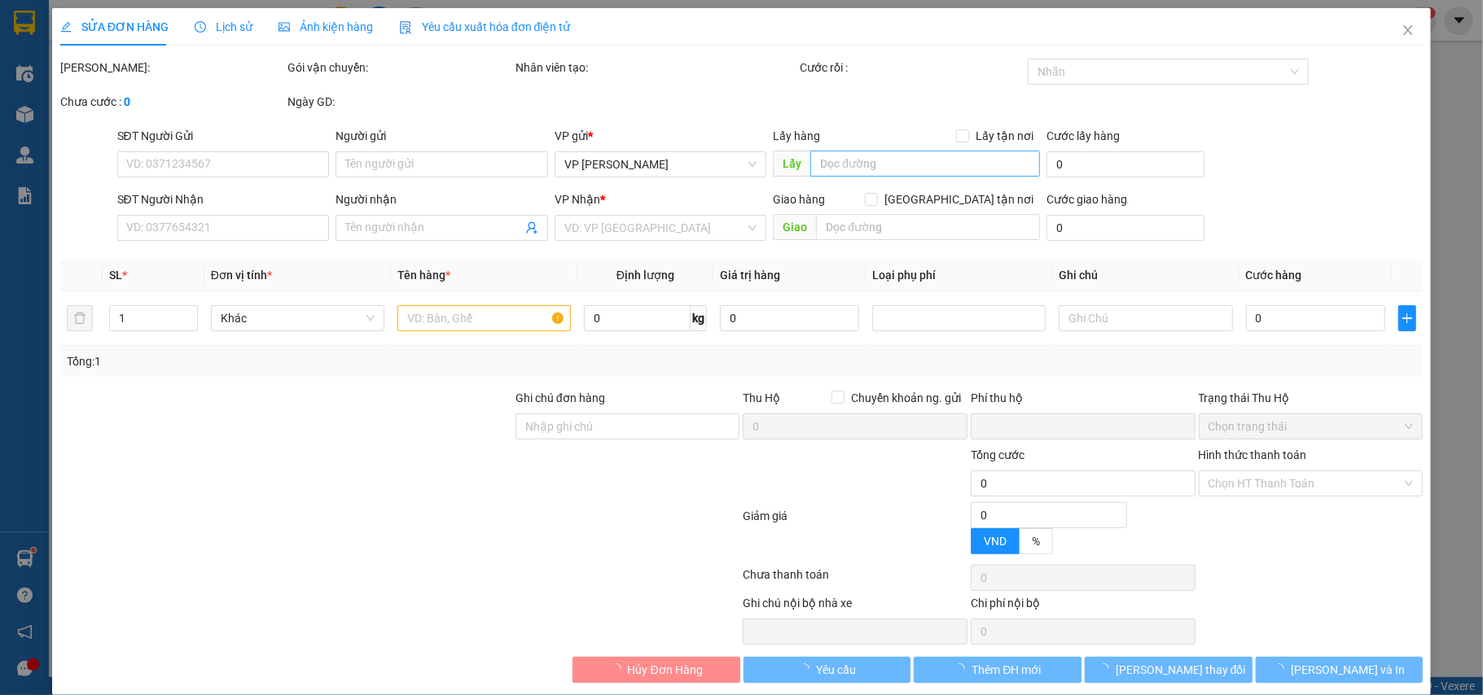
type input "0702229333"
type input "EN_TH"
checkbox input "true"
type input "mai lâm đông anh"
type input "0979418121"
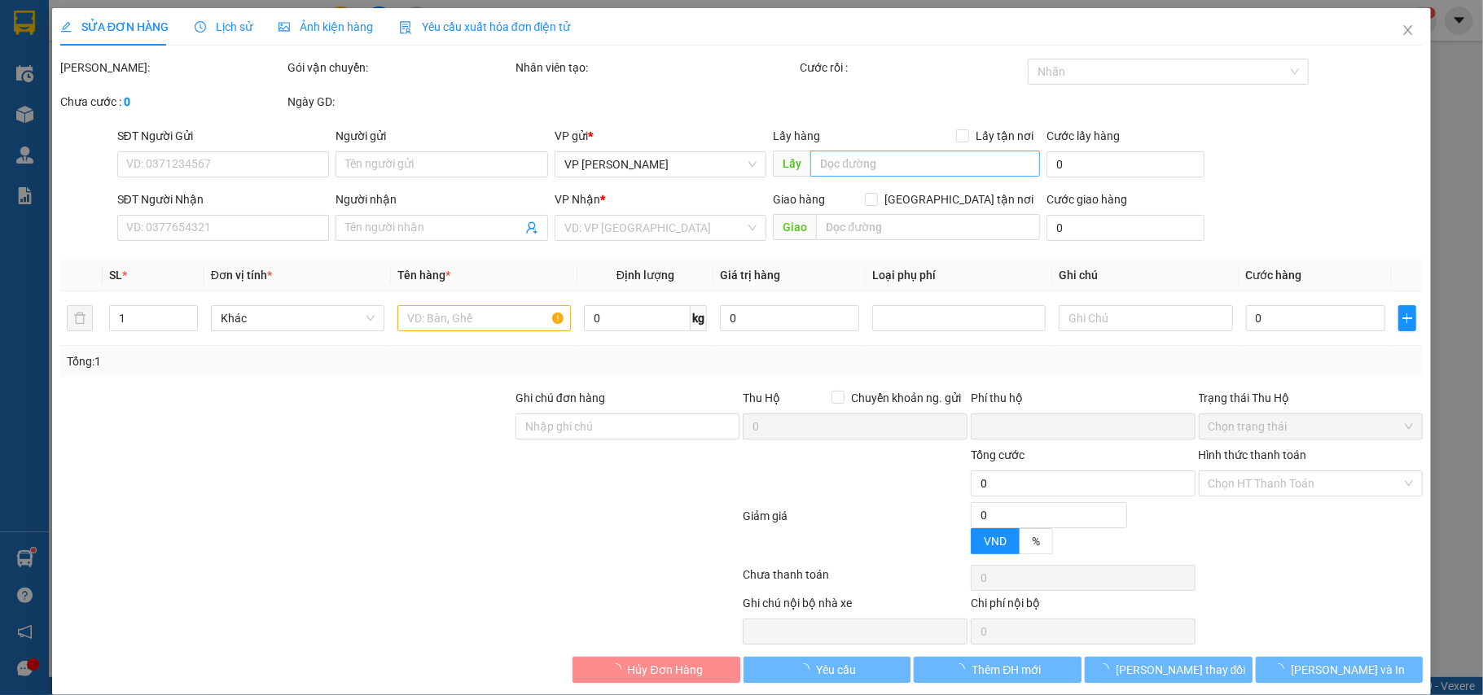
type input "[PERSON_NAME]"
type input "Giao Thiện, Giao Thuỷ, Nam Định, Việt Nam"
type input "0"
type input "175.000"
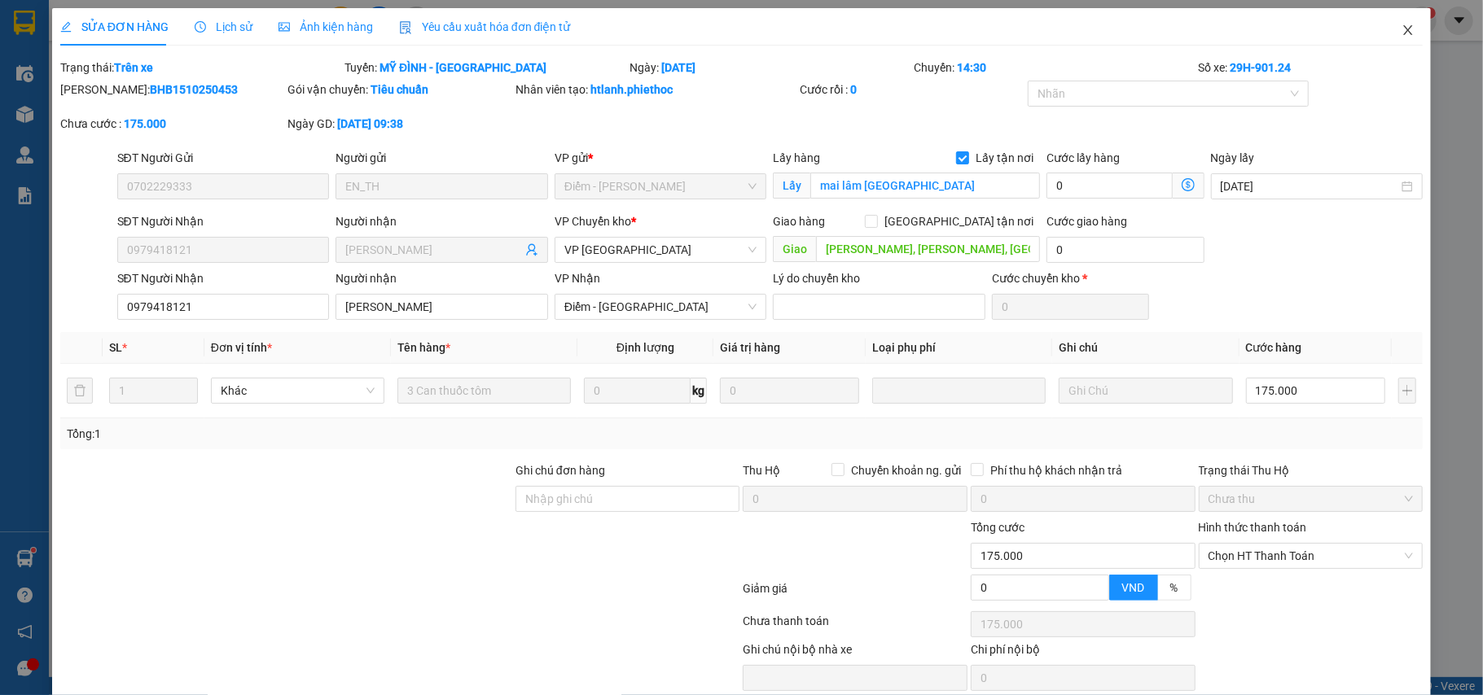
click at [1401, 28] on icon "close" at bounding box center [1407, 30] width 13 height 13
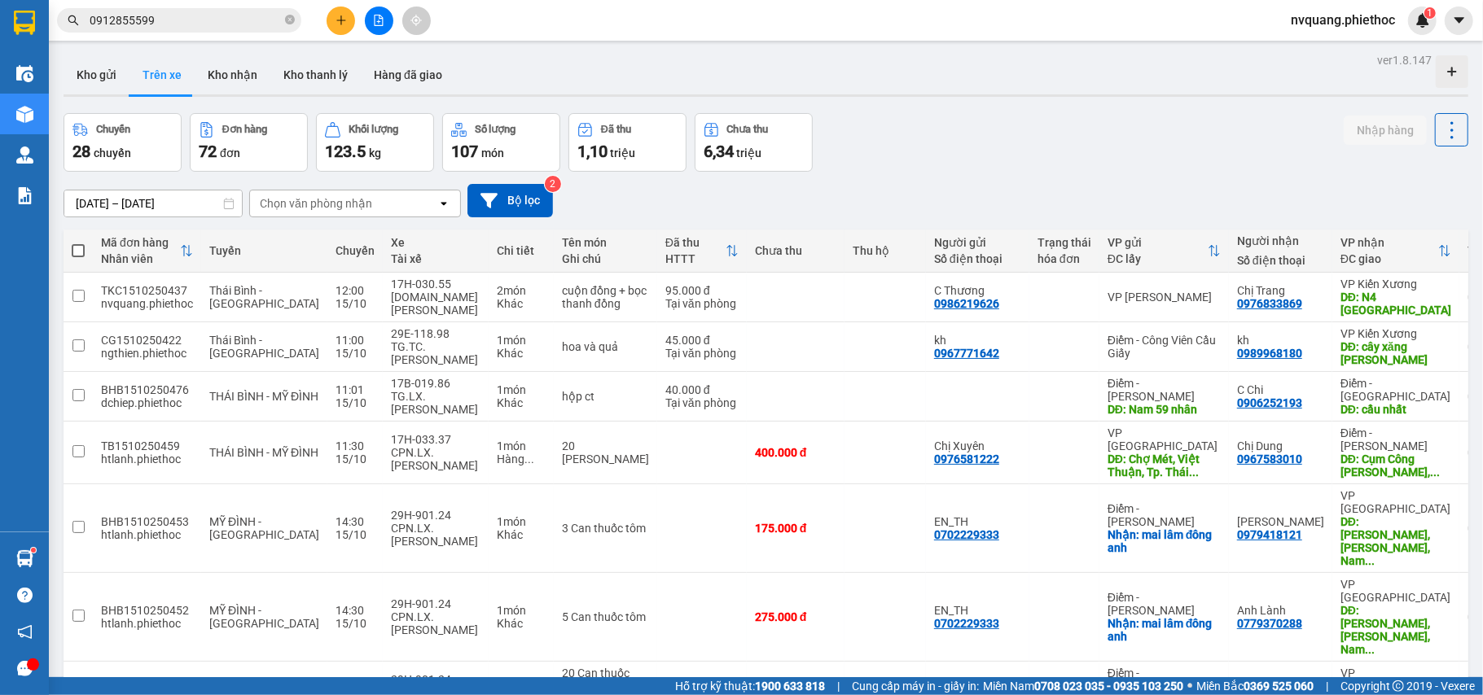
click at [292, 199] on div "Chọn văn phòng nhận" at bounding box center [316, 203] width 112 height 16
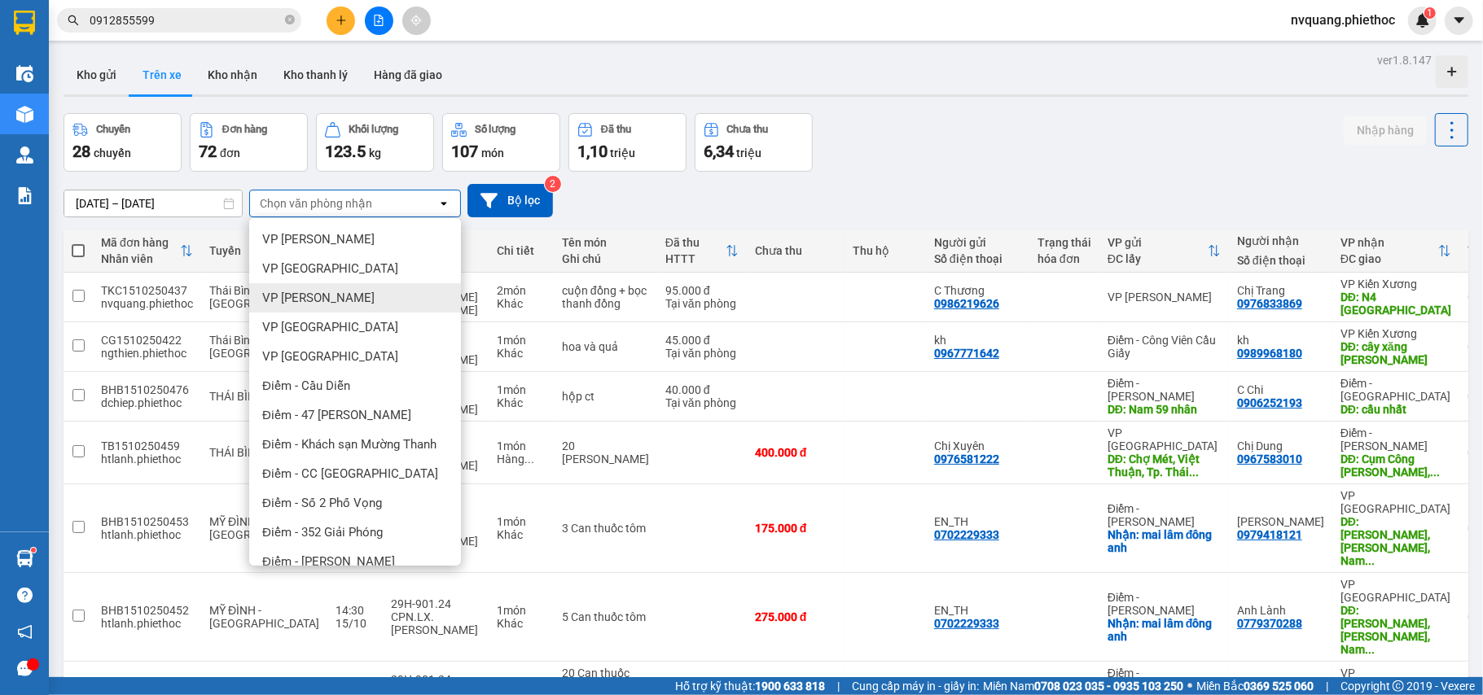
click at [318, 290] on span "VP [PERSON_NAME]" at bounding box center [318, 298] width 112 height 16
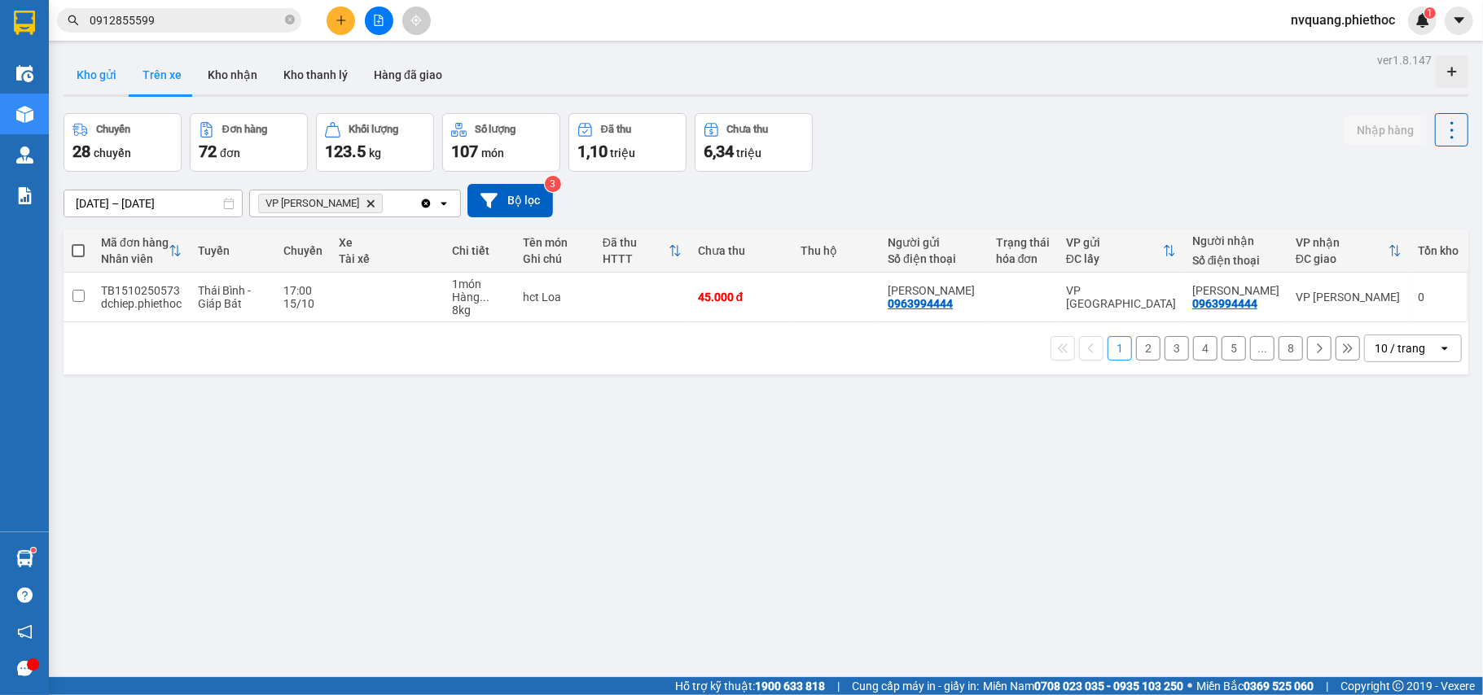
click at [85, 64] on button "Kho gửi" at bounding box center [97, 74] width 66 height 39
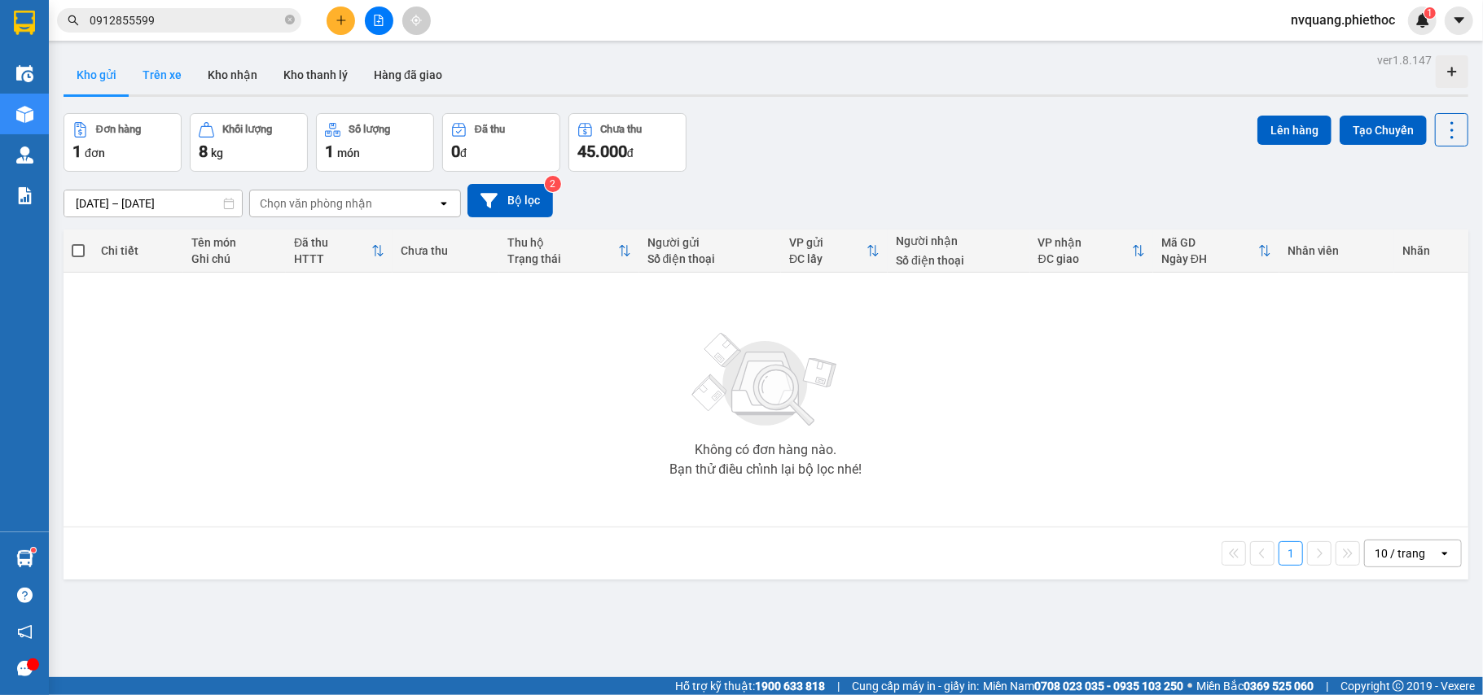
click at [169, 78] on button "Trên xe" at bounding box center [161, 74] width 65 height 39
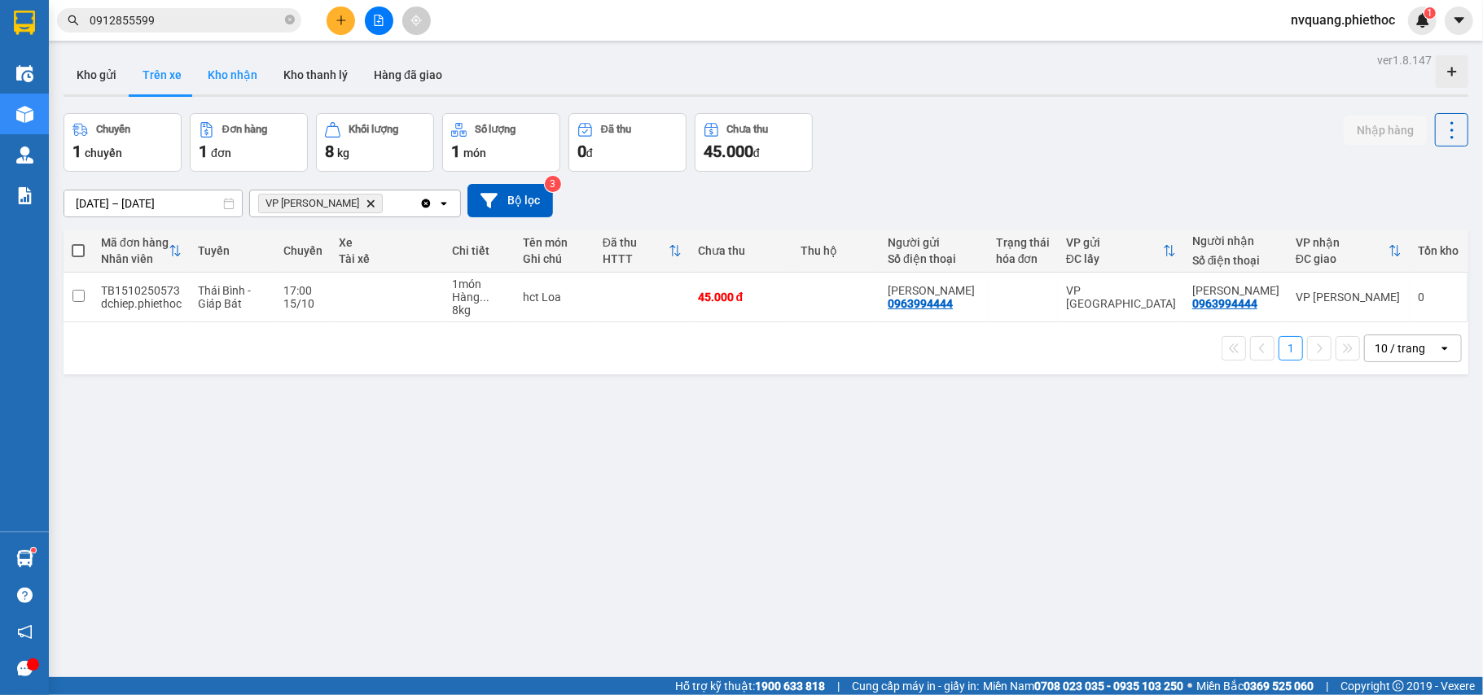
click at [230, 78] on button "Kho nhận" at bounding box center [233, 74] width 76 height 39
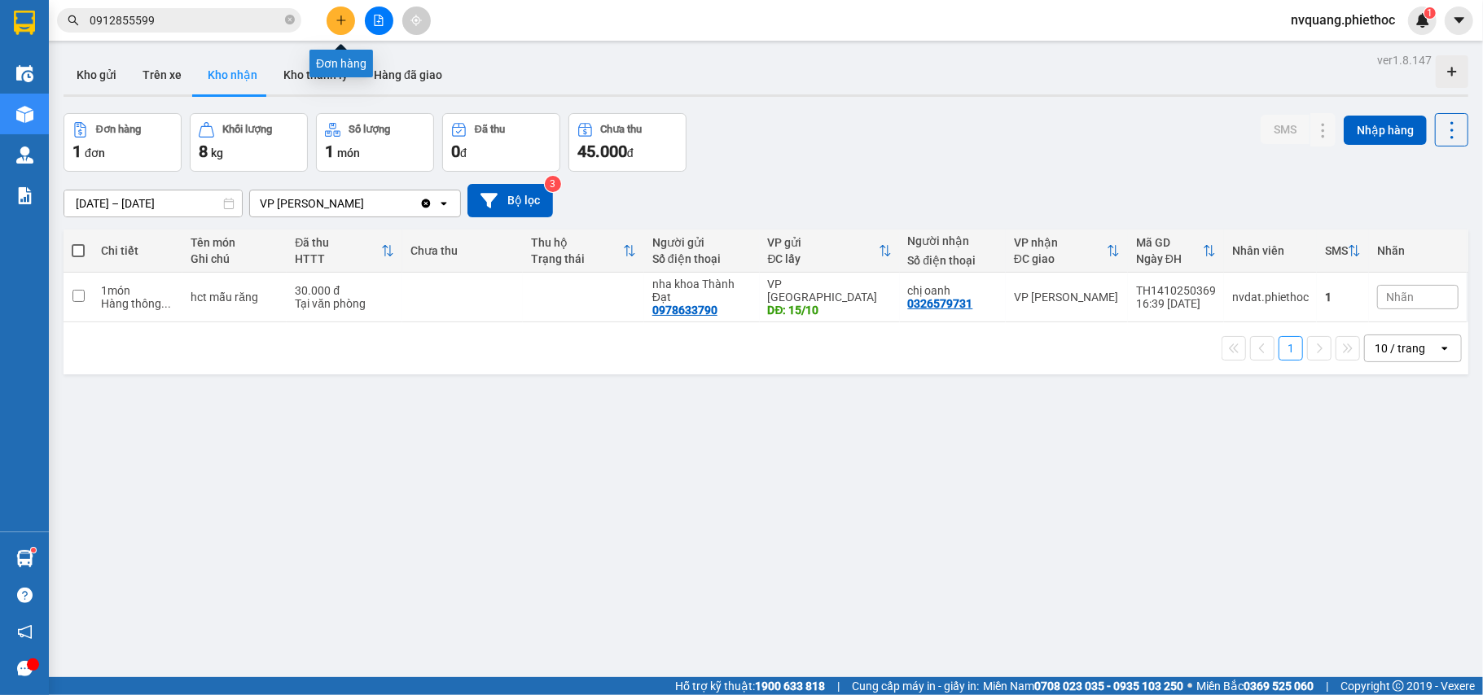
click at [342, 20] on icon "plus" at bounding box center [340, 20] width 11 height 11
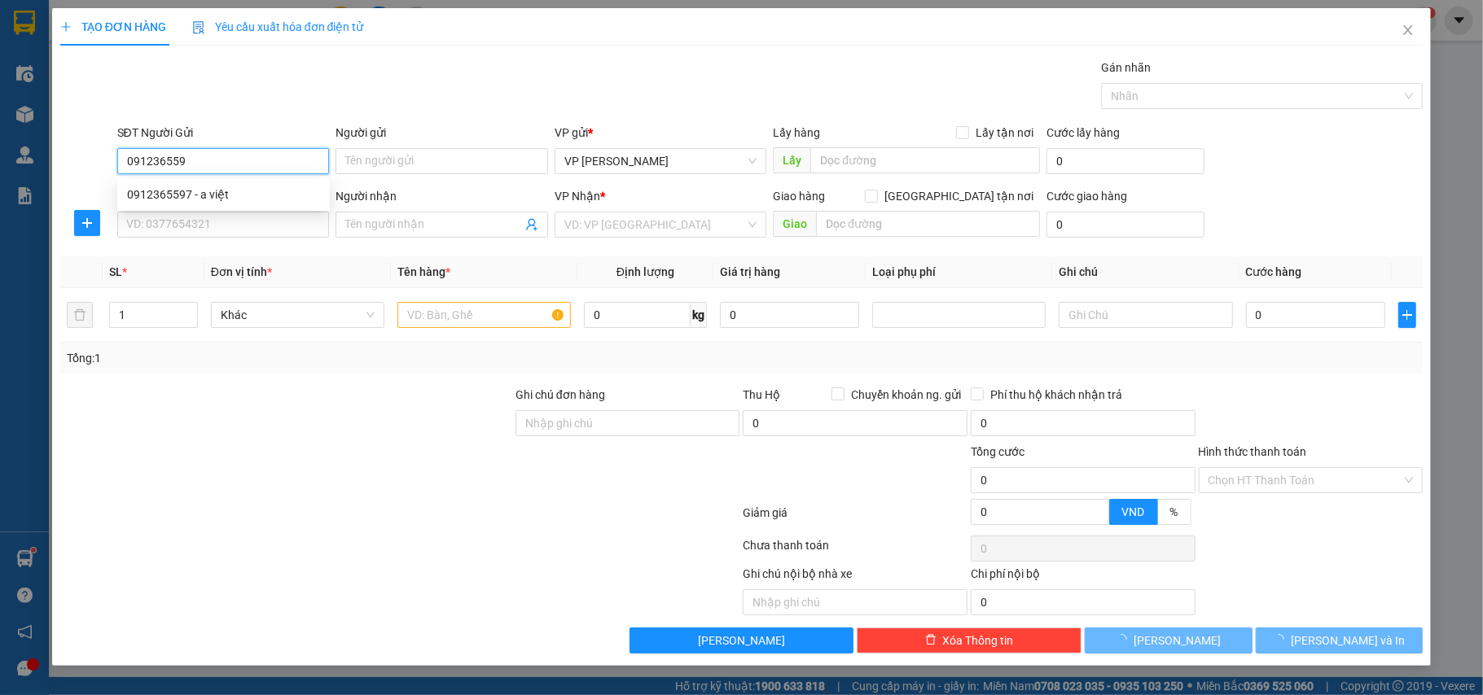
type input "0912365597"
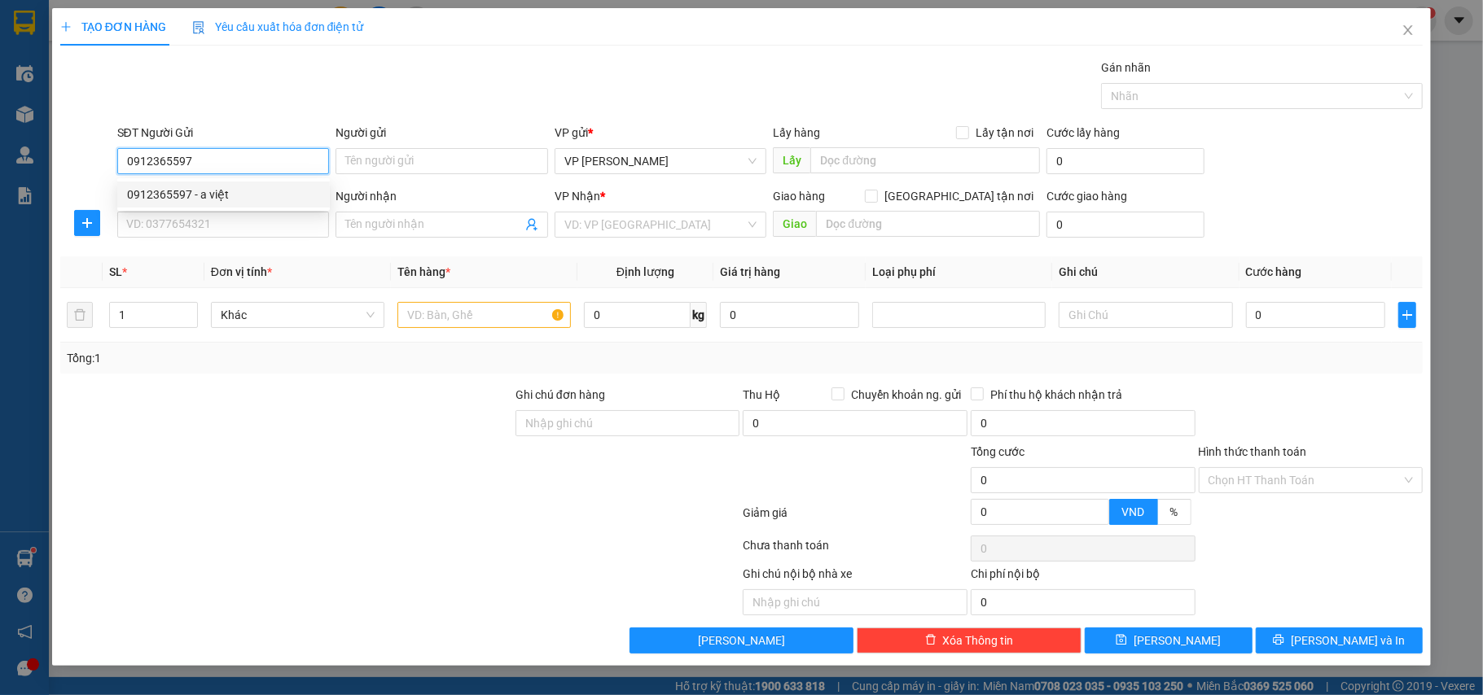
click at [202, 186] on div "0912365597 - a việt" at bounding box center [223, 195] width 193 height 18
type input "a việt"
type input "A Chi nhận dọc đường"
type input "5.000"
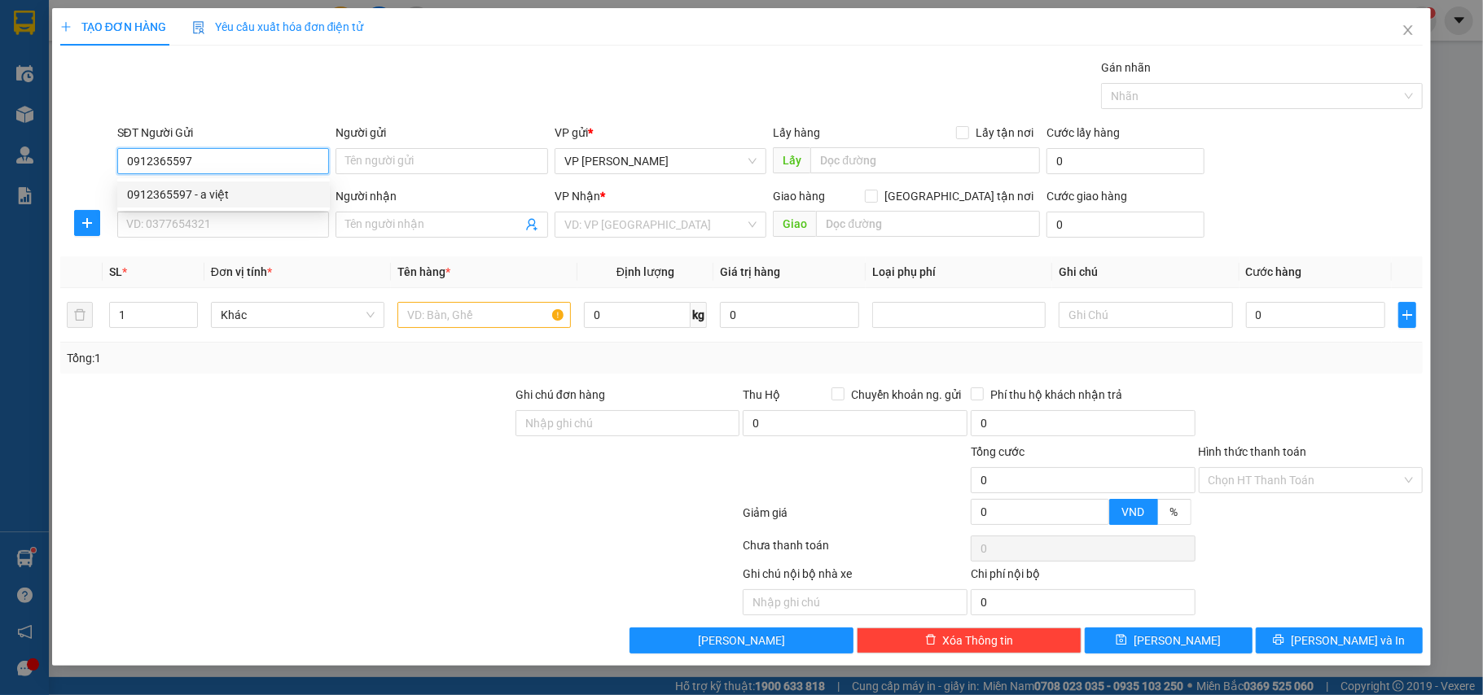
type input "5.000"
type input "0912365597"
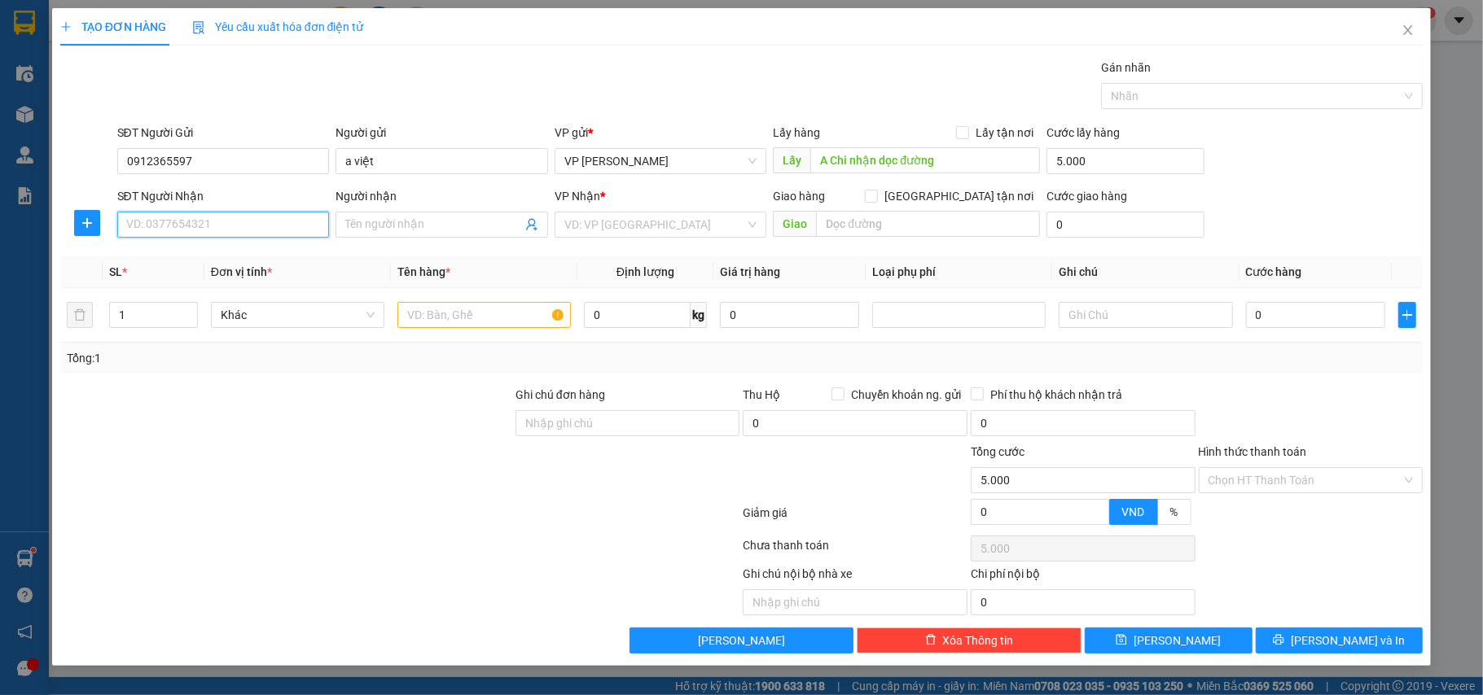
click at [210, 218] on input "SĐT Người Nhận" at bounding box center [223, 225] width 213 height 26
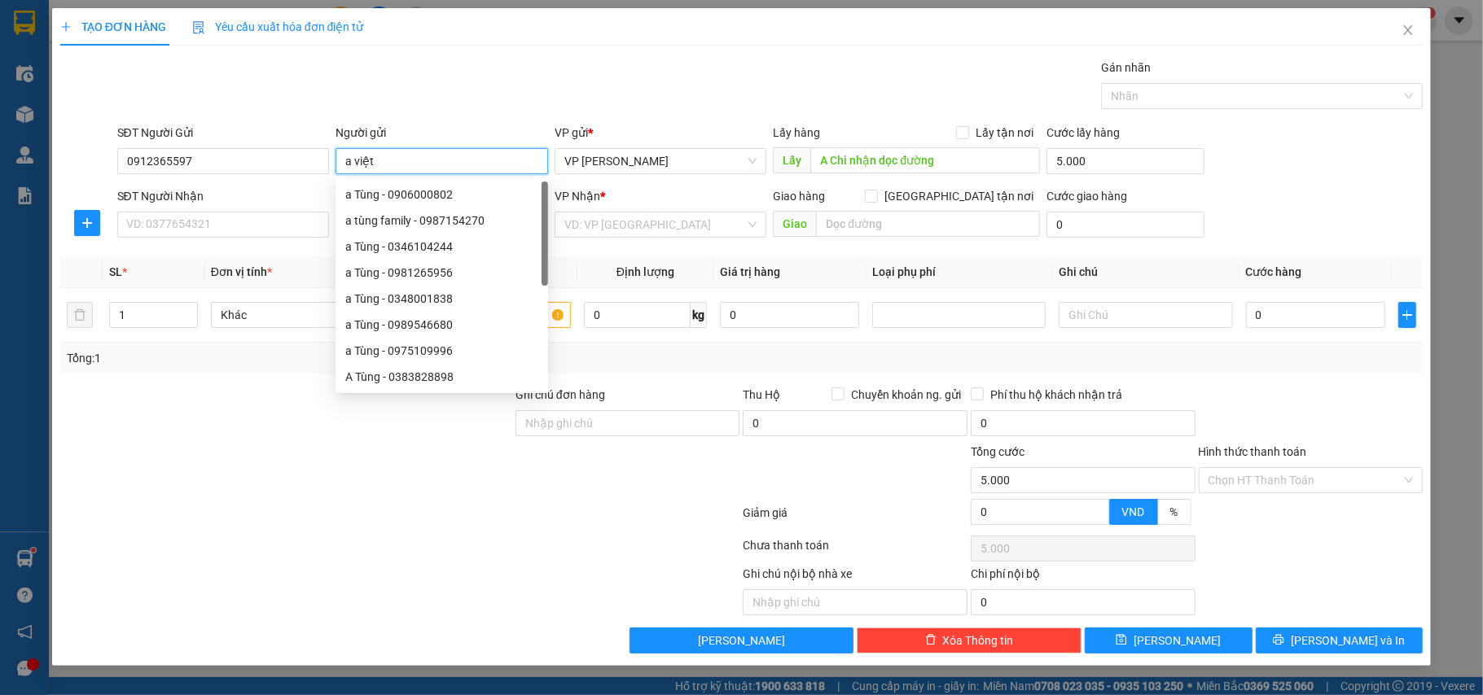
drag, startPoint x: 383, startPoint y: 154, endPoint x: 346, endPoint y: 157, distance: 36.8
click at [346, 157] on input "a việt" at bounding box center [441, 161] width 213 height 26
type input "a Việt"
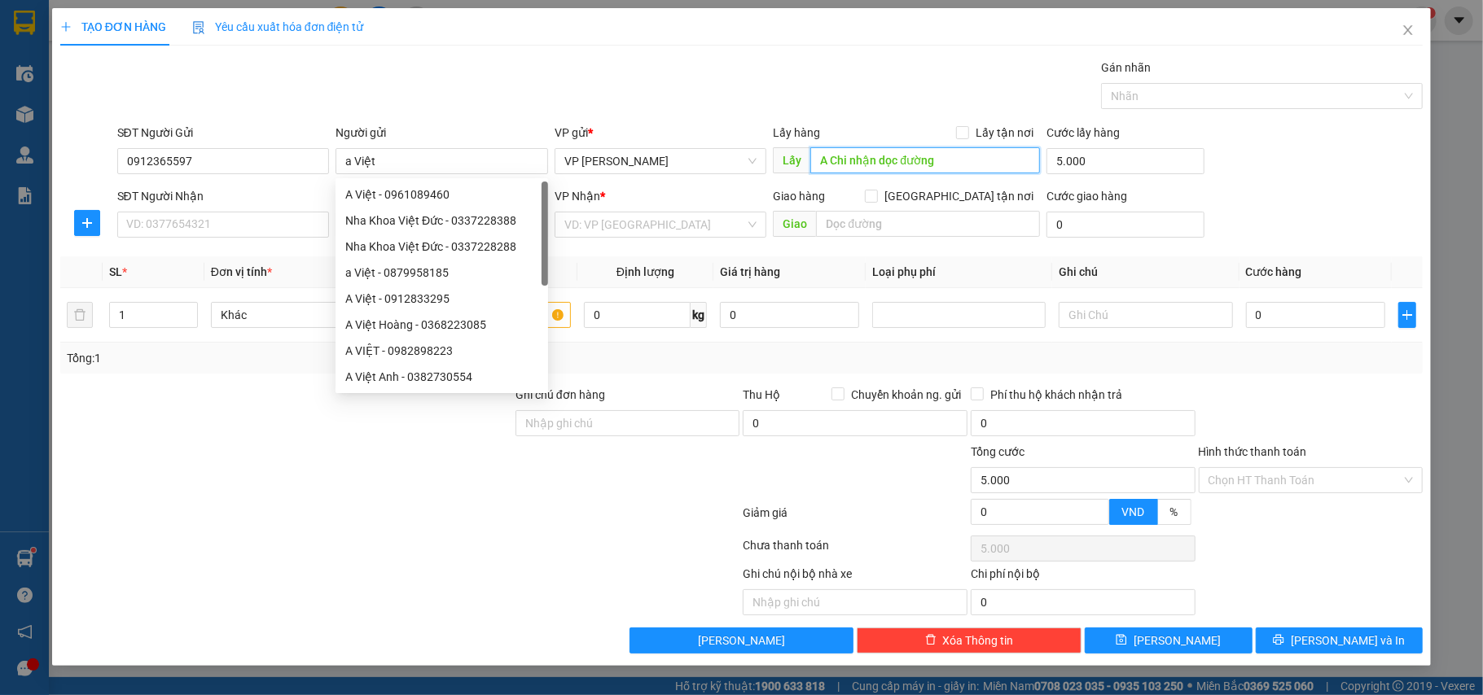
click at [982, 173] on input "A Chi nhận dọc đường" at bounding box center [925, 160] width 230 height 26
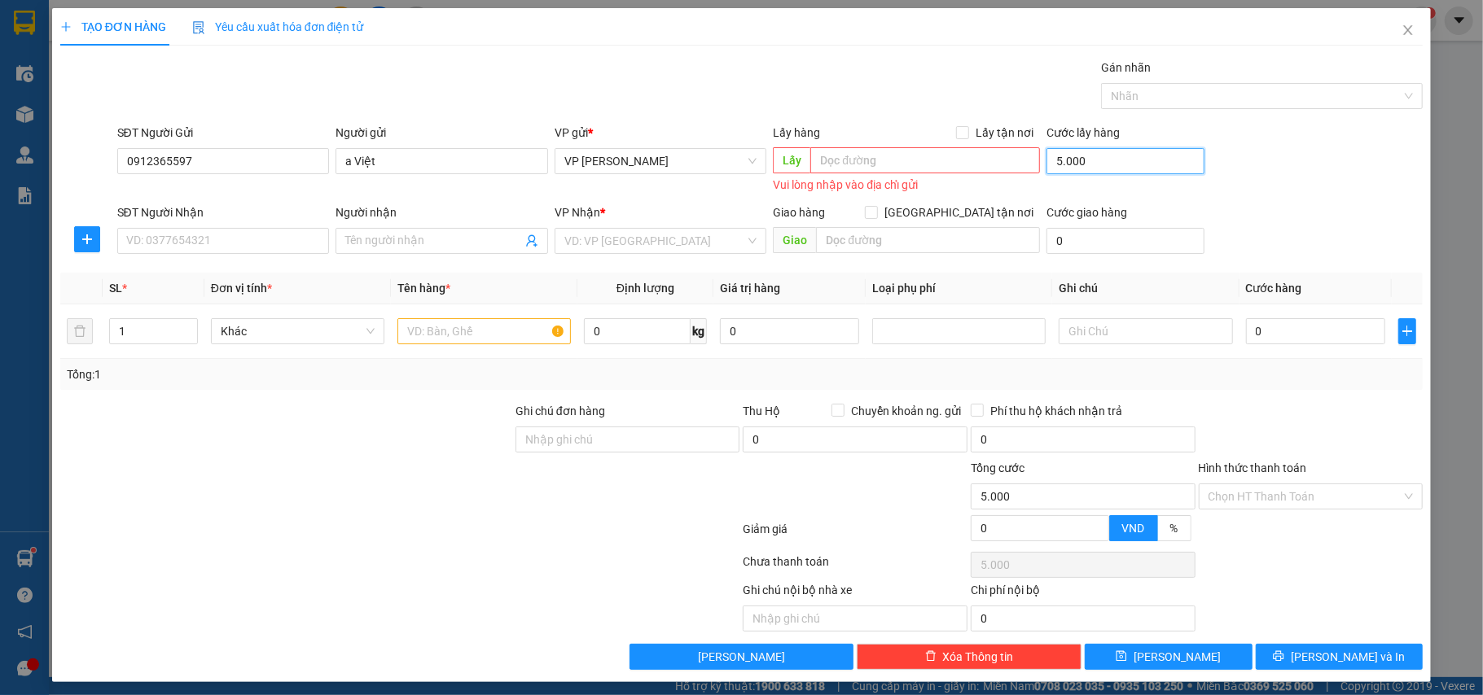
click at [1079, 161] on input "5.000" at bounding box center [1124, 161] width 157 height 26
type input "0"
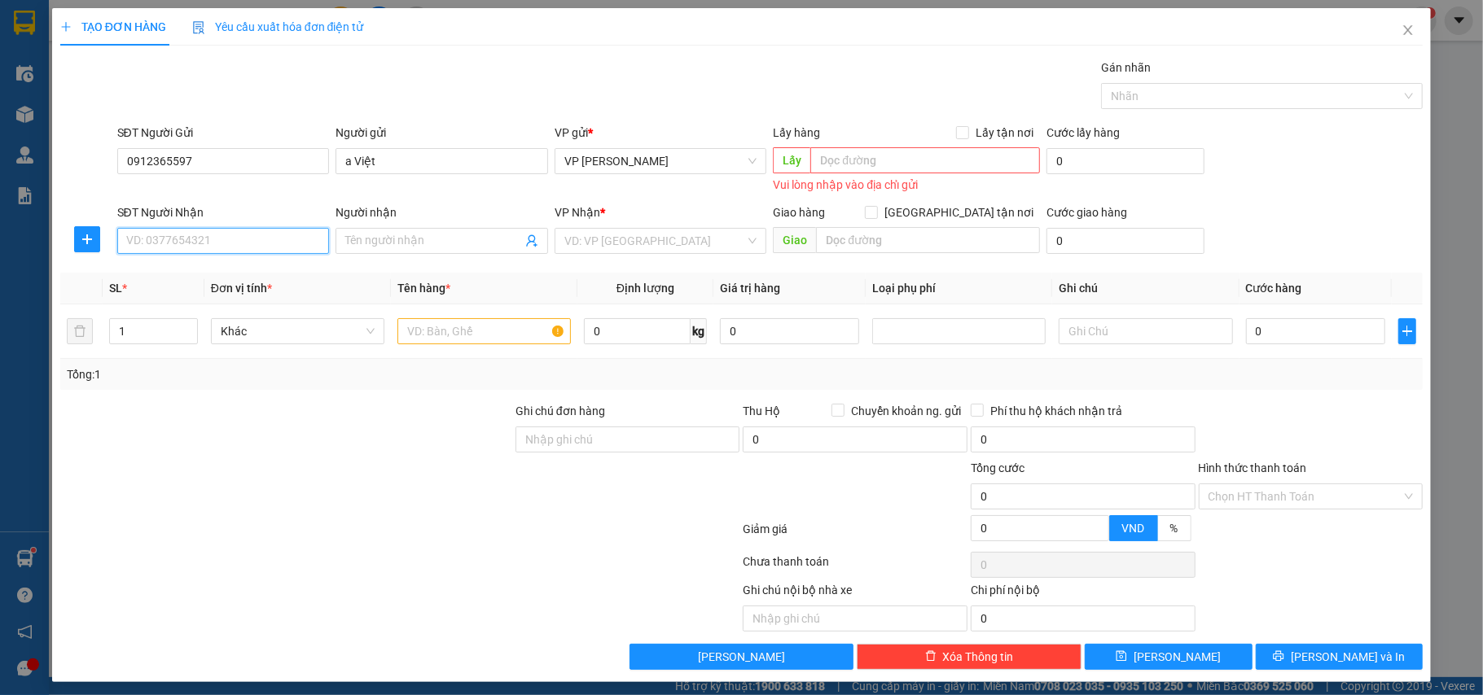
click at [138, 236] on input "SĐT Người Nhận" at bounding box center [223, 241] width 213 height 26
type input "0939195669"
click at [223, 272] on div "0939195669 - C Hiền Anh" at bounding box center [220, 275] width 191 height 18
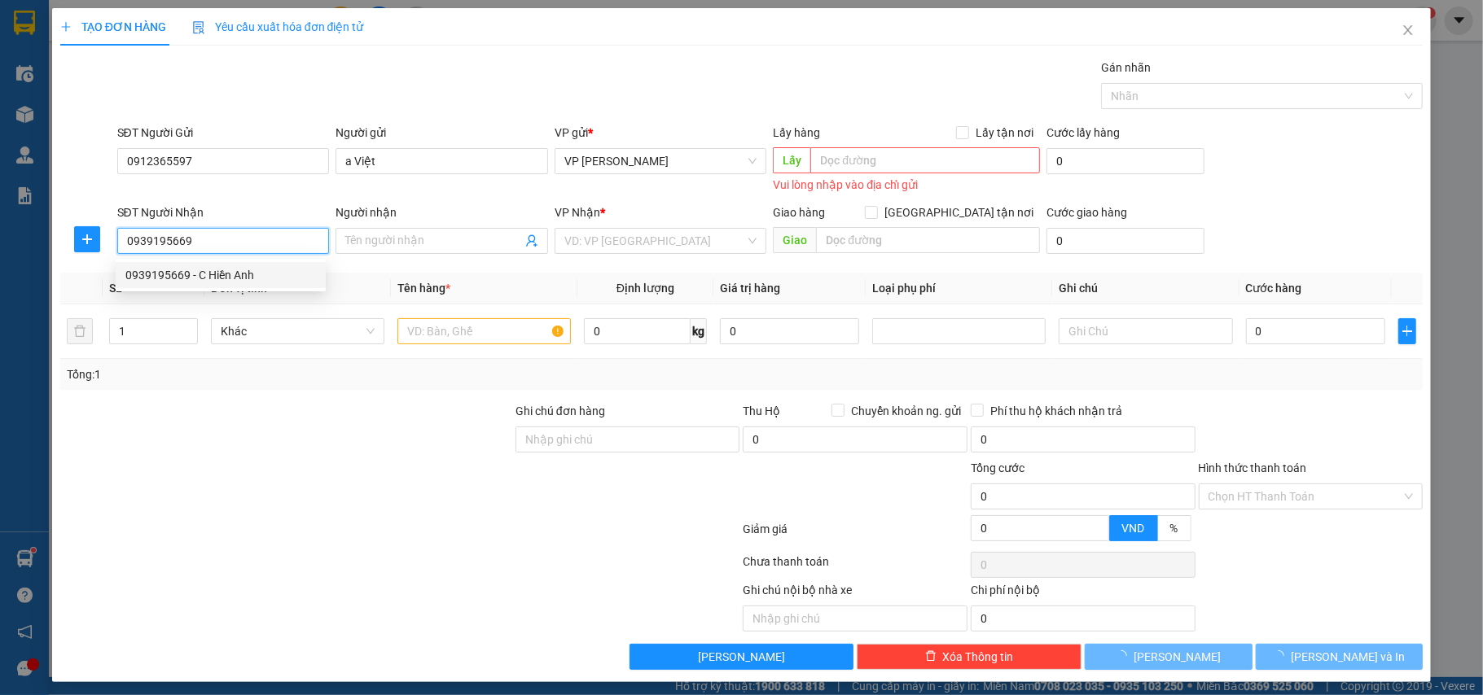
type input "C Hiền Anh"
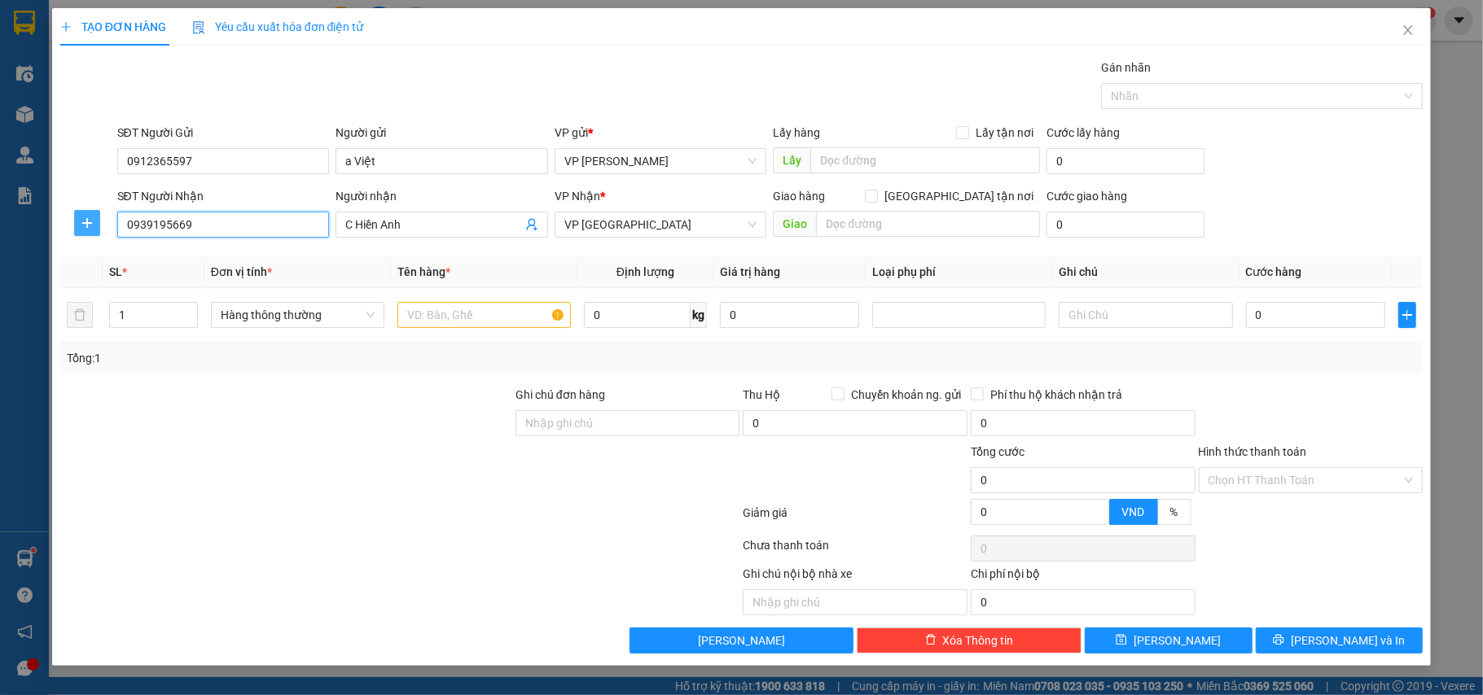
type input "0939195669"
click at [86, 228] on icon "plus" at bounding box center [86, 223] width 1 height 11
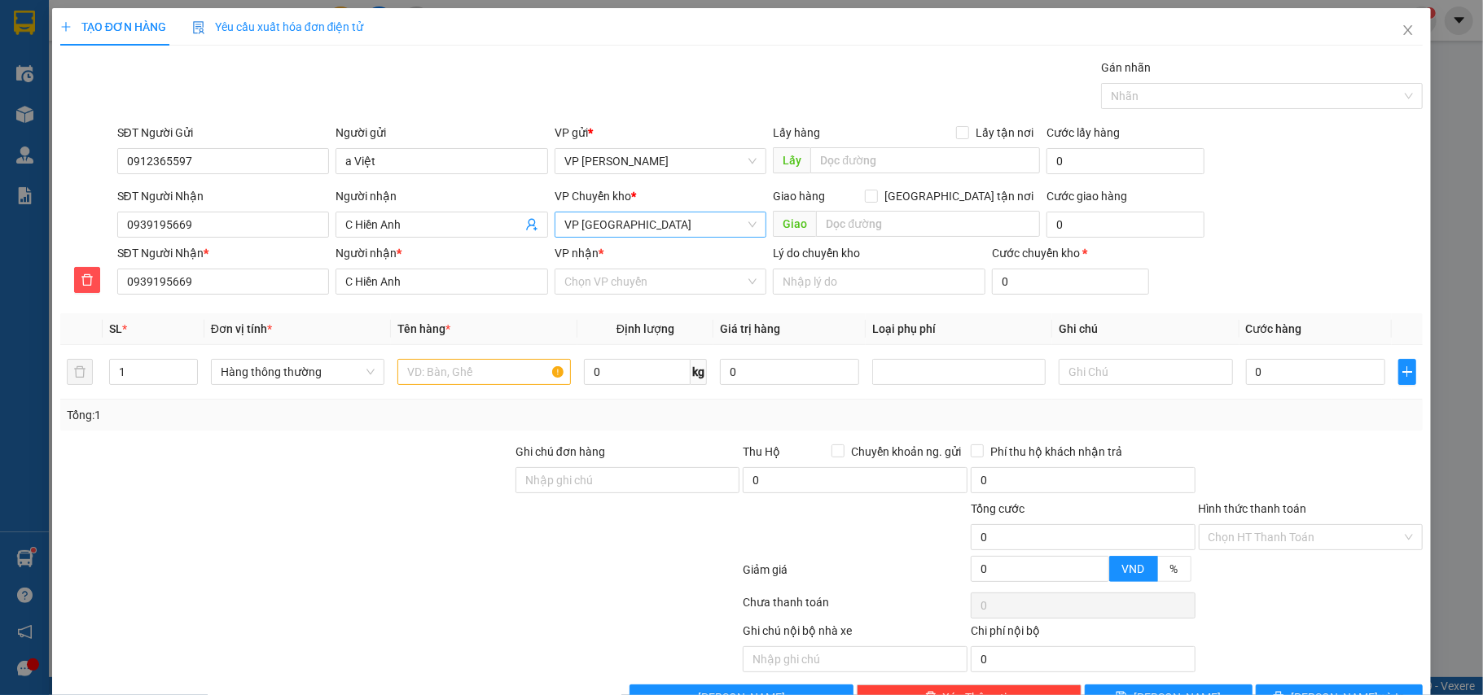
click at [669, 223] on span "VP [GEOGRAPHIC_DATA]" at bounding box center [660, 225] width 193 height 24
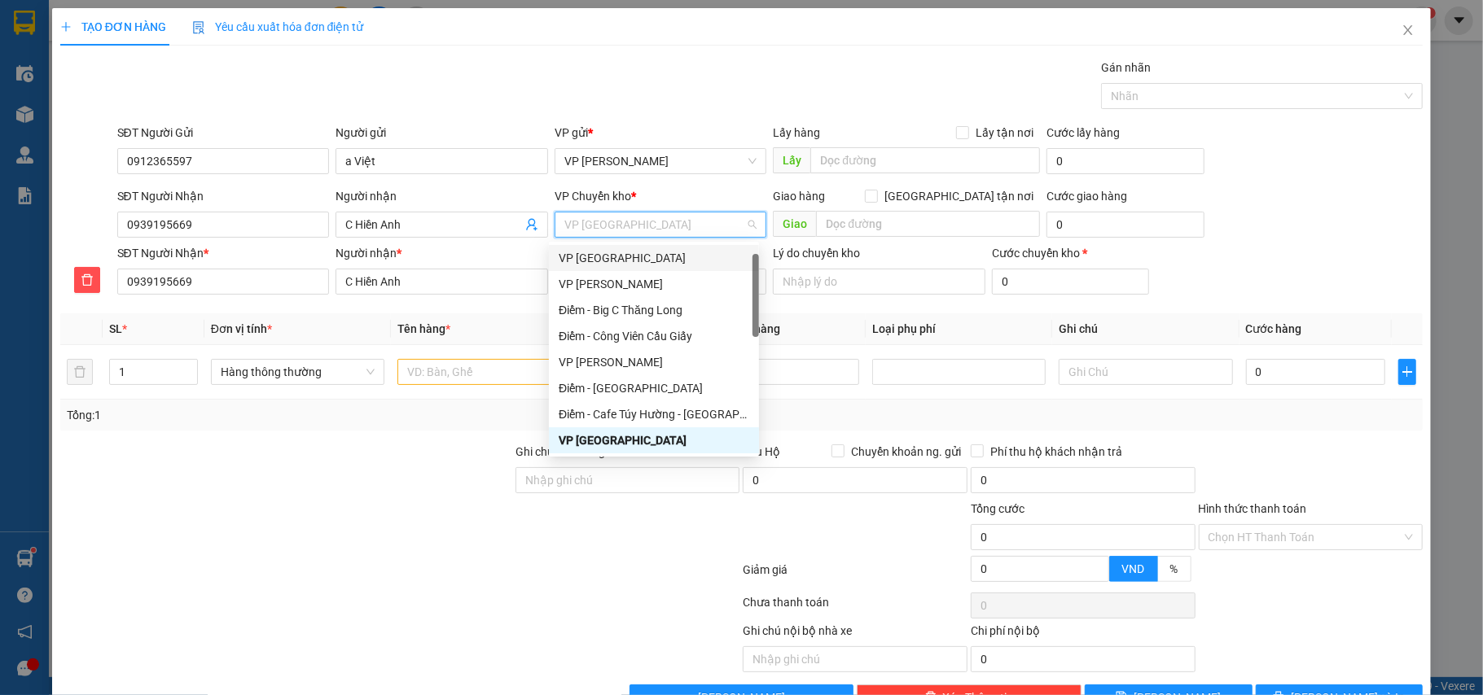
click at [598, 256] on div "VP [GEOGRAPHIC_DATA]" at bounding box center [654, 258] width 191 height 18
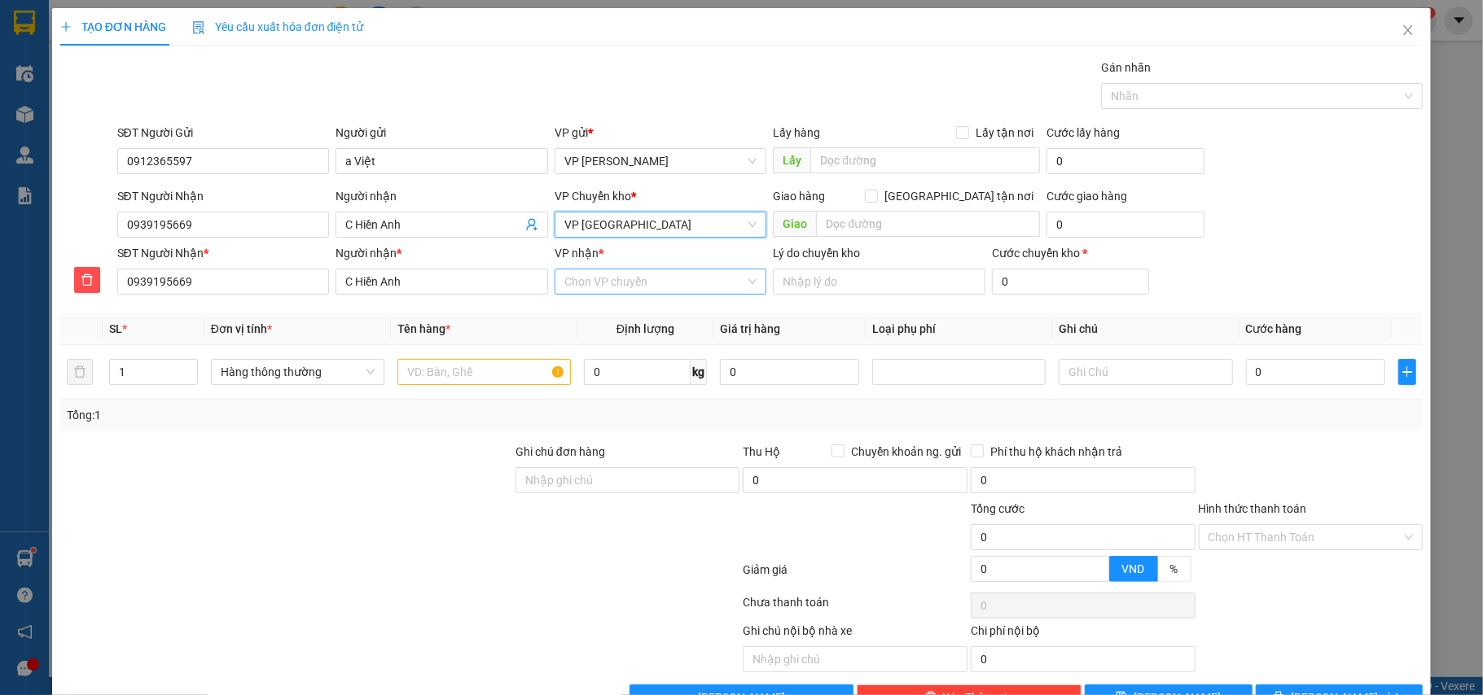
click at [616, 287] on input "VP nhận *" at bounding box center [655, 282] width 182 height 24
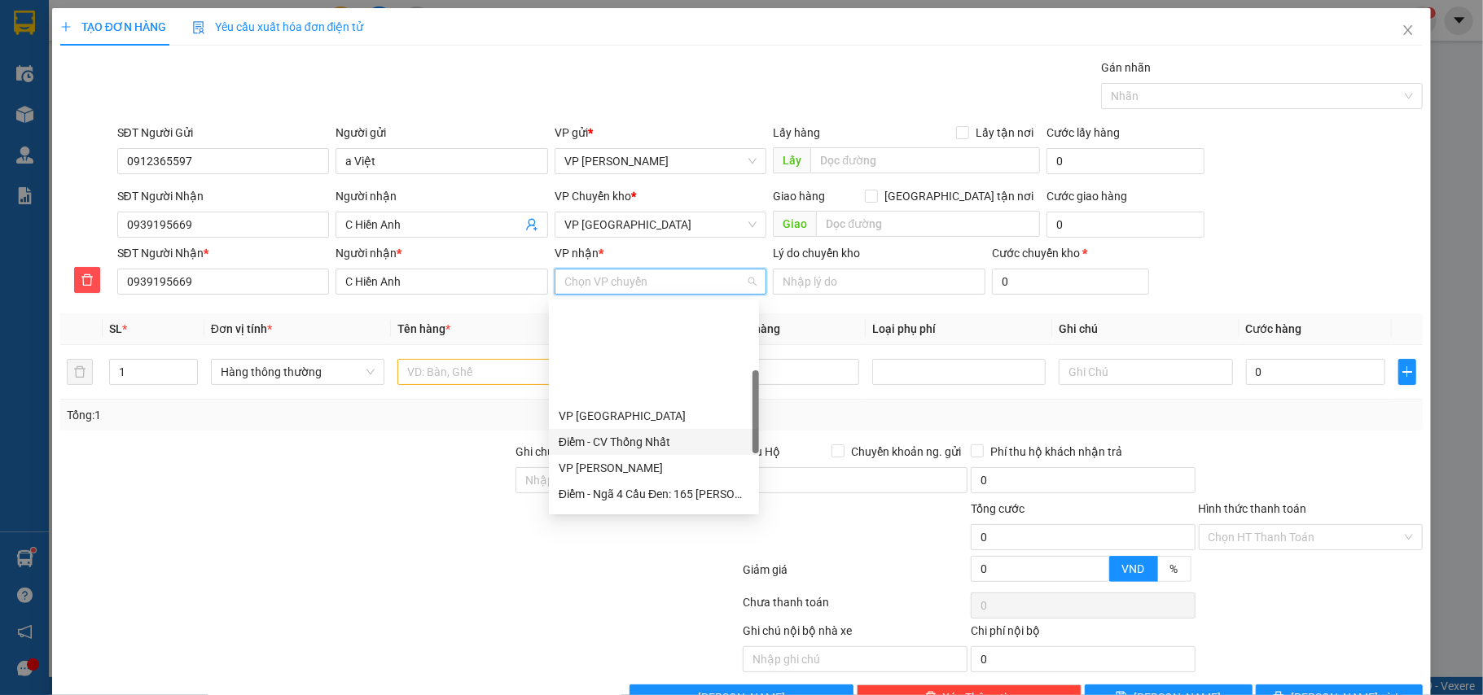
scroll to position [217, 0]
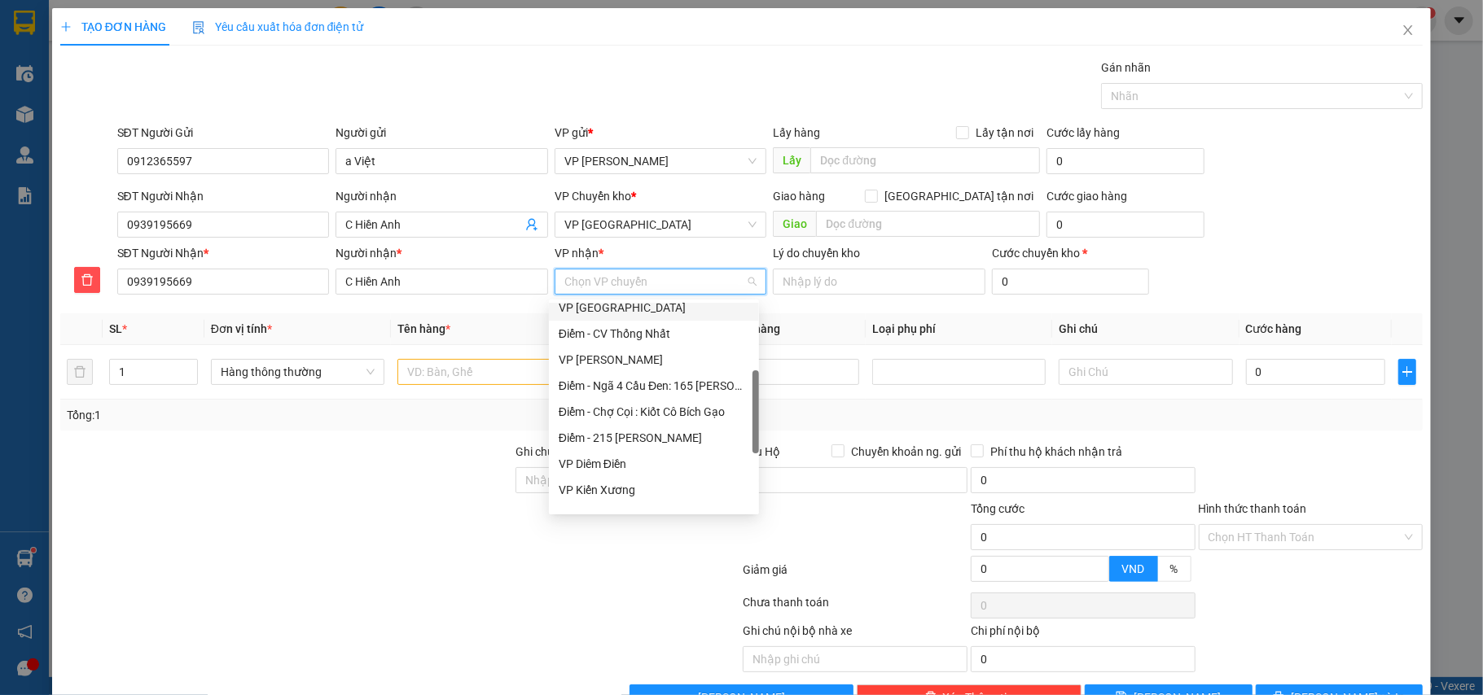
click at [581, 303] on div "VP [GEOGRAPHIC_DATA]" at bounding box center [654, 308] width 191 height 18
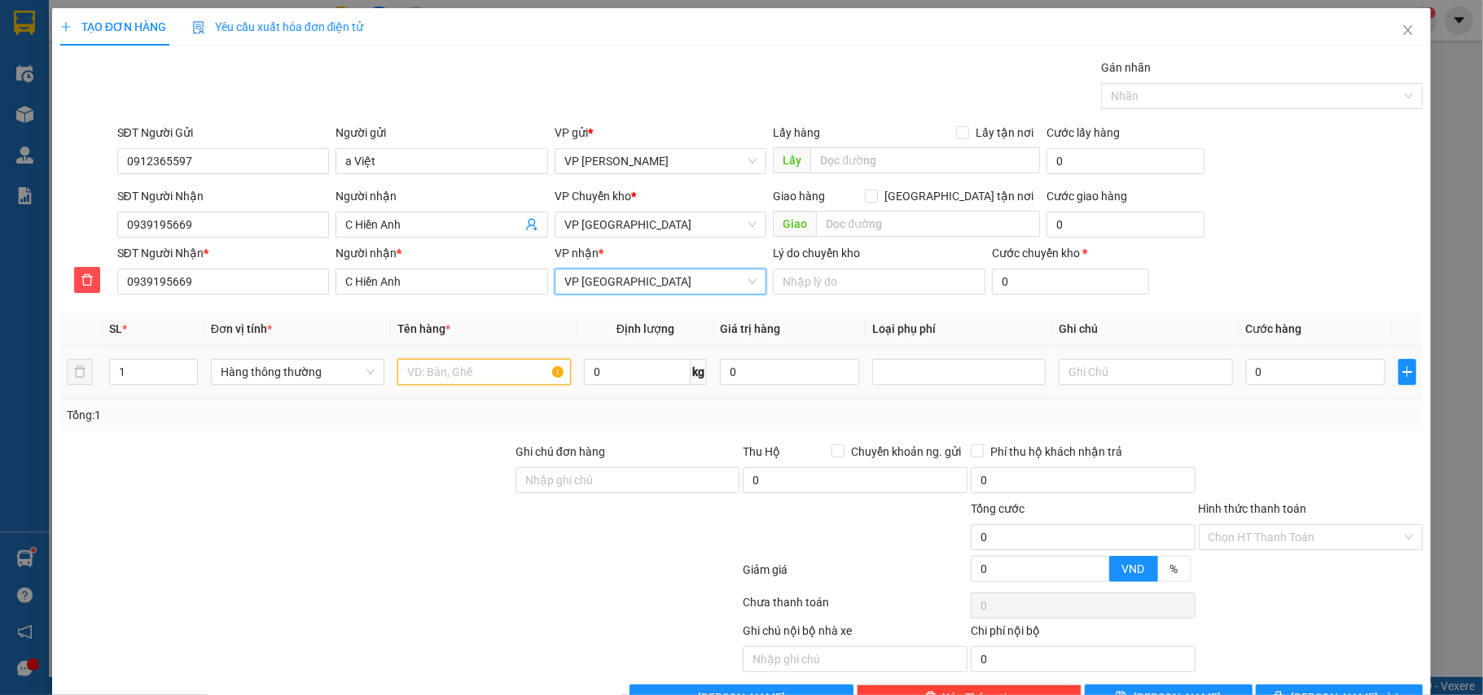
click at [407, 372] on input "text" at bounding box center [483, 372] width 173 height 26
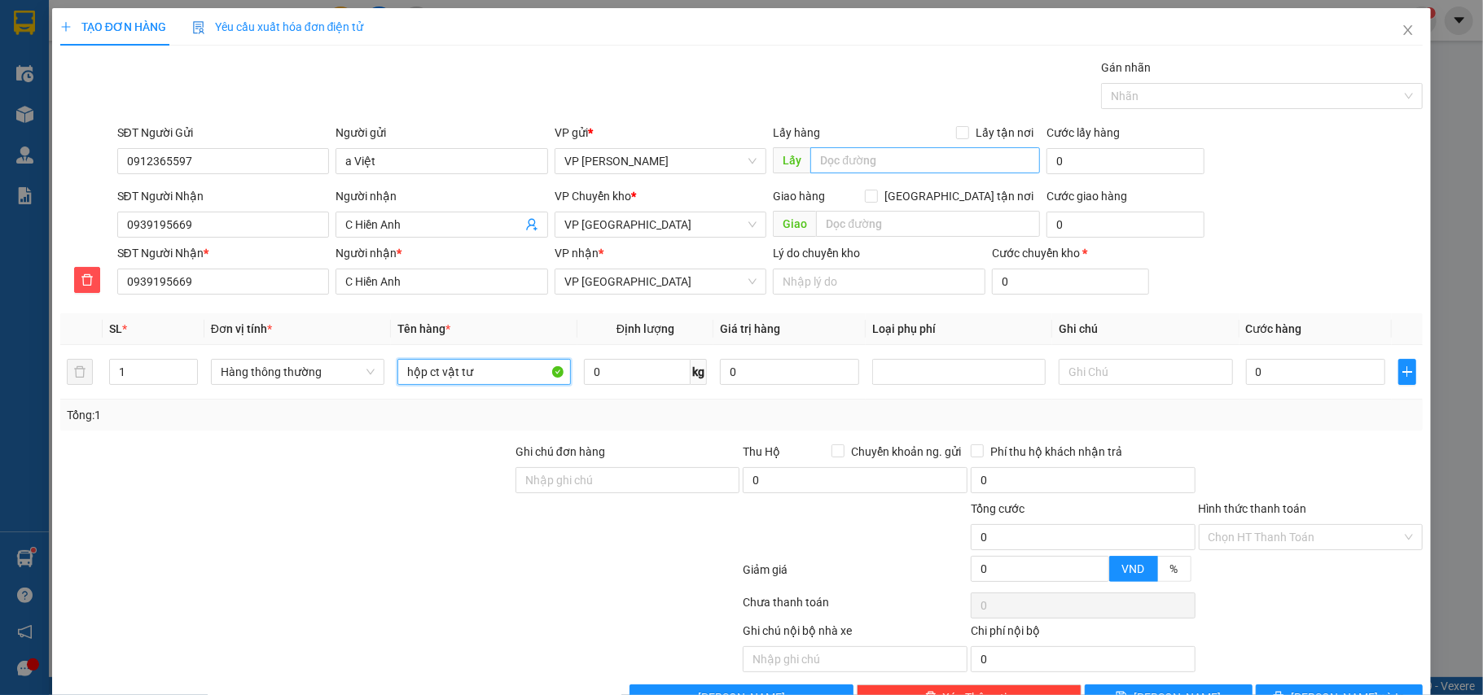
type input "hộp ct vật tư"
click at [858, 167] on input "text" at bounding box center [925, 160] width 230 height 26
type input "hàng cần gấp"
click at [1291, 366] on input "0" at bounding box center [1315, 372] width 139 height 26
type input "3"
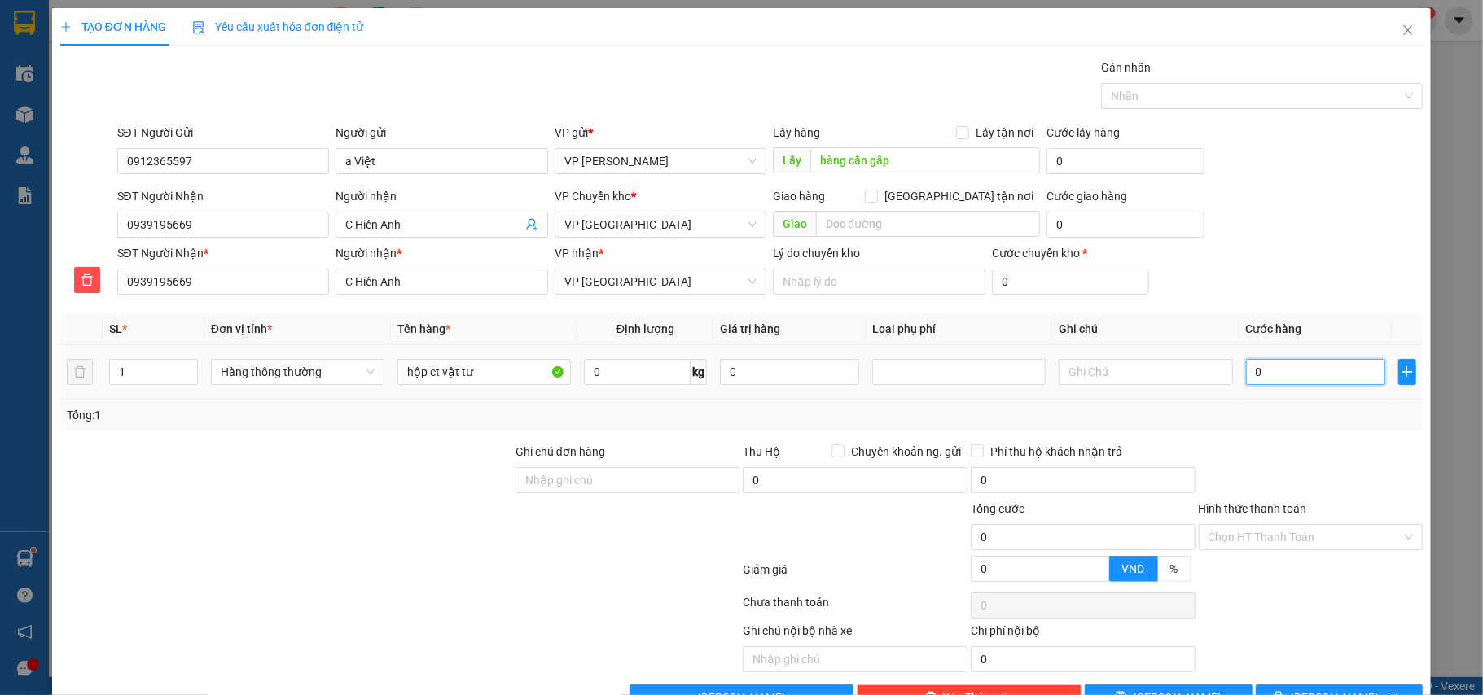
type input "3"
type input "30"
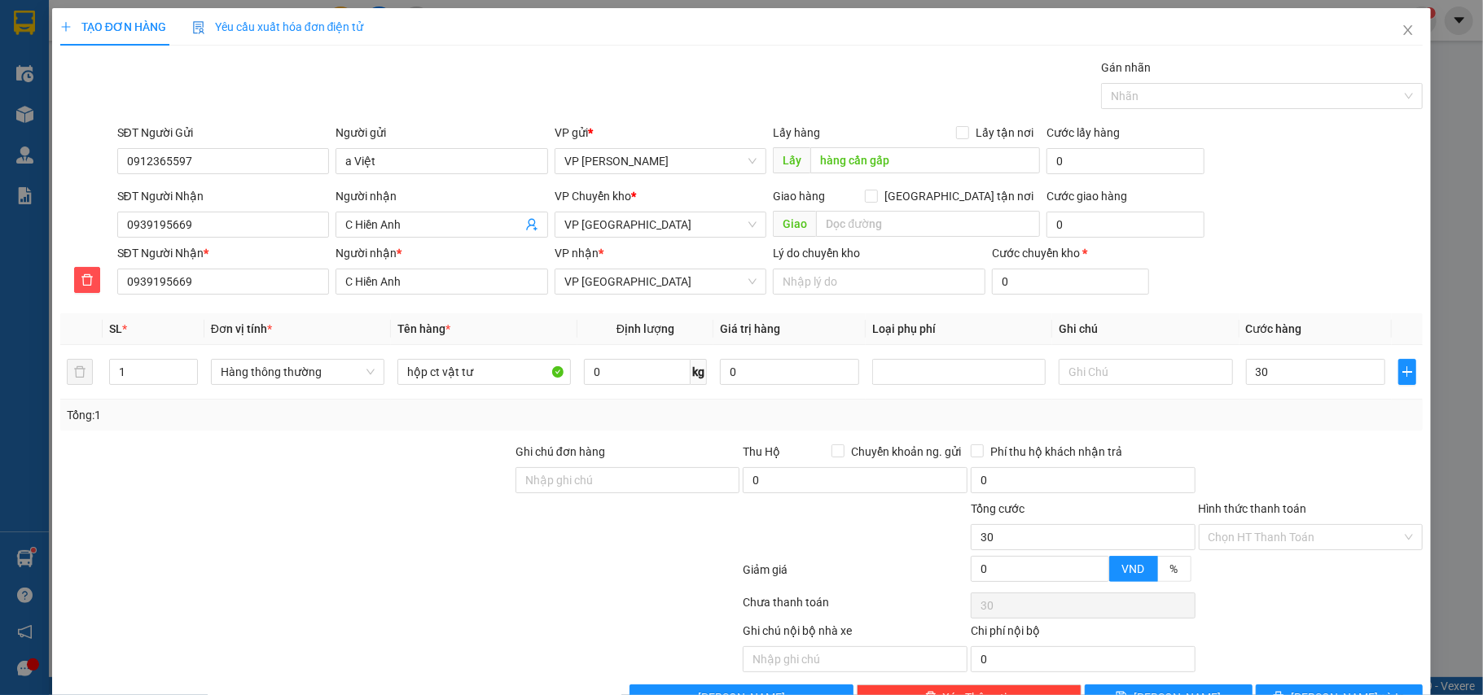
type input "30.000"
click at [1301, 415] on div "Tổng: 1" at bounding box center [742, 415] width 1350 height 18
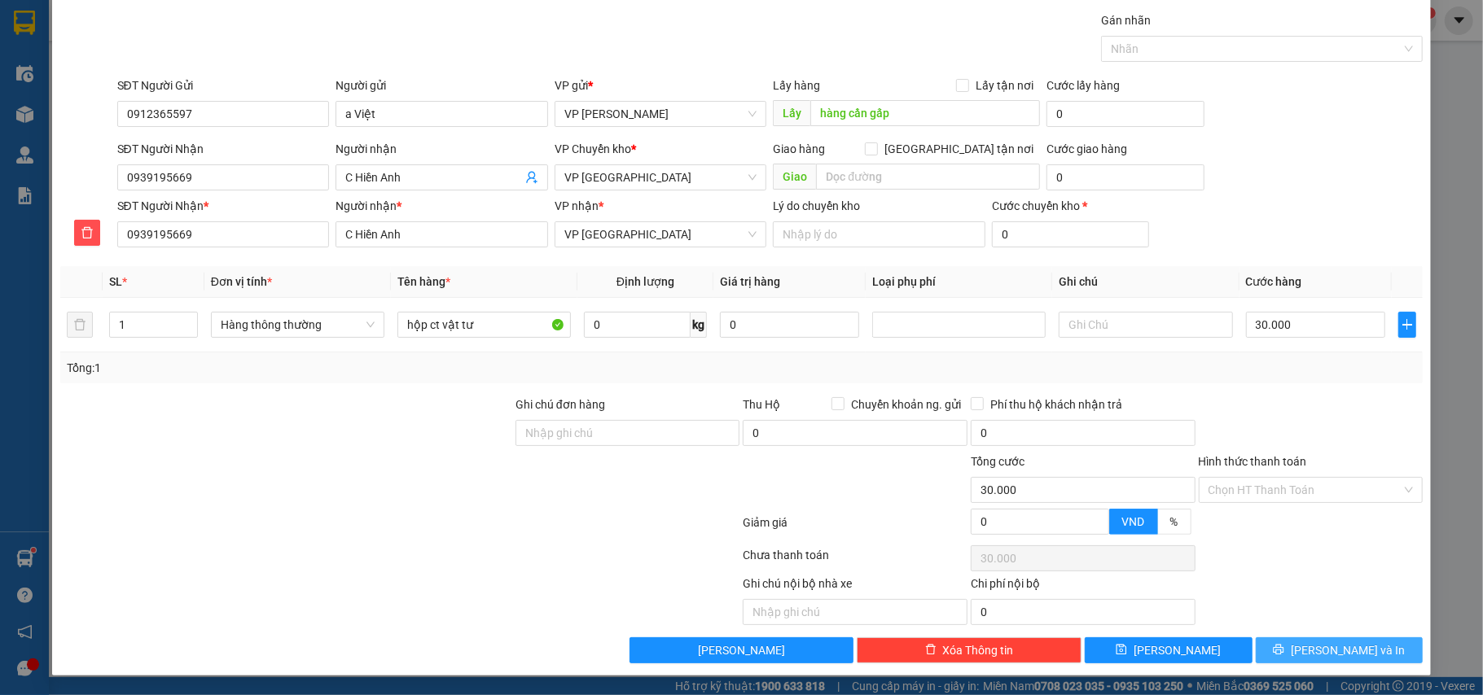
click at [1313, 639] on button "[PERSON_NAME] và In" at bounding box center [1340, 651] width 168 height 26
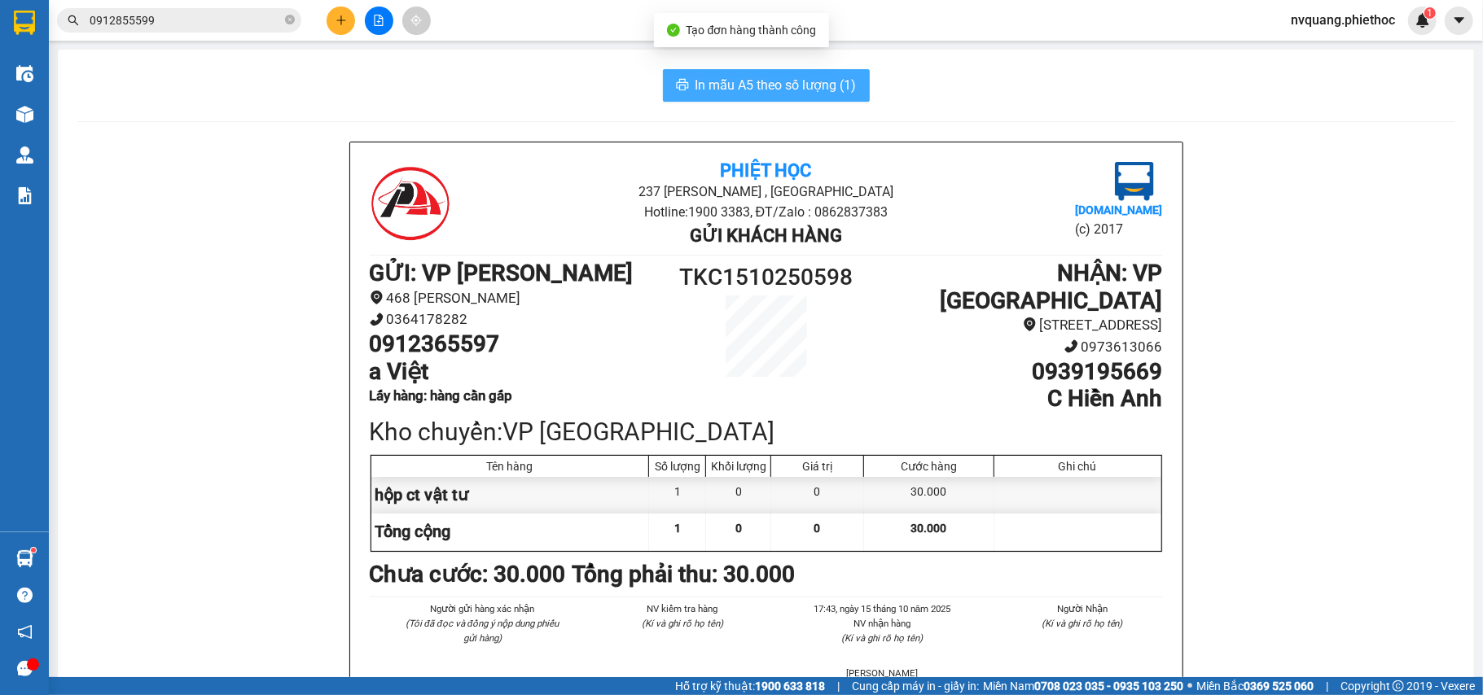
click at [763, 78] on span "In mẫu A5 theo số lượng (1)" at bounding box center [775, 85] width 161 height 20
click at [756, 82] on span "In mẫu A5 theo số lượng (1)" at bounding box center [775, 85] width 161 height 20
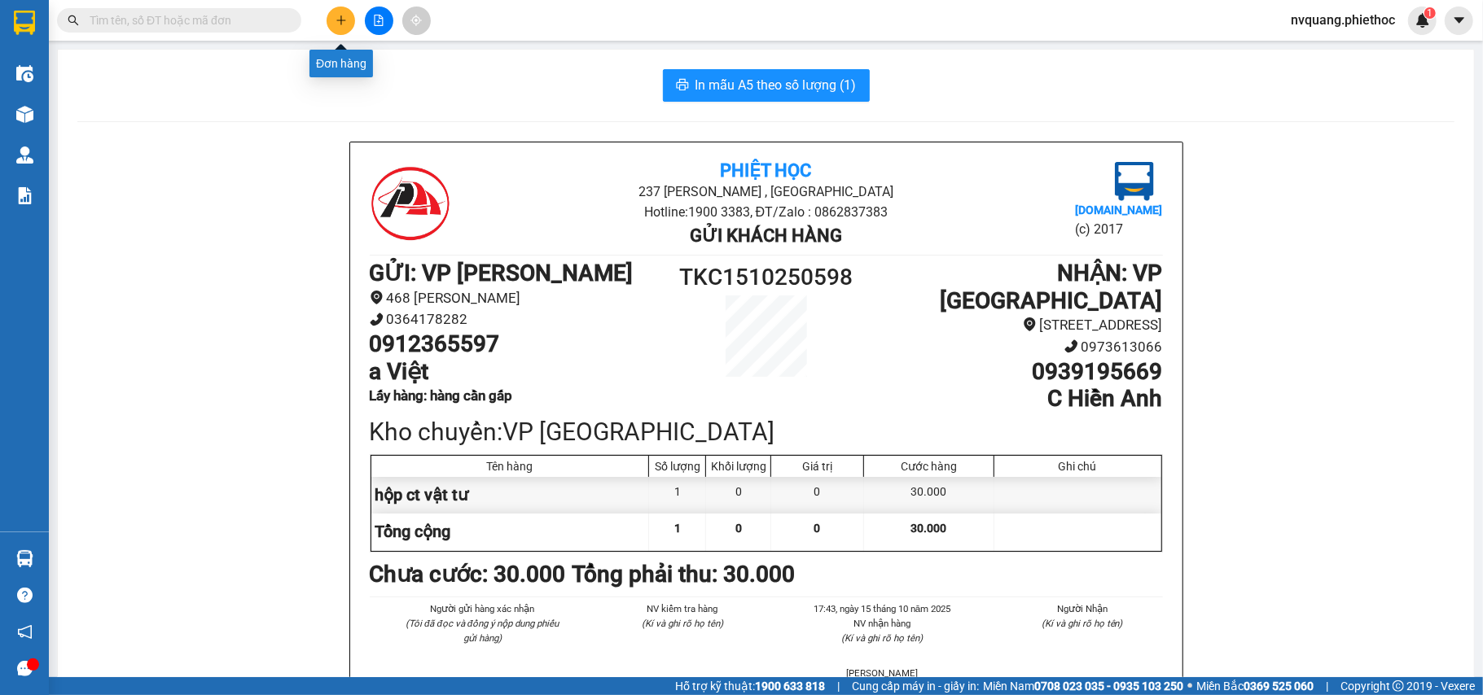
click at [339, 13] on button at bounding box center [341, 21] width 28 height 28
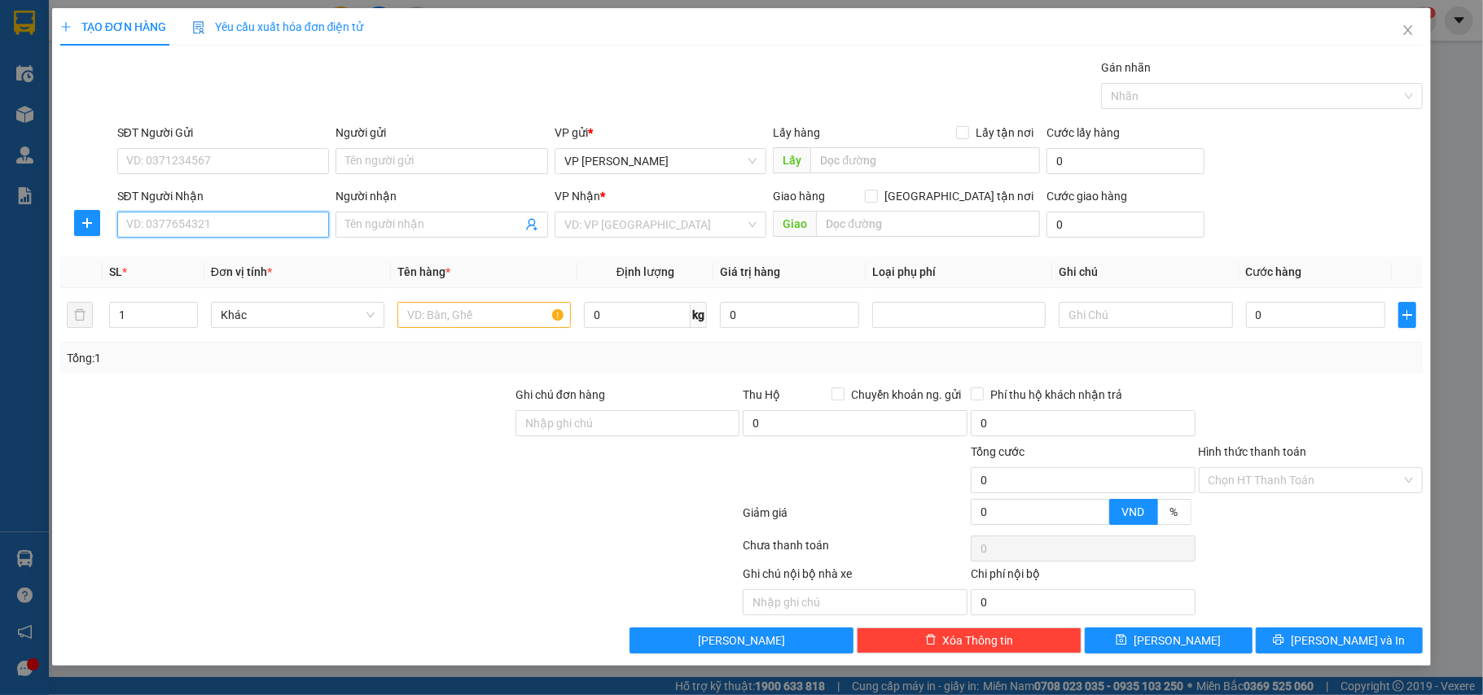
click at [181, 213] on input "SĐT Người Nhận" at bounding box center [223, 225] width 213 height 26
type input "0974126868"
click at [229, 261] on div "0974126868 - Vũ Trung Hiếu" at bounding box center [223, 259] width 193 height 18
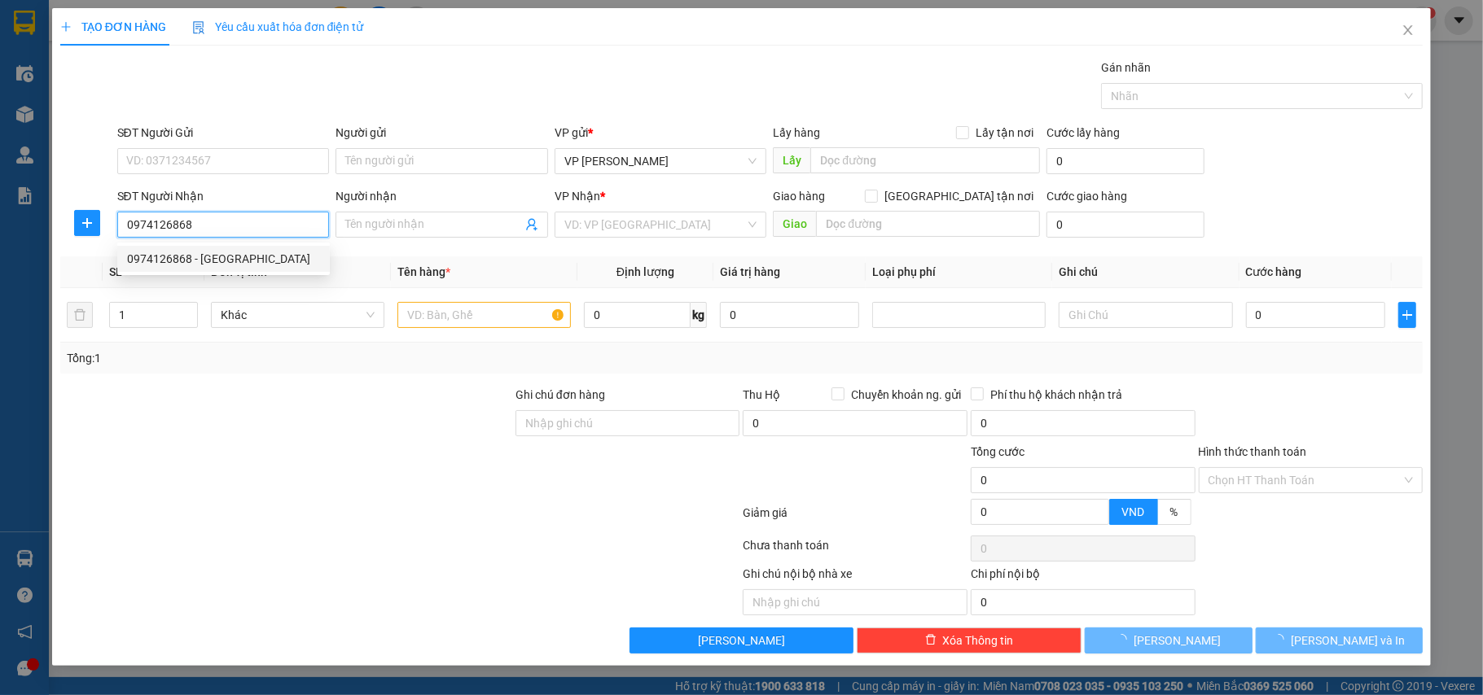
type input "Vũ Trung Hiếu"
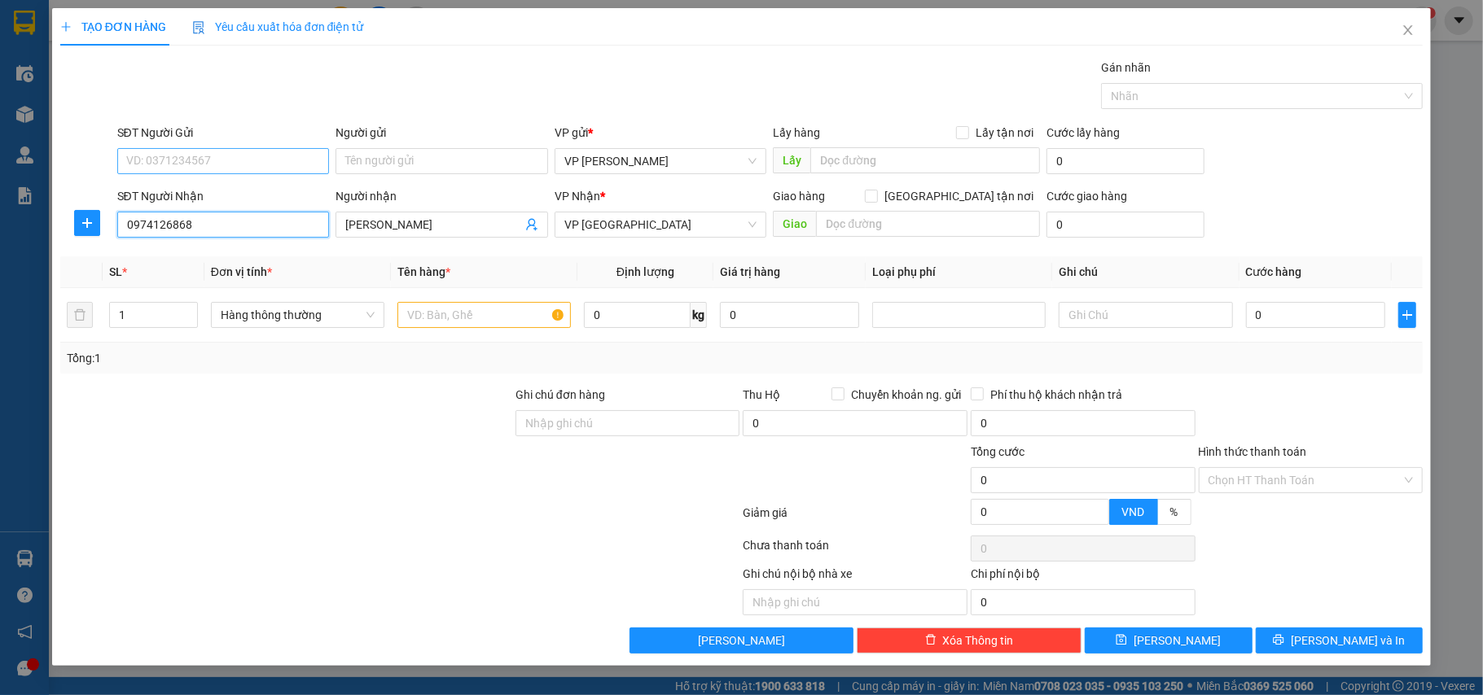
type input "0974126868"
click at [212, 163] on input "SĐT Người Gửi" at bounding box center [223, 161] width 213 height 26
click at [205, 243] on div "0963463004 - a Văn" at bounding box center [223, 247] width 193 height 18
type input "0963463004"
type input "a Văn"
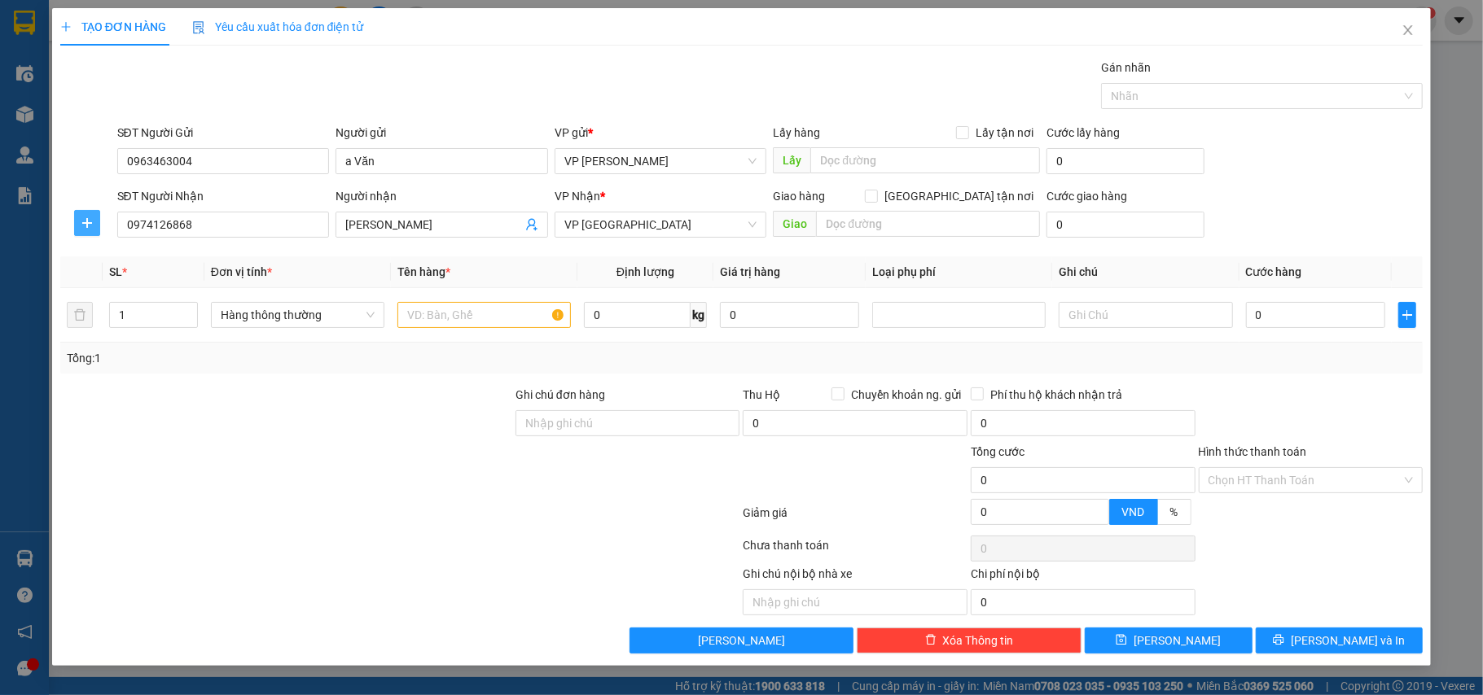
click at [82, 226] on icon "plus" at bounding box center [87, 223] width 13 height 13
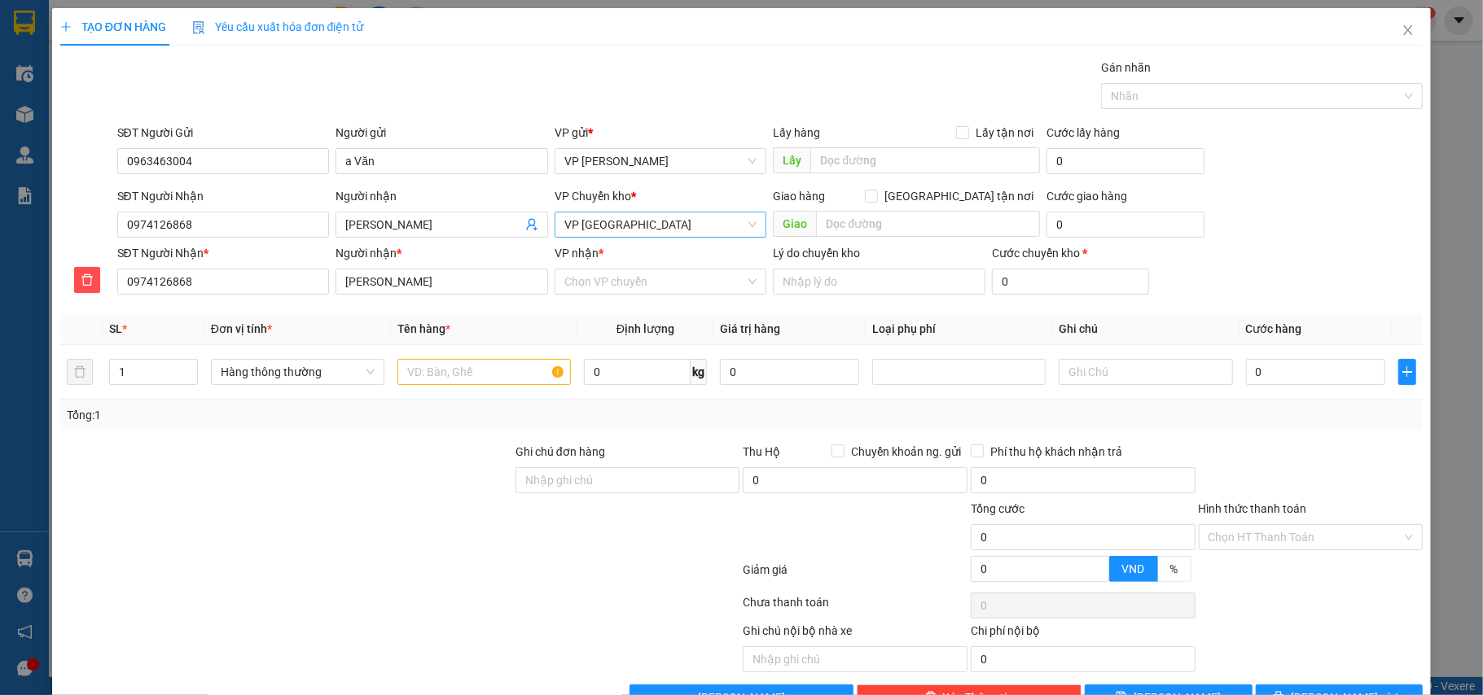
click at [635, 228] on span "VP [GEOGRAPHIC_DATA]" at bounding box center [660, 225] width 193 height 24
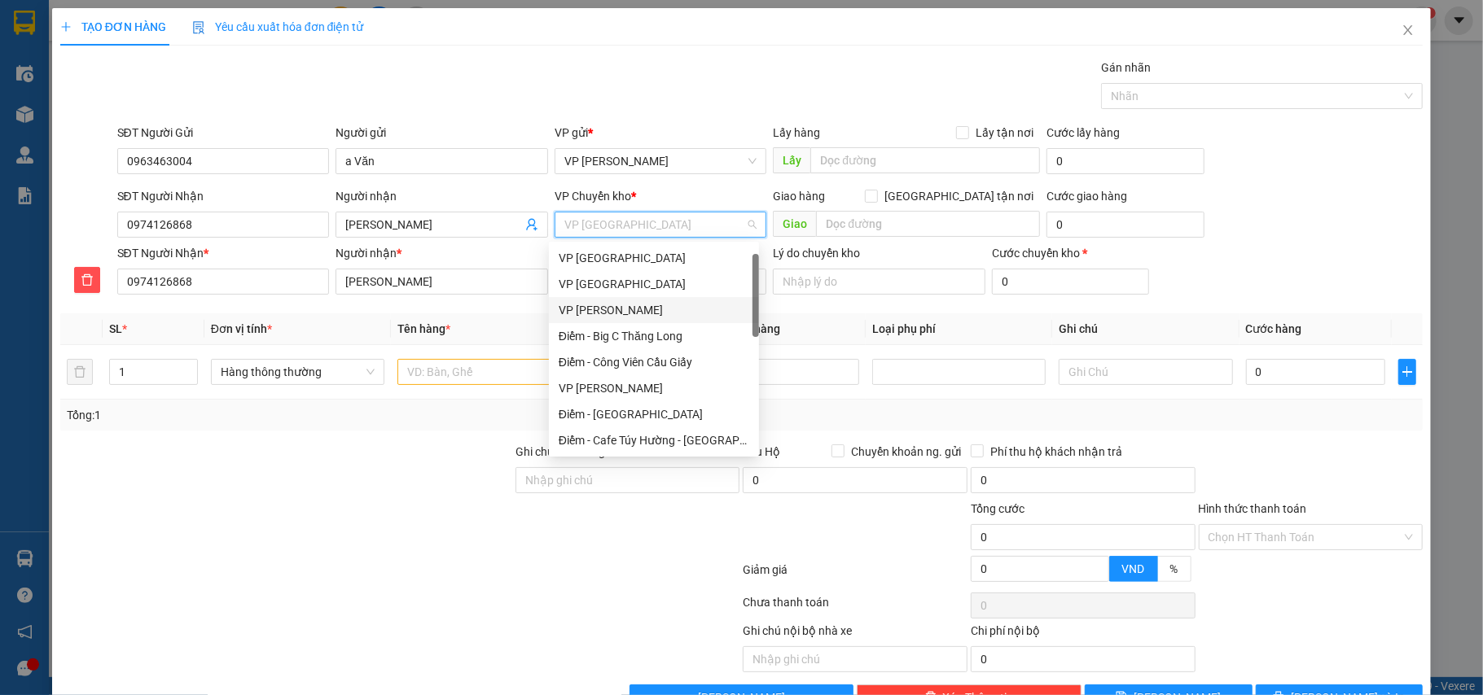
scroll to position [26, 0]
click at [626, 258] on div "VP [GEOGRAPHIC_DATA]" at bounding box center [654, 258] width 191 height 18
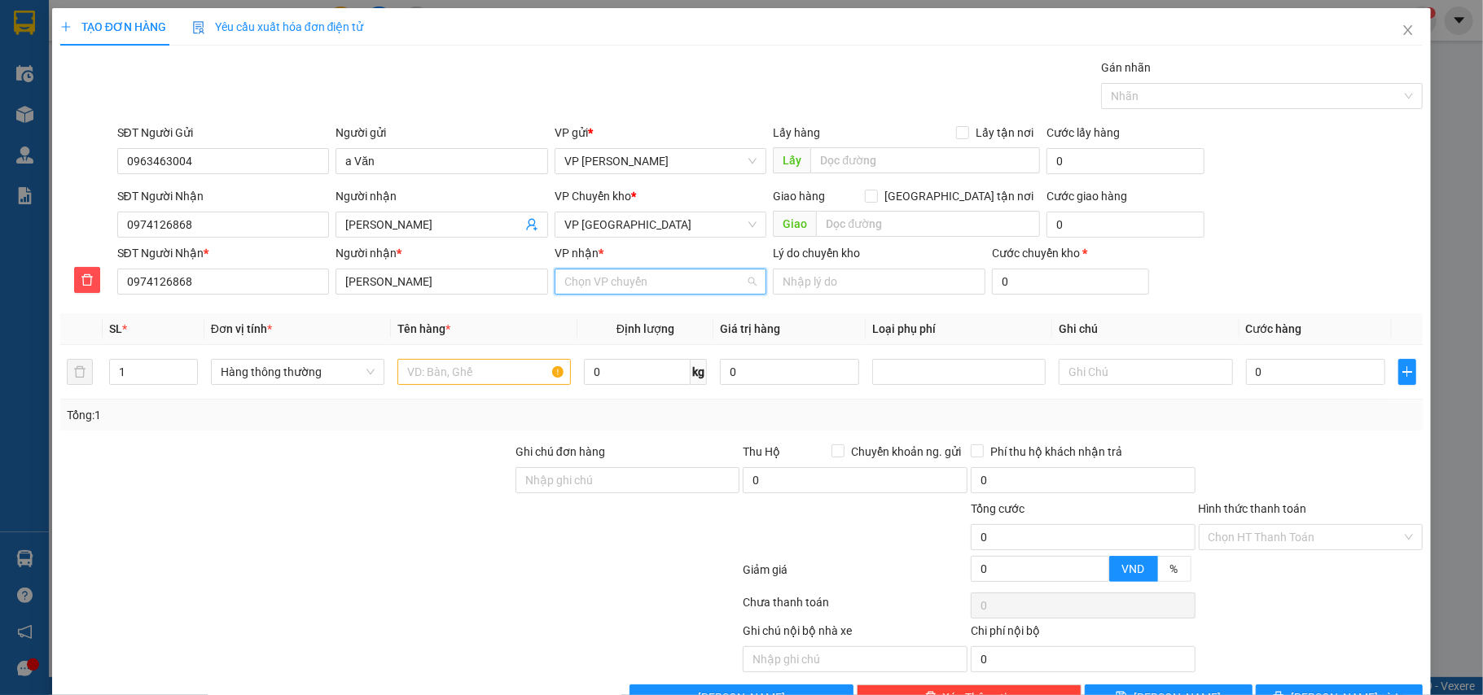
click at [630, 274] on input "VP nhận *" at bounding box center [655, 282] width 182 height 24
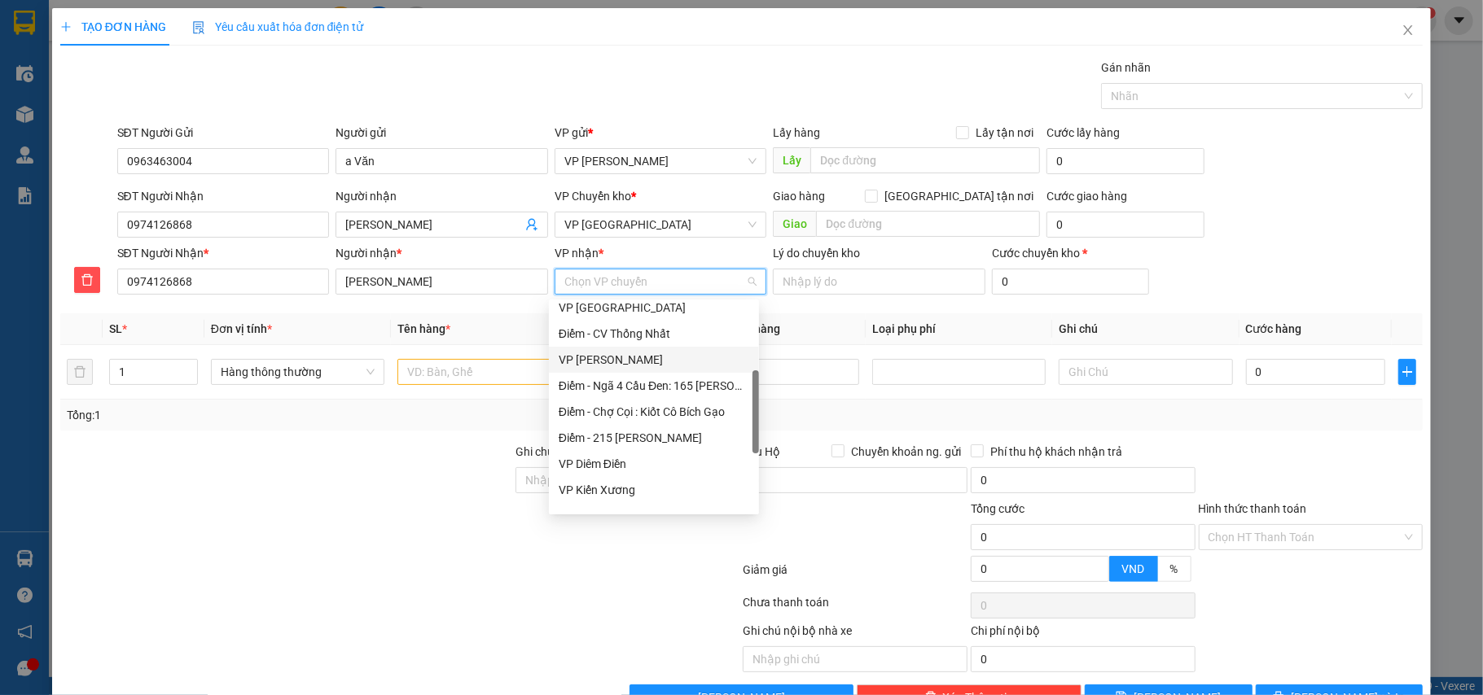
scroll to position [108, 0]
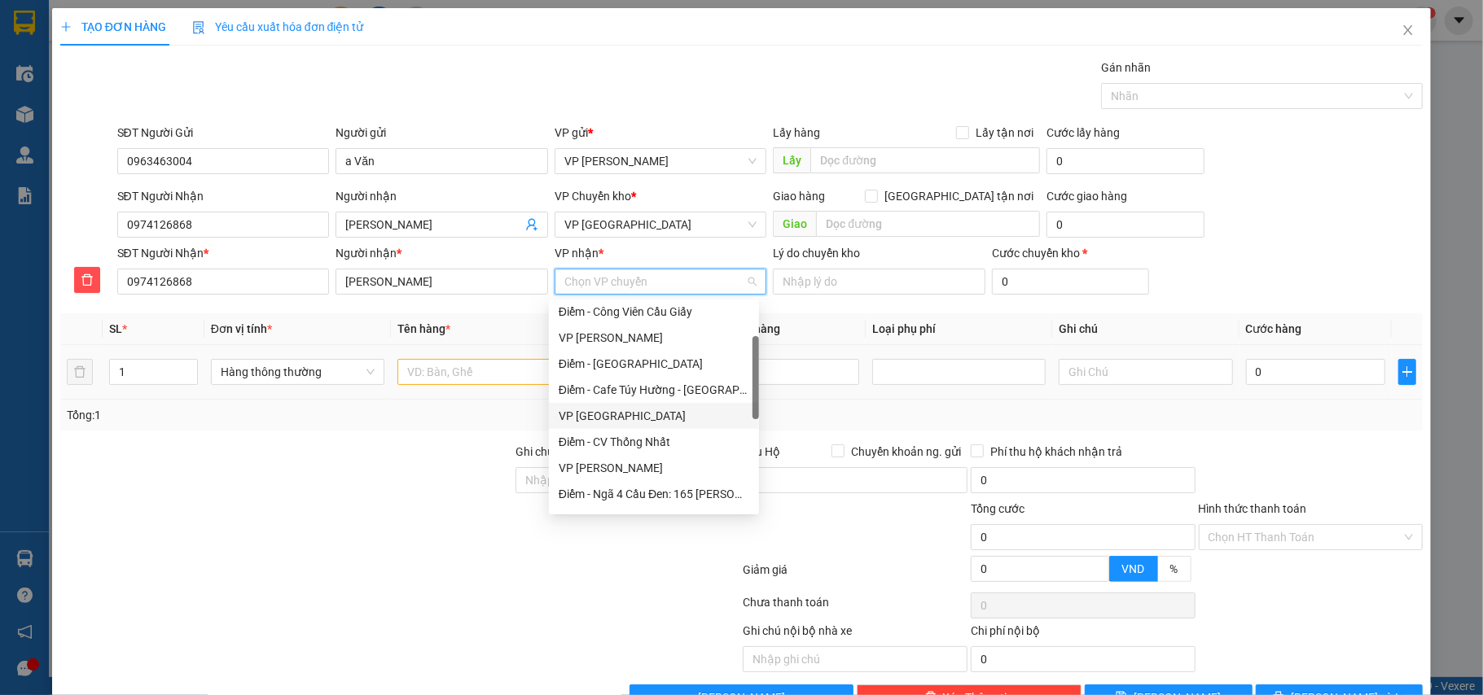
drag, startPoint x: 603, startPoint y: 419, endPoint x: 454, endPoint y: 381, distance: 154.4
click at [601, 418] on div "VP [GEOGRAPHIC_DATA]" at bounding box center [654, 416] width 191 height 18
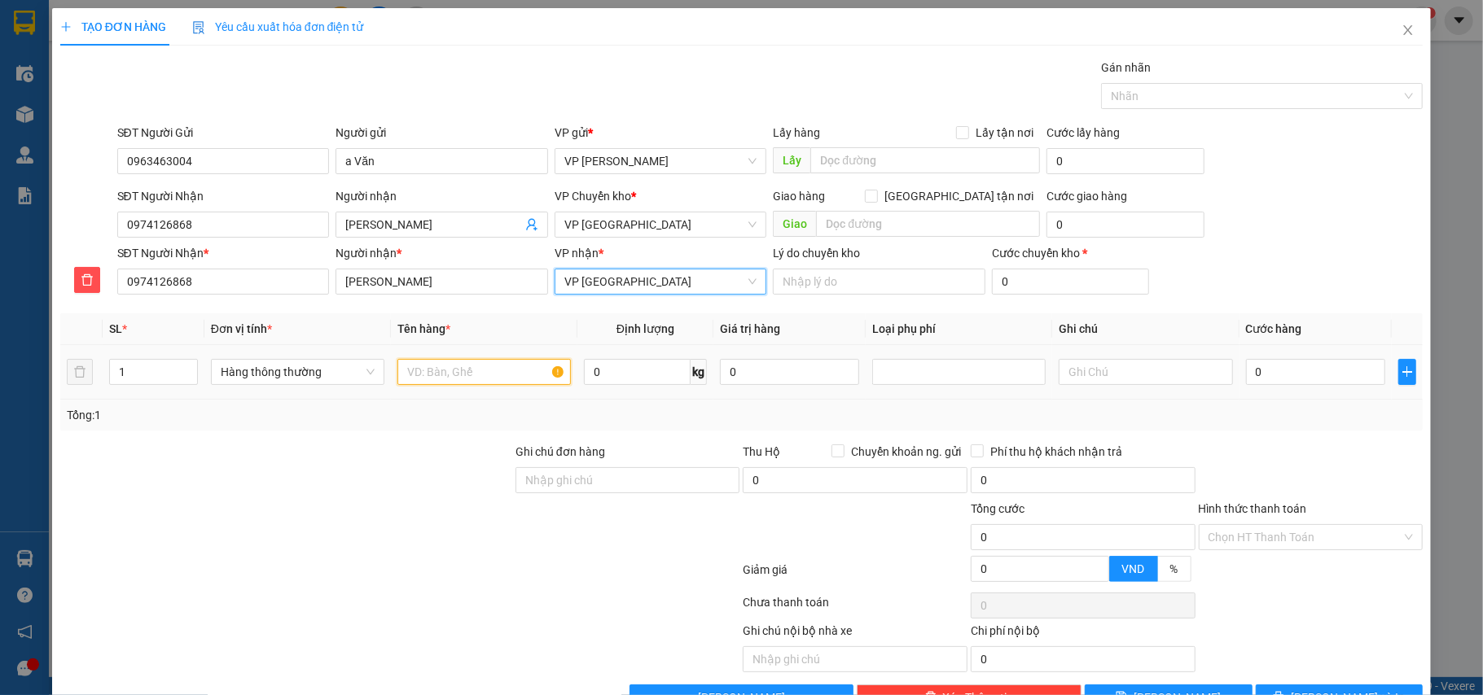
click at [450, 381] on input "text" at bounding box center [483, 372] width 173 height 26
type input "bọc đen biển số xe"
click at [1278, 379] on input "0" at bounding box center [1315, 372] width 139 height 26
type input "2"
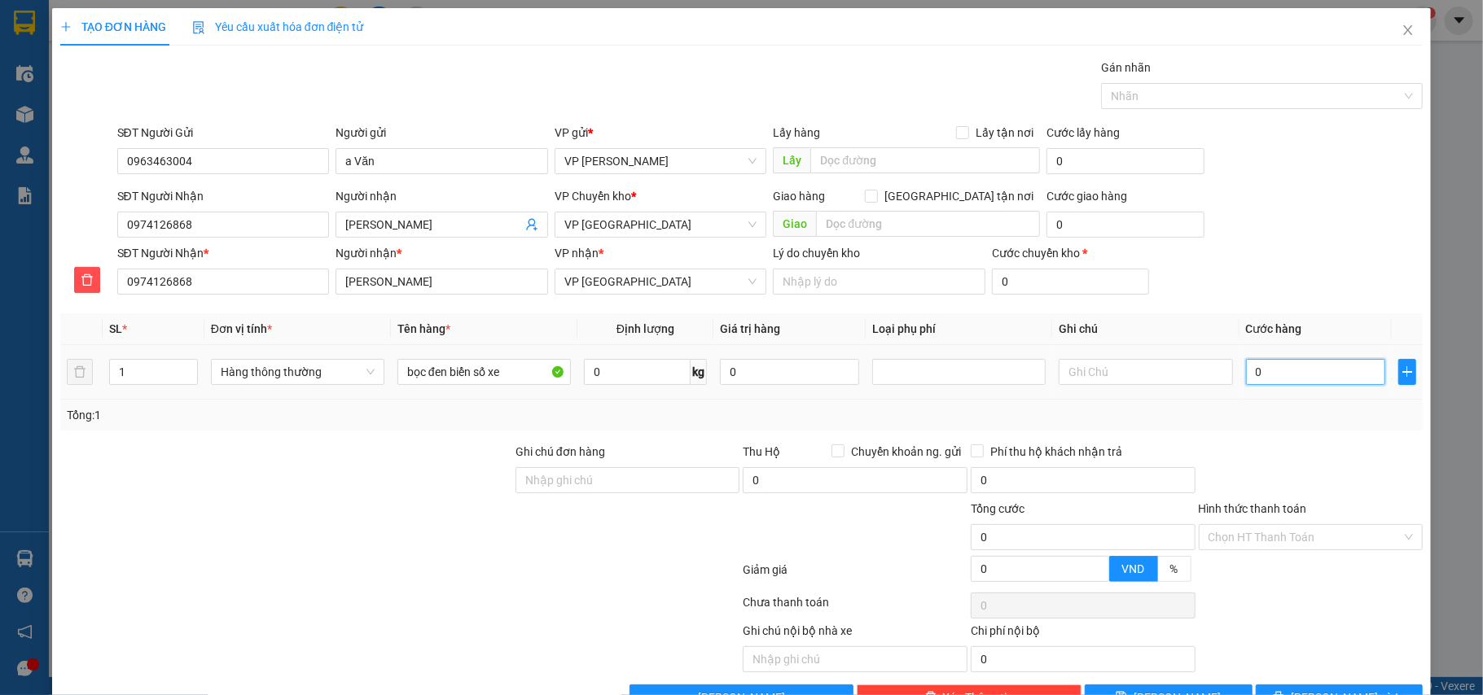
type input "2"
type input "0"
type input "03"
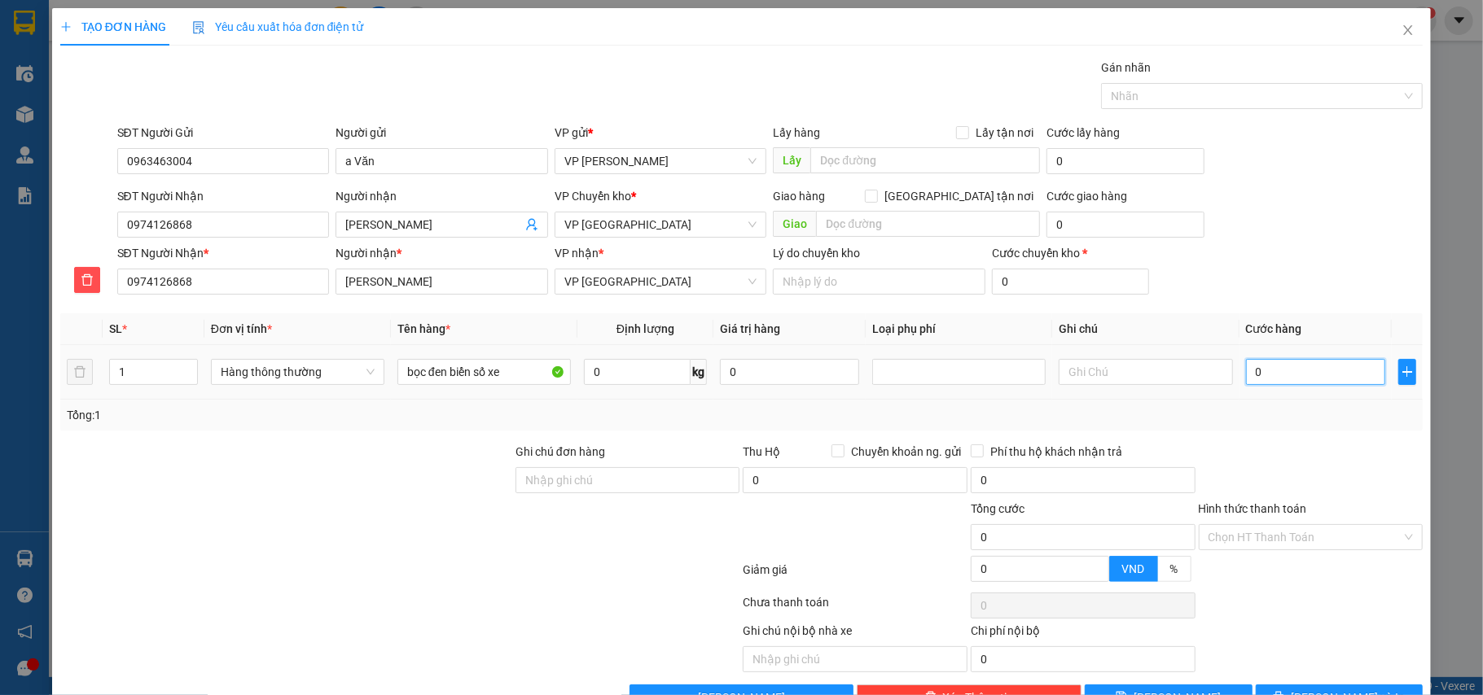
type input "3"
type input "030"
type input "30"
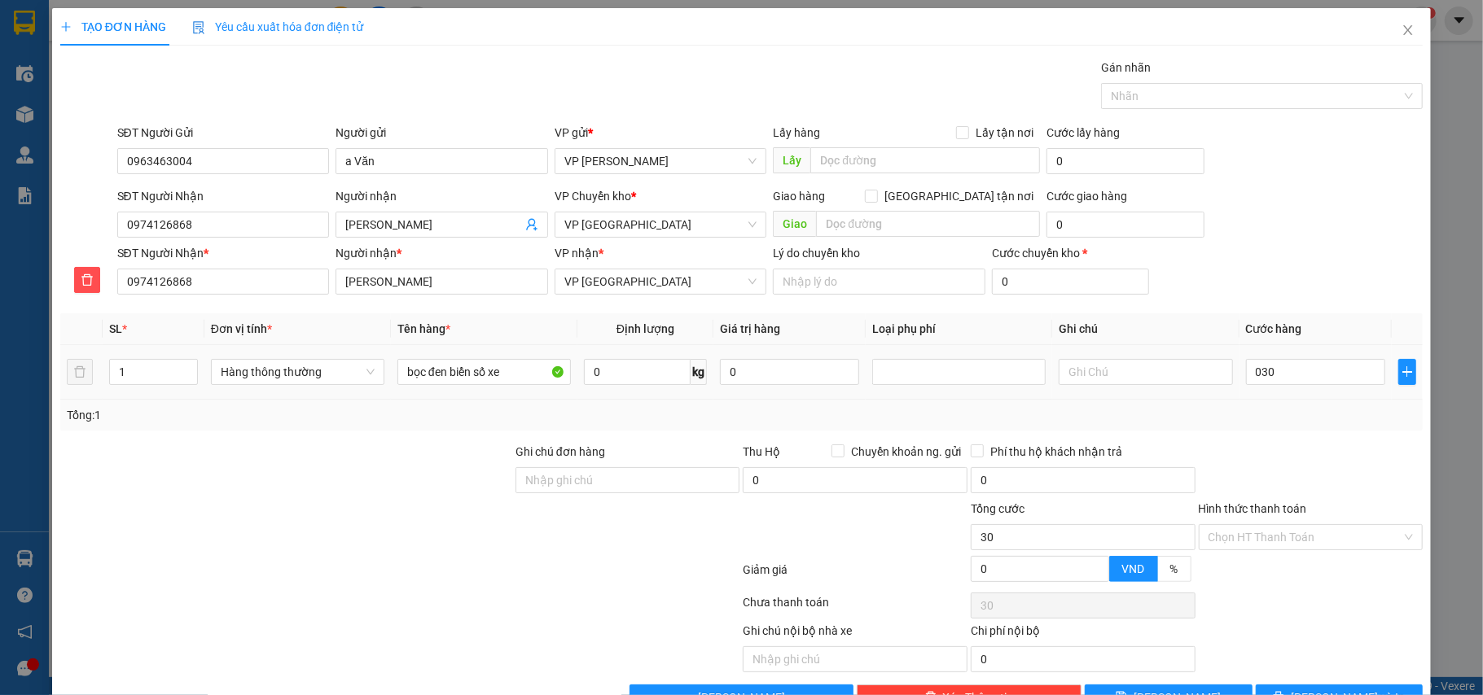
type input "30.000"
click at [1278, 400] on td "30.000" at bounding box center [1315, 372] width 152 height 55
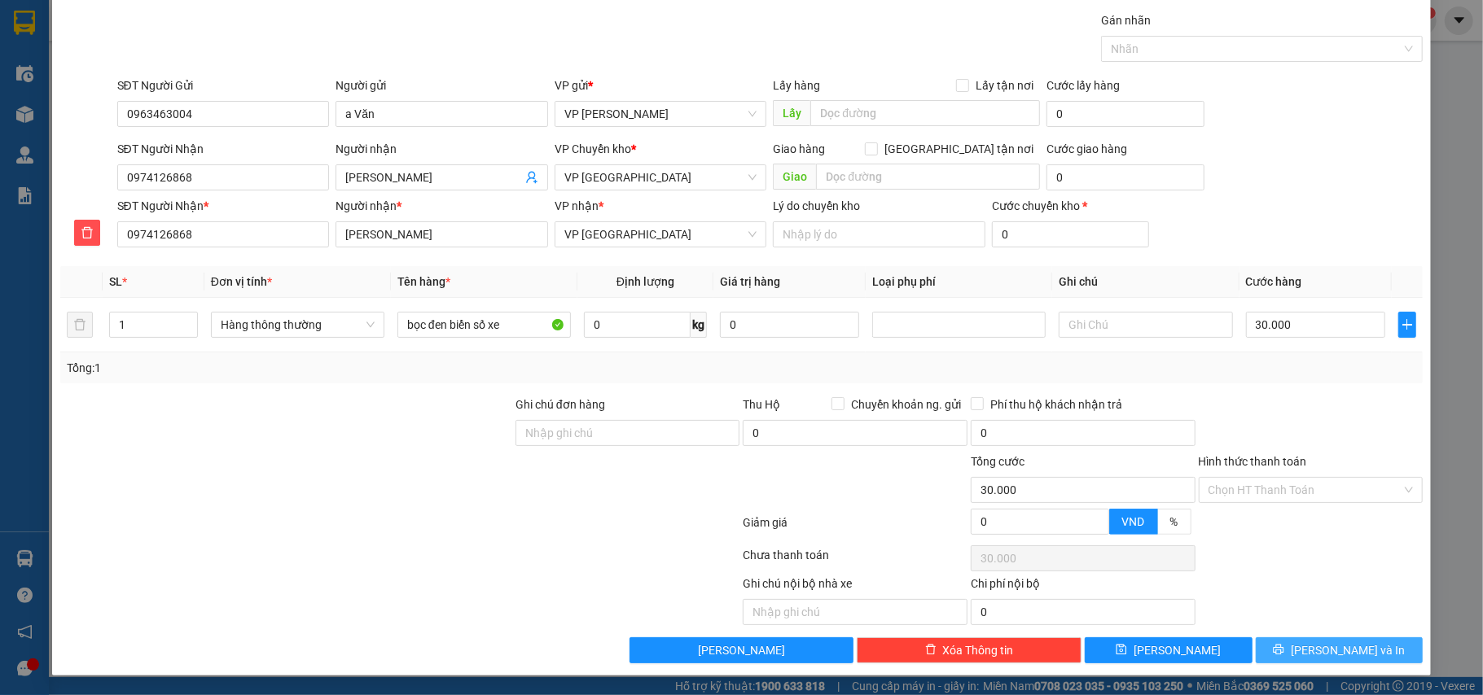
click at [1321, 642] on span "[PERSON_NAME] và In" at bounding box center [1348, 651] width 114 height 18
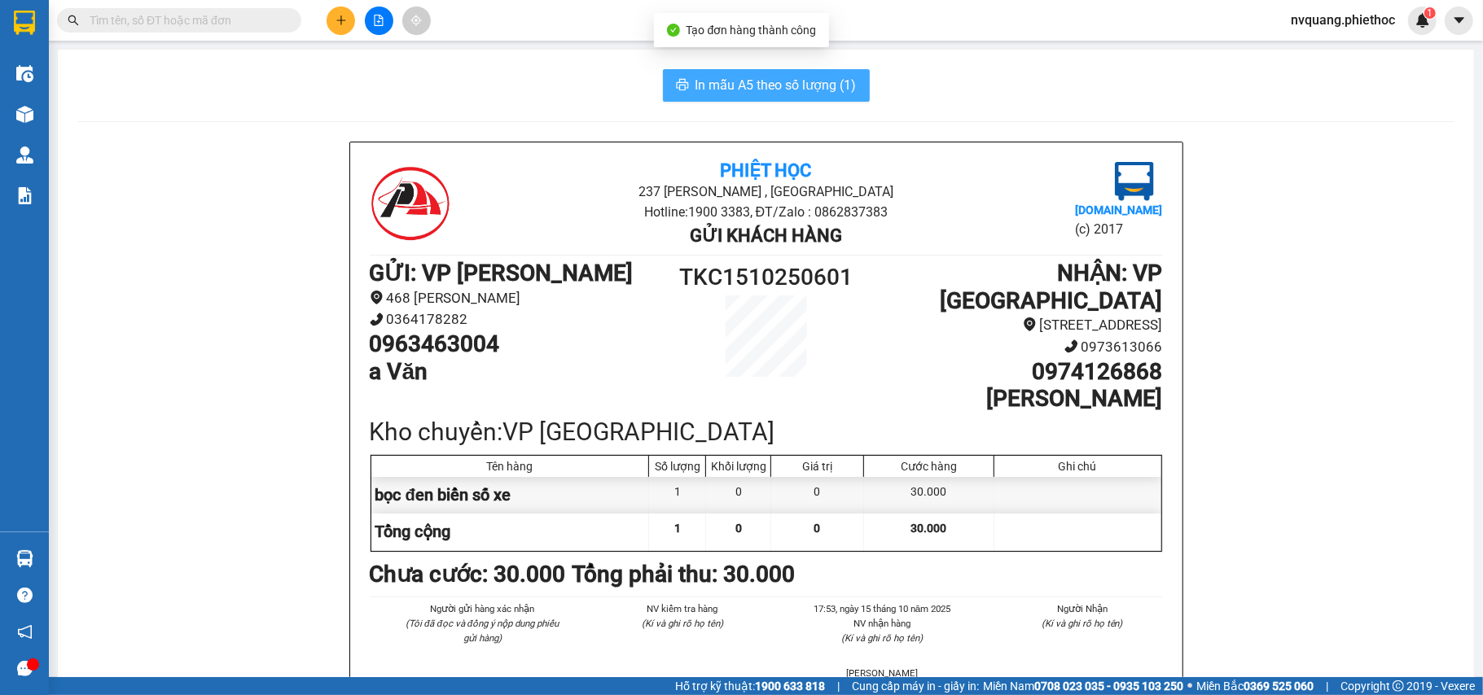
click at [731, 88] on span "In mẫu A5 theo số lượng (1)" at bounding box center [775, 85] width 161 height 20
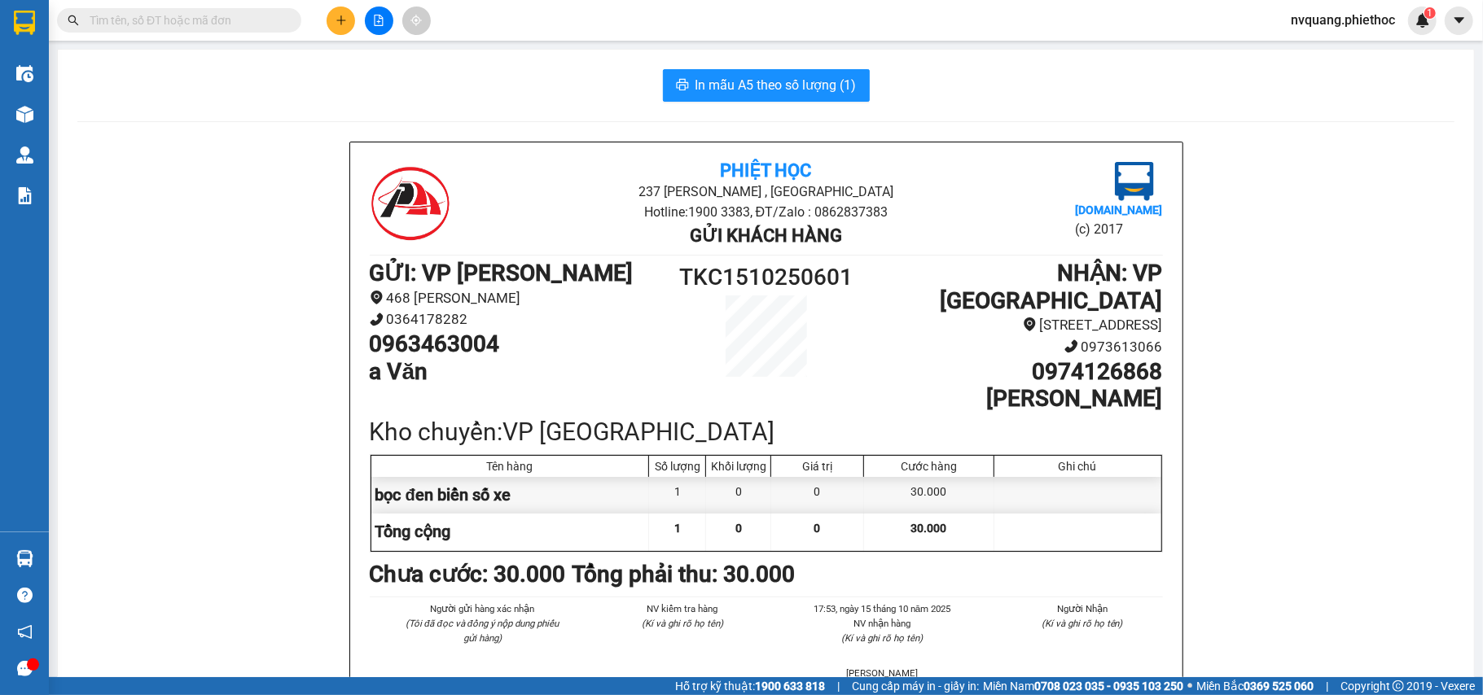
click at [49, 111] on main "In mẫu A5 theo số lượng (1) Phiệt Học 237 Trần Thái Tông , TP Thái Bình Hotline…" at bounding box center [741, 338] width 1483 height 677
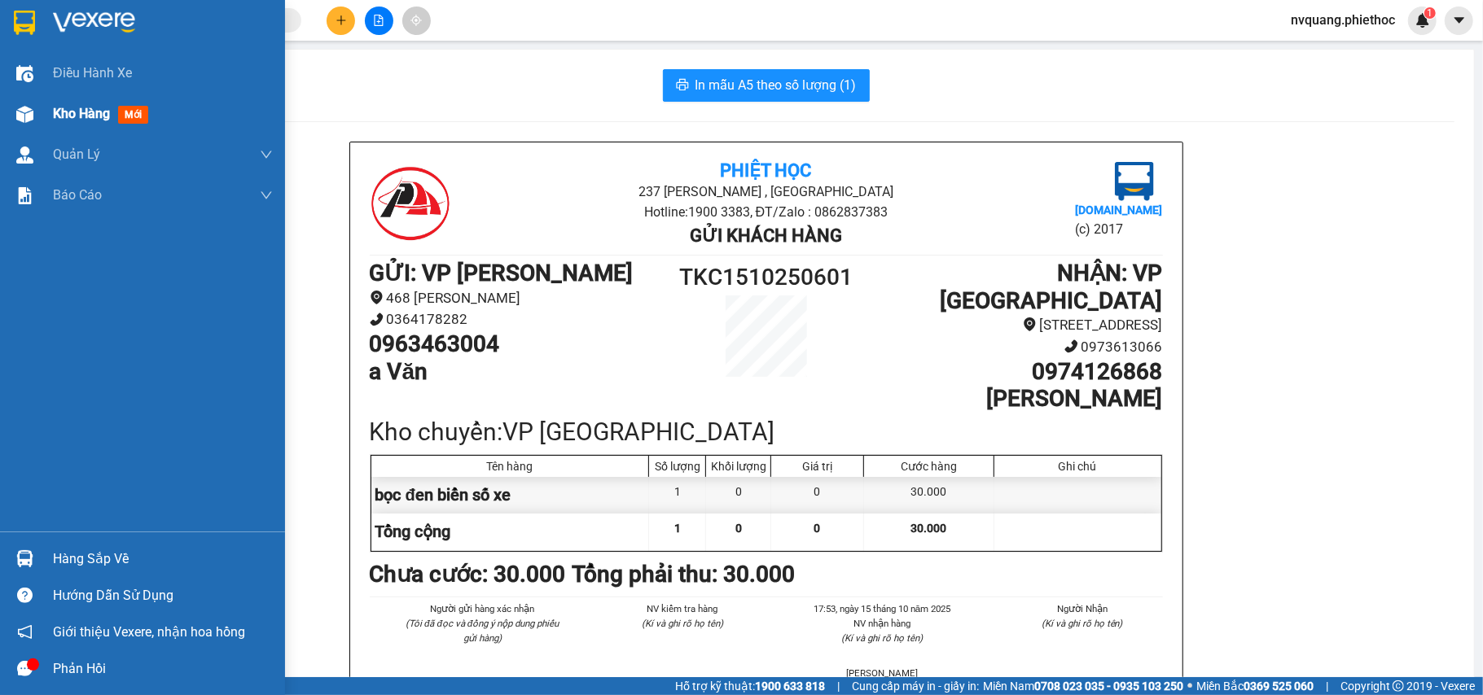
click at [39, 108] on div "Kho hàng mới" at bounding box center [142, 114] width 285 height 41
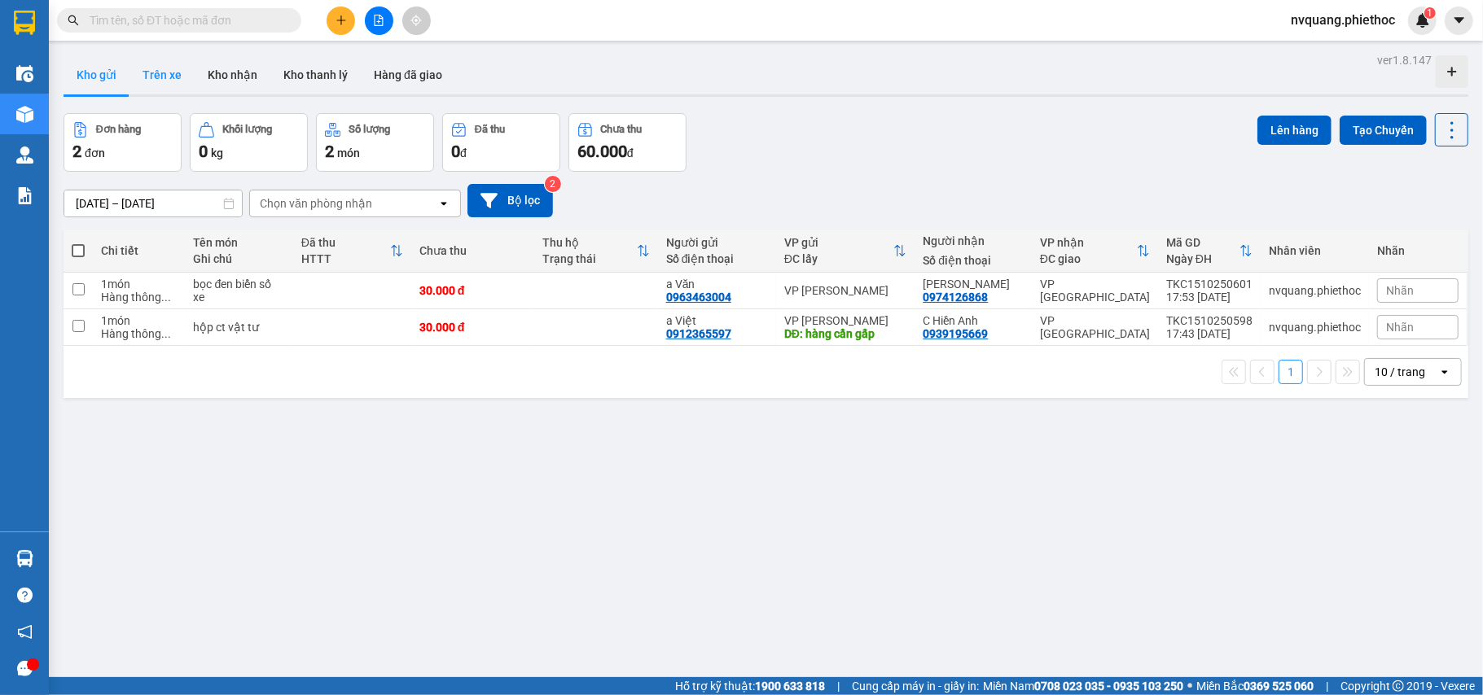
click at [170, 78] on button "Trên xe" at bounding box center [161, 74] width 65 height 39
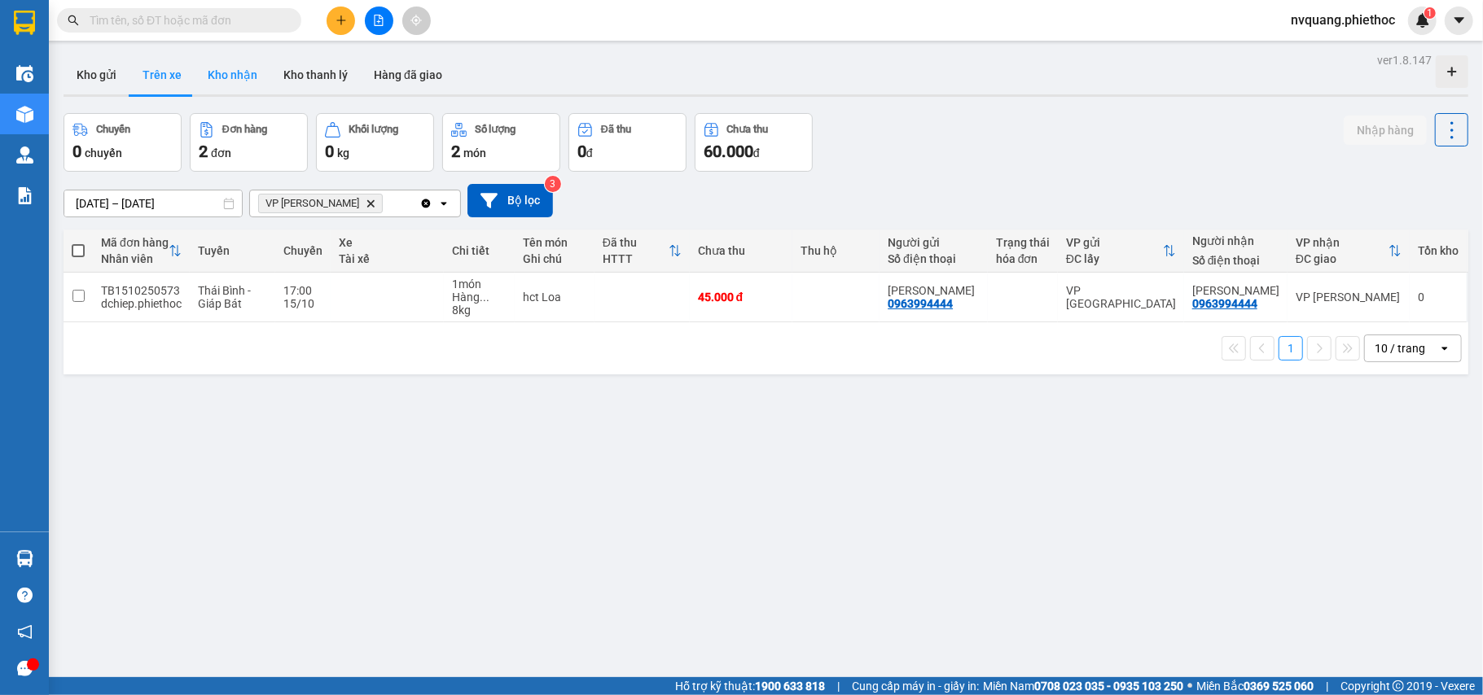
click at [243, 76] on button "Kho nhận" at bounding box center [233, 74] width 76 height 39
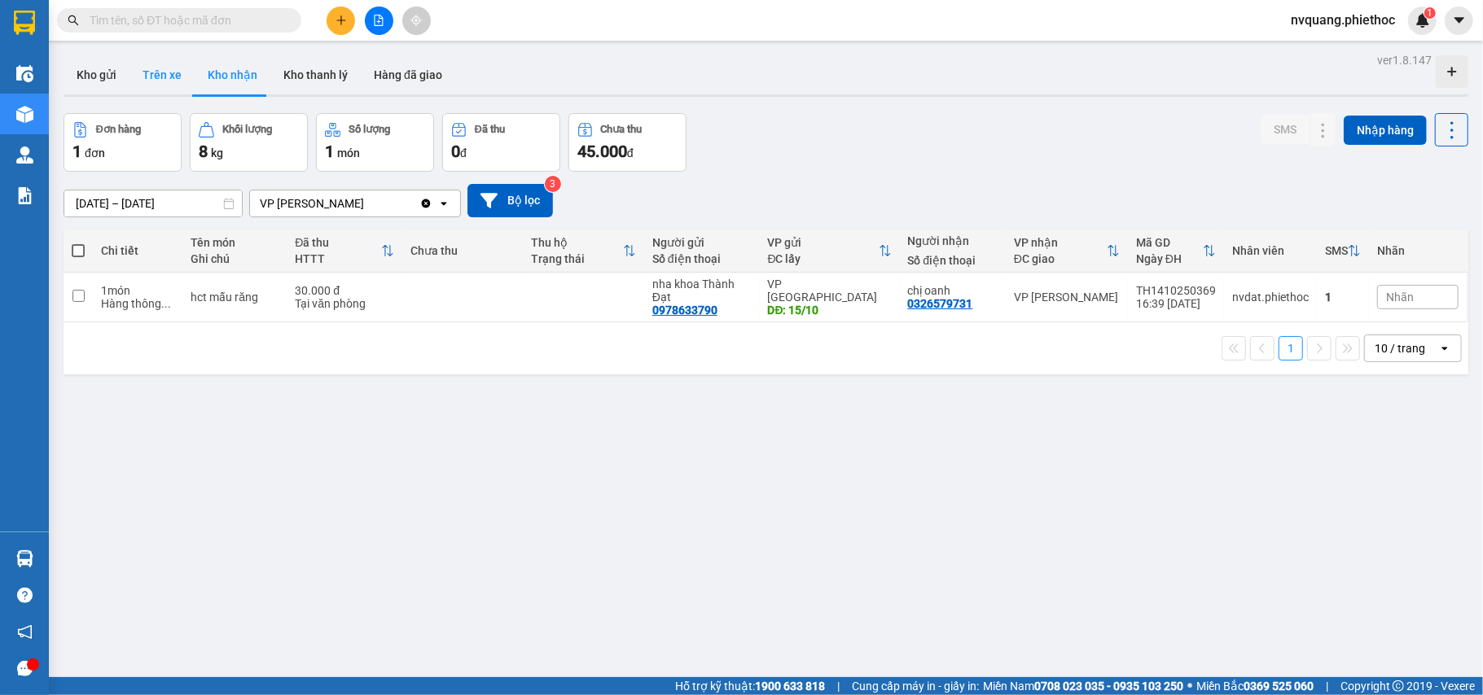
click at [164, 80] on button "Trên xe" at bounding box center [161, 74] width 65 height 39
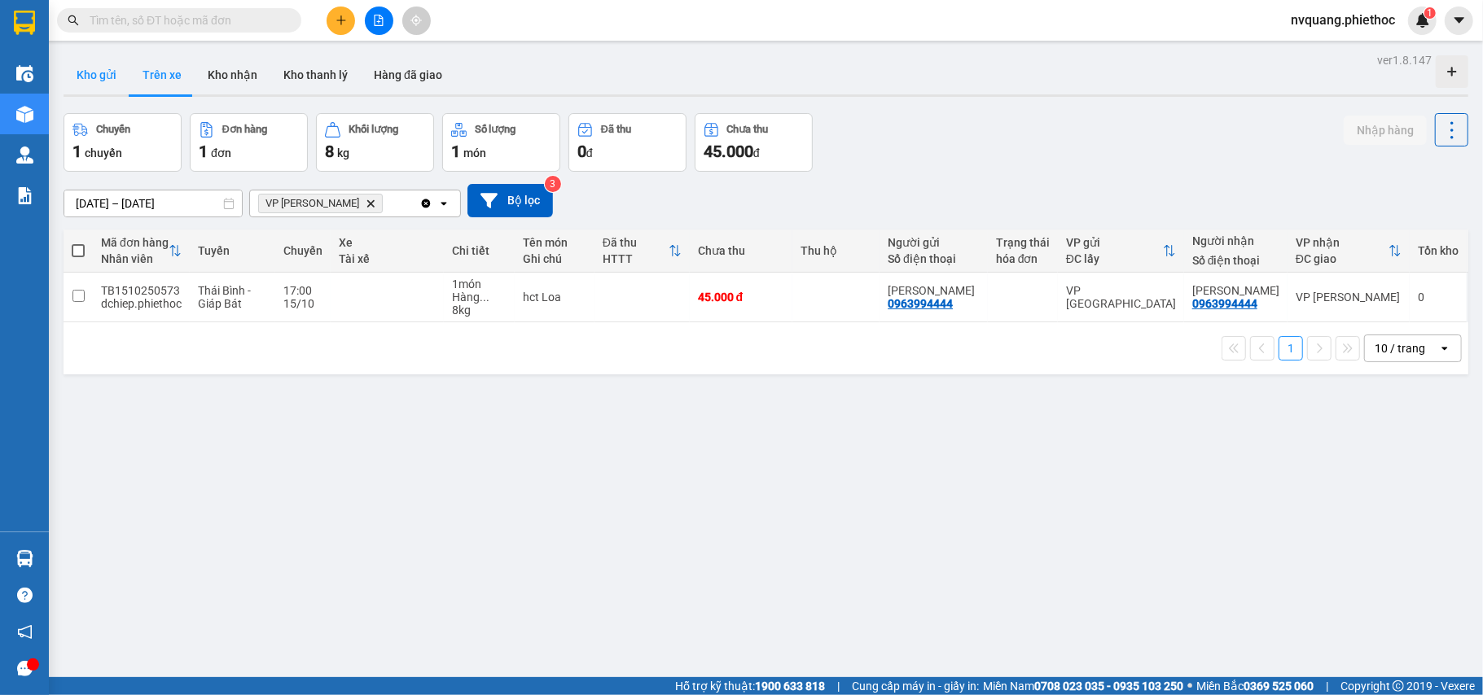
click at [94, 70] on button "Kho gửi" at bounding box center [97, 74] width 66 height 39
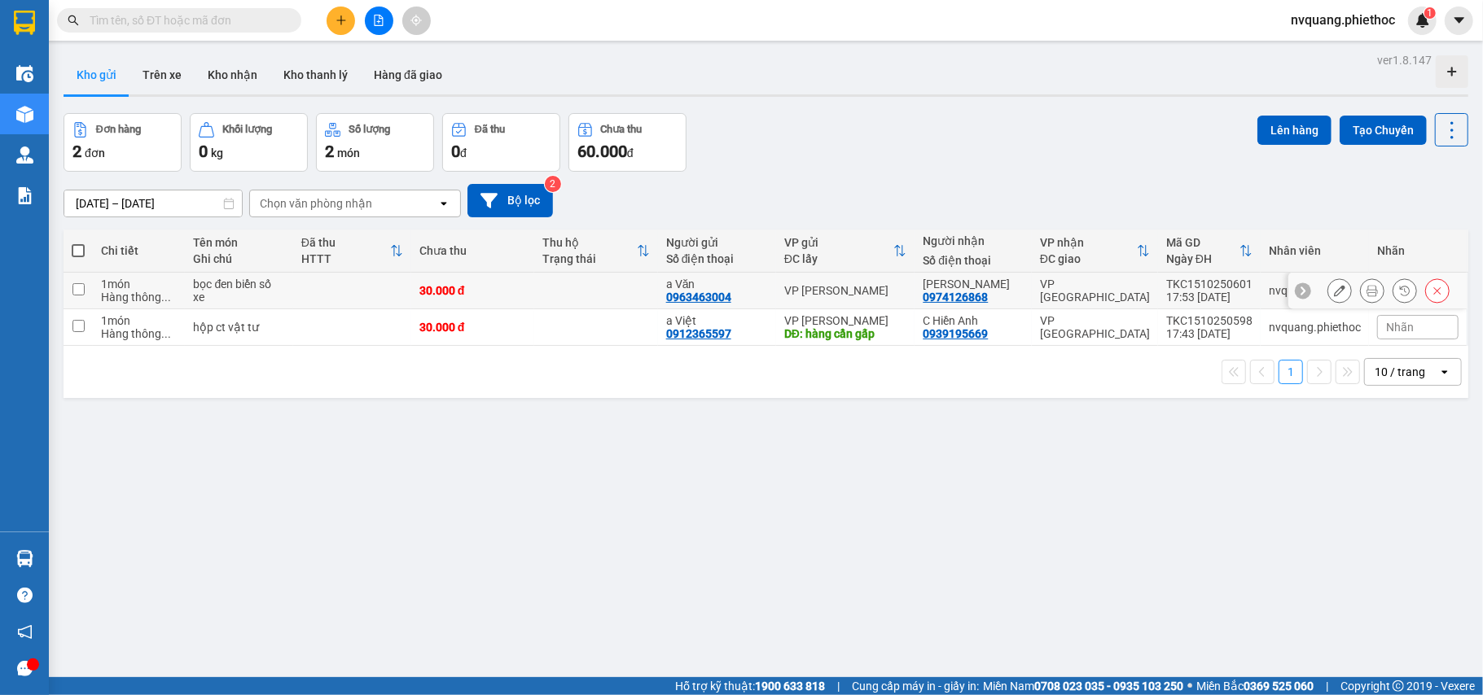
drag, startPoint x: 333, startPoint y: 287, endPoint x: 329, endPoint y: 329, distance: 41.7
click at [333, 287] on td at bounding box center [352, 291] width 118 height 37
checkbox input "true"
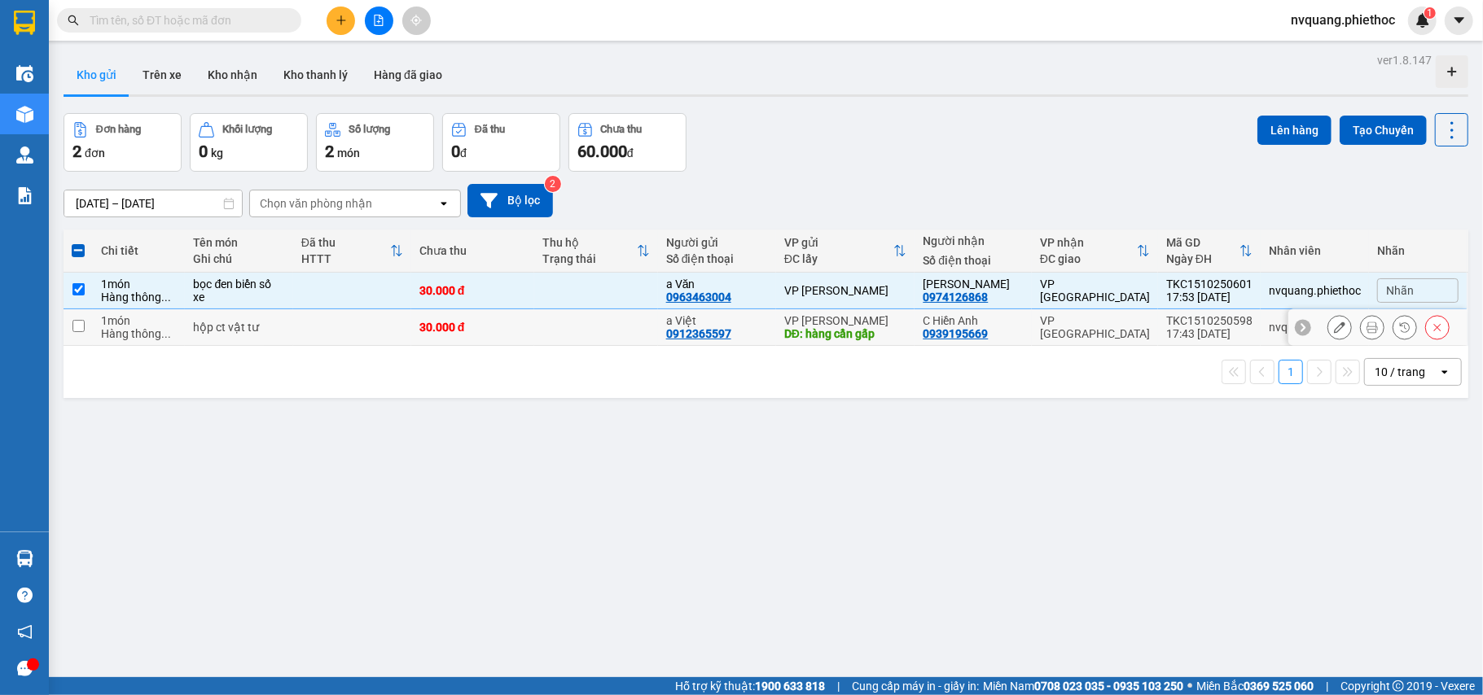
click at [329, 330] on td at bounding box center [352, 327] width 118 height 37
checkbox input "true"
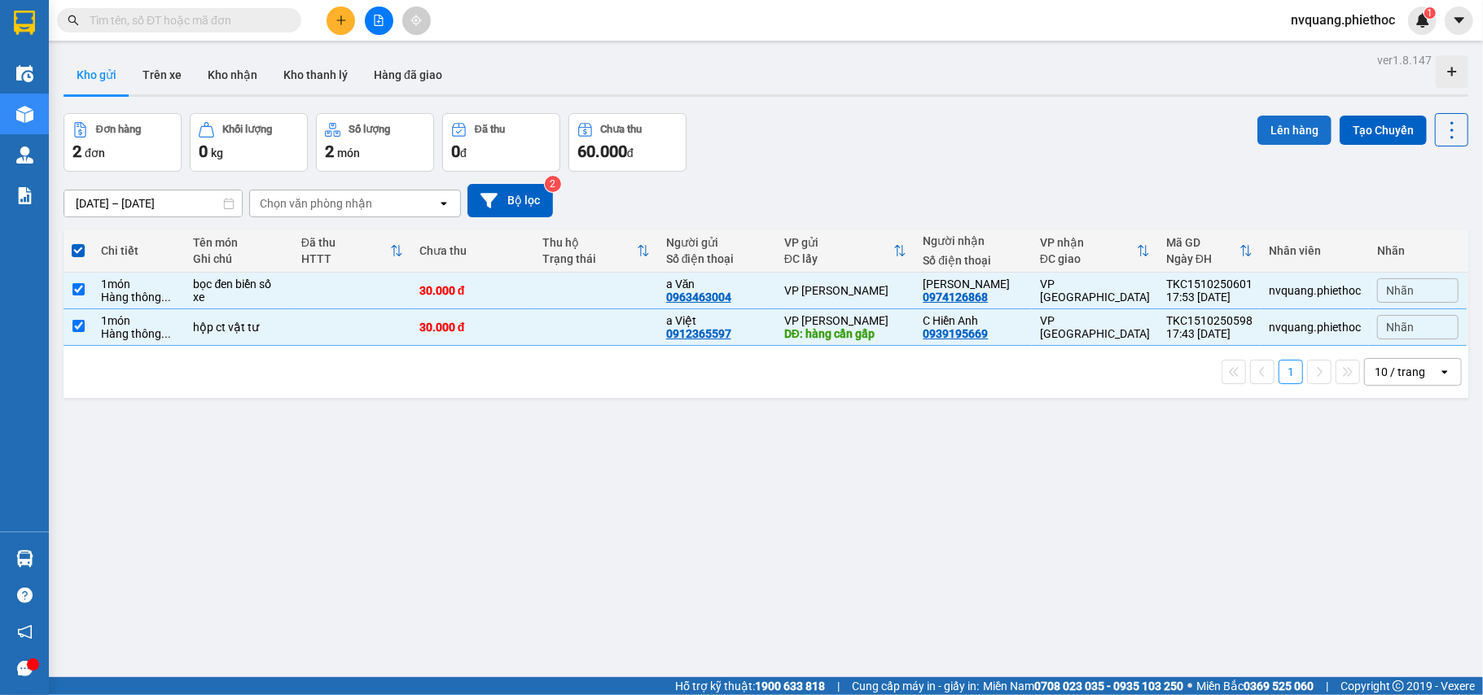
click at [1295, 125] on button "Lên hàng" at bounding box center [1294, 130] width 74 height 29
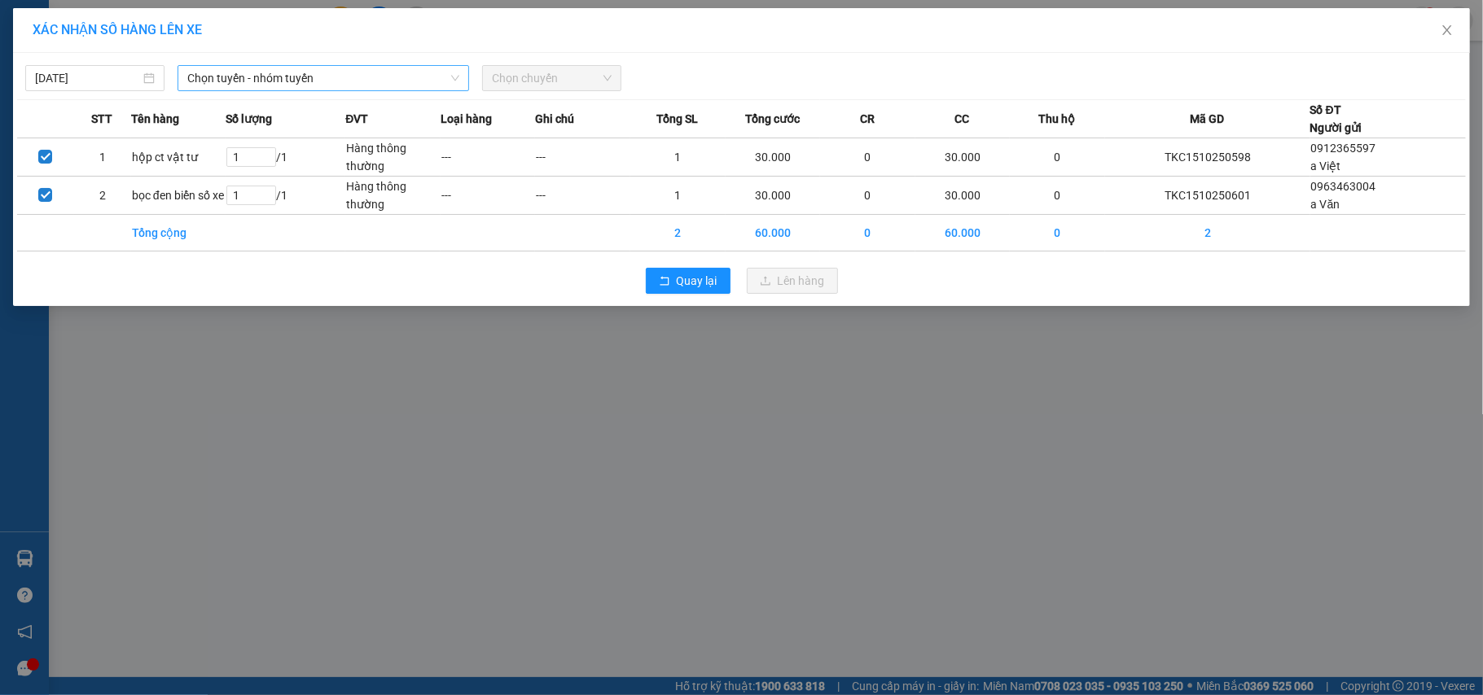
click at [360, 86] on span "Chọn tuyến - nhóm tuyến" at bounding box center [323, 78] width 272 height 24
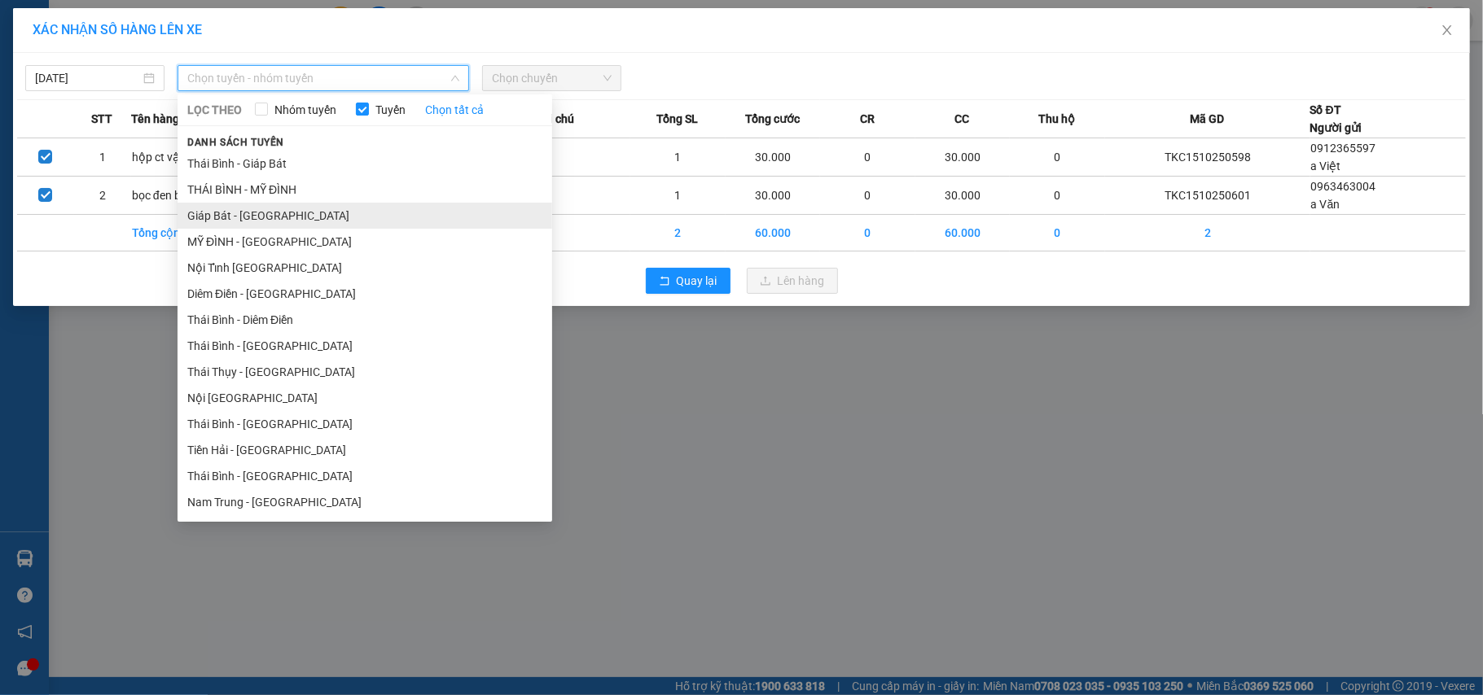
click at [231, 213] on li "Giáp Bát - [GEOGRAPHIC_DATA]" at bounding box center [365, 216] width 375 height 26
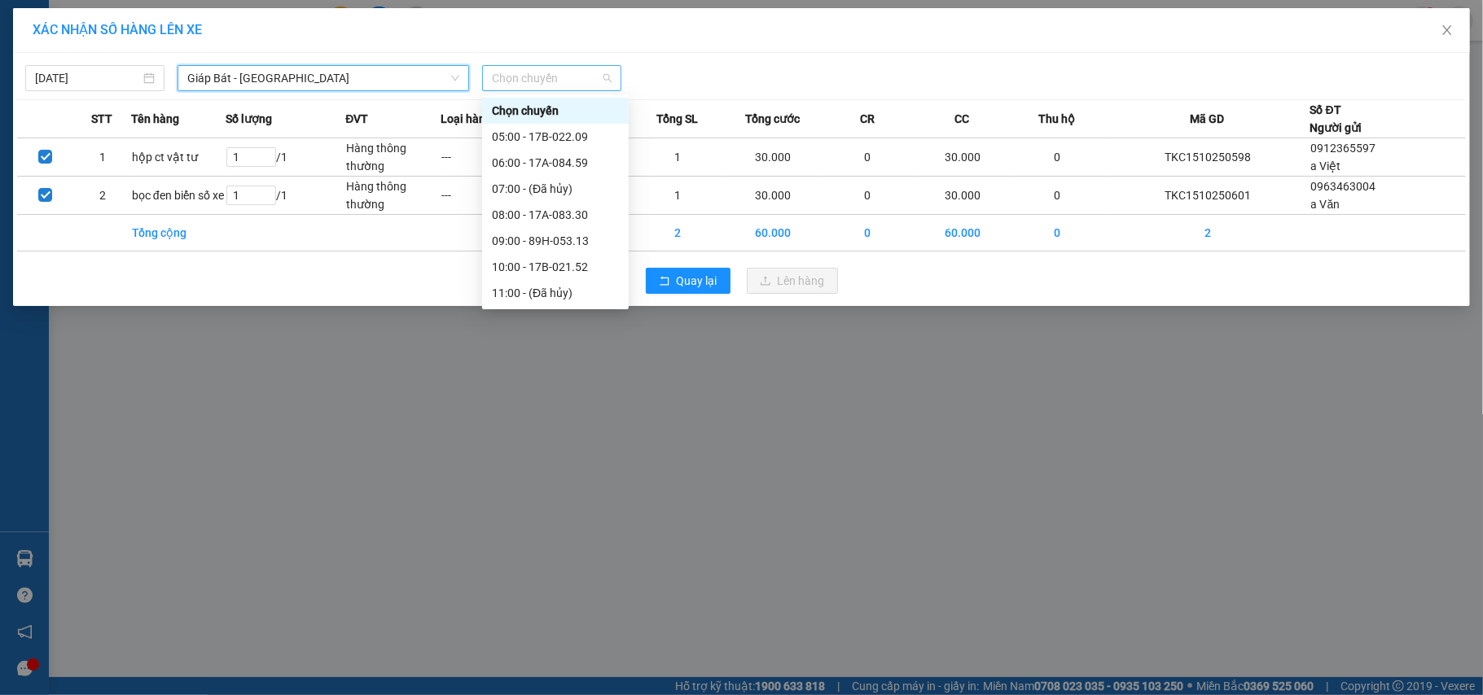
click at [516, 81] on span "Chọn chuyến" at bounding box center [552, 78] width 120 height 24
click at [562, 265] on div "19:00 - 17A-037.56" at bounding box center [555, 267] width 127 height 18
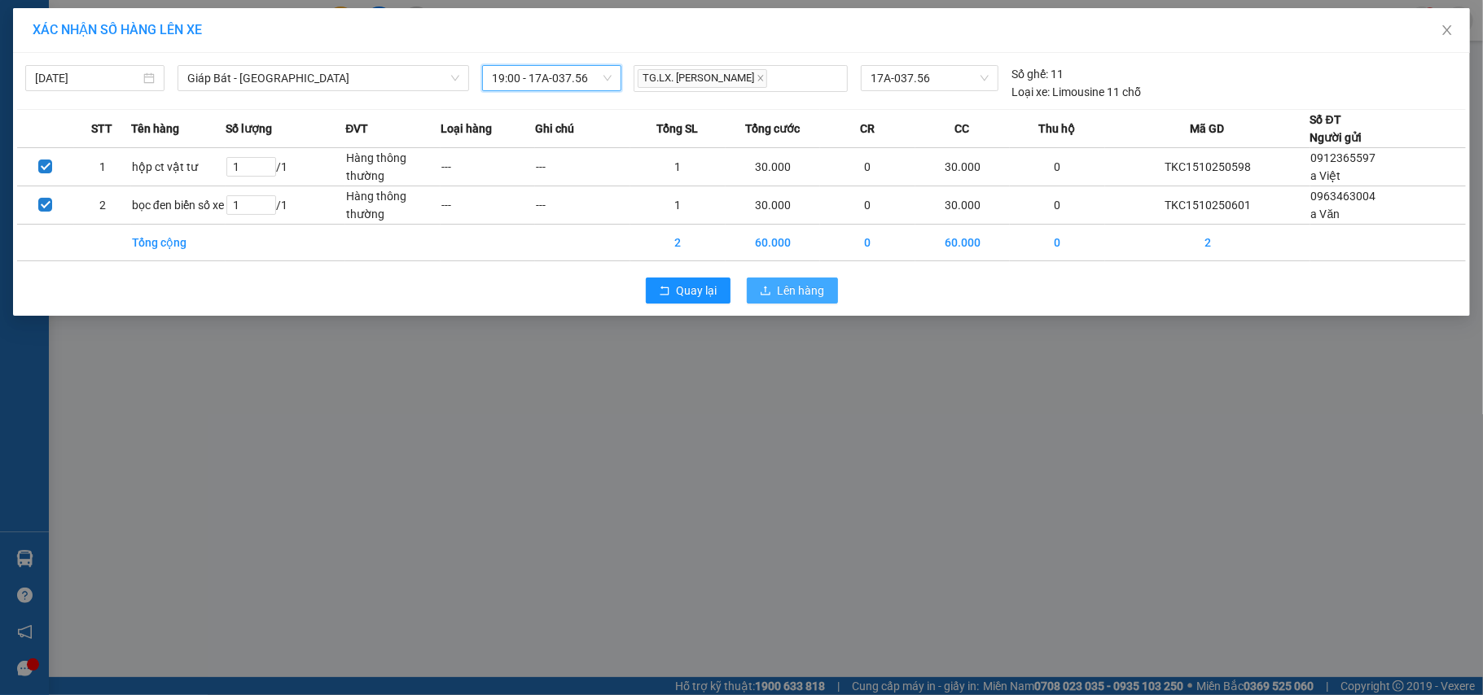
click at [809, 293] on span "Lên hàng" at bounding box center [801, 291] width 47 height 18
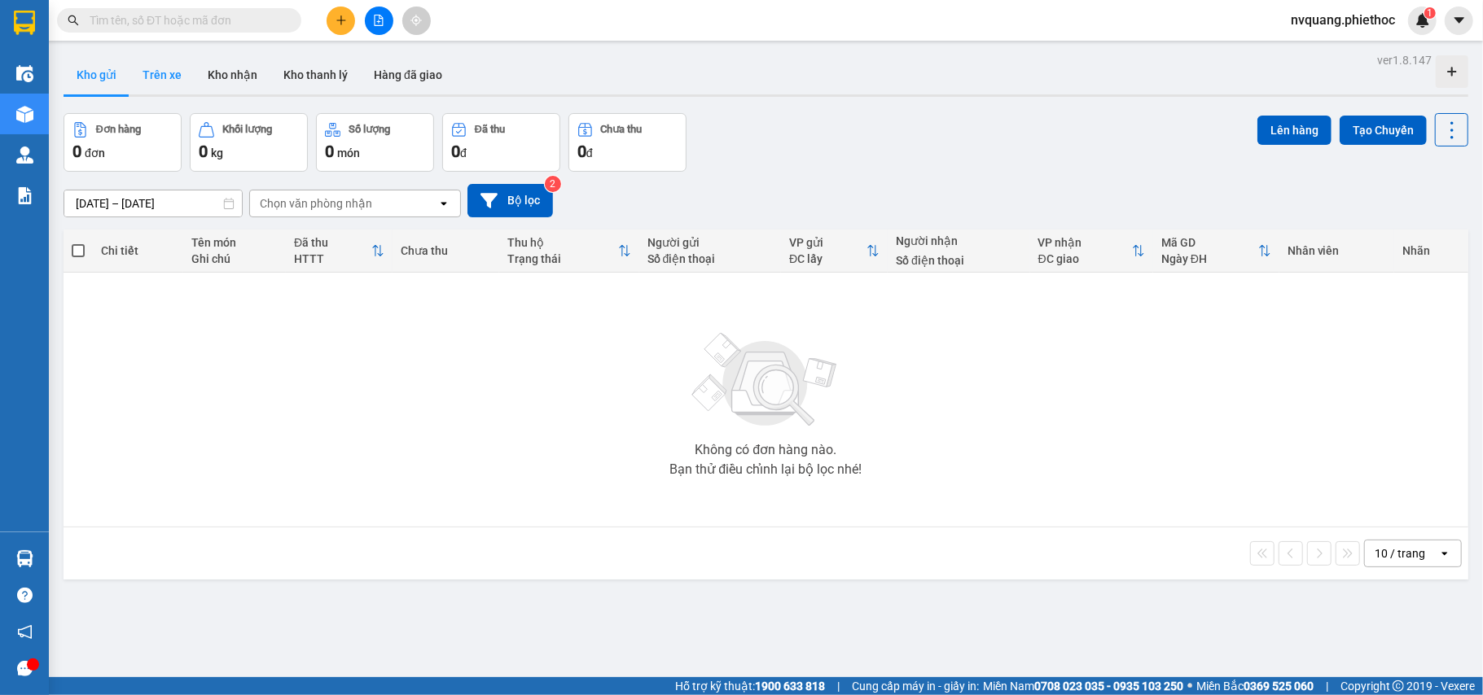
click at [168, 67] on button "Trên xe" at bounding box center [161, 74] width 65 height 39
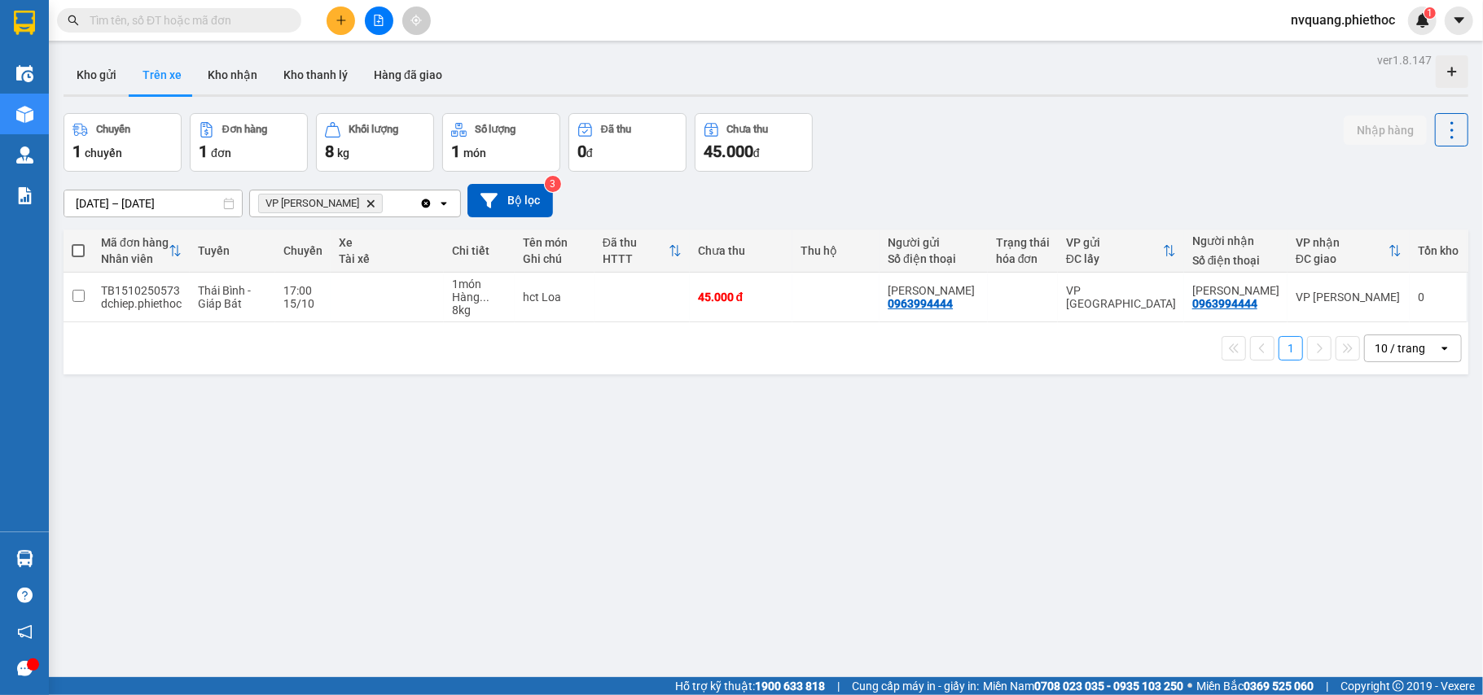
click at [366, 205] on icon "Delete" at bounding box center [371, 204] width 10 height 10
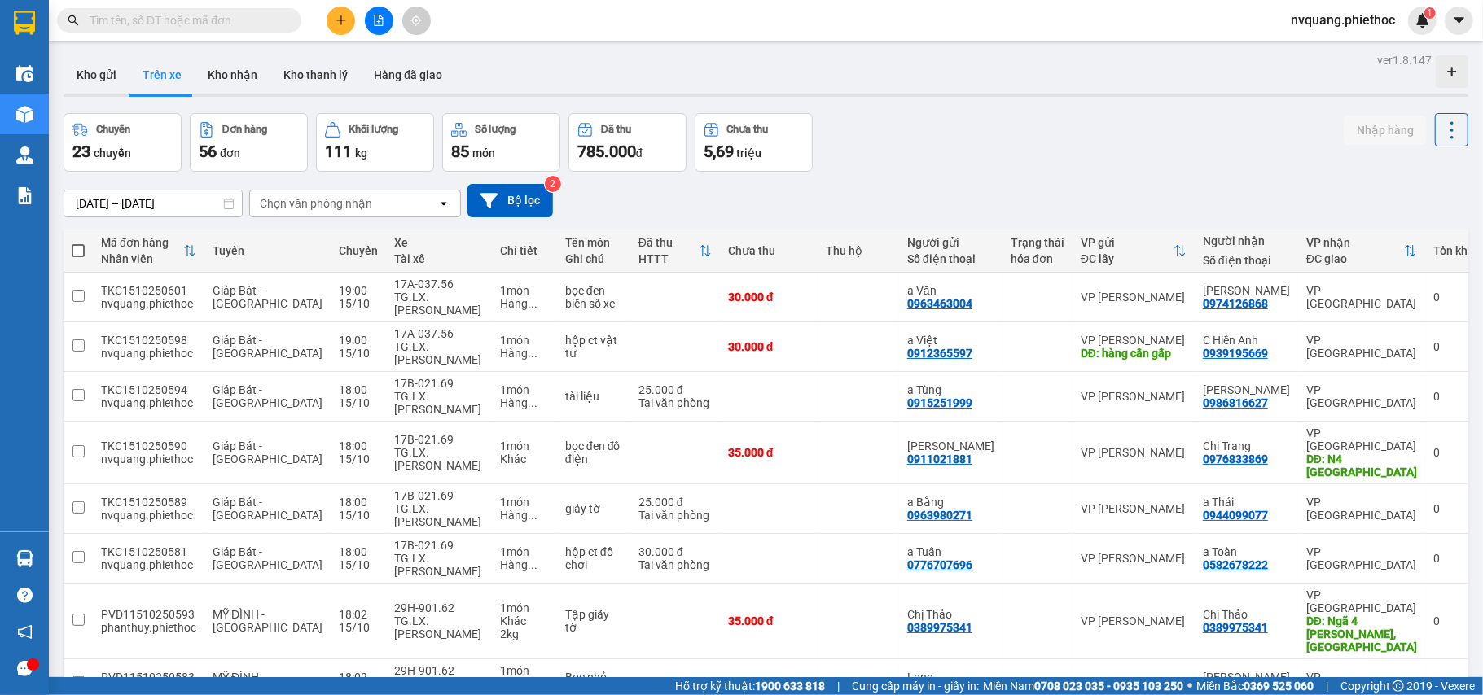
click at [311, 204] on div "Chọn văn phòng nhận" at bounding box center [316, 203] width 112 height 16
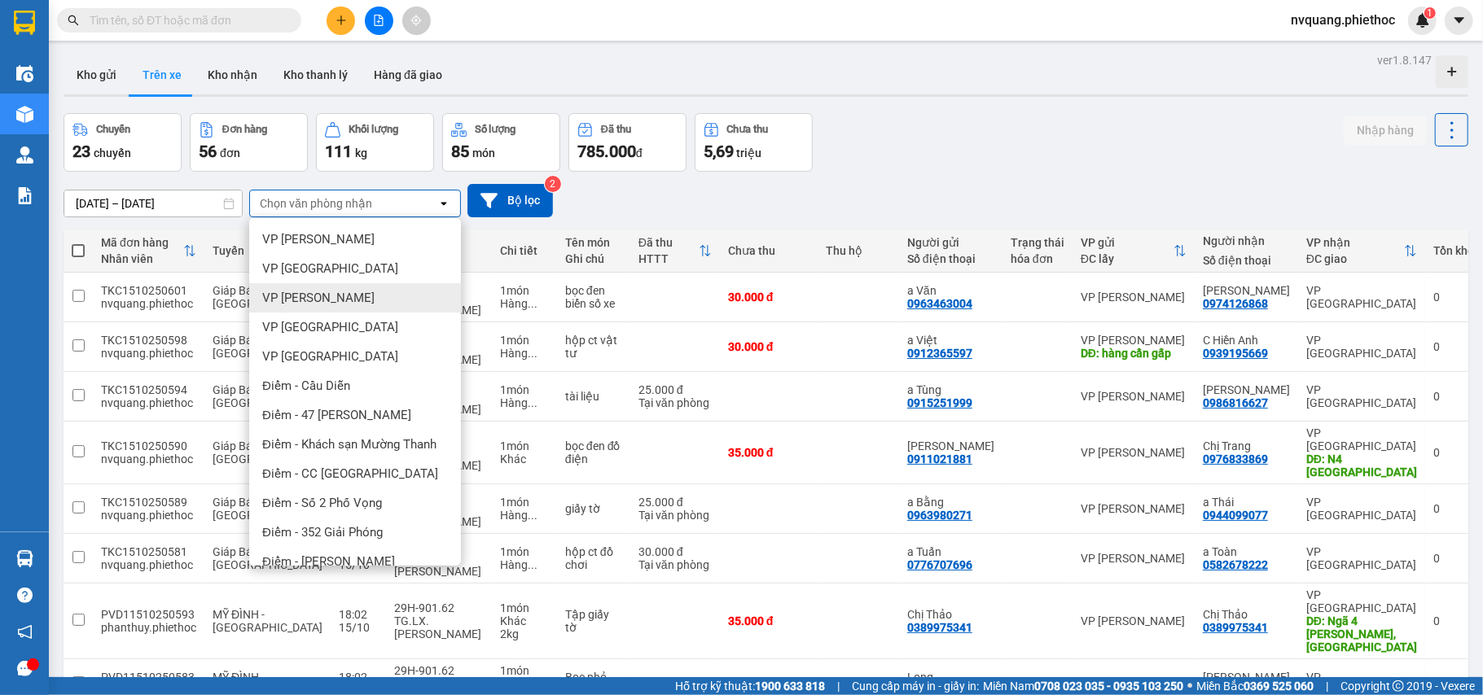
click at [339, 306] on div "VP [PERSON_NAME]" at bounding box center [355, 297] width 212 height 29
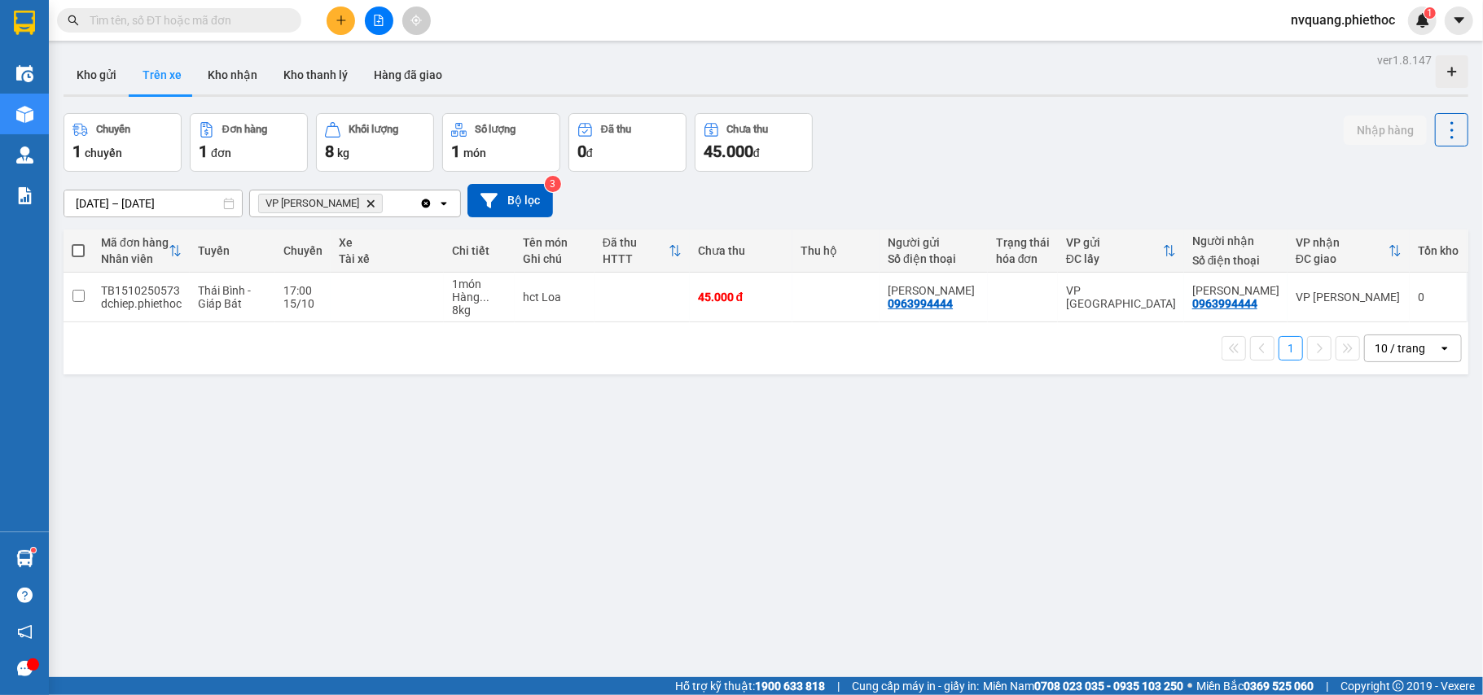
click at [161, 24] on input "text" at bounding box center [186, 20] width 192 height 18
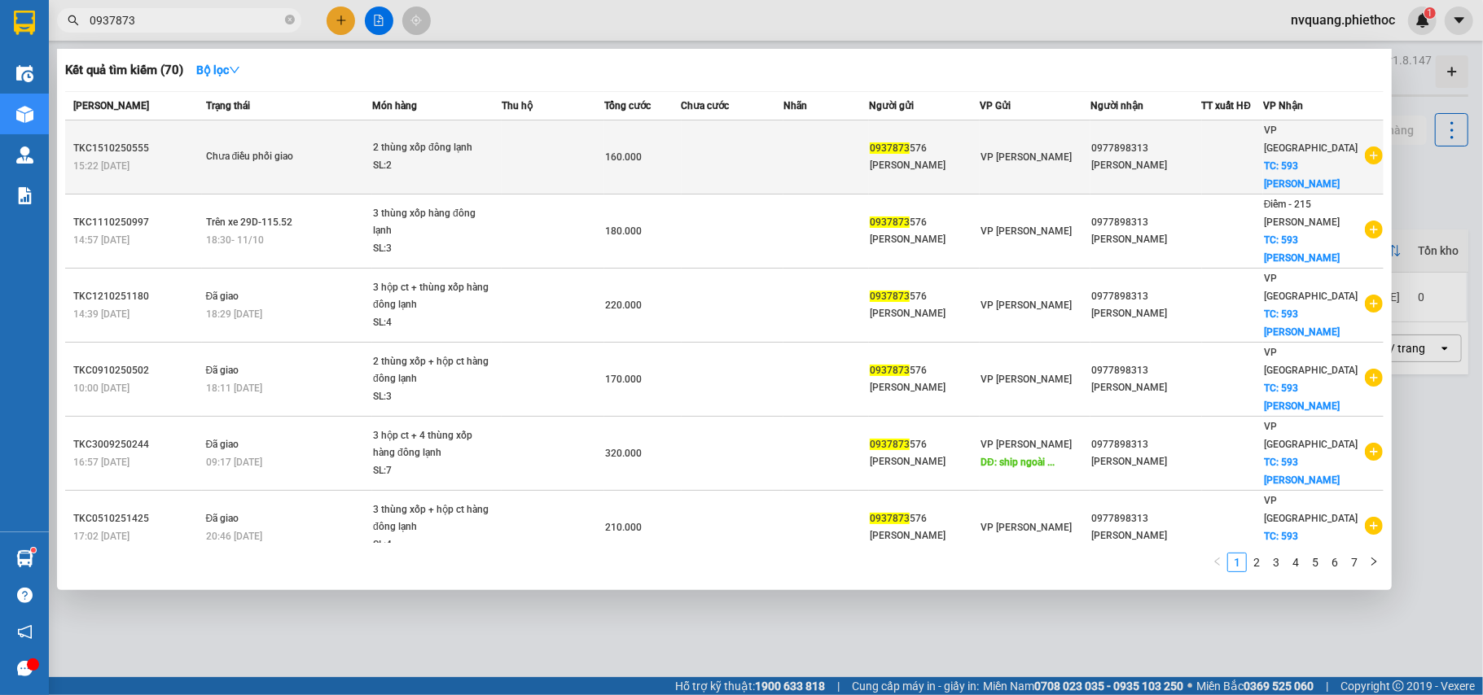
type input "0937873"
click at [571, 140] on td at bounding box center [553, 158] width 103 height 74
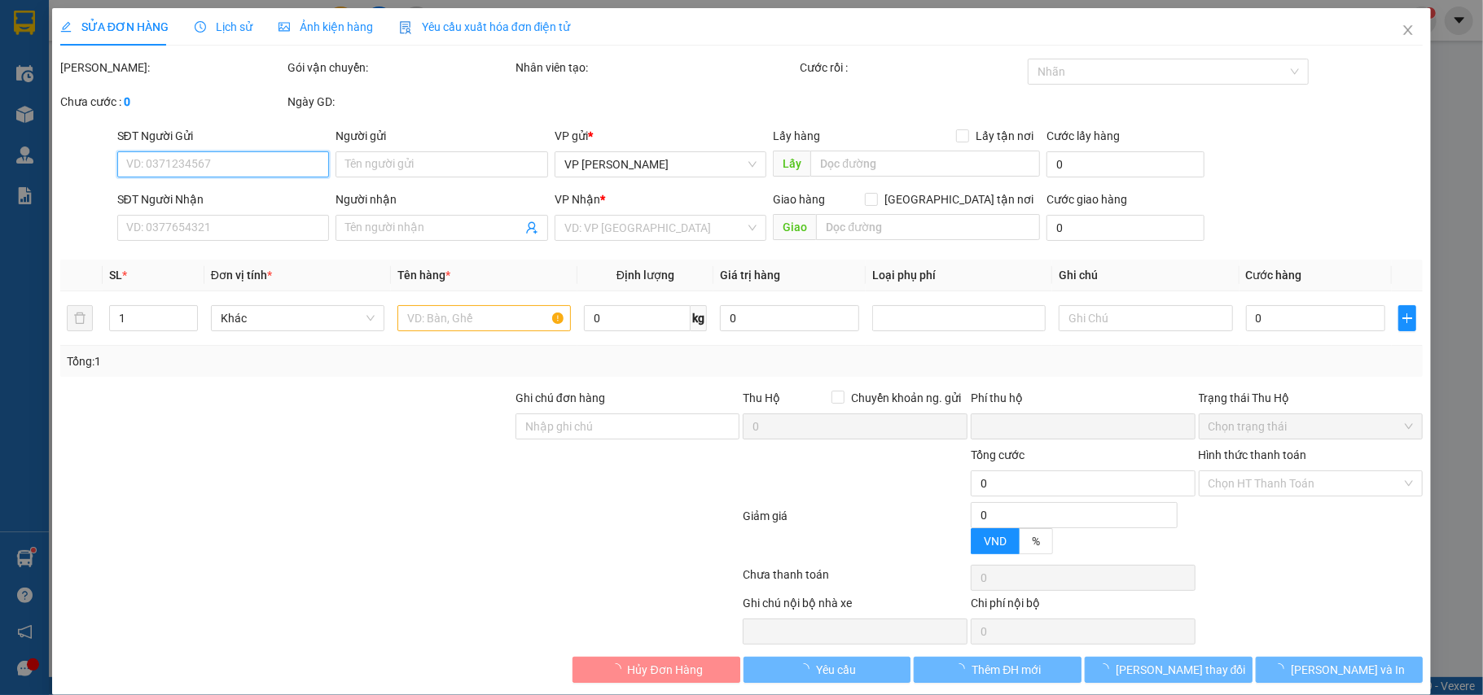
type input "0937873576"
type input "[PERSON_NAME]"
type input "0977898313"
type input "[PERSON_NAME]"
checkbox input "true"
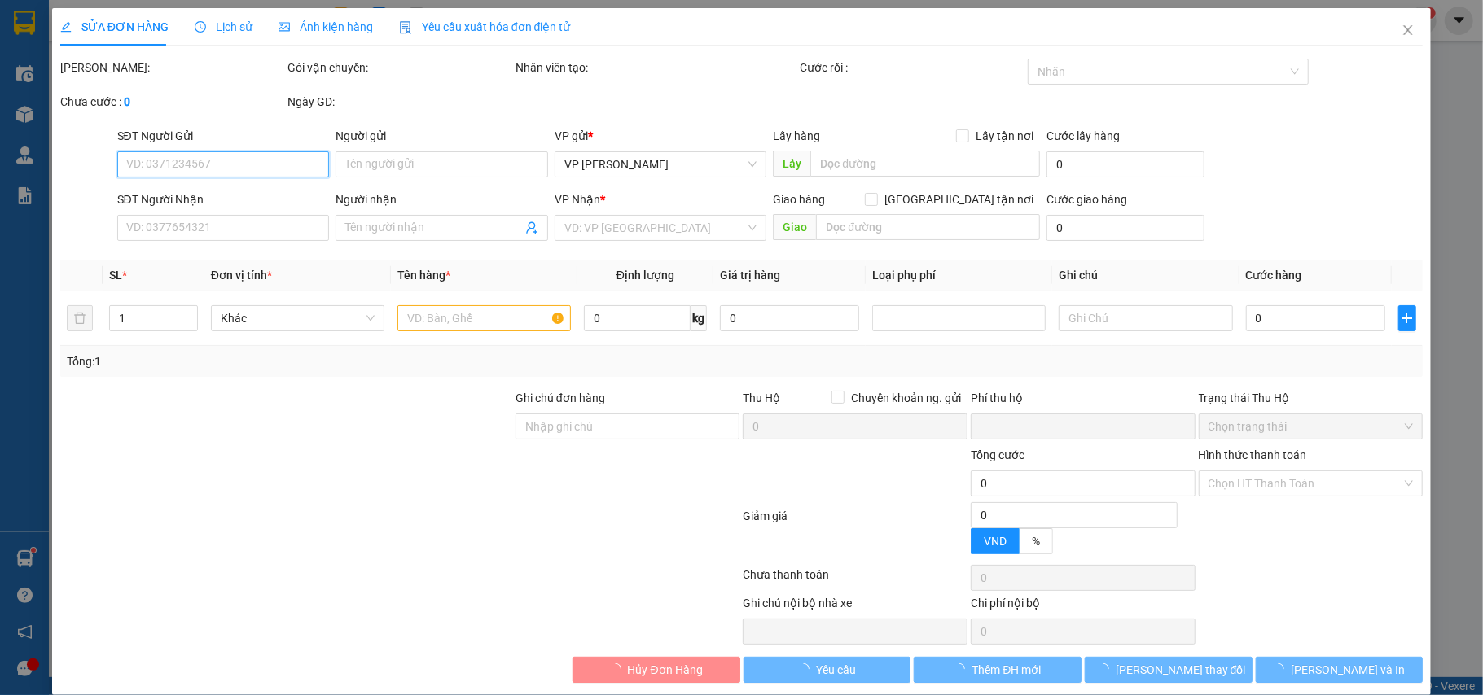
type input "593 [PERSON_NAME] Đôn"
type input "0"
type input "160.000"
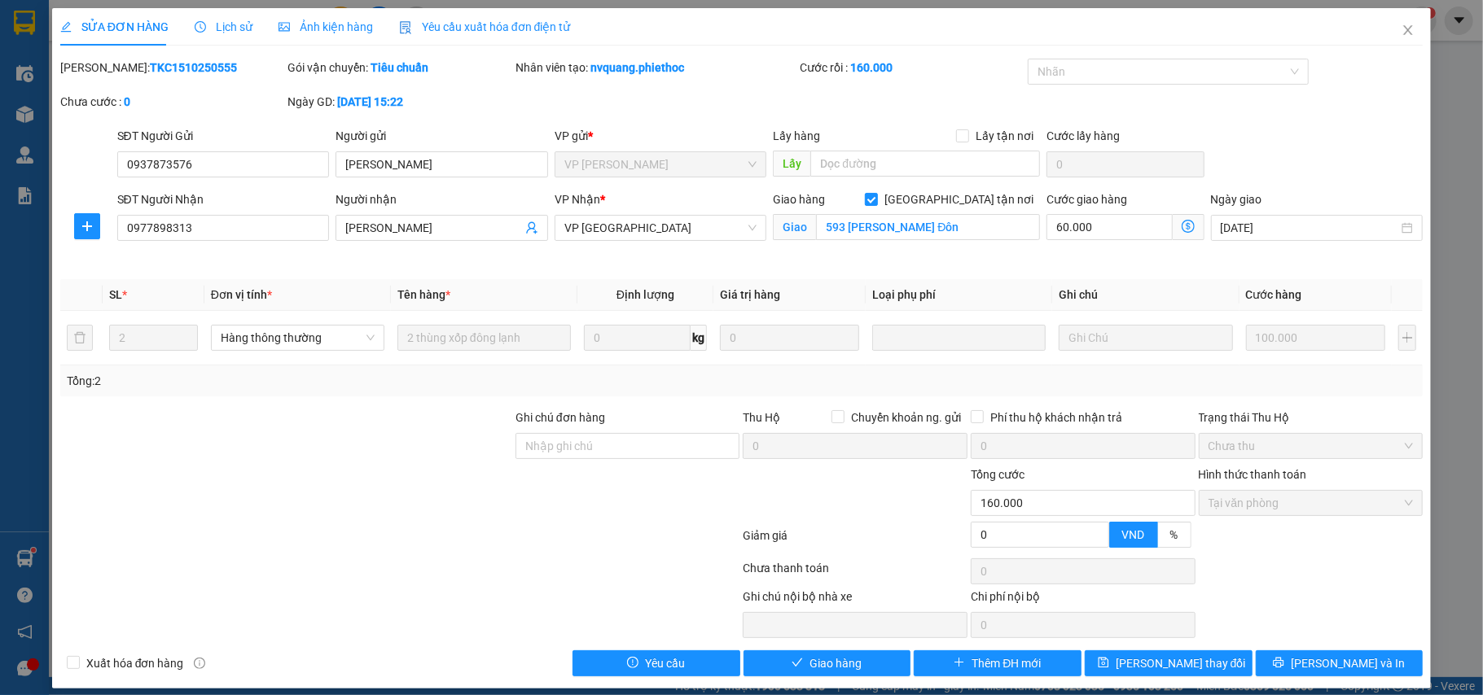
click at [292, 26] on span "Ảnh kiện hàng" at bounding box center [325, 26] width 94 height 13
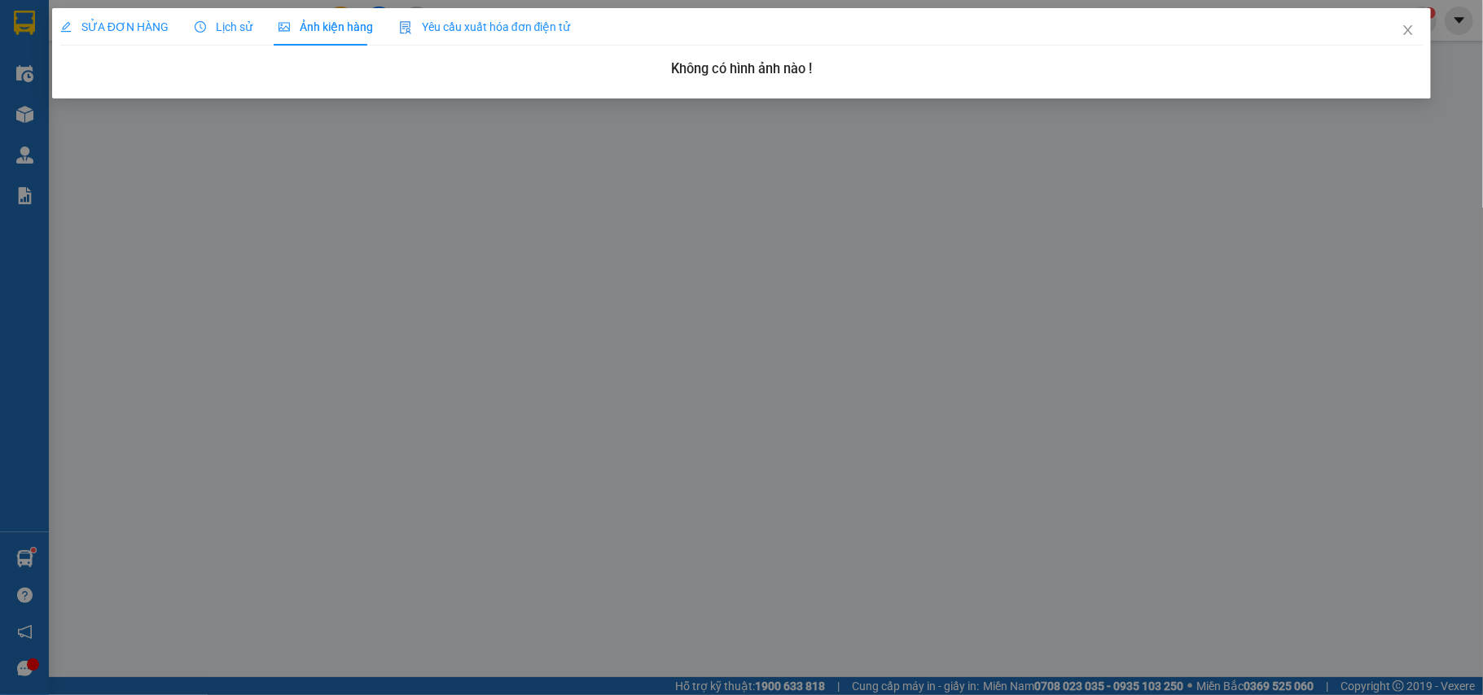
click at [225, 24] on span "Lịch sử" at bounding box center [224, 26] width 58 height 13
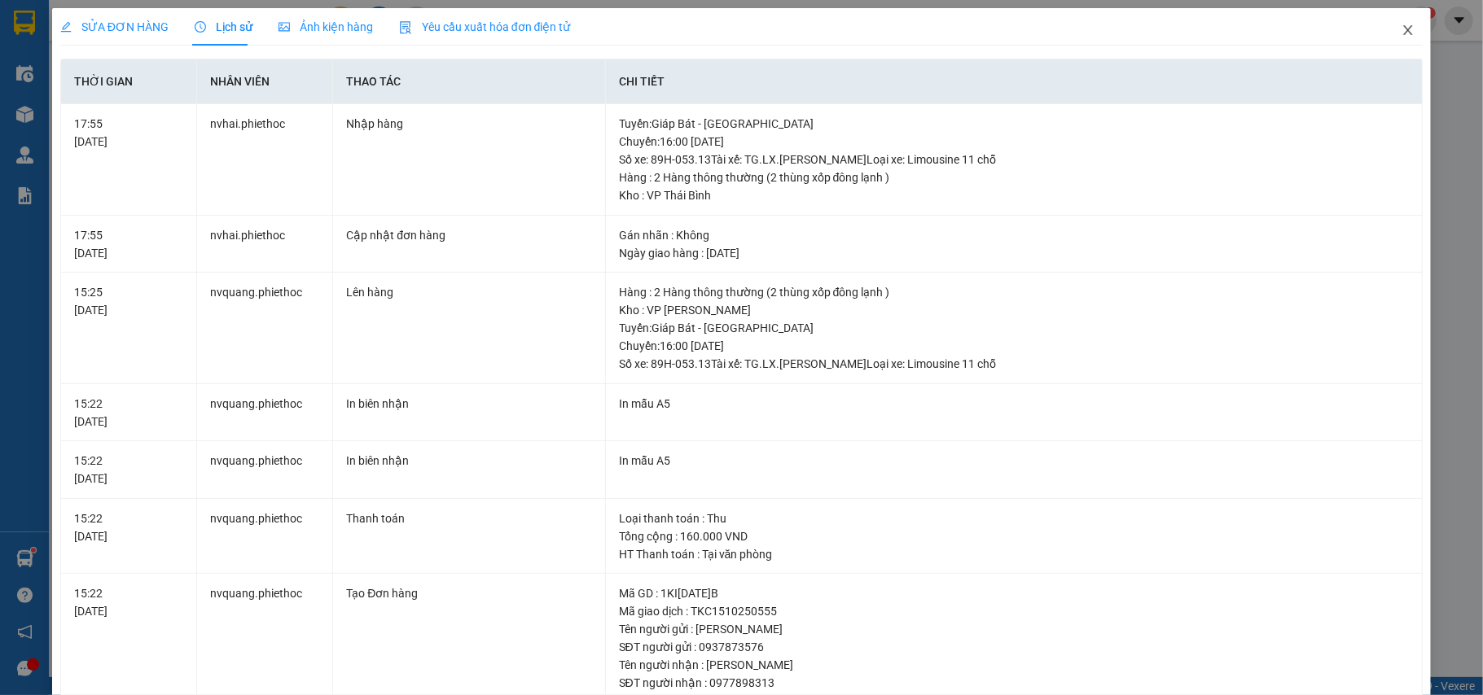
click at [1399, 20] on span "Close" at bounding box center [1408, 31] width 46 height 46
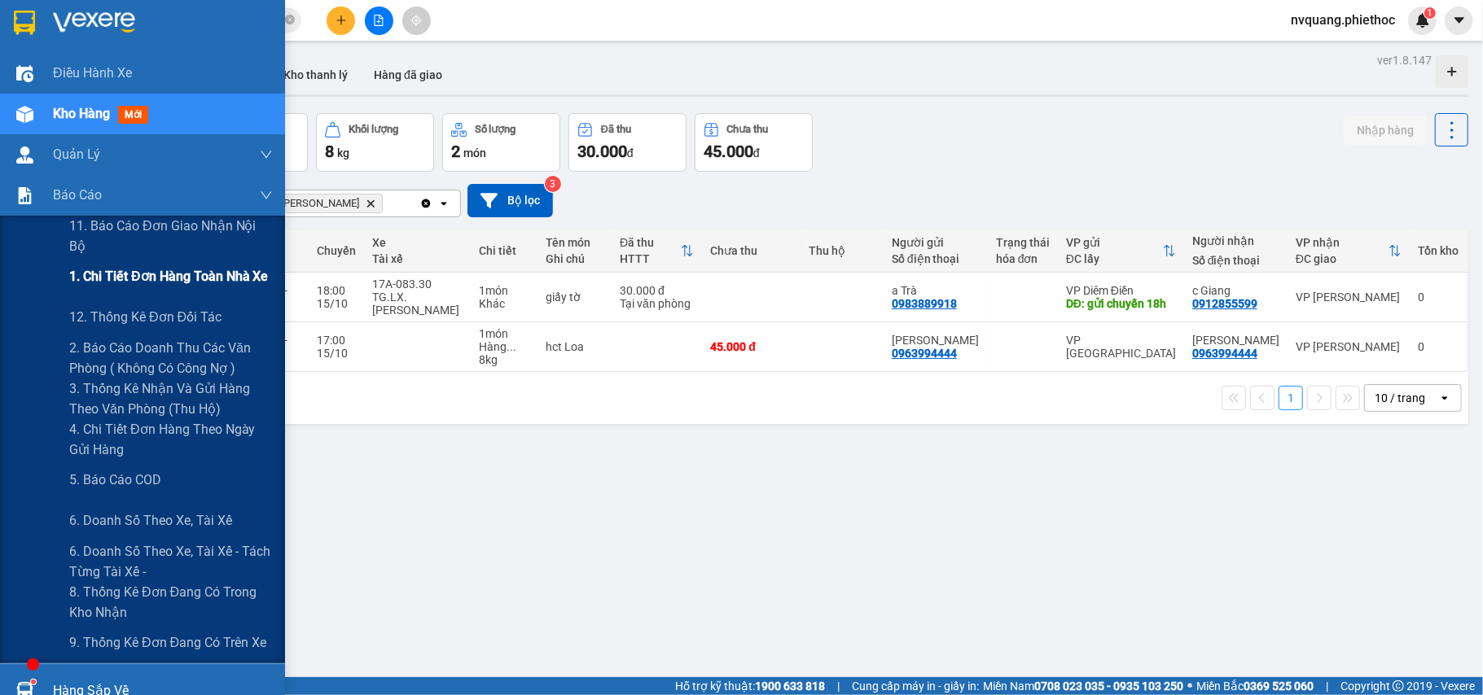
click at [216, 285] on span "1. Chi tiết đơn hàng toàn nhà xe" at bounding box center [168, 276] width 199 height 20
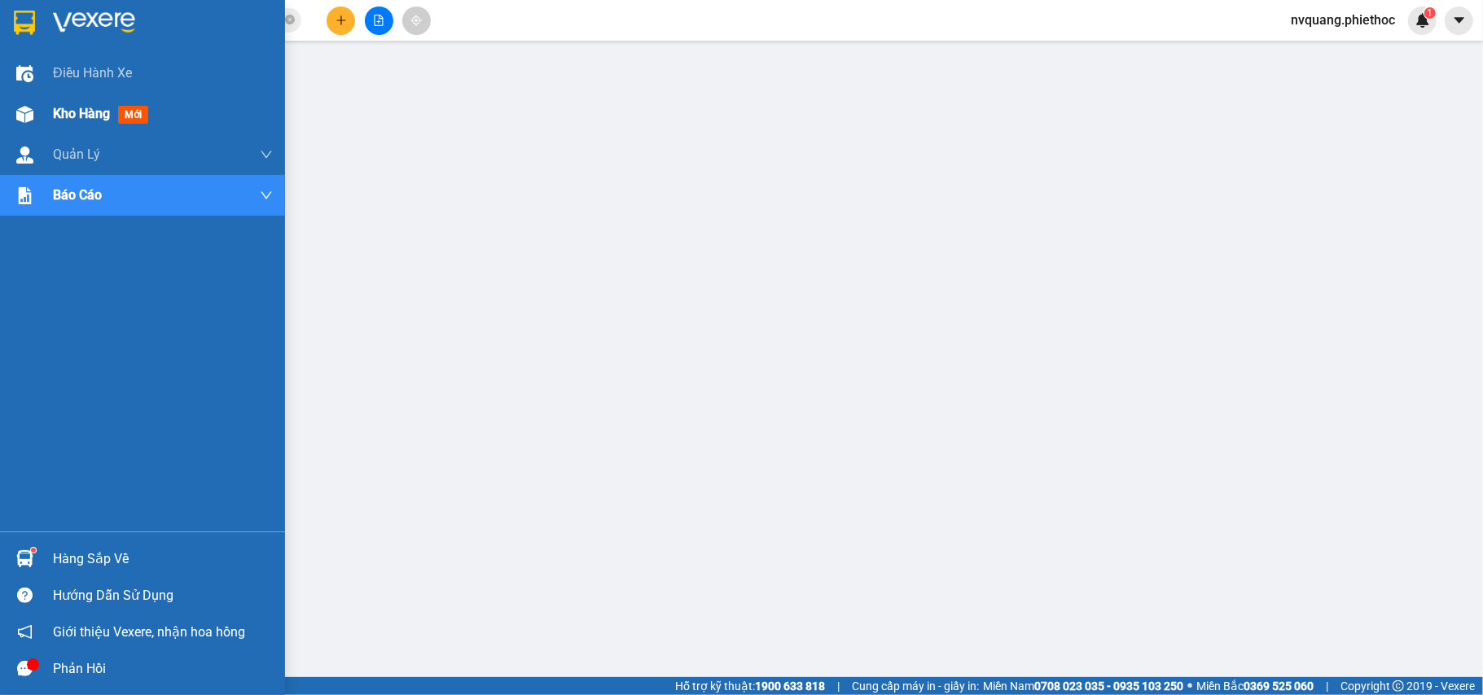
click at [73, 117] on span "Kho hàng" at bounding box center [81, 113] width 57 height 15
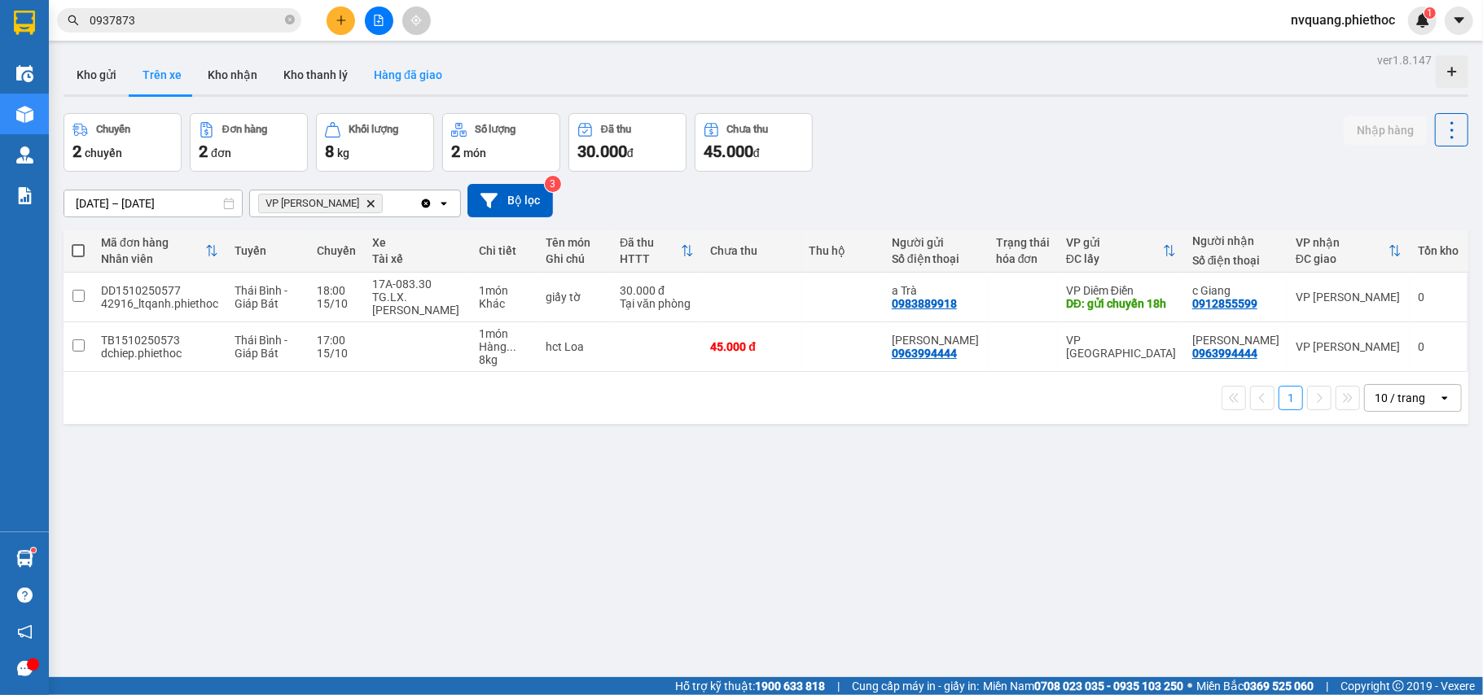
click at [373, 81] on button "Hàng đã giao" at bounding box center [408, 74] width 94 height 39
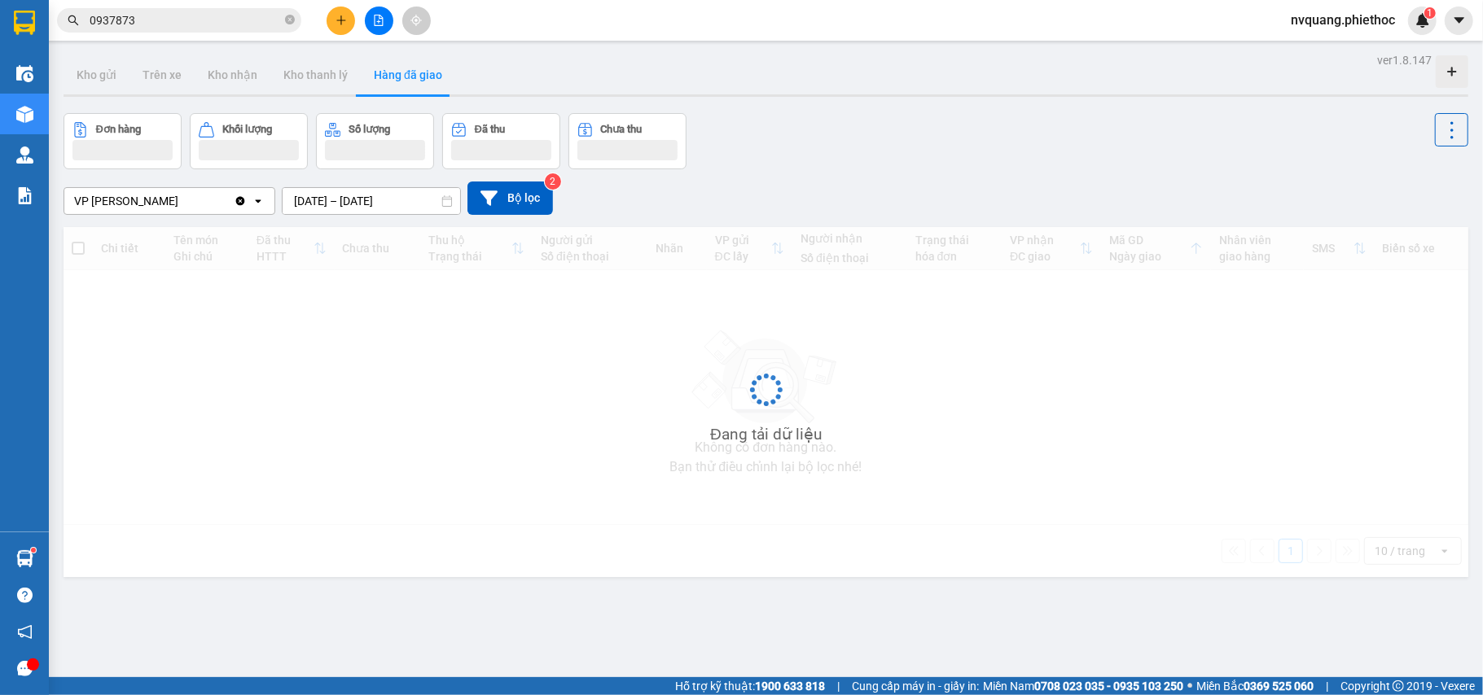
click at [297, 199] on input "[DATE] – [DATE]" at bounding box center [372, 201] width 178 height 26
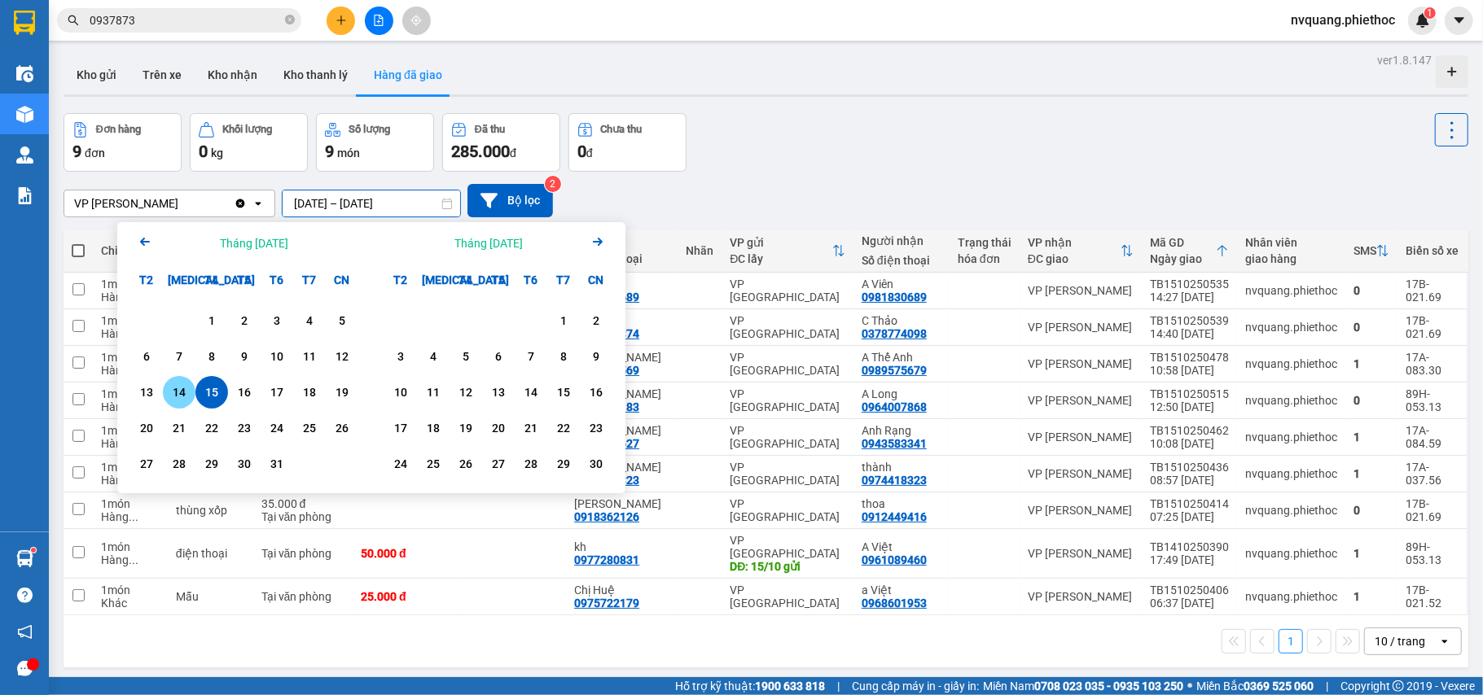
click at [184, 382] on div "14" at bounding box center [179, 392] width 33 height 33
click at [210, 384] on div "15" at bounding box center [211, 393] width 23 height 20
type input "14/10/2025 – 15/10/2025"
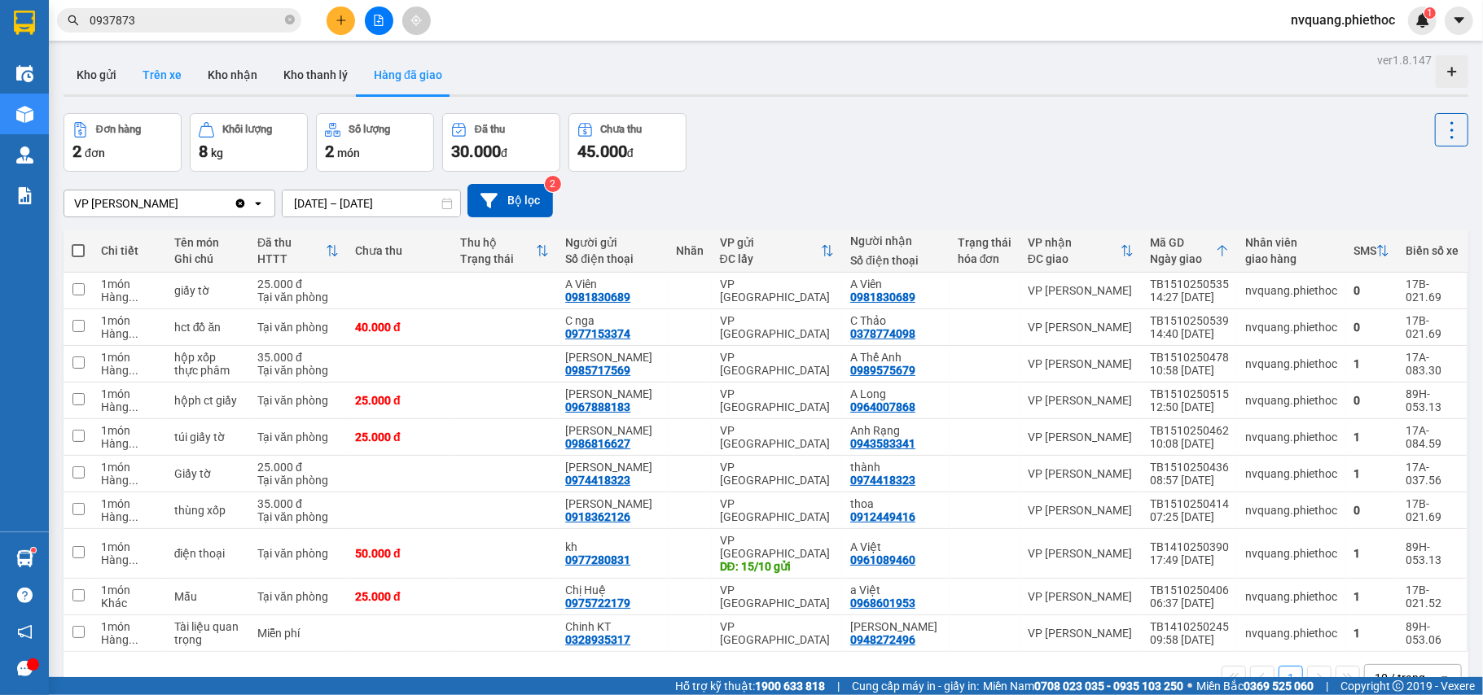
click at [154, 76] on button "Trên xe" at bounding box center [161, 74] width 65 height 39
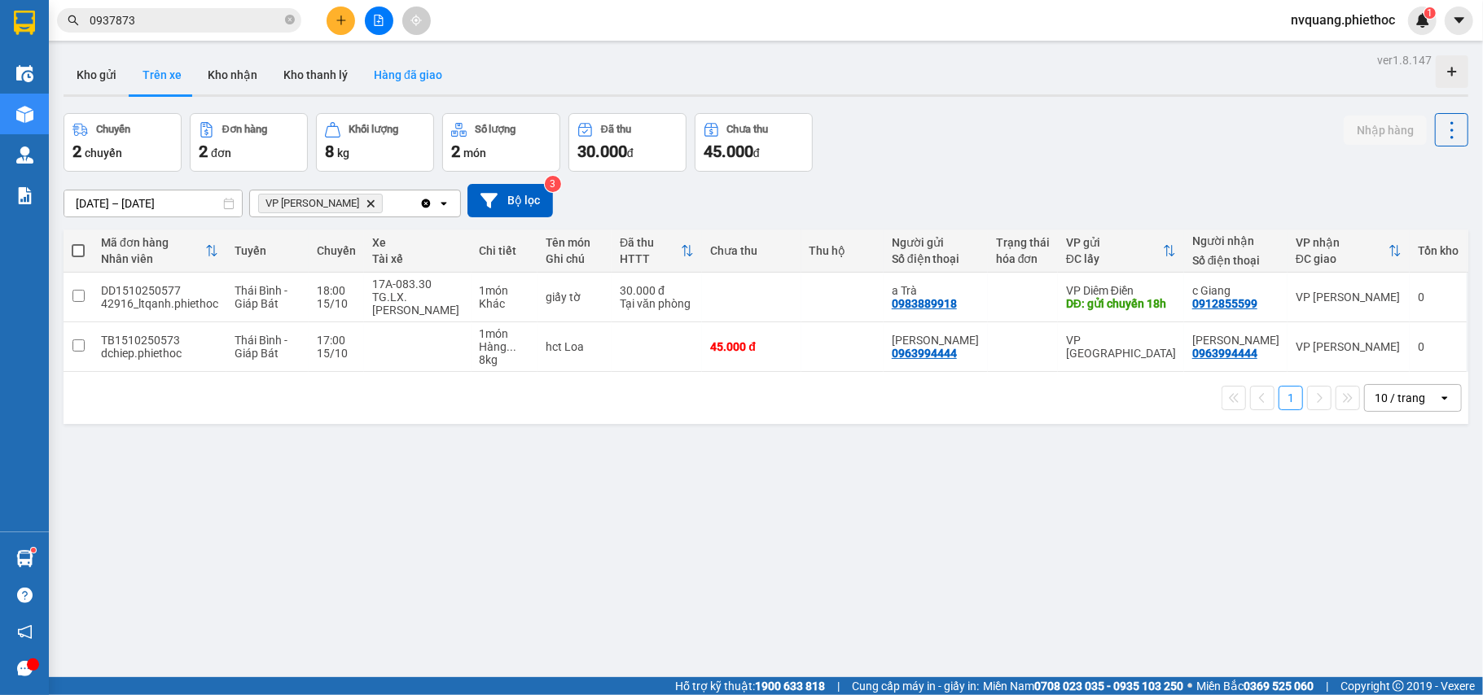
click at [401, 72] on button "Hàng đã giao" at bounding box center [408, 74] width 94 height 39
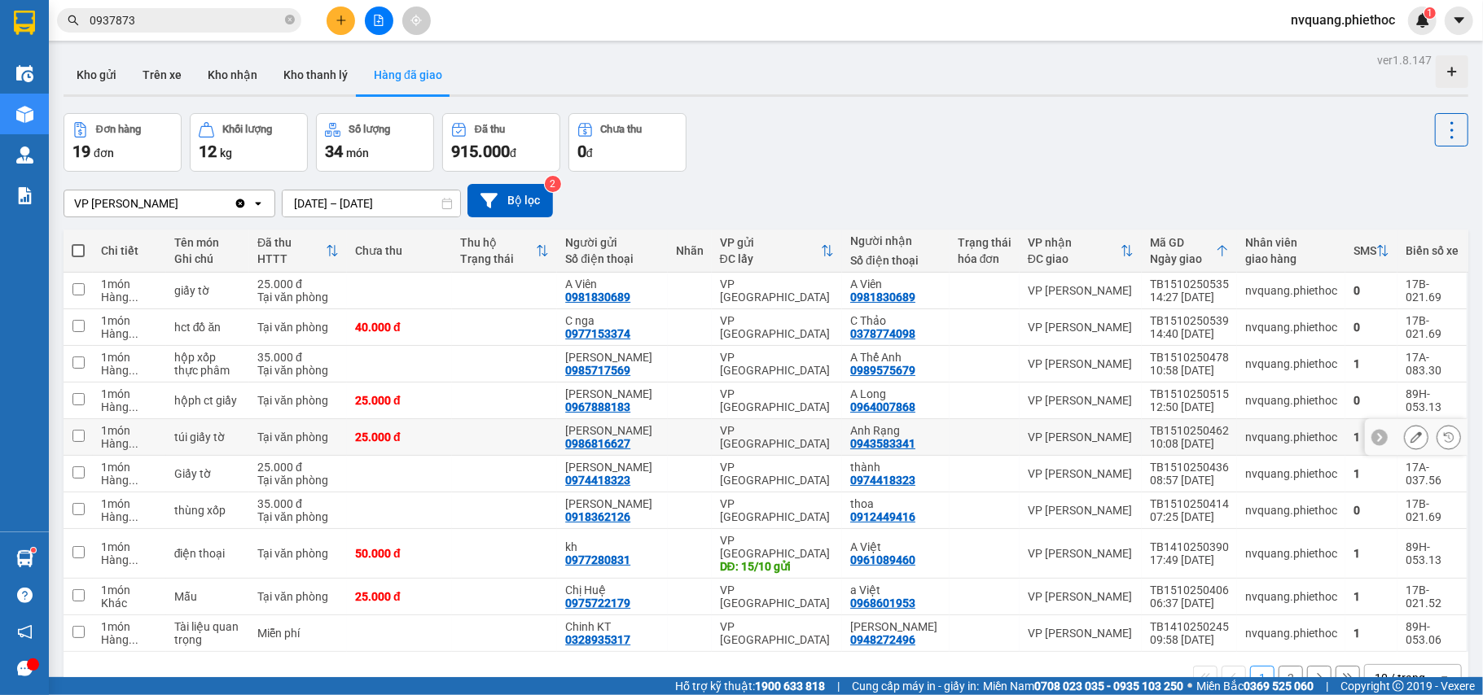
scroll to position [75, 0]
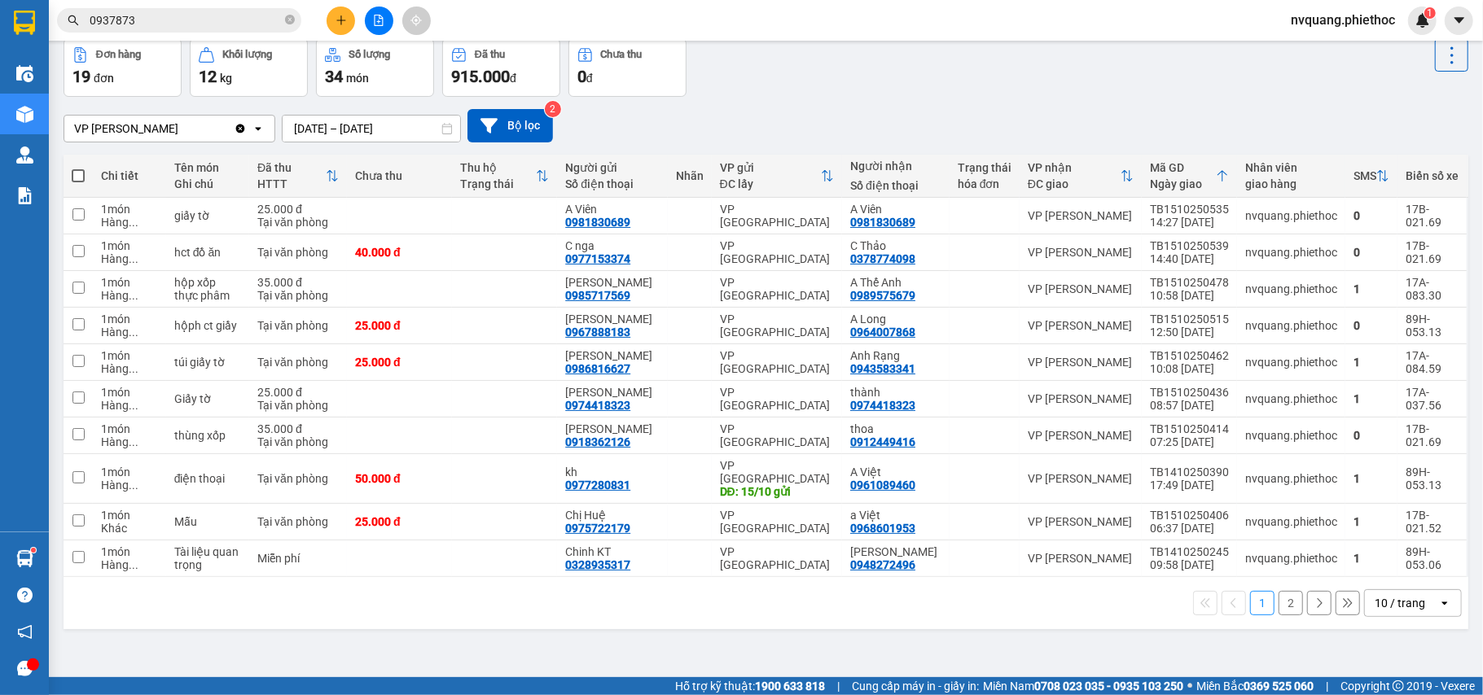
click at [1278, 591] on button "2" at bounding box center [1290, 603] width 24 height 24
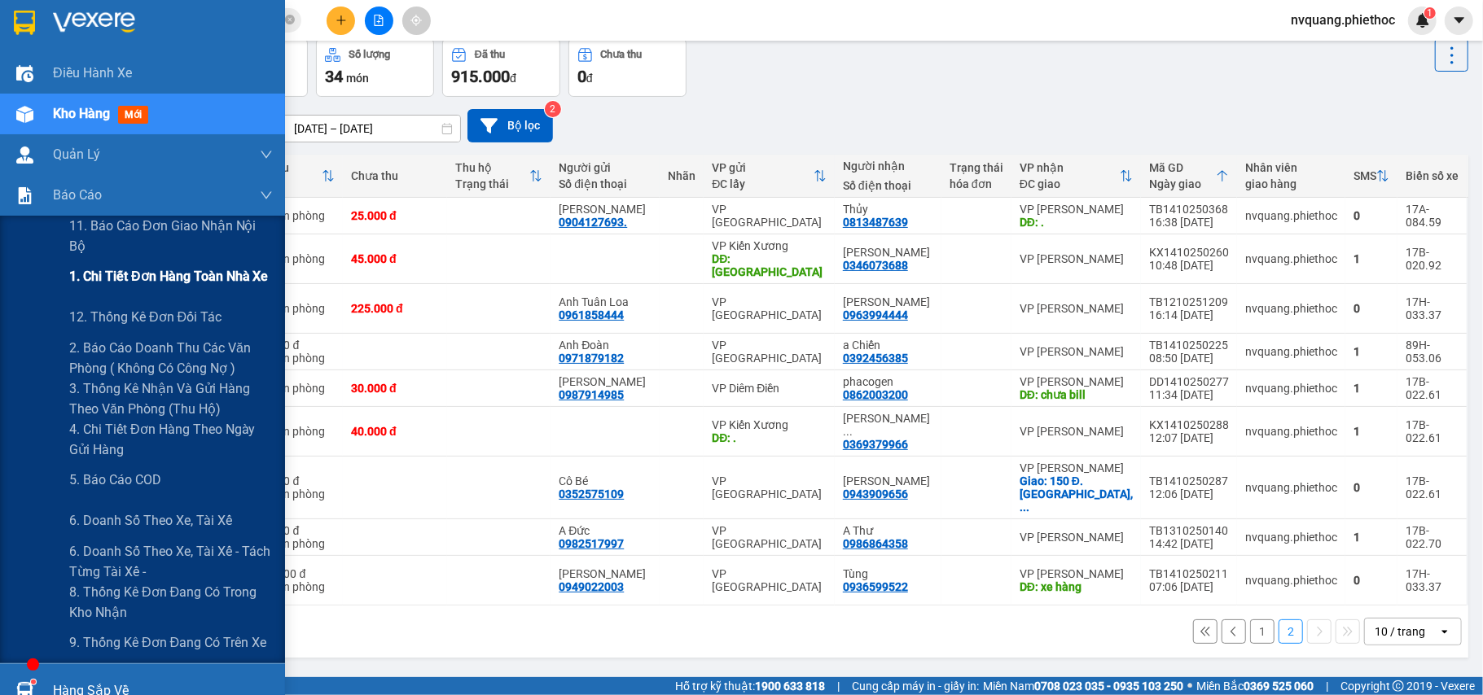
click at [174, 278] on span "1. Chi tiết đơn hàng toàn nhà xe" at bounding box center [168, 276] width 199 height 20
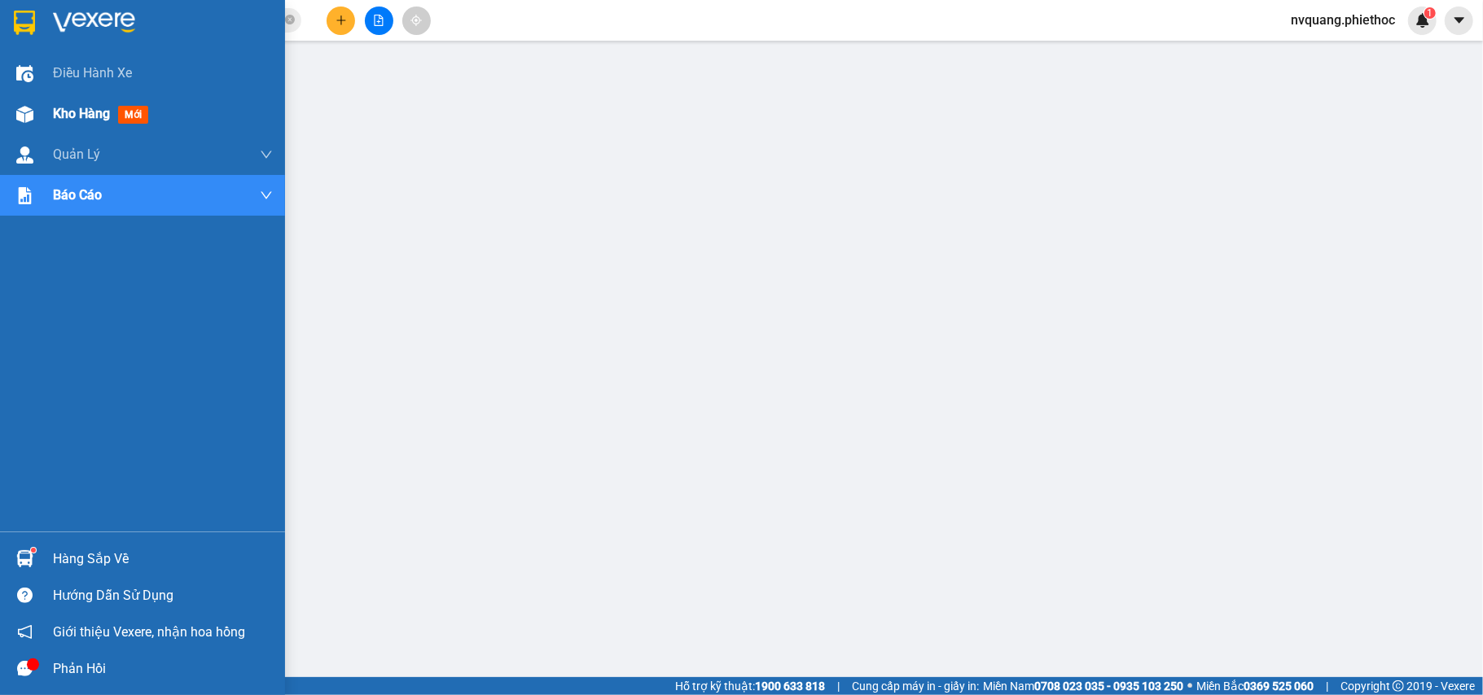
click at [79, 106] on span "Kho hàng" at bounding box center [81, 113] width 57 height 15
